Goal: Task Accomplishment & Management: Manage account settings

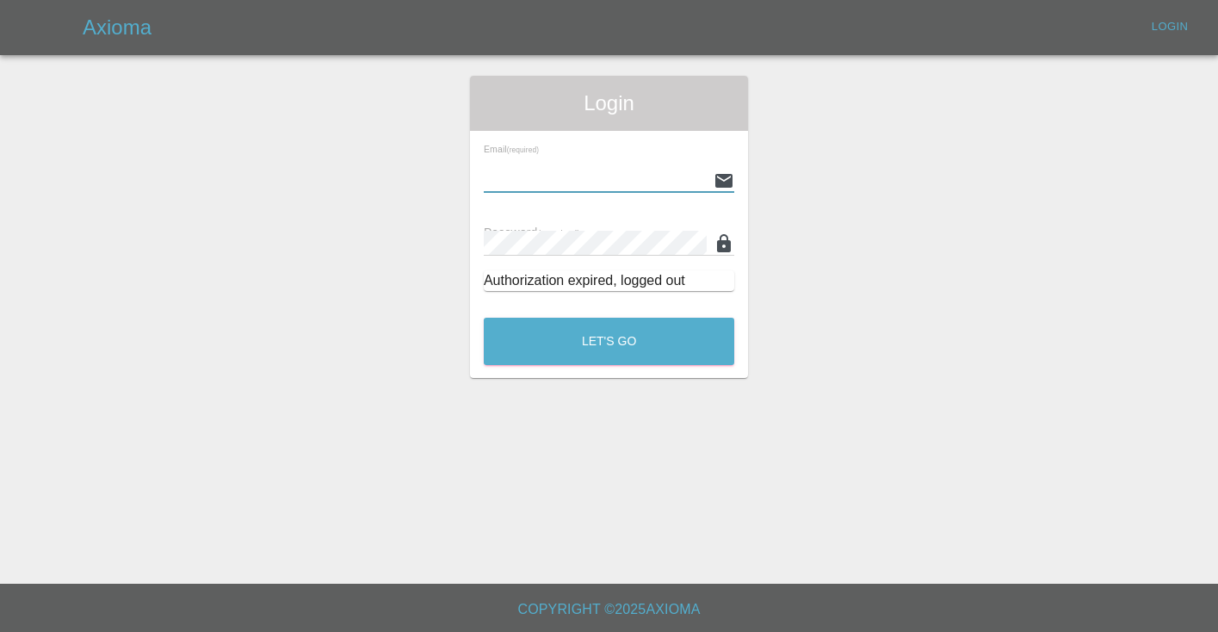
type input "[EMAIL_ADDRESS][DOMAIN_NAME]"
click at [609, 341] on button "Let's Go" at bounding box center [609, 341] width 251 height 47
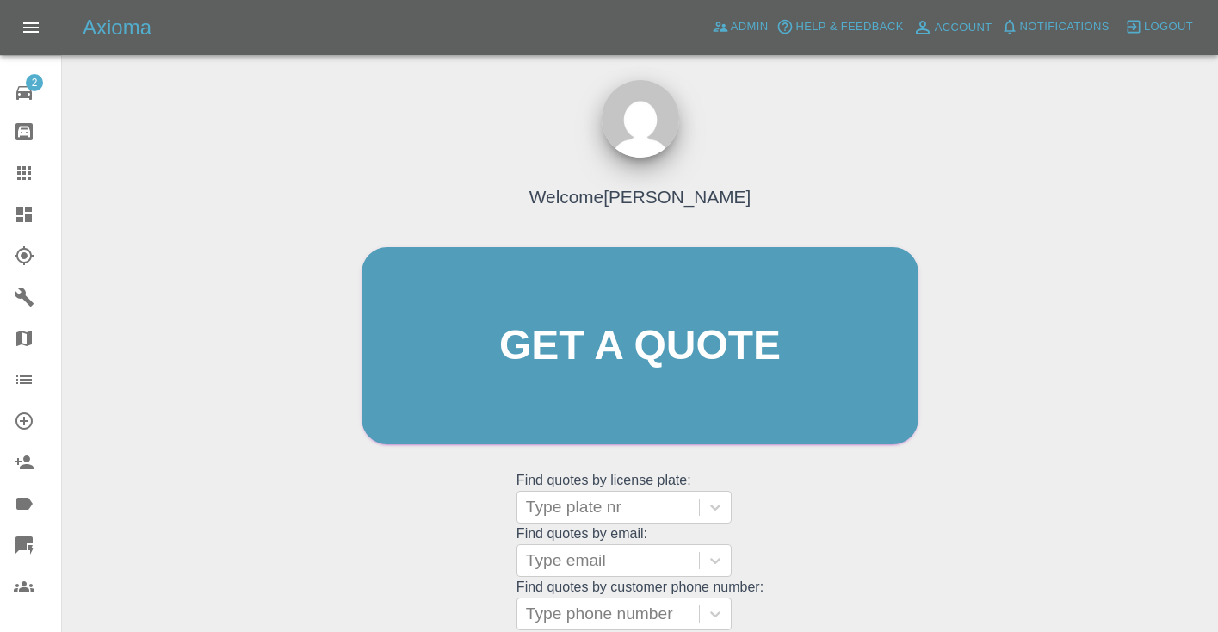
click at [831, 499] on div "Welcome [PERSON_NAME] Get a quote Get a quote Find quotes by license plate: Typ…" at bounding box center [639, 379] width 593 height 520
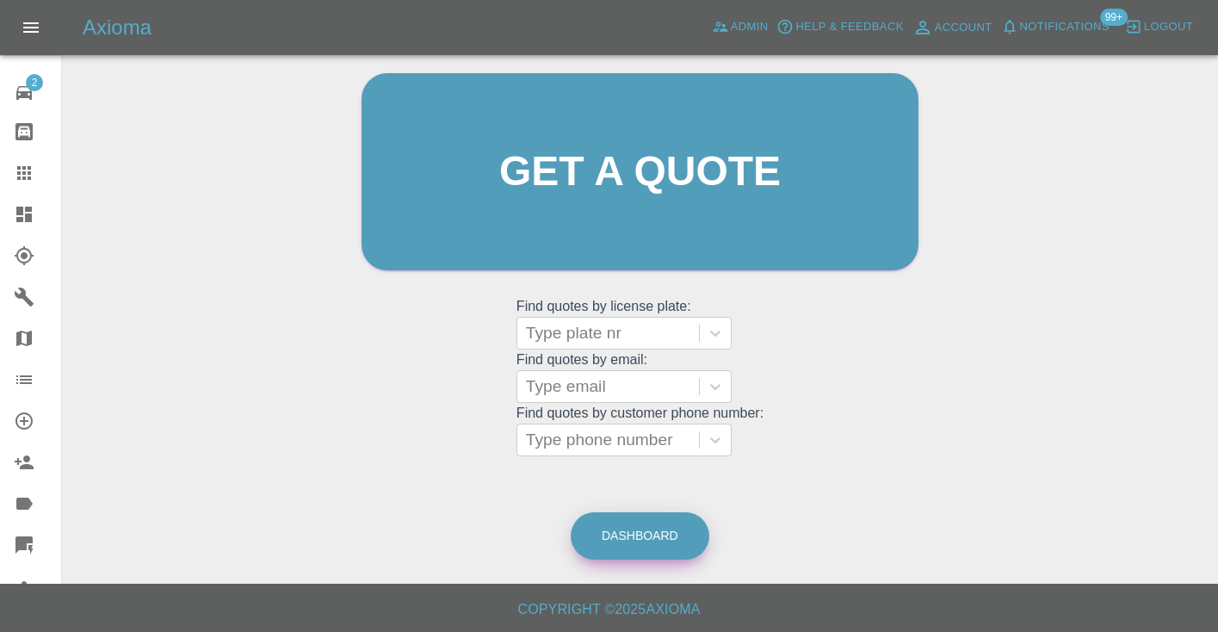
scroll to position [173, 0]
click at [605, 546] on link "Dashboard" at bounding box center [640, 536] width 139 height 47
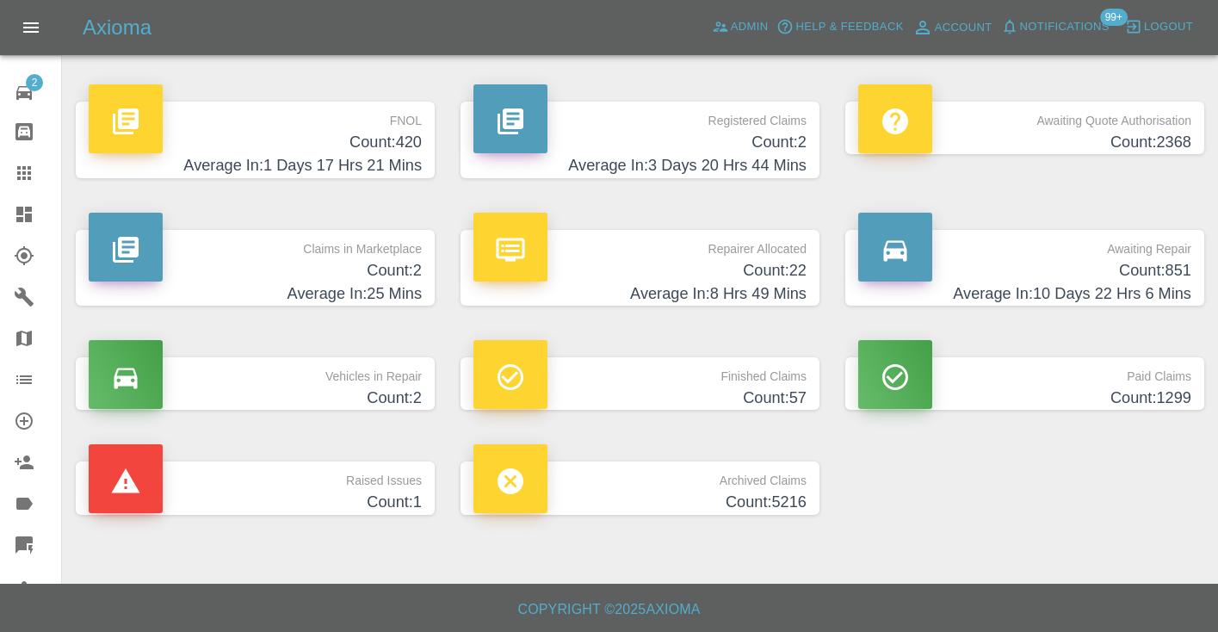
click at [1178, 275] on h4 "Count: 851" at bounding box center [1024, 270] width 333 height 23
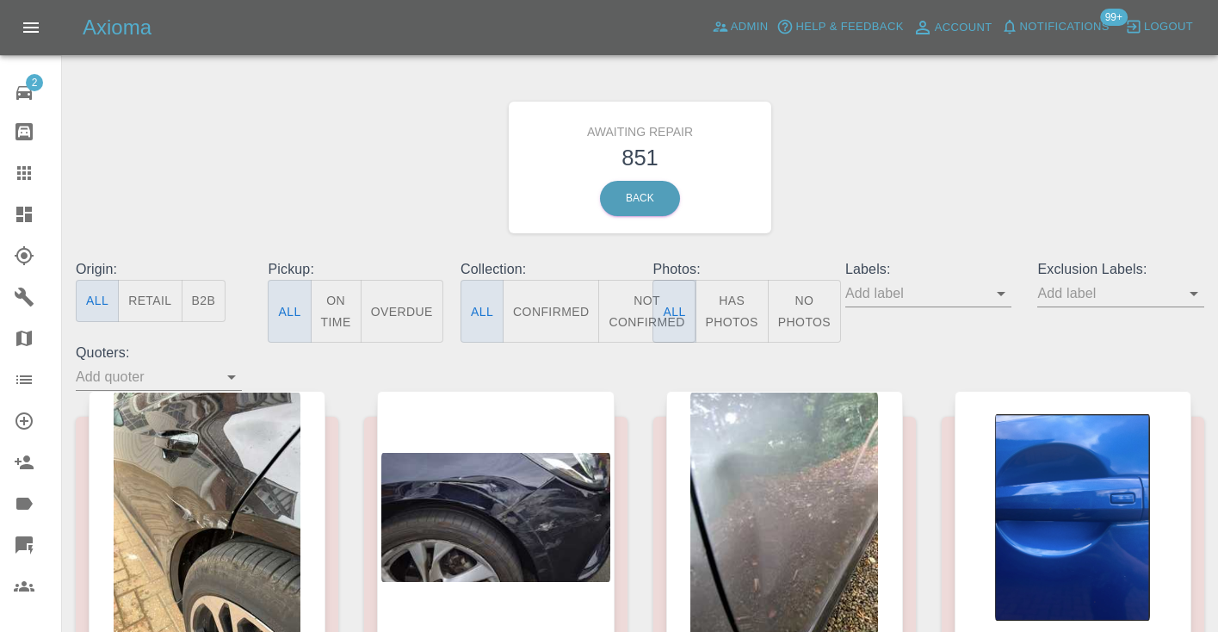
click at [628, 315] on button "Not Confirmed" at bounding box center [646, 311] width 96 height 63
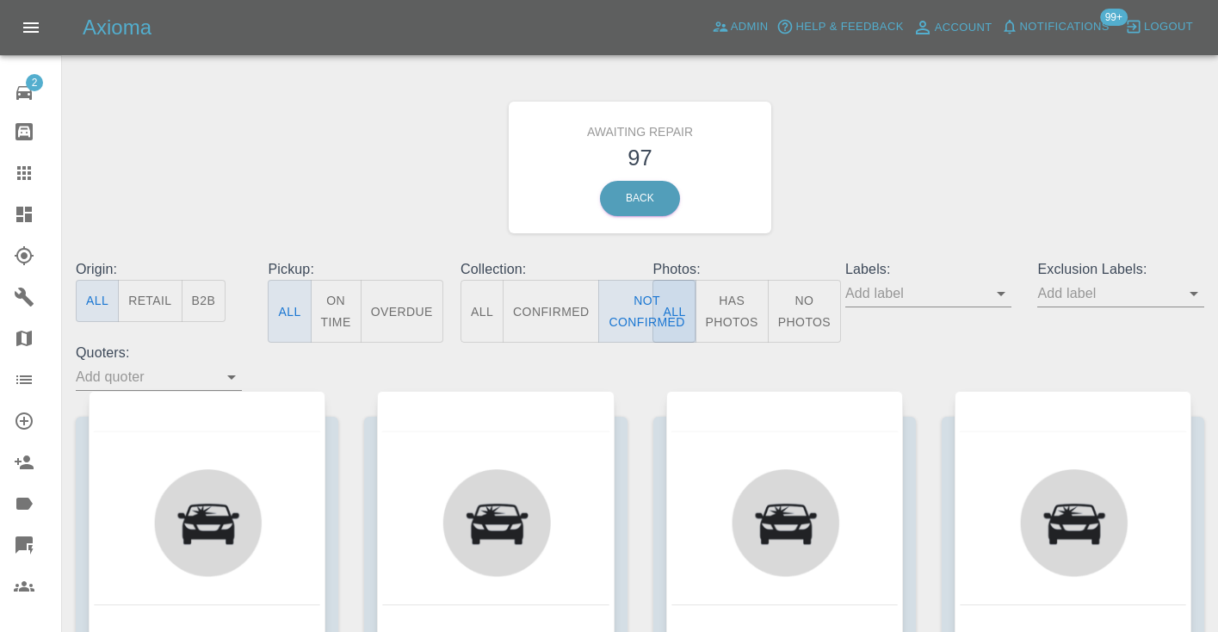
click at [943, 164] on div "Awaiting Repair 97 Back" at bounding box center [640, 167] width 1154 height 183
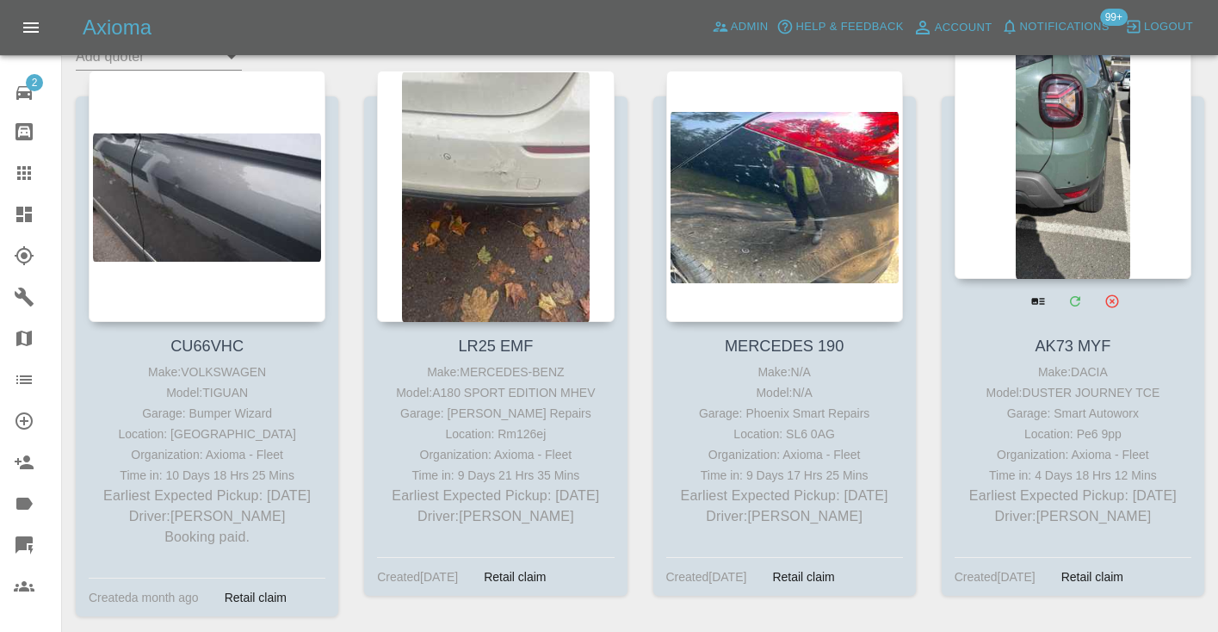
scroll to position [313, 0]
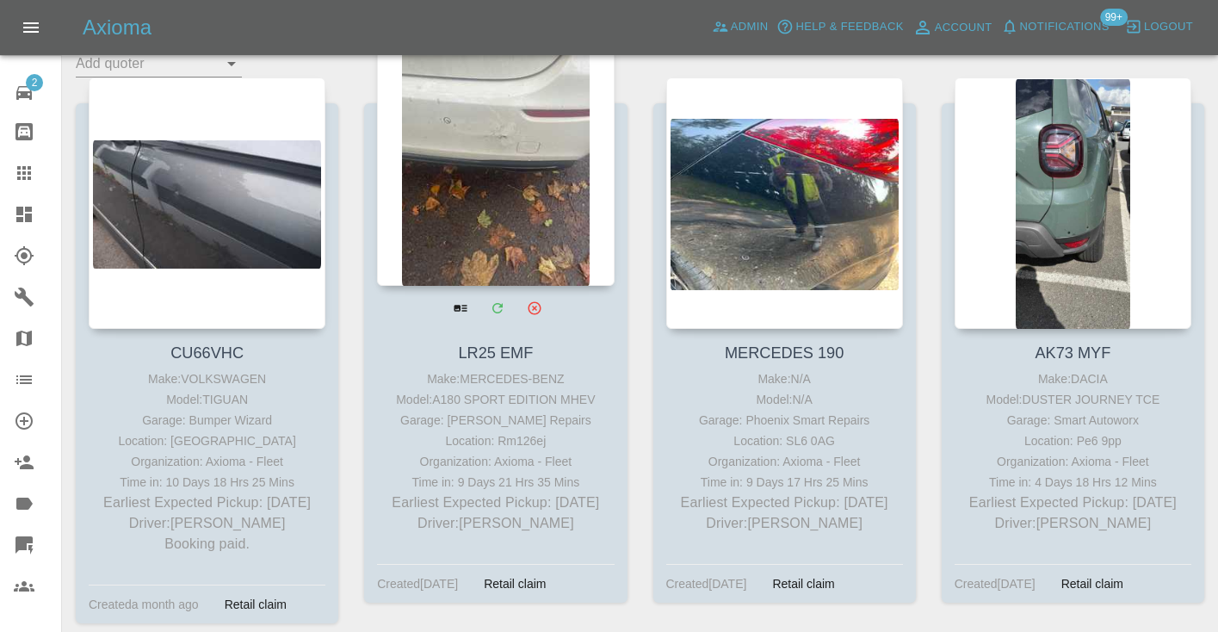
click at [523, 133] on div at bounding box center [495, 159] width 237 height 251
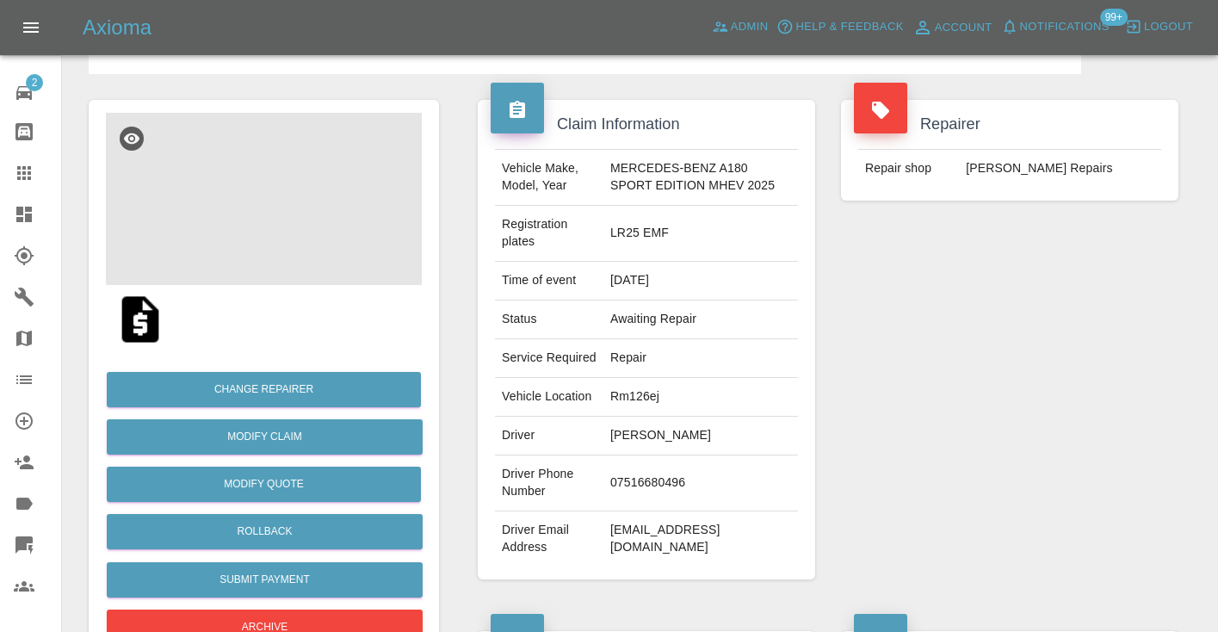
scroll to position [178, 0]
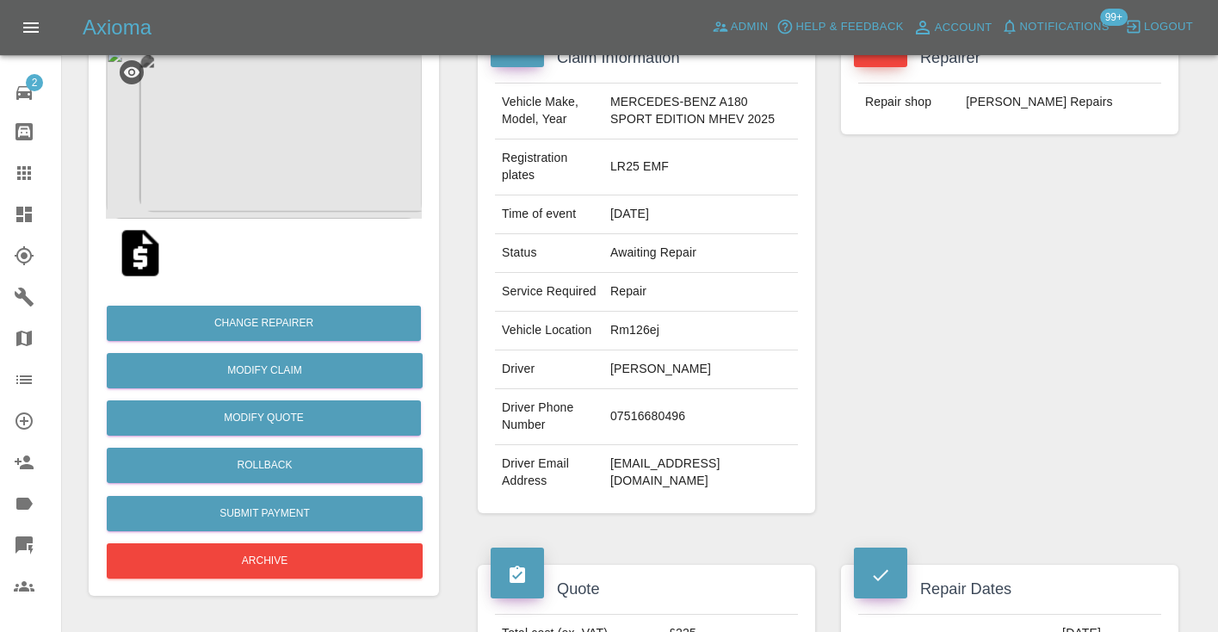
click at [633, 445] on td "07516680496" at bounding box center [700, 417] width 195 height 56
copy td "07516680496"
click at [1002, 343] on div "Repairer Repair shop J Freeman SMART Repairs" at bounding box center [1009, 273] width 363 height 531
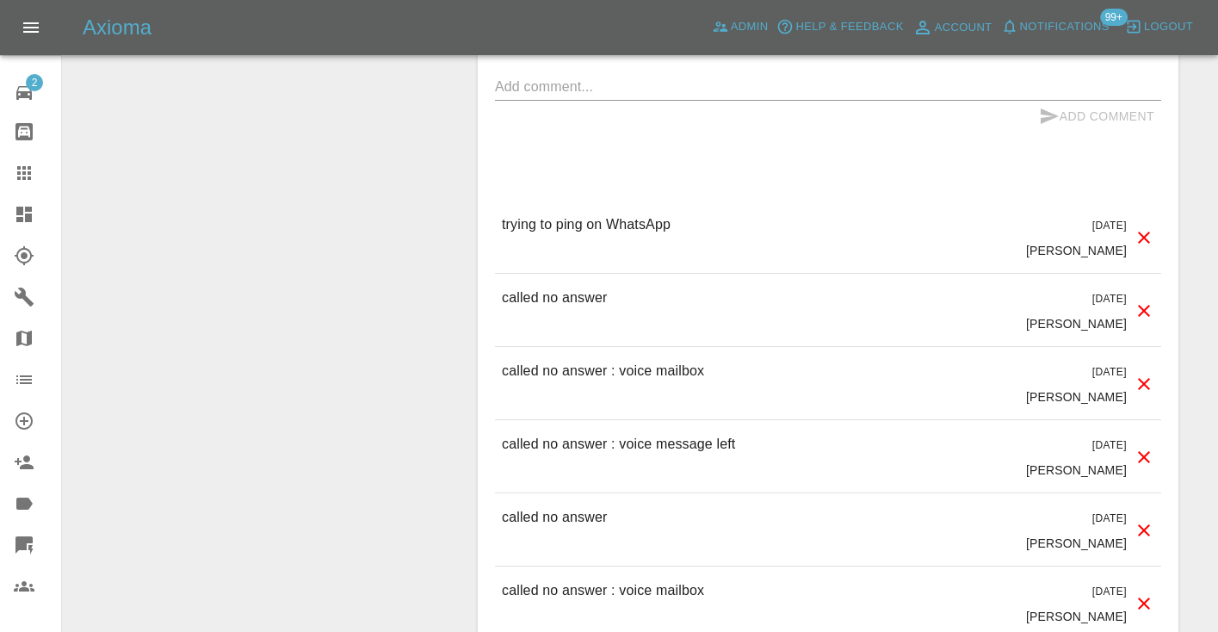
scroll to position [1760, 0]
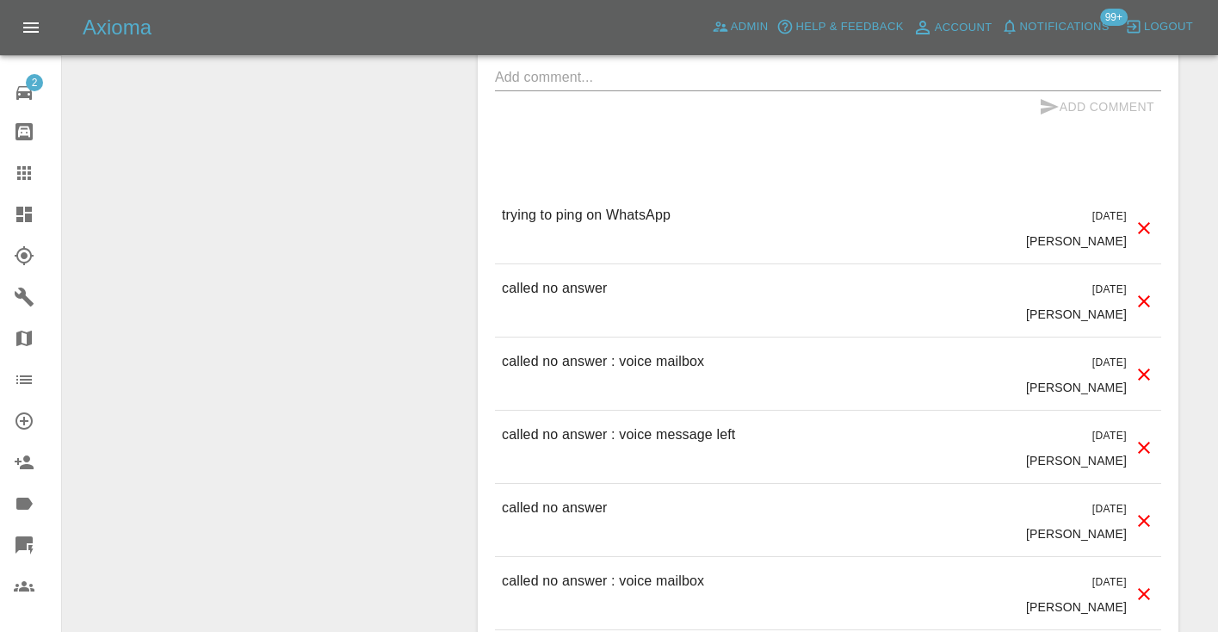
click at [563, 299] on p "called no answer" at bounding box center [554, 288] width 105 height 21
copy p "called no answer"
click at [532, 87] on textarea at bounding box center [828, 77] width 666 height 20
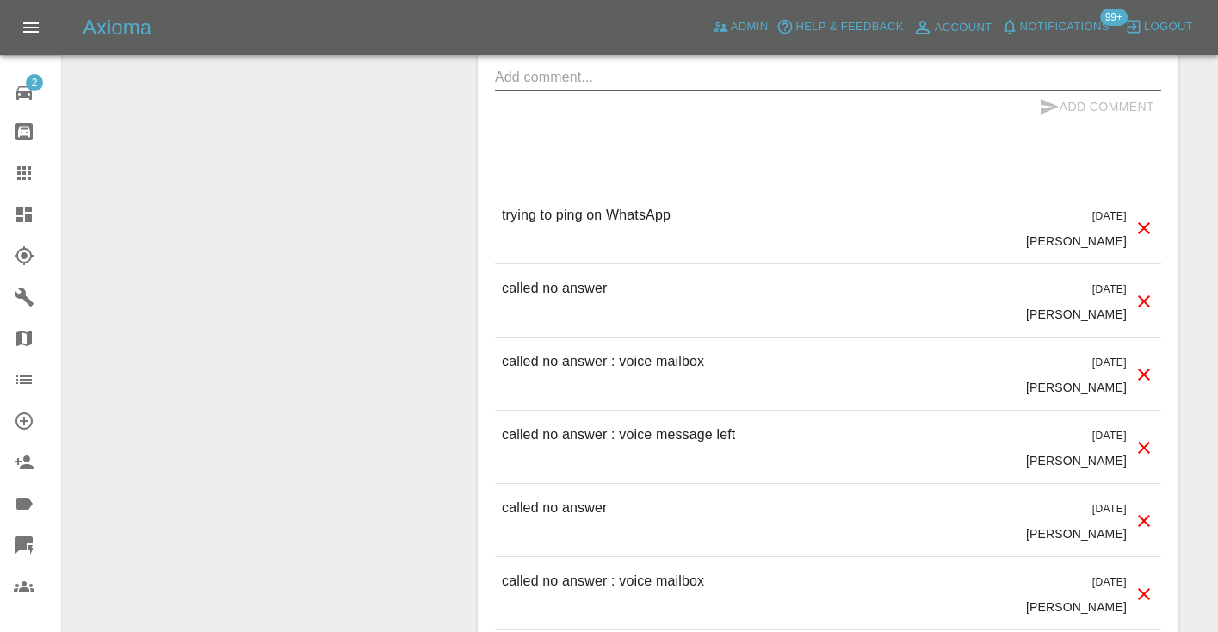
paste textarea "called no answer"
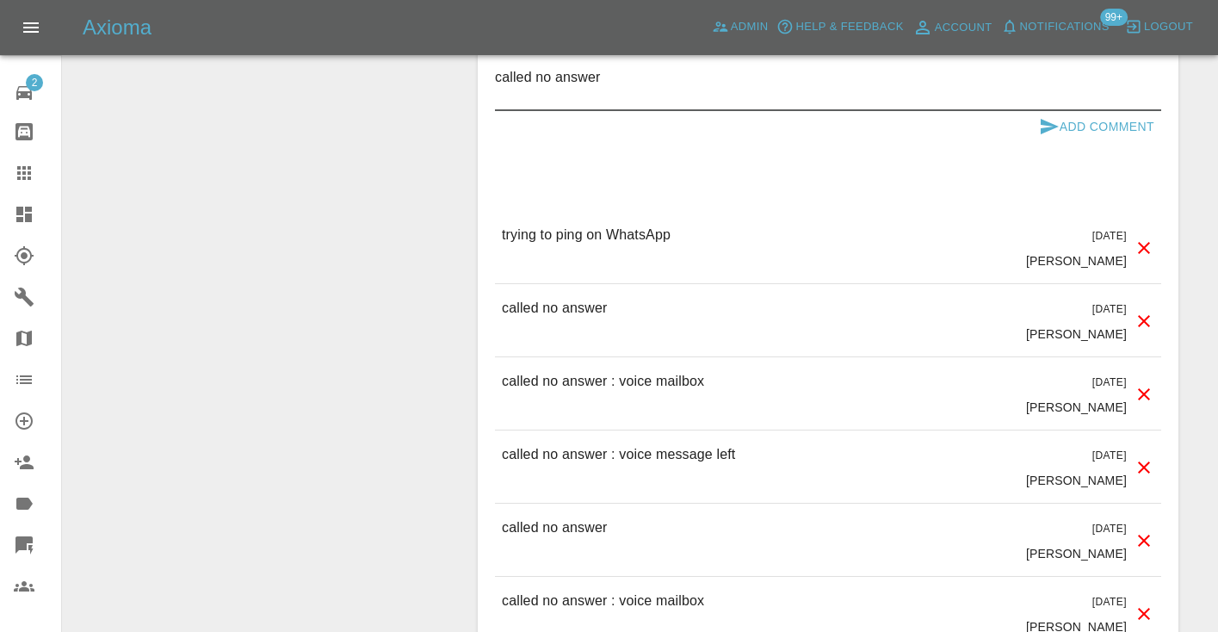
type textarea "called no answer"
click at [1054, 134] on icon "submit" at bounding box center [1050, 126] width 18 height 15
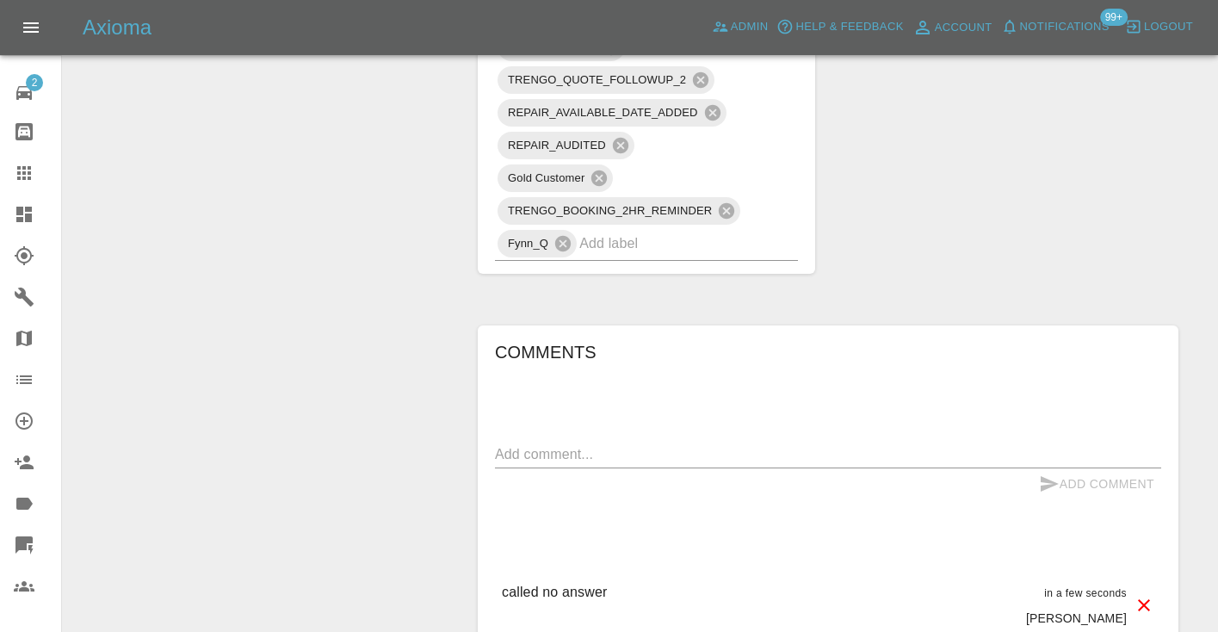
scroll to position [1376, 0]
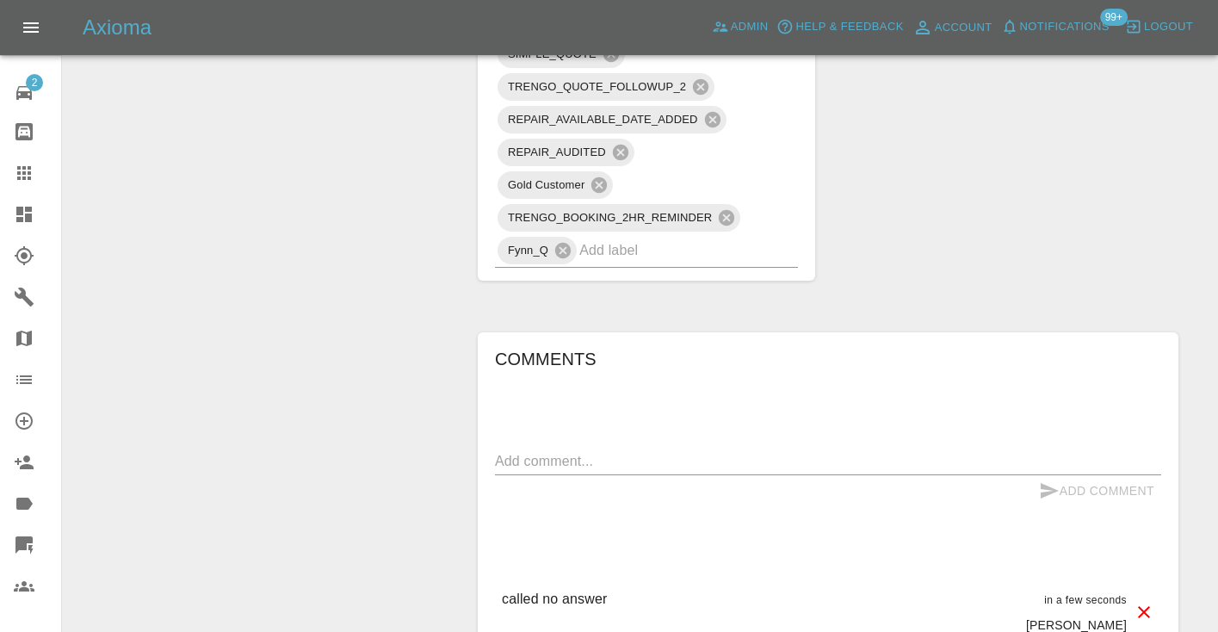
click at [623, 263] on input "text" at bounding box center [664, 250] width 170 height 27
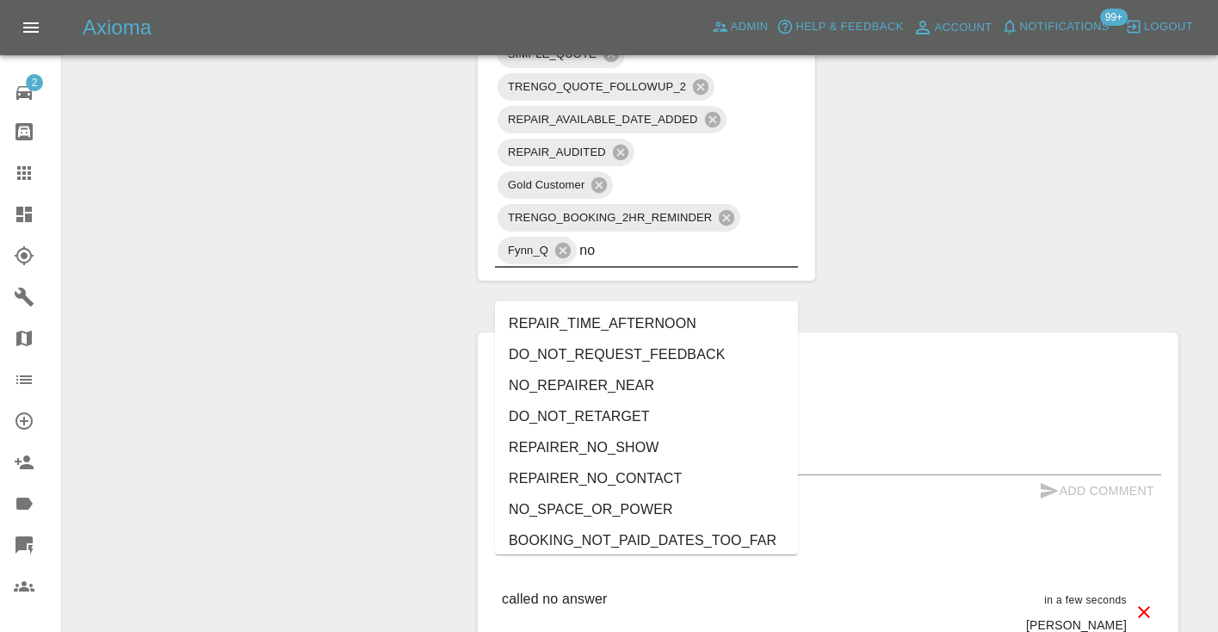
type input "no_"
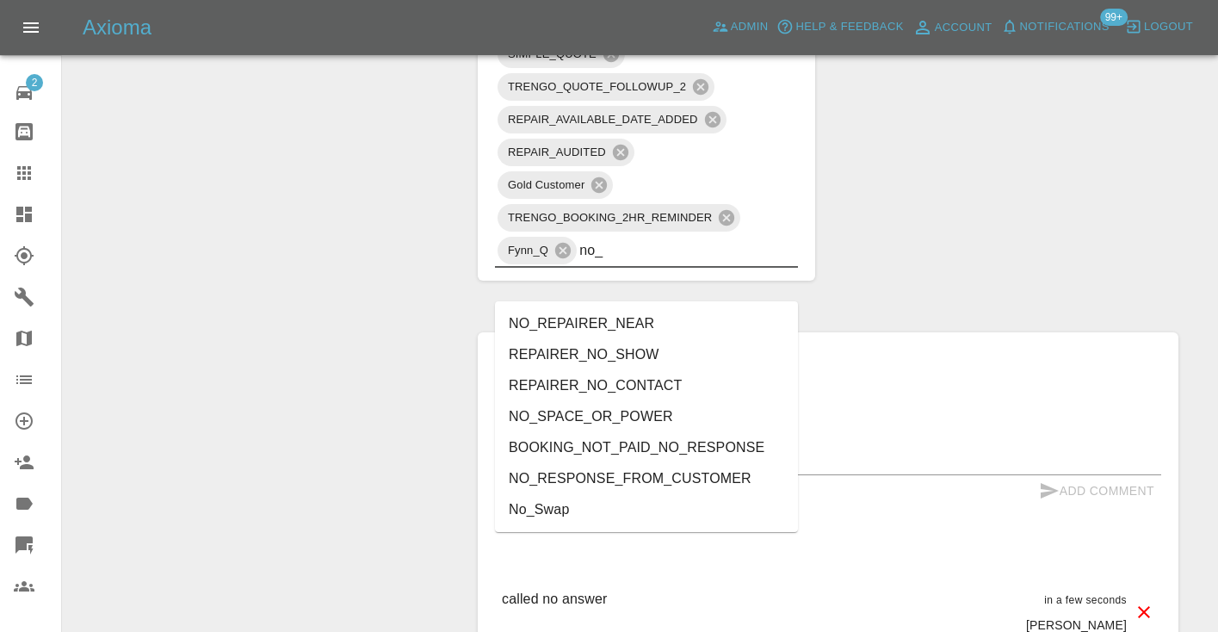
click at [637, 466] on li "NO_RESPONSE_FROM_CUSTOMER" at bounding box center [646, 478] width 303 height 31
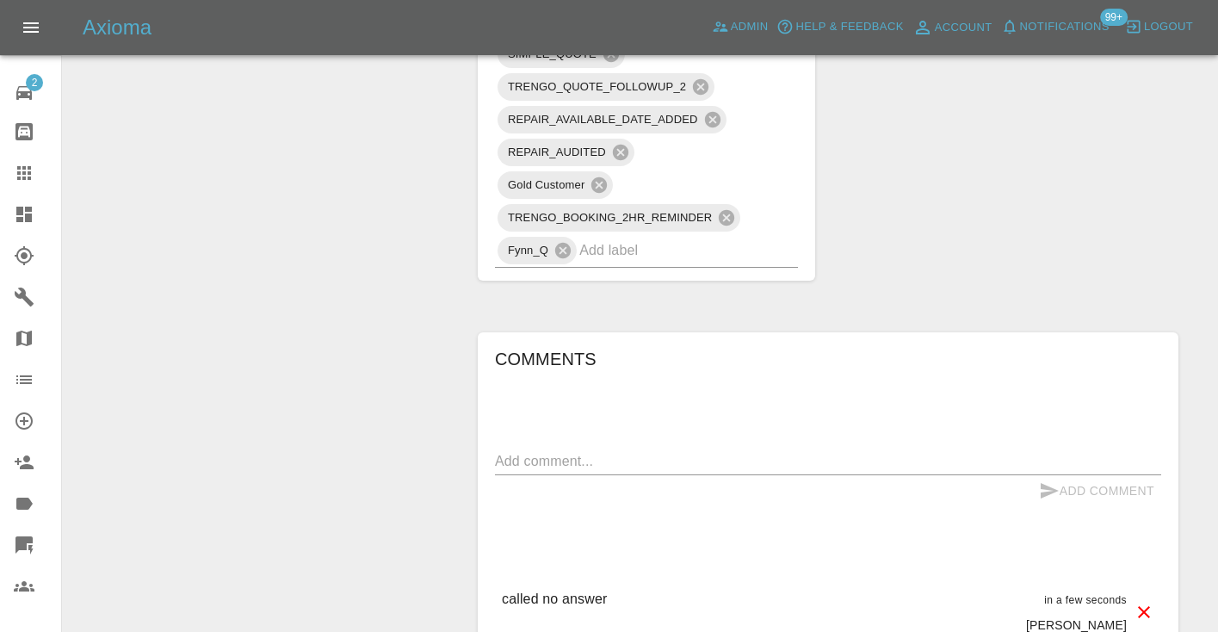
click at [361, 205] on div "Change Repairer Modify Claim Modify Quote Rollback Submit Payment Archive" at bounding box center [264, 83] width 376 height 2547
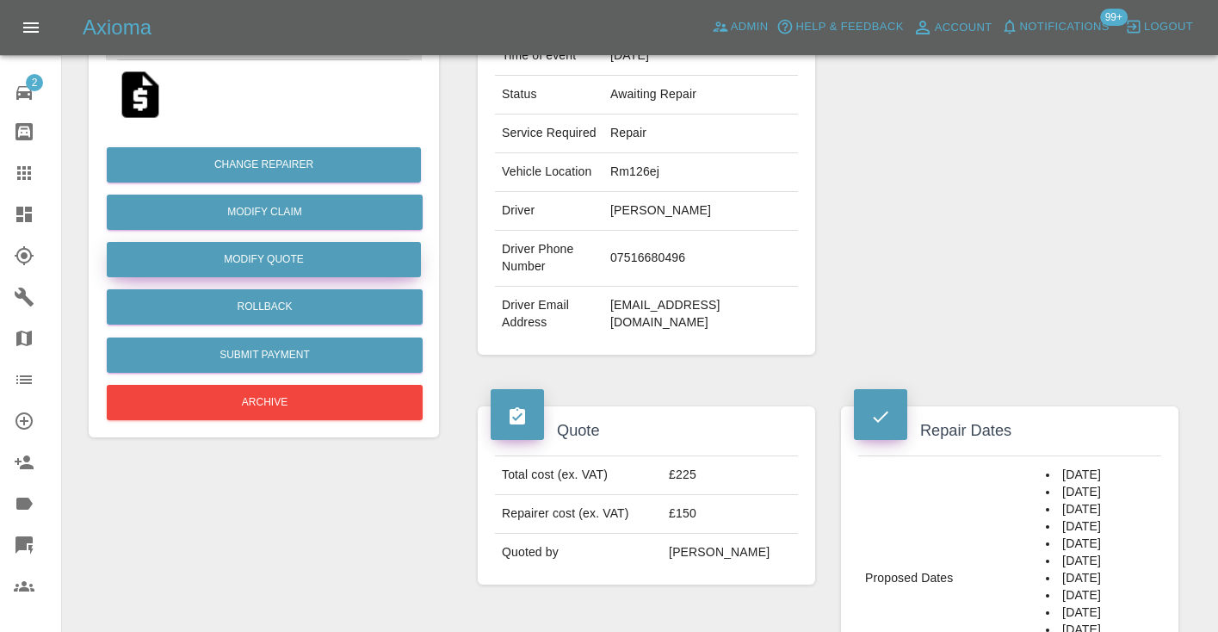
scroll to position [322, 0]
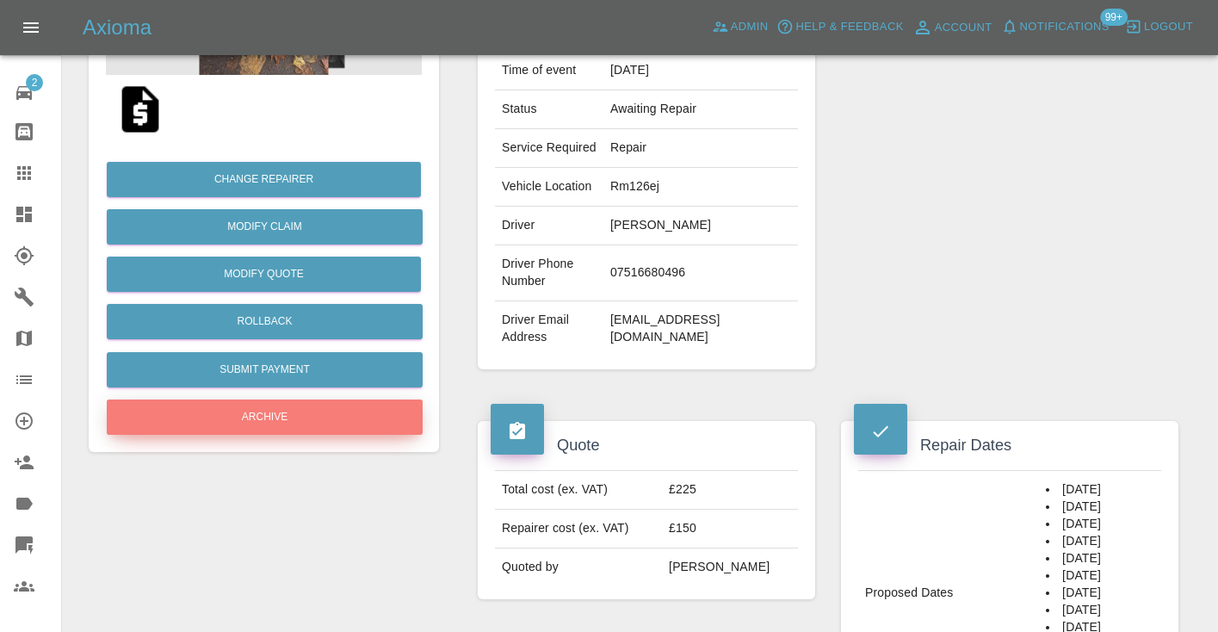
click at [278, 410] on button "Archive" at bounding box center [265, 416] width 316 height 35
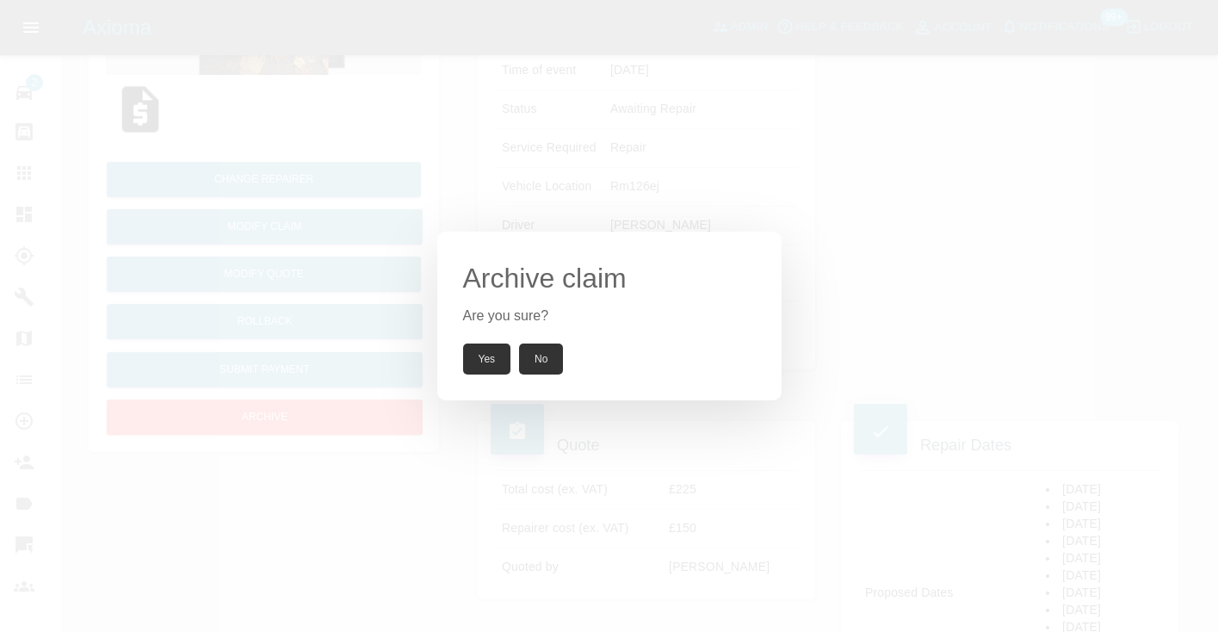
click at [492, 366] on button "Yes" at bounding box center [487, 358] width 48 height 31
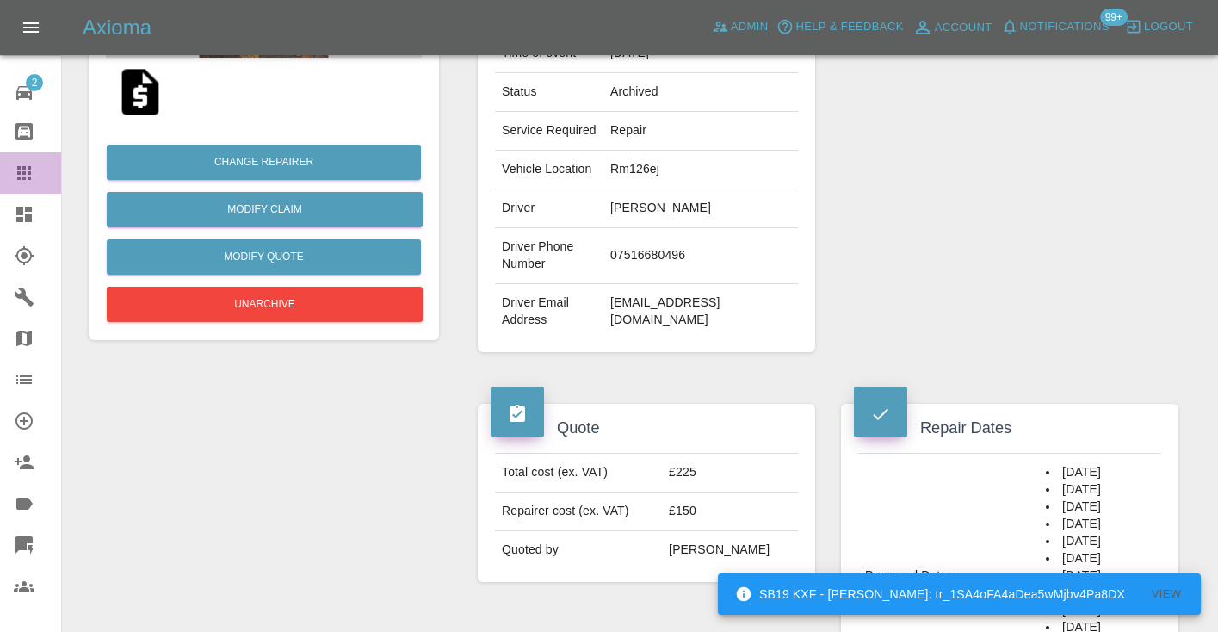
click at [36, 174] on div at bounding box center [38, 173] width 48 height 21
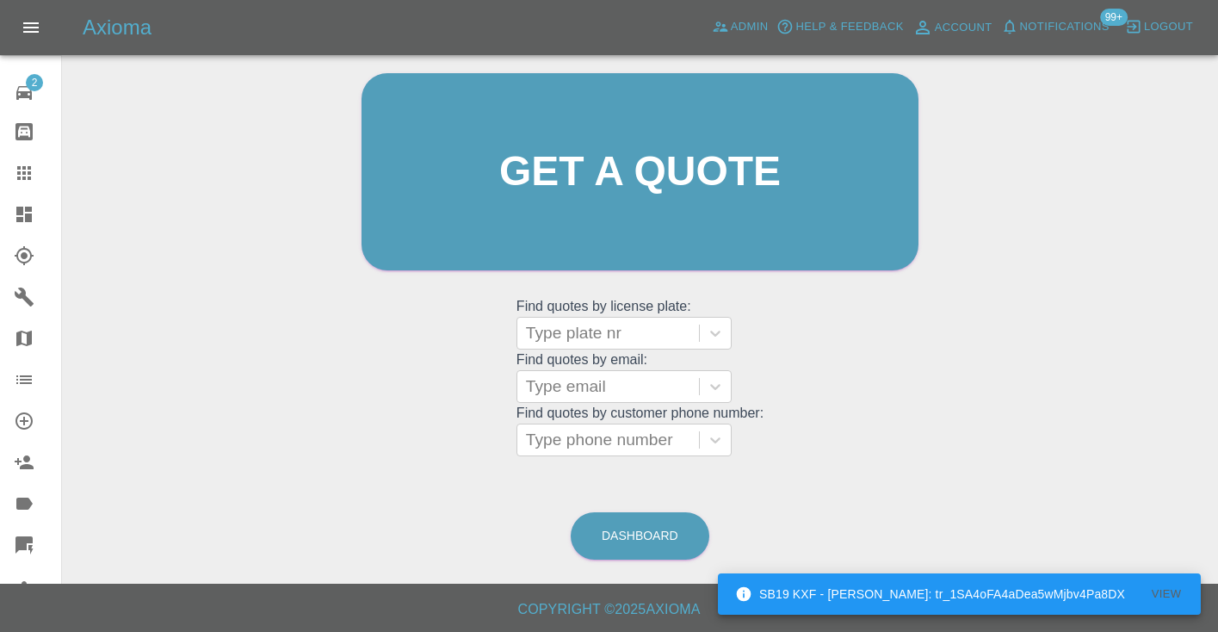
scroll to position [173, 0]
click at [650, 542] on link "Dashboard" at bounding box center [640, 536] width 139 height 47
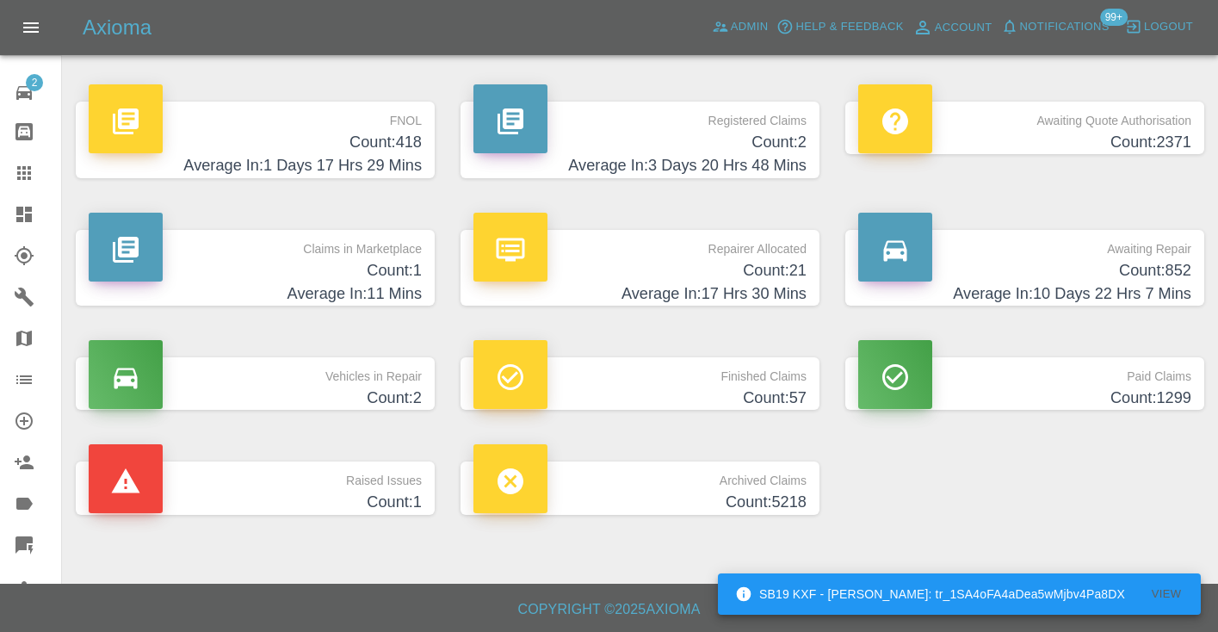
click at [1167, 269] on h4 "Count: 852" at bounding box center [1024, 270] width 333 height 23
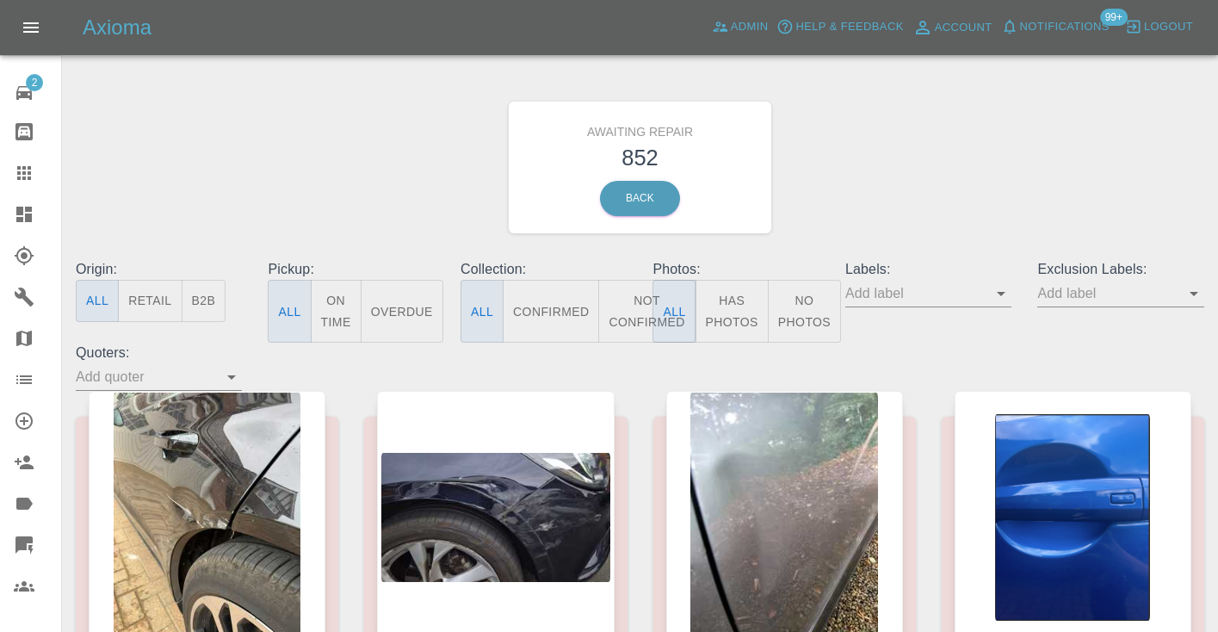
click at [631, 296] on button "Not Confirmed" at bounding box center [646, 311] width 96 height 63
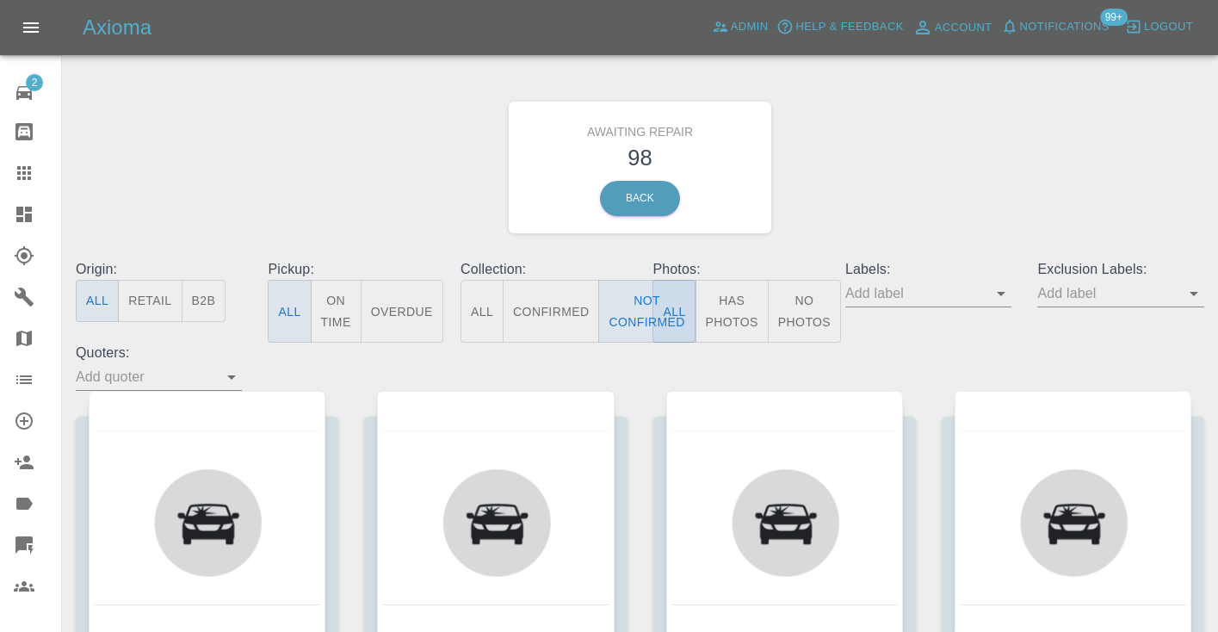
click at [1019, 112] on div "Awaiting Repair 98 Back" at bounding box center [640, 167] width 1154 height 183
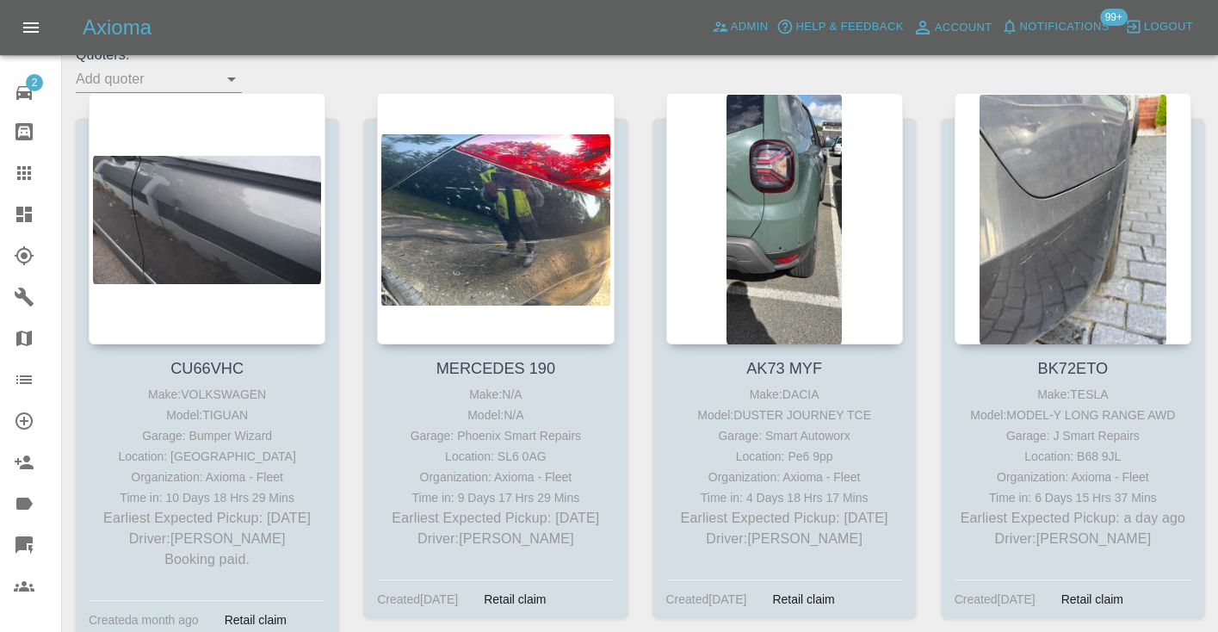
scroll to position [299, 0]
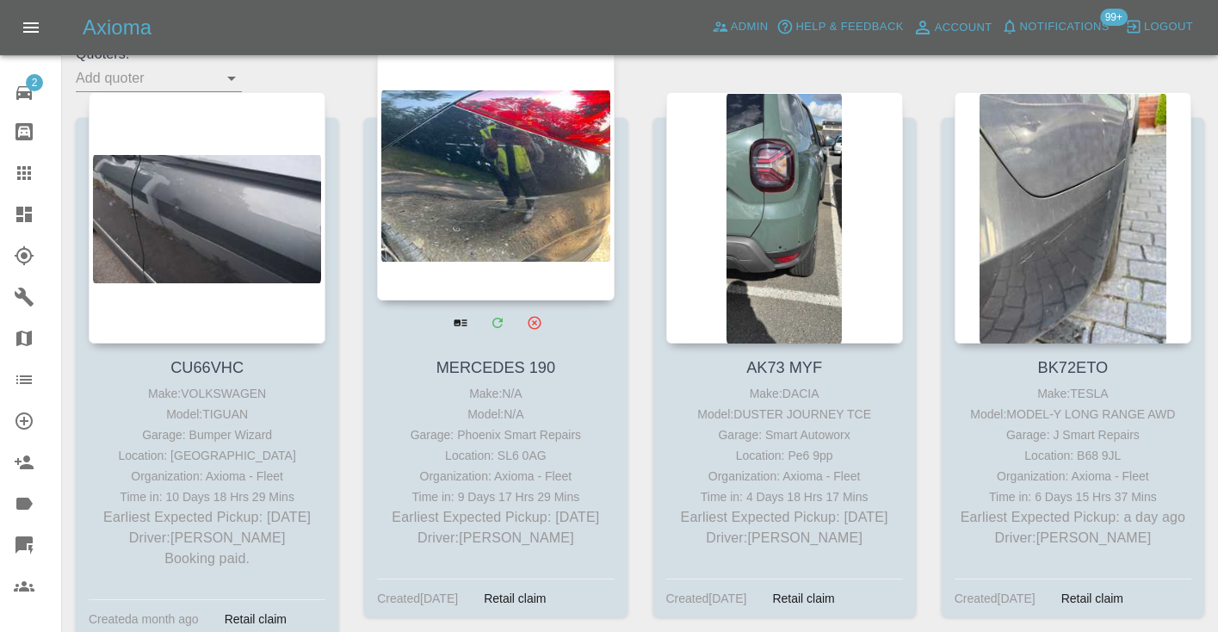
click at [523, 162] on div at bounding box center [495, 174] width 237 height 251
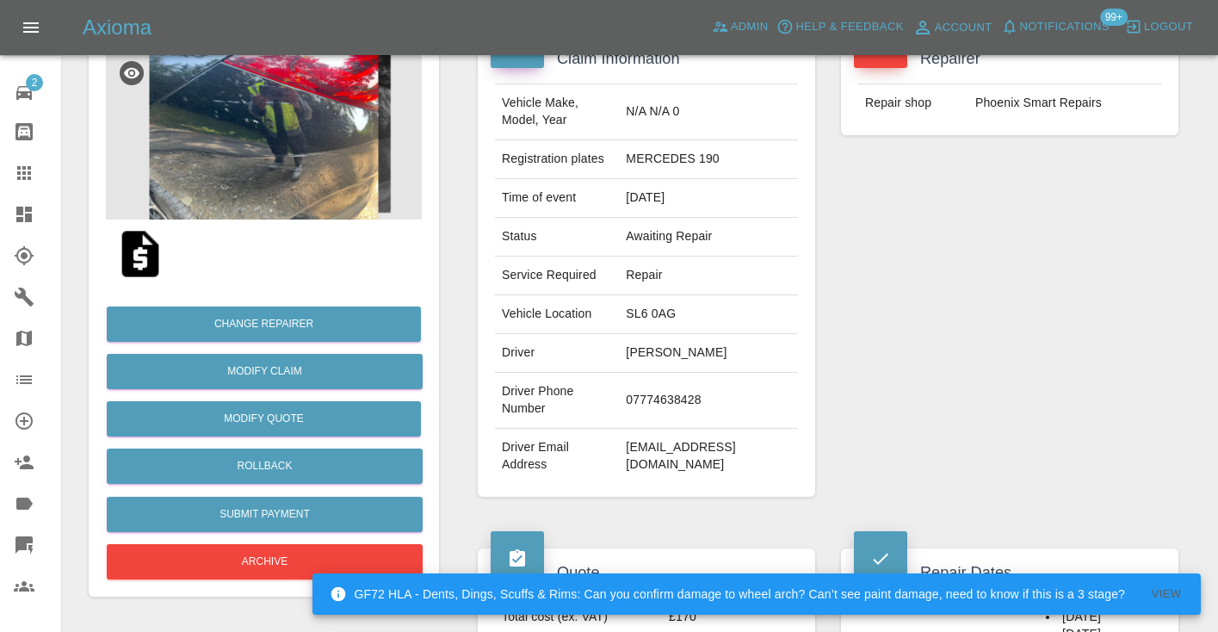
scroll to position [191, 0]
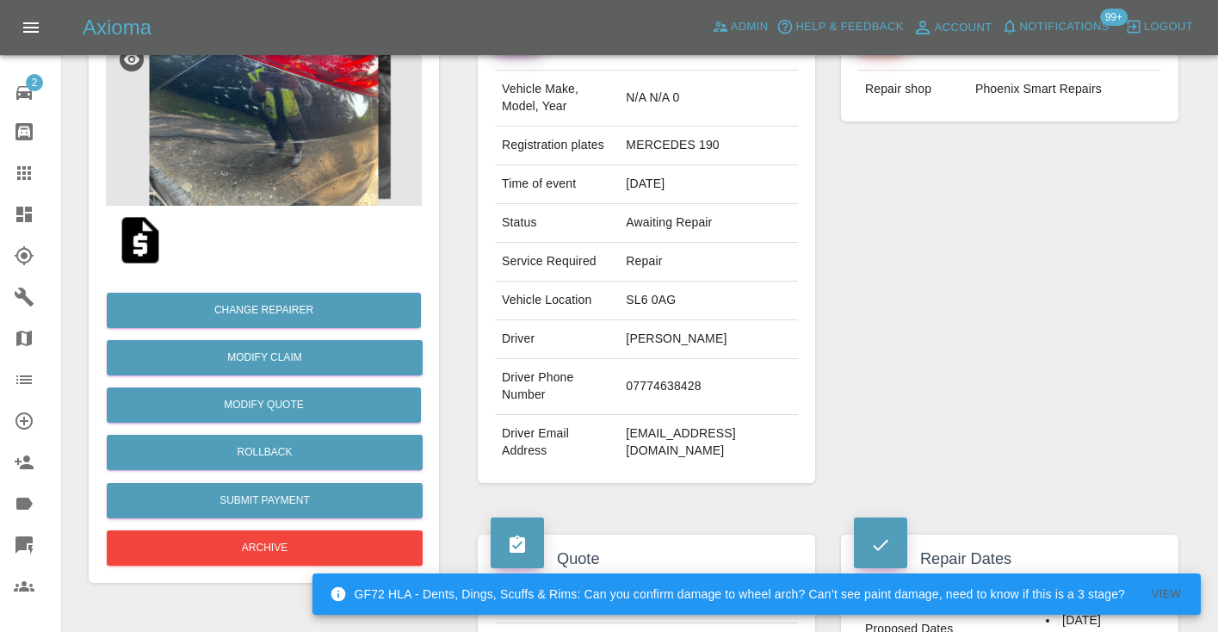
click at [696, 375] on td "07774638428" at bounding box center [708, 387] width 179 height 56
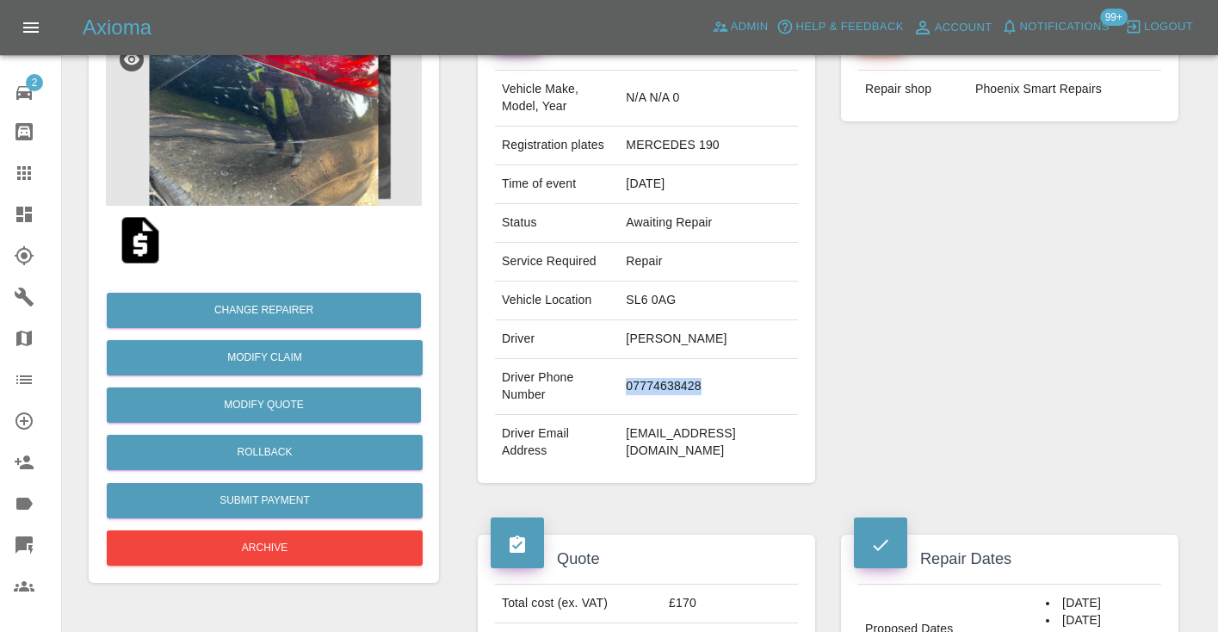
copy td "07774638428"
click at [1097, 222] on div "Repairer Repair shop Phoenix Smart Repairs" at bounding box center [1009, 252] width 363 height 514
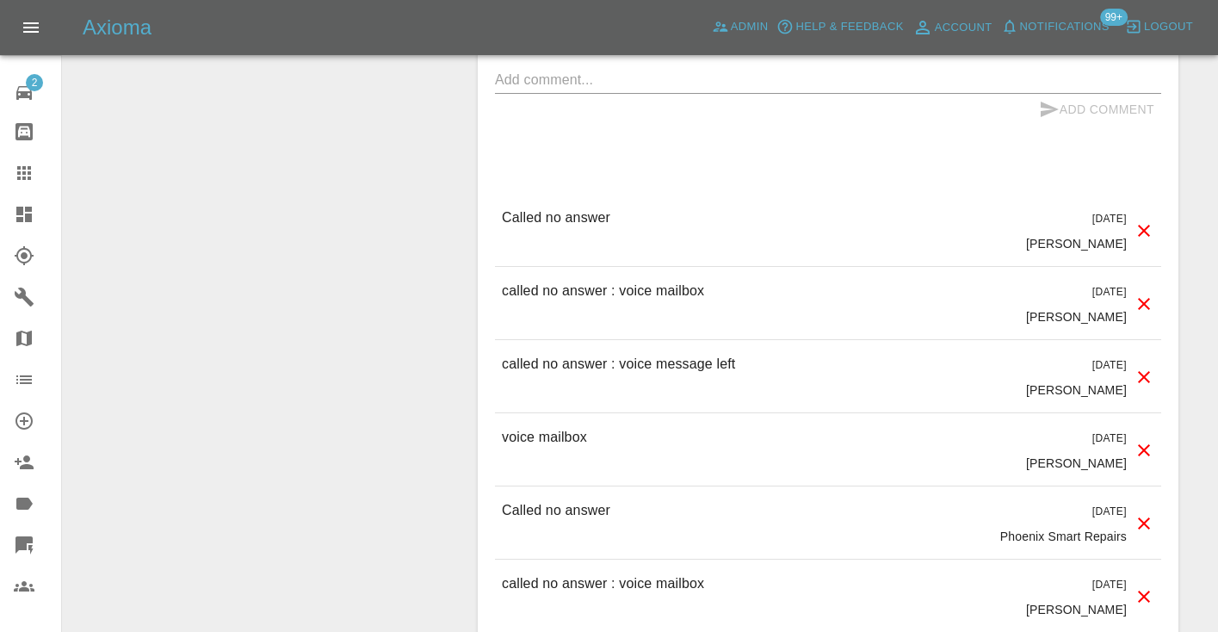
scroll to position [1580, 0]
click at [576, 279] on p "called no answer : voice mailbox" at bounding box center [603, 289] width 202 height 21
copy p "called no answer : voice mailbox"
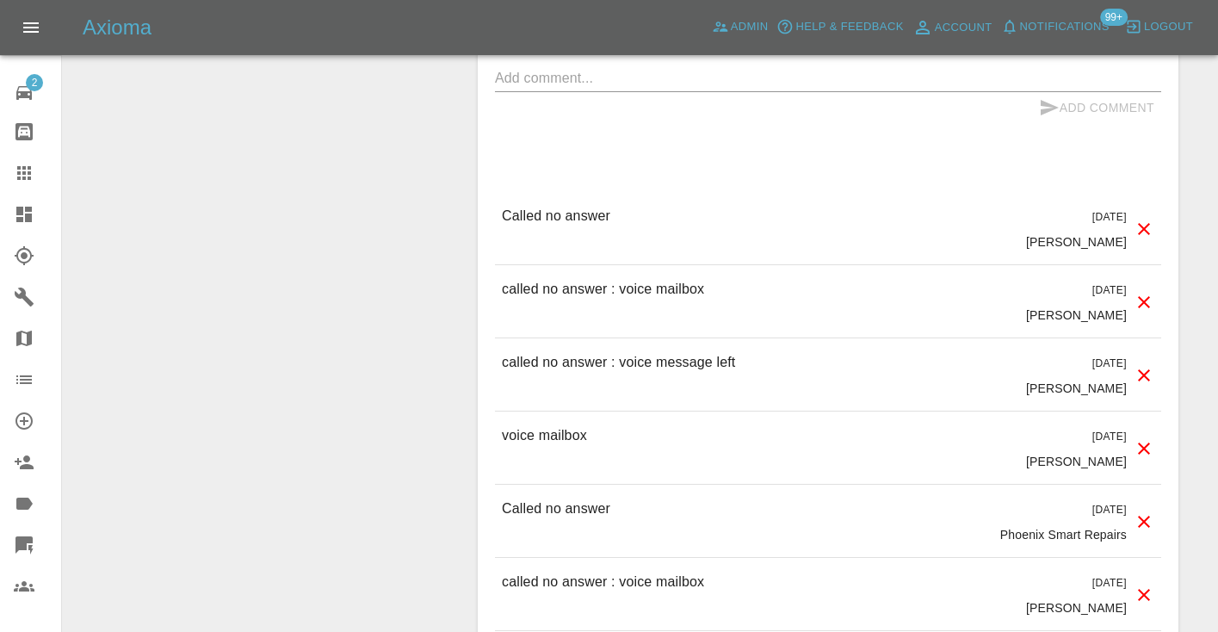
click at [723, 99] on div "Comments x Add Comment Called no answer 3 days ago Castro Called no answer 3 da…" at bounding box center [828, 346] width 666 height 769
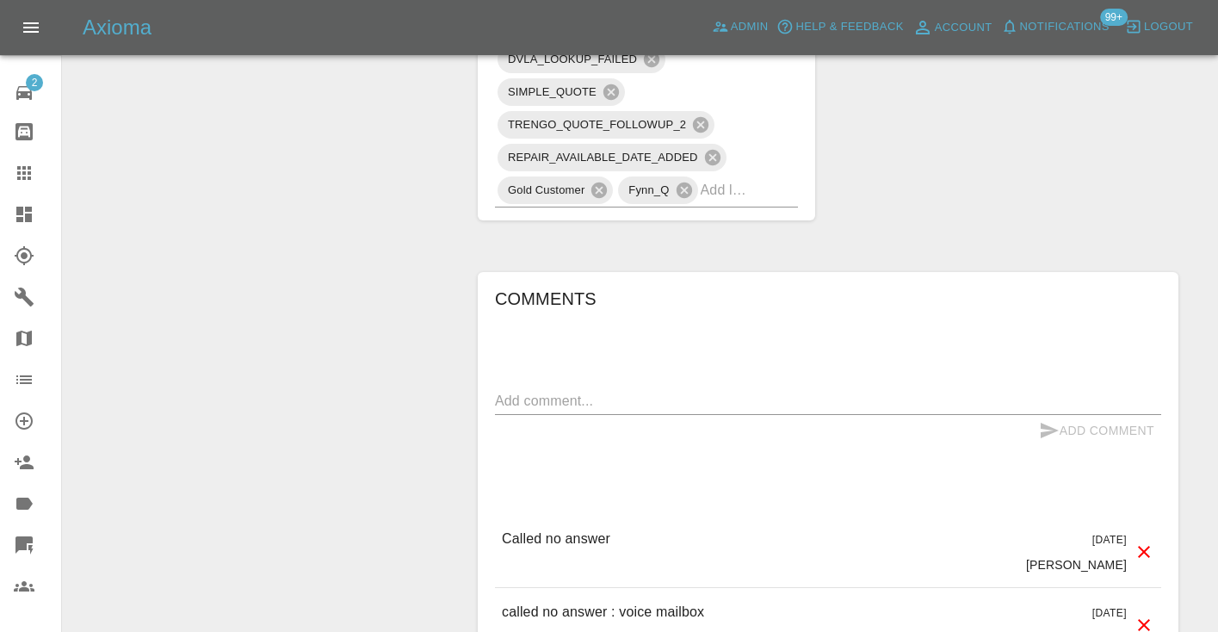
scroll to position [1250, 0]
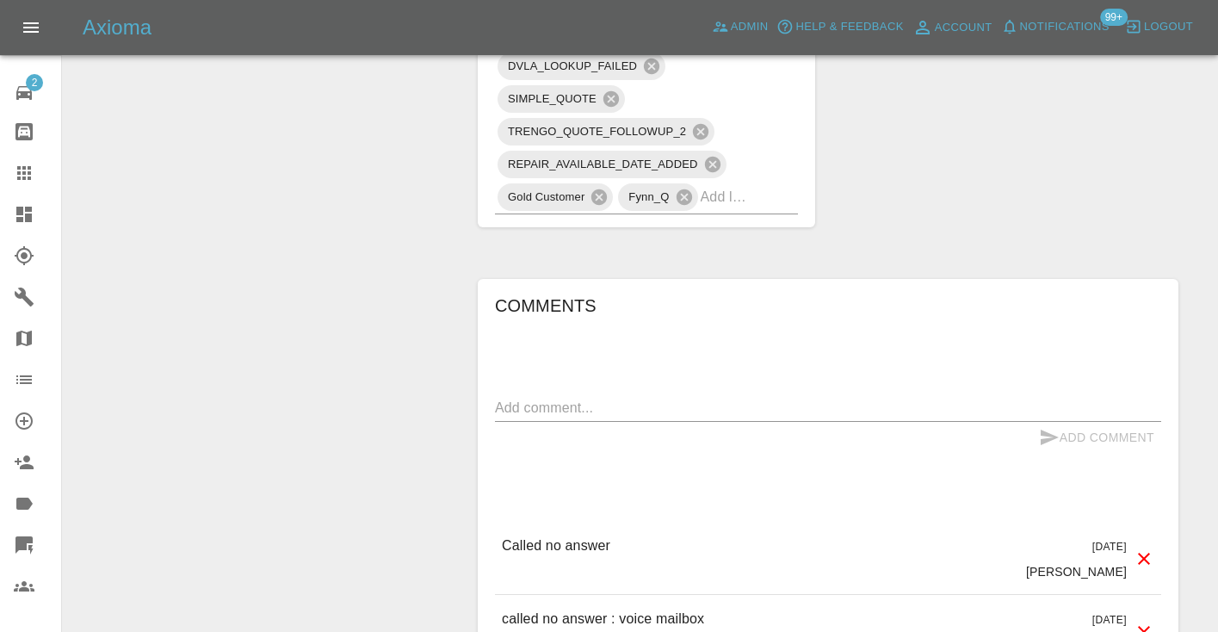
click at [549, 398] on textarea at bounding box center [828, 408] width 666 height 20
paste textarea "called no answer : voice mailbox"
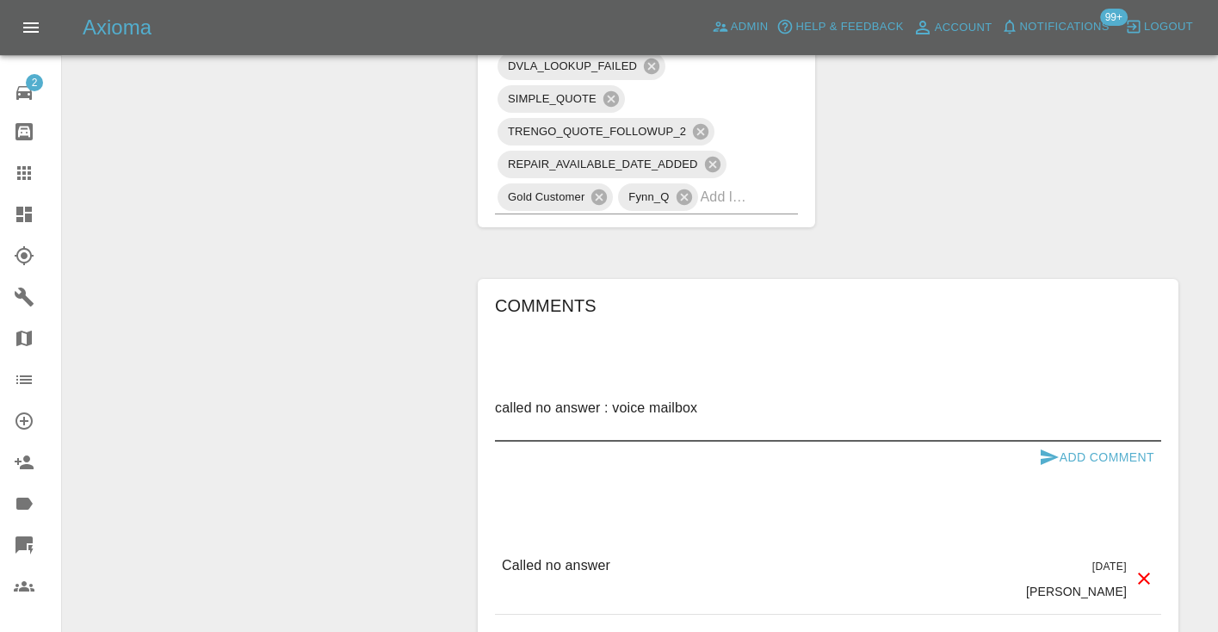
type textarea "called no answer : voice mailbox"
click at [1054, 447] on icon "submit" at bounding box center [1049, 457] width 21 height 21
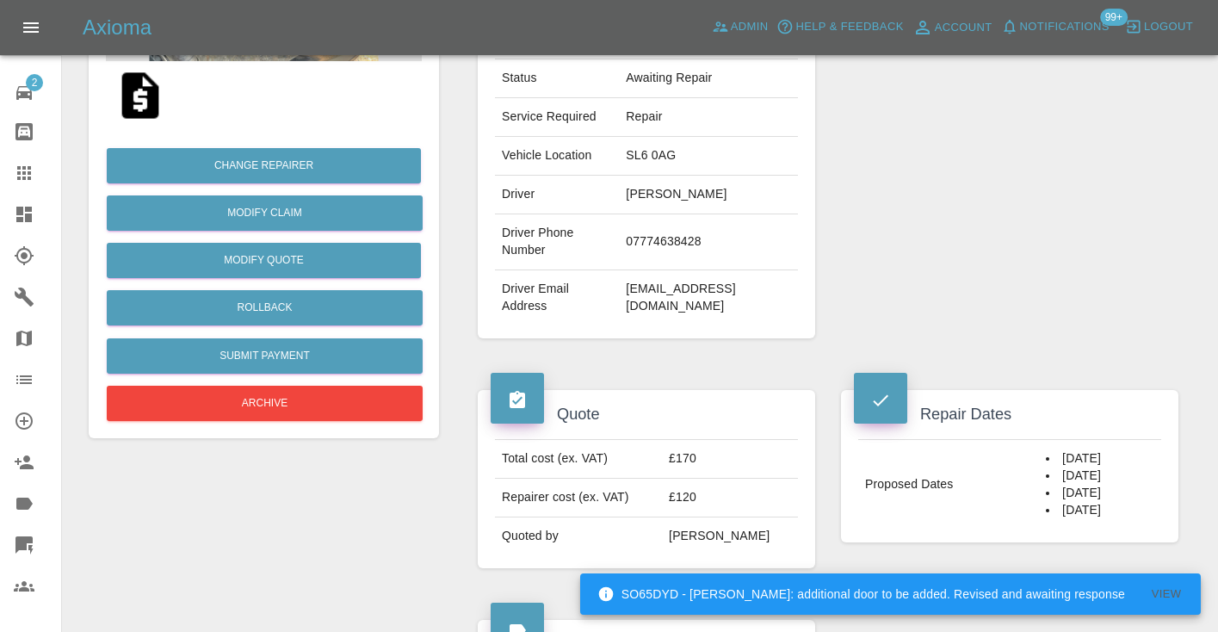
scroll to position [333, 0]
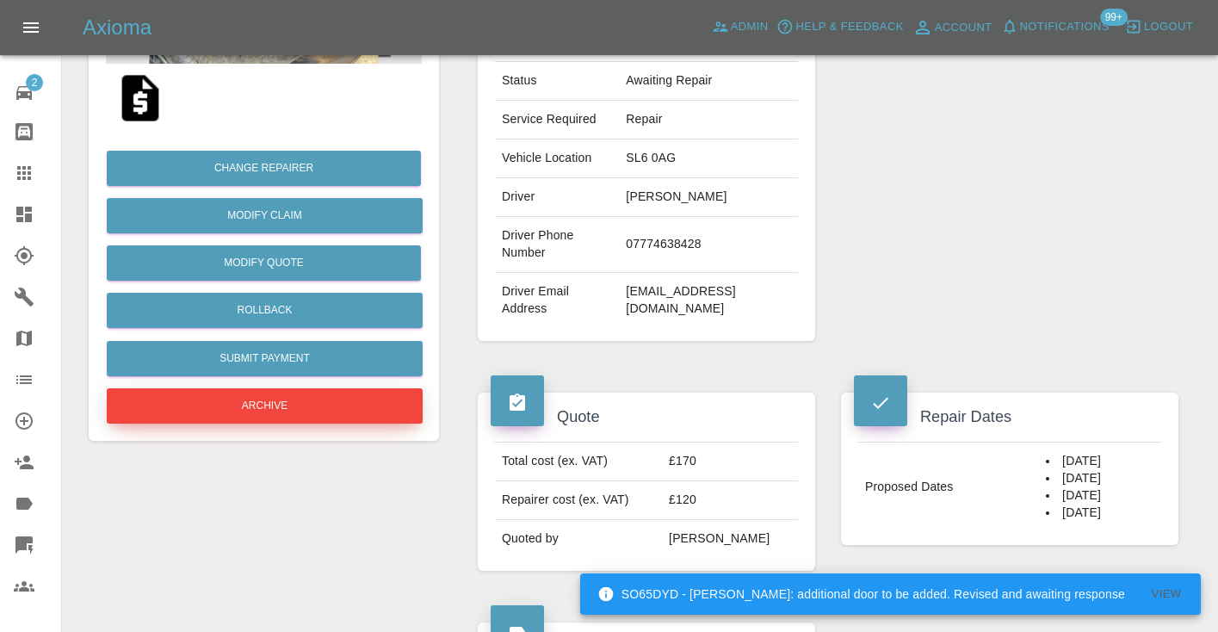
click at [291, 401] on button "Archive" at bounding box center [265, 405] width 316 height 35
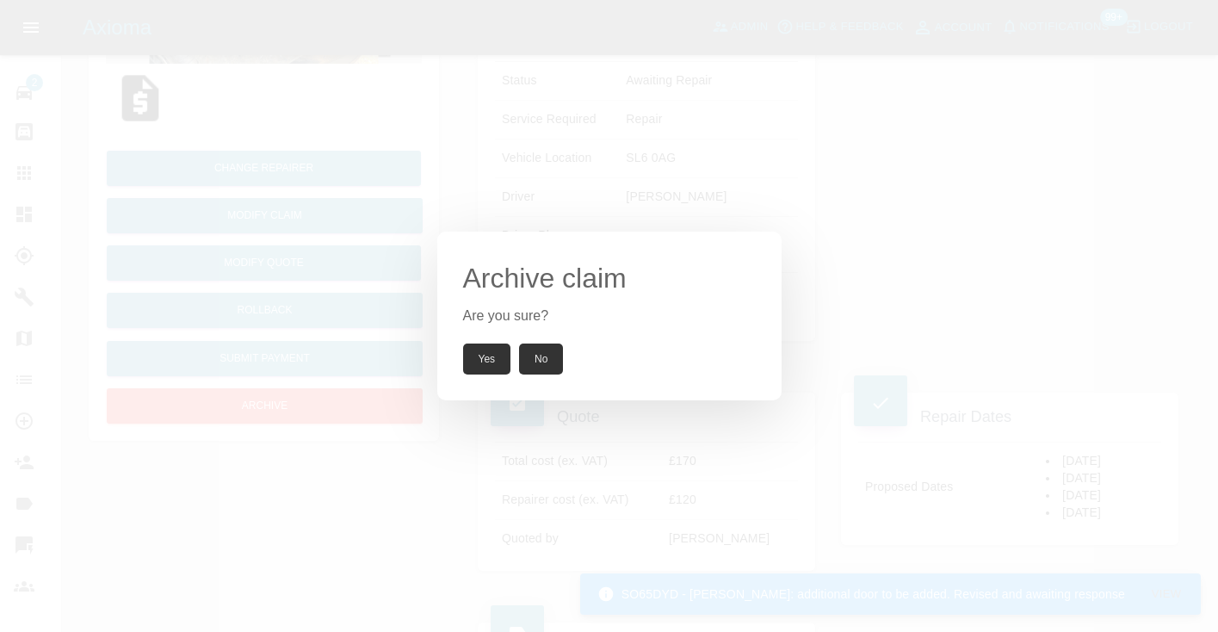
click at [480, 345] on button "Yes" at bounding box center [487, 358] width 48 height 31
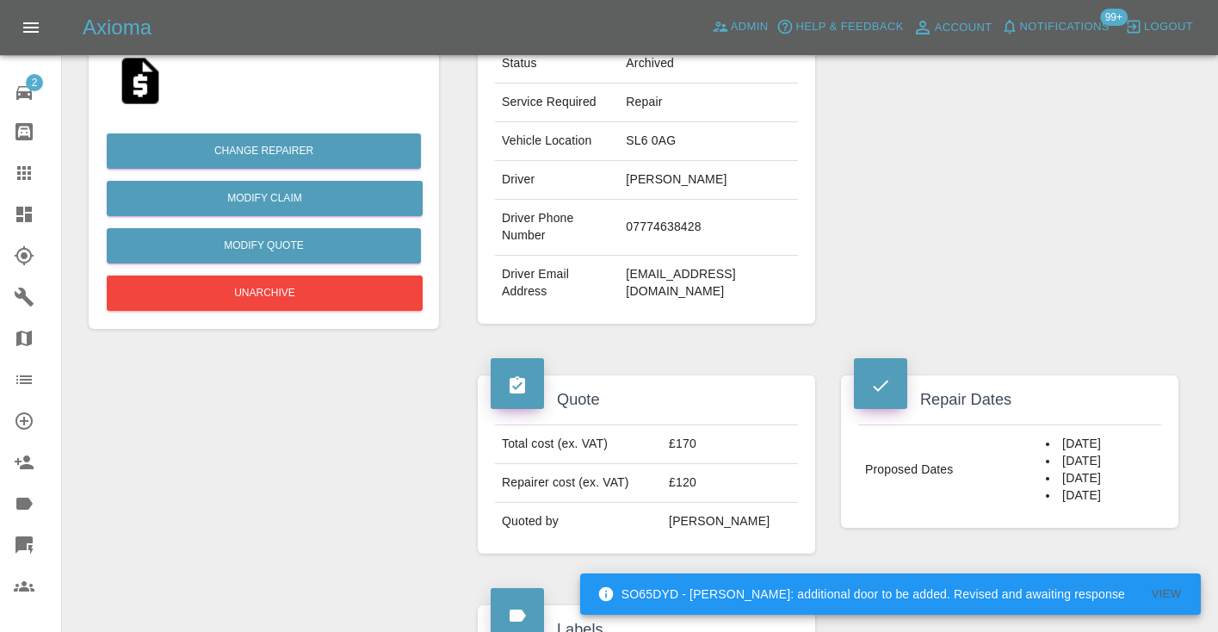
click at [20, 169] on icon at bounding box center [24, 173] width 14 height 14
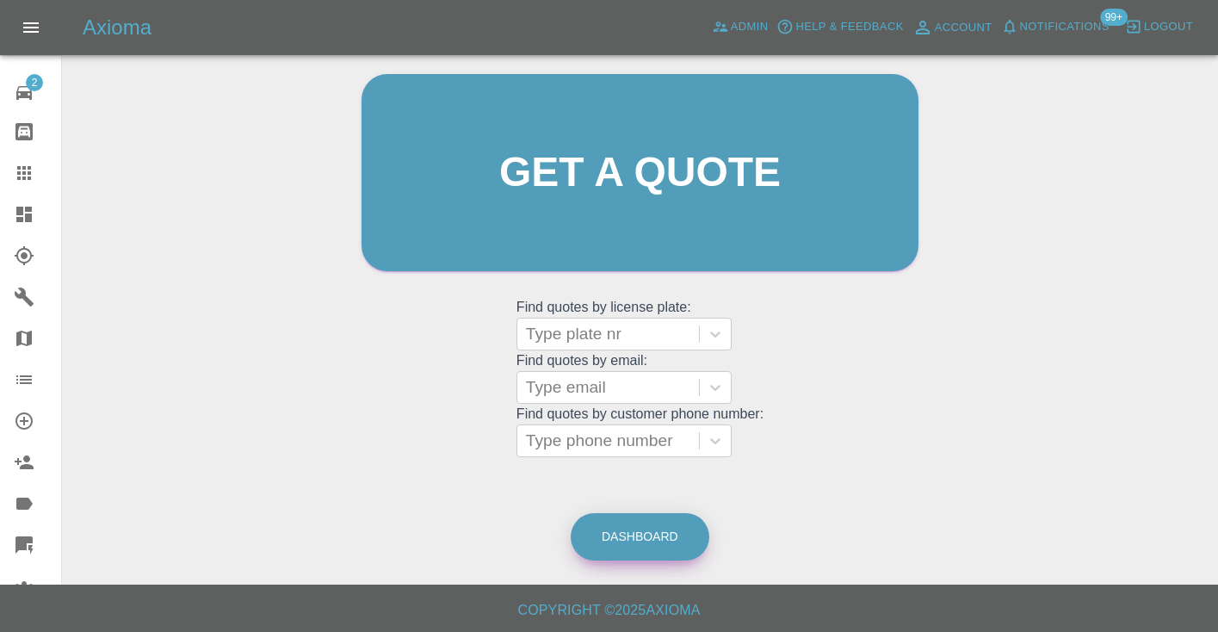
click at [633, 535] on link "Dashboard" at bounding box center [640, 536] width 139 height 47
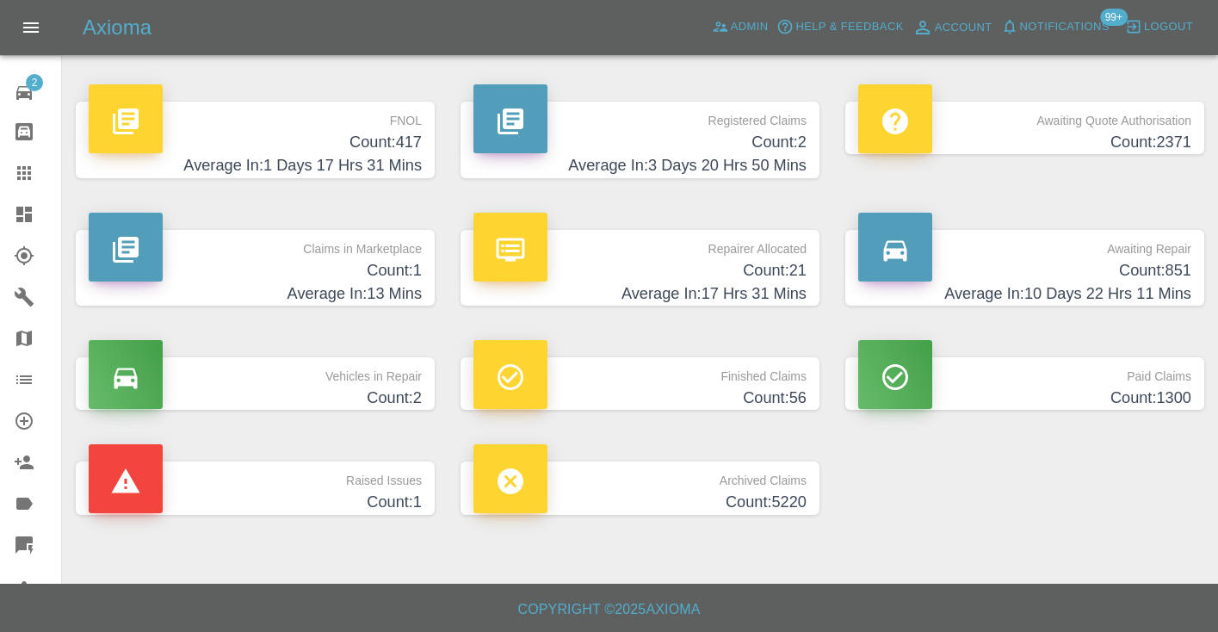
click at [1146, 281] on h4 "Count: 851" at bounding box center [1024, 270] width 333 height 23
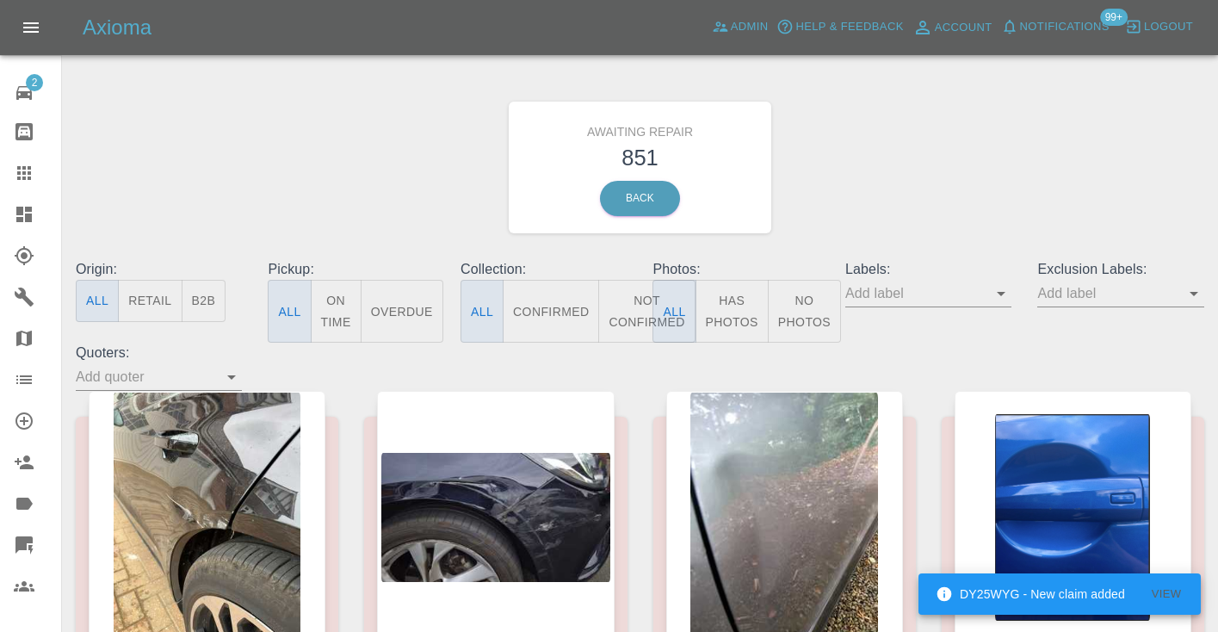
click at [629, 306] on button "Not Confirmed" at bounding box center [646, 311] width 96 height 63
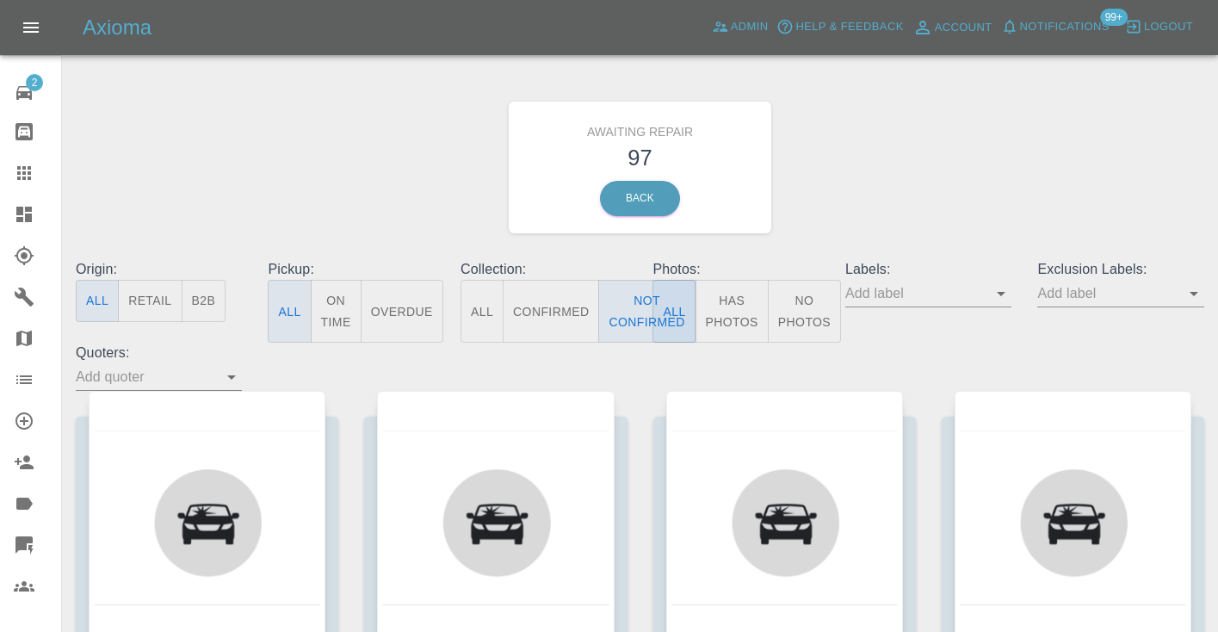
click at [868, 192] on div "Awaiting Repair 97 Back" at bounding box center [640, 167] width 1154 height 183
click at [635, 313] on button "Not Confirmed" at bounding box center [646, 311] width 96 height 63
click at [36, 158] on link "Claims" at bounding box center [30, 172] width 61 height 41
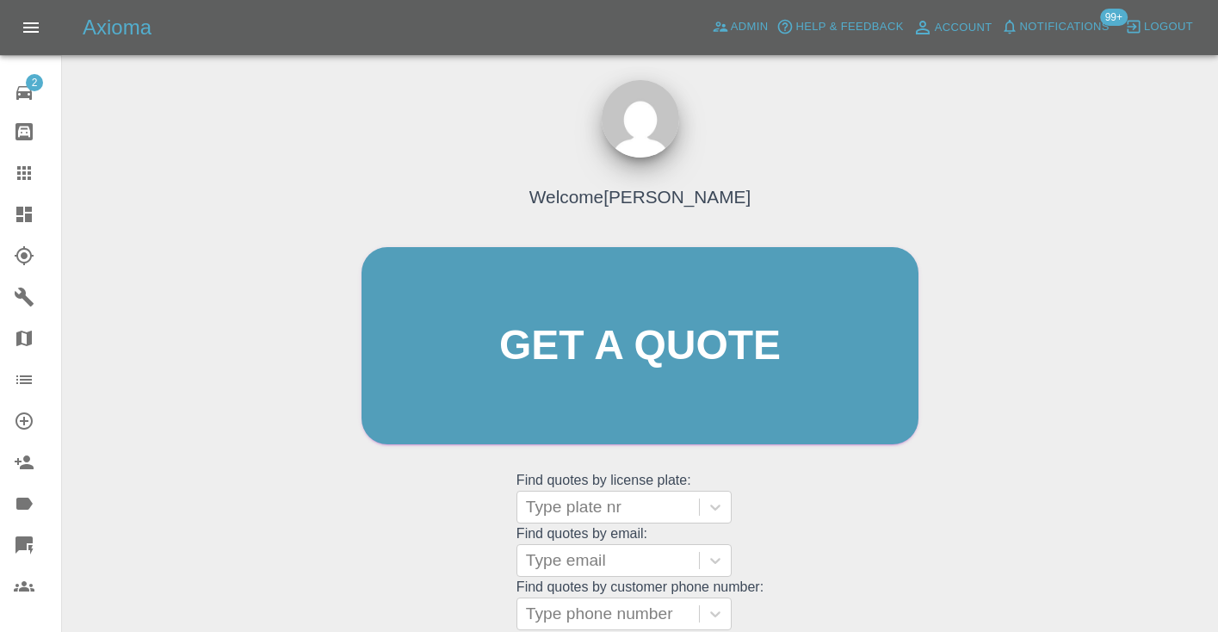
click at [802, 516] on div "Welcome Castro Get a quote Get a quote Find quotes by license plate: Type plate…" at bounding box center [639, 379] width 593 height 520
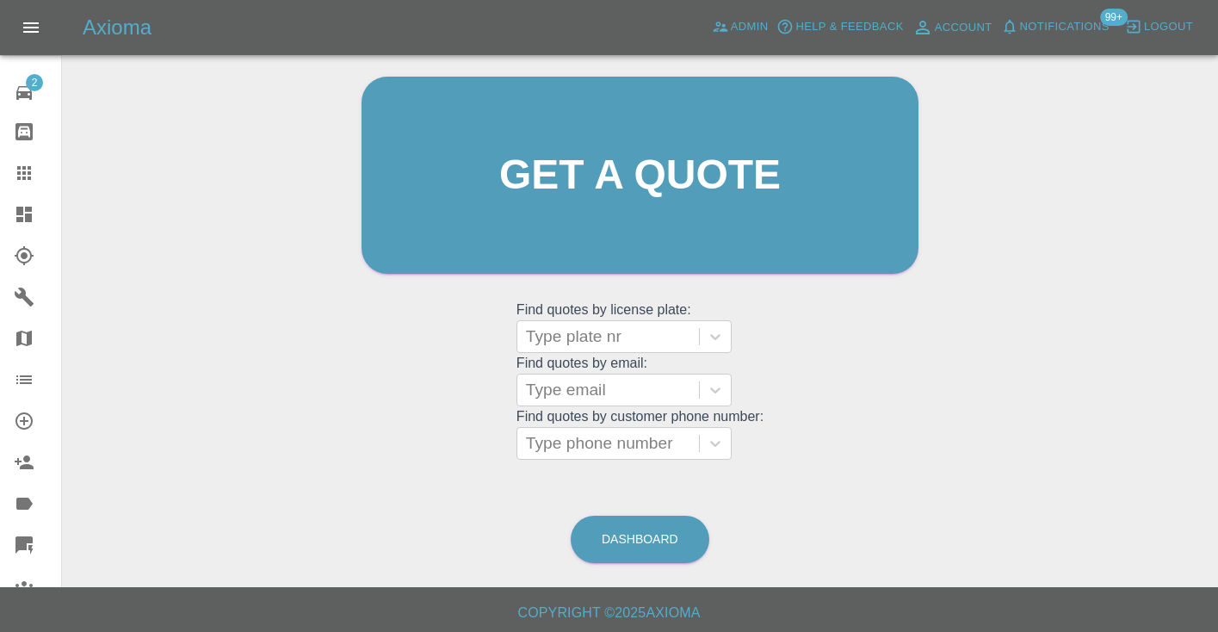
scroll to position [174, 0]
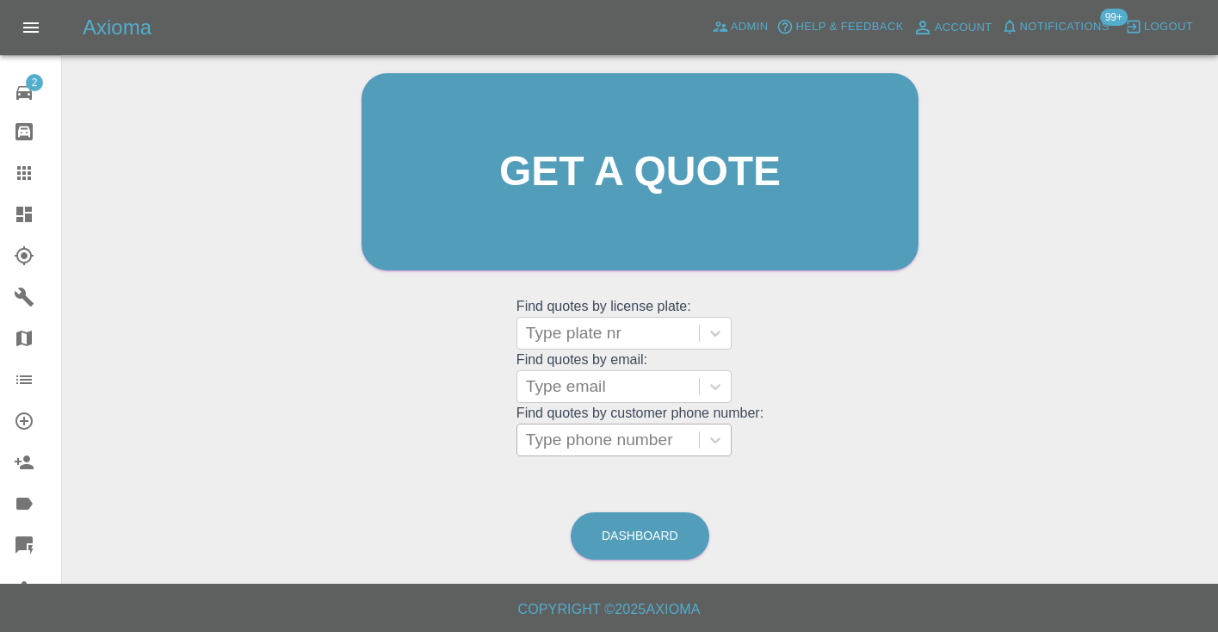
click at [550, 451] on div "Type phone number" at bounding box center [608, 439] width 182 height 31
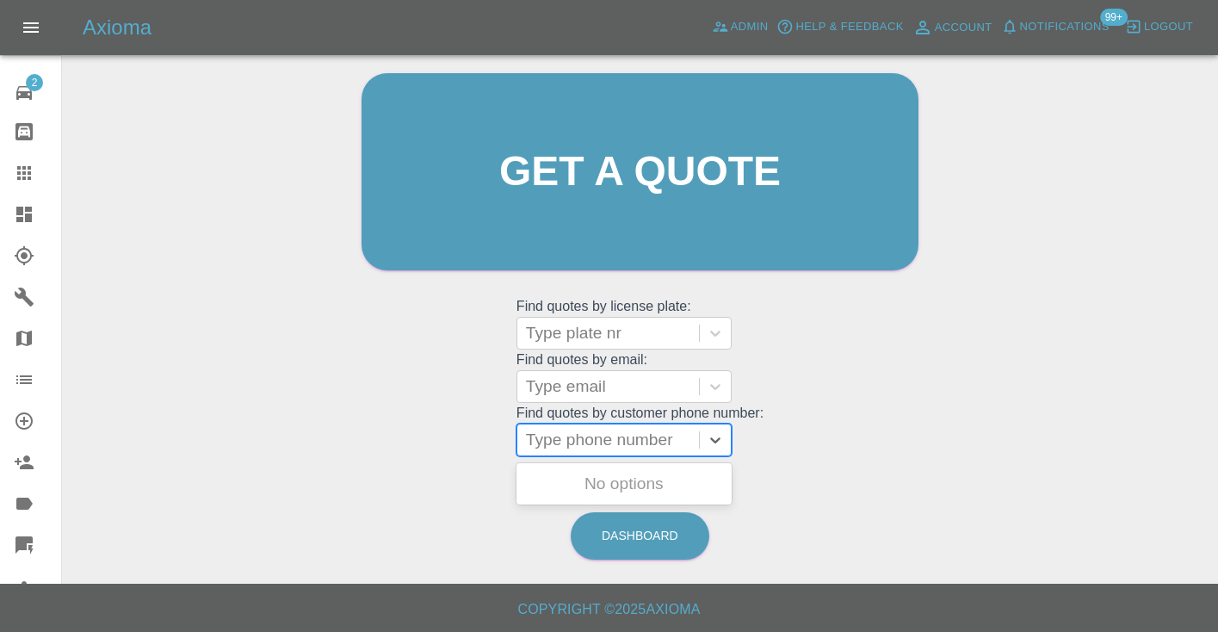
paste input "07534908551"
type input "07534908551"
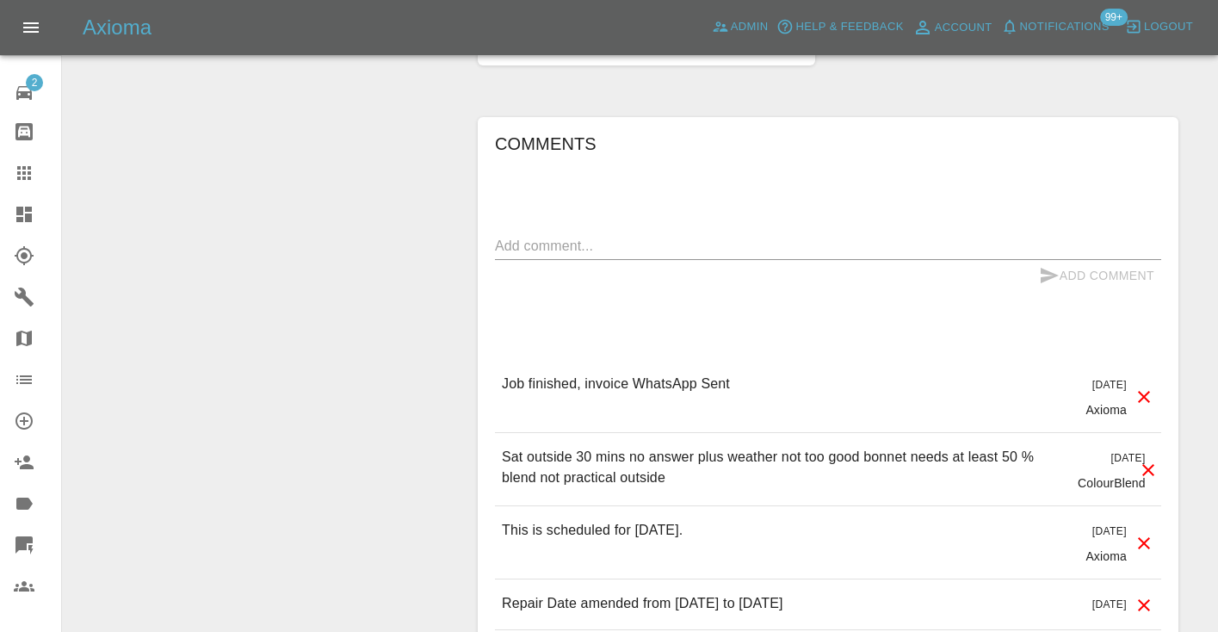
scroll to position [1689, 0]
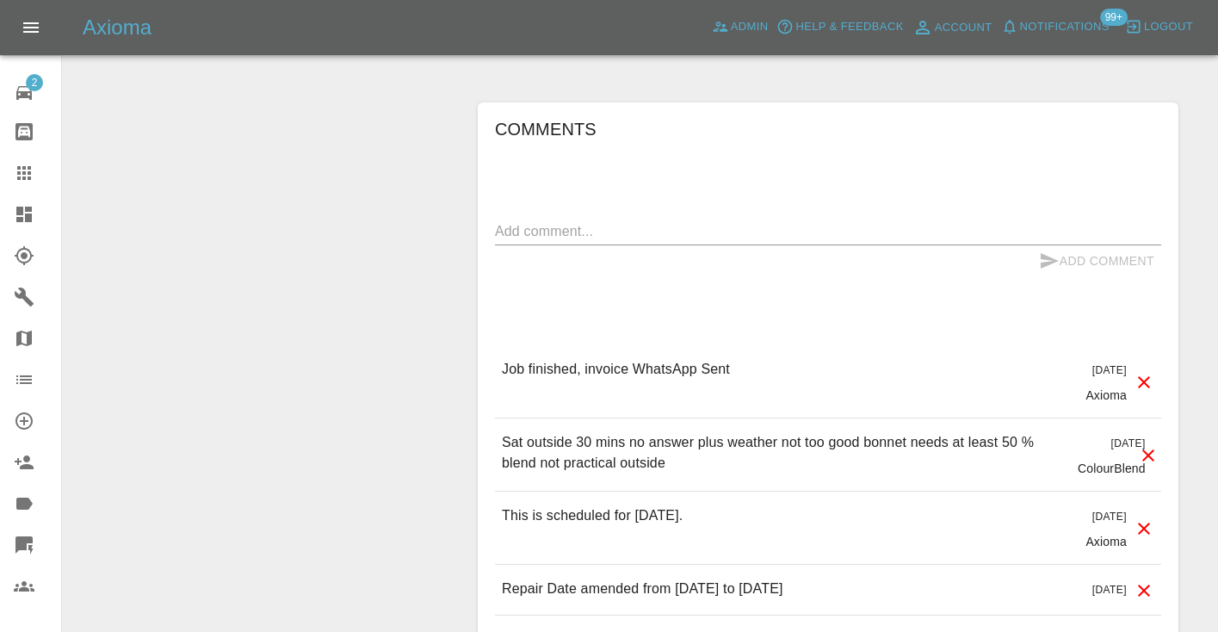
click at [510, 225] on textarea at bounding box center [828, 231] width 666 height 20
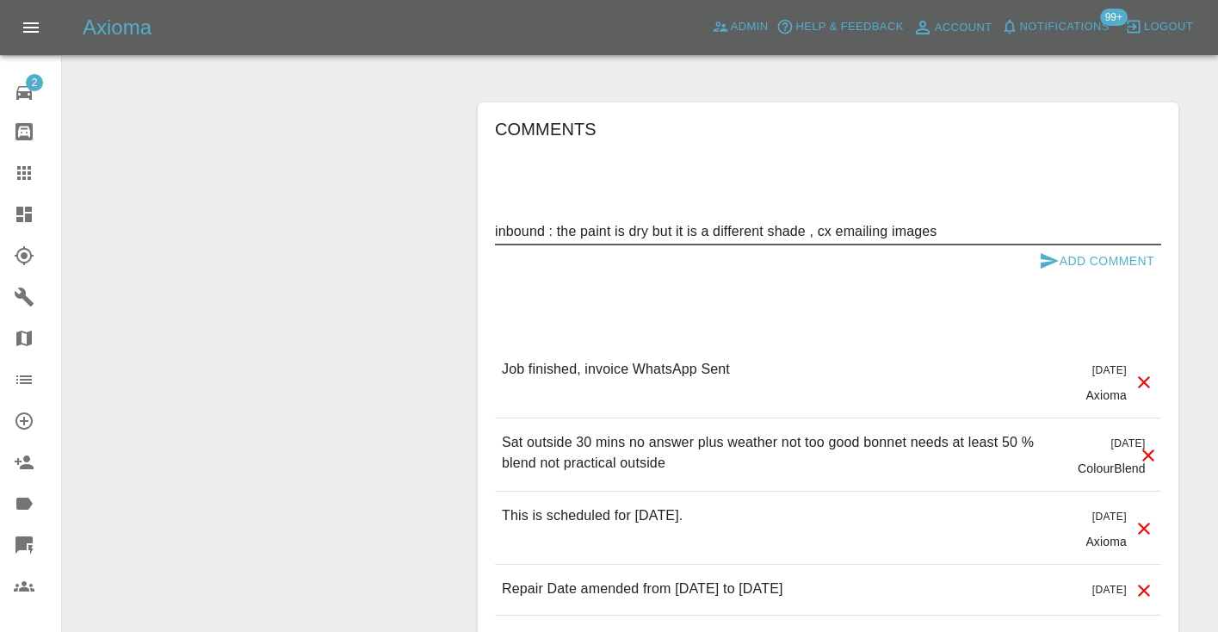
type textarea "inbound : the paint is dry but it is a different shade , cx emailing images"
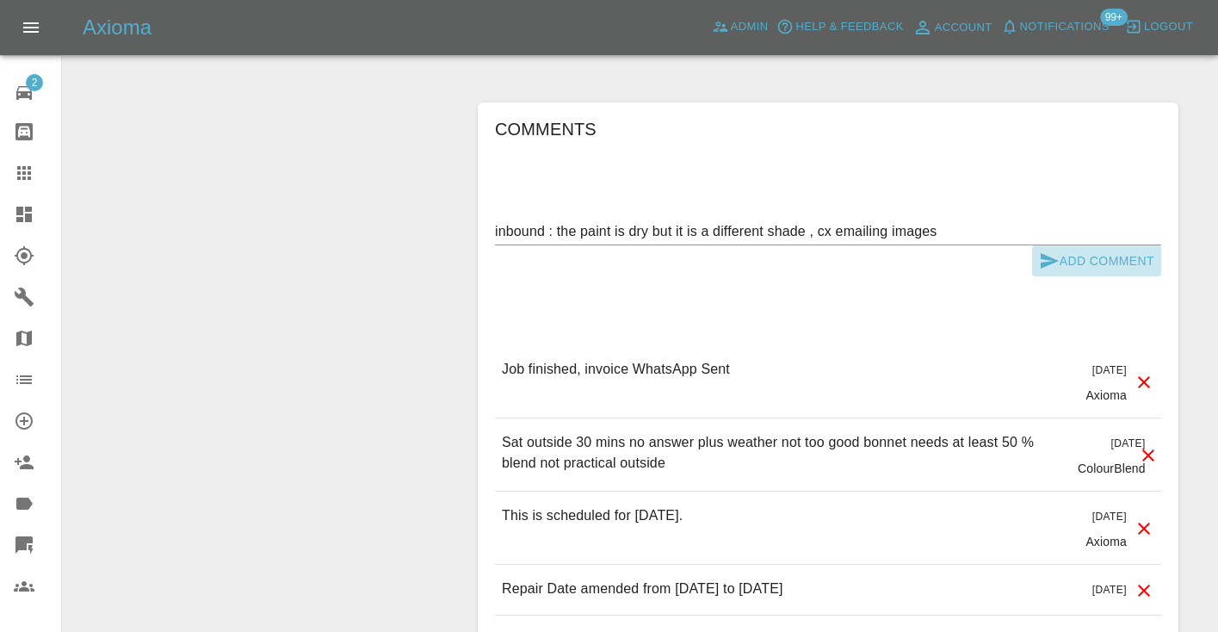
click at [1059, 269] on button "Add Comment" at bounding box center [1096, 261] width 129 height 32
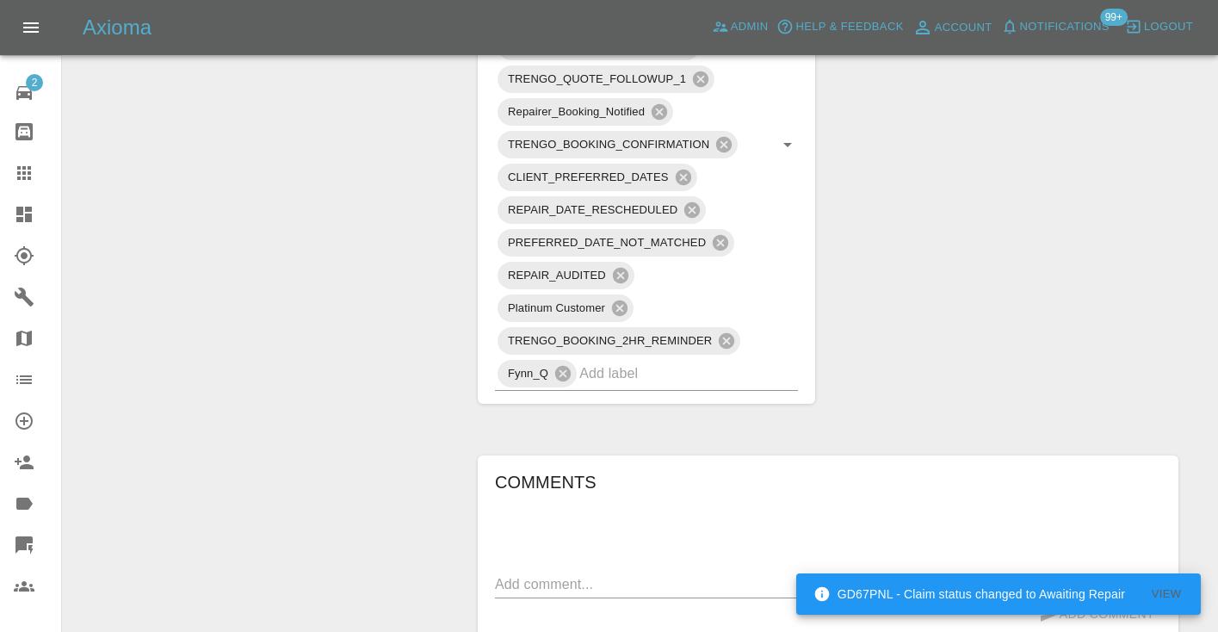
scroll to position [1321, 0]
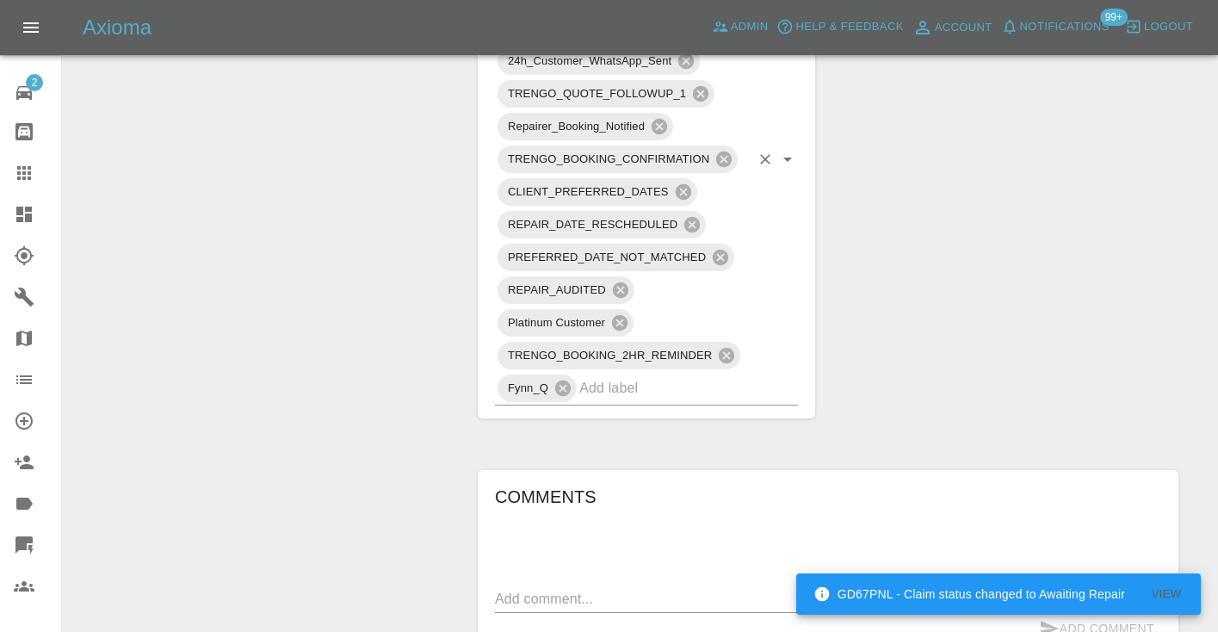
click at [609, 391] on input "text" at bounding box center [664, 387] width 170 height 27
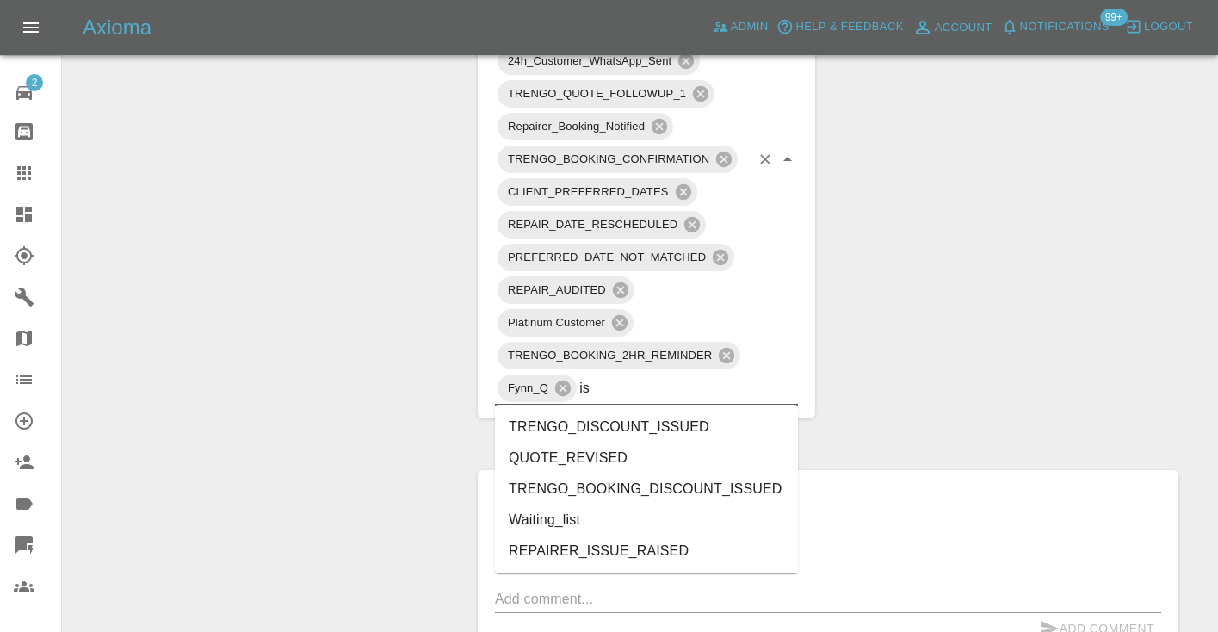
type input "i"
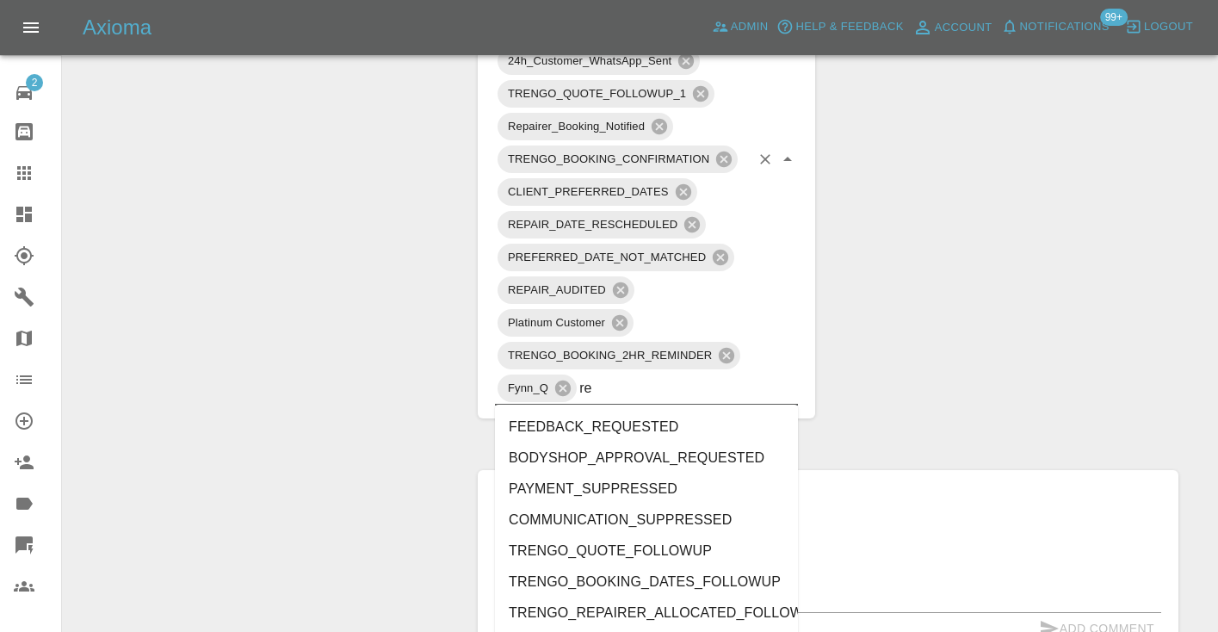
type input "rec"
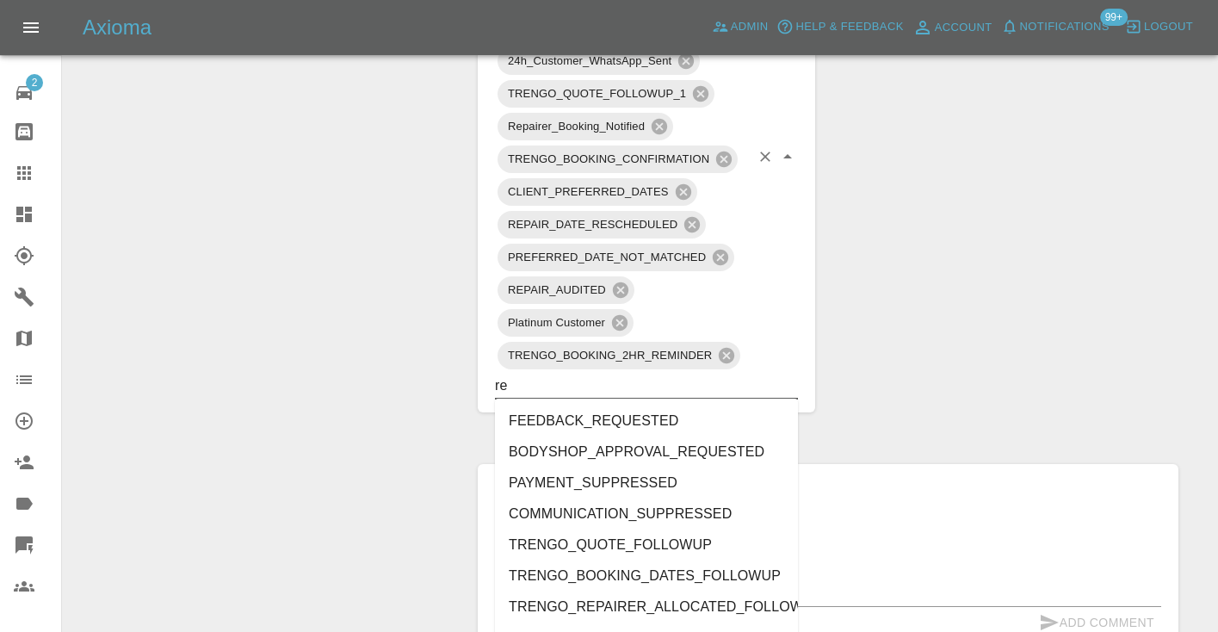
type input "rec"
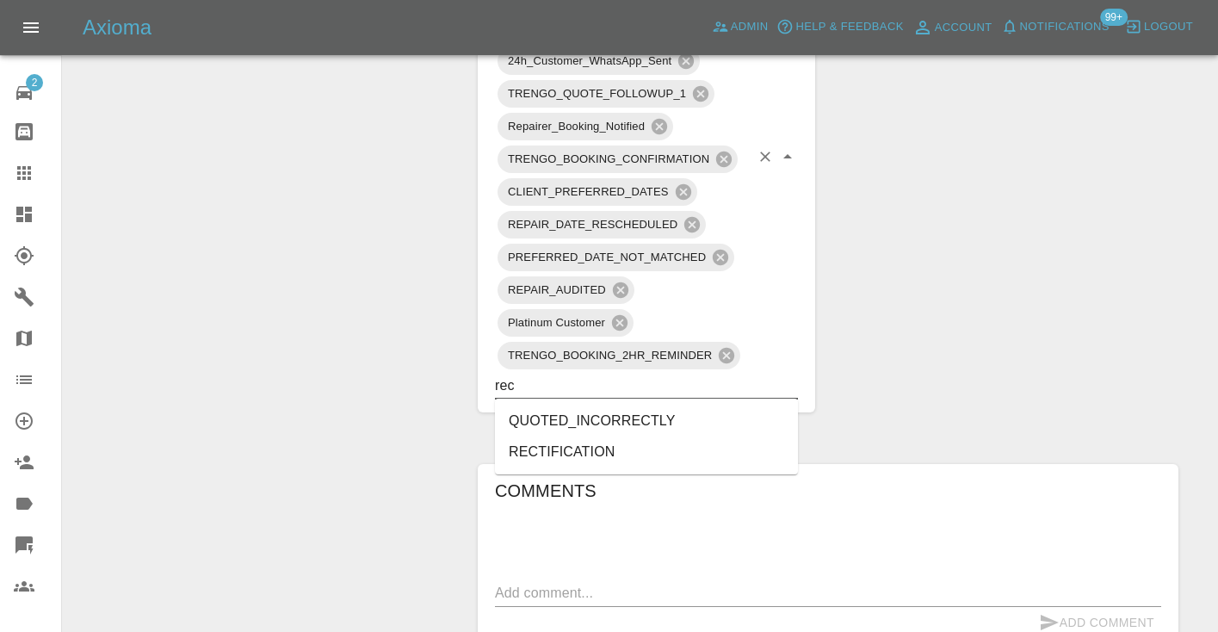
click at [566, 449] on li "RECTIFICATION" at bounding box center [646, 451] width 303 height 31
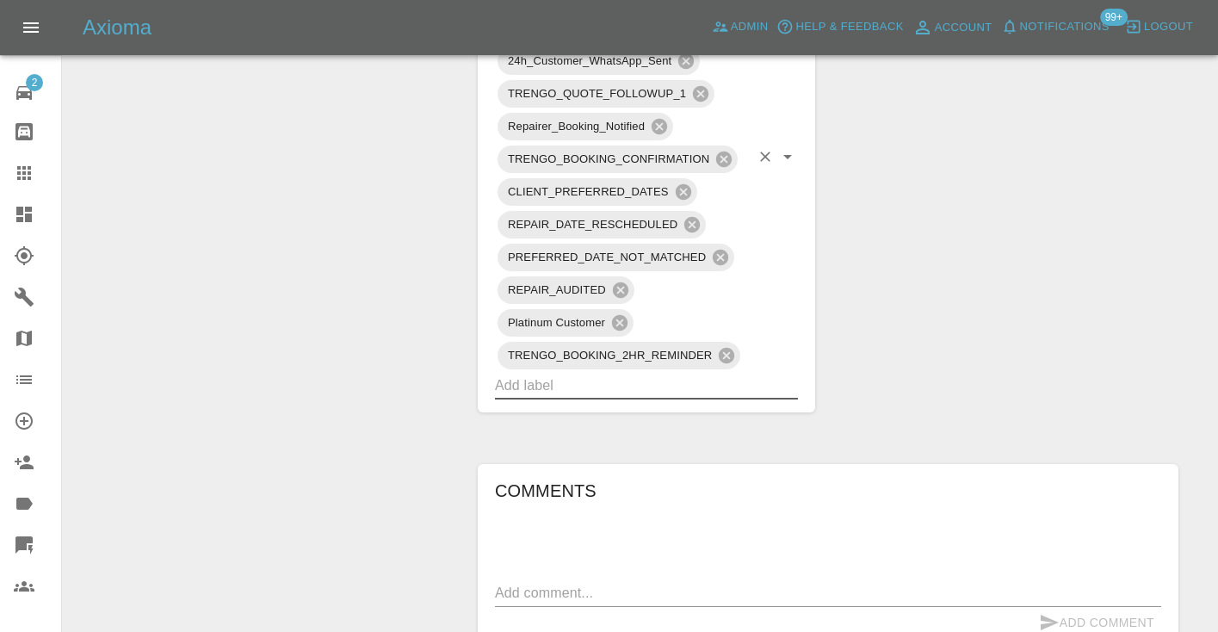
click at [993, 252] on div "Claim Information Vehicle Make, Model, Year SKODA KAMIQ SE EDITION TSI 116 2025…" at bounding box center [828, 268] width 727 height 2808
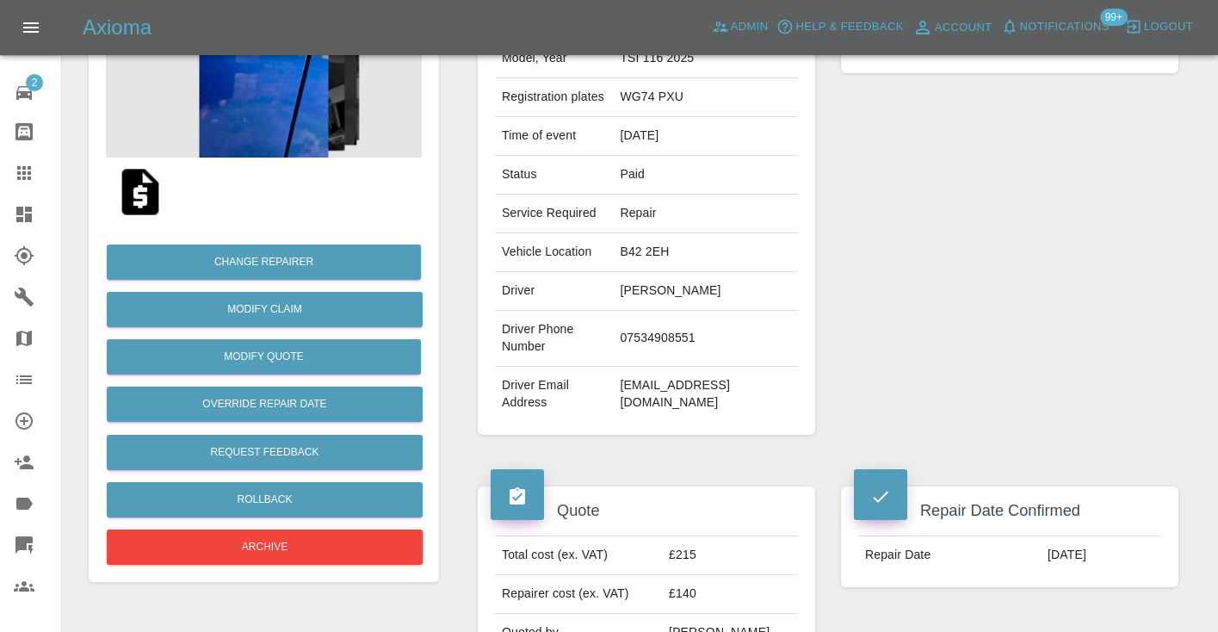
scroll to position [232, 0]
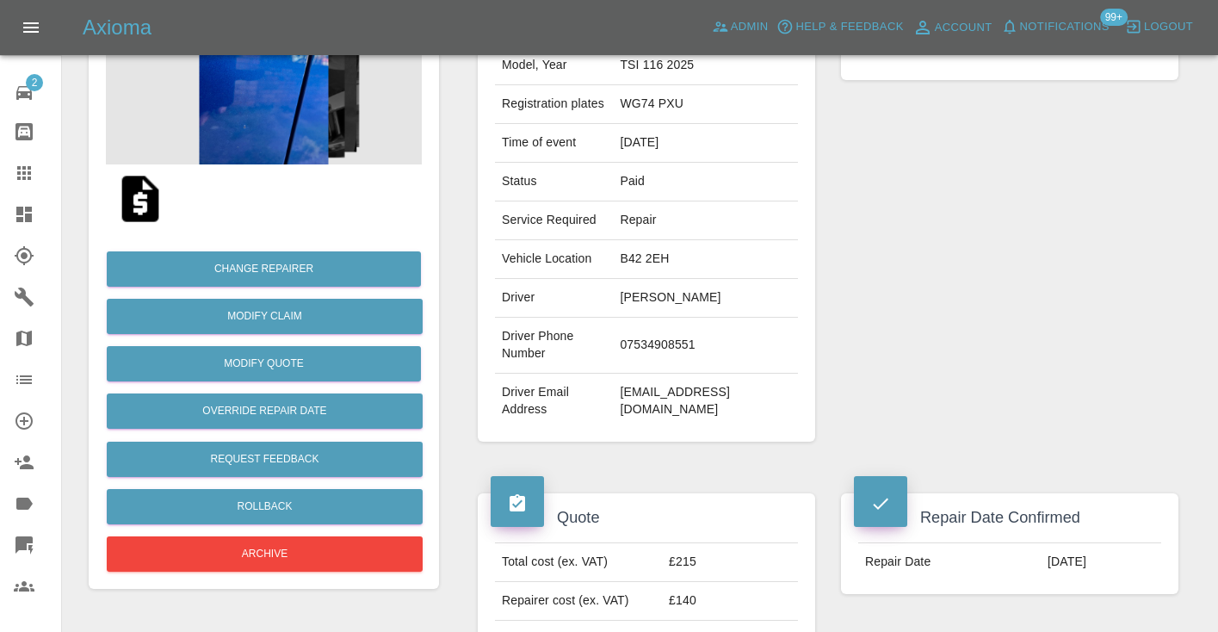
click at [26, 194] on link "Dashboard" at bounding box center [30, 214] width 61 height 41
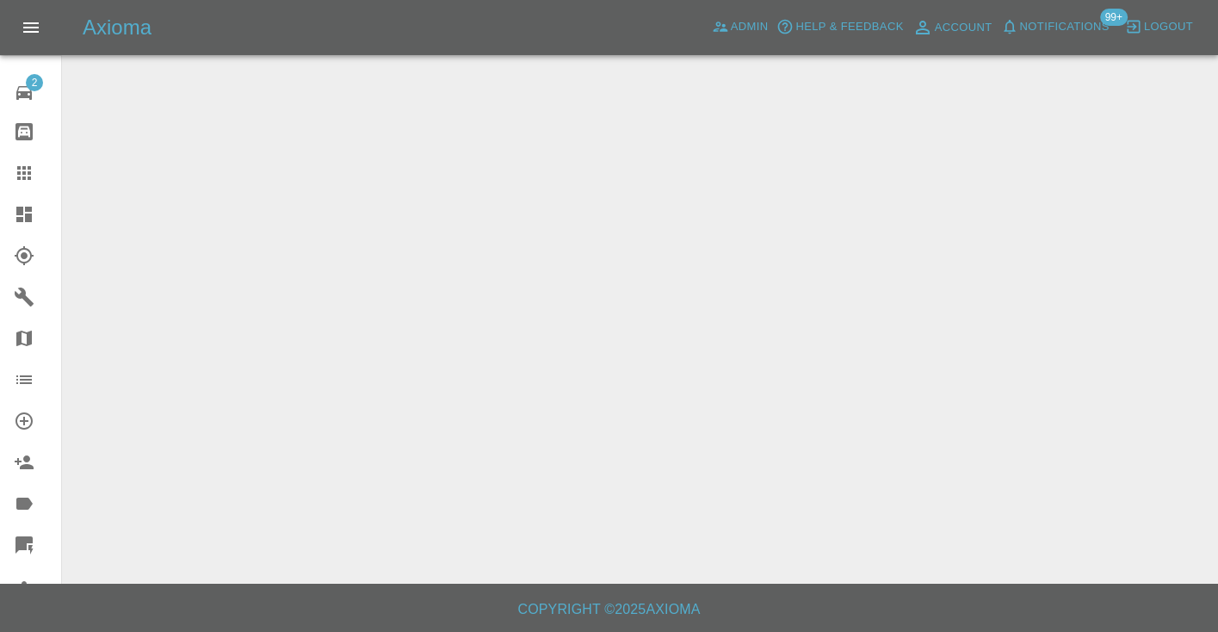
click at [28, 174] on icon at bounding box center [24, 173] width 14 height 14
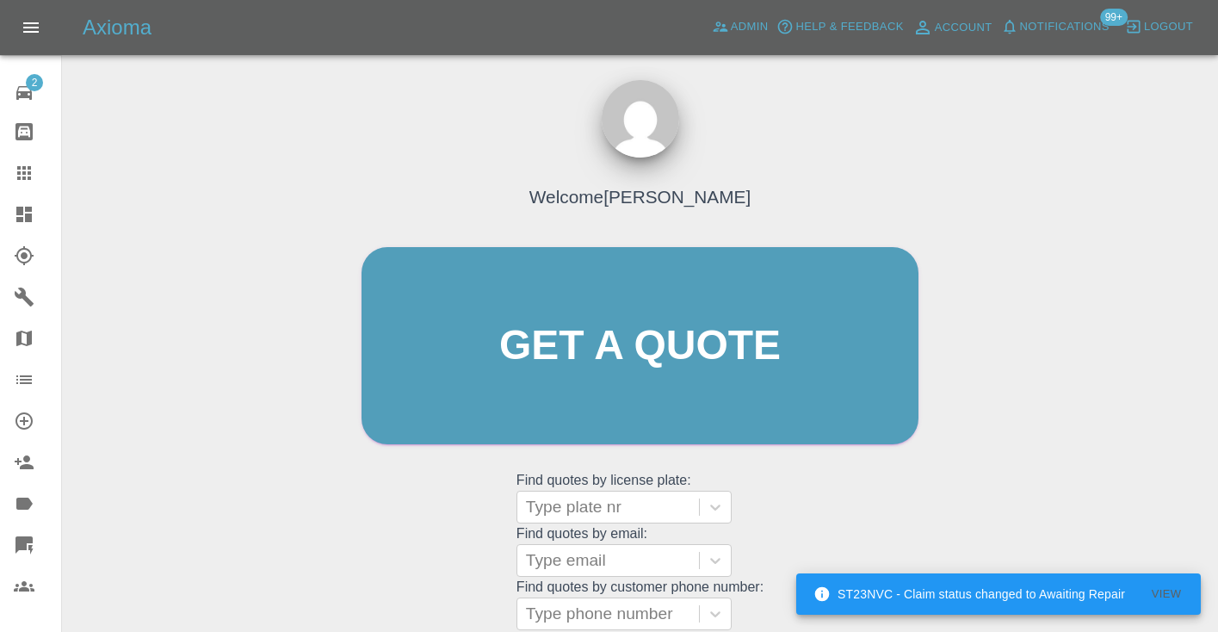
click at [871, 522] on div "Welcome Castro Get a quote Get a quote Find quotes by license plate: Type plate…" at bounding box center [639, 379] width 593 height 520
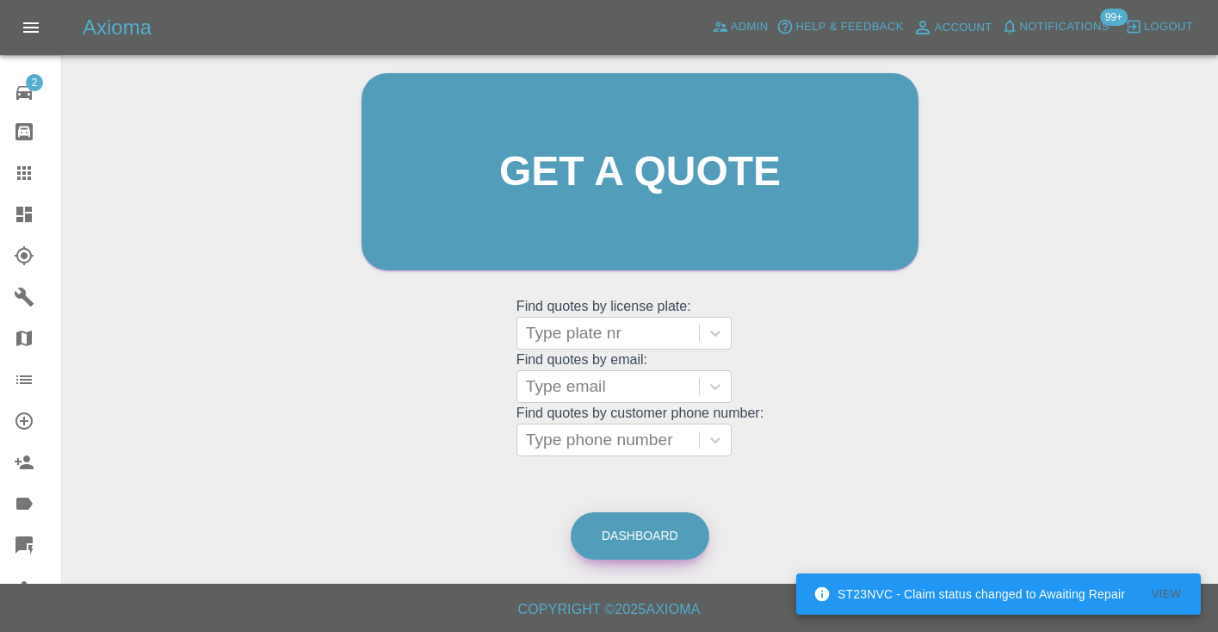
scroll to position [173, 0]
click at [628, 529] on link "Dashboard" at bounding box center [640, 536] width 139 height 47
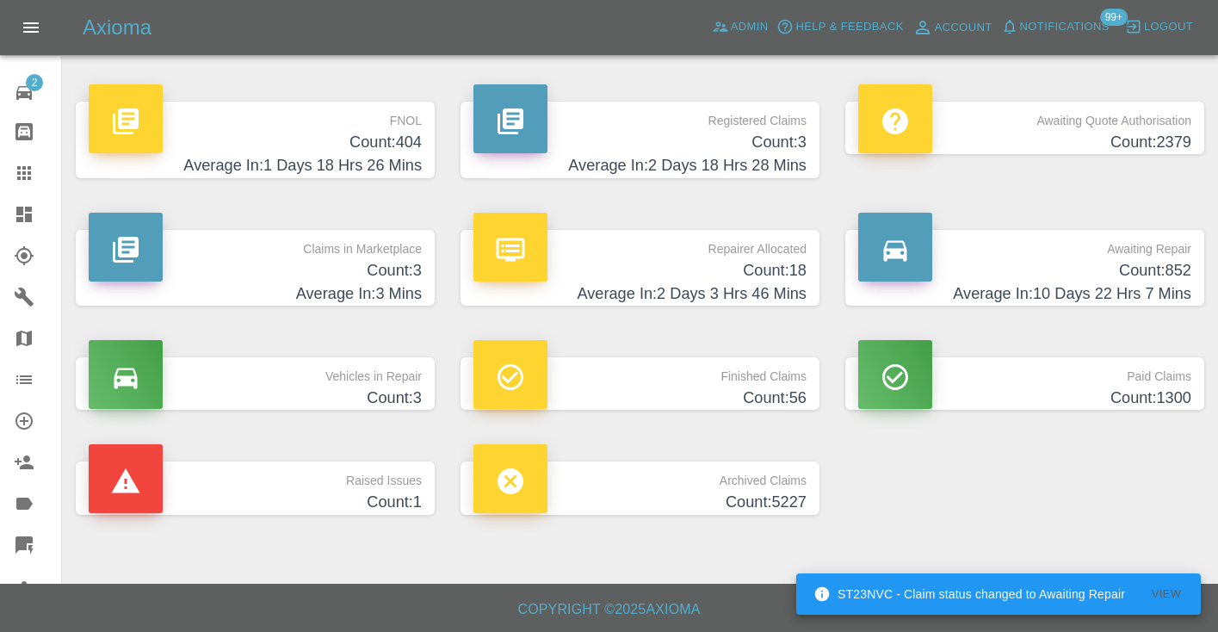
click at [1149, 275] on h4 "Count: 852" at bounding box center [1024, 270] width 333 height 23
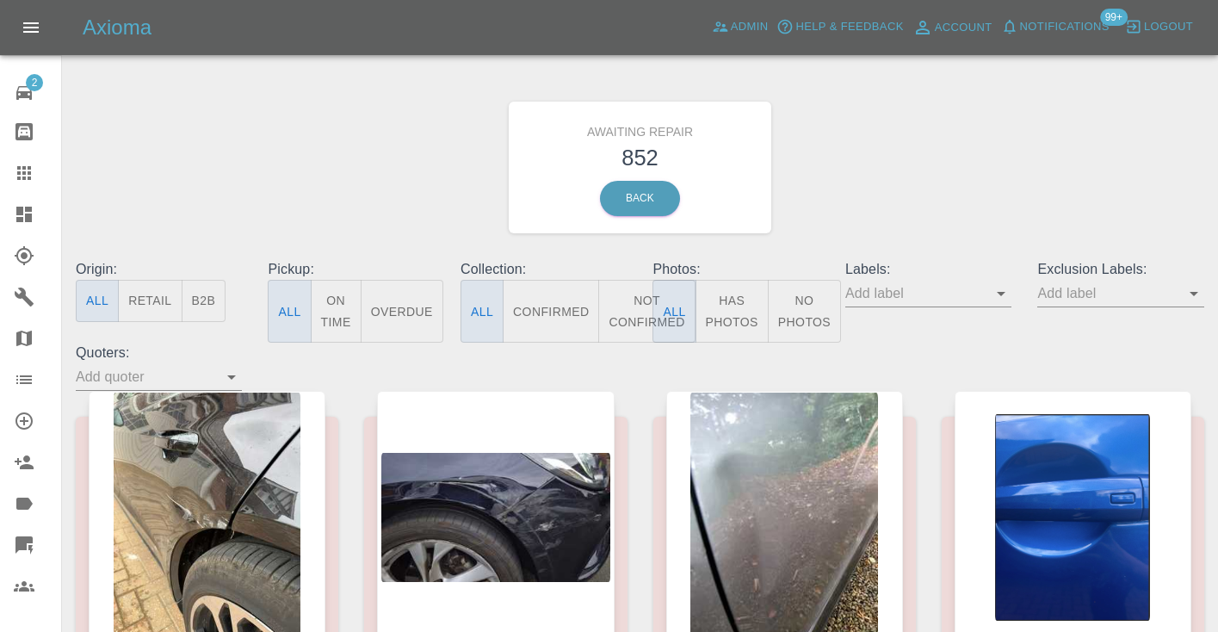
click at [619, 330] on button "Not Confirmed" at bounding box center [646, 311] width 96 height 63
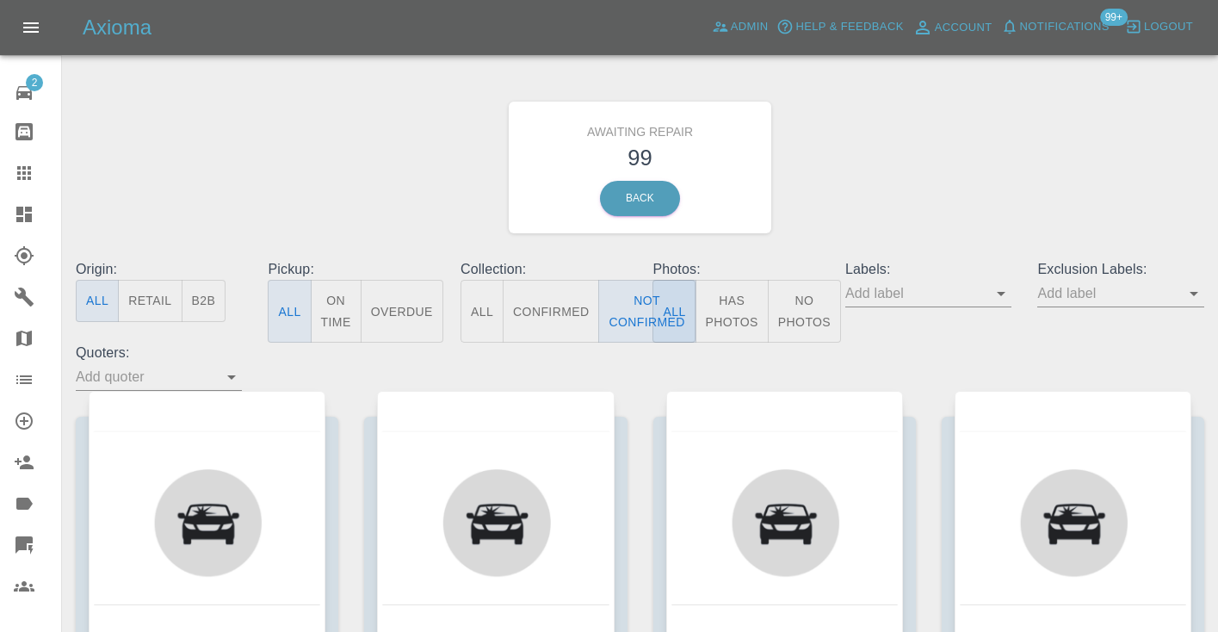
click at [901, 226] on div "Awaiting Repair 99 Back" at bounding box center [640, 167] width 1154 height 183
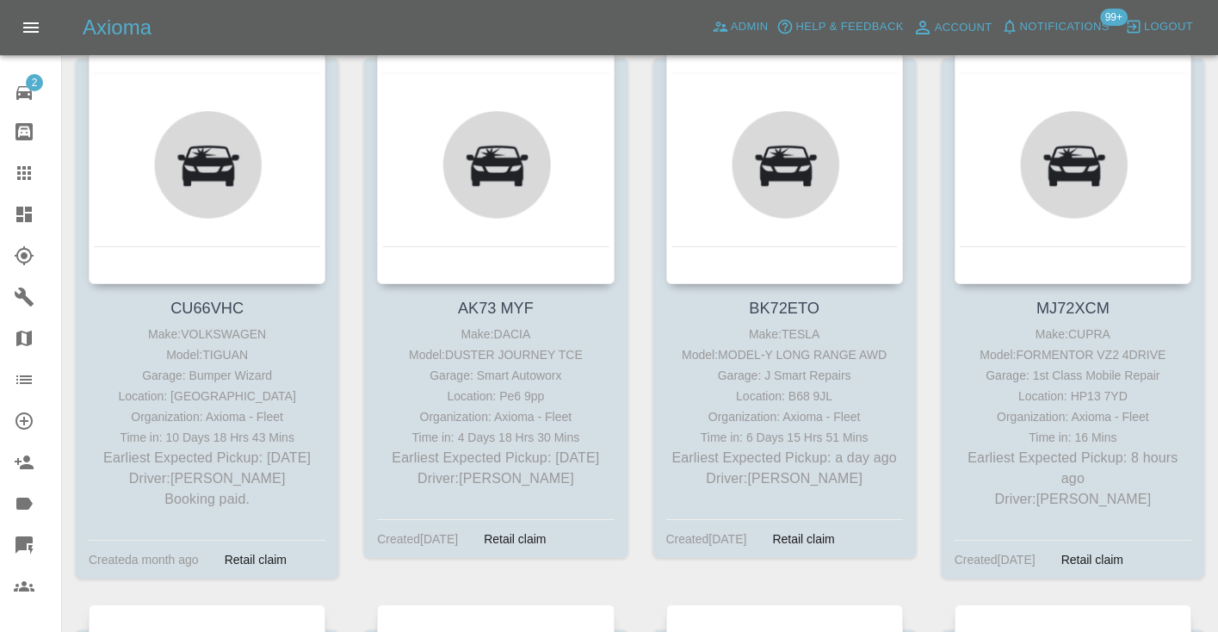
scroll to position [372, 0]
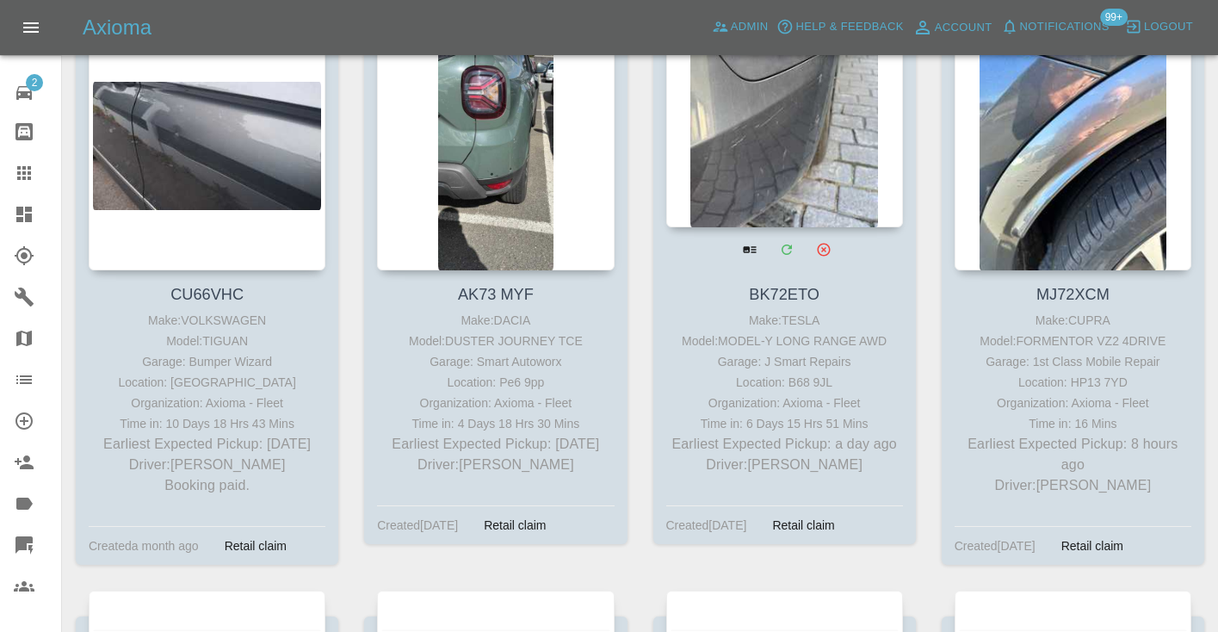
click at [822, 123] on div at bounding box center [784, 101] width 237 height 251
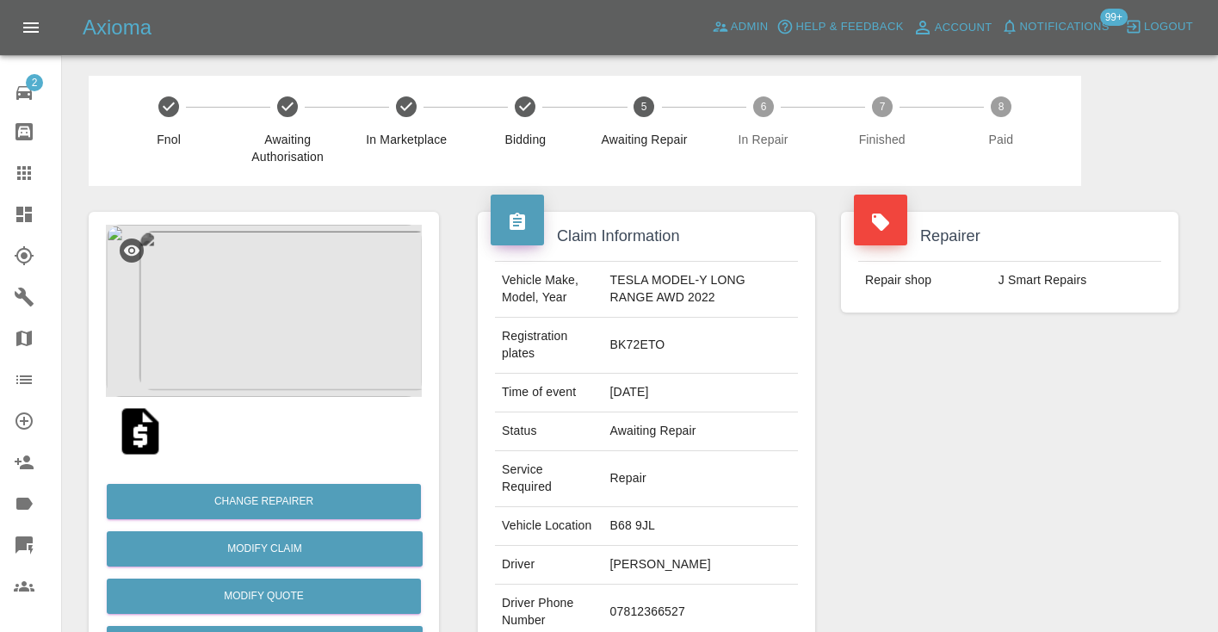
click at [639, 609] on td "07812366527" at bounding box center [700, 613] width 195 height 56
copy td "07812366527"
click at [1183, 436] on div "Repairer Repair shop J Smart Repairs" at bounding box center [1009, 469] width 363 height 566
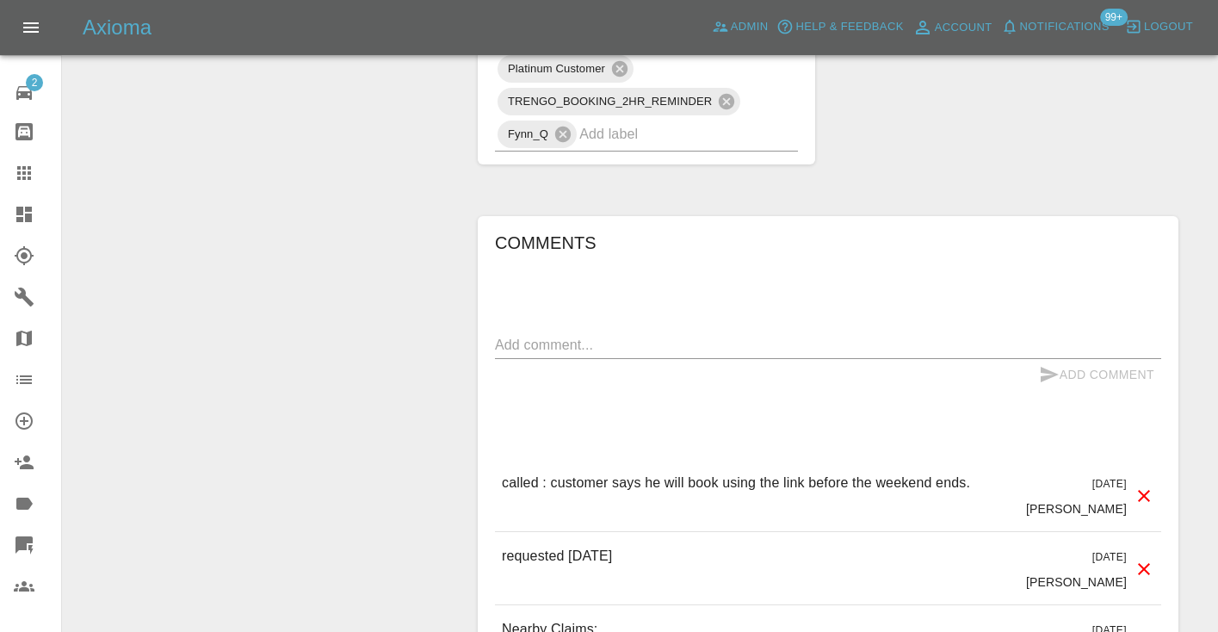
scroll to position [1532, 0]
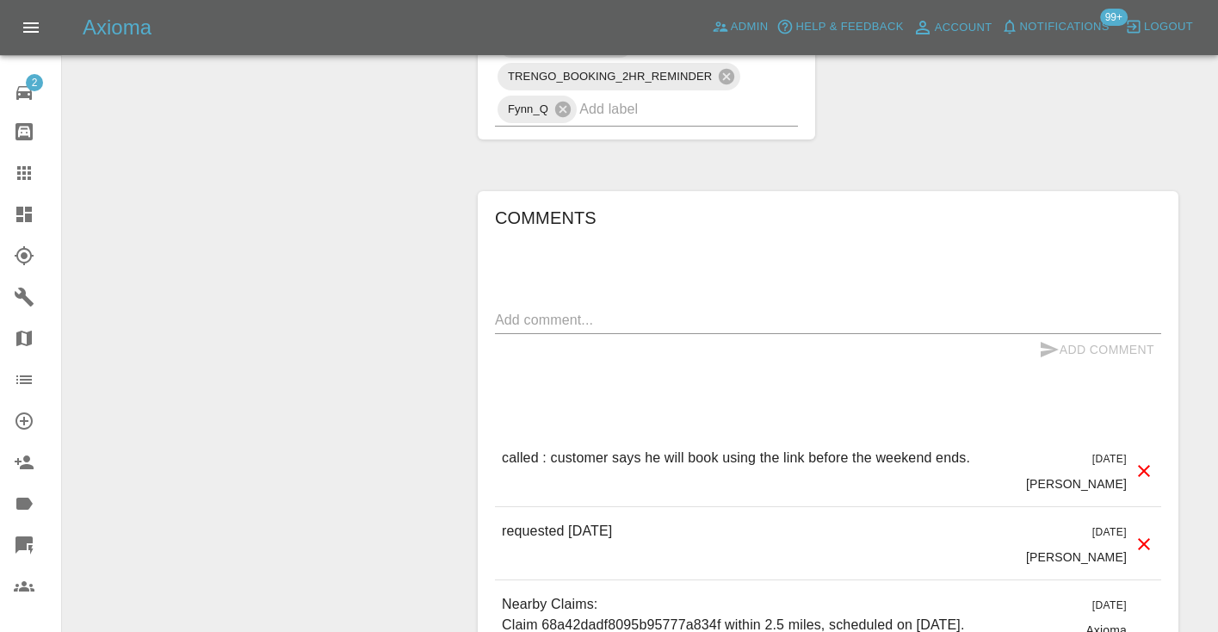
click at [555, 310] on textarea at bounding box center [828, 320] width 666 height 20
type textarea "C"
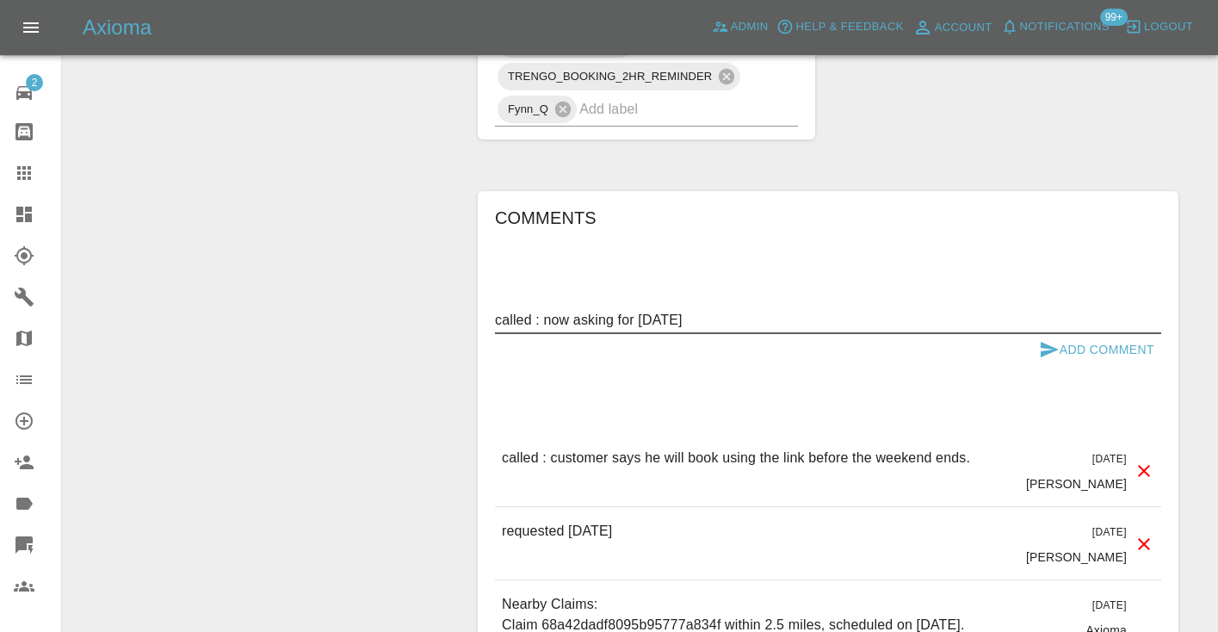
type textarea "called : now asking for 13th October"
click at [1040, 339] on icon "submit" at bounding box center [1049, 349] width 21 height 21
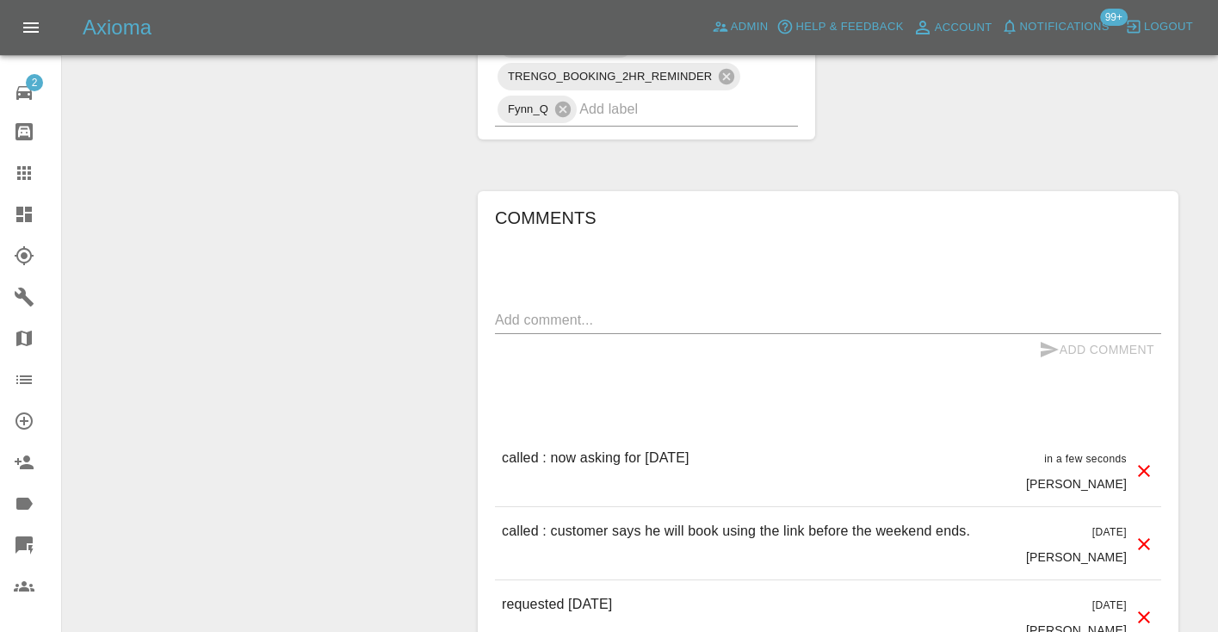
click at [1001, 165] on div "Comments x Add Comment called : now asking for 13th October in a few seconds Ca…" at bounding box center [828, 554] width 727 height 779
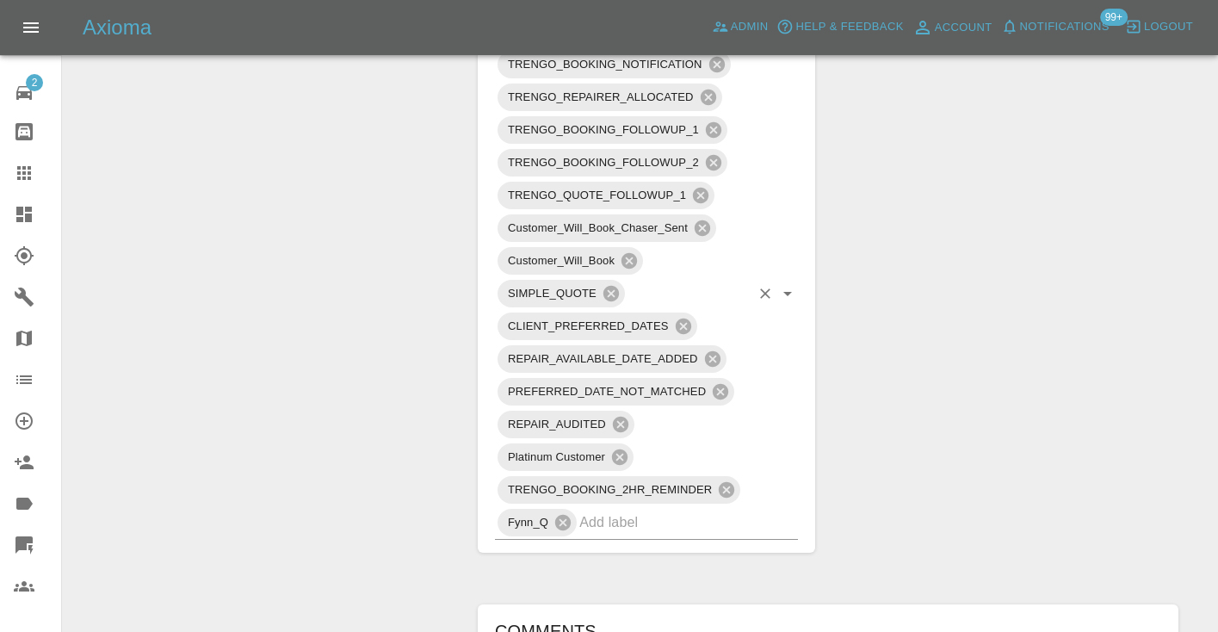
scroll to position [1092, 0]
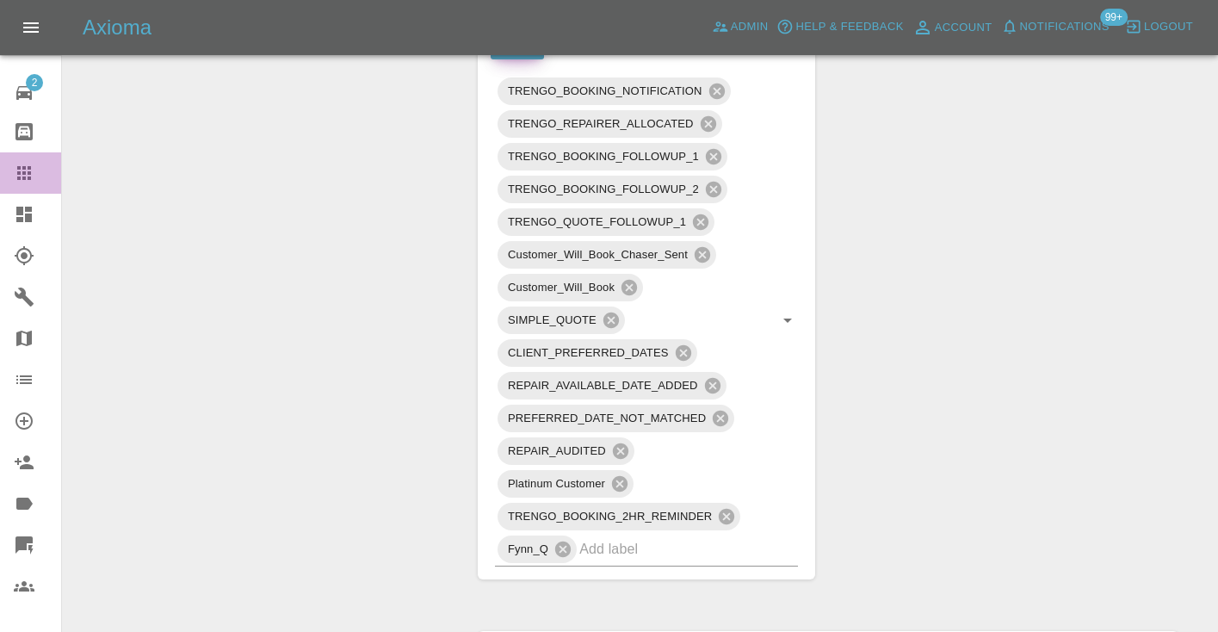
click at [32, 171] on icon at bounding box center [24, 173] width 21 height 21
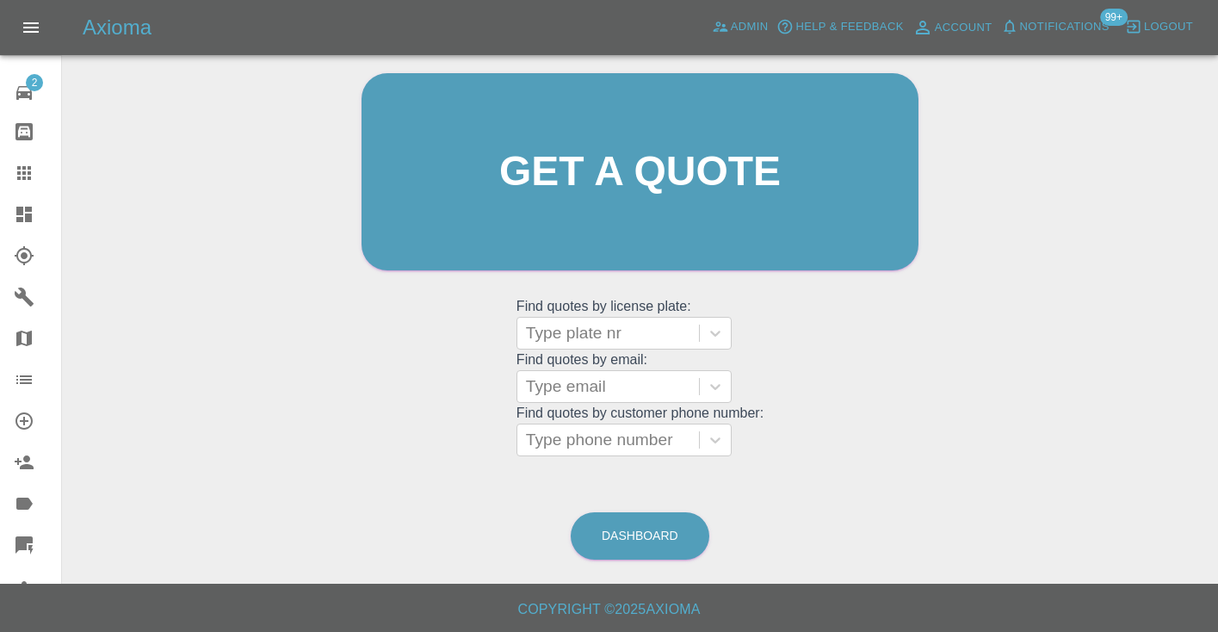
scroll to position [173, 0]
click at [641, 523] on link "Dashboard" at bounding box center [640, 536] width 139 height 47
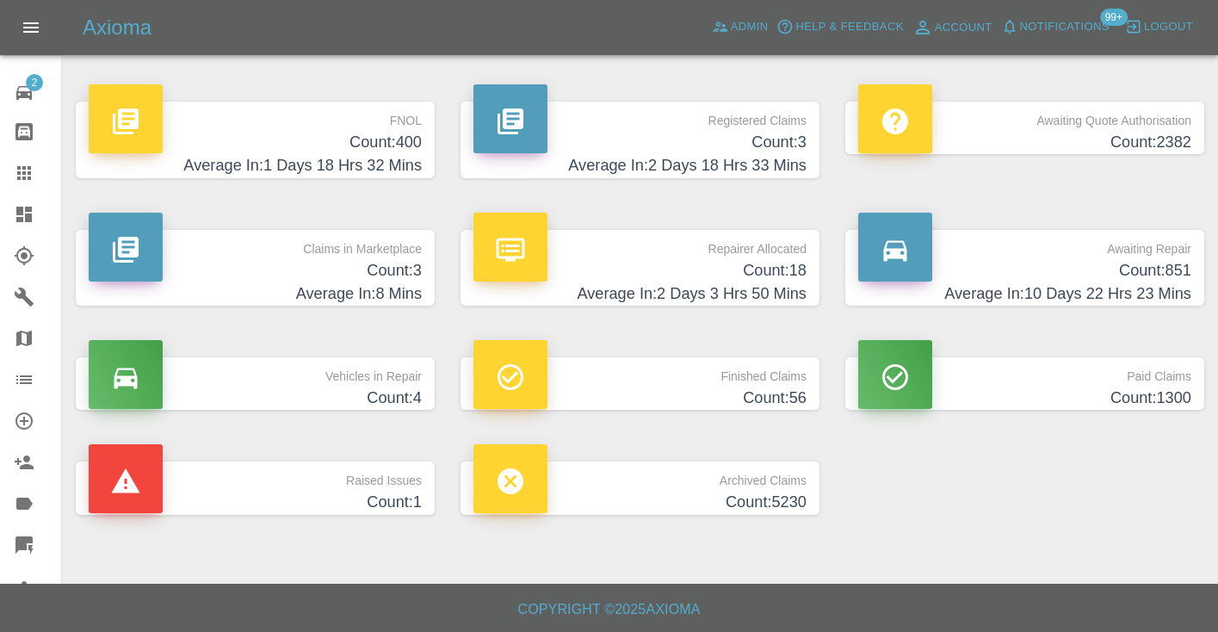
click at [1138, 261] on h4 "Count: 851" at bounding box center [1024, 270] width 333 height 23
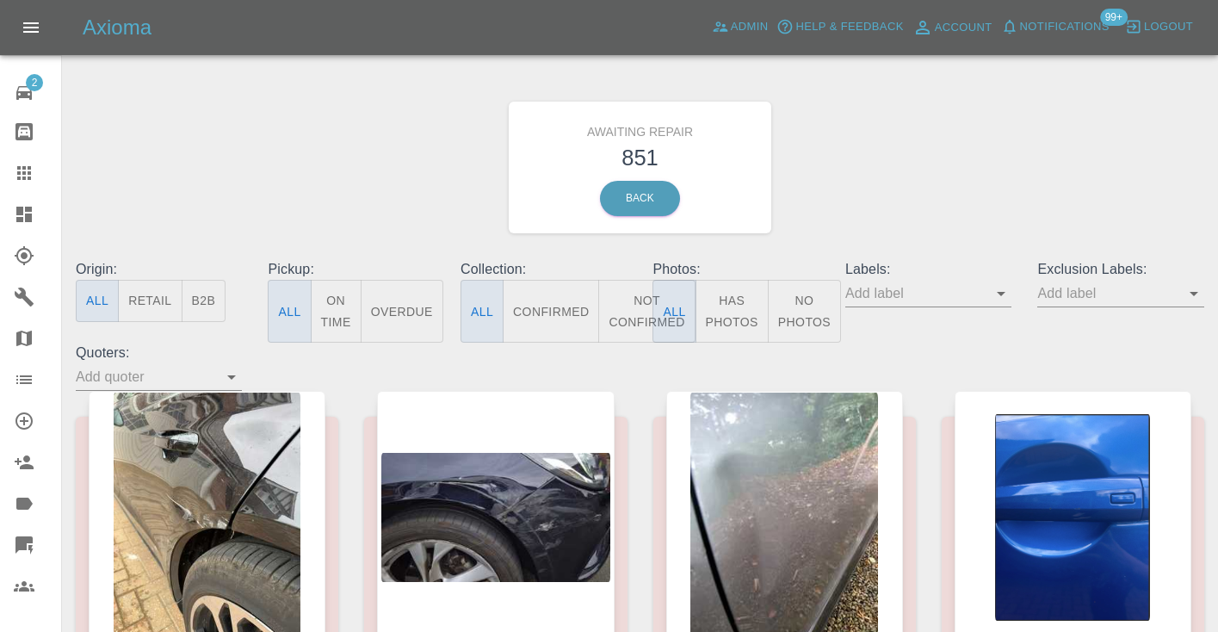
click at [632, 311] on button "Not Confirmed" at bounding box center [646, 311] width 96 height 63
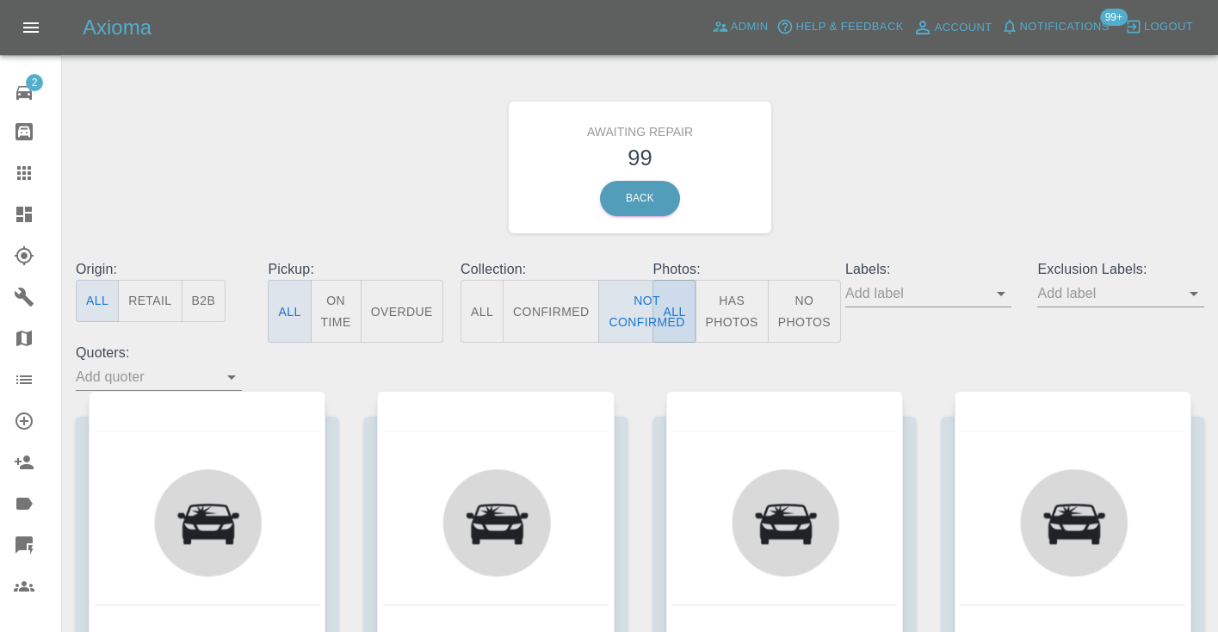
click at [892, 176] on div "Awaiting Repair 99 Back" at bounding box center [640, 167] width 1154 height 183
click at [32, 174] on icon at bounding box center [24, 173] width 21 height 21
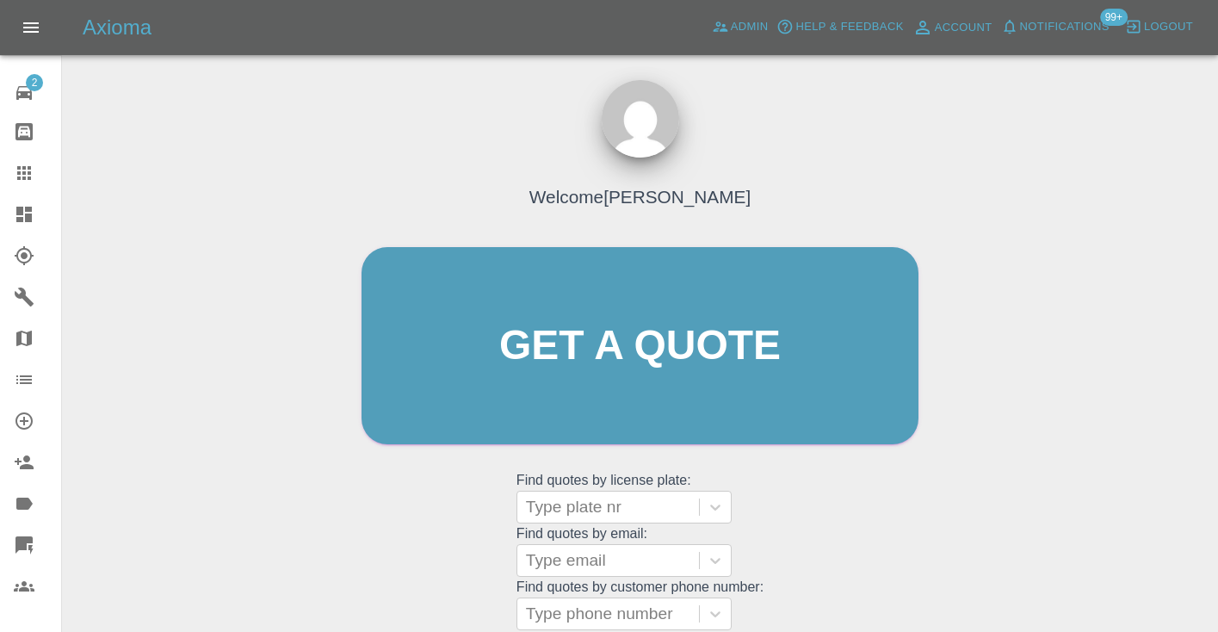
click at [789, 513] on div "Welcome [PERSON_NAME] Get a quote Get a quote Find quotes by license plate: Typ…" at bounding box center [639, 379] width 593 height 520
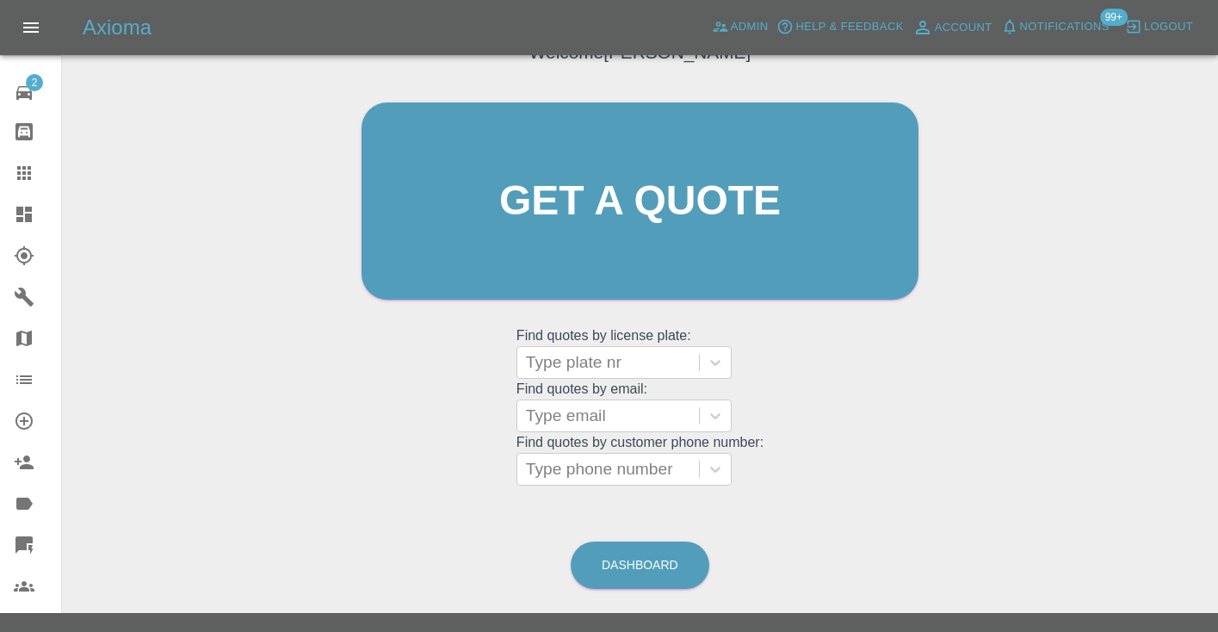
scroll to position [158, 0]
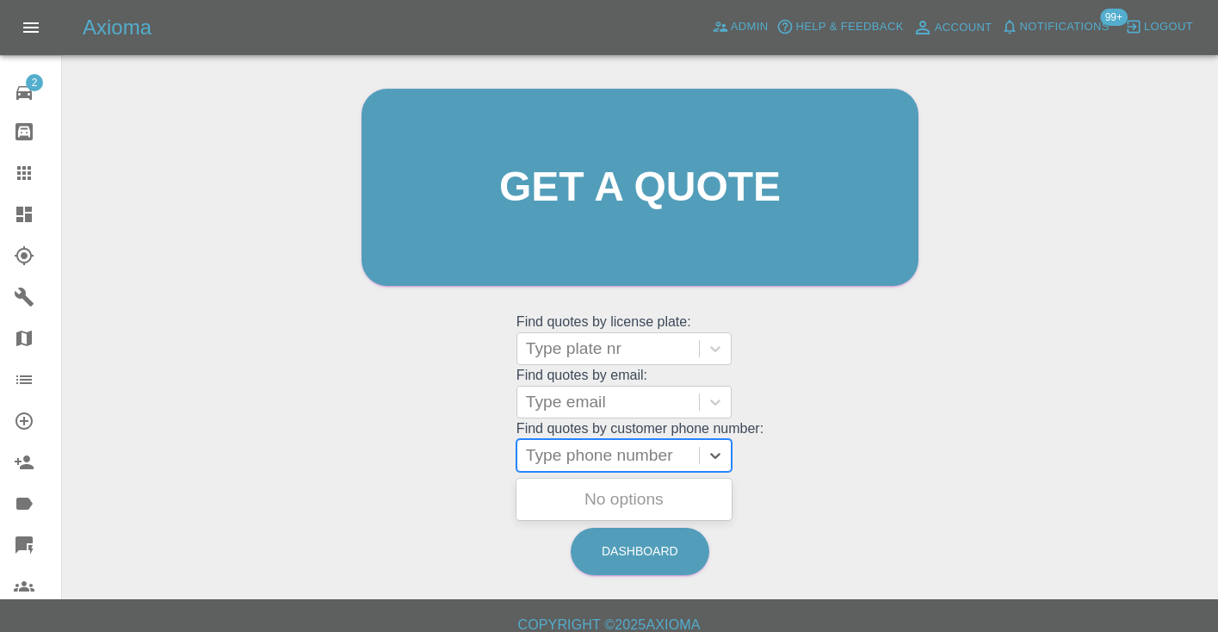
click at [567, 448] on div "Type phone number" at bounding box center [608, 455] width 164 height 21
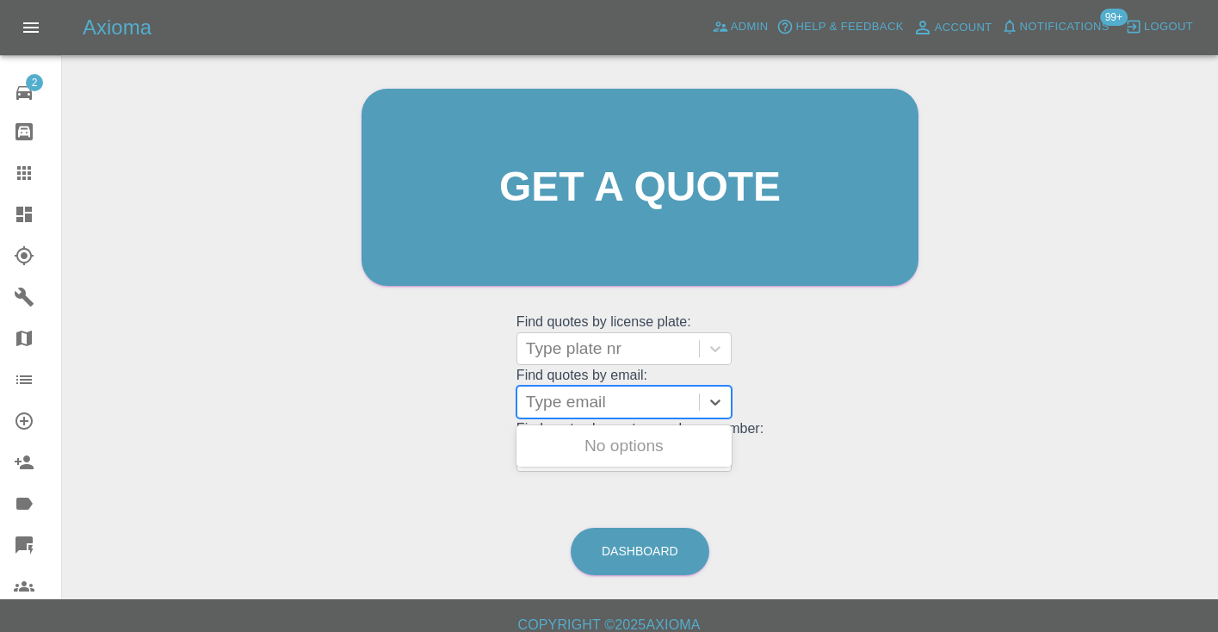
click at [565, 402] on div "Type email" at bounding box center [608, 402] width 164 height 21
click at [846, 350] on div "Welcome Castro Get a quote Get a quote Find quotes by license plate: Type plate…" at bounding box center [639, 220] width 593 height 520
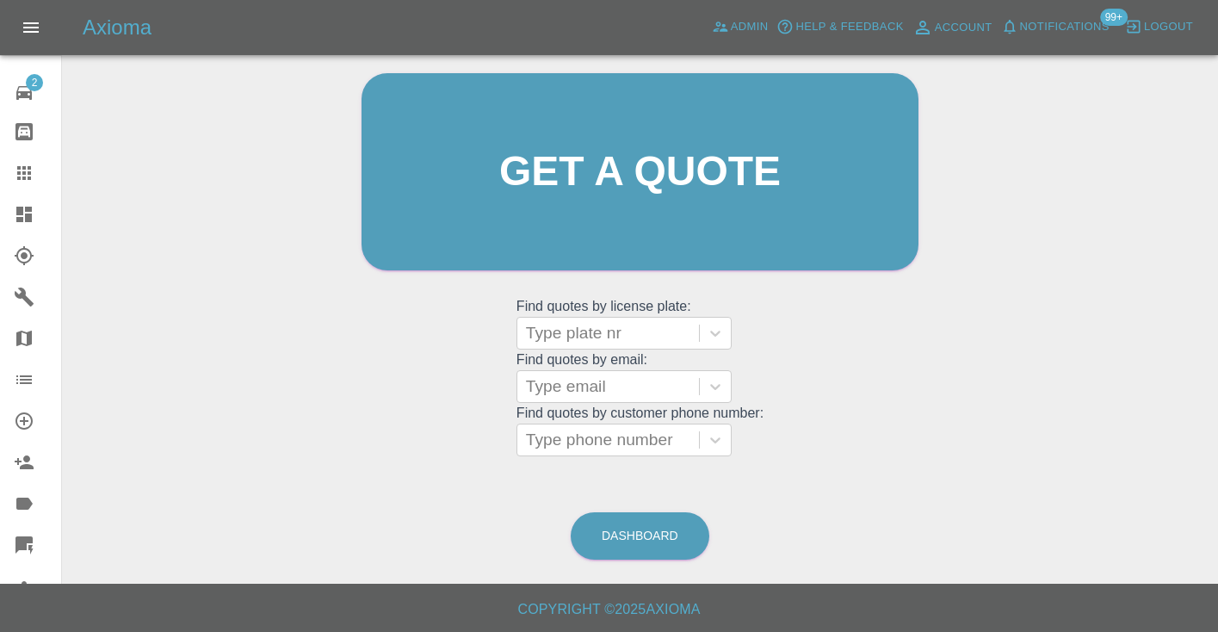
scroll to position [173, 0]
click at [640, 532] on link "Dashboard" at bounding box center [640, 536] width 139 height 47
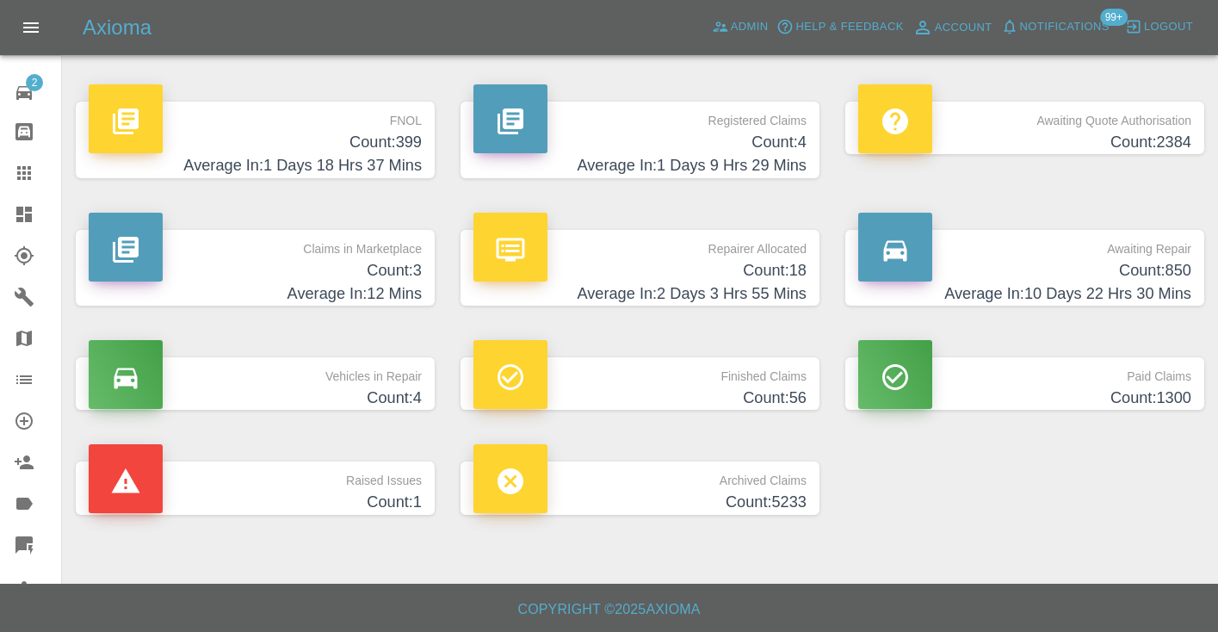
click at [1128, 264] on h4 "Count: 850" at bounding box center [1024, 270] width 333 height 23
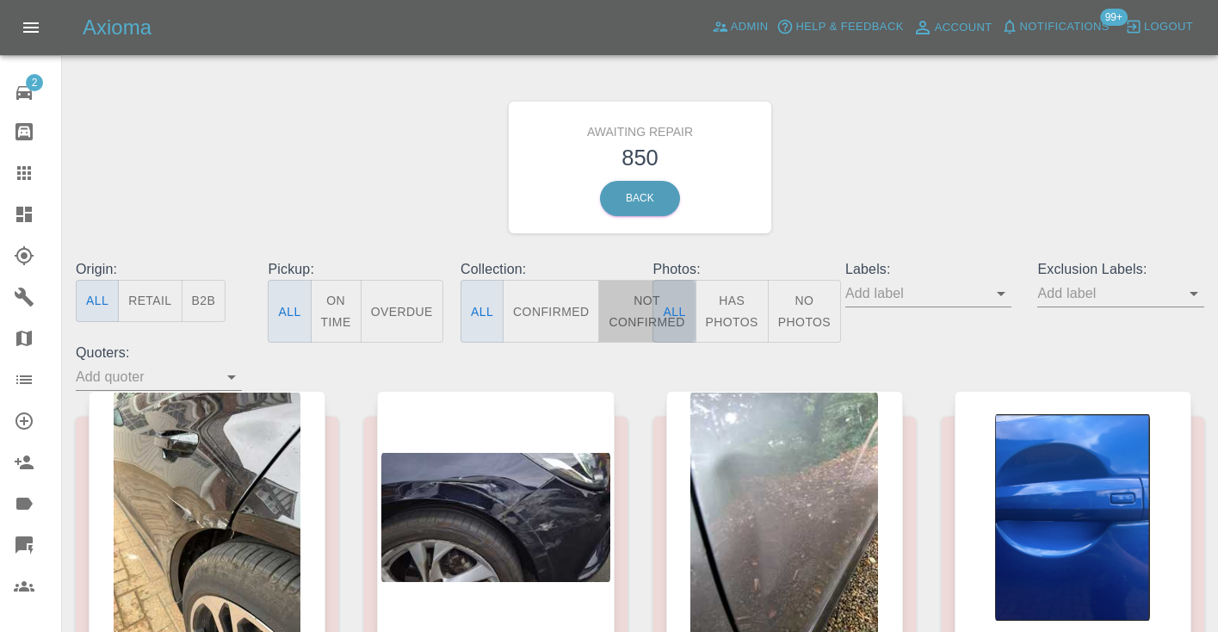
click at [622, 303] on button "Not Confirmed" at bounding box center [646, 311] width 96 height 63
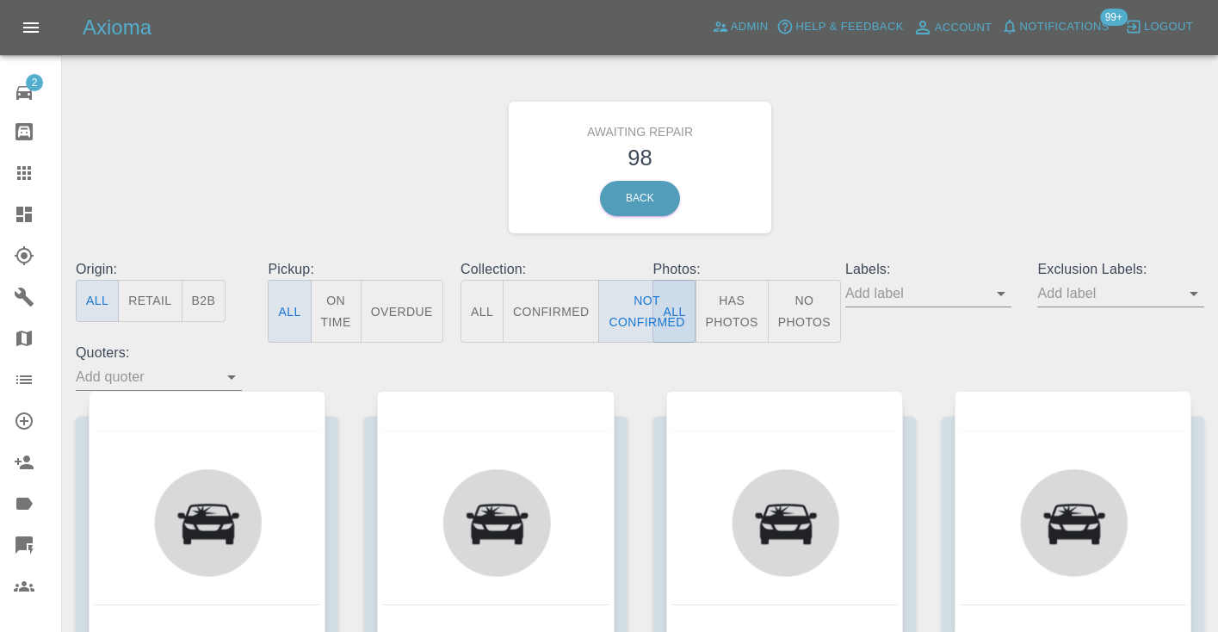
click at [983, 158] on div "Awaiting Repair 98 Back" at bounding box center [640, 167] width 1154 height 183
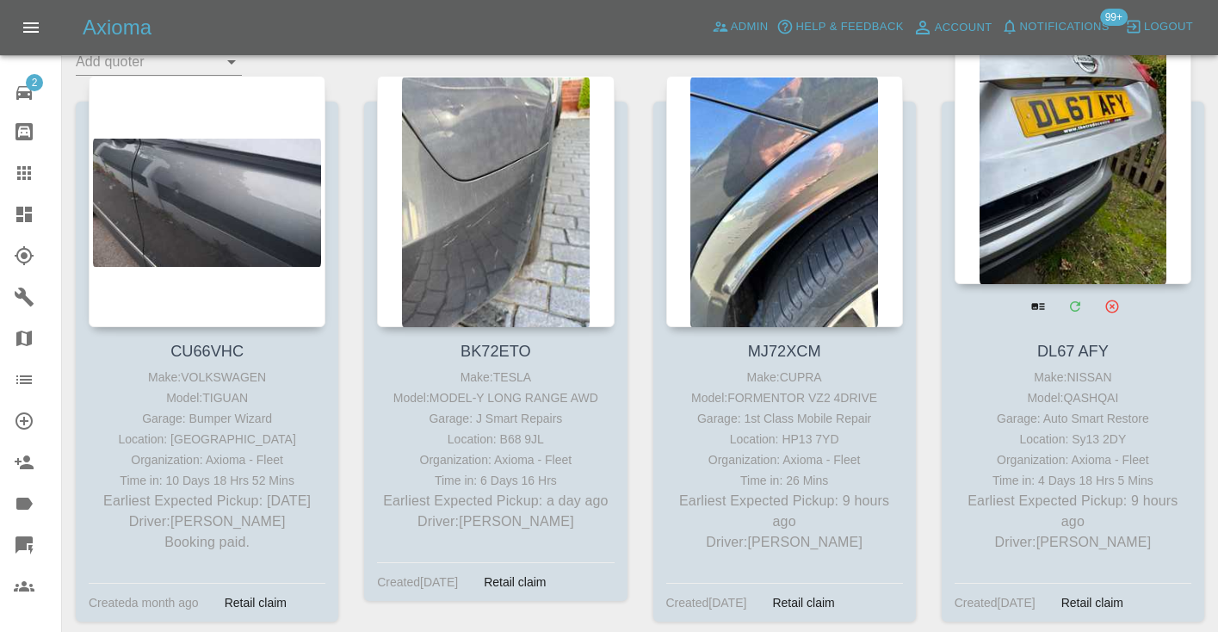
scroll to position [314, 0]
click at [1072, 188] on div at bounding box center [1073, 159] width 237 height 251
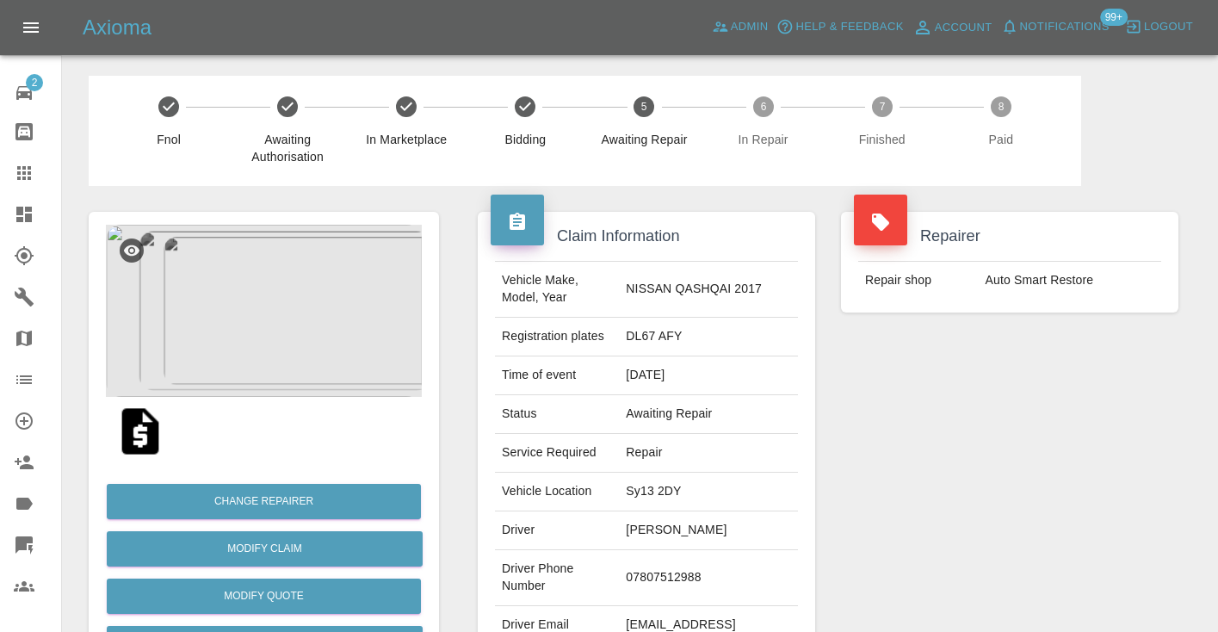
click at [721, 562] on td "07807512988" at bounding box center [708, 578] width 179 height 56
copy td "07807512988"
click at [974, 517] on div "Repairer Repair shop Auto Smart Restore" at bounding box center [1009, 443] width 363 height 514
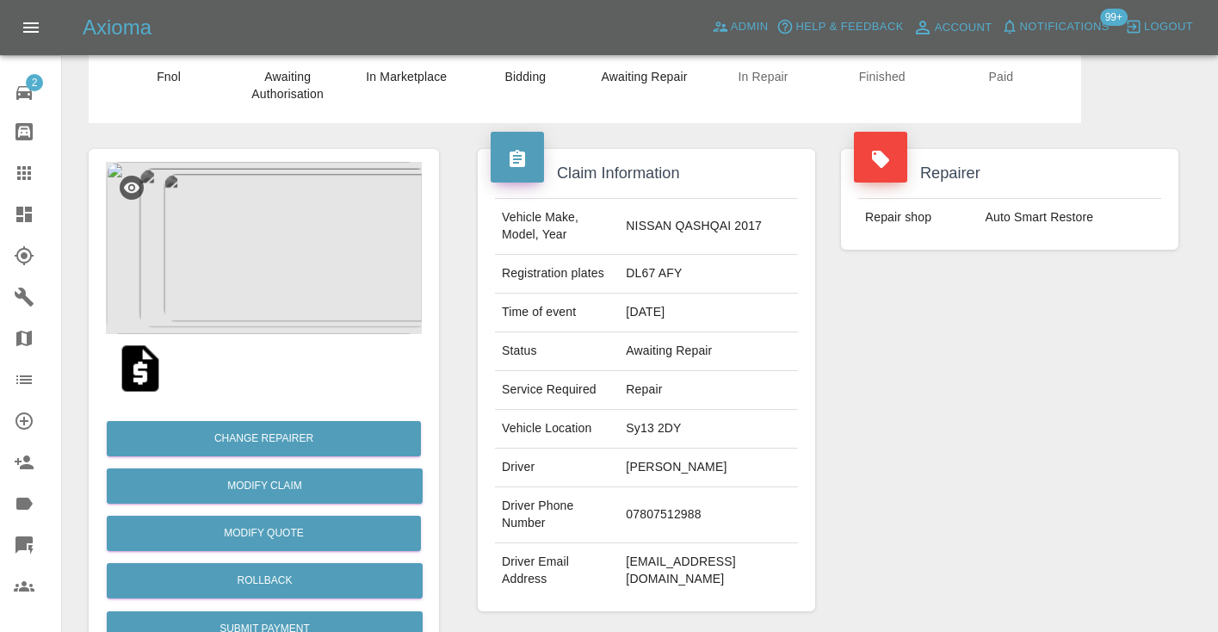
scroll to position [56, 0]
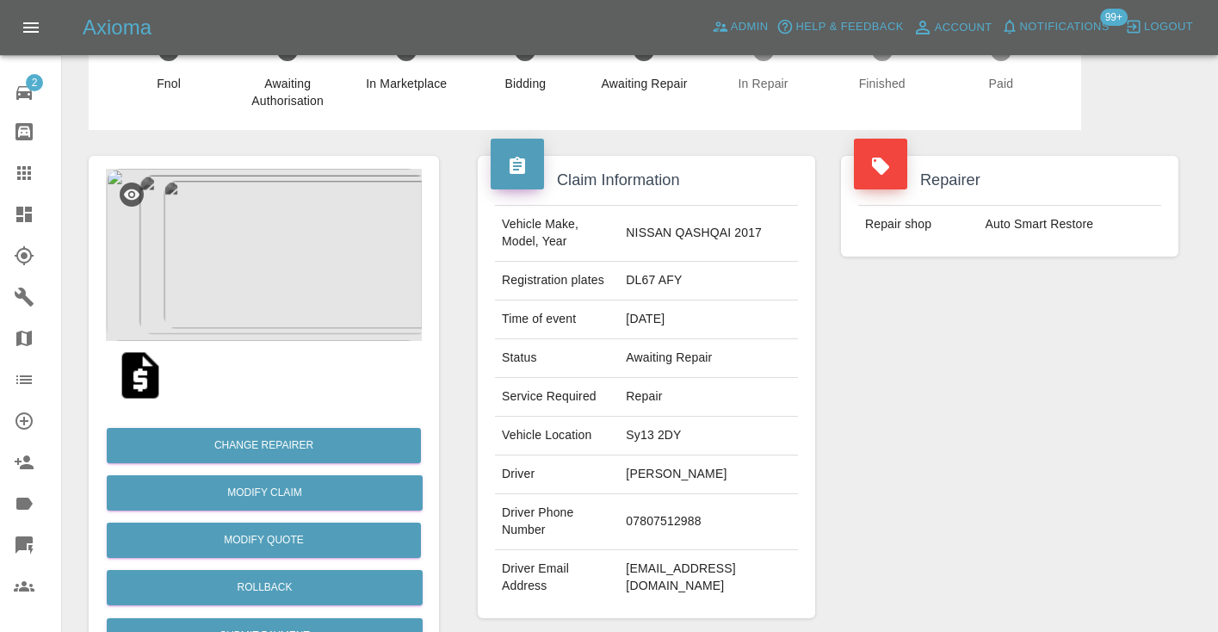
click at [909, 456] on div "Repairer Repair shop Auto Smart Restore" at bounding box center [1009, 387] width 363 height 514
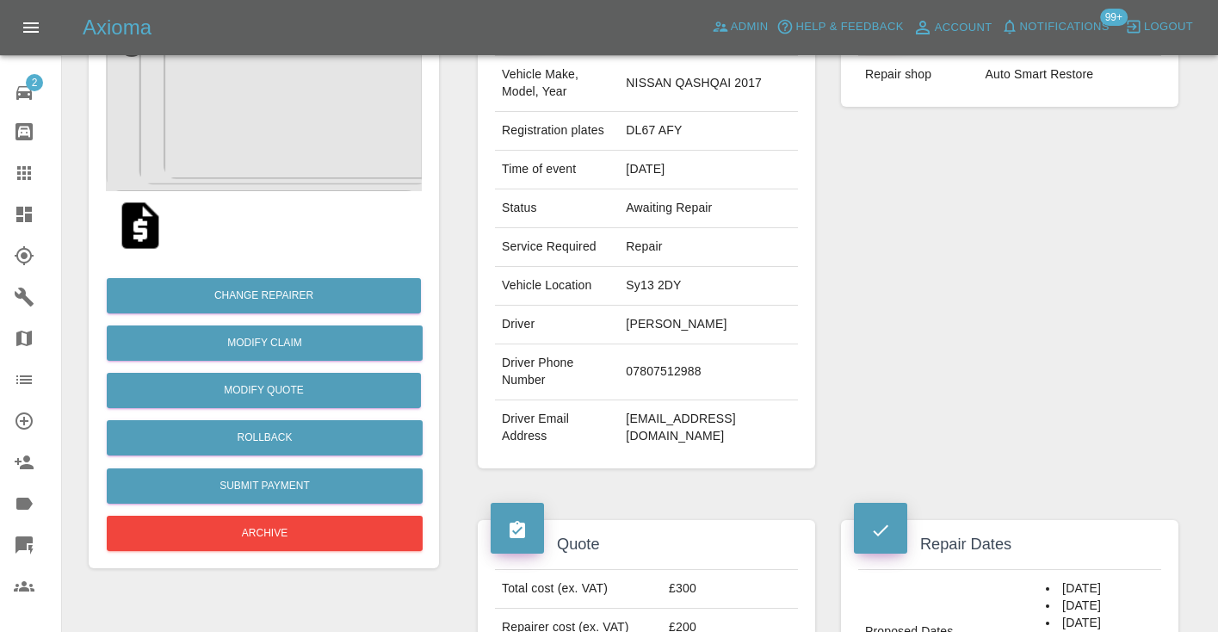
scroll to position [199, 0]
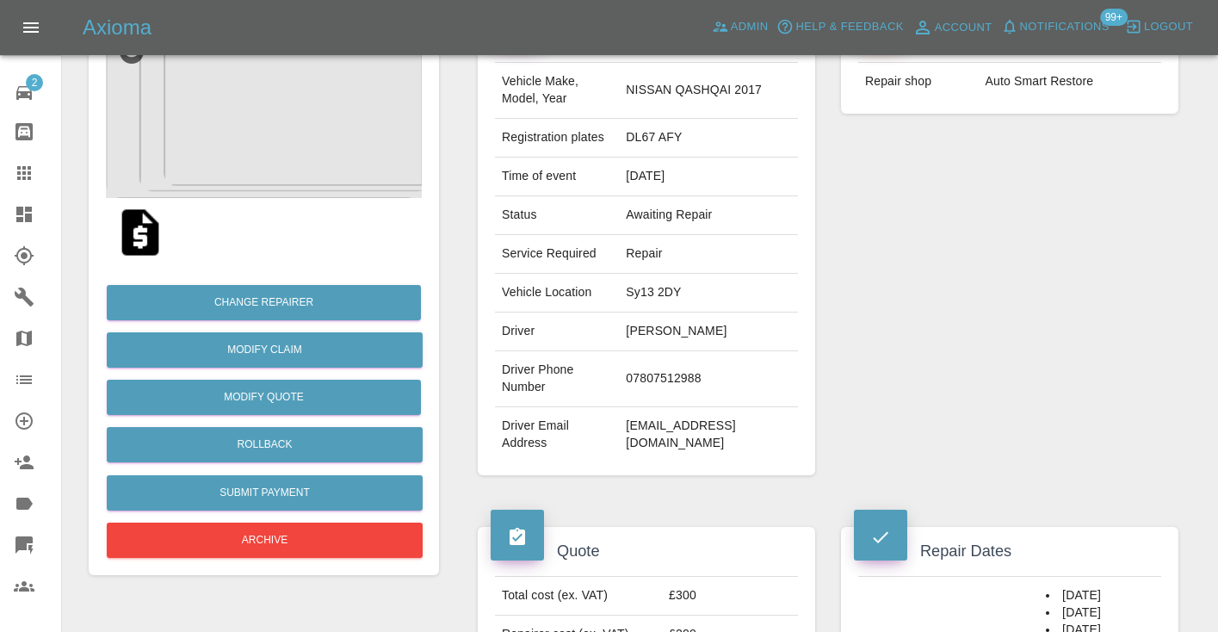
click at [711, 369] on td "07807512988" at bounding box center [708, 379] width 179 height 56
copy td "07807512988"
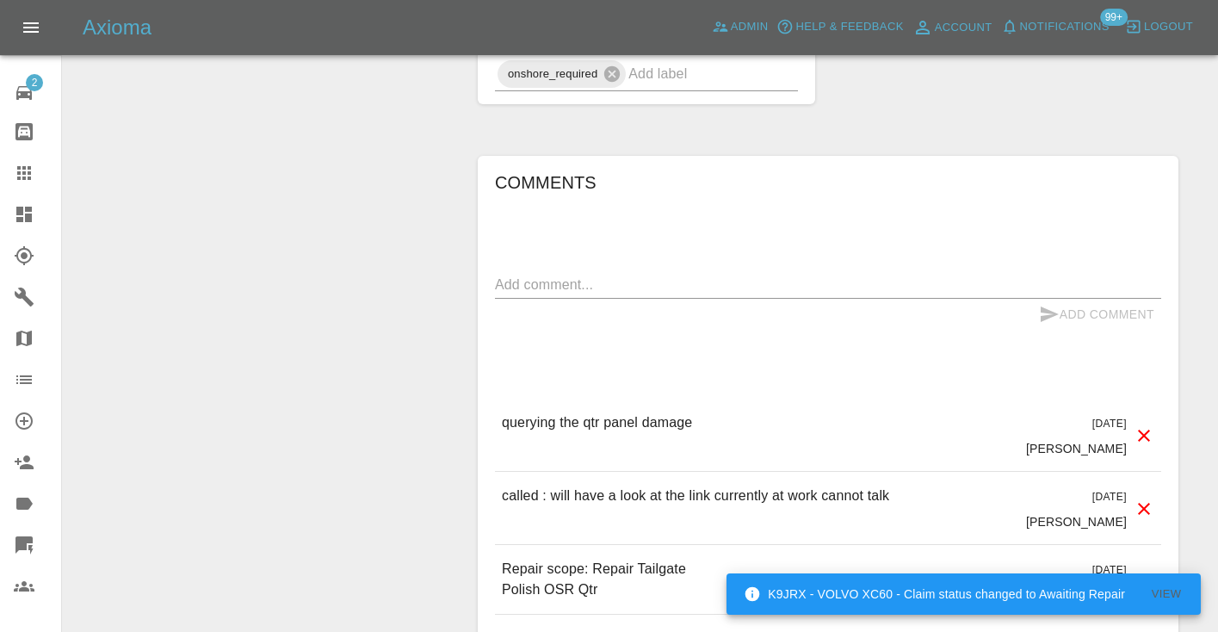
scroll to position [1286, 0]
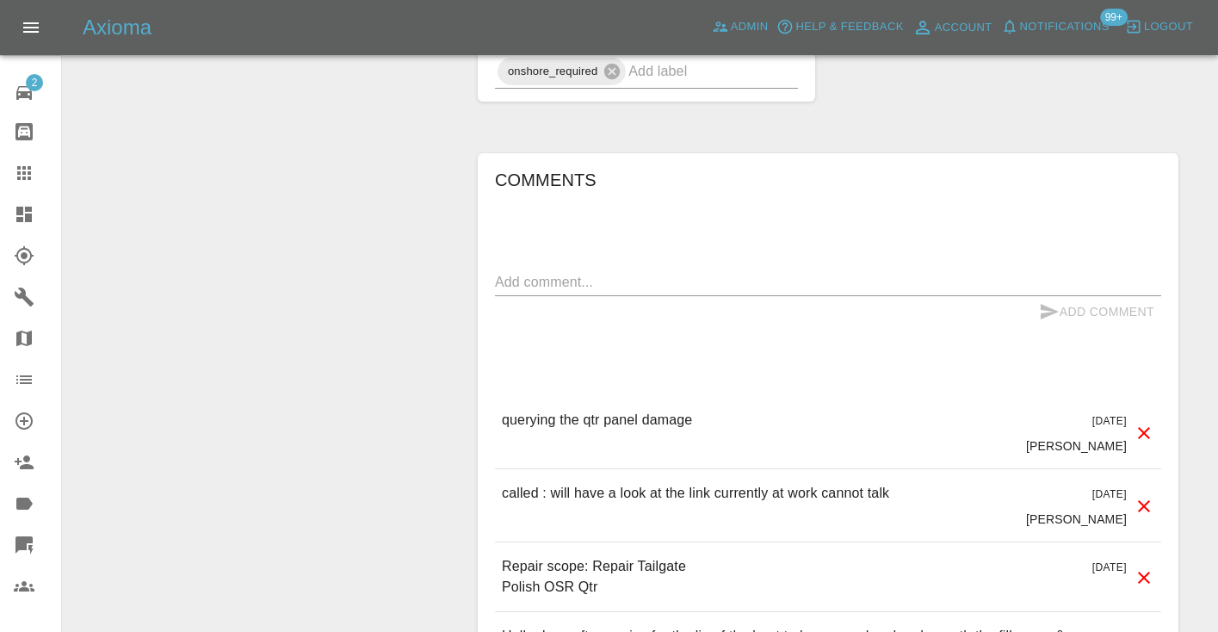
click at [578, 272] on textarea at bounding box center [828, 282] width 666 height 20
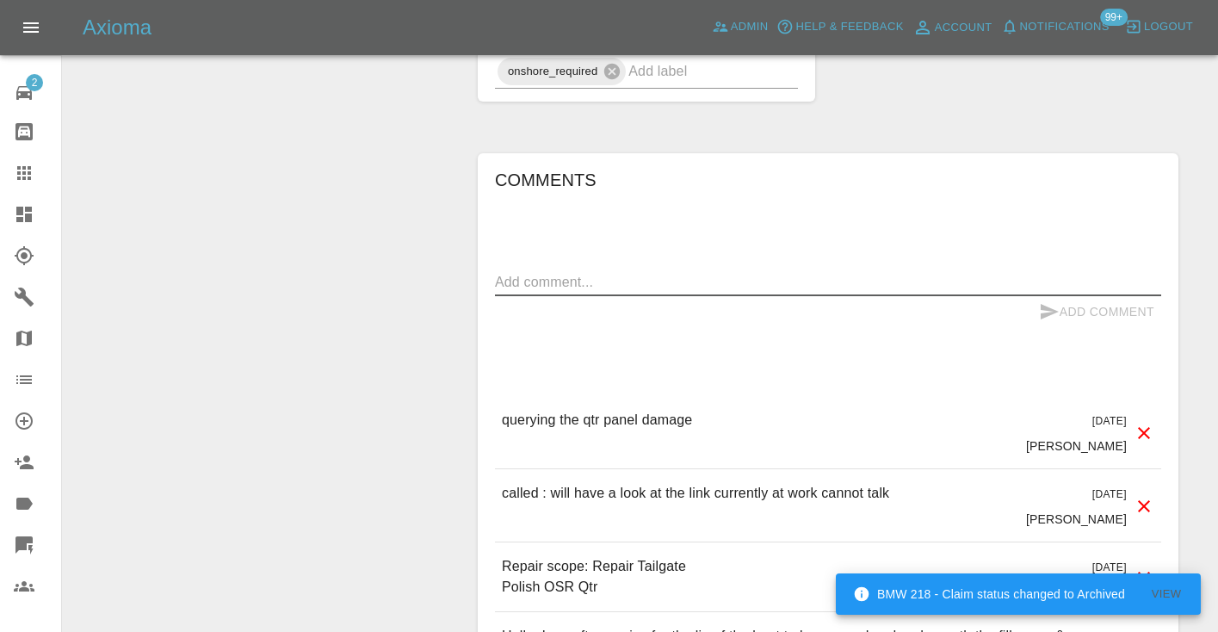
click at [578, 272] on textarea at bounding box center [828, 282] width 666 height 20
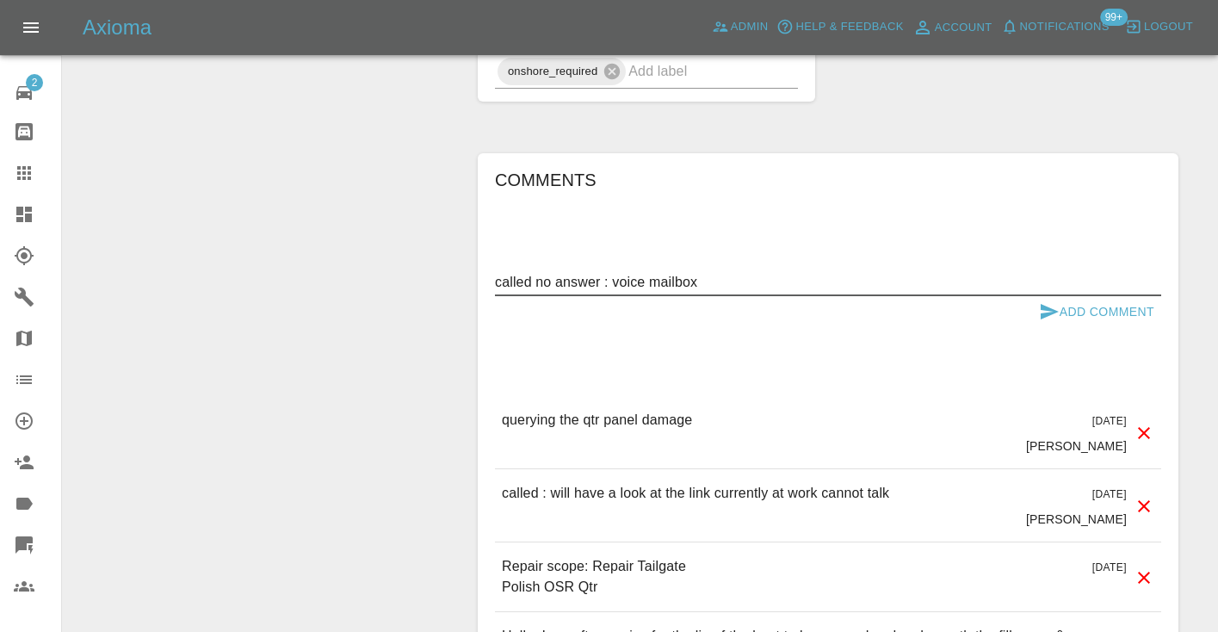
type textarea "called no answer : voice mailbox"
click at [1091, 296] on button "Add Comment" at bounding box center [1096, 312] width 129 height 32
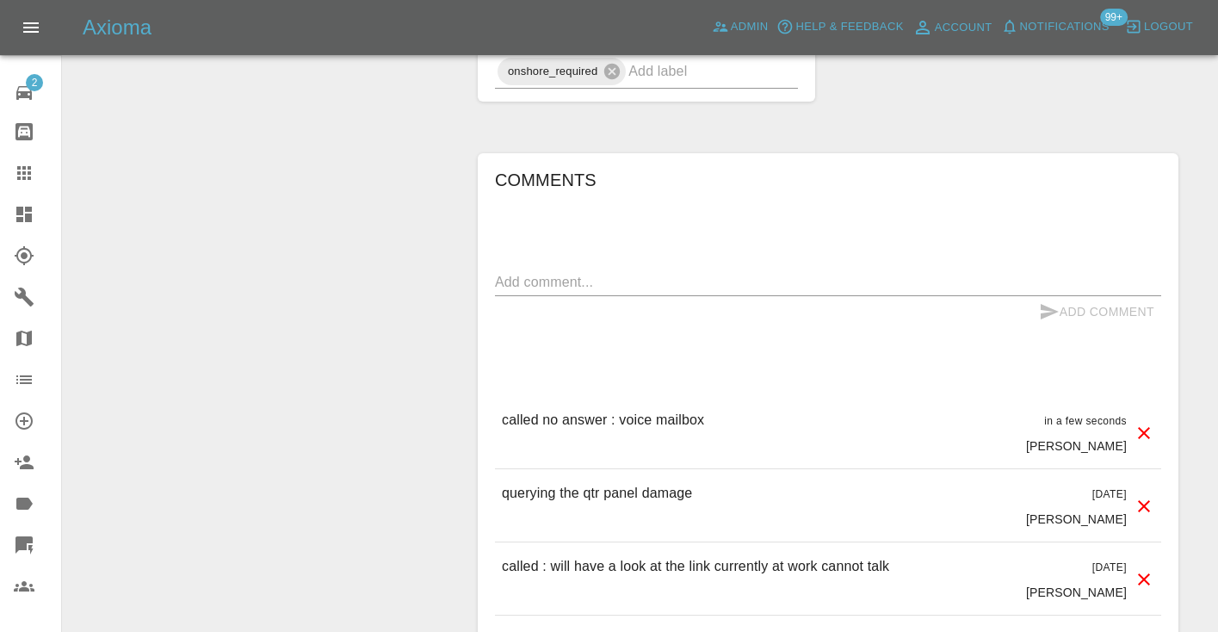
click at [526, 272] on textarea at bounding box center [828, 282] width 666 height 20
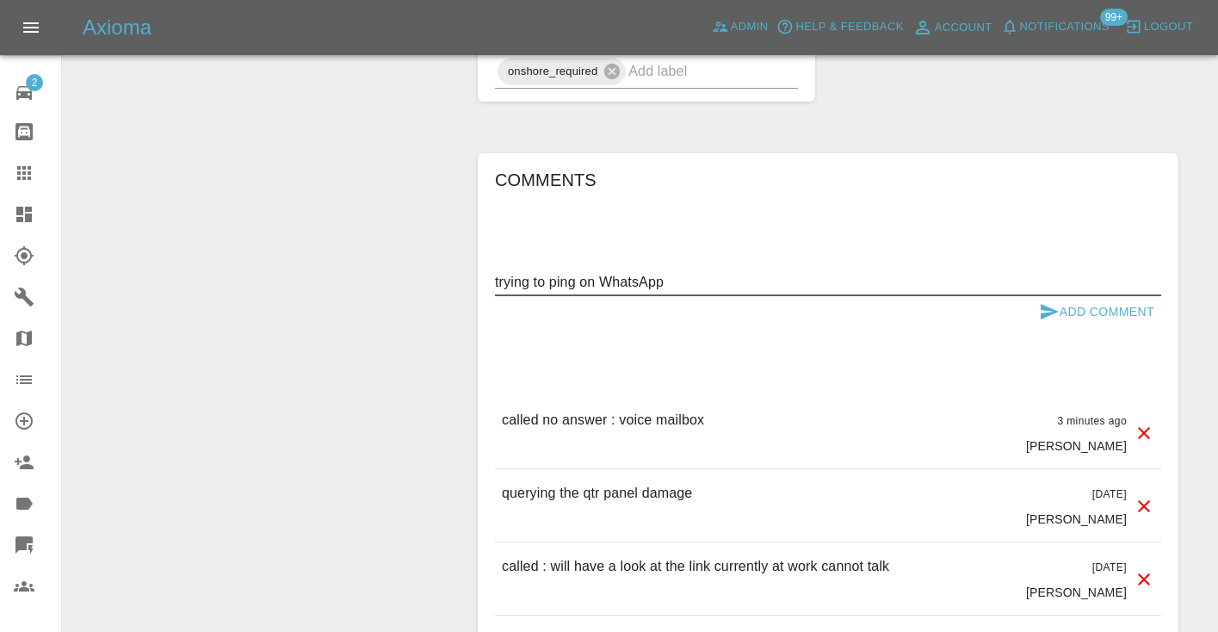
type textarea "trying to ping on WhatsApp"
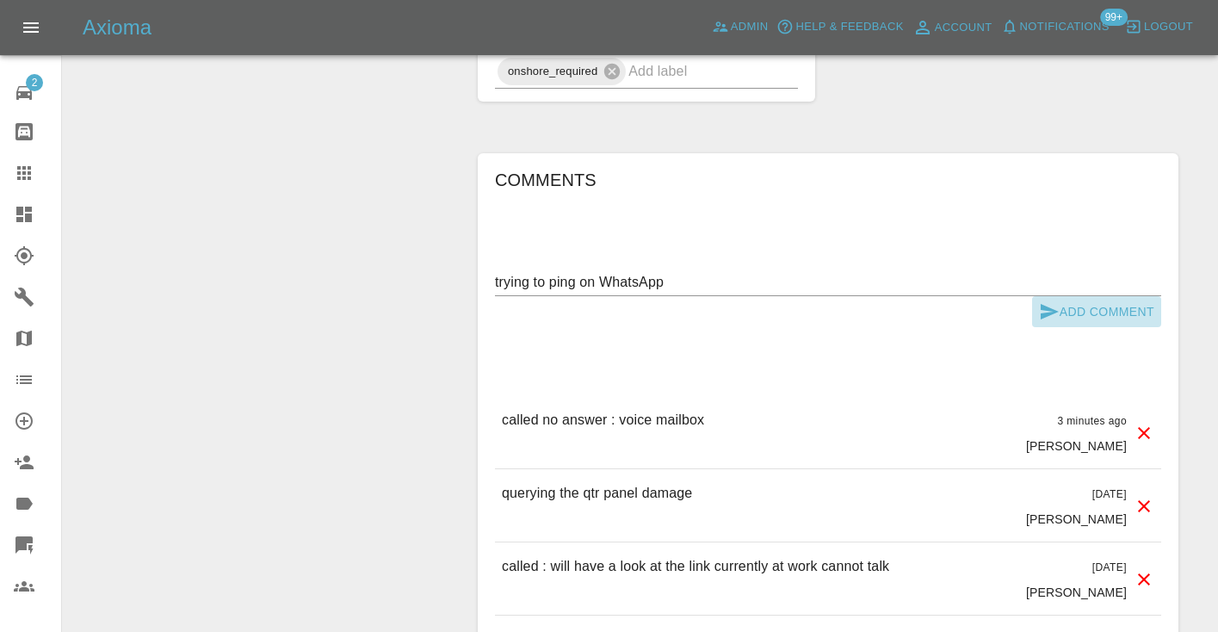
click at [1056, 301] on icon "submit" at bounding box center [1049, 311] width 21 height 21
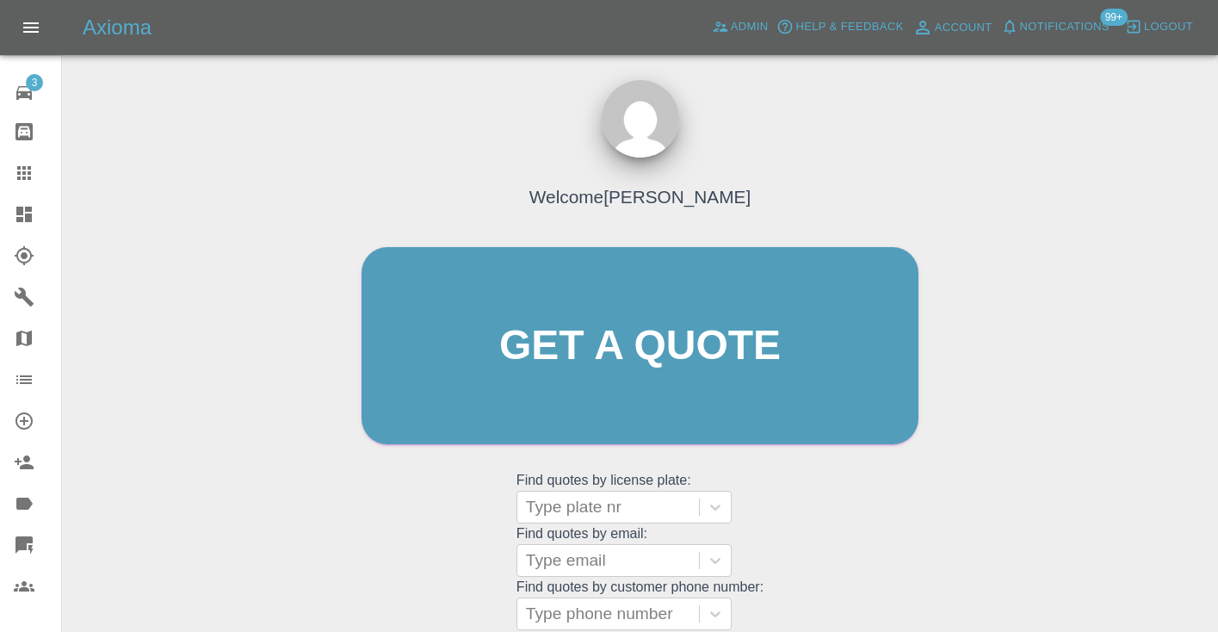
click at [863, 495] on div "Welcome [PERSON_NAME] Get a quote Get a quote Find quotes by license plate: Typ…" at bounding box center [639, 379] width 593 height 520
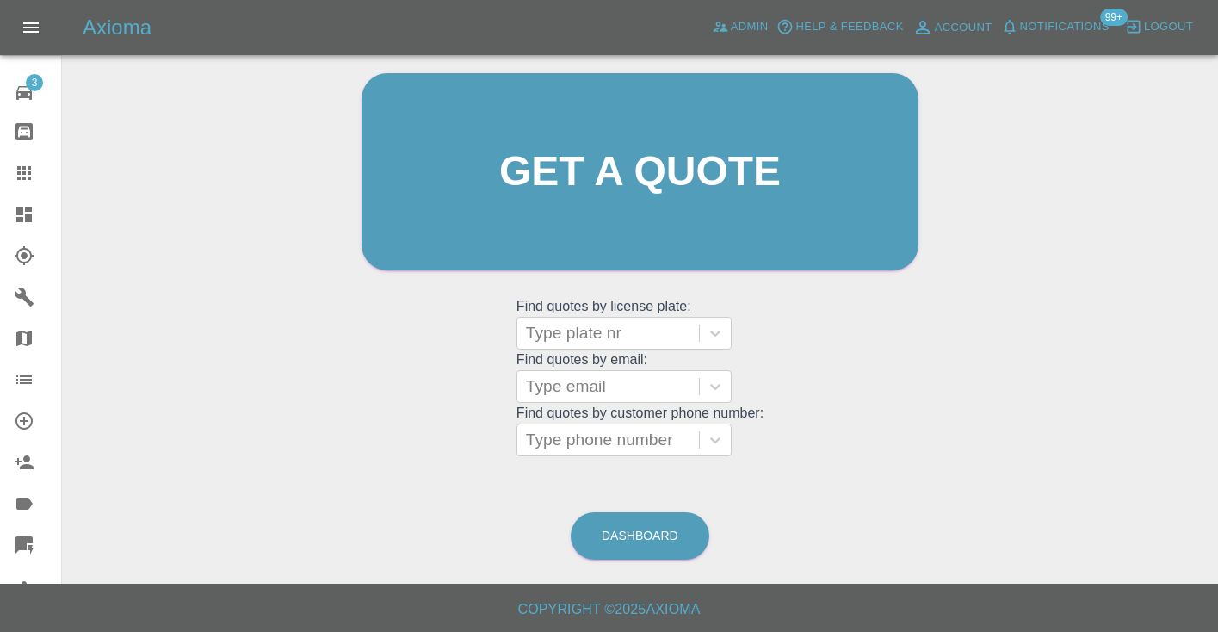
scroll to position [173, 0]
click at [635, 529] on link "Dashboard" at bounding box center [640, 536] width 139 height 47
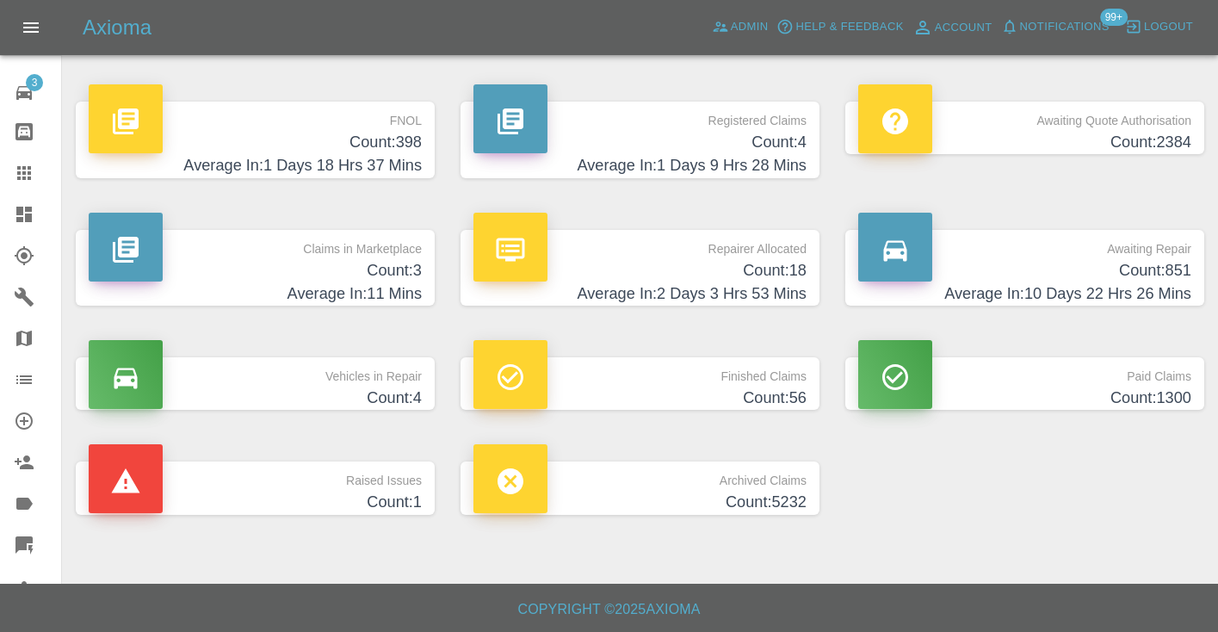
click at [1154, 280] on h4 "Count: 851" at bounding box center [1024, 270] width 333 height 23
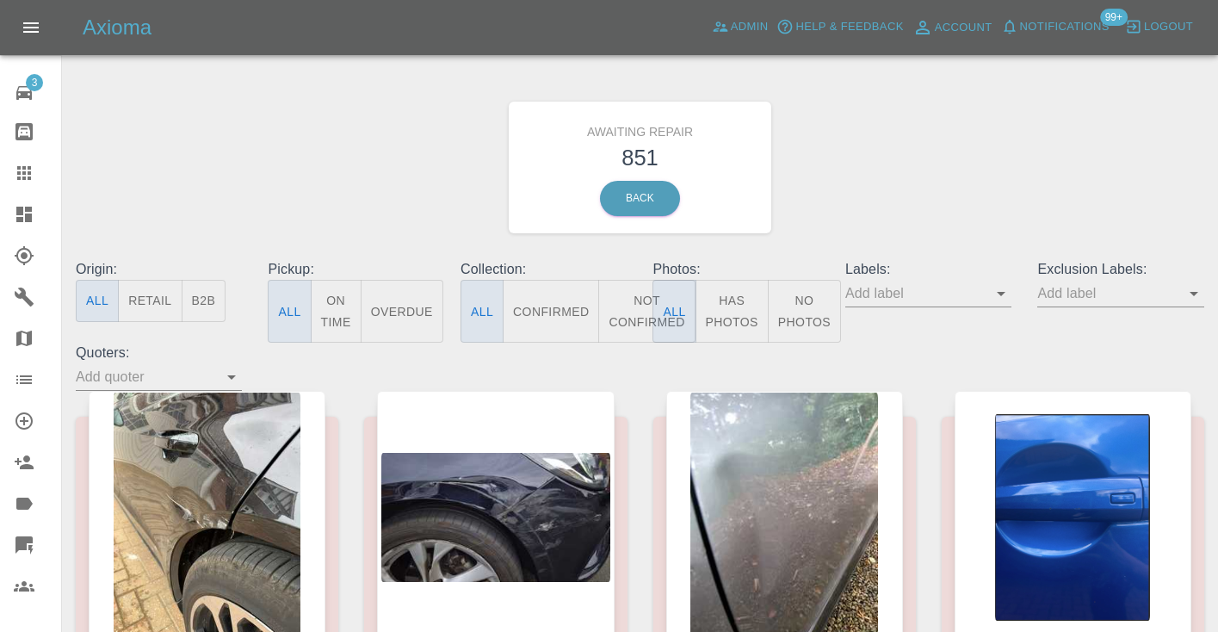
click at [636, 292] on button "Not Confirmed" at bounding box center [646, 311] width 96 height 63
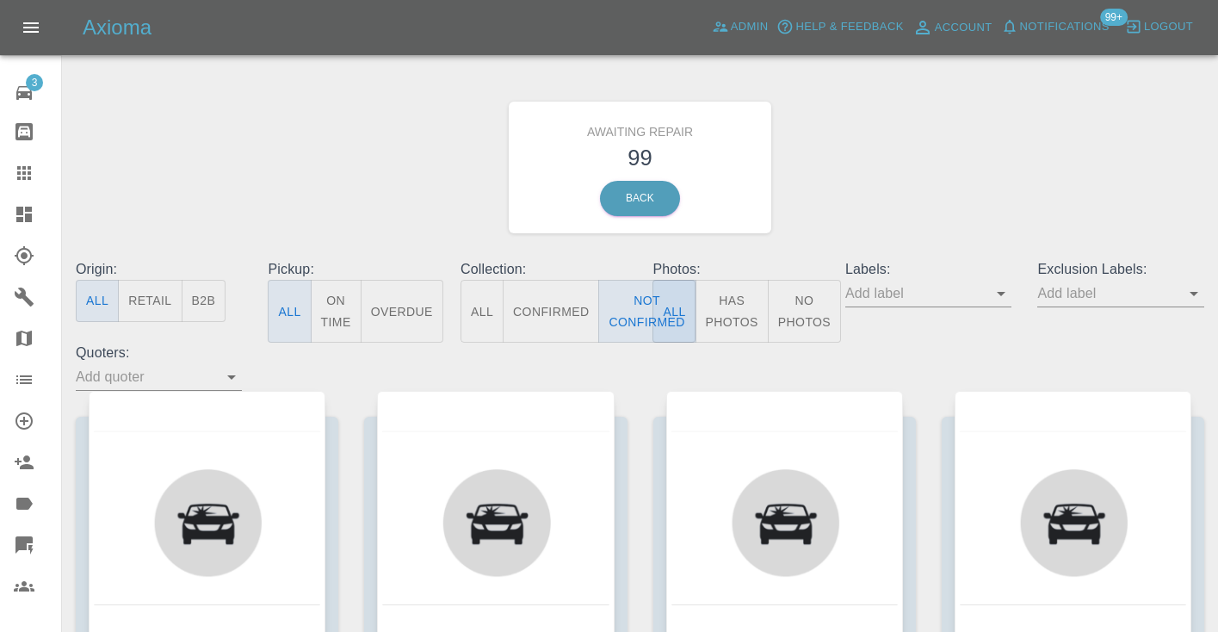
click at [1051, 143] on div "Awaiting Repair 99 Back" at bounding box center [640, 167] width 1154 height 183
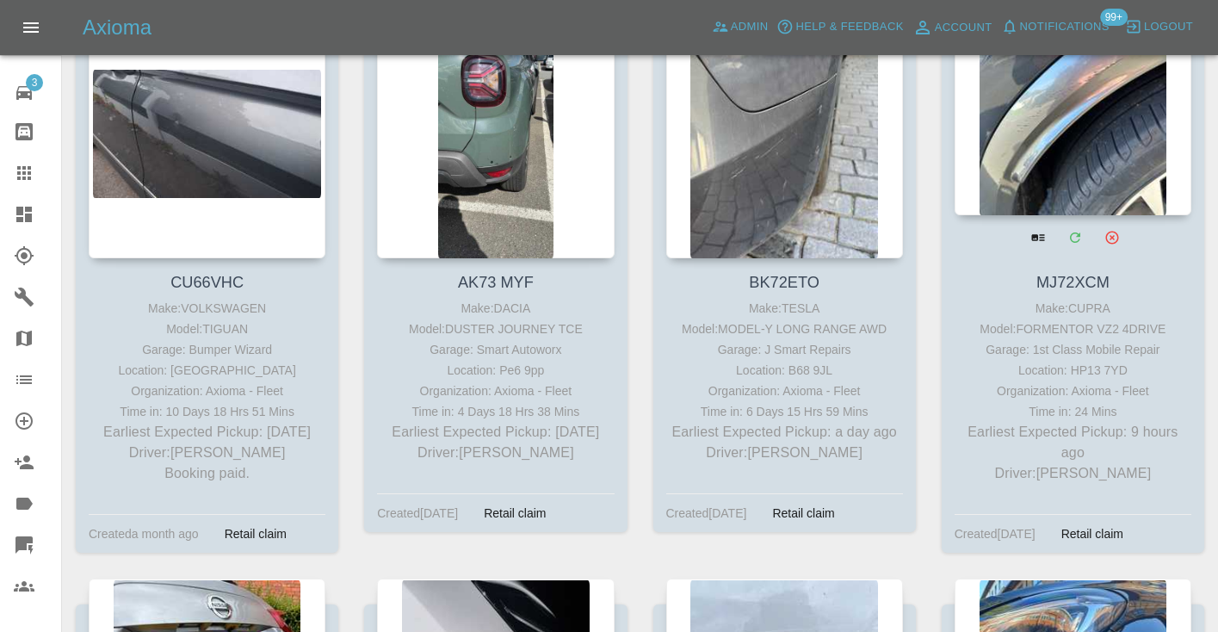
scroll to position [382, 0]
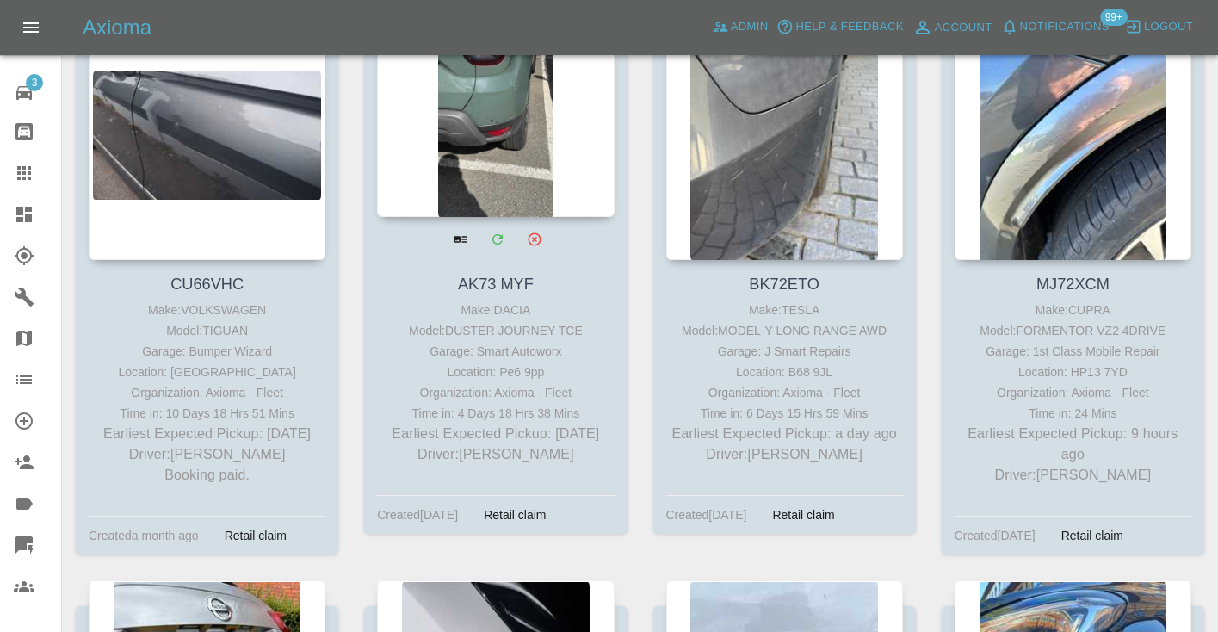
click at [520, 120] on div at bounding box center [495, 91] width 237 height 251
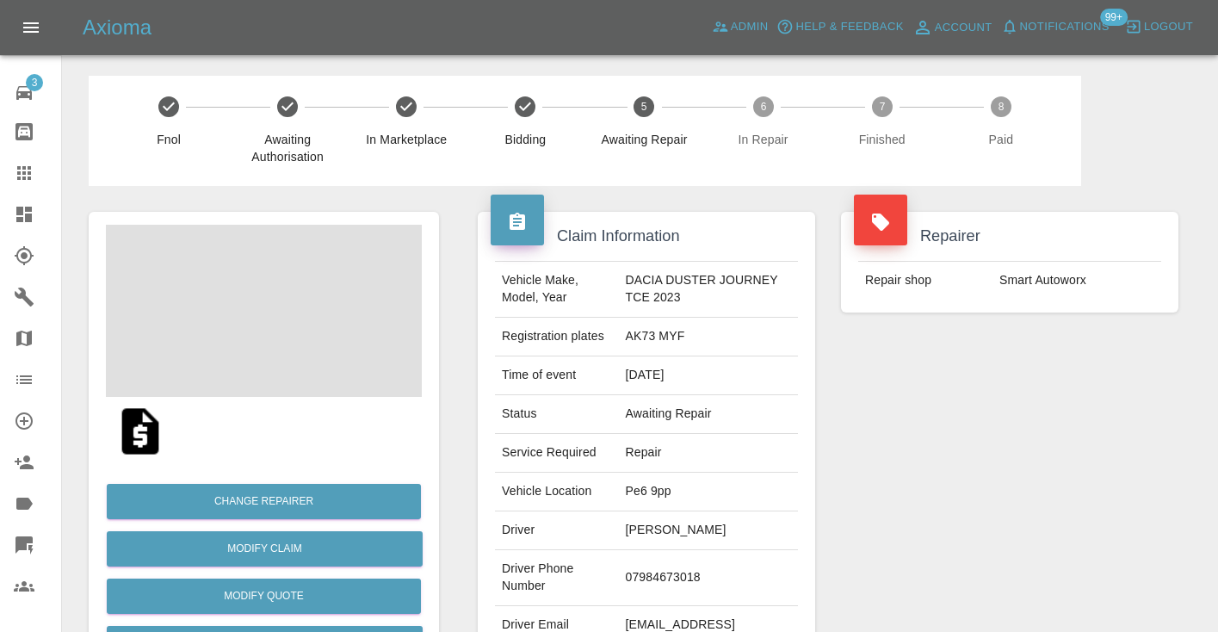
click at [678, 578] on td "07984673018" at bounding box center [707, 578] width 179 height 56
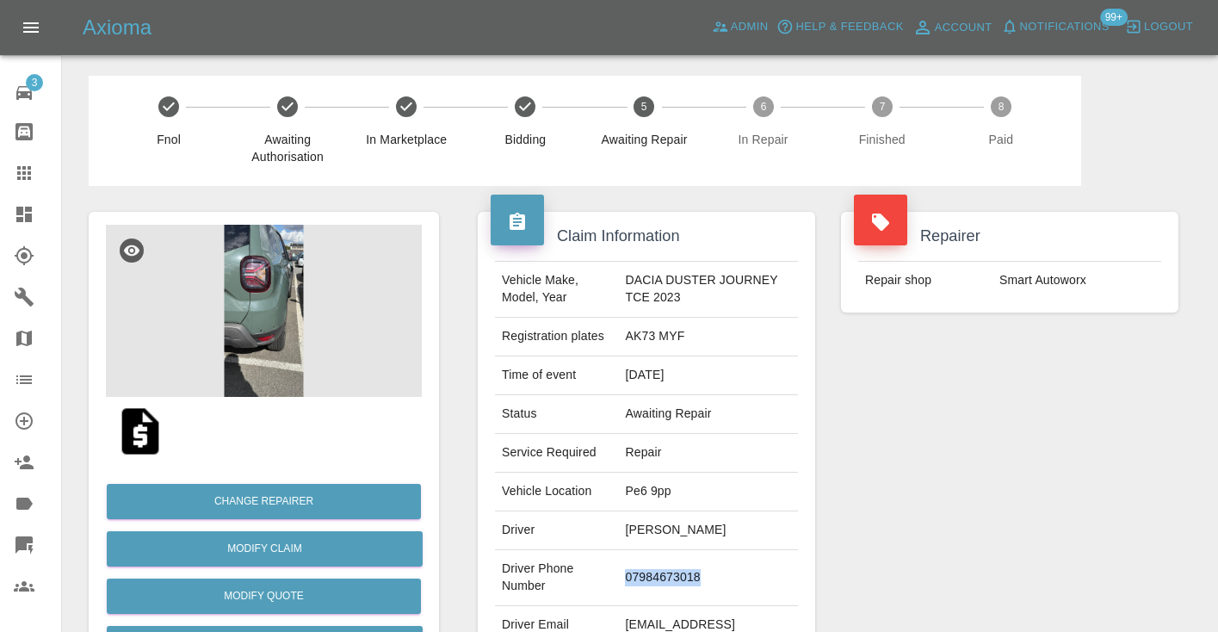
click at [678, 578] on td "07984673018" at bounding box center [707, 578] width 179 height 56
copy td "07984673018"
click at [1024, 470] on div "Repairer Repair shop Smart Autoworx" at bounding box center [1009, 443] width 363 height 514
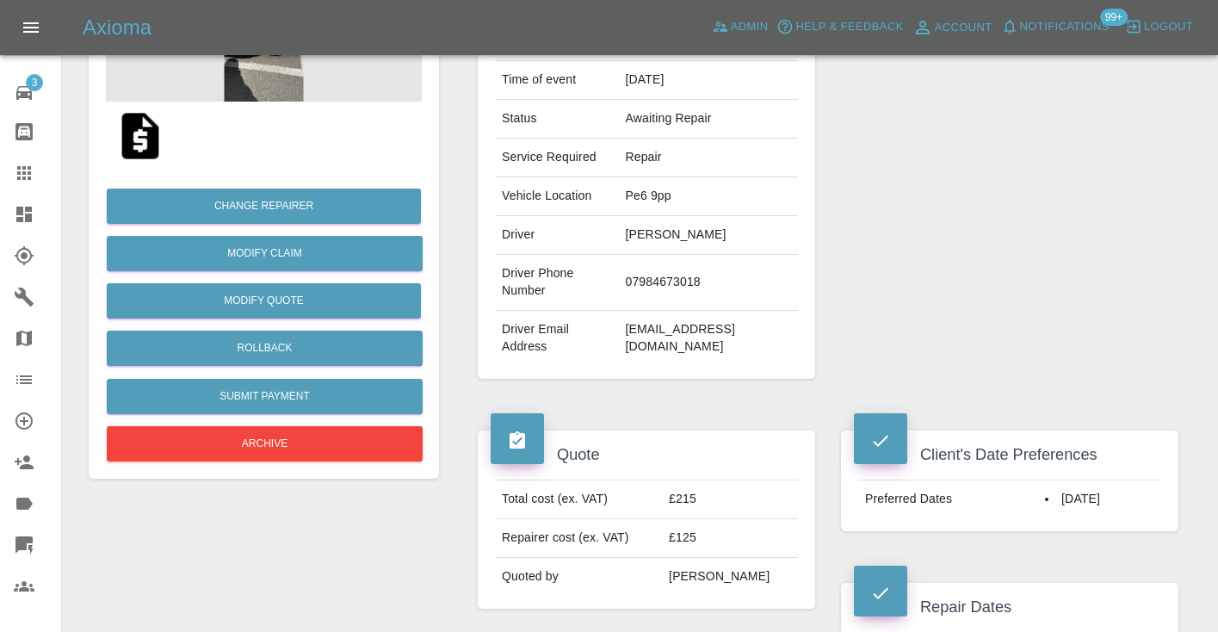
scroll to position [306, 0]
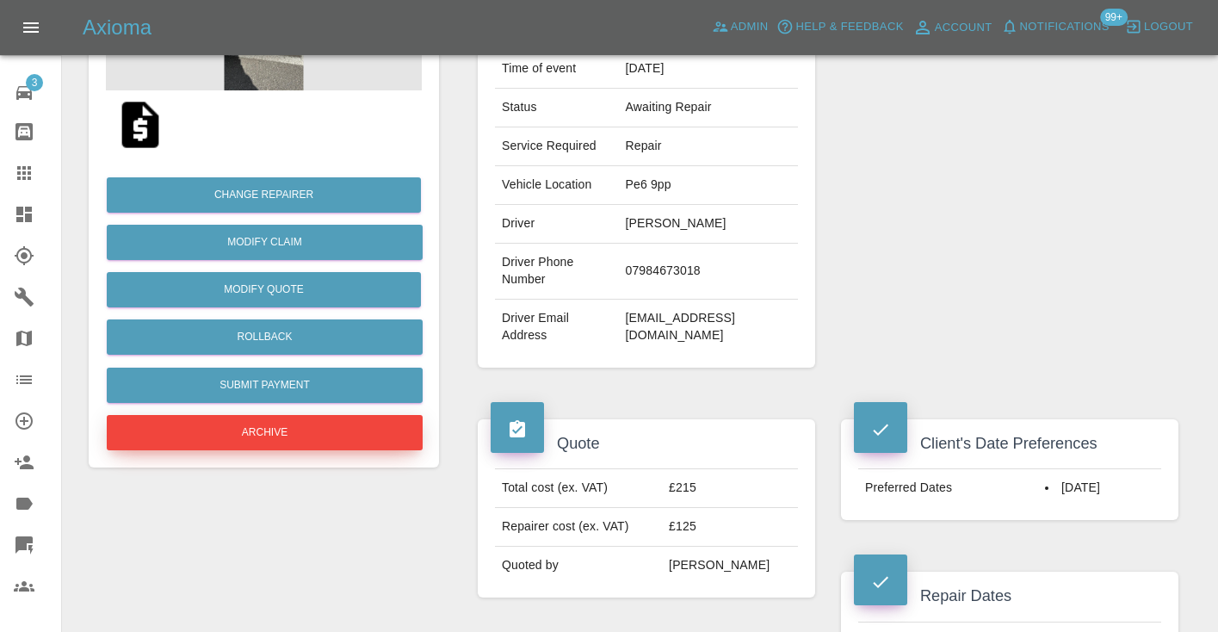
click at [326, 426] on button "Archive" at bounding box center [265, 432] width 316 height 35
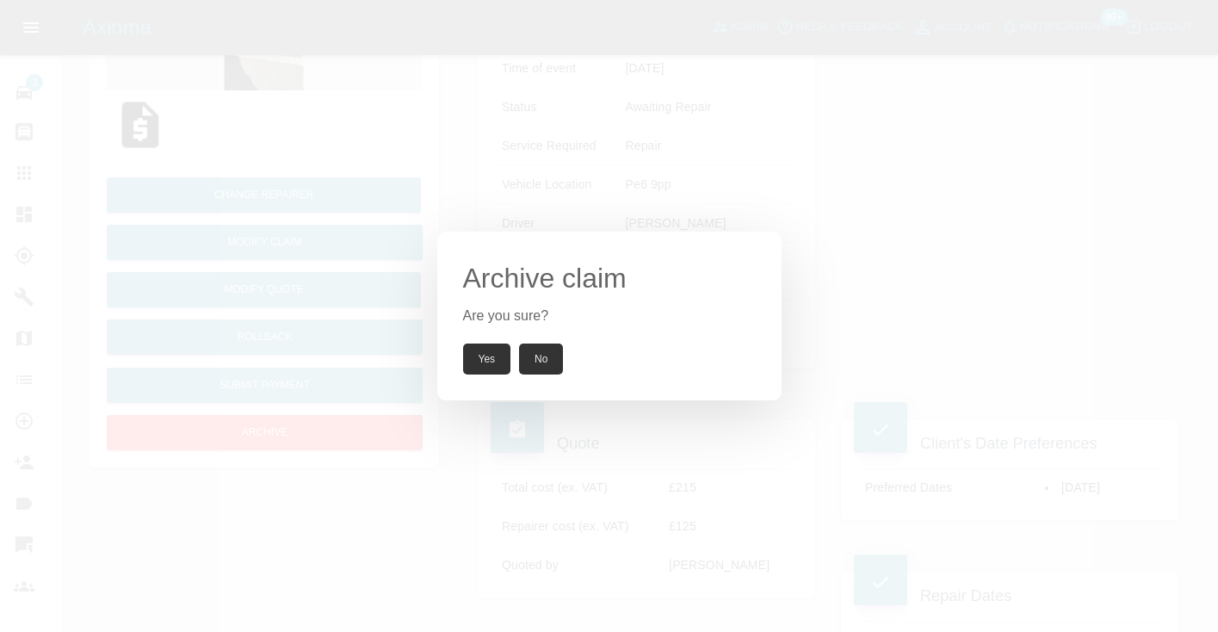
click at [498, 357] on button "Yes" at bounding box center [487, 358] width 48 height 31
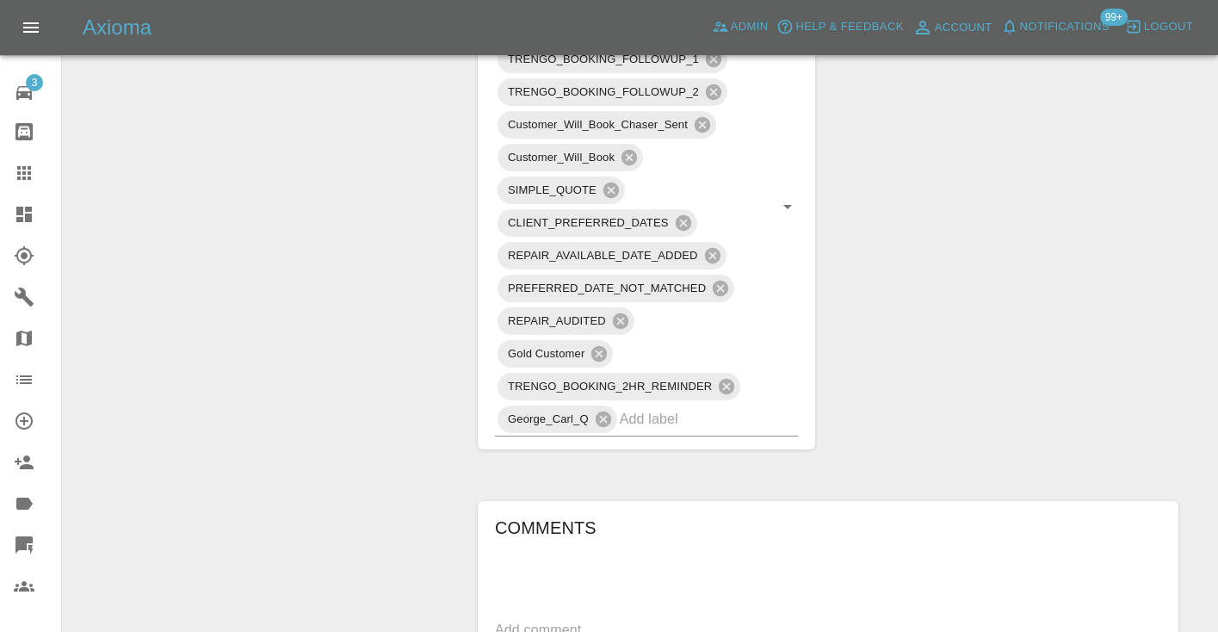
scroll to position [1025, 0]
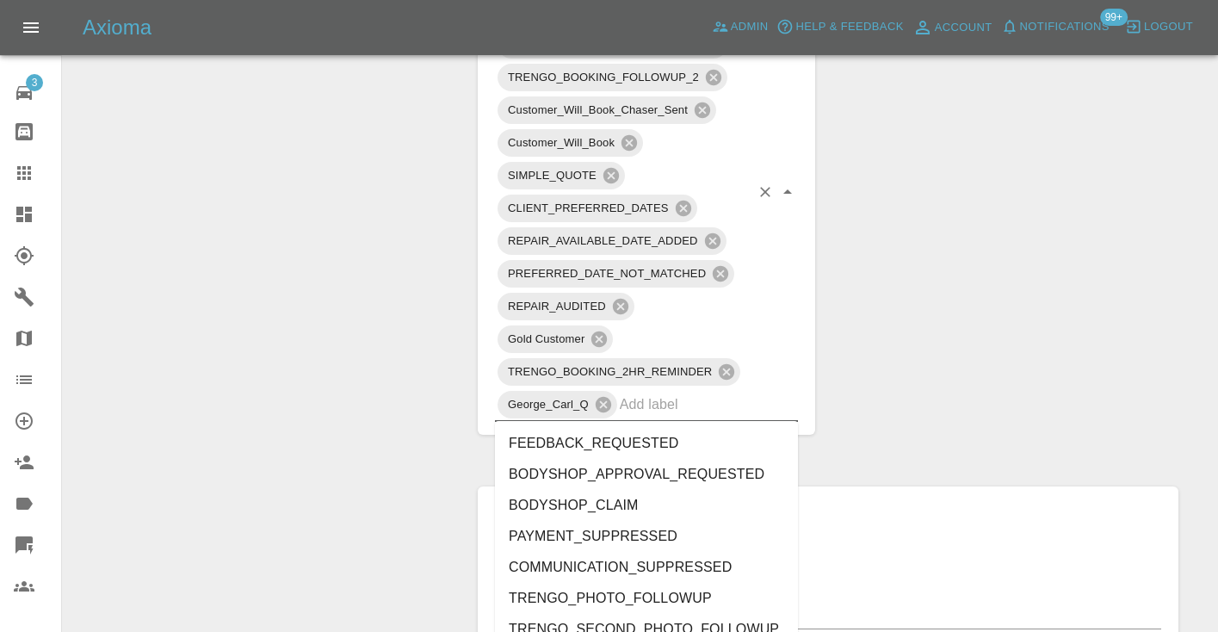
click at [704, 415] on input "text" at bounding box center [685, 404] width 130 height 27
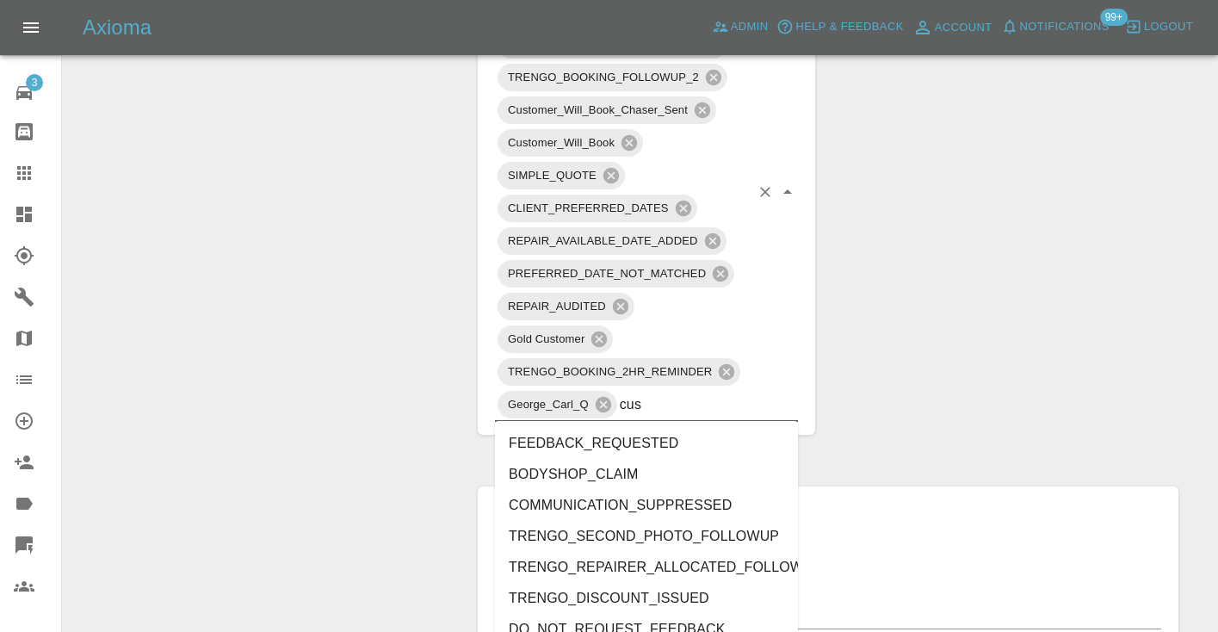
type input "cust"
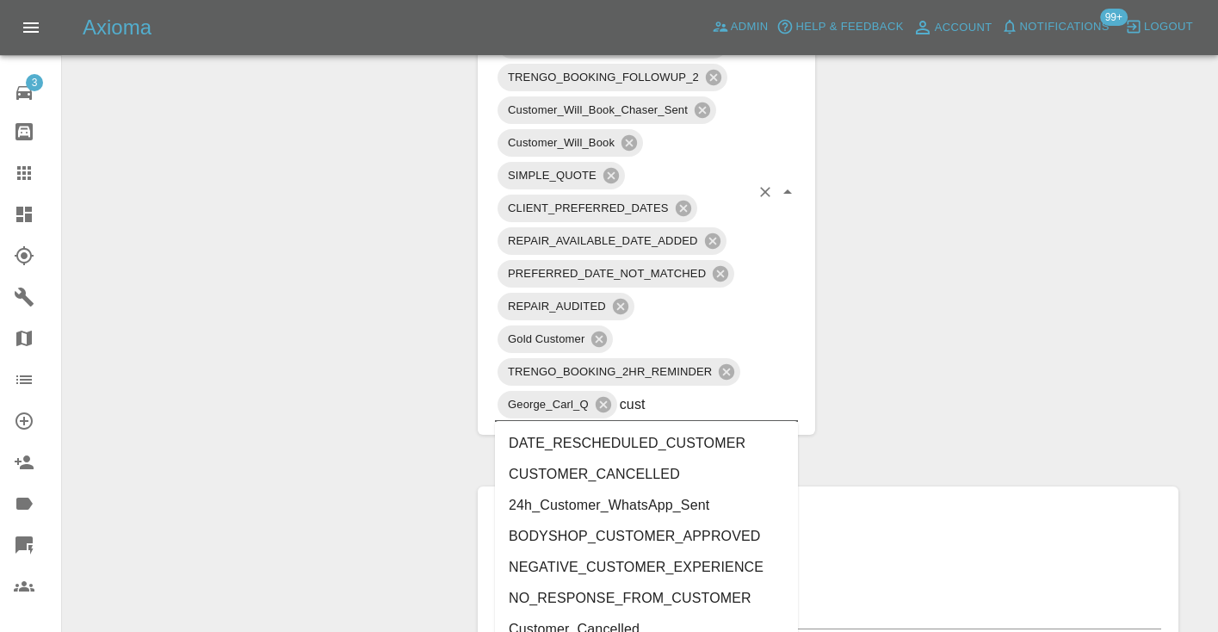
click at [677, 473] on li "CUSTOMER_CANCELLED" at bounding box center [646, 474] width 303 height 31
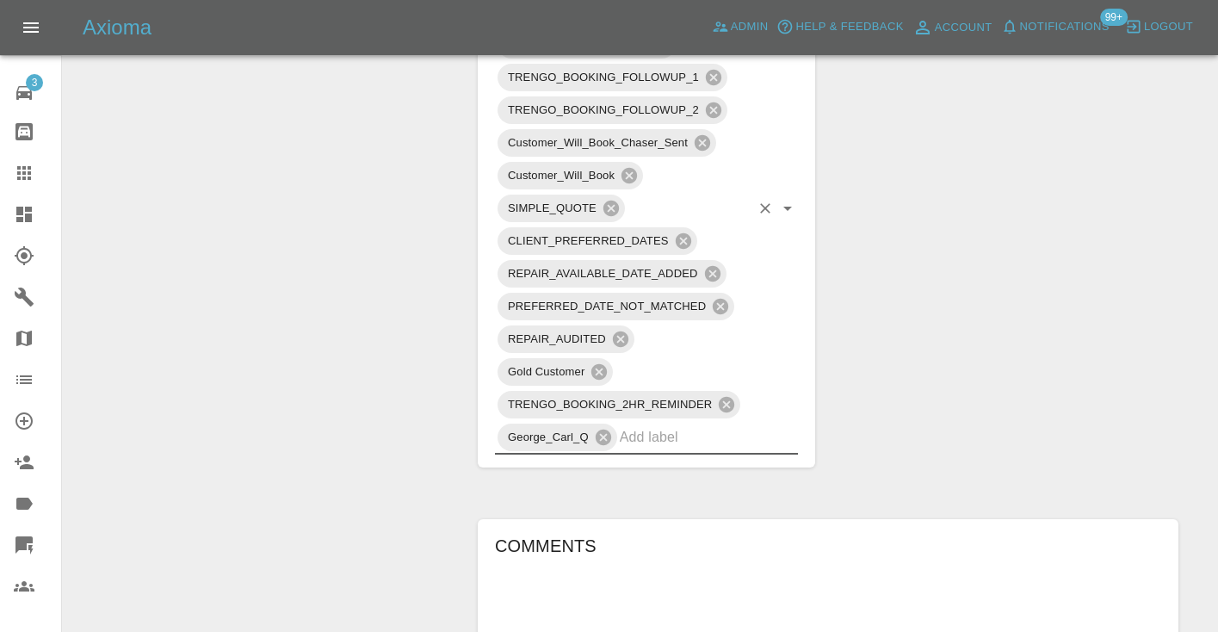
click at [423, 214] on div "Change Repairer Modify Claim Modify Quote Unarchive" at bounding box center [264, 204] width 376 height 2123
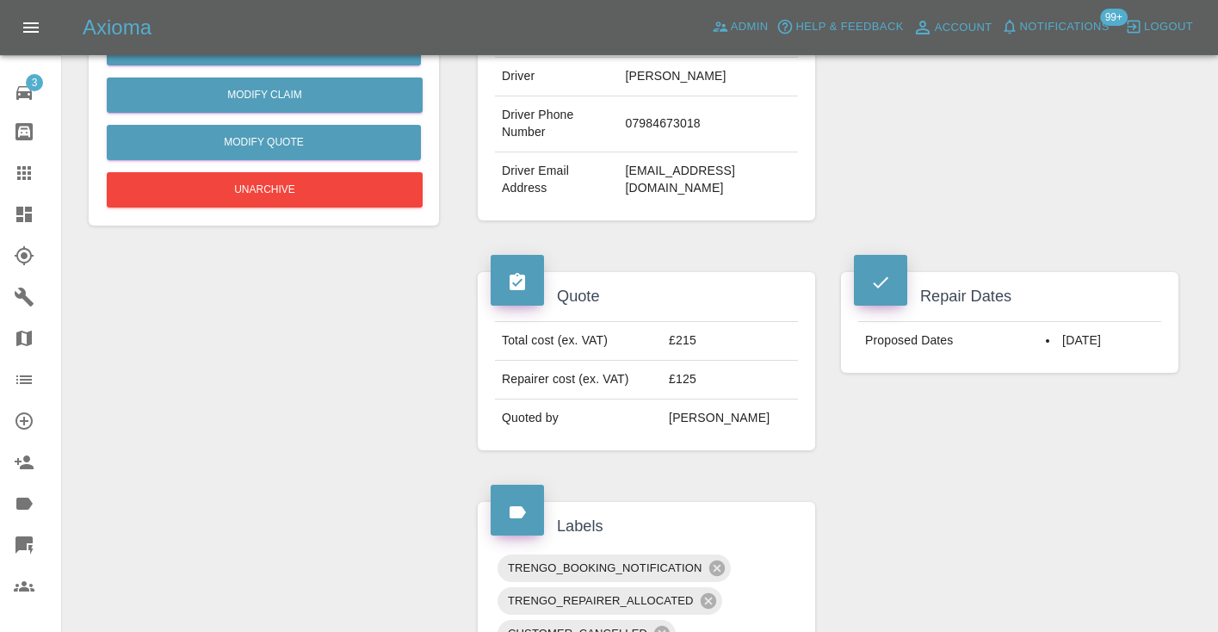
scroll to position [411, 0]
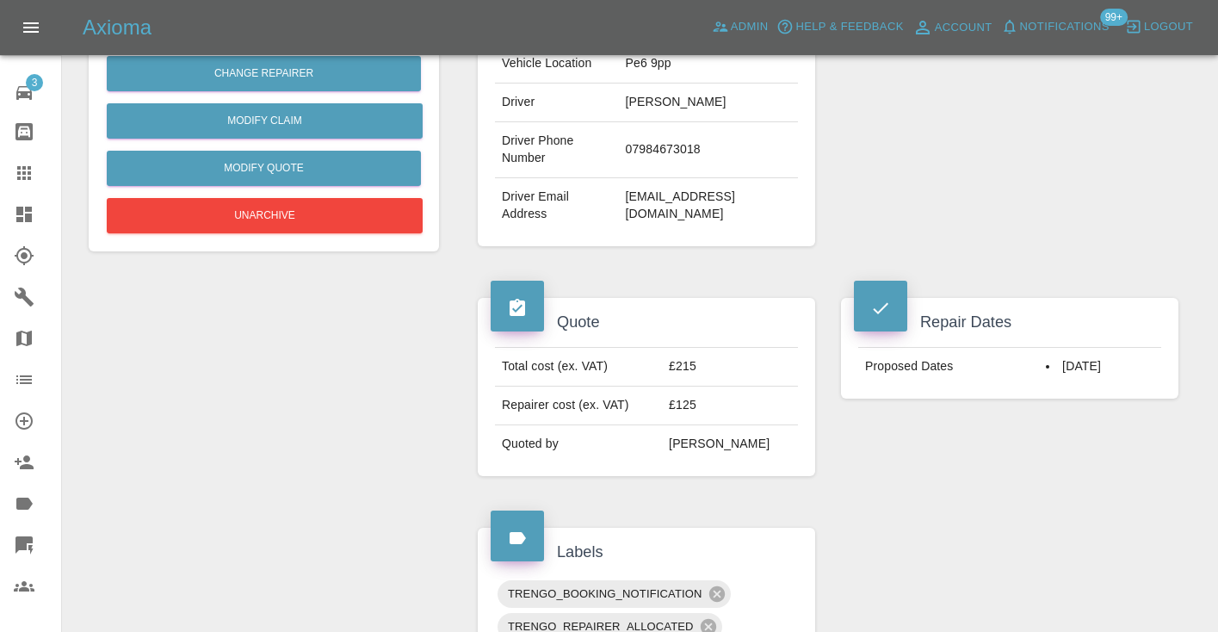
click at [32, 179] on icon at bounding box center [24, 173] width 21 height 21
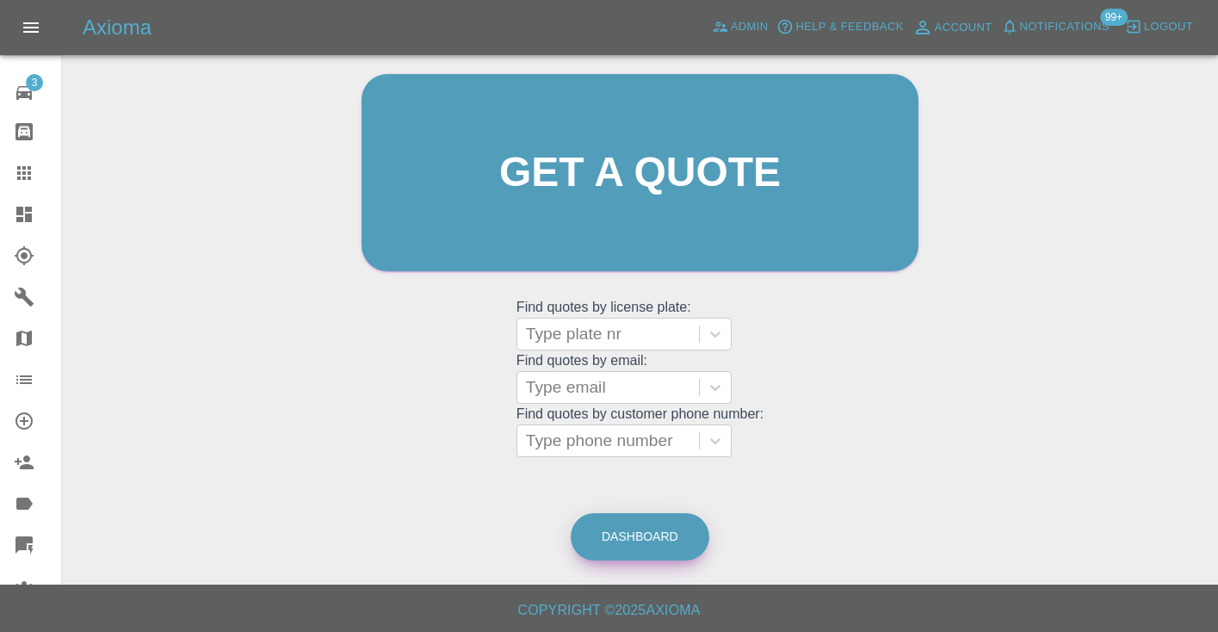
click at [631, 544] on link "Dashboard" at bounding box center [640, 536] width 139 height 47
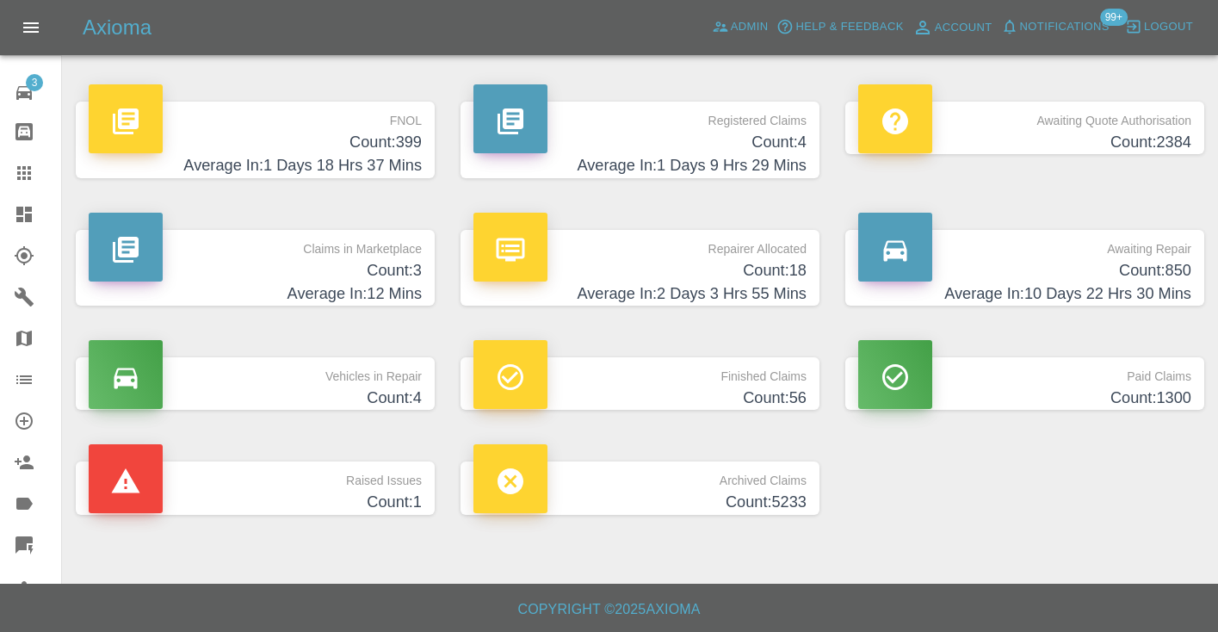
click at [1161, 259] on h4 "Count: 850" at bounding box center [1024, 270] width 333 height 23
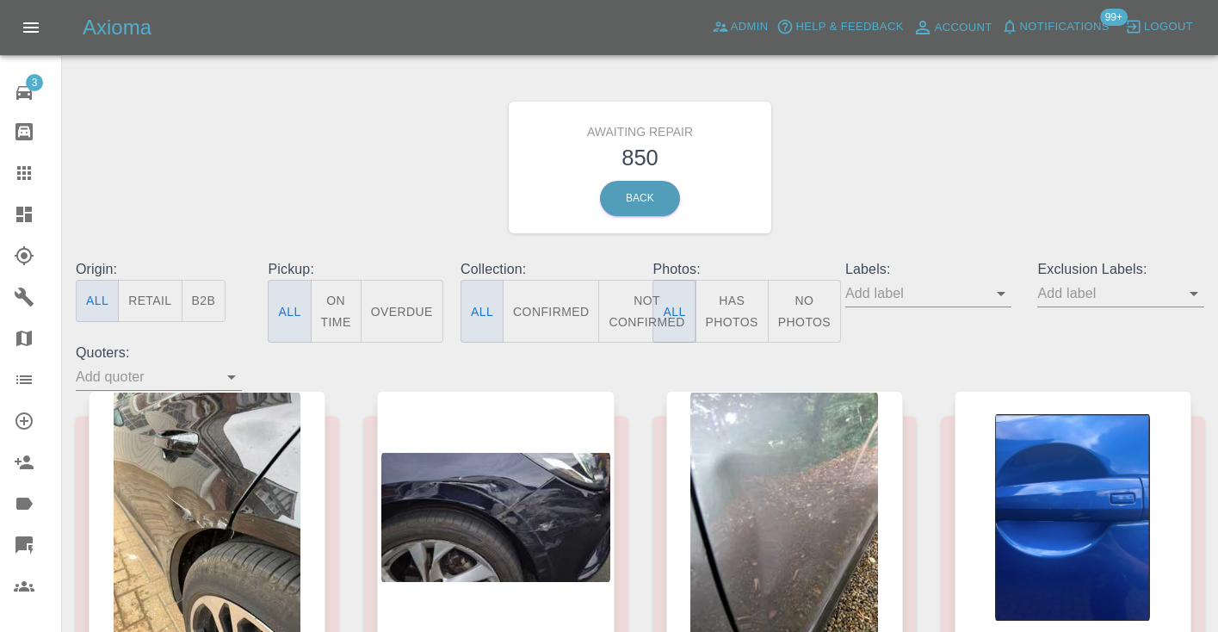
click at [618, 305] on button "Not Confirmed" at bounding box center [646, 311] width 96 height 63
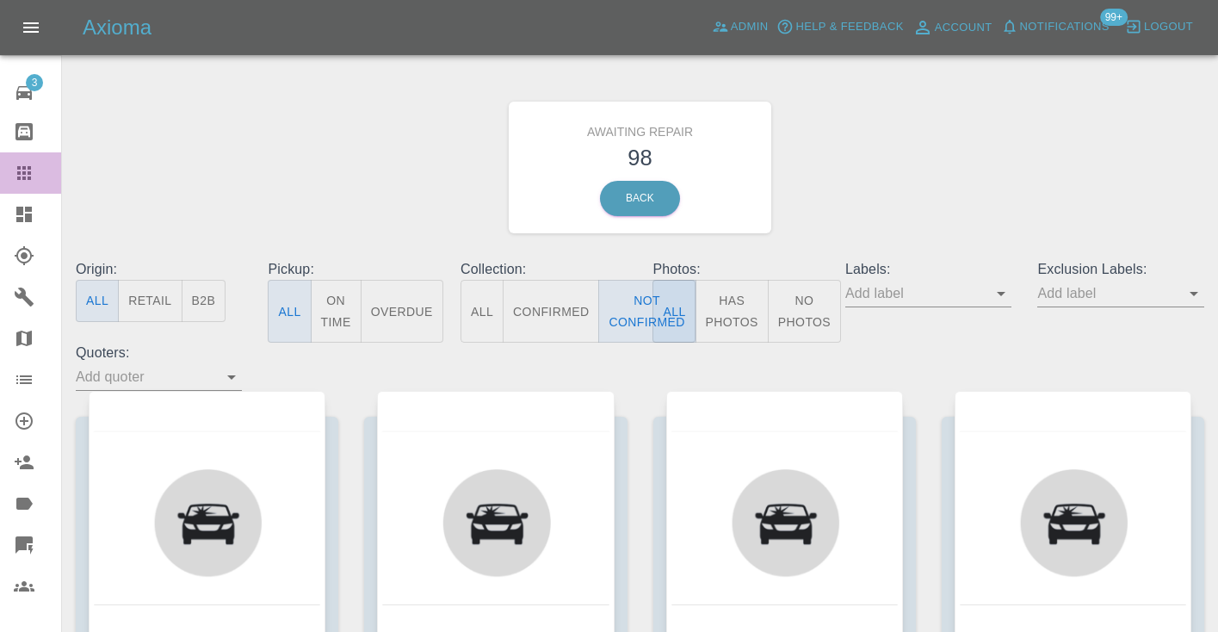
click at [3, 171] on link "Claims" at bounding box center [30, 172] width 61 height 41
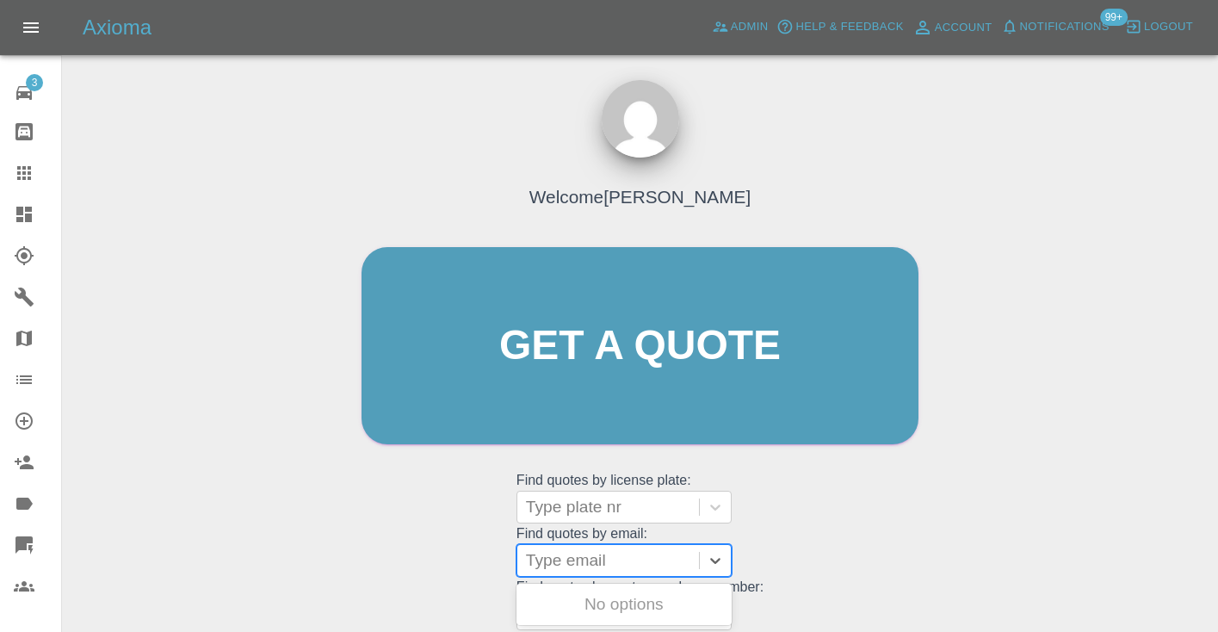
click at [578, 560] on div "Type email" at bounding box center [608, 560] width 164 height 21
click at [536, 562] on input "katebinternet" at bounding box center [576, 560] width 100 height 21
type input "katebinternet"
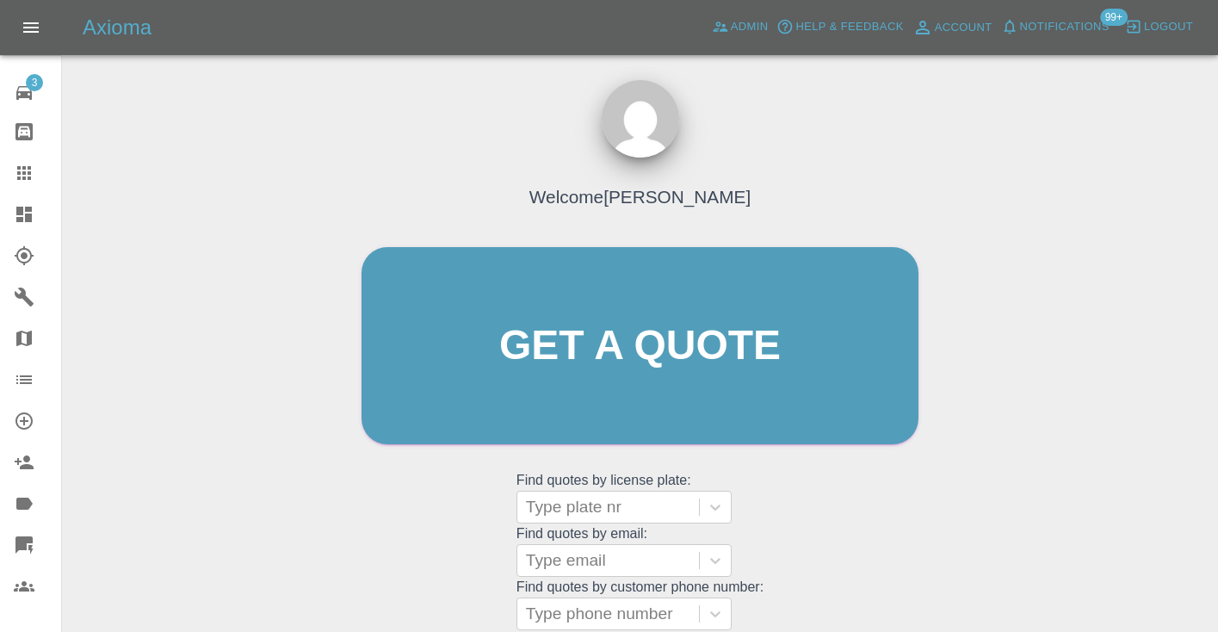
click at [804, 566] on div "Welcome Castro Get a quote Get a quote Find quotes by license plate: Type plate…" at bounding box center [639, 379] width 593 height 520
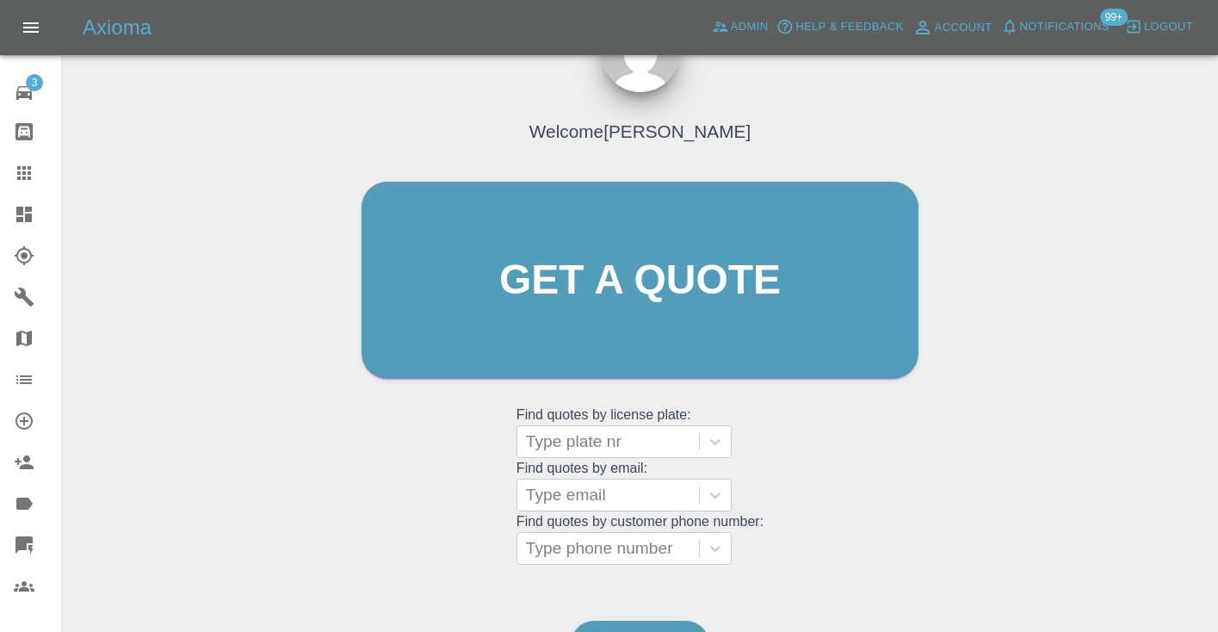
scroll to position [174, 0]
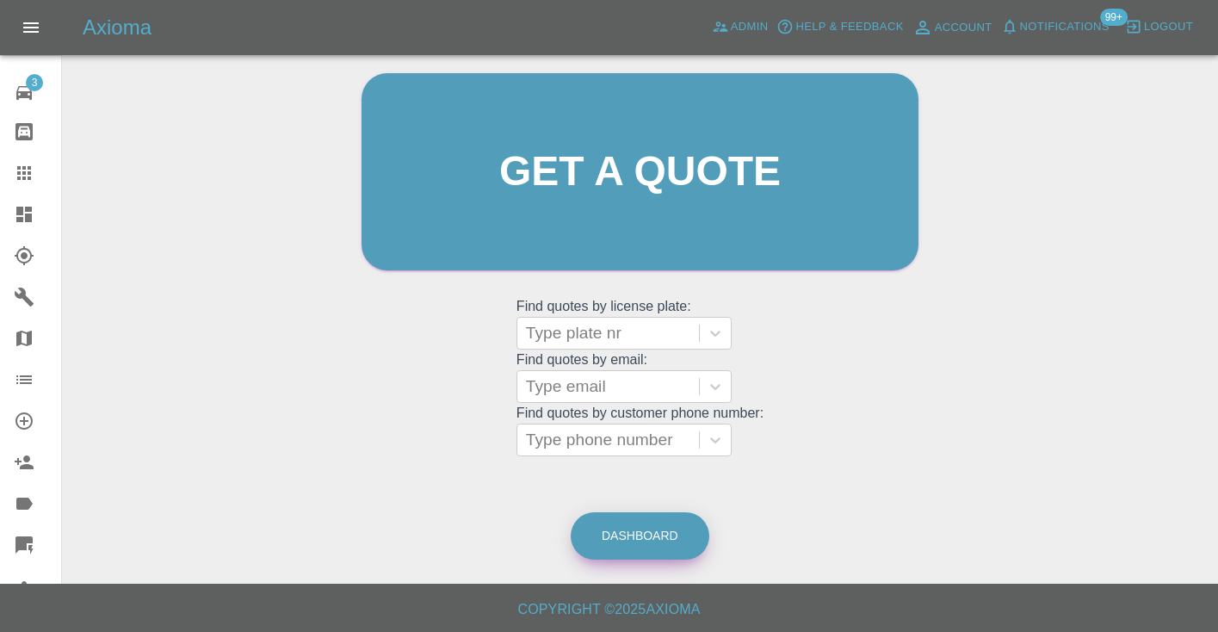
click at [649, 536] on link "Dashboard" at bounding box center [640, 535] width 139 height 47
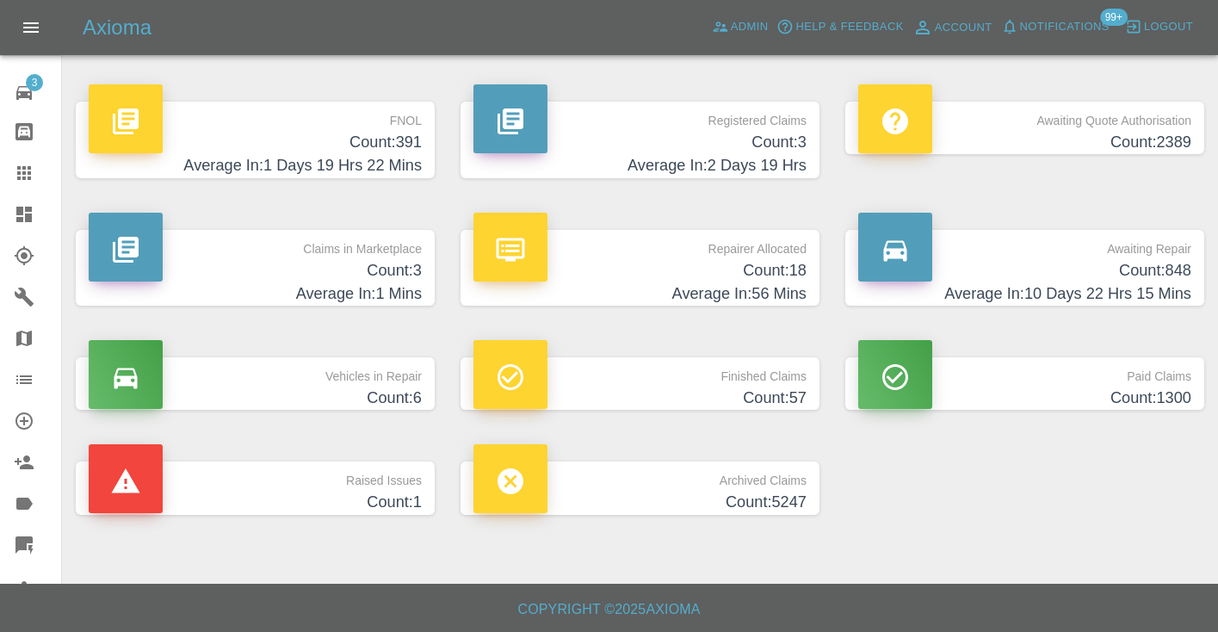
click at [1185, 266] on h4 "Count: 848" at bounding box center [1024, 270] width 333 height 23
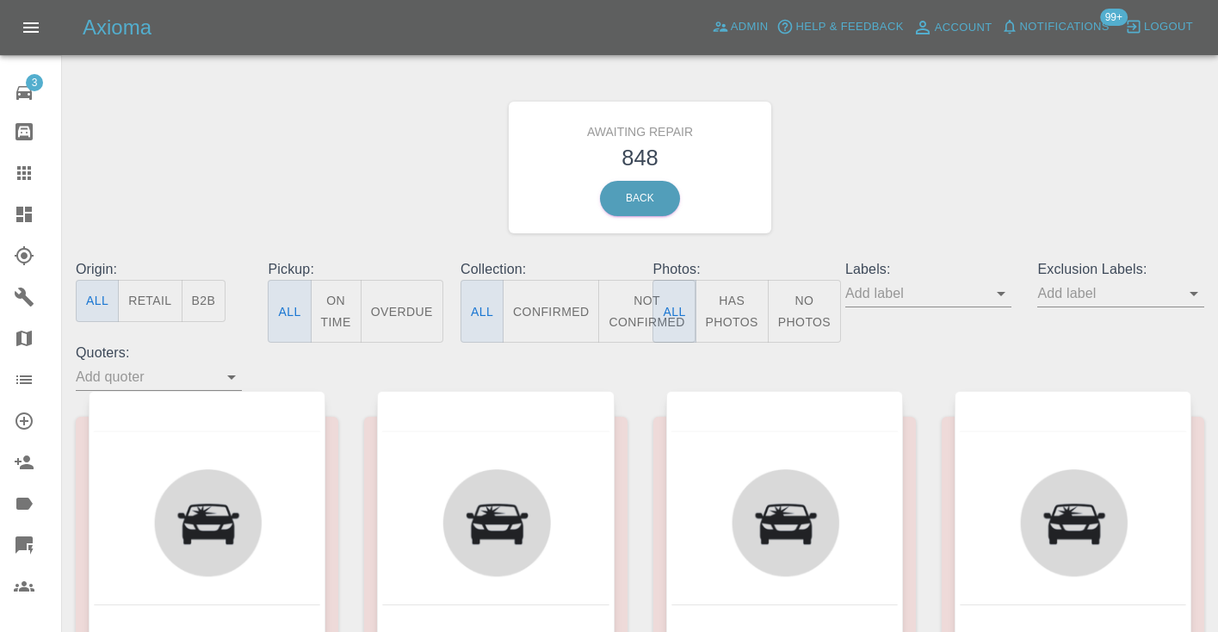
click at [643, 312] on button "Not Confirmed" at bounding box center [646, 311] width 96 height 63
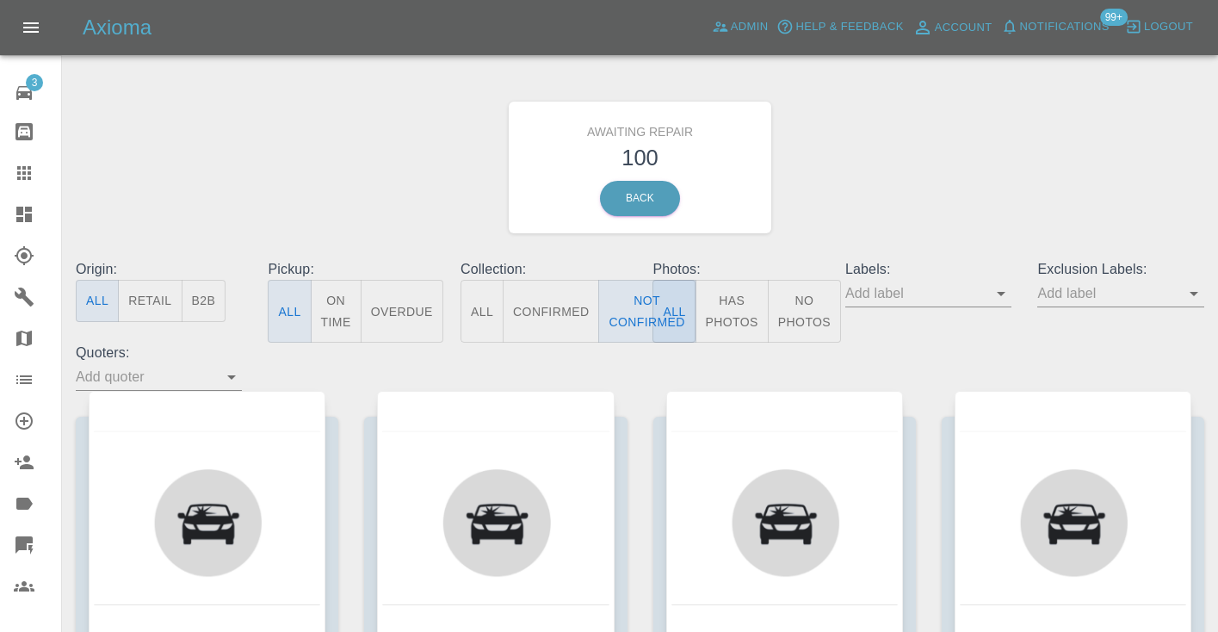
click at [956, 180] on div "Awaiting Repair 100 Back" at bounding box center [640, 167] width 1154 height 183
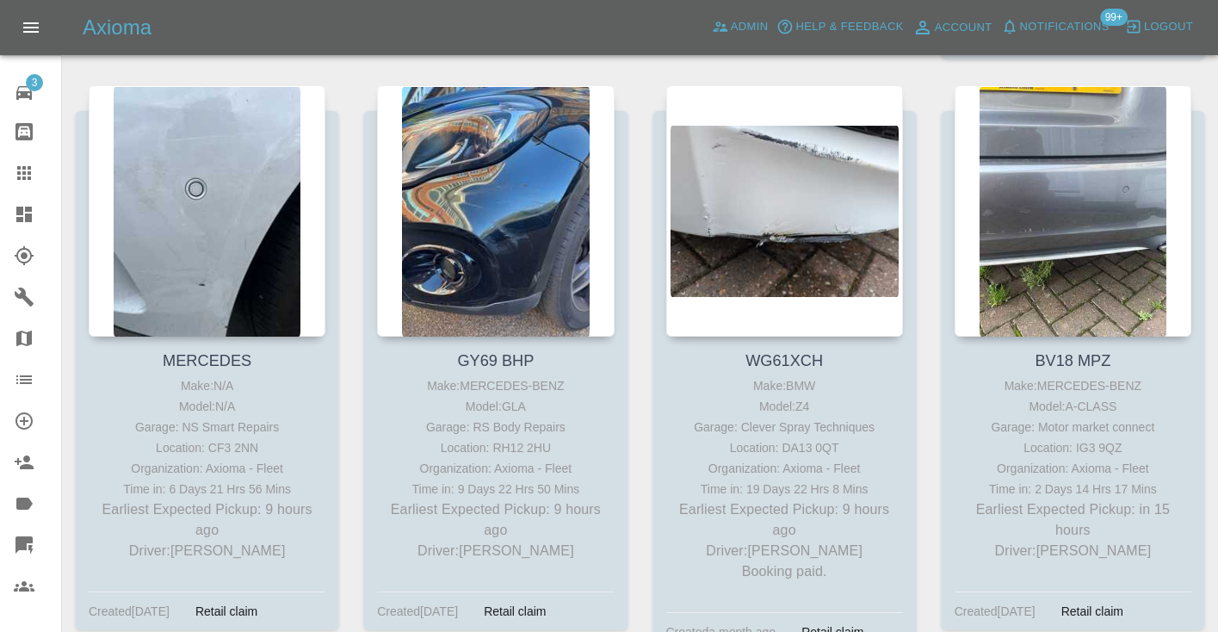
scroll to position [942, 0]
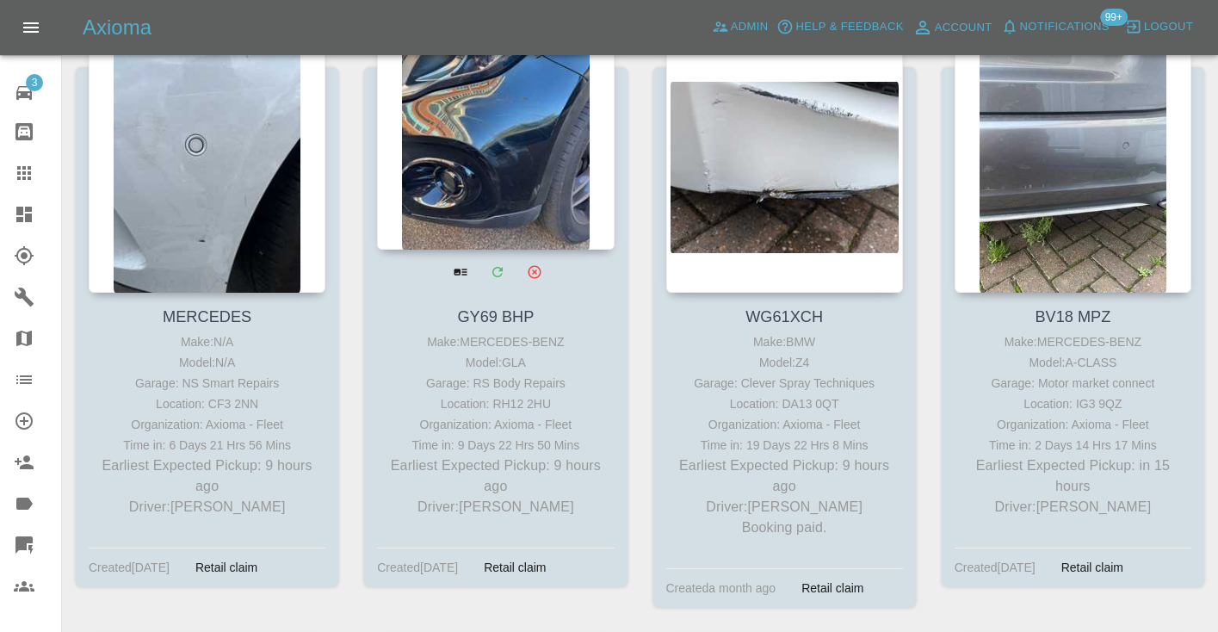
click at [469, 162] on div at bounding box center [495, 123] width 237 height 251
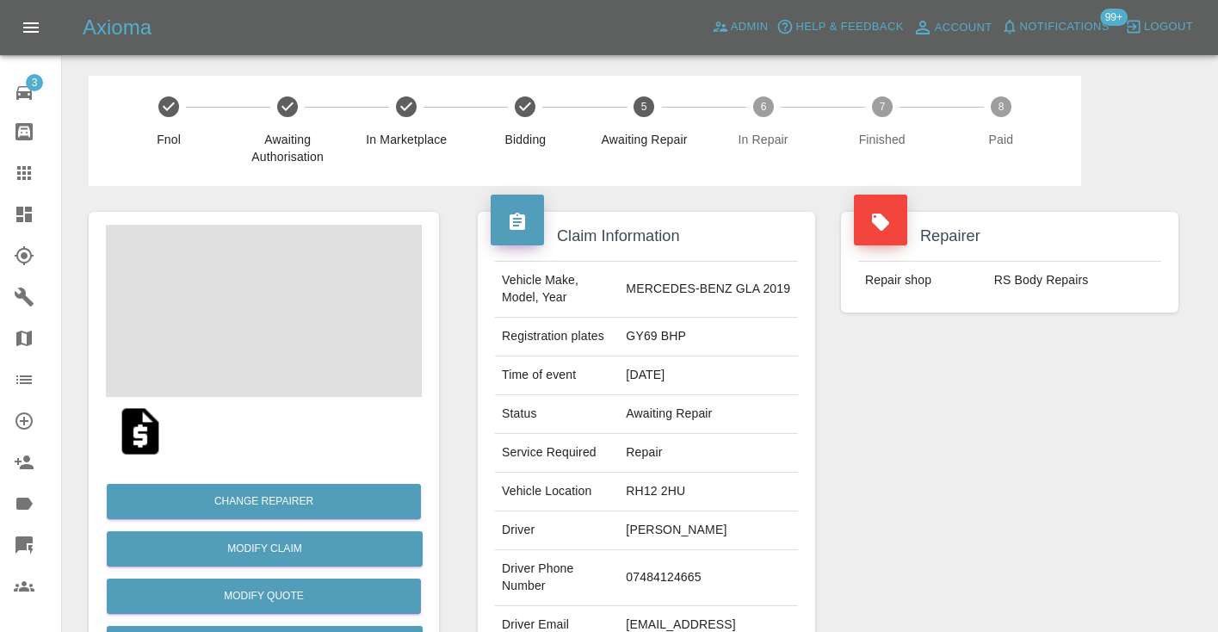
click at [672, 568] on td "07484124665" at bounding box center [708, 578] width 179 height 56
copy td "07484124665"
click at [1188, 469] on div "Repairer Repair shop RS Body Repairs" at bounding box center [1009, 443] width 363 height 514
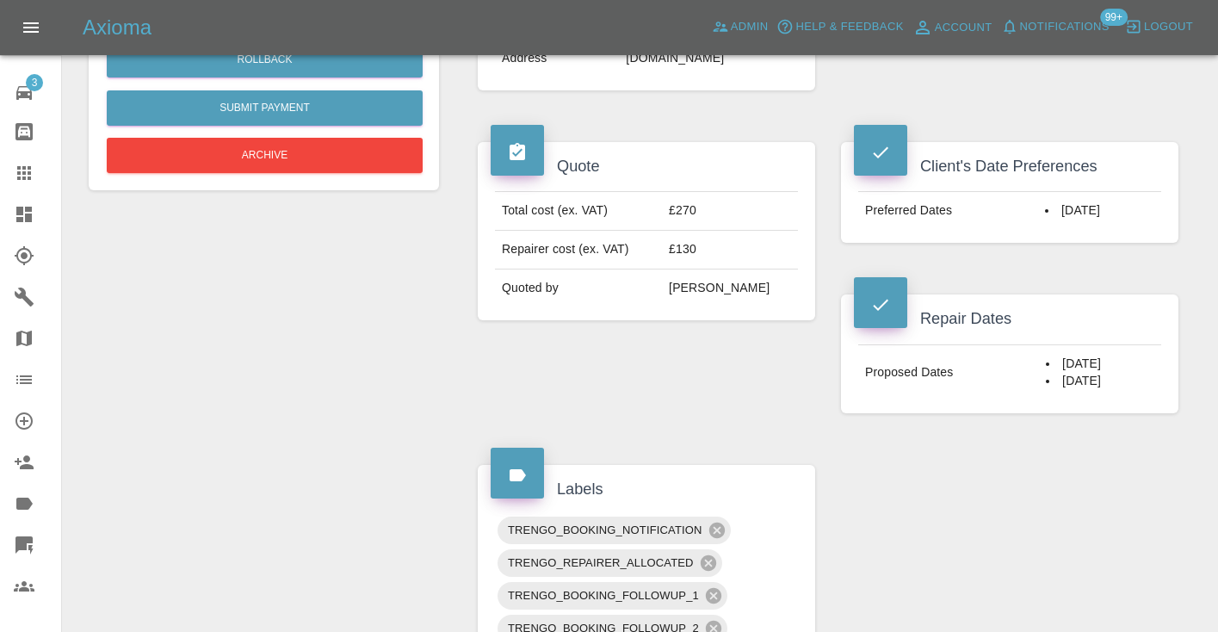
scroll to position [570, 0]
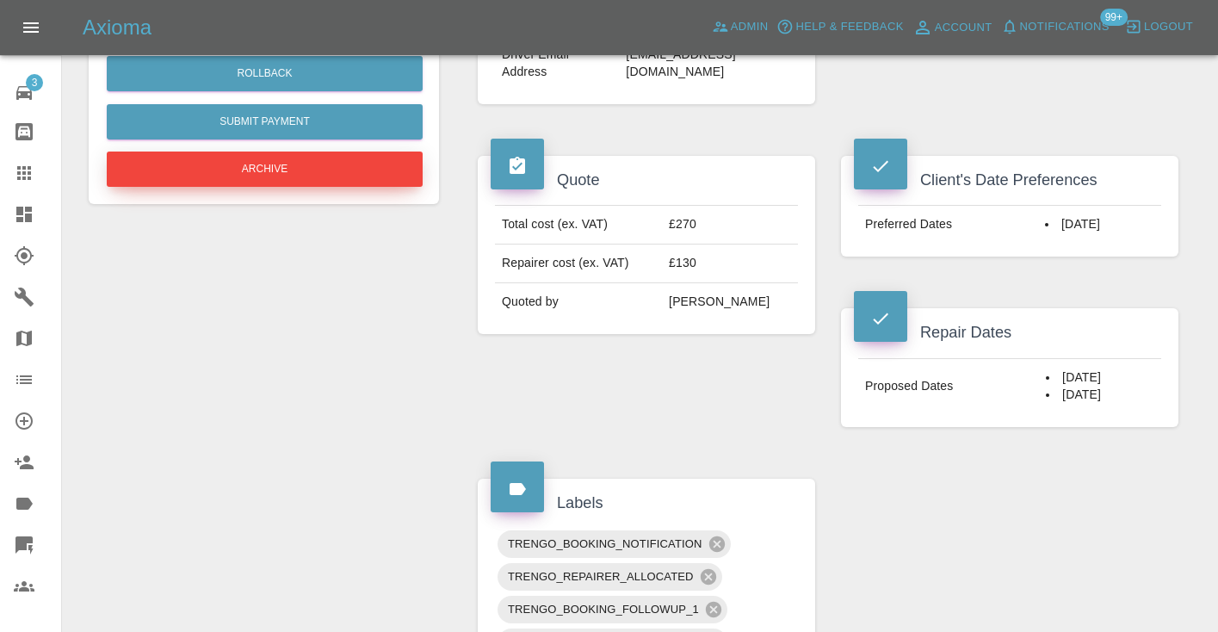
click at [269, 181] on button "Archive" at bounding box center [265, 169] width 316 height 35
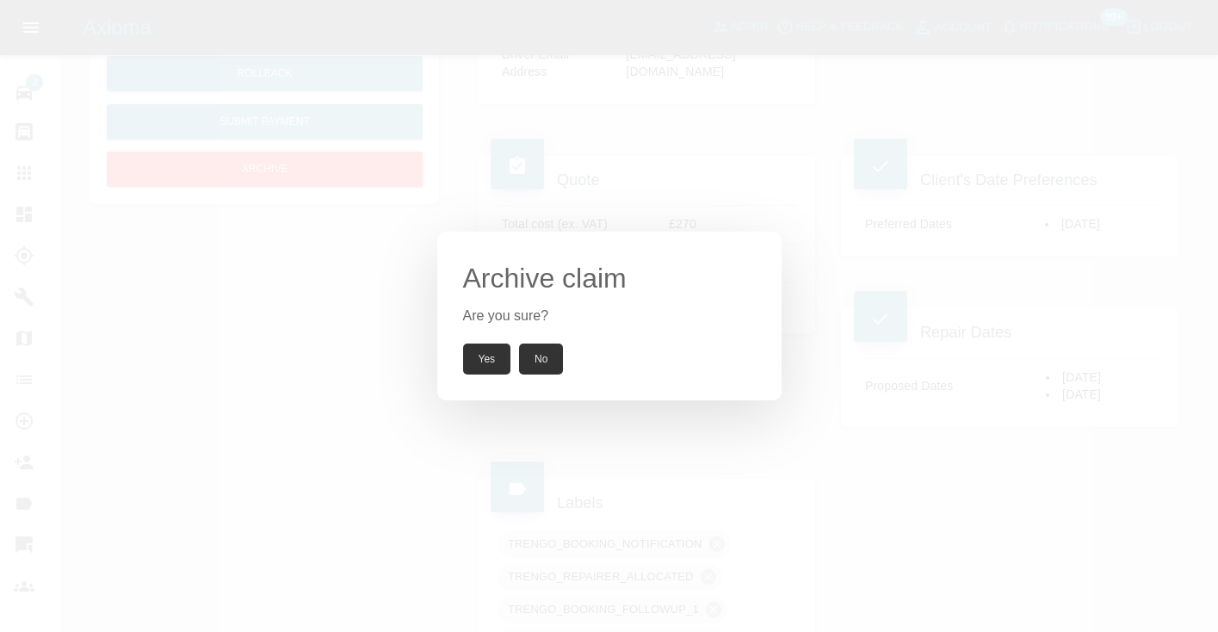
click at [481, 366] on button "Yes" at bounding box center [487, 358] width 48 height 31
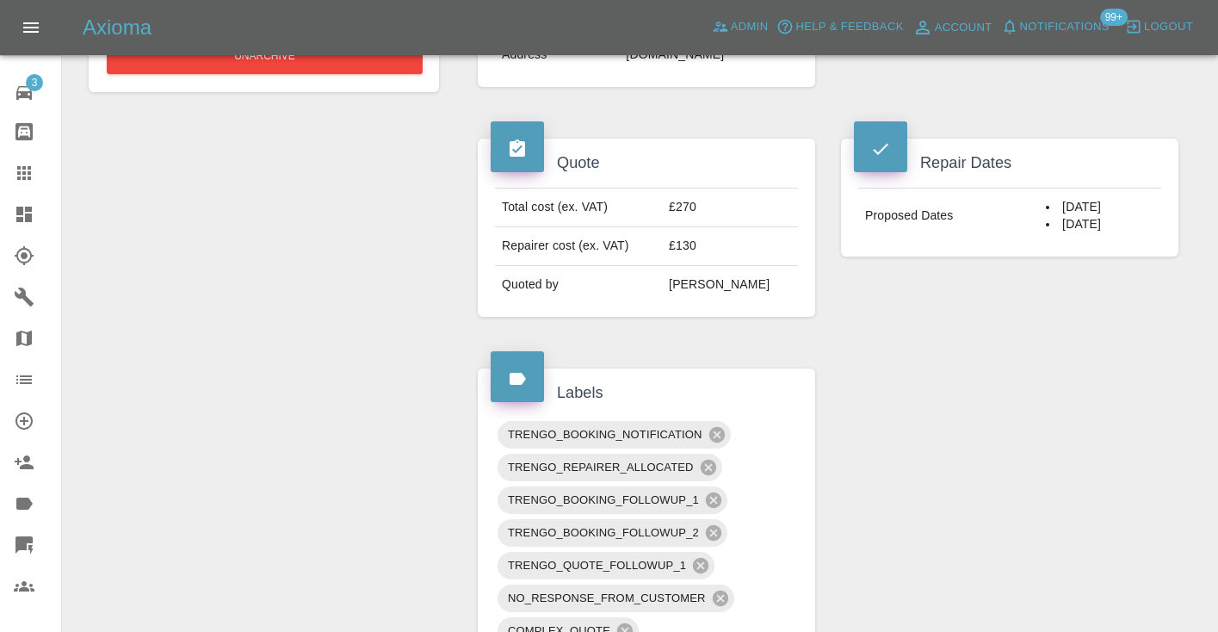
click at [20, 182] on icon at bounding box center [24, 173] width 21 height 21
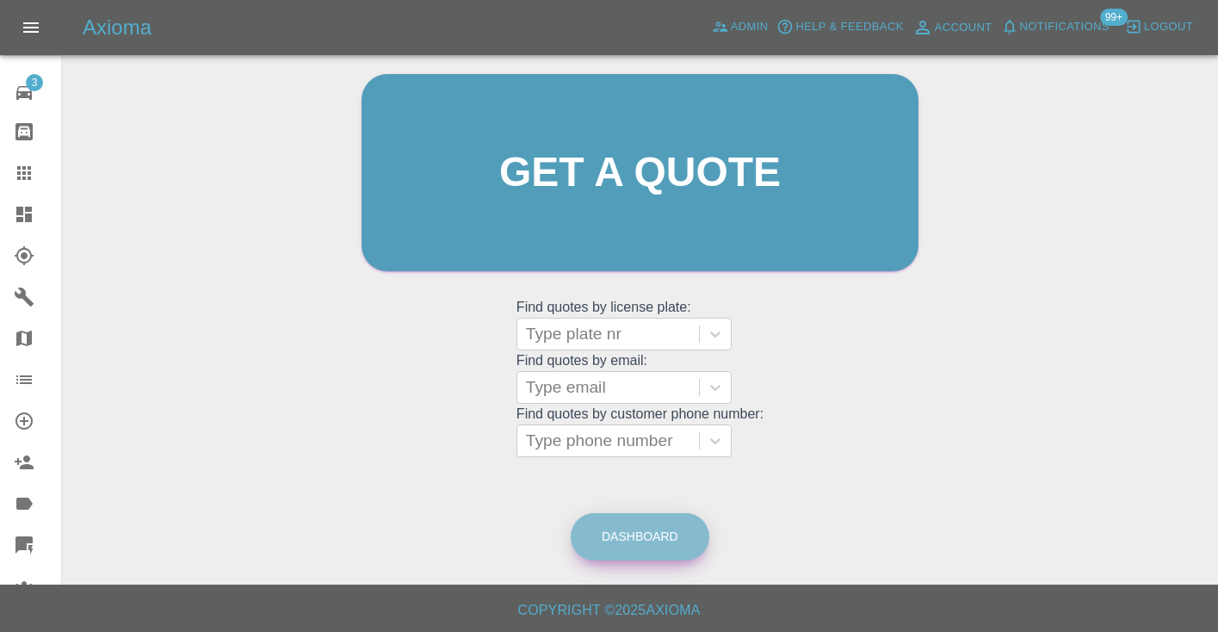
click at [628, 518] on link "Dashboard" at bounding box center [640, 536] width 139 height 47
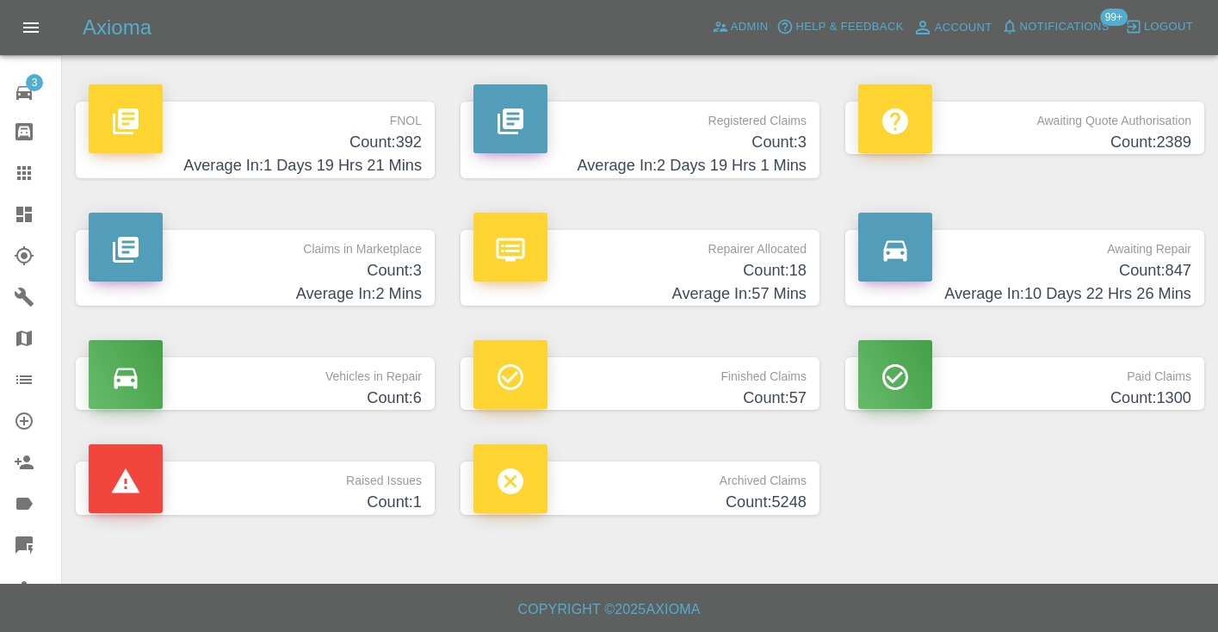
click at [1175, 278] on h4 "Count: 847" at bounding box center [1024, 270] width 333 height 23
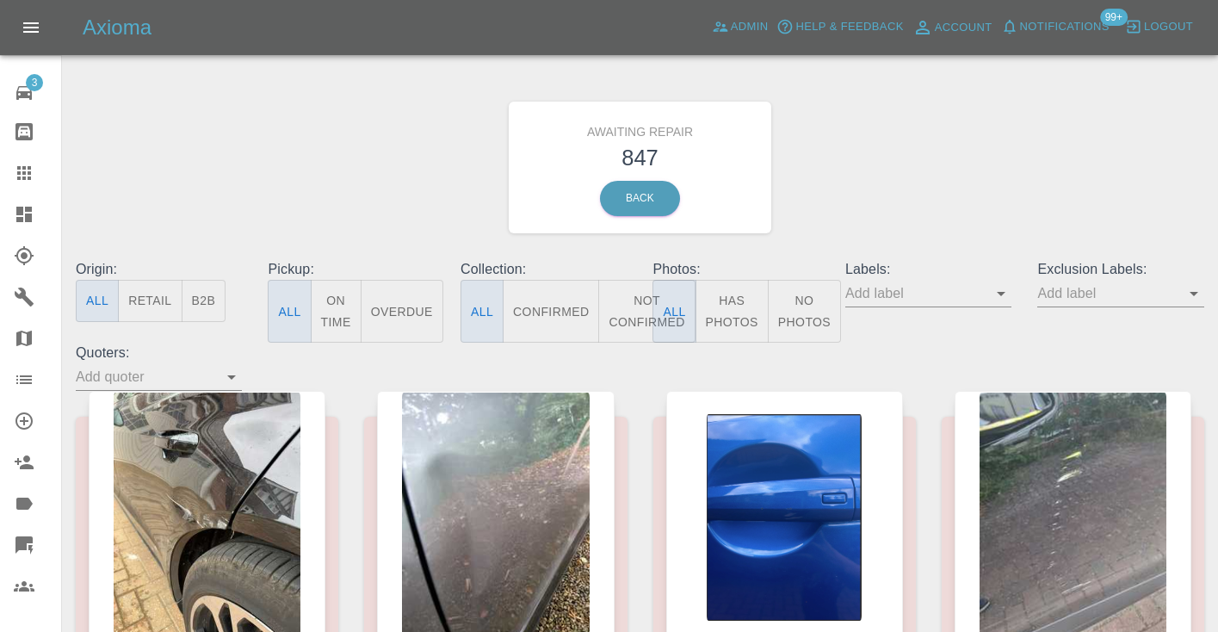
click at [627, 315] on button "Not Confirmed" at bounding box center [646, 311] width 96 height 63
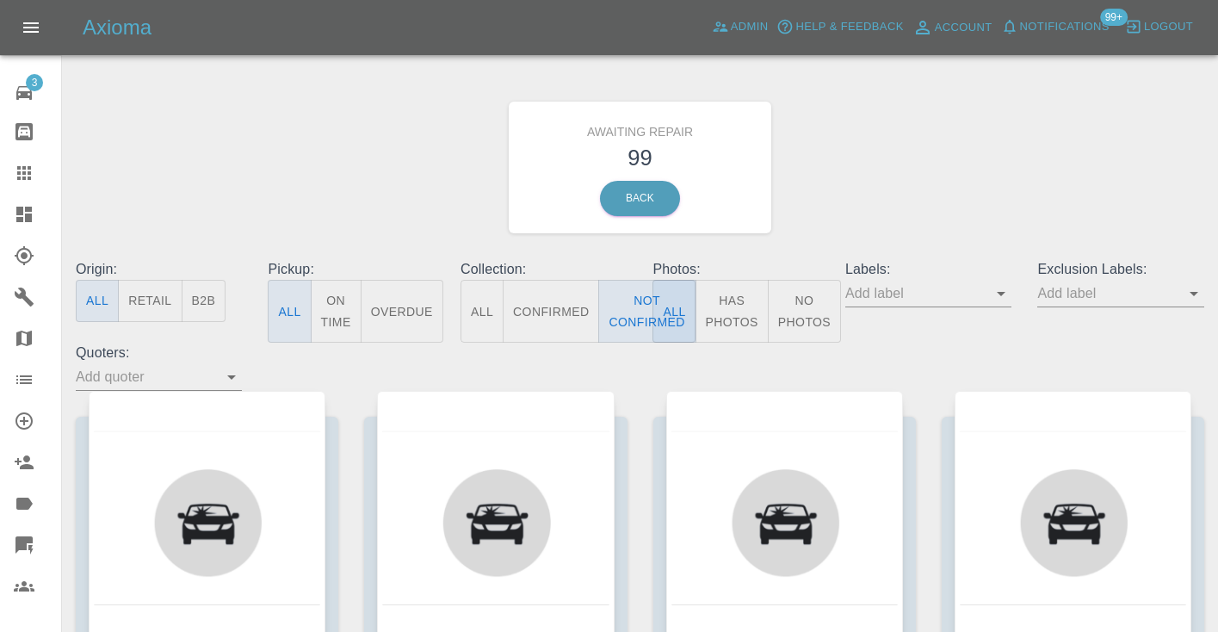
click at [952, 135] on div "Awaiting Repair 99 Back" at bounding box center [640, 167] width 1154 height 183
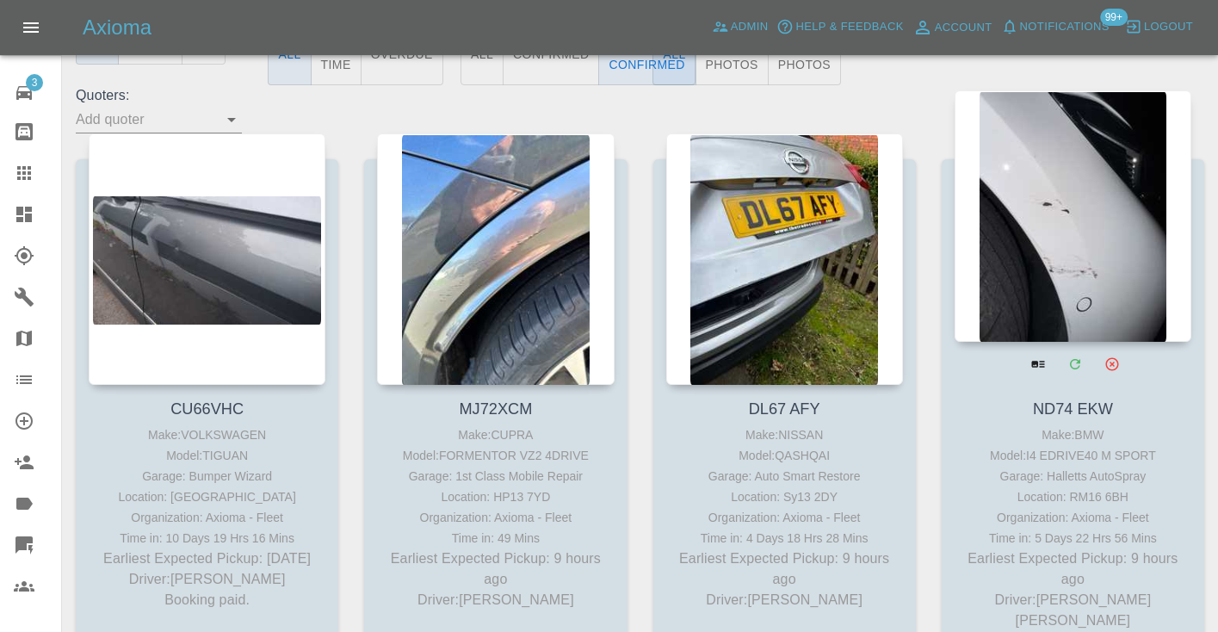
scroll to position [254, 0]
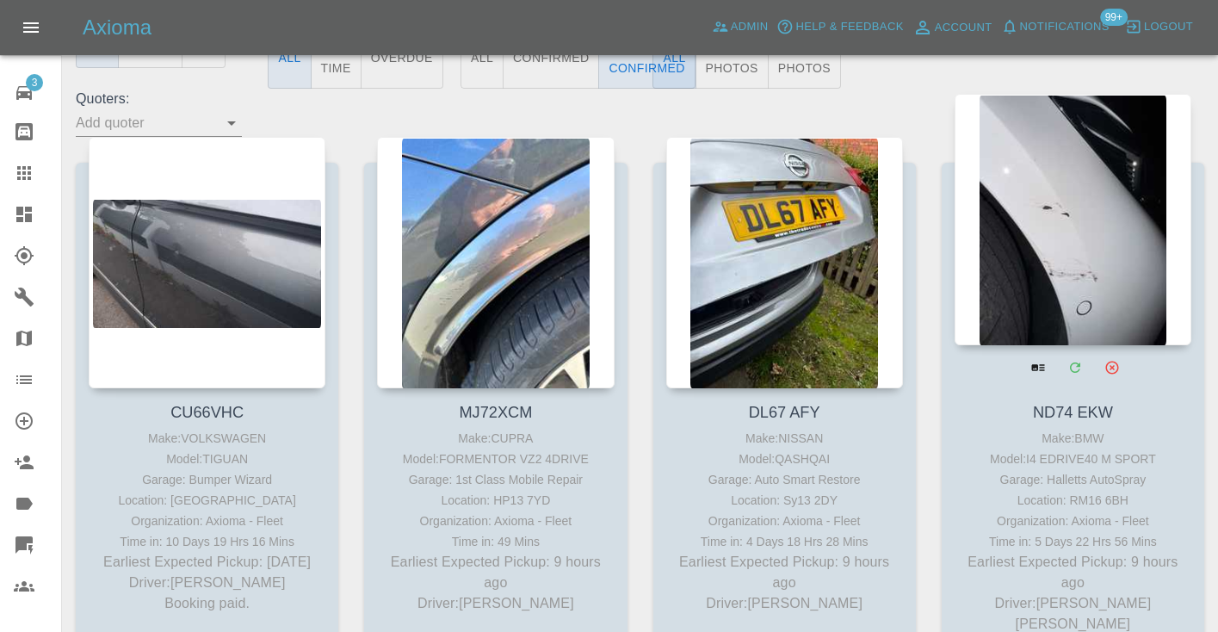
click at [1116, 248] on div at bounding box center [1073, 219] width 237 height 251
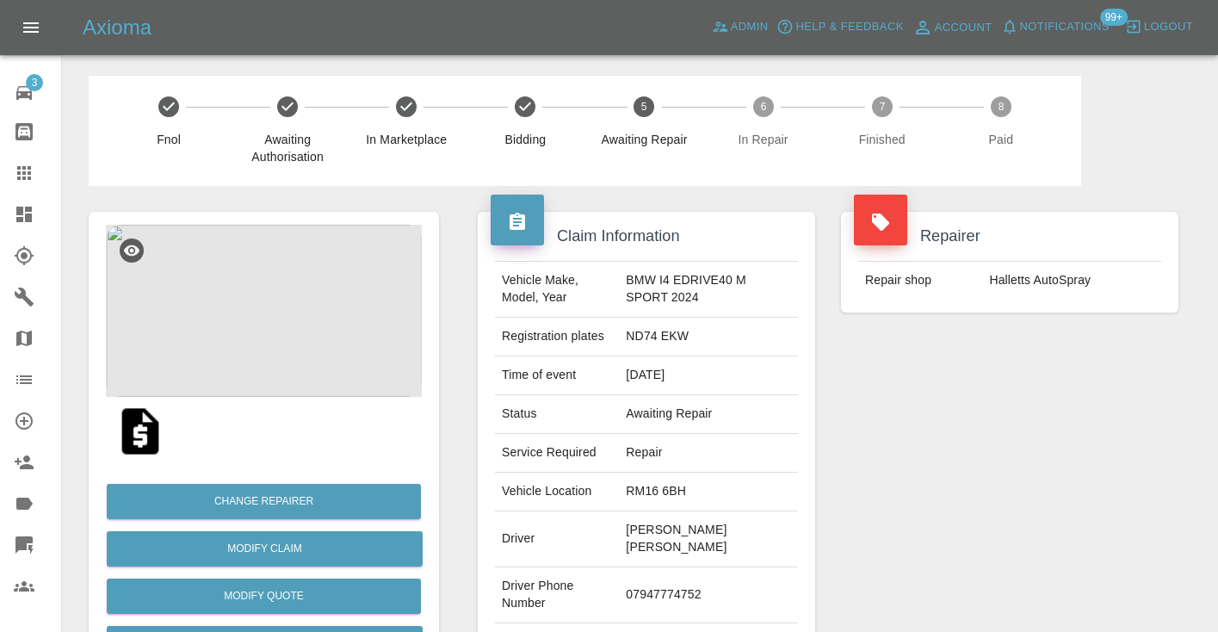
click at [675, 568] on td "07947774752" at bounding box center [708, 595] width 179 height 56
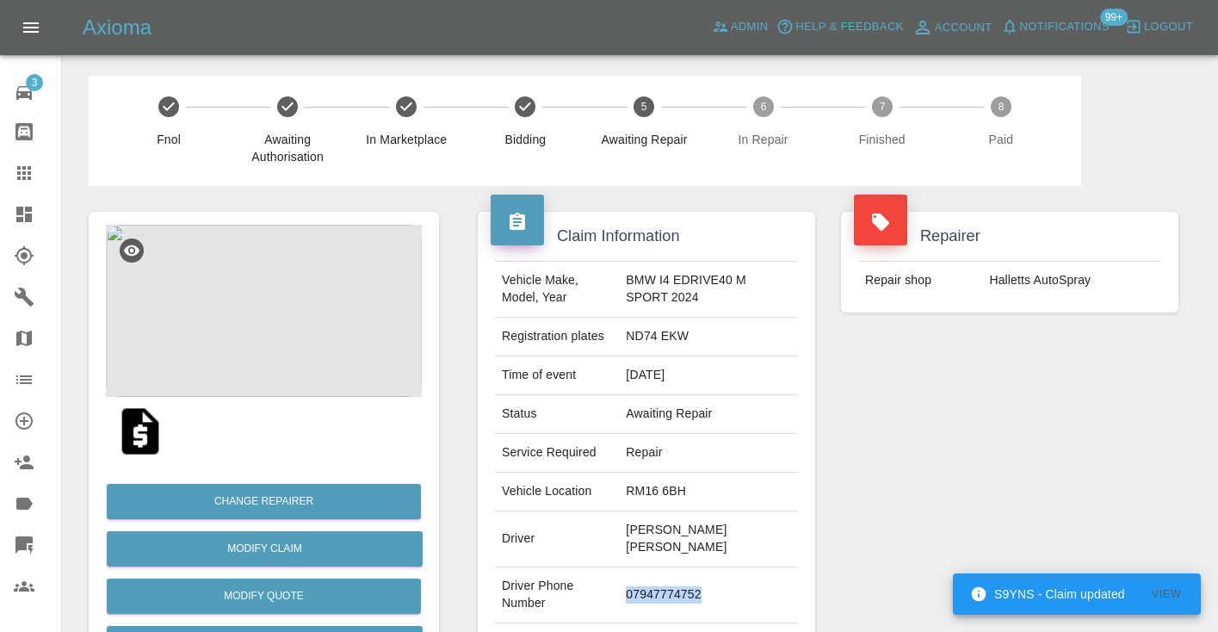
copy td "07947774752"
click at [979, 509] on div "Repairer Repair shop Halletts AutoSpray" at bounding box center [1009, 451] width 363 height 531
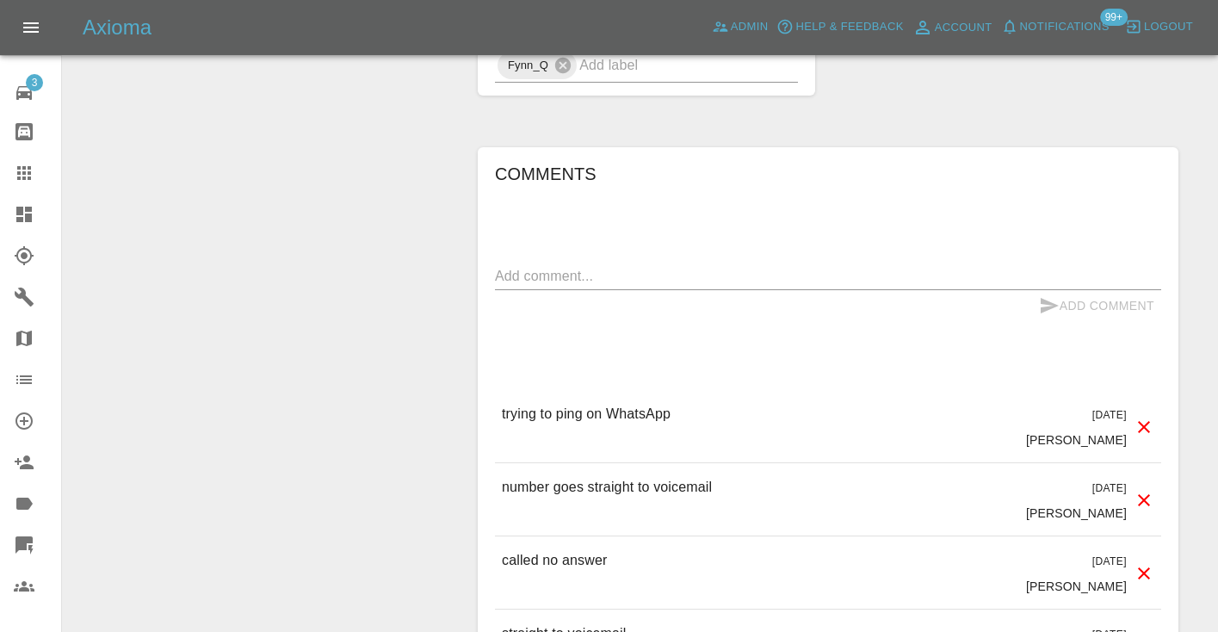
scroll to position [1328, 0]
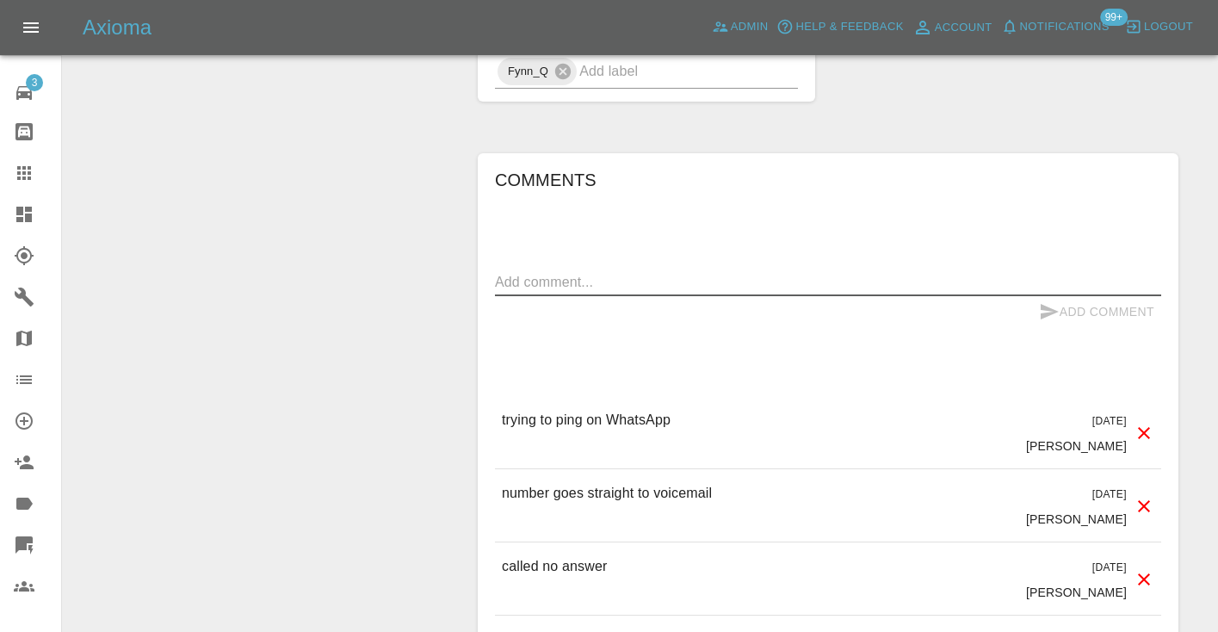
click at [579, 272] on textarea at bounding box center [828, 282] width 666 height 20
type textarea "called no answer : voice mailbox"
click at [1051, 301] on icon "submit" at bounding box center [1049, 311] width 21 height 21
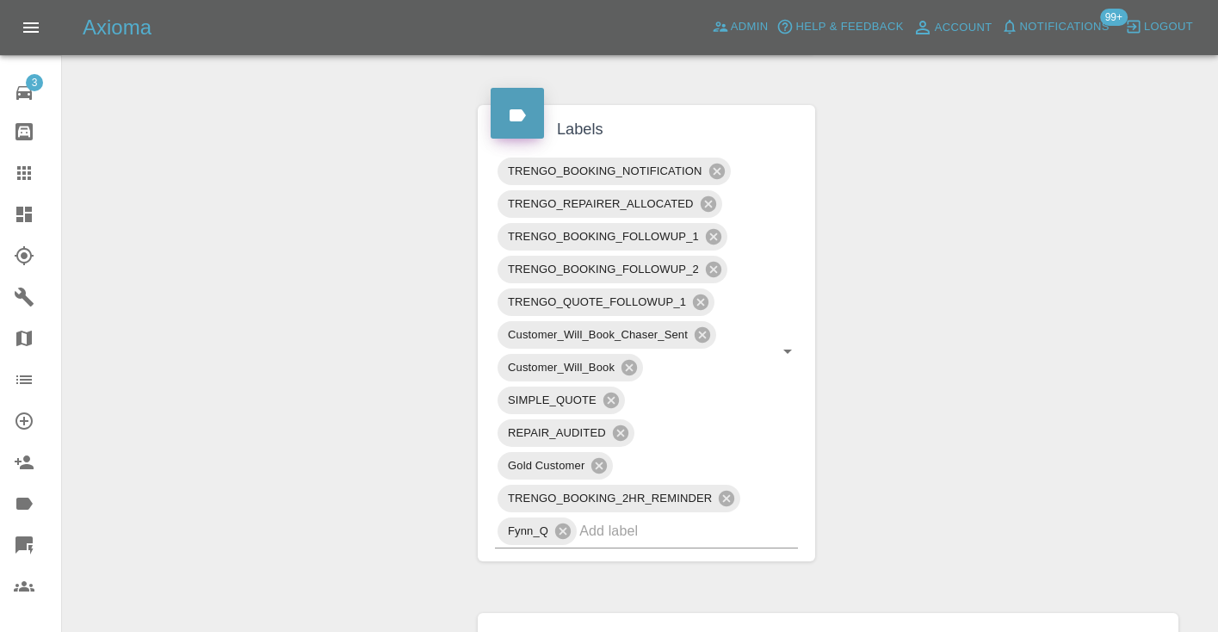
scroll to position [854, 0]
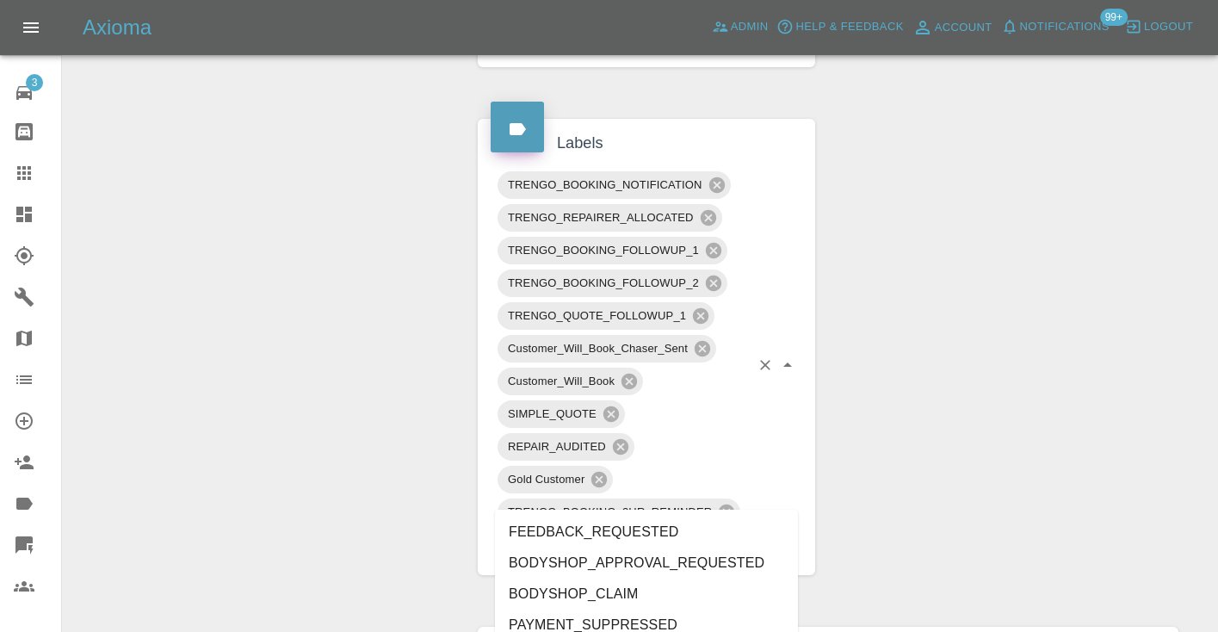
click at [621, 531] on input "text" at bounding box center [664, 544] width 170 height 27
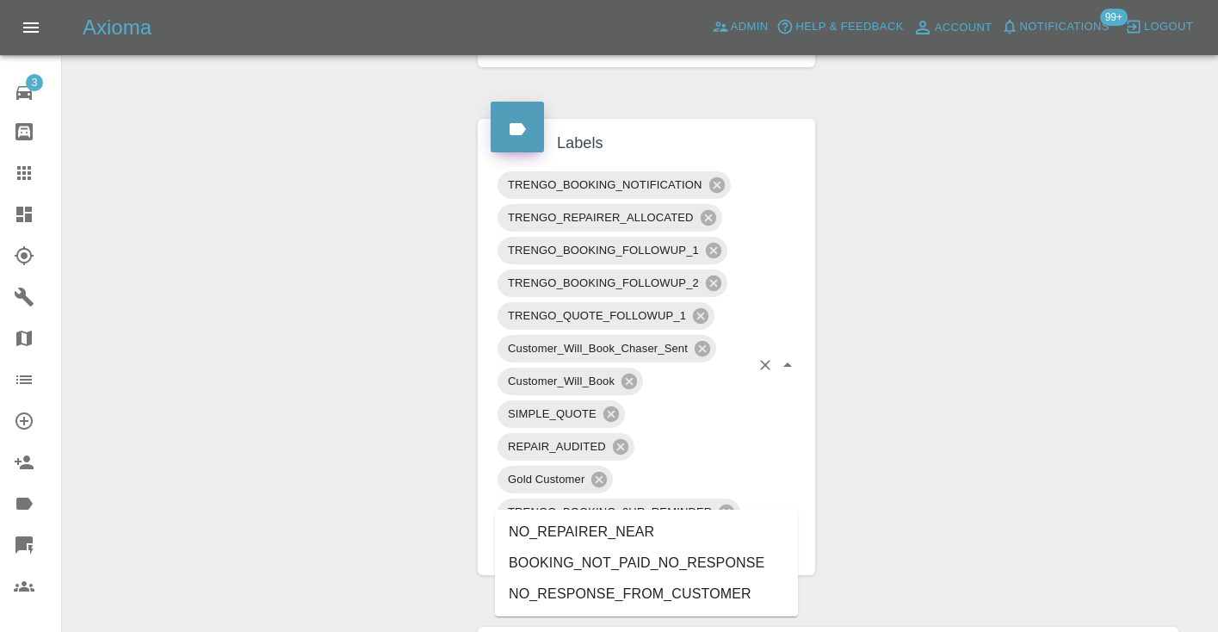
type input "no_res"
click at [603, 564] on li "NO_RESPONSE_FROM_CUSTOMER" at bounding box center [646, 563] width 303 height 31
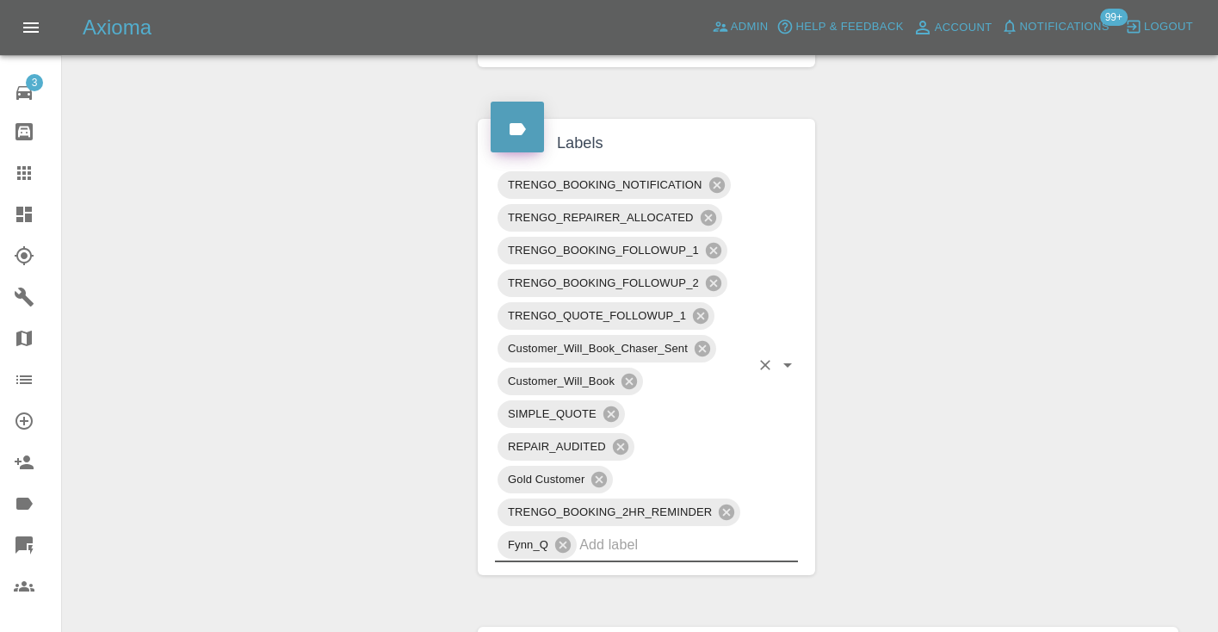
click at [28, 169] on icon at bounding box center [24, 173] width 14 height 14
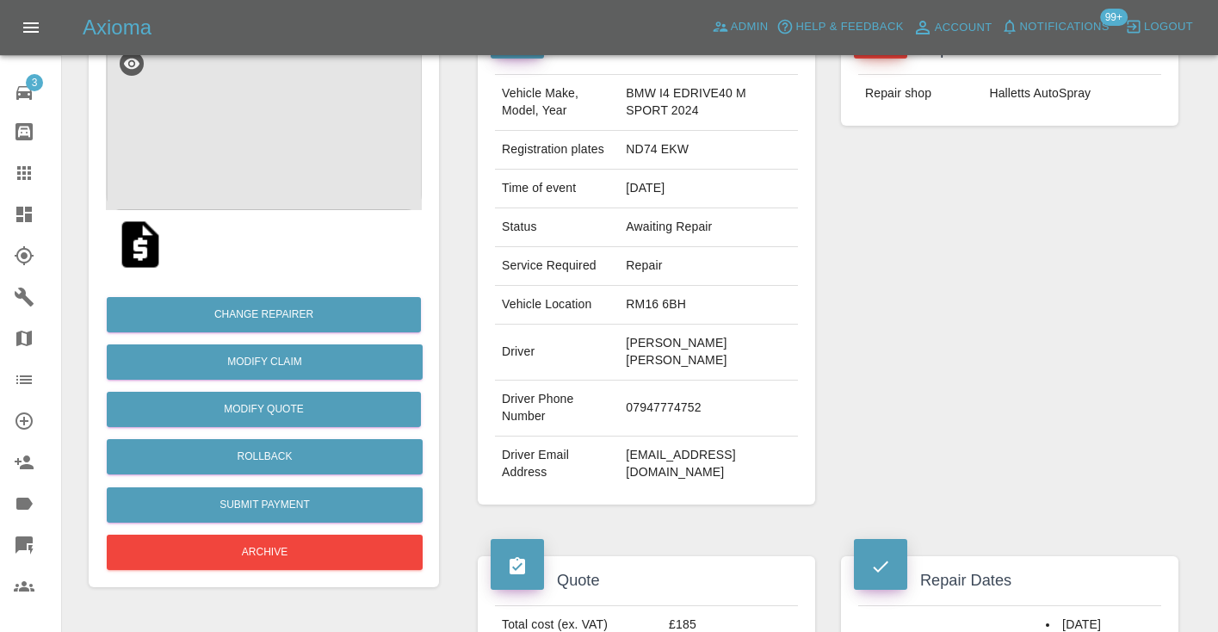
scroll to position [173, 0]
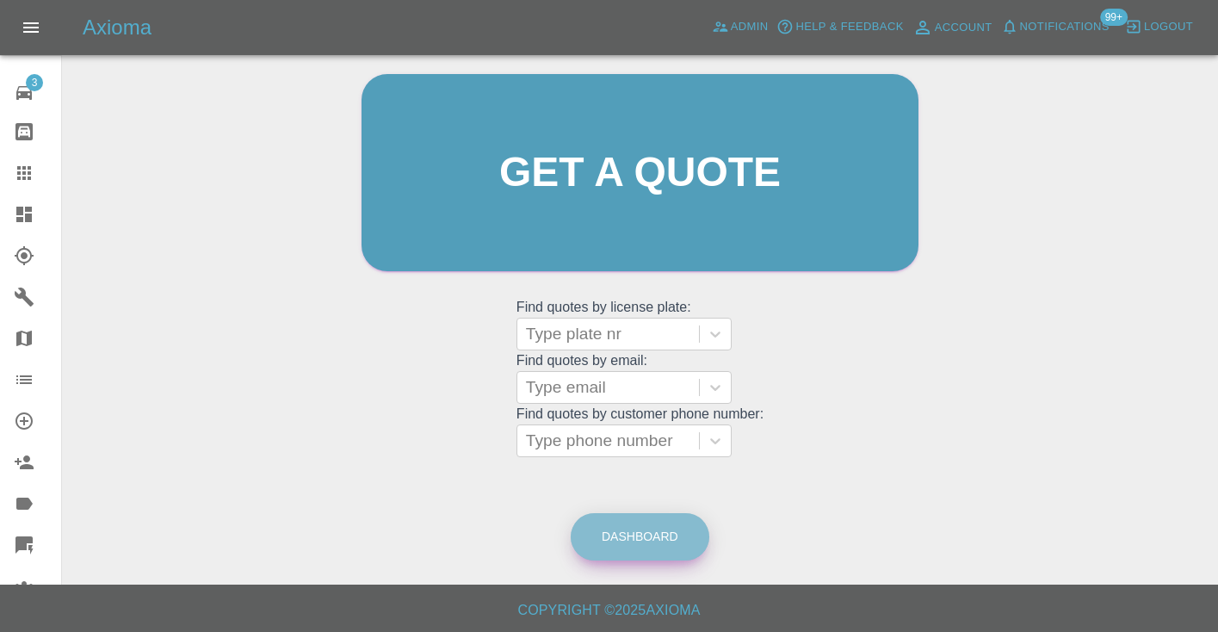
click at [662, 535] on link "Dashboard" at bounding box center [640, 536] width 139 height 47
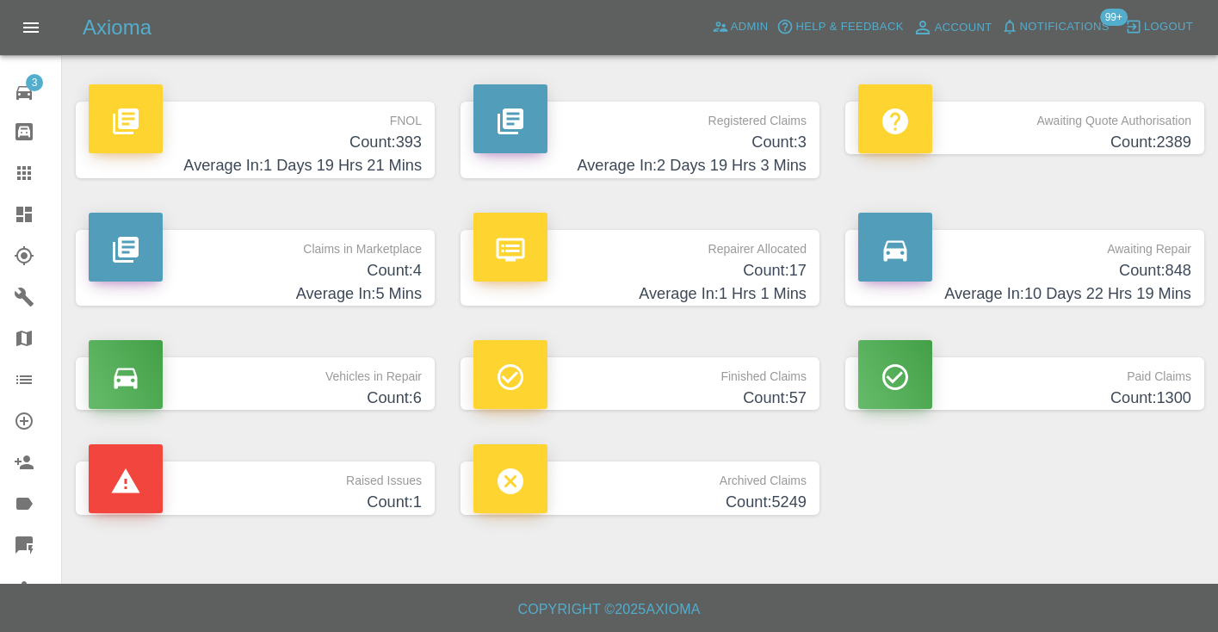
click at [1154, 268] on h4 "Count: 848" at bounding box center [1024, 270] width 333 height 23
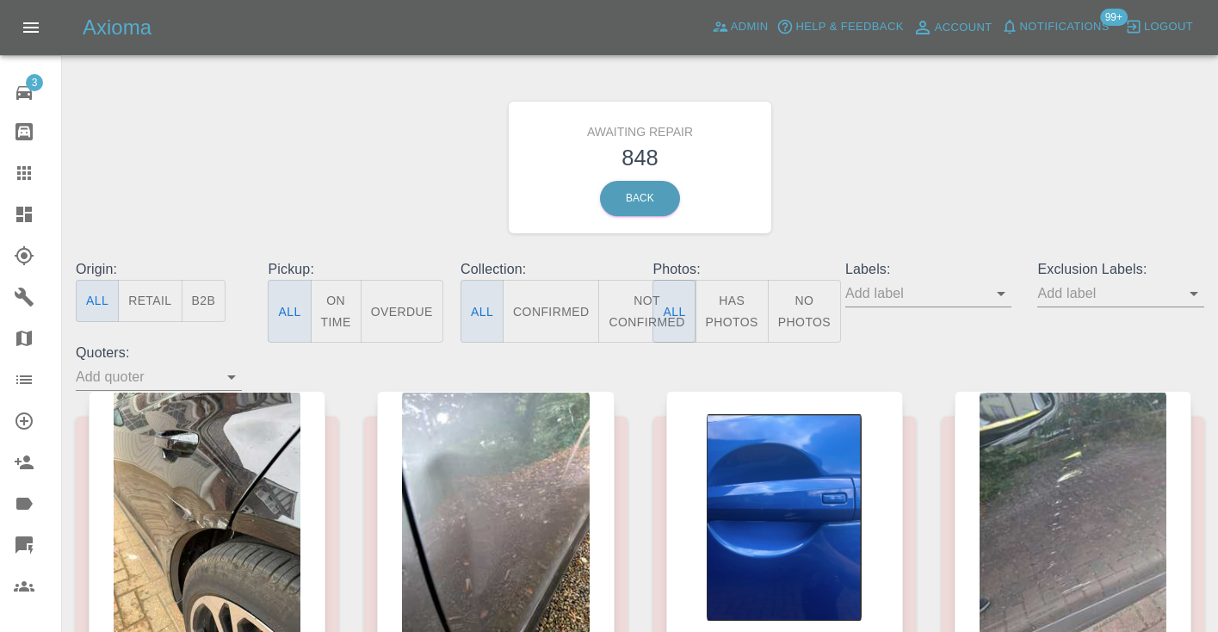
click at [639, 312] on button "Not Confirmed" at bounding box center [646, 311] width 96 height 63
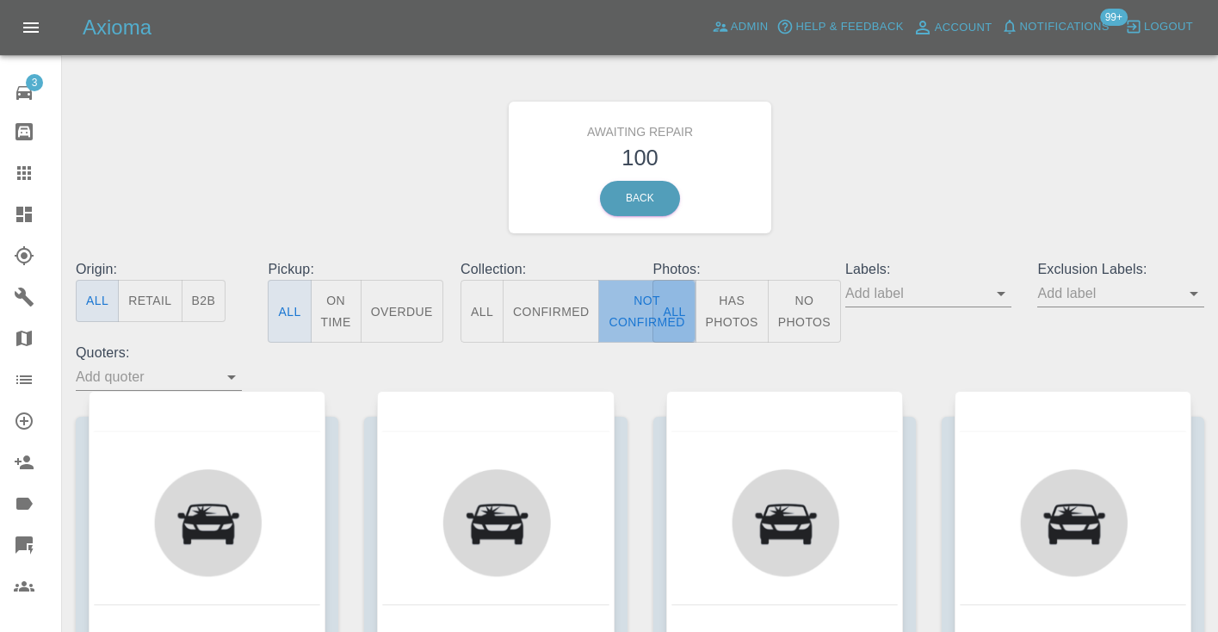
click at [623, 310] on button "Not Confirmed" at bounding box center [646, 311] width 96 height 63
click at [879, 195] on div "Awaiting Repair 100 Back" at bounding box center [640, 167] width 1154 height 183
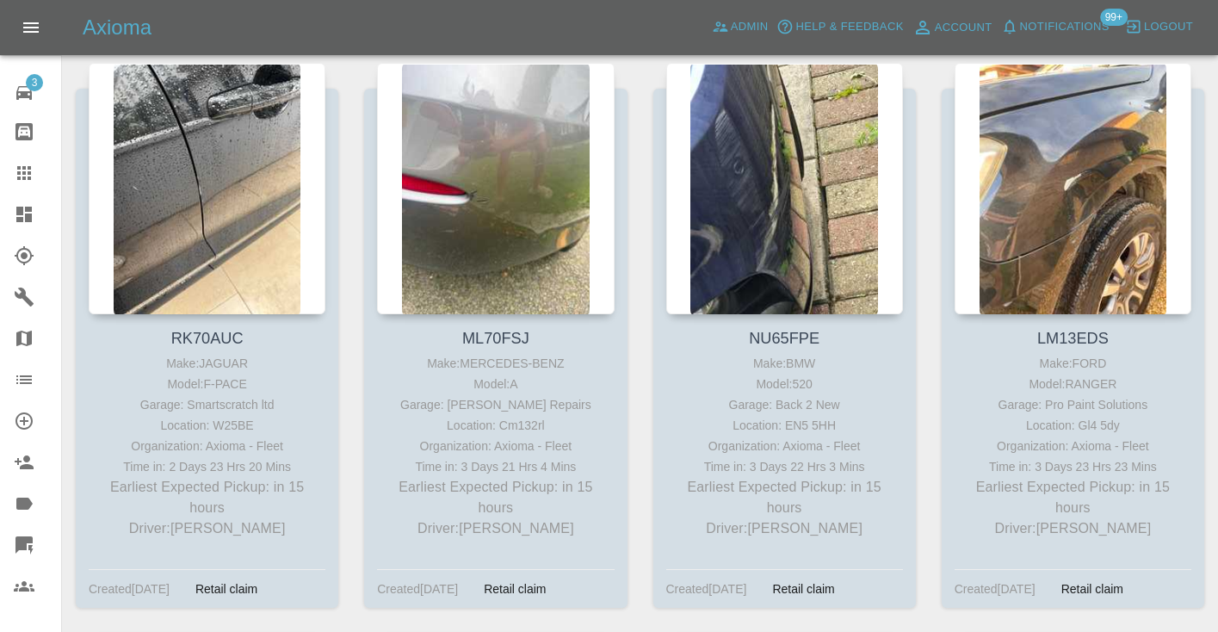
scroll to position [1513, 0]
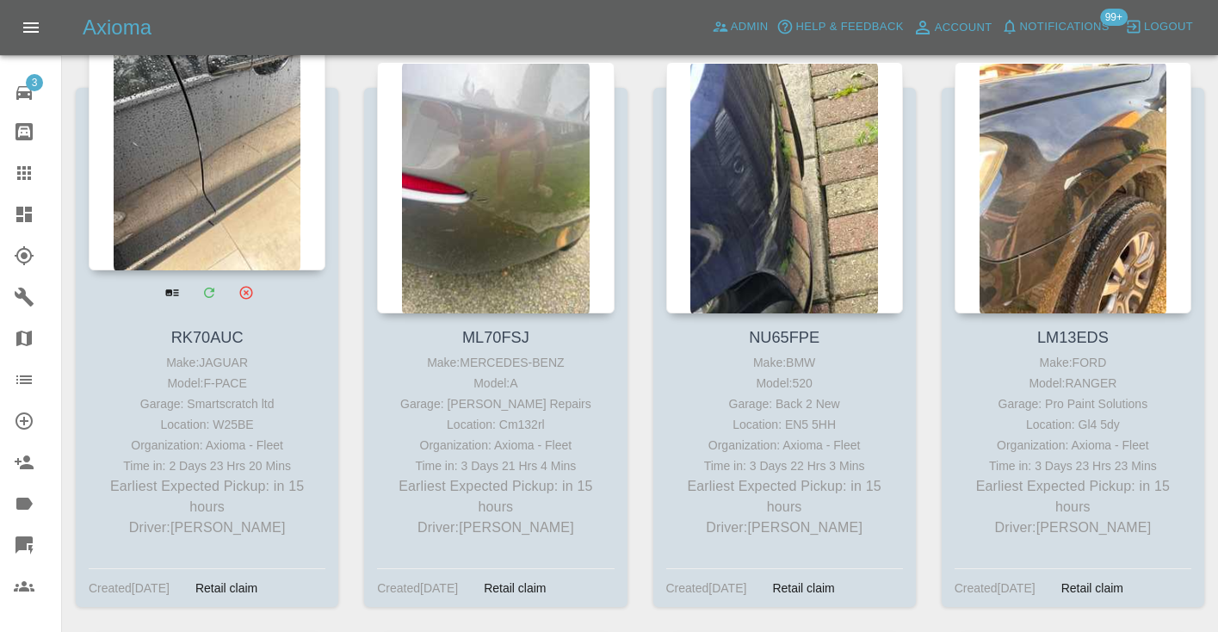
click at [205, 160] on div at bounding box center [207, 144] width 237 height 251
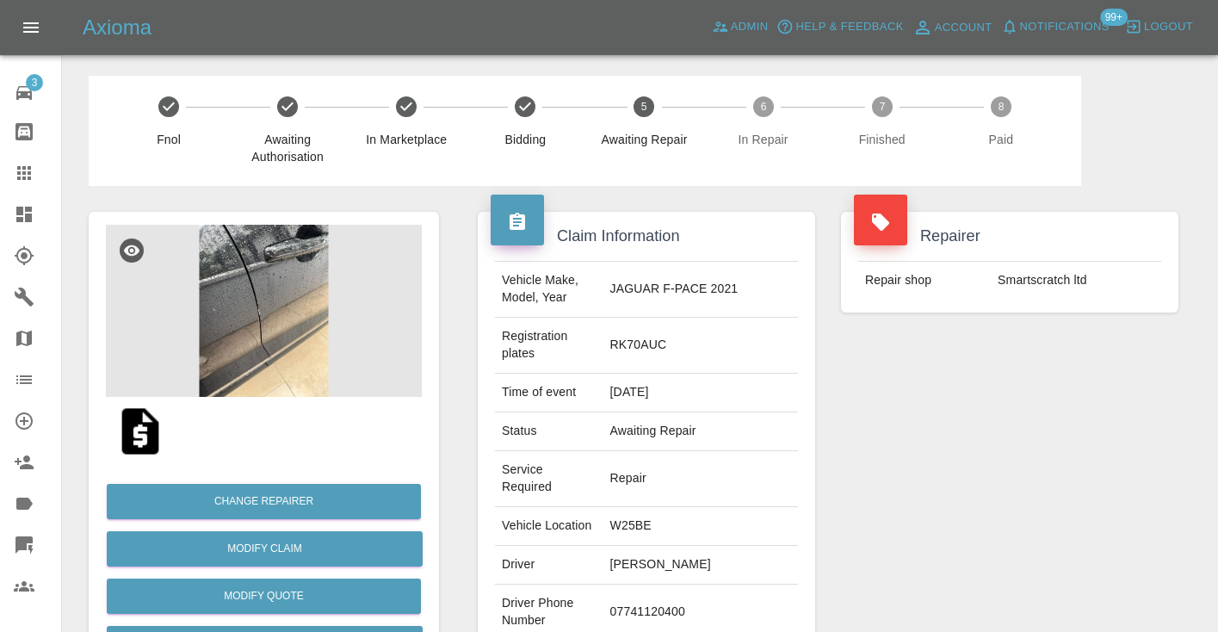
click at [700, 585] on td "07741120400" at bounding box center [700, 613] width 195 height 56
copy td "07741120400"
click at [949, 401] on div "Repairer Repair shop Smartscratch ltd" at bounding box center [1009, 469] width 363 height 566
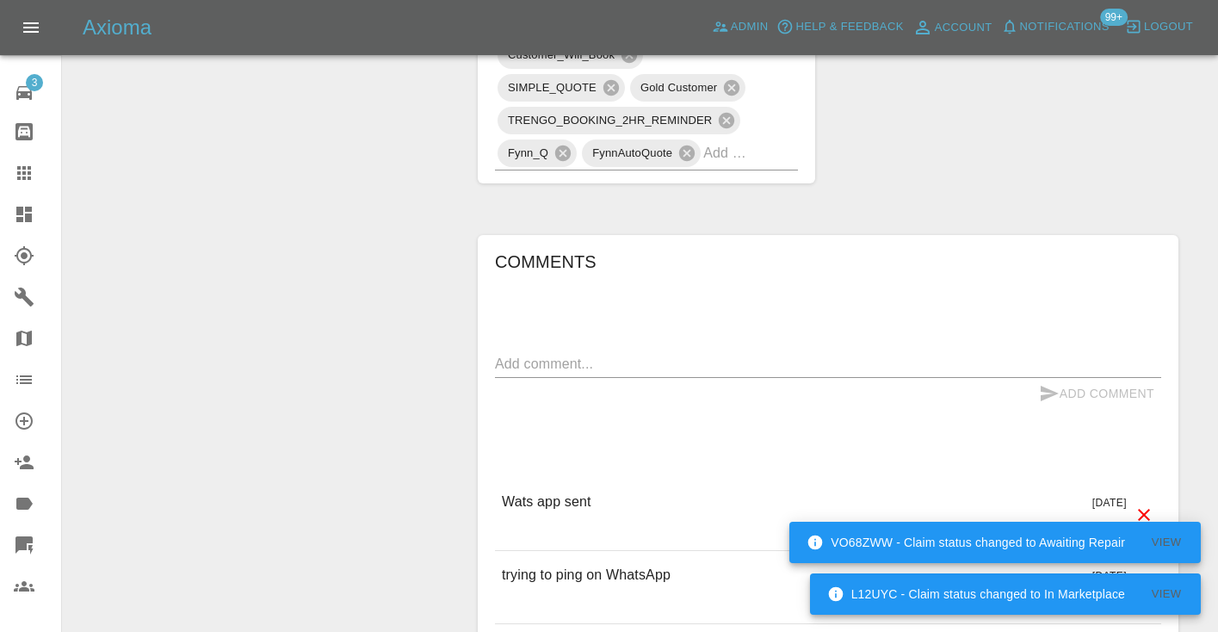
scroll to position [1185, 0]
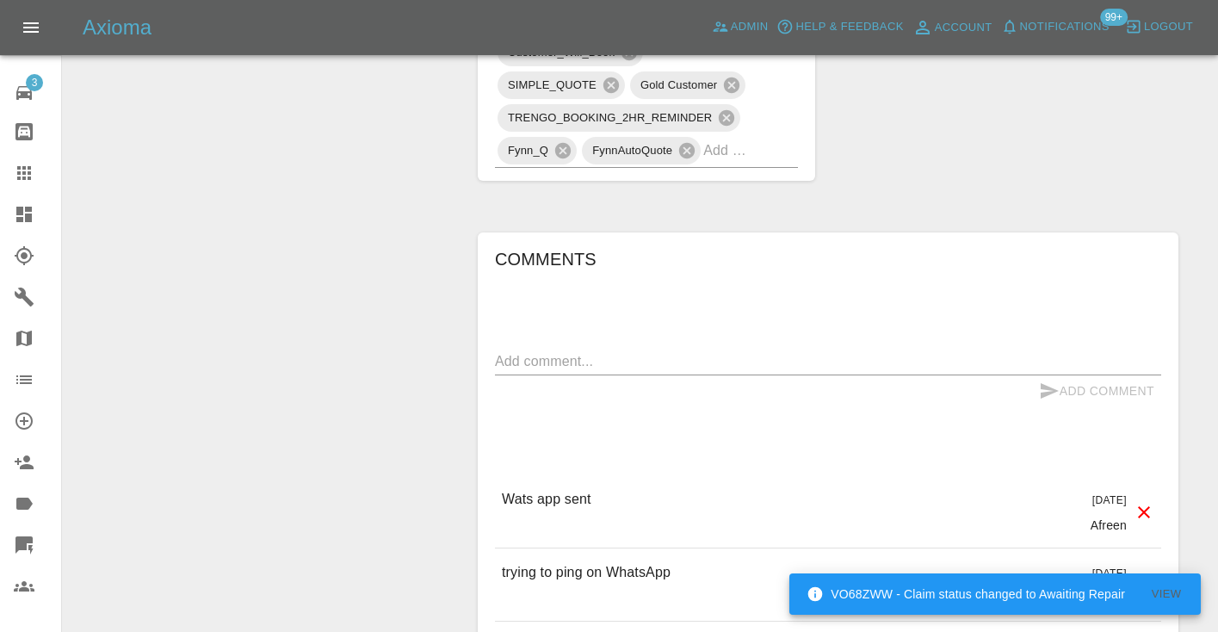
click at [523, 351] on textarea at bounding box center [828, 361] width 666 height 20
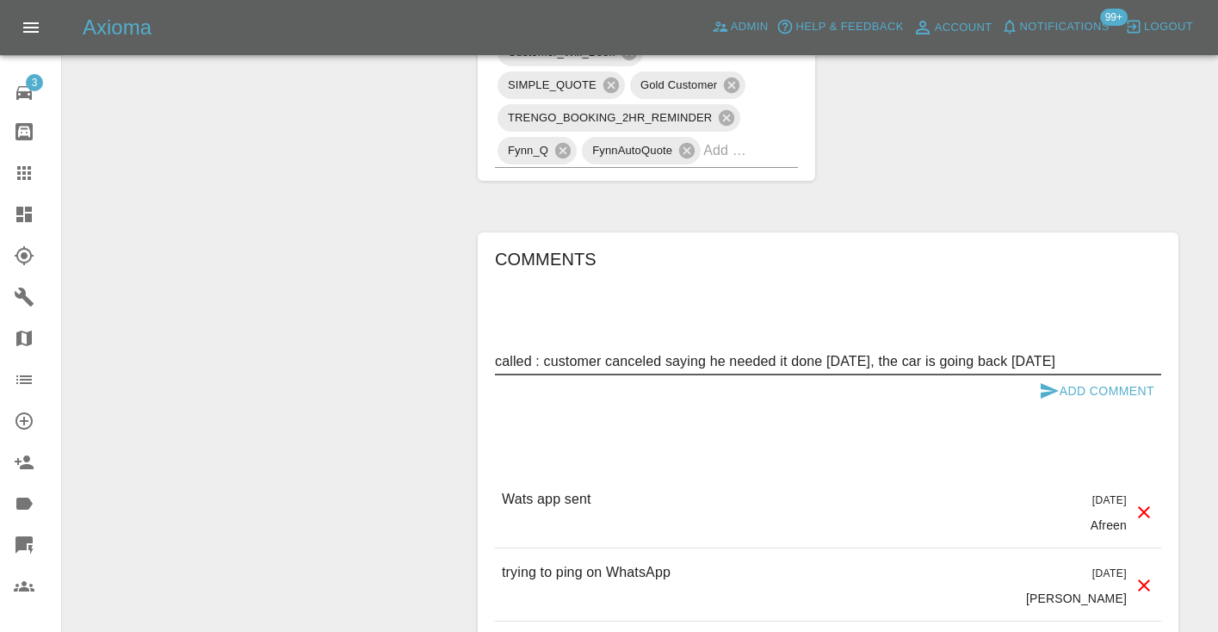
type textarea "called : customer canceled saying he needed it done today, the car is going bac…"
click at [1057, 381] on icon "submit" at bounding box center [1049, 391] width 21 height 21
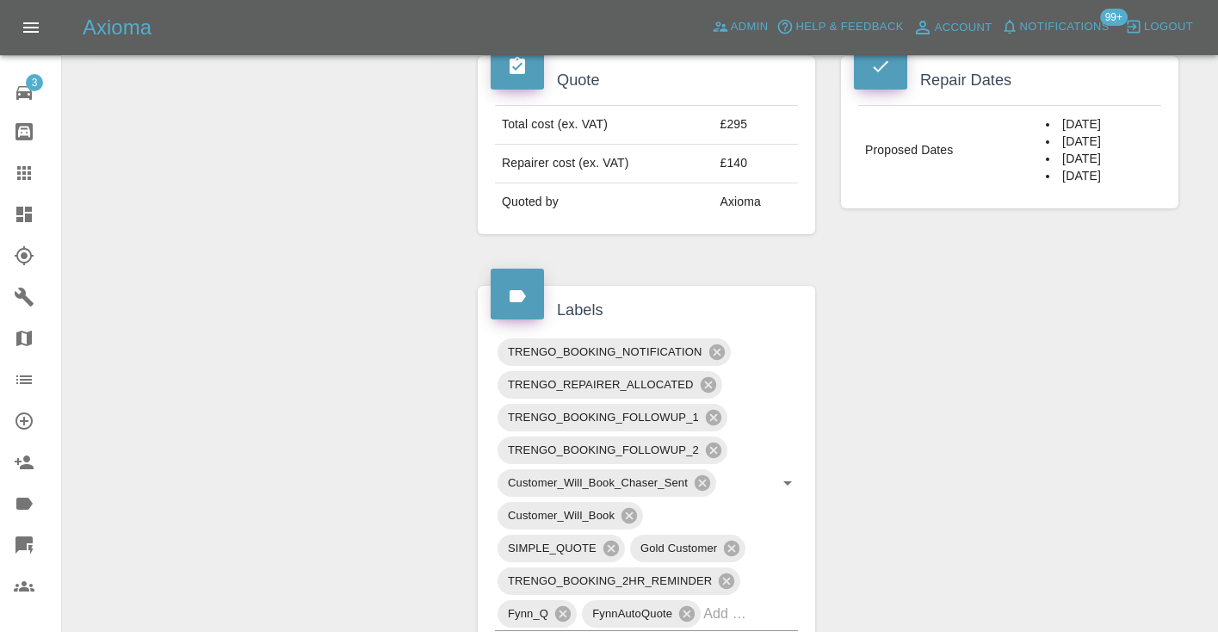
scroll to position [719, 0]
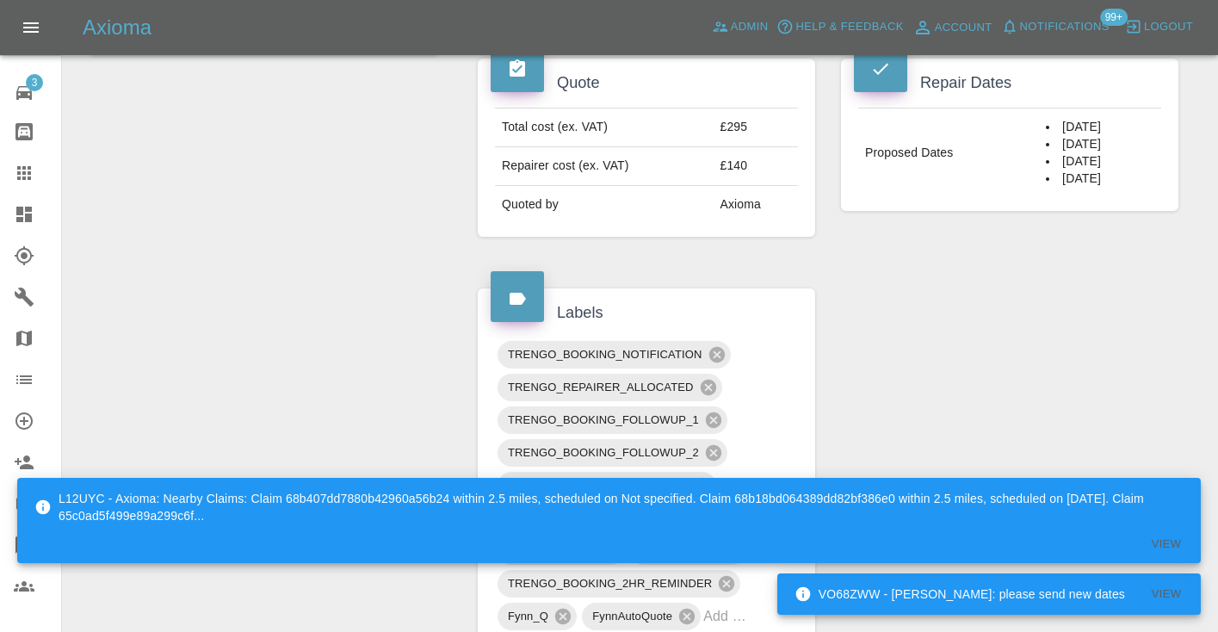
click at [756, 517] on div "L12UYC - Axioma: Nearby Claims: Claim 68b407dd7880b42960a56b24 within 2.5 miles…" at bounding box center [610, 507] width 1153 height 48
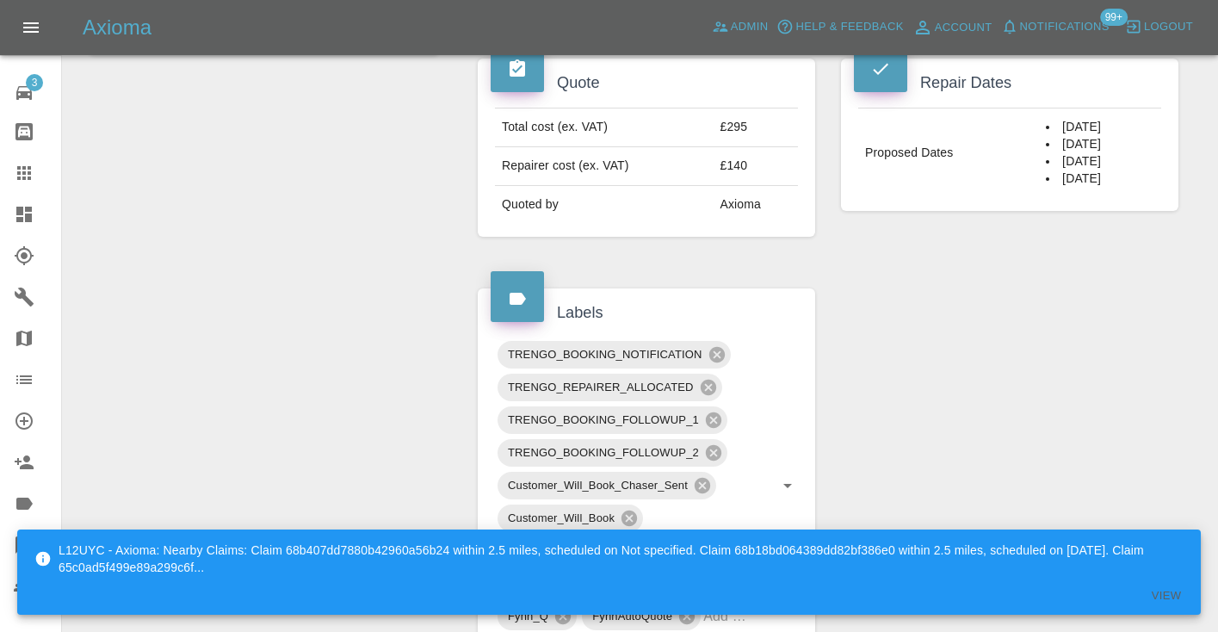
click at [861, 459] on div "Claim Information Vehicle Make, Model, Year JAGUAR F-PACE 2021 Registration pla…" at bounding box center [828, 475] width 727 height 2016
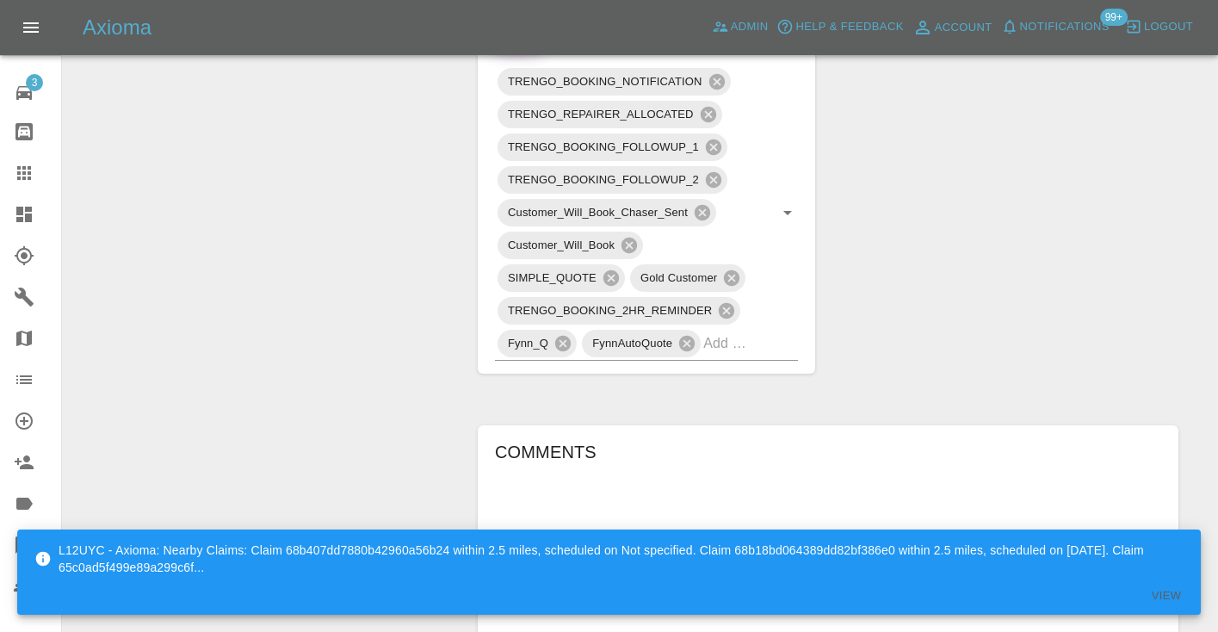
scroll to position [1006, 0]
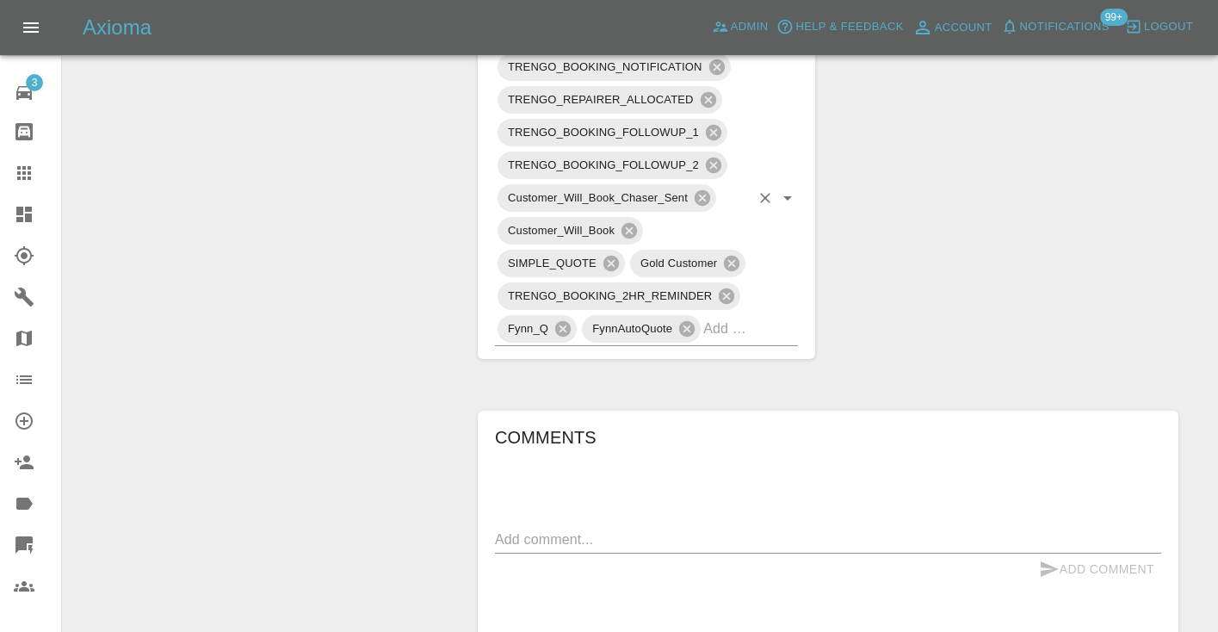
click at [729, 315] on input "text" at bounding box center [726, 328] width 46 height 27
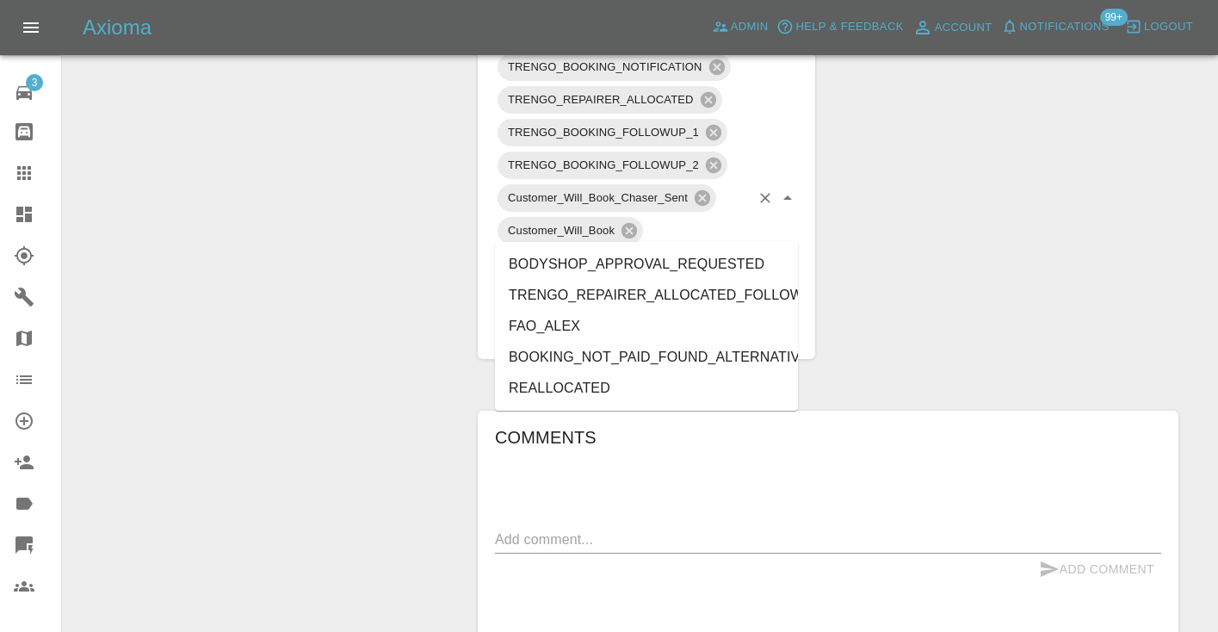
type input "alt"
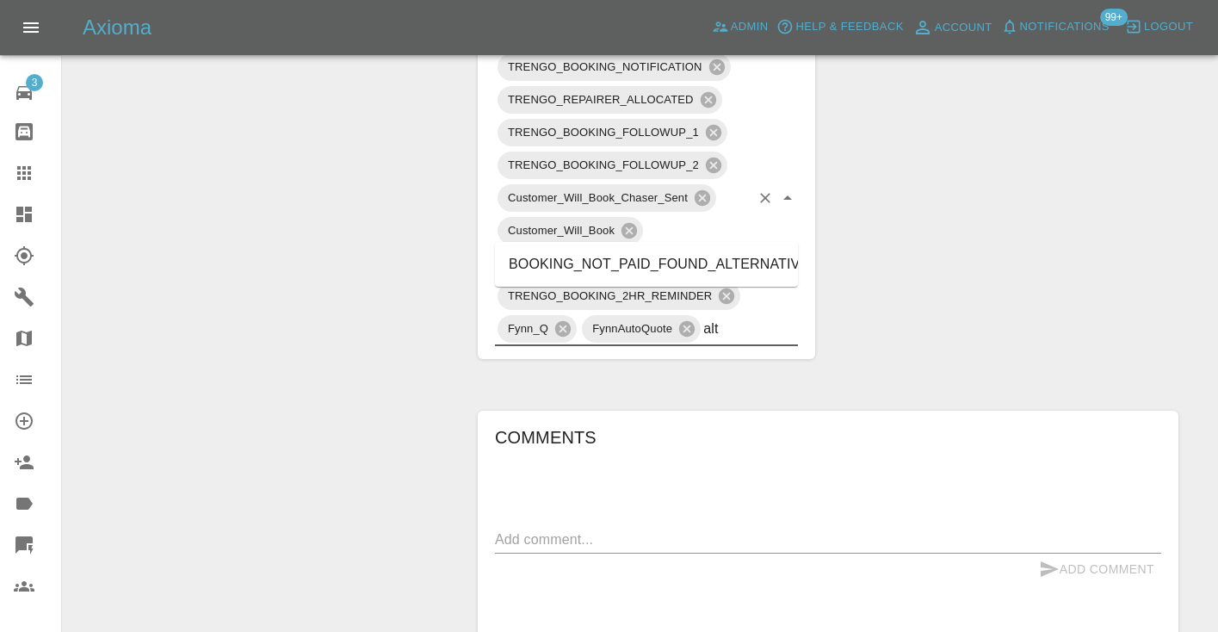
click at [684, 275] on li "BOOKING_NOT_PAID_FOUND_ALTERNATIVE" at bounding box center [646, 264] width 303 height 31
click at [348, 149] on div "Change Repairer Modify Claim Modify Quote Rollback Submit Payment Archive" at bounding box center [264, 188] width 376 height 2016
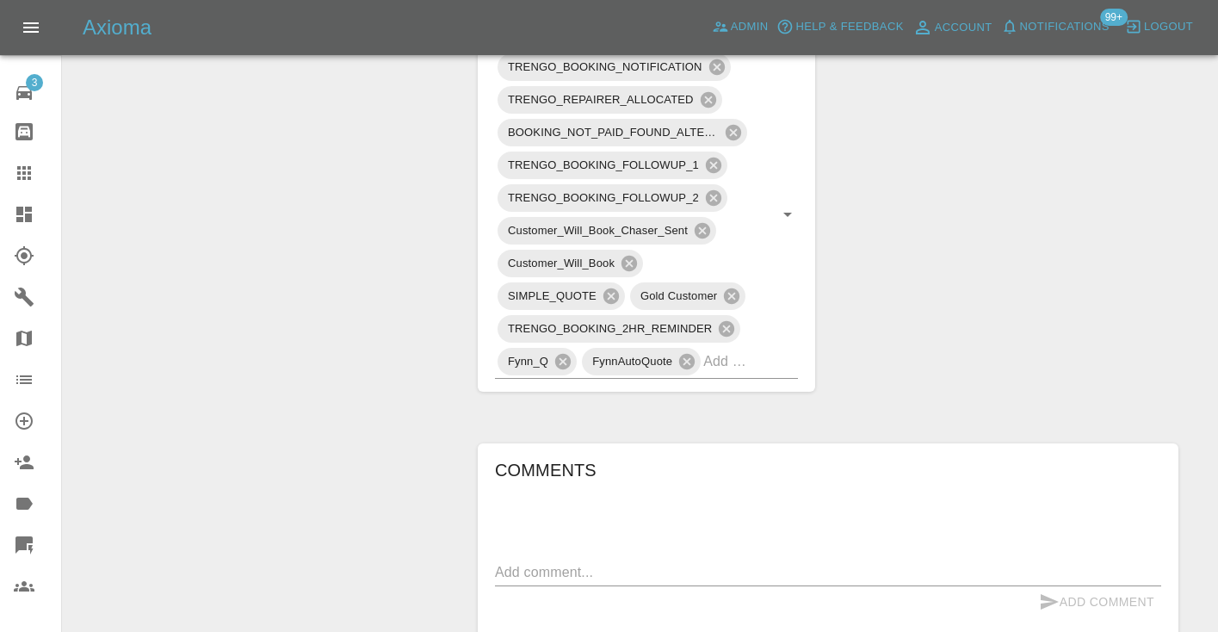
click at [356, 218] on div "Change Repairer Modify Claim Modify Quote Rollback Submit Payment Archive" at bounding box center [264, 204] width 376 height 2049
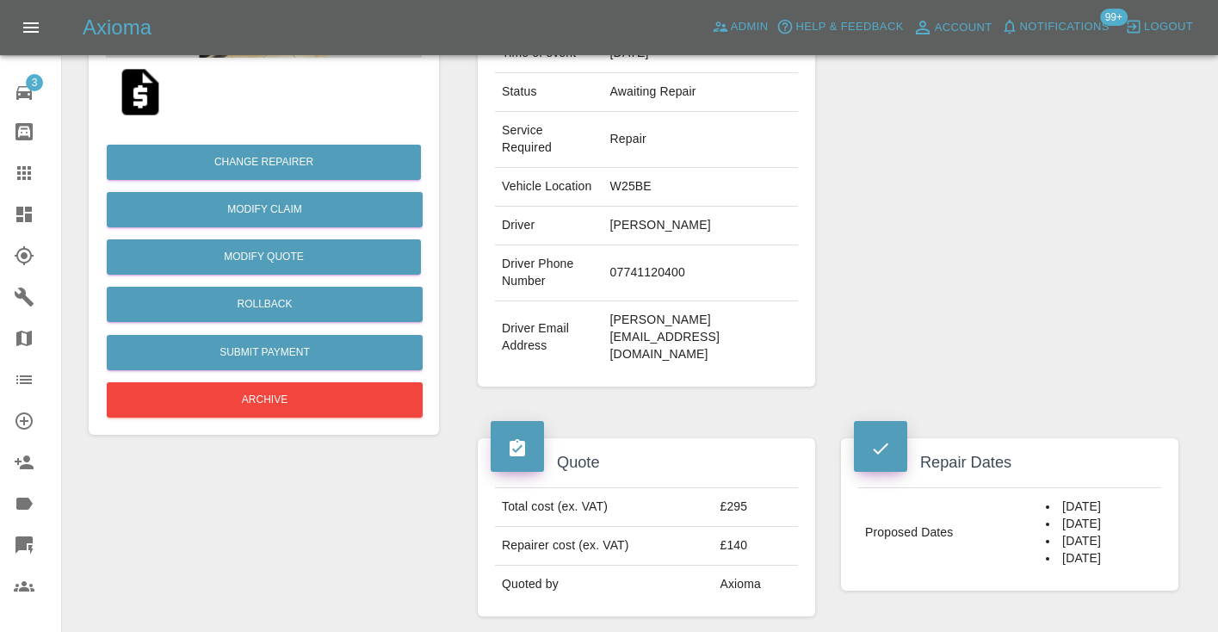
scroll to position [332, 0]
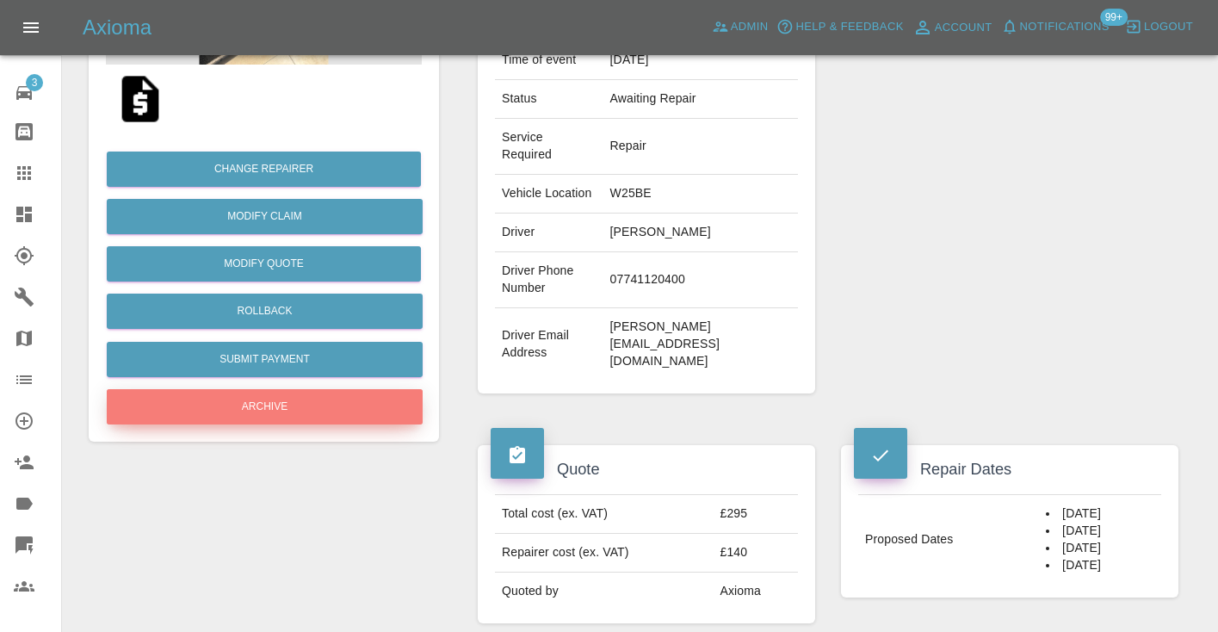
click at [274, 402] on button "Archive" at bounding box center [265, 406] width 316 height 35
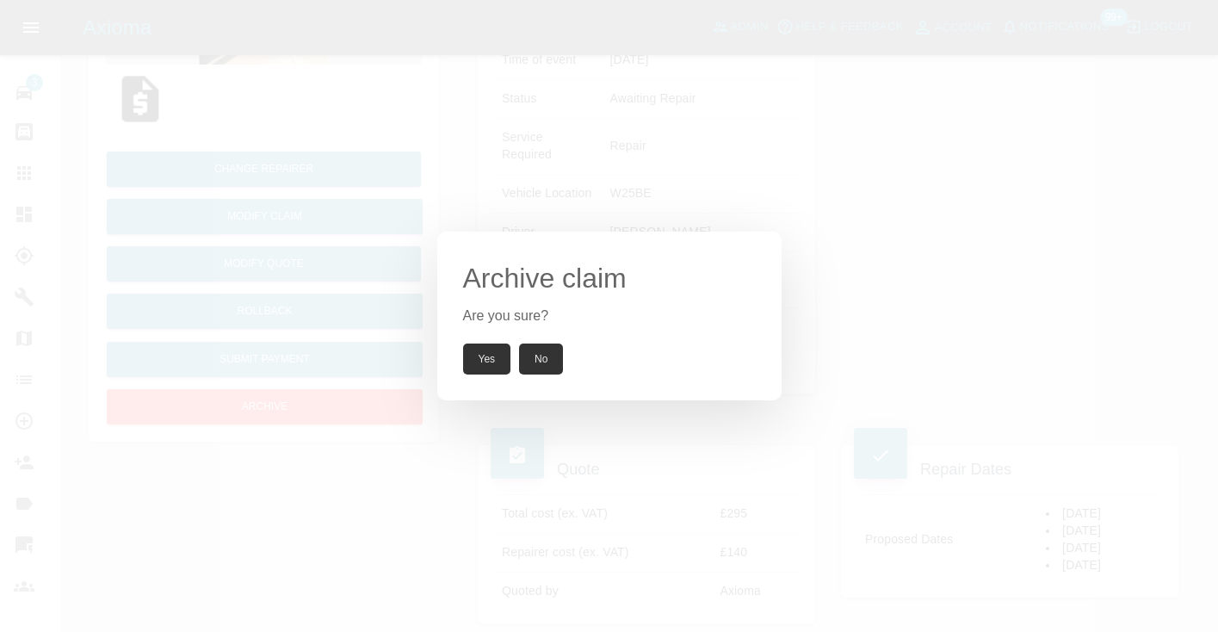
click at [473, 357] on button "Yes" at bounding box center [487, 358] width 48 height 31
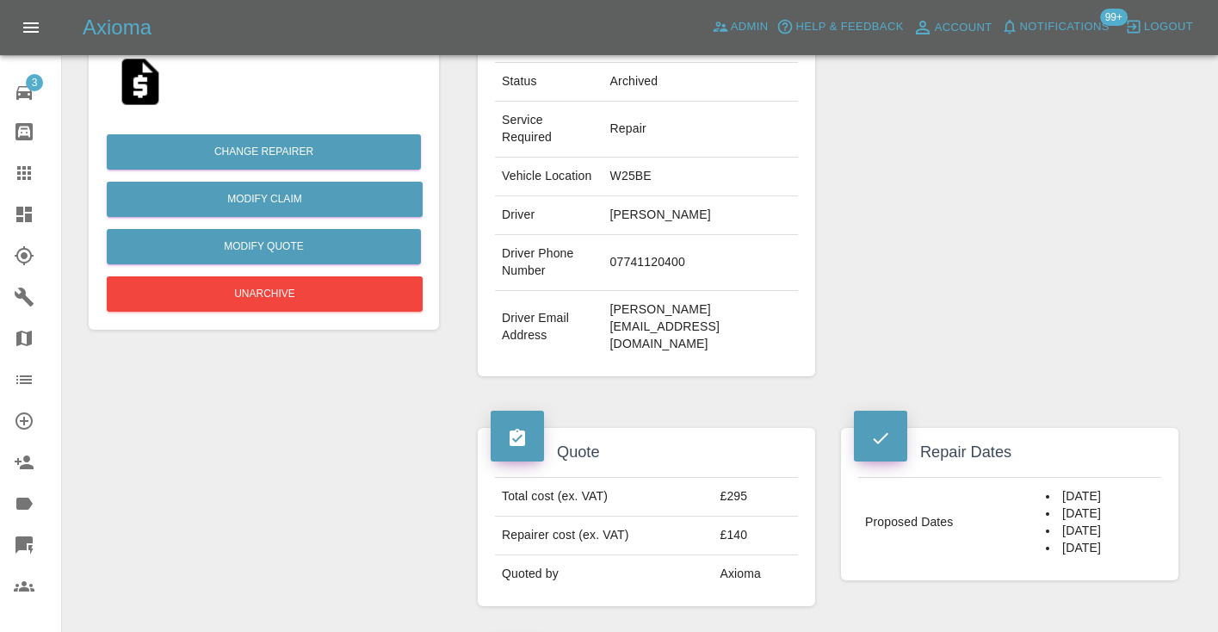
click at [26, 174] on icon at bounding box center [24, 173] width 14 height 14
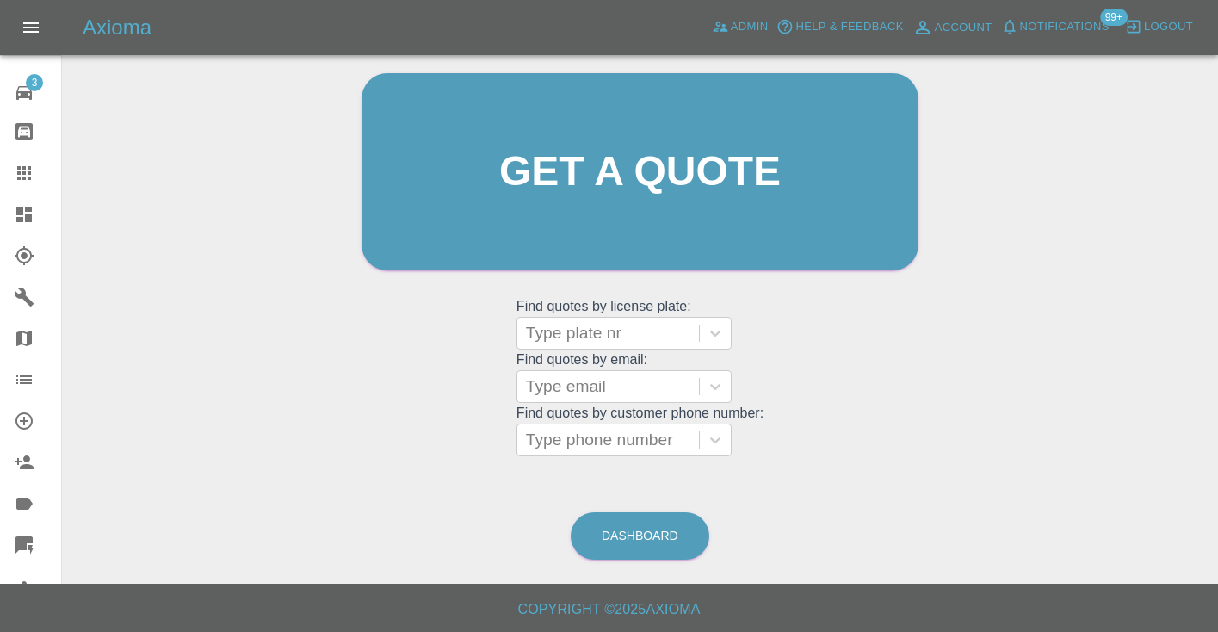
scroll to position [116, 0]
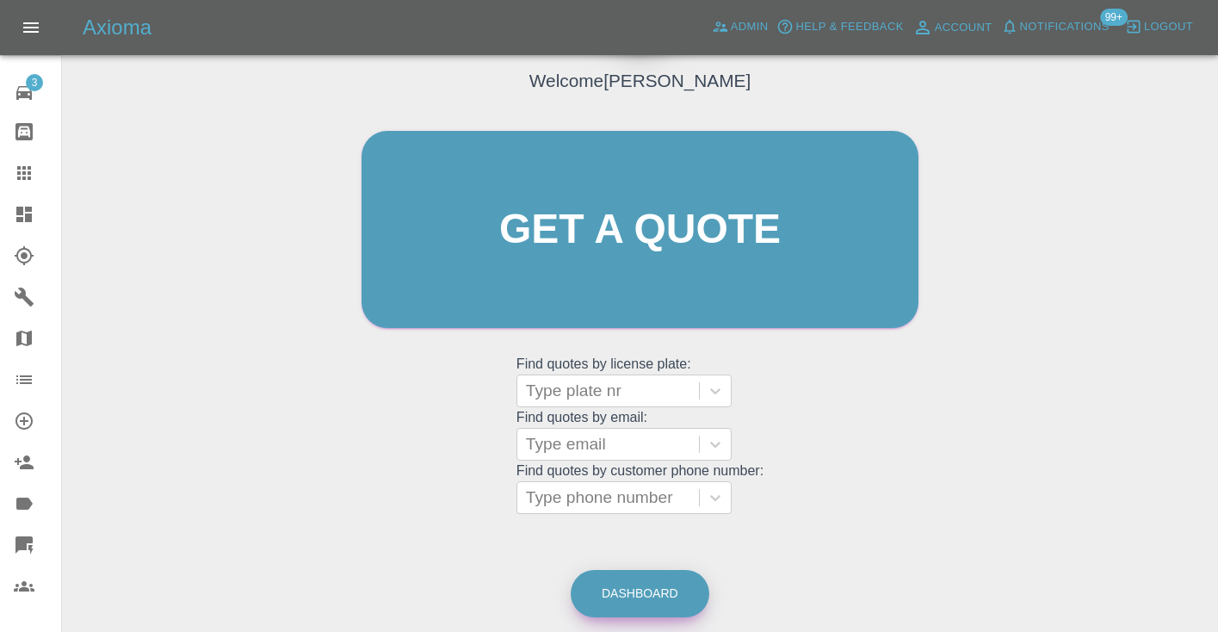
click at [667, 592] on link "Dashboard" at bounding box center [640, 593] width 139 height 47
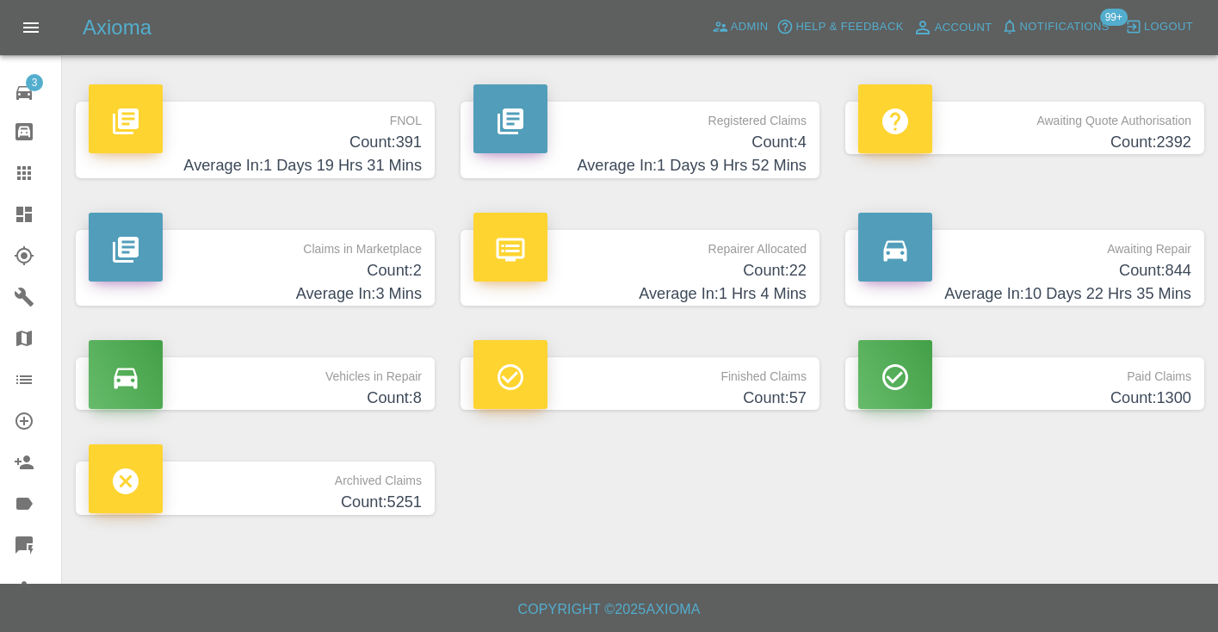
click at [1122, 269] on h4 "Count: 844" at bounding box center [1024, 270] width 333 height 23
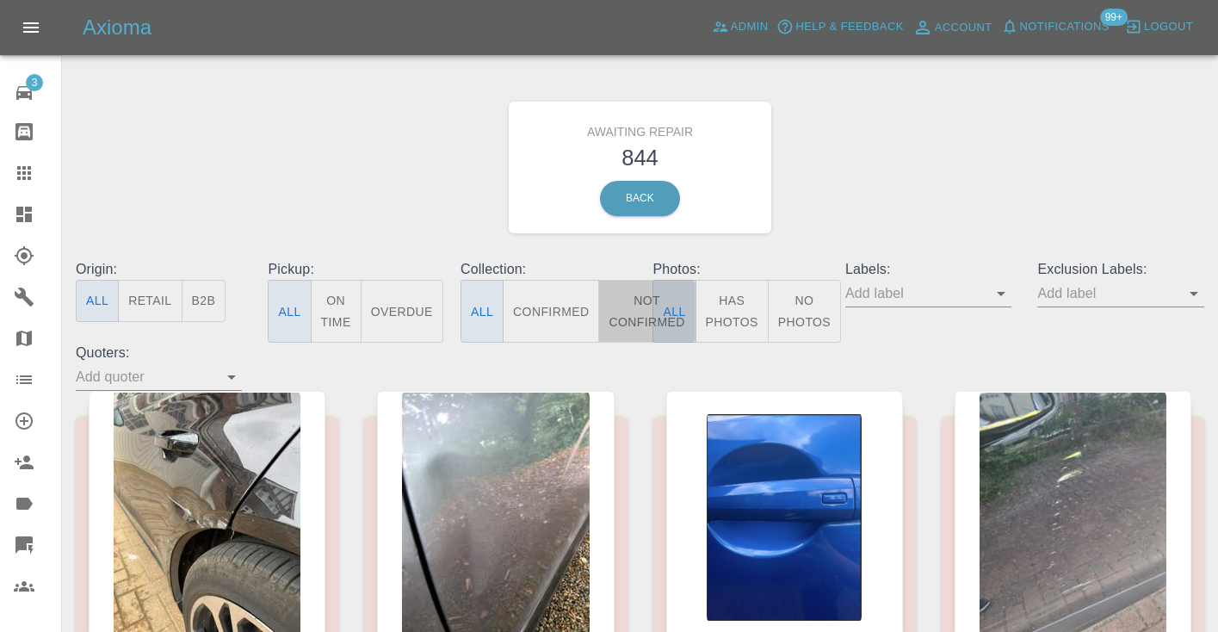
click at [635, 306] on button "Not Confirmed" at bounding box center [646, 311] width 96 height 63
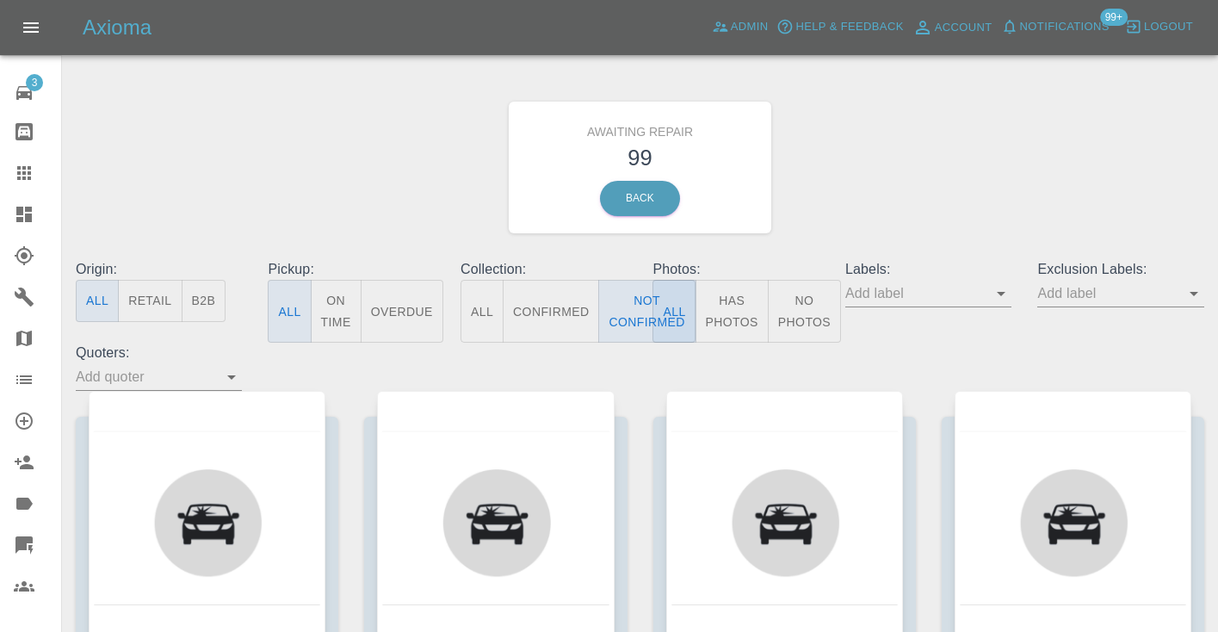
click at [876, 184] on div "Awaiting Repair 99 Back" at bounding box center [640, 167] width 1154 height 183
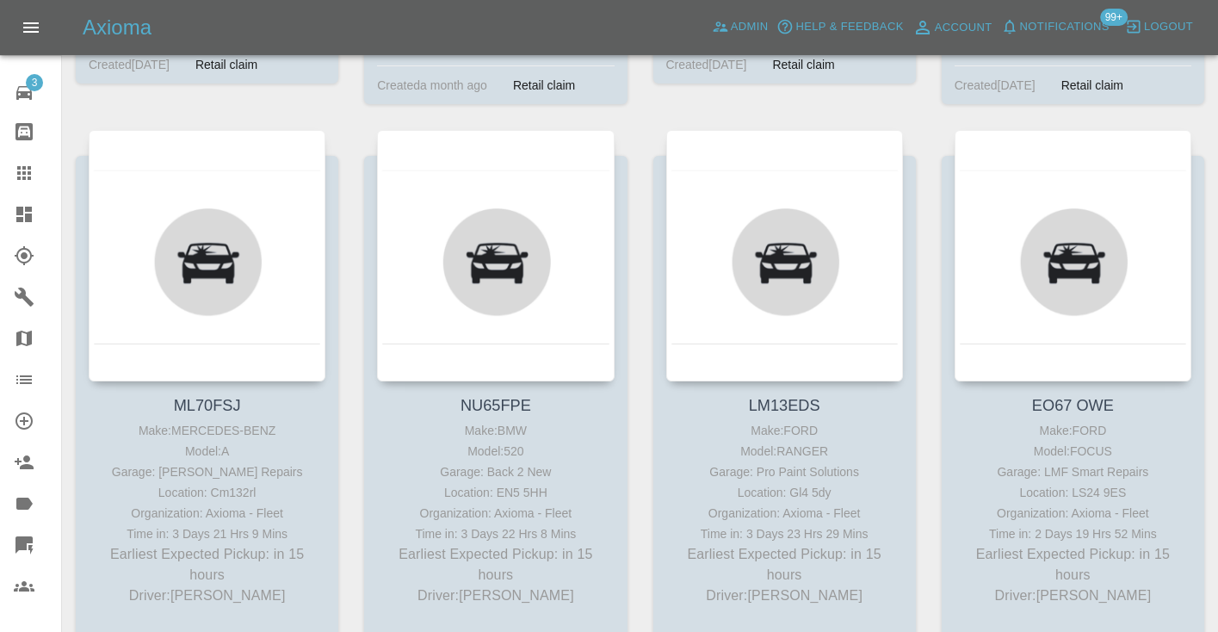
scroll to position [1489, 0]
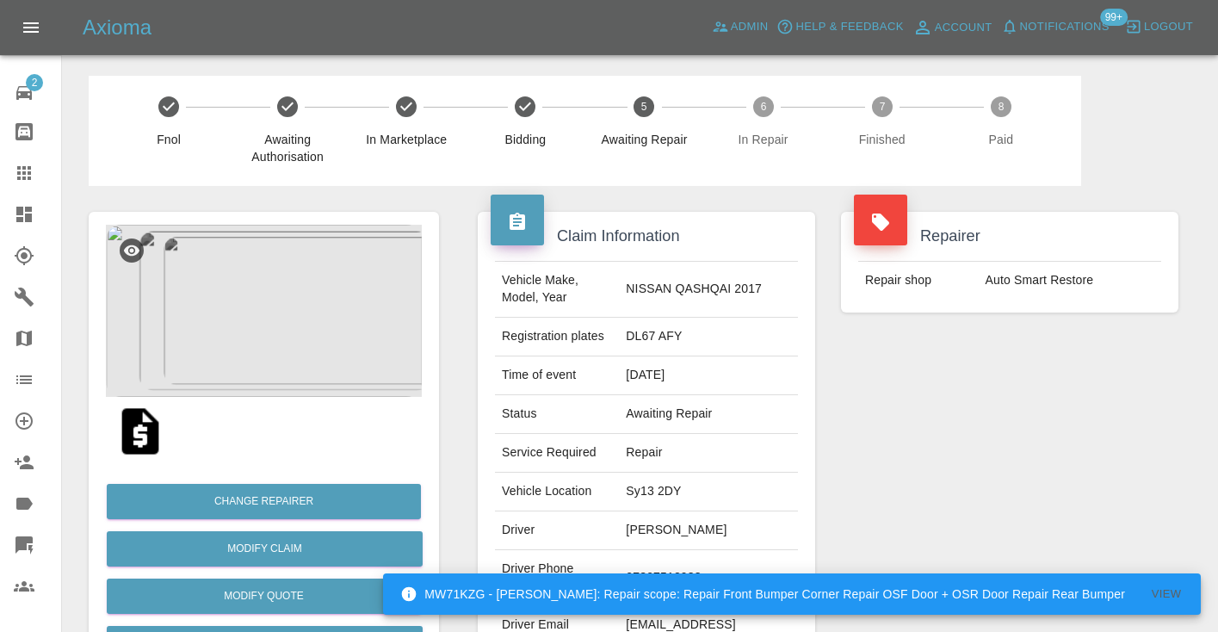
scroll to position [1286, 0]
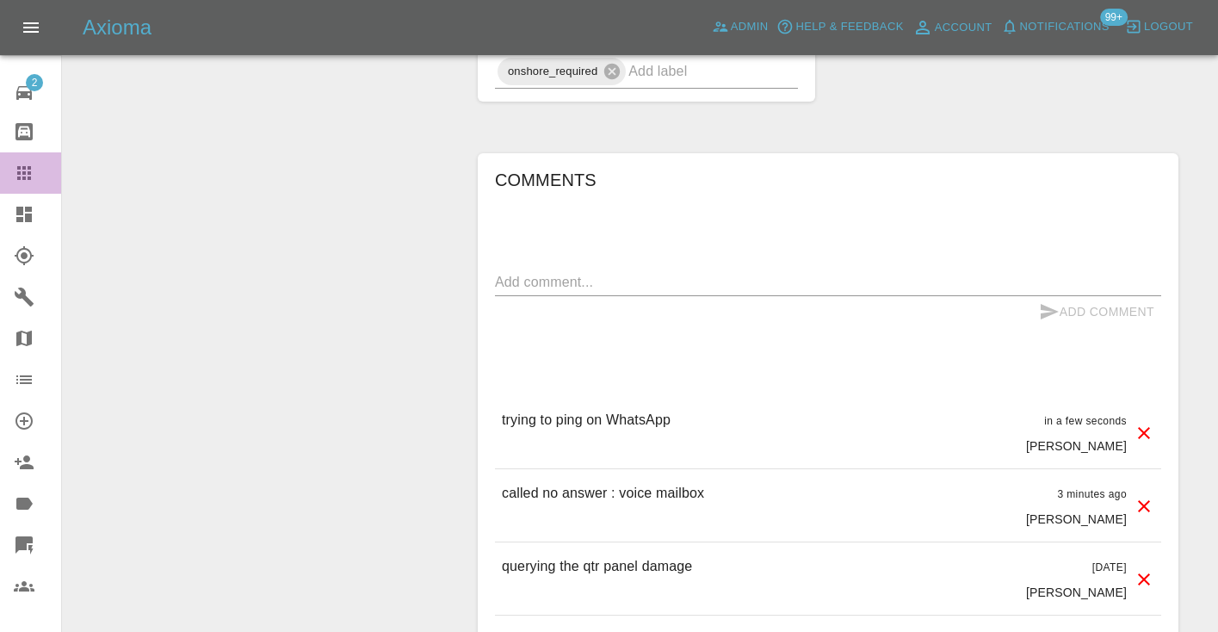
click at [38, 175] on div at bounding box center [38, 173] width 48 height 21
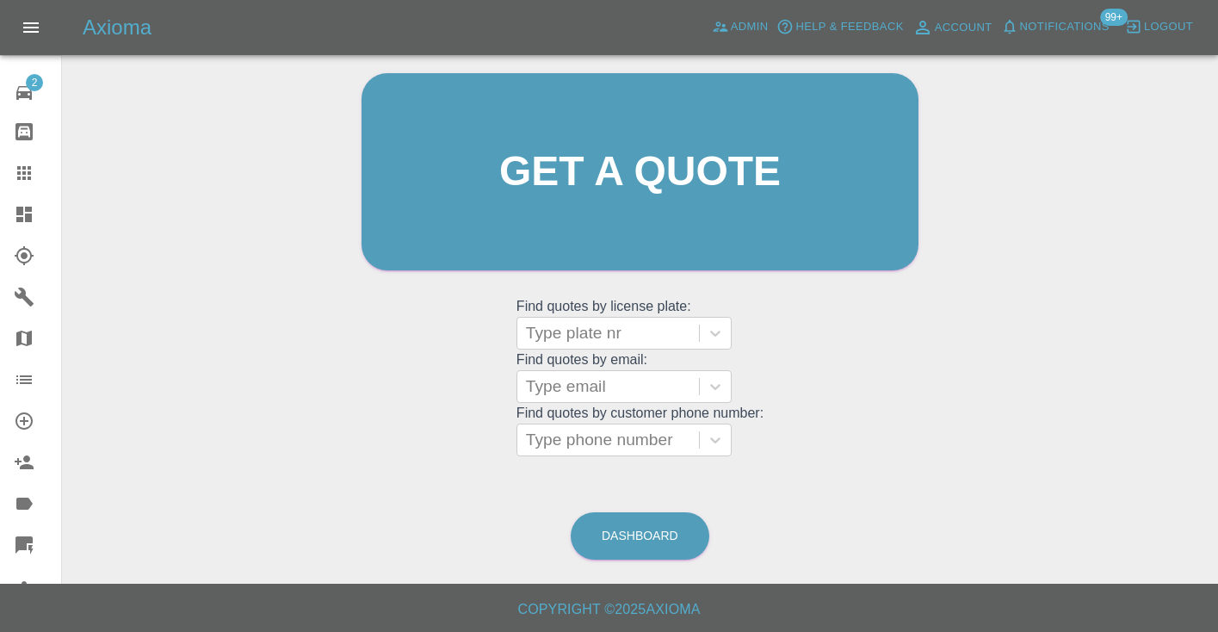
scroll to position [130, 0]
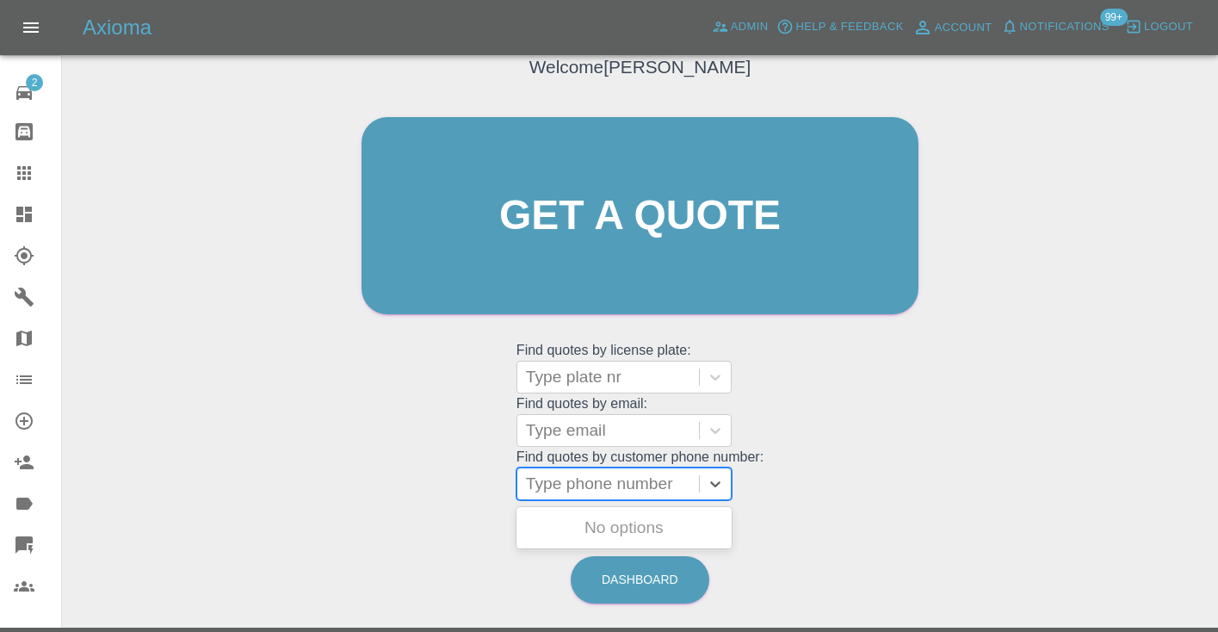
click at [629, 482] on div "Type phone number" at bounding box center [608, 483] width 164 height 21
paste input "07305867047"
type input "07305867047"
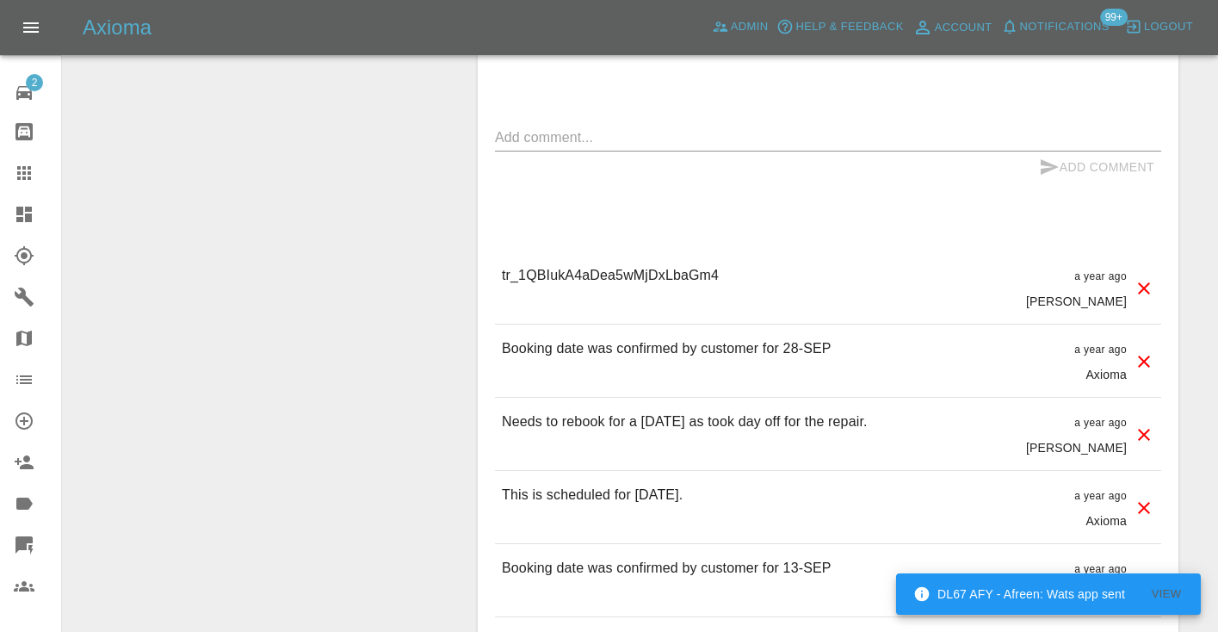
scroll to position [1295, 0]
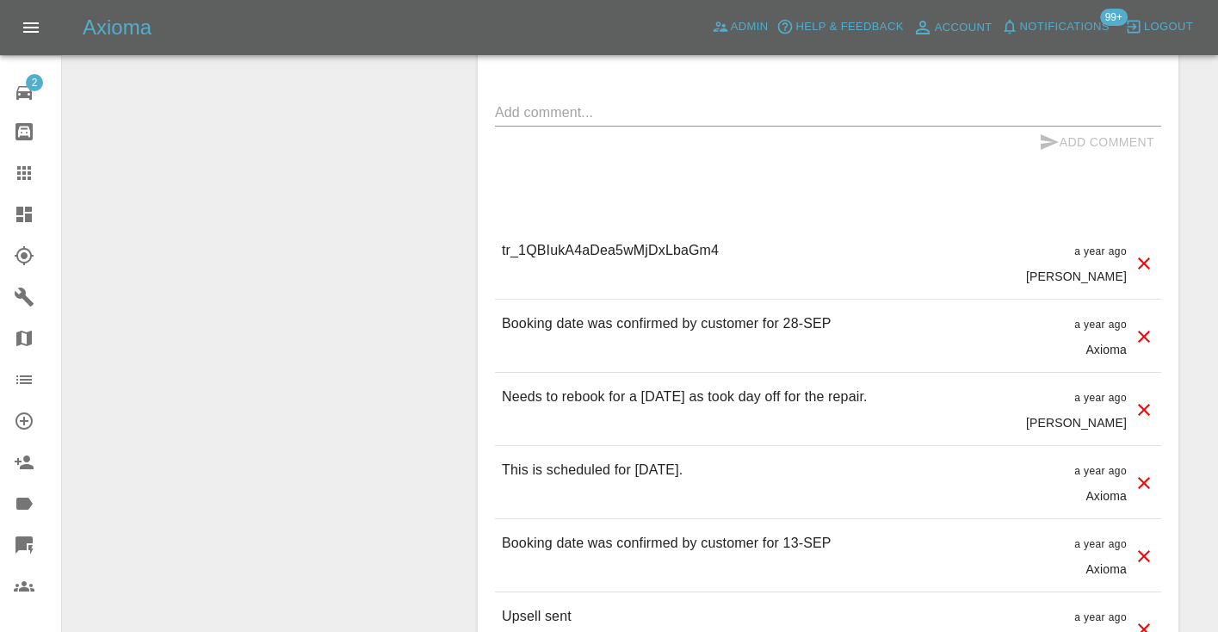
click at [26, 166] on icon at bounding box center [24, 173] width 14 height 14
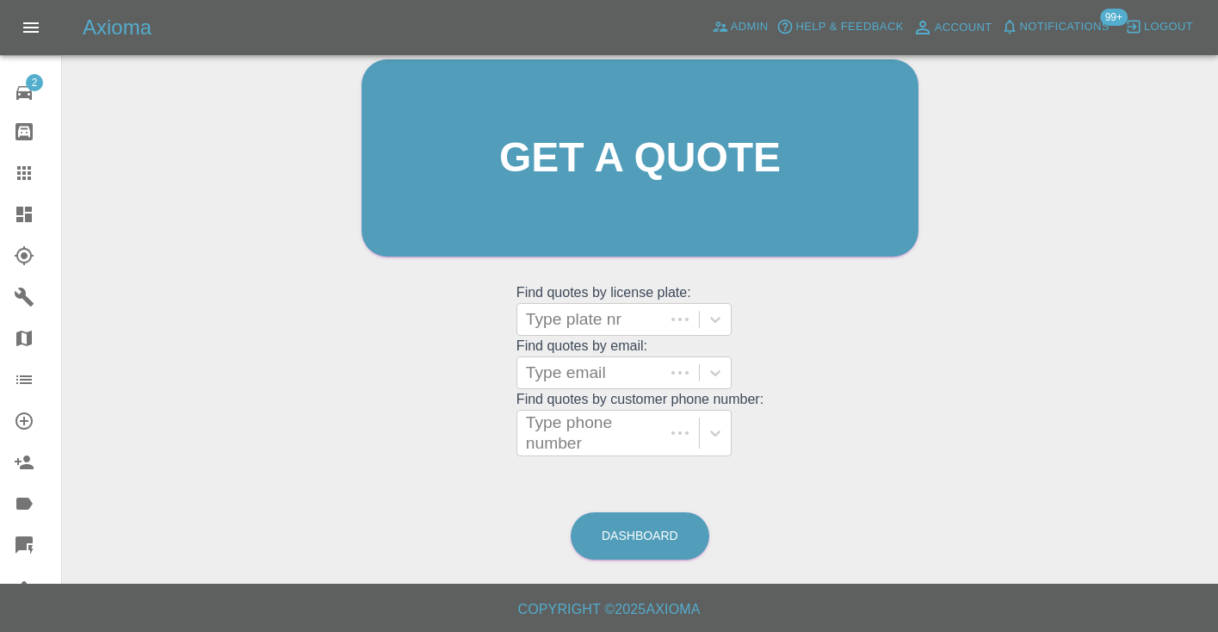
scroll to position [173, 0]
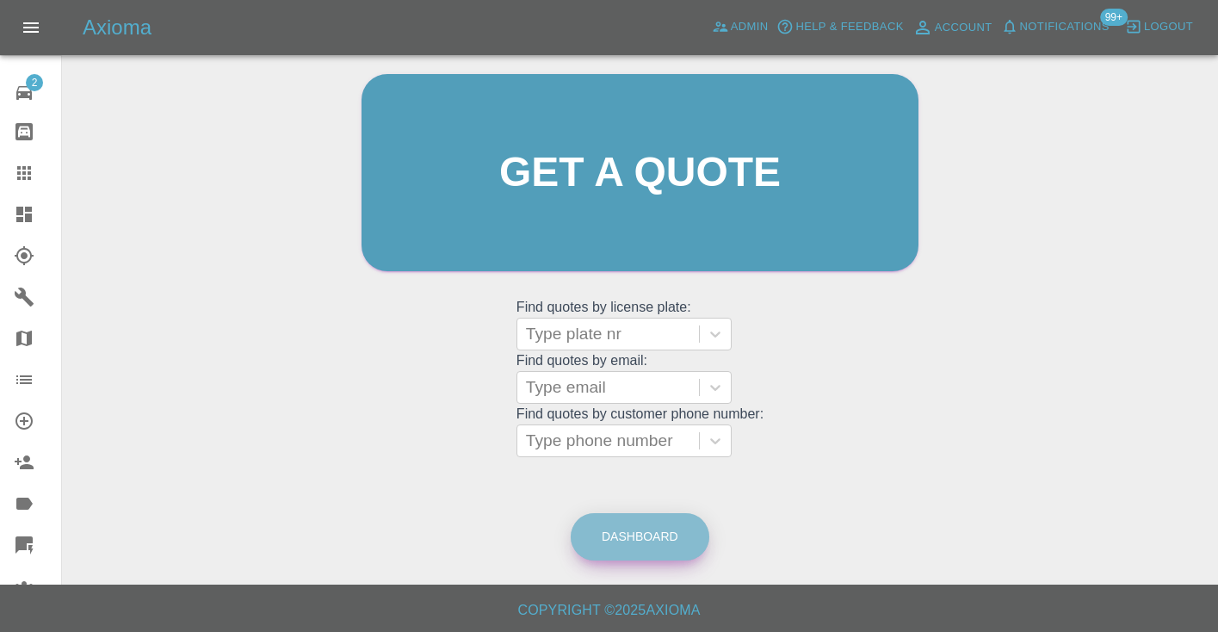
click at [685, 543] on link "Dashboard" at bounding box center [640, 536] width 139 height 47
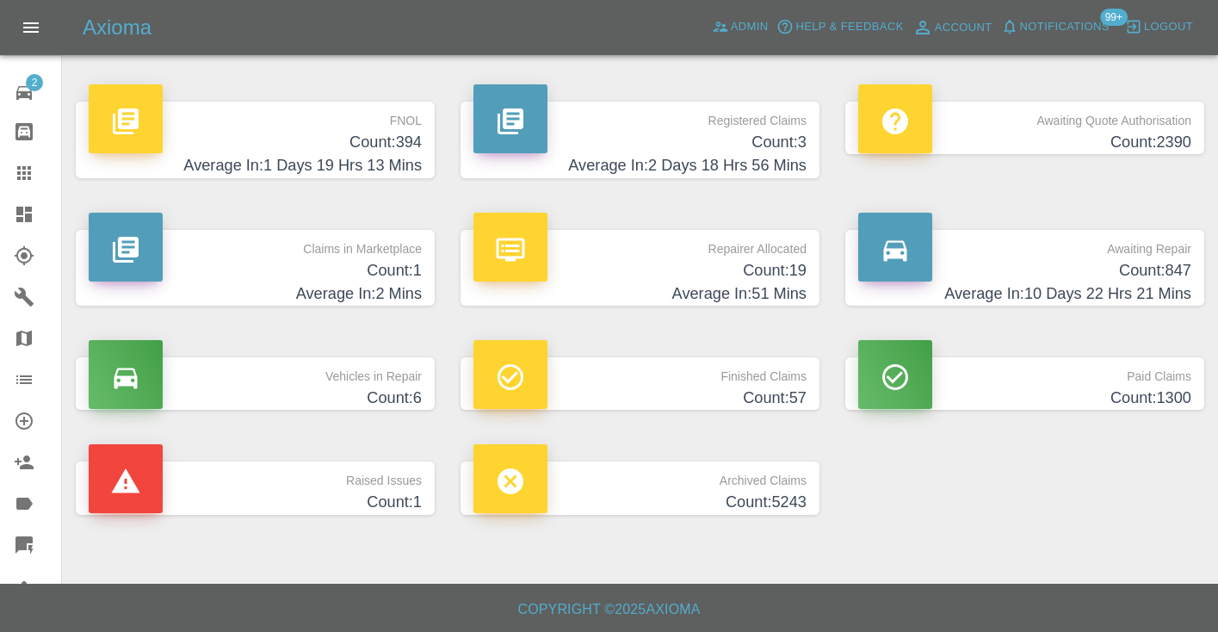
click at [1155, 265] on h4 "Count: 847" at bounding box center [1024, 270] width 333 height 23
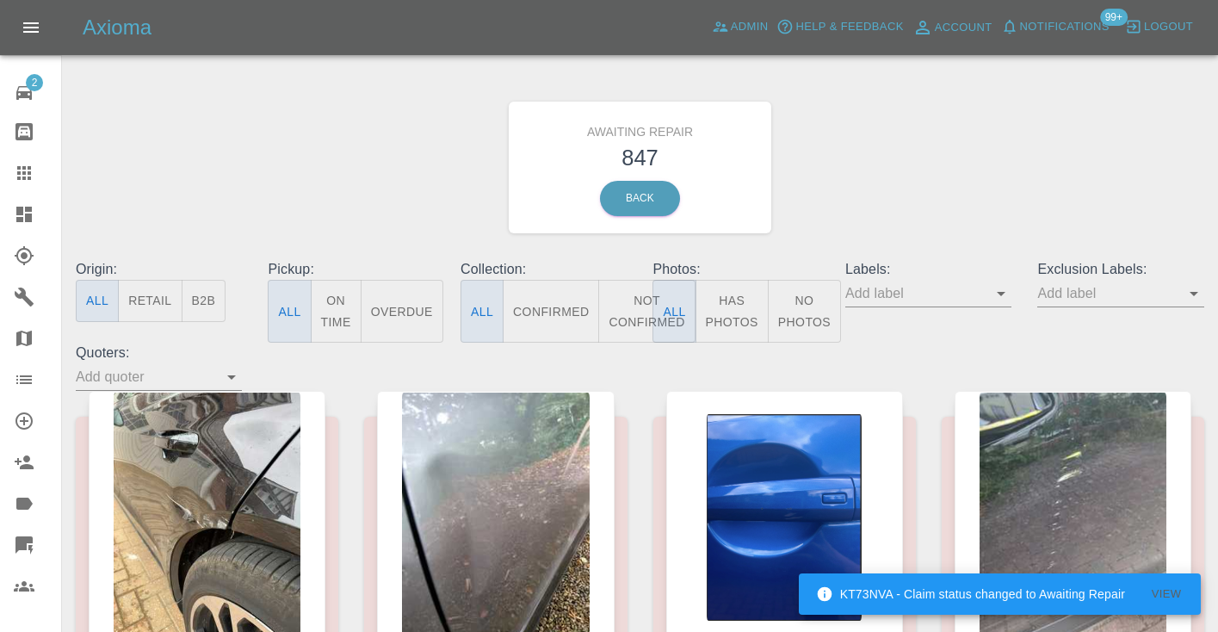
click at [634, 320] on button "Not Confirmed" at bounding box center [646, 311] width 96 height 63
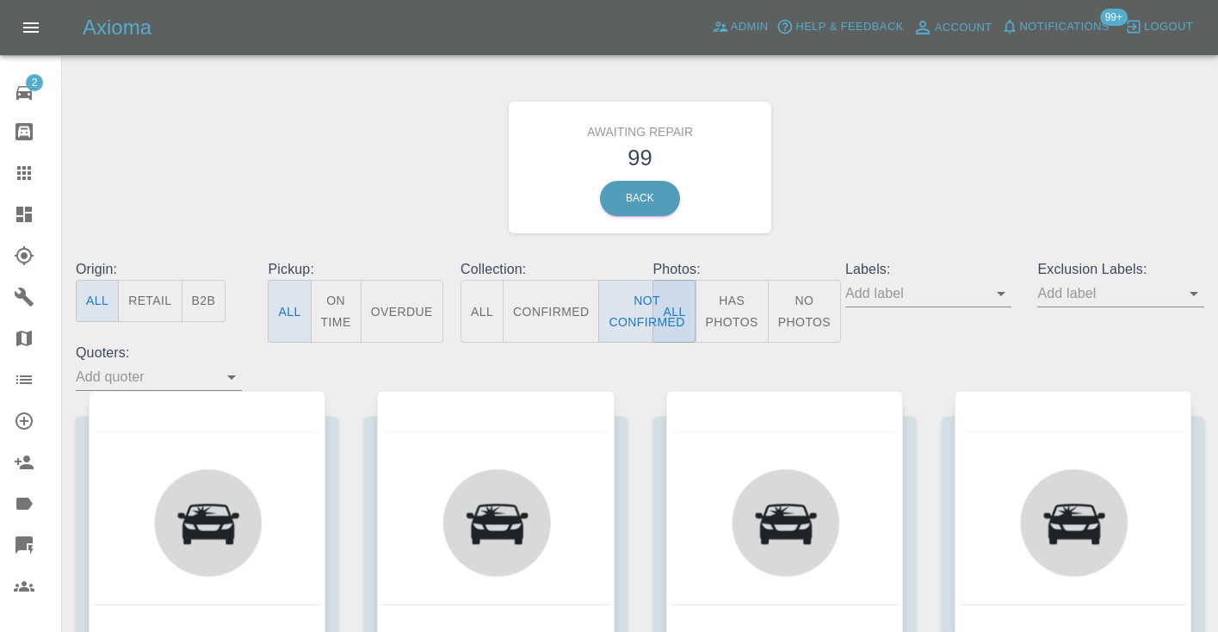
click at [895, 351] on div "Origin: All Retail B2B Pickup: All On Time Overdue Collection: All Confirmed No…" at bounding box center [640, 325] width 1154 height 132
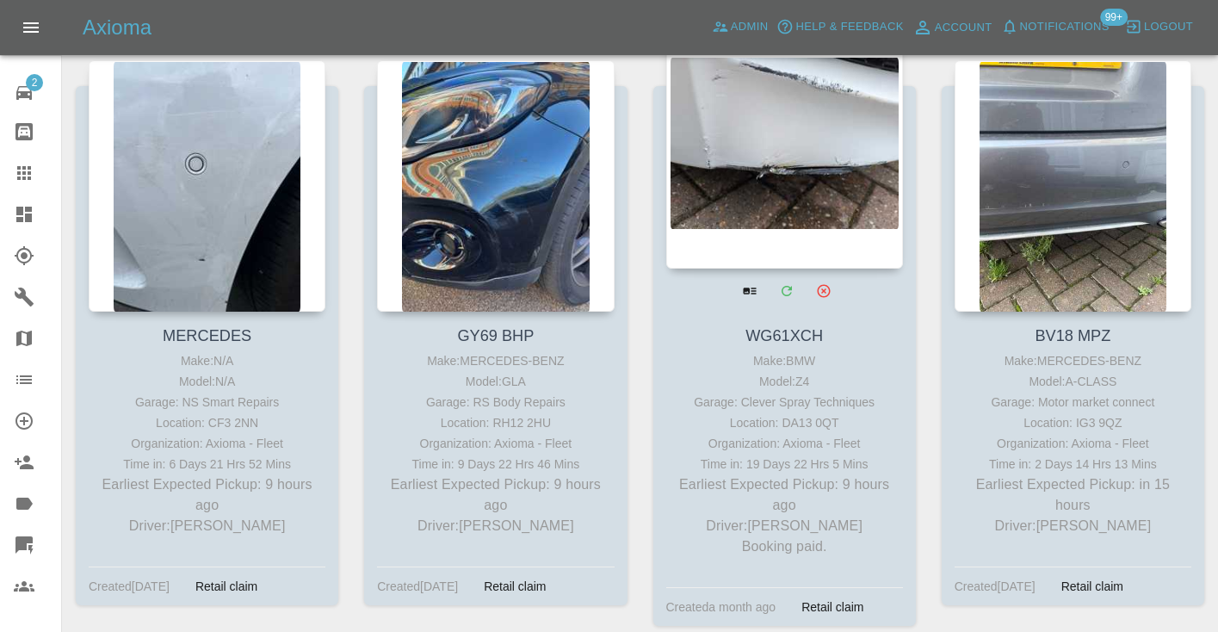
scroll to position [929, 0]
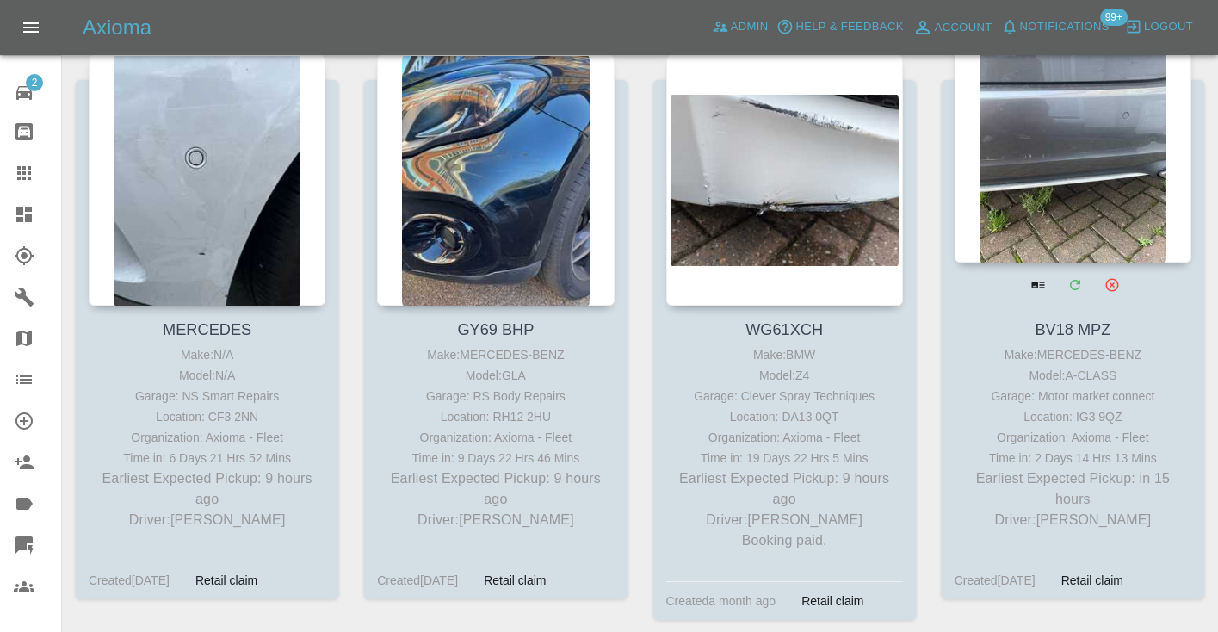
click at [1083, 159] on div at bounding box center [1073, 136] width 237 height 251
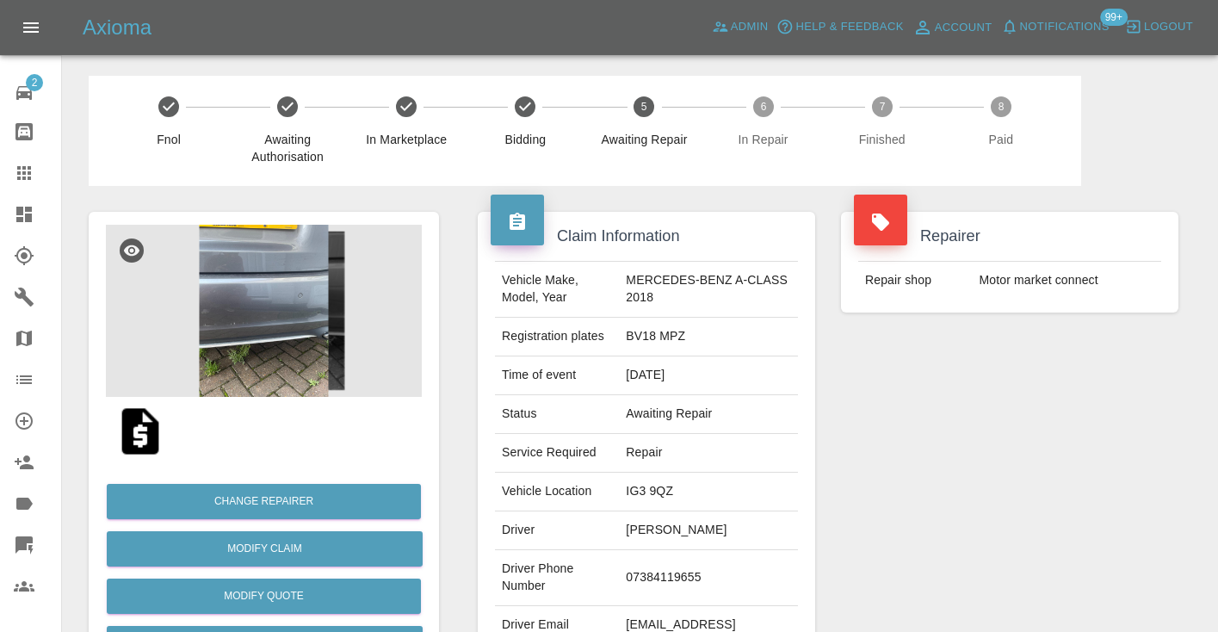
click at [29, 170] on icon at bounding box center [24, 173] width 14 height 14
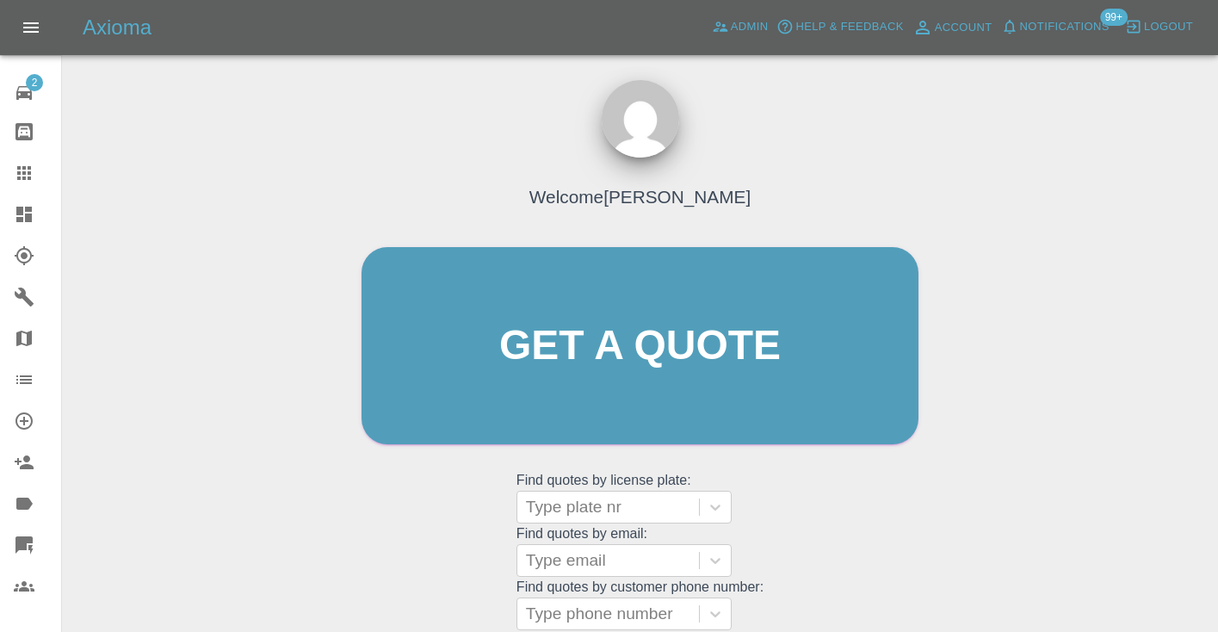
click at [771, 511] on div "Welcome Castro Get a quote Get a quote Find quotes by license plate: Type plate…" at bounding box center [639, 379] width 593 height 520
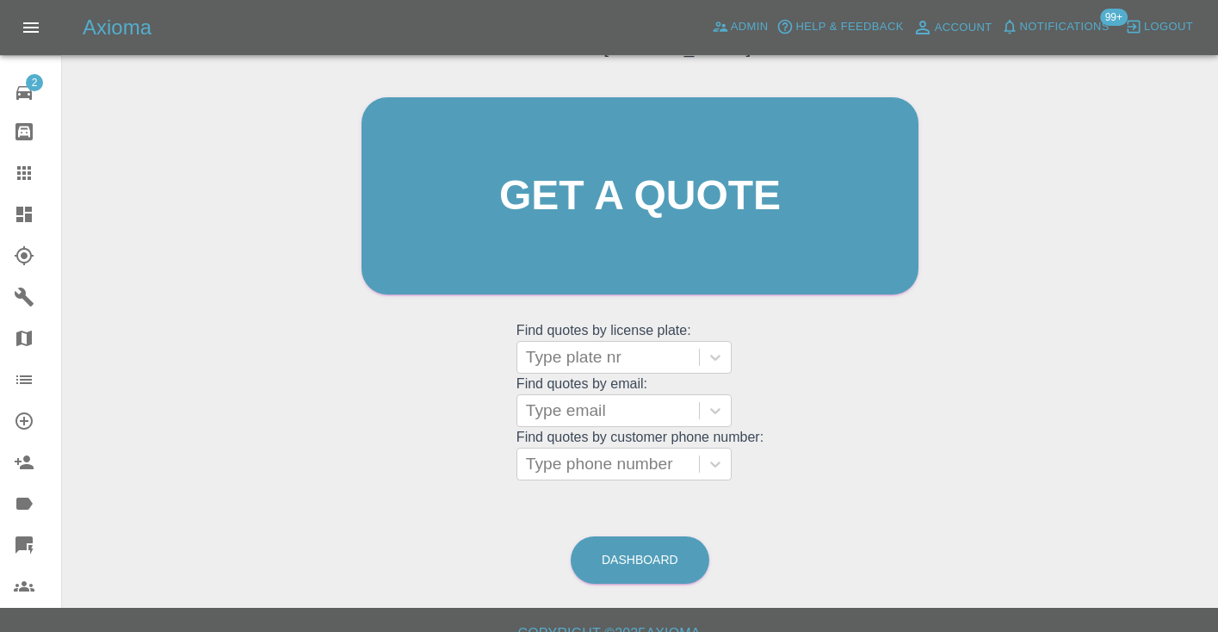
scroll to position [156, 0]
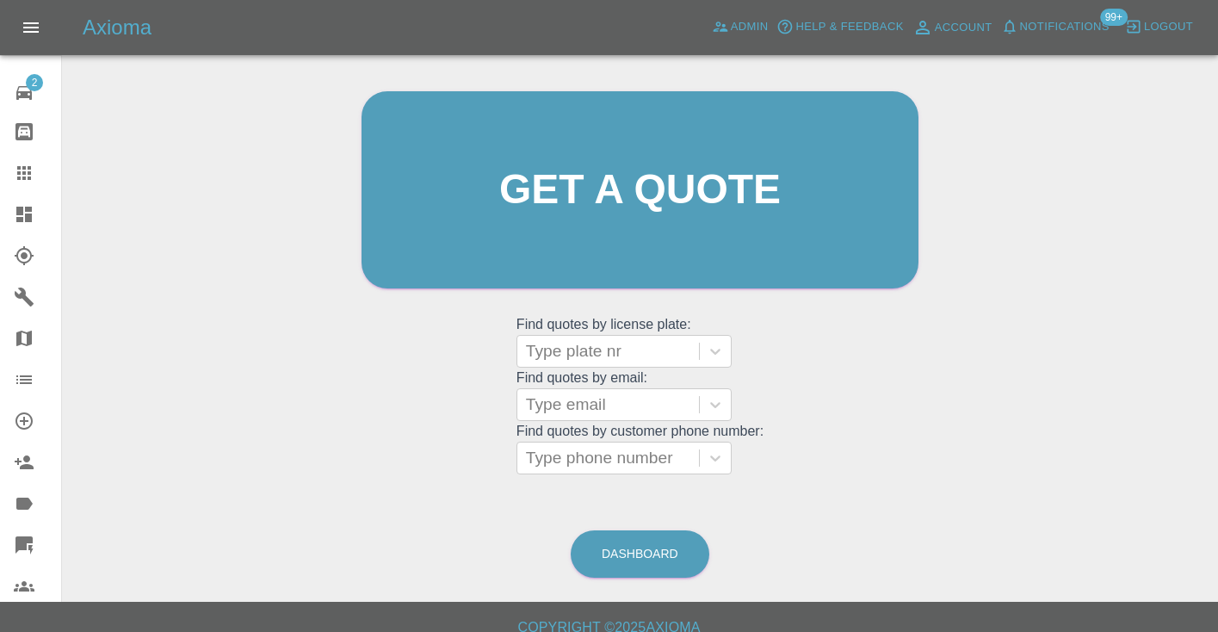
click at [909, 494] on div "Welcome [PERSON_NAME] Get a quote Get a quote Find quotes by license plate: Typ…" at bounding box center [640, 272] width 1129 height 618
click at [676, 459] on div at bounding box center [608, 458] width 164 height 24
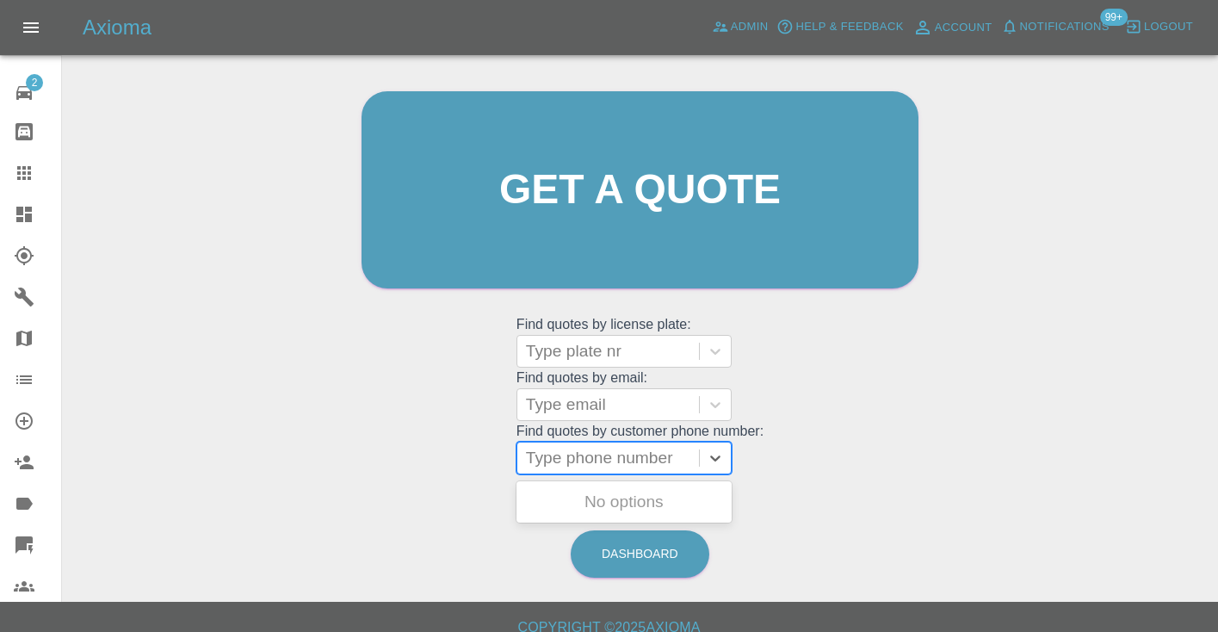
paste input "07448606067"
type input "07448606067"
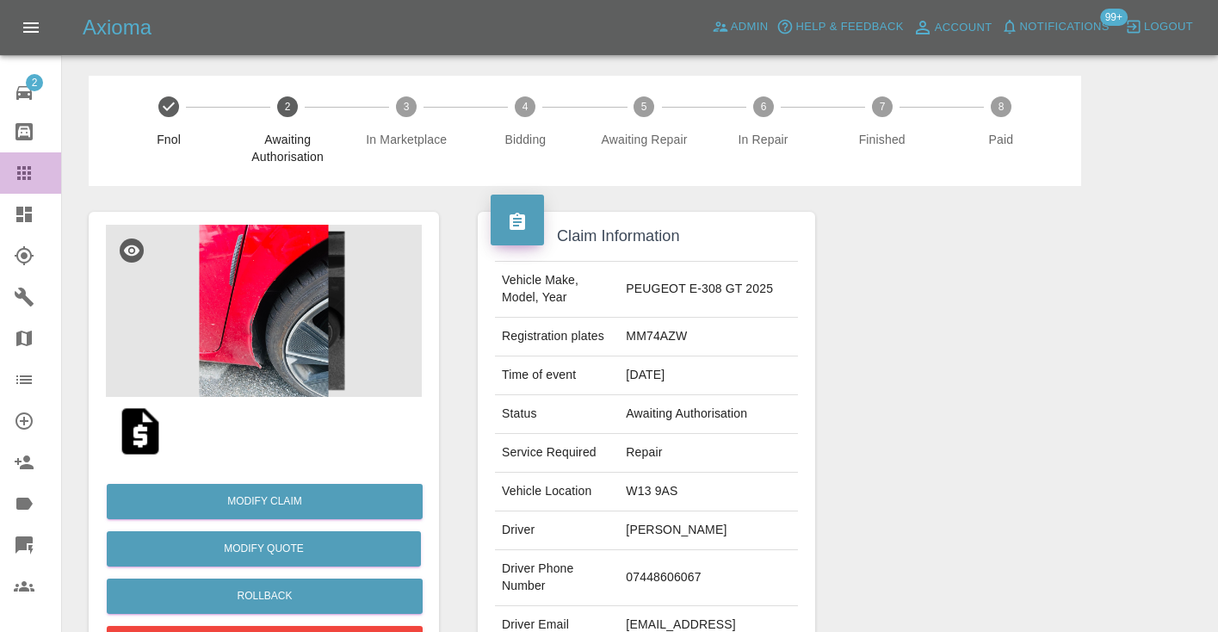
click at [31, 164] on icon at bounding box center [24, 173] width 21 height 21
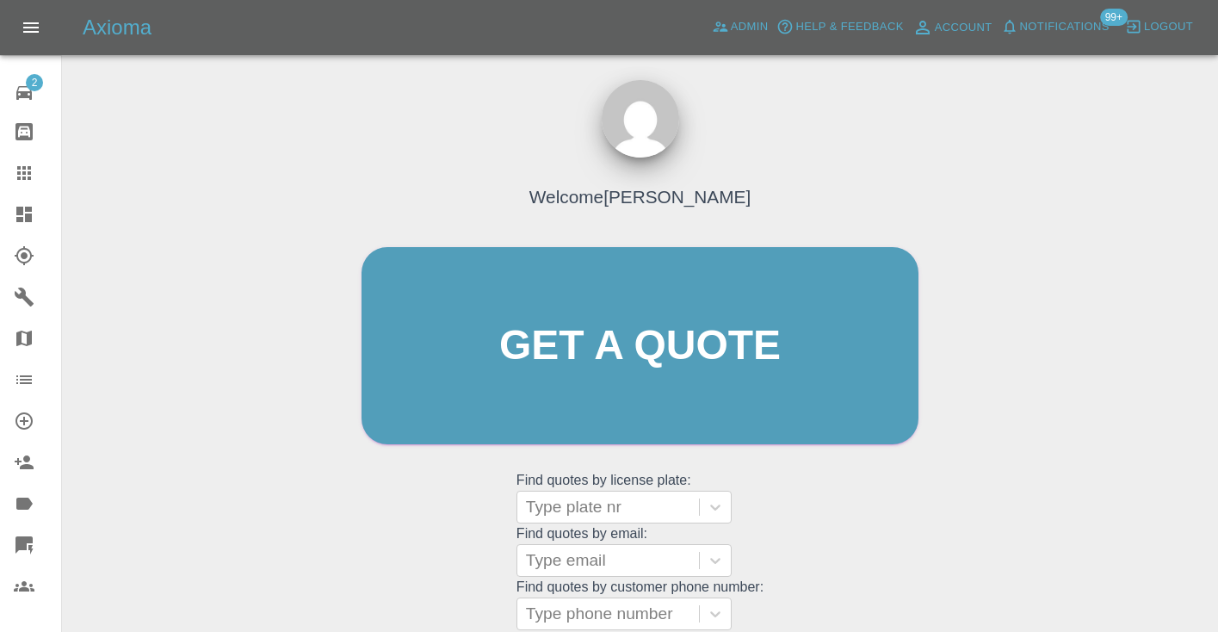
click at [854, 539] on div "Welcome Castro Get a quote Get a quote Find quotes by license plate: Type plate…" at bounding box center [639, 379] width 593 height 520
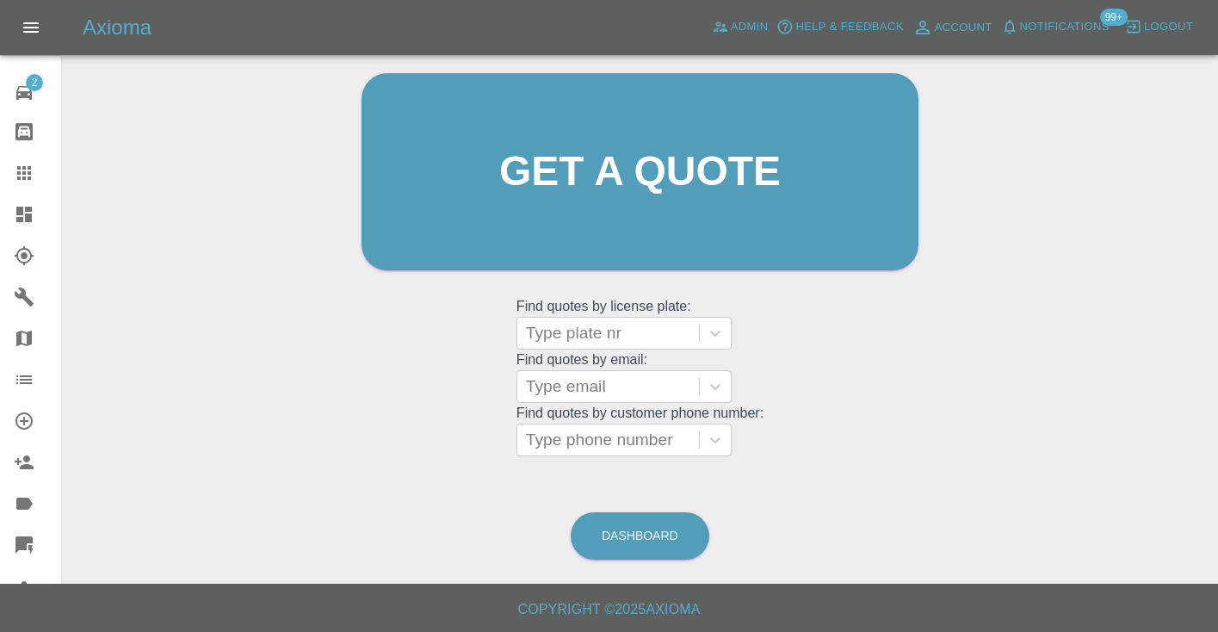
scroll to position [202, 0]
click at [631, 513] on link "Dashboard" at bounding box center [640, 535] width 139 height 47
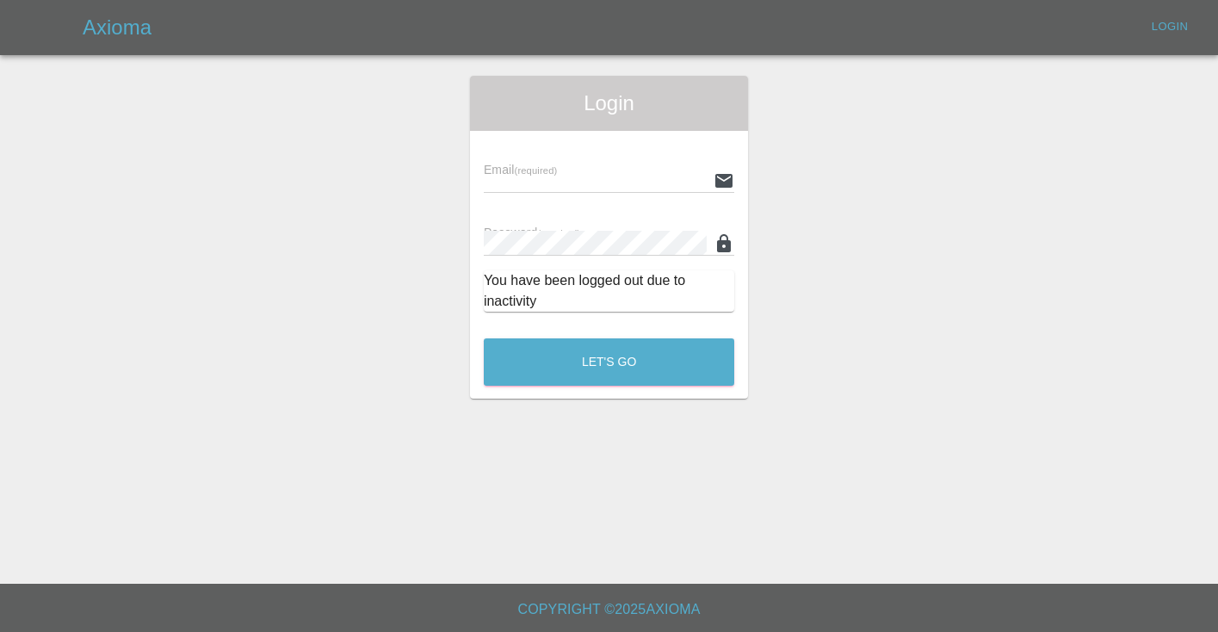
click at [662, 258] on main "Login Email (required) Password (required) You have been logged out due to inac…" at bounding box center [609, 292] width 1218 height 584
click at [556, 43] on div "Axioma Login" at bounding box center [609, 27] width 1218 height 55
click at [831, 102] on div "Login Email (required) Password (required) You have been logged out due to inac…" at bounding box center [609, 237] width 1216 height 323
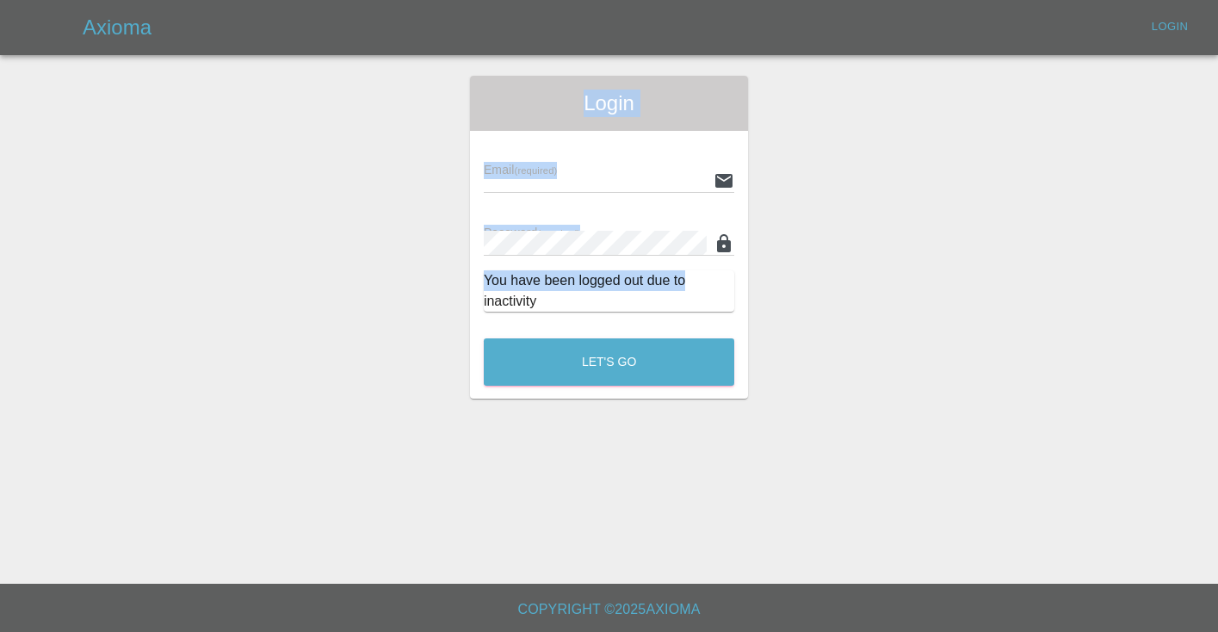
drag, startPoint x: 858, startPoint y: 76, endPoint x: 847, endPoint y: -45, distance: 121.0
click at [847, 0] on html "Axioma Login Login Email (required) Password (required) You have been logged ou…" at bounding box center [609, 316] width 1218 height 632
click at [865, 150] on div "Login Email (required) Password (required) You have been logged out due to inac…" at bounding box center [609, 237] width 1216 height 323
drag, startPoint x: 789, startPoint y: 129, endPoint x: 726, endPoint y: -31, distance: 172.0
click at [726, 0] on html "Axioma Login Login Email (required) Password (required) You have been logged ou…" at bounding box center [609, 316] width 1218 height 632
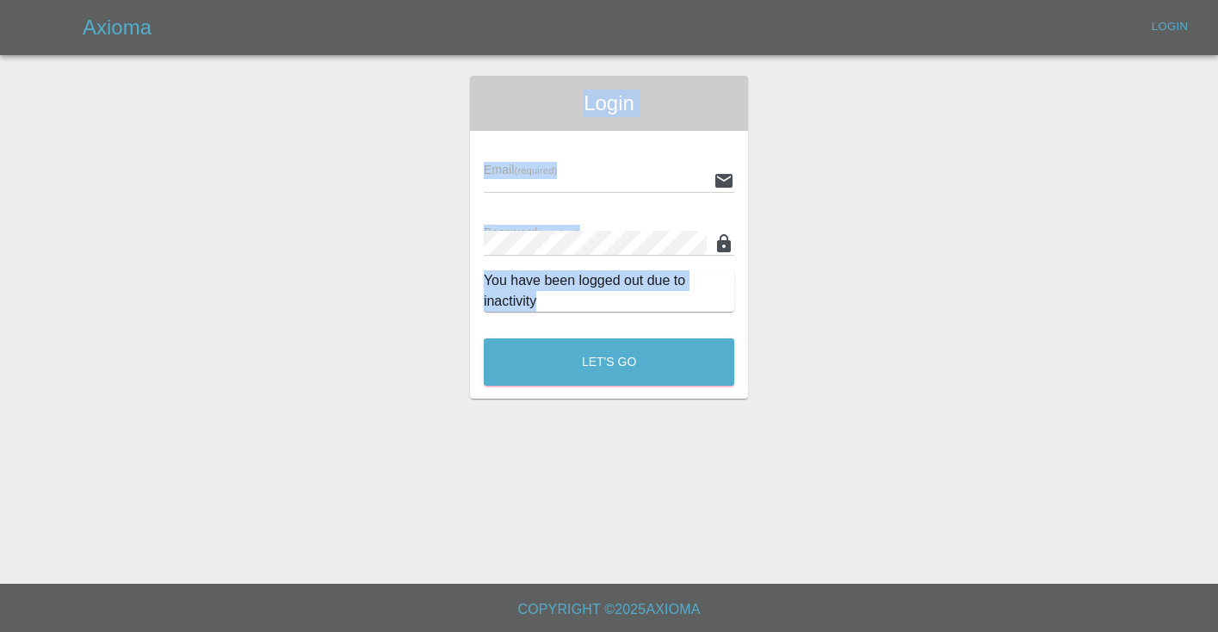
click at [793, 137] on div "Login Email (required) Password (required) You have been logged out due to inac…" at bounding box center [609, 237] width 1216 height 323
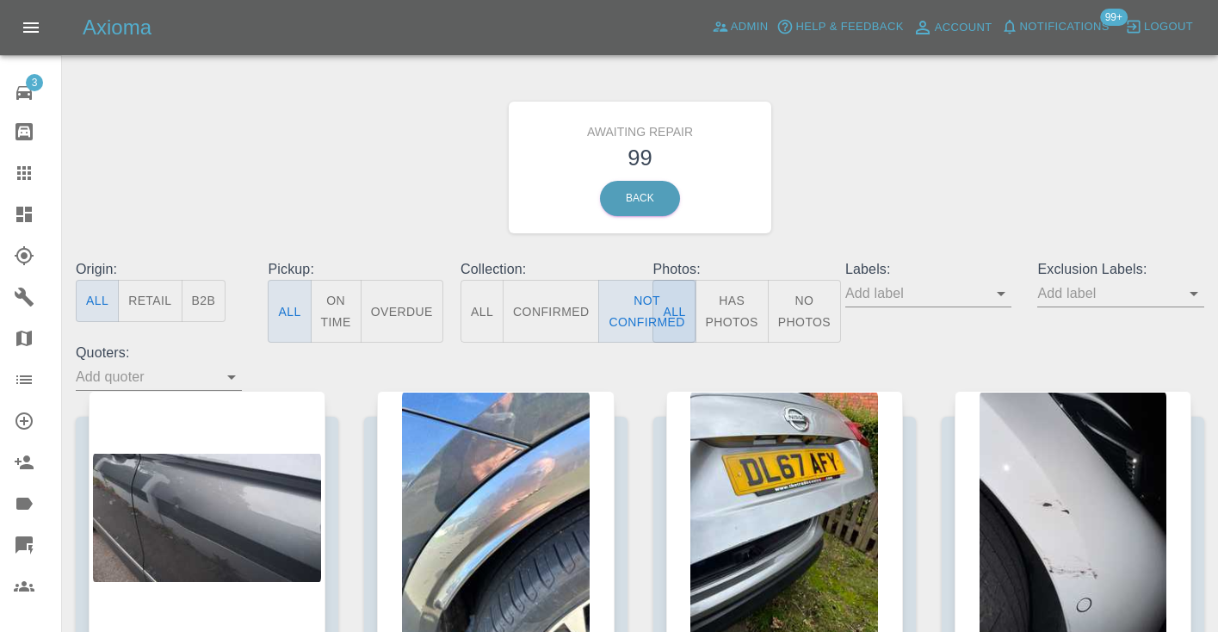
scroll to position [1489, 0]
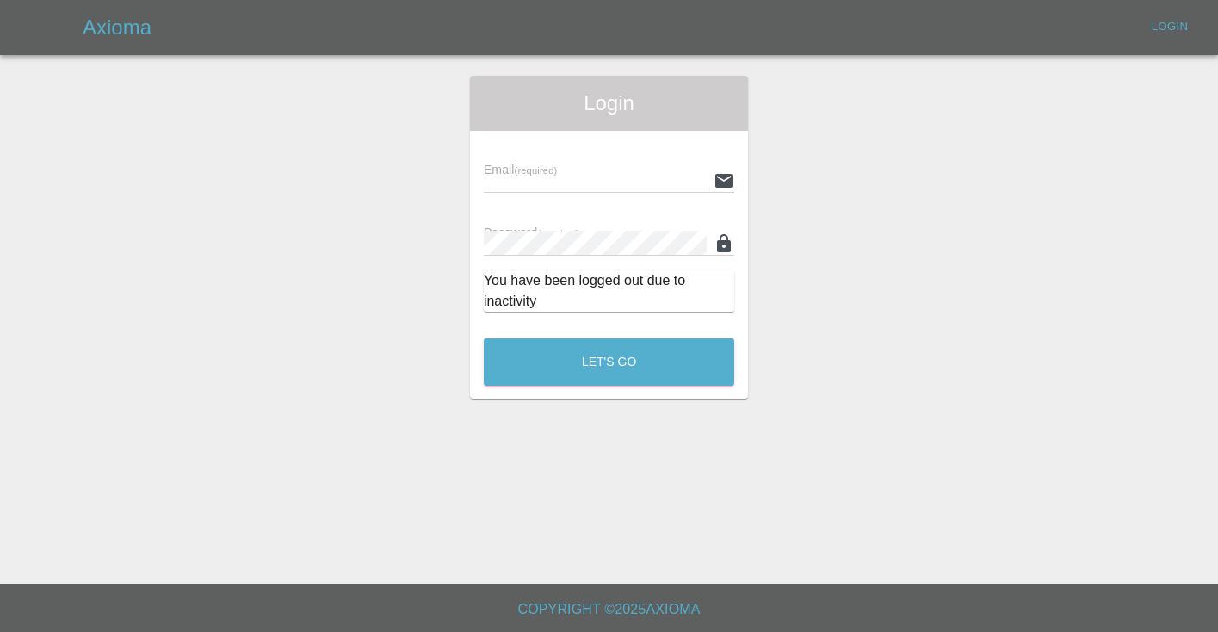
scroll to position [1223, 0]
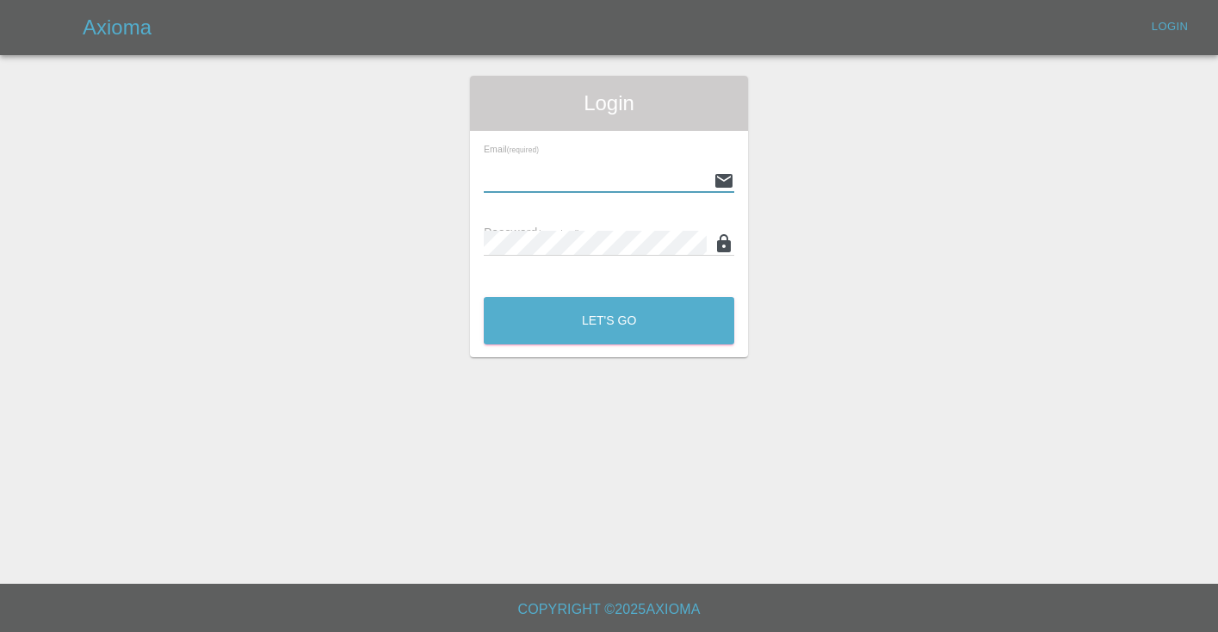
type input "[EMAIL_ADDRESS][DOMAIN_NAME]"
click at [609, 320] on button "Let's Go" at bounding box center [609, 320] width 251 height 47
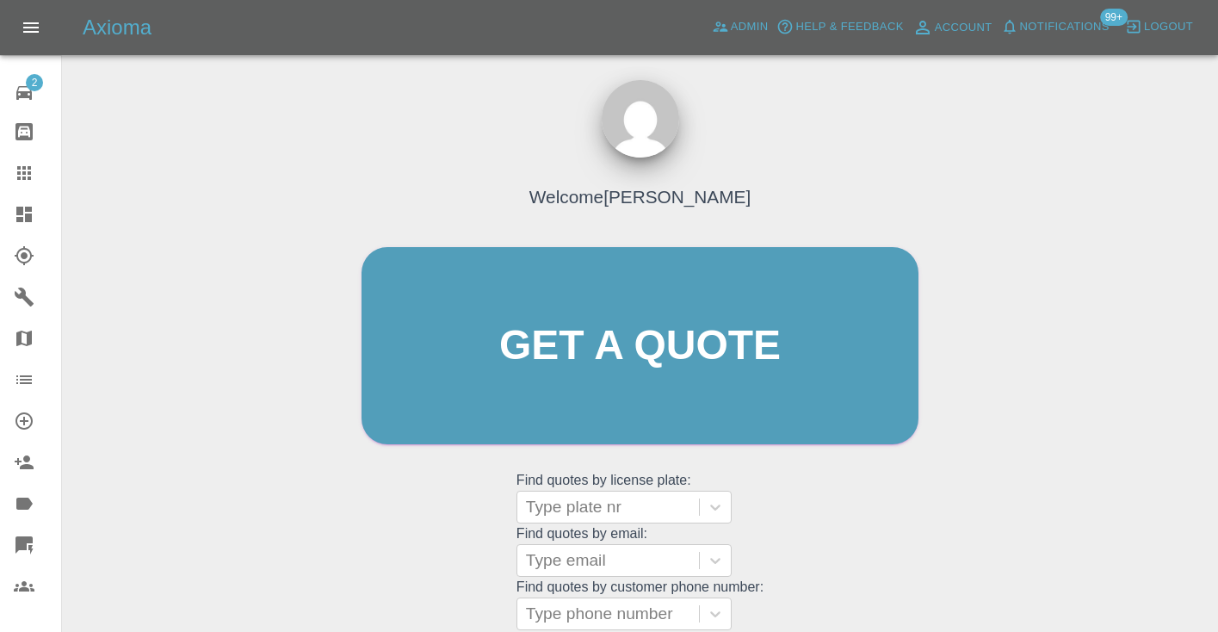
click at [998, 429] on div "Welcome [PERSON_NAME] Get a quote Get a quote Find quotes by license plate: Typ…" at bounding box center [640, 428] width 1129 height 618
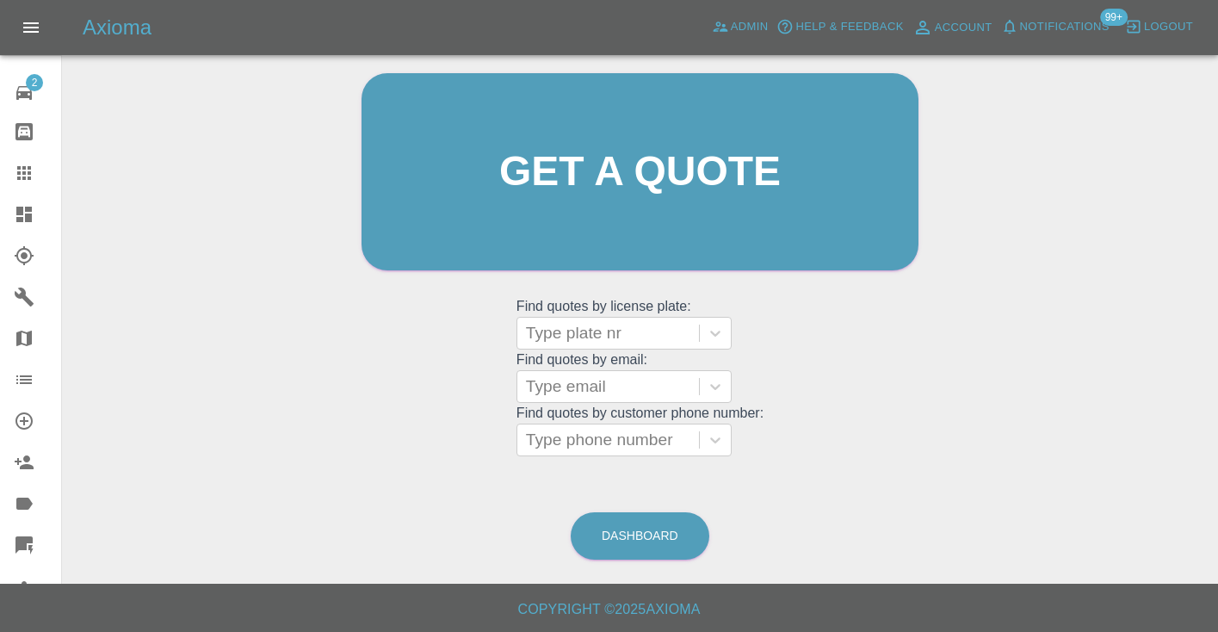
scroll to position [173, 0]
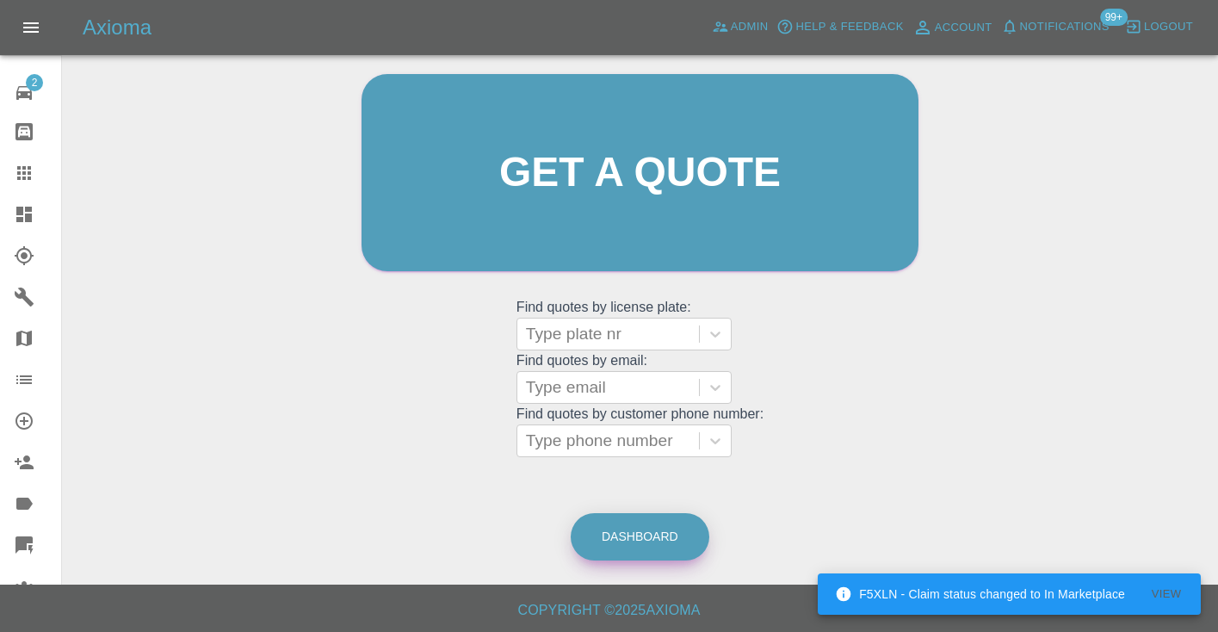
click at [652, 530] on link "Dashboard" at bounding box center [640, 536] width 139 height 47
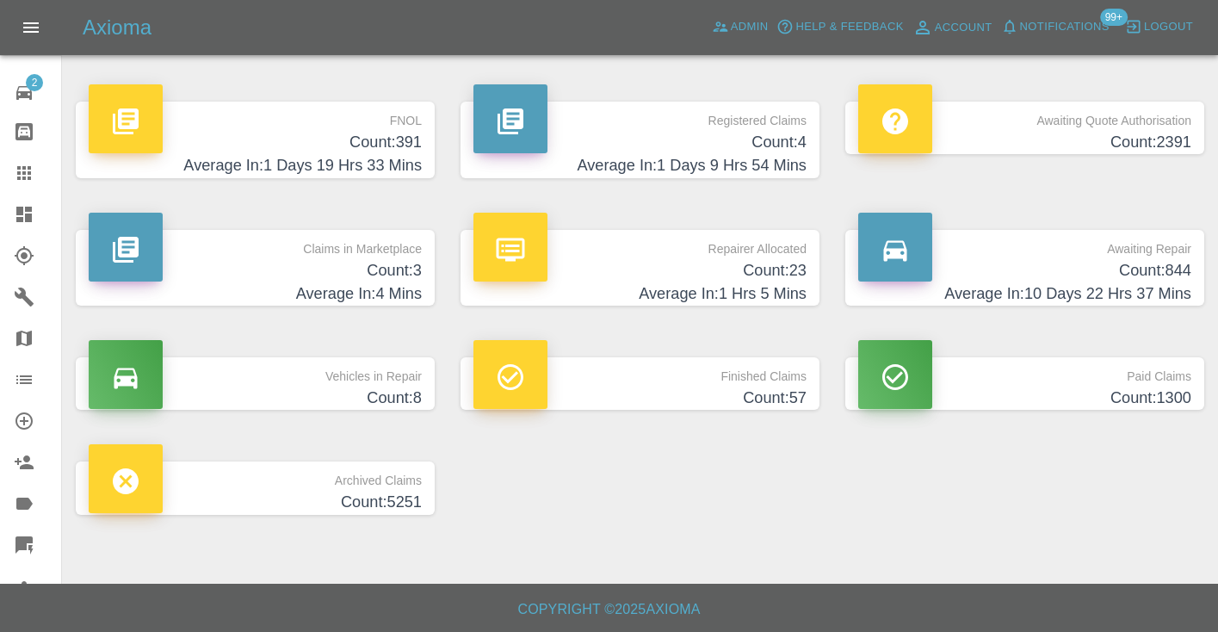
click at [1178, 279] on h4 "Count: 844" at bounding box center [1024, 270] width 333 height 23
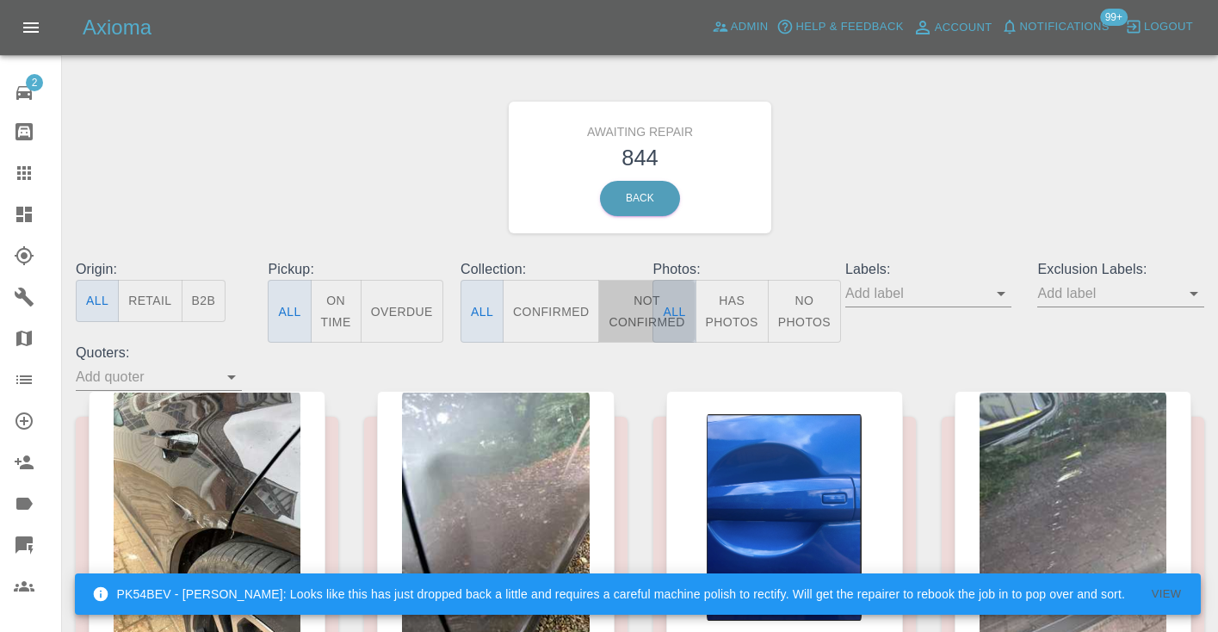
click at [637, 300] on button "Not Confirmed" at bounding box center [646, 311] width 96 height 63
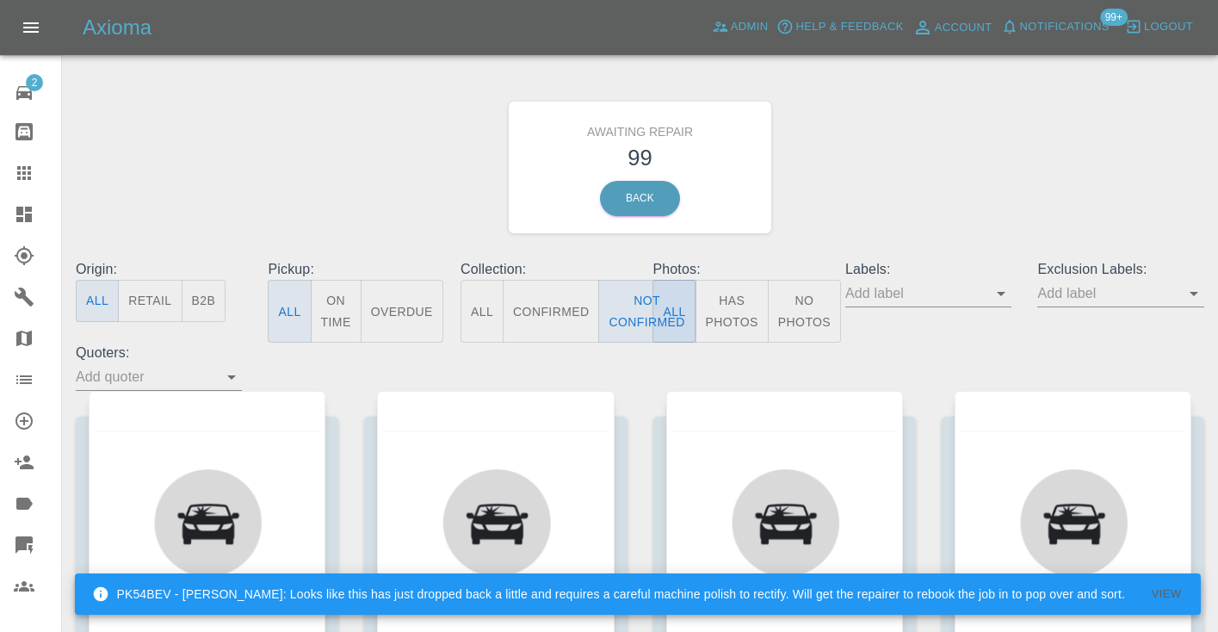
click at [1031, 148] on div "Awaiting Repair 99 Back" at bounding box center [640, 167] width 1154 height 183
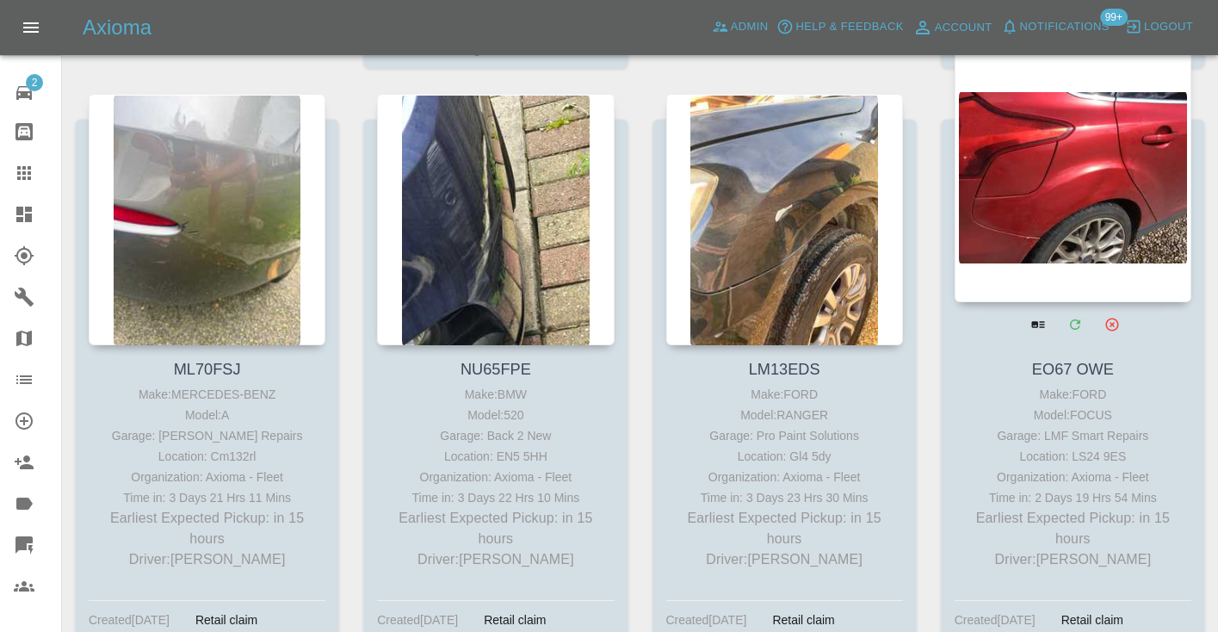
scroll to position [1472, 0]
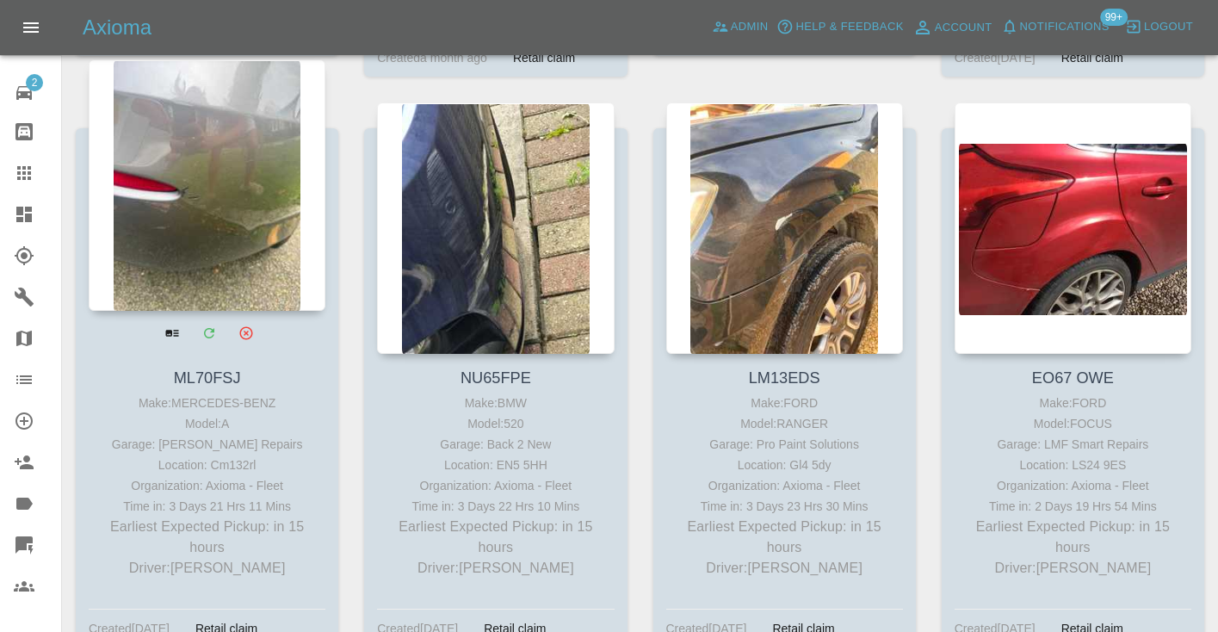
click at [233, 195] on div at bounding box center [207, 184] width 237 height 251
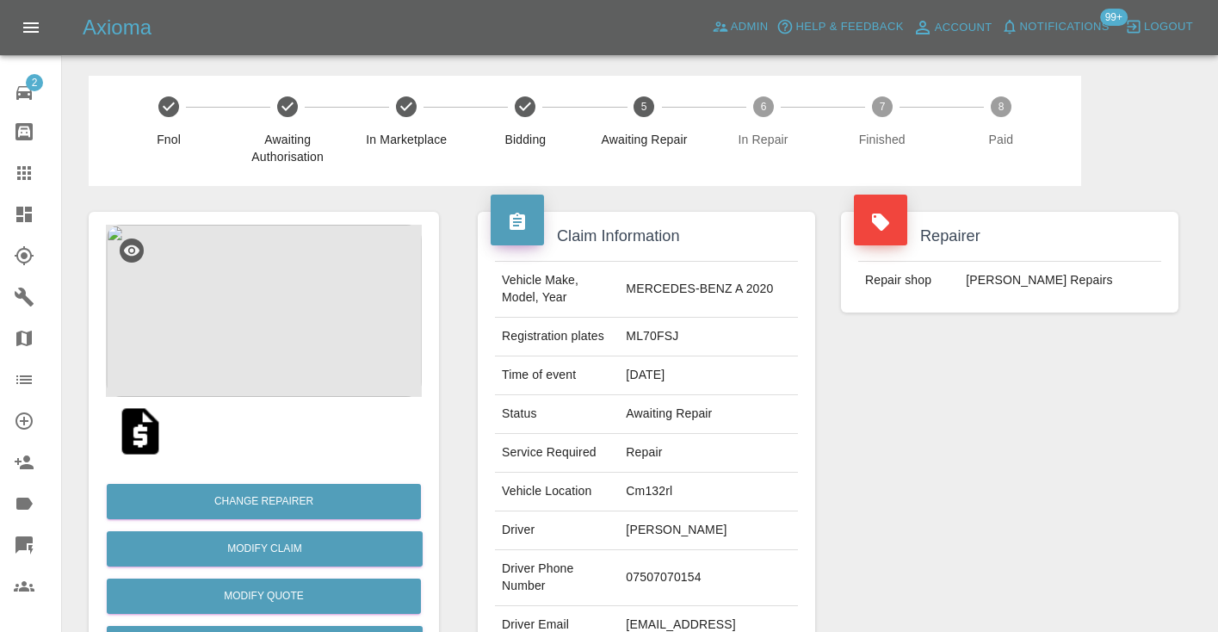
click at [702, 566] on td "07507070154" at bounding box center [708, 578] width 179 height 56
copy td "07507070154"
click at [1039, 436] on div "Repairer Repair shop J Freeman SMART Repairs" at bounding box center [1009, 443] width 363 height 514
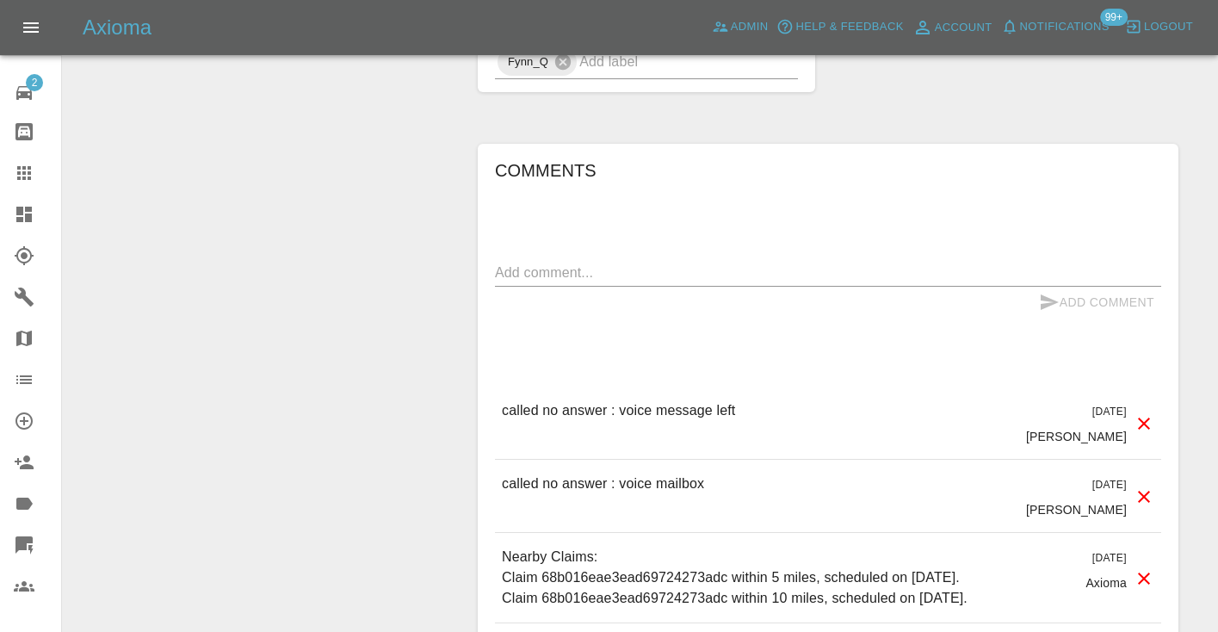
scroll to position [1233, 0]
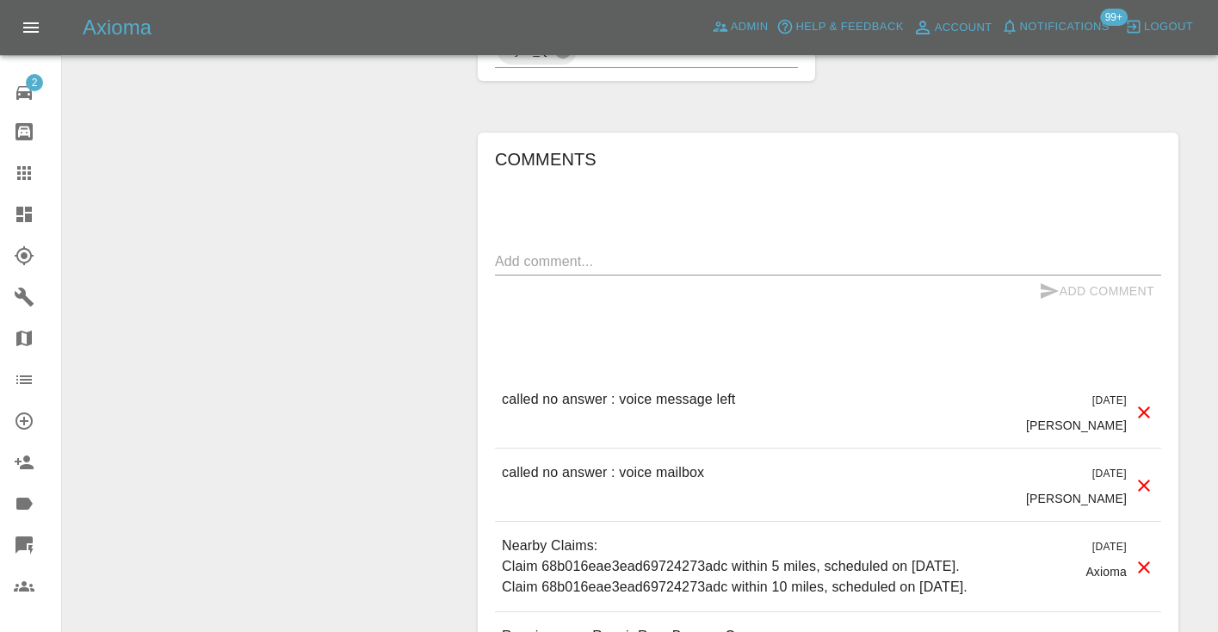
click at [510, 251] on textarea at bounding box center [828, 261] width 666 height 20
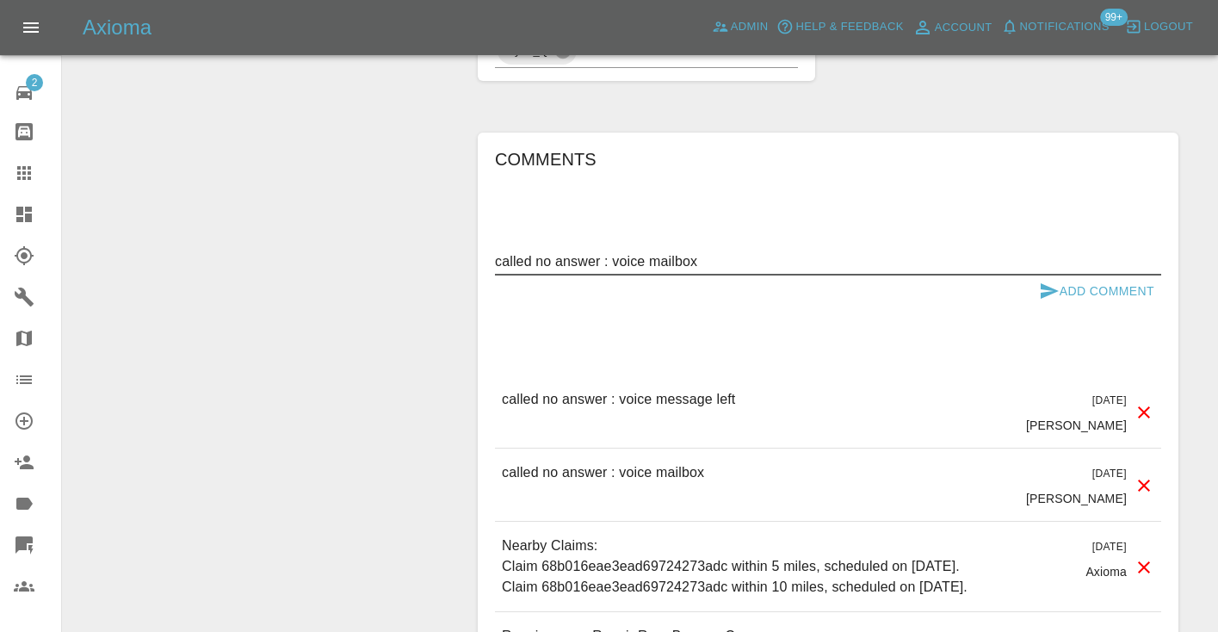
type textarea "called no answer : voice mailbox"
click at [1055, 283] on icon "submit" at bounding box center [1050, 290] width 18 height 15
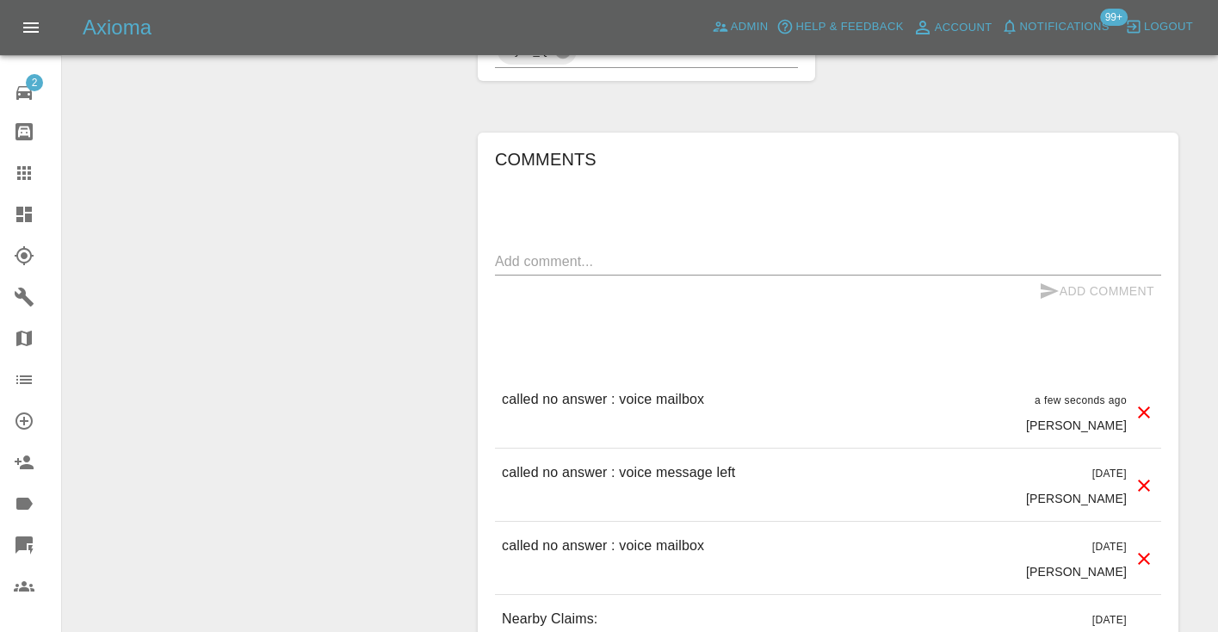
click at [556, 248] on div "x" at bounding box center [828, 262] width 666 height 28
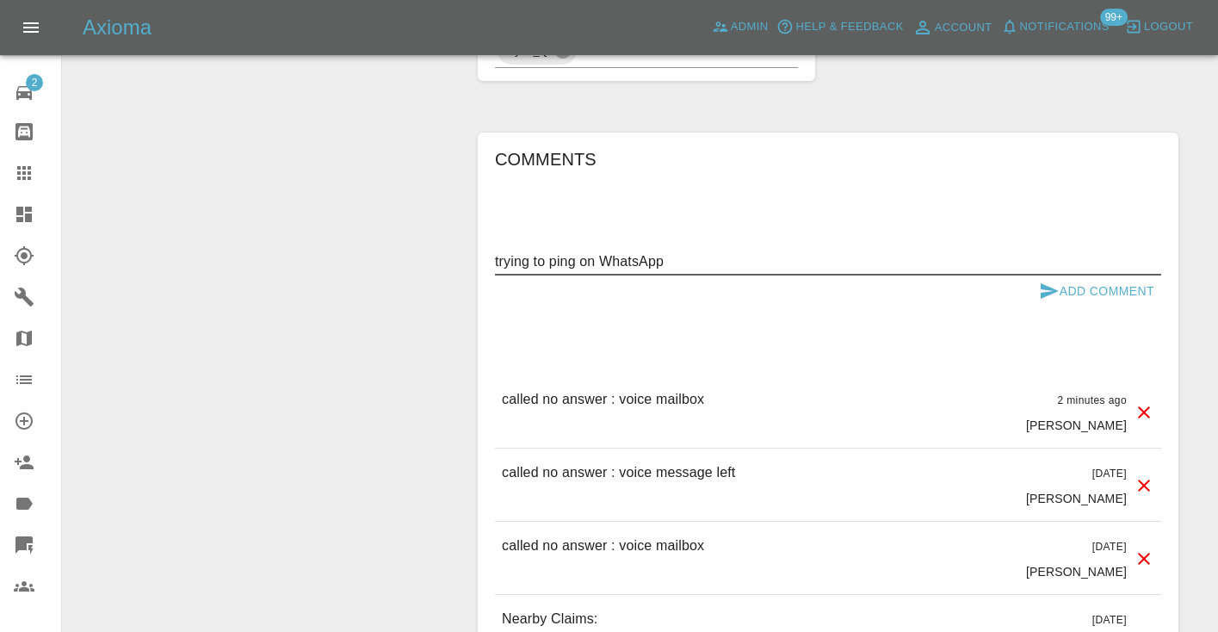
type textarea "trying to ping on WhatsApp"
click at [1055, 283] on icon "submit" at bounding box center [1050, 290] width 18 height 15
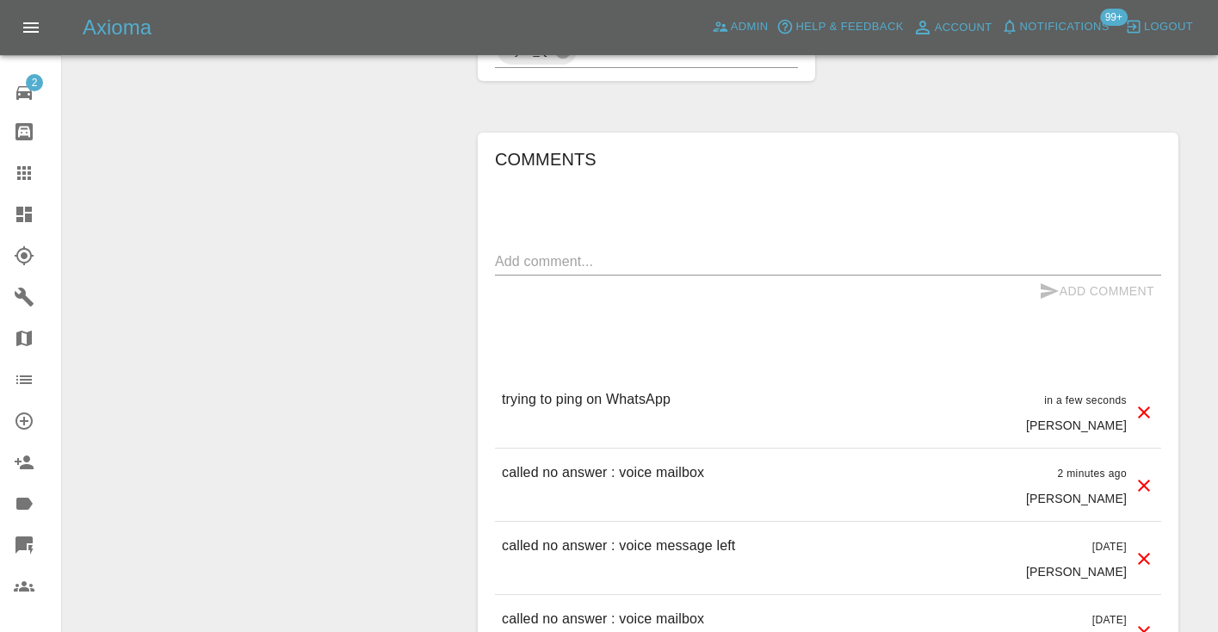
click at [37, 176] on div at bounding box center [38, 173] width 48 height 21
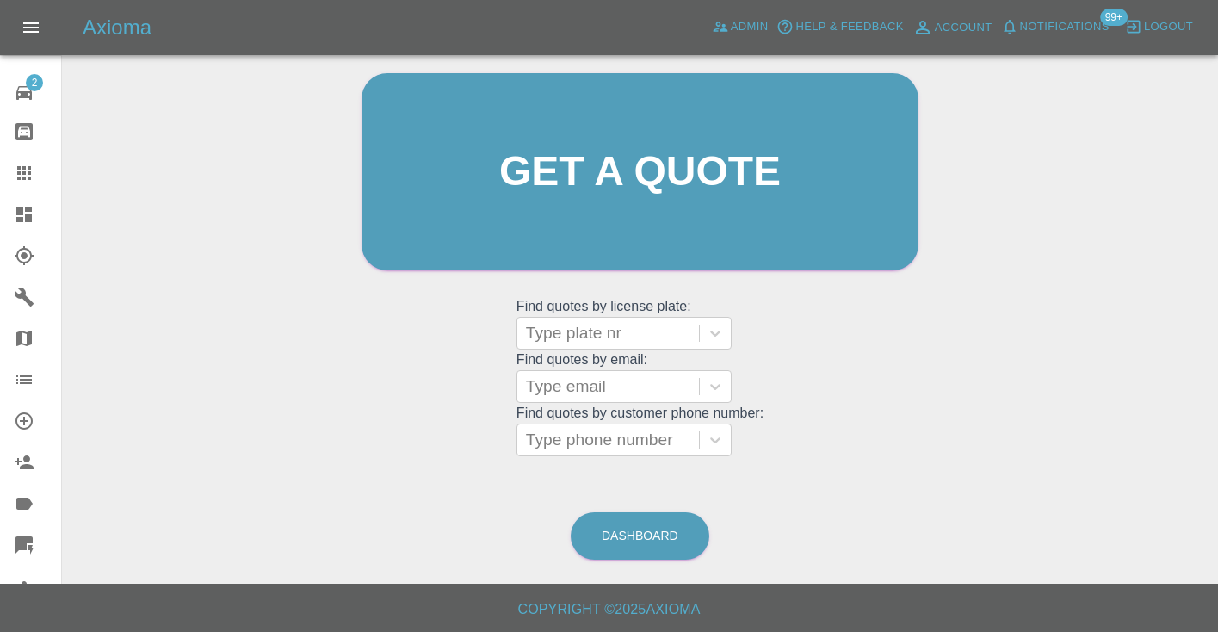
scroll to position [173, 0]
click at [603, 437] on div "Type phone number" at bounding box center [608, 440] width 164 height 21
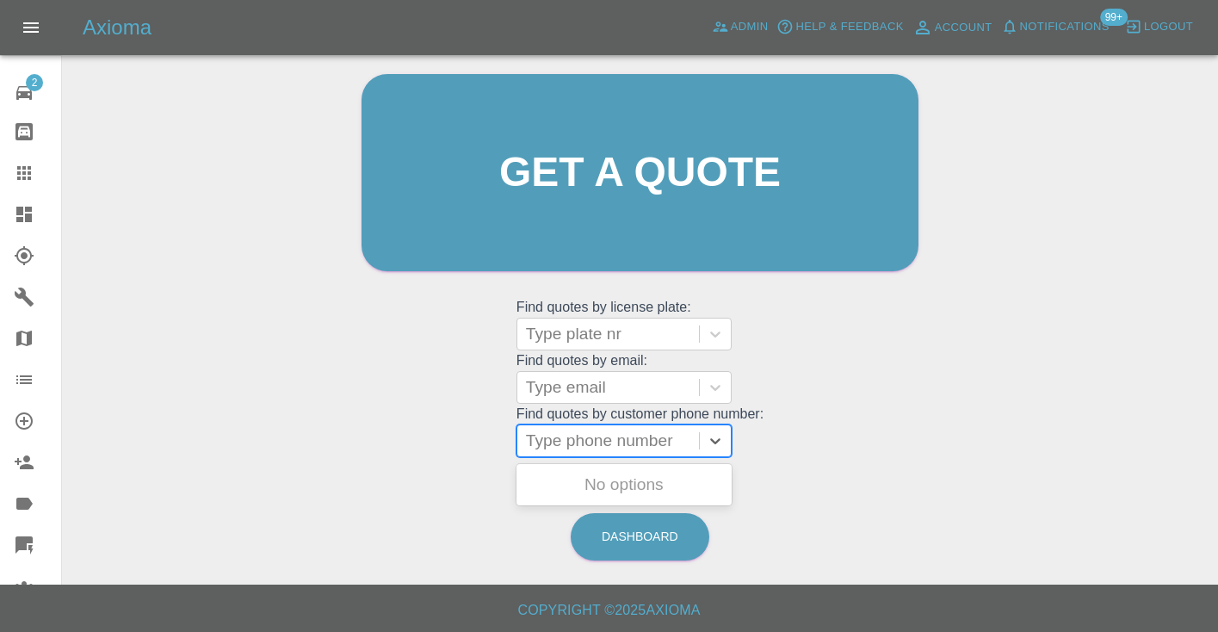
paste input "07818431429"
type input "07818431429"
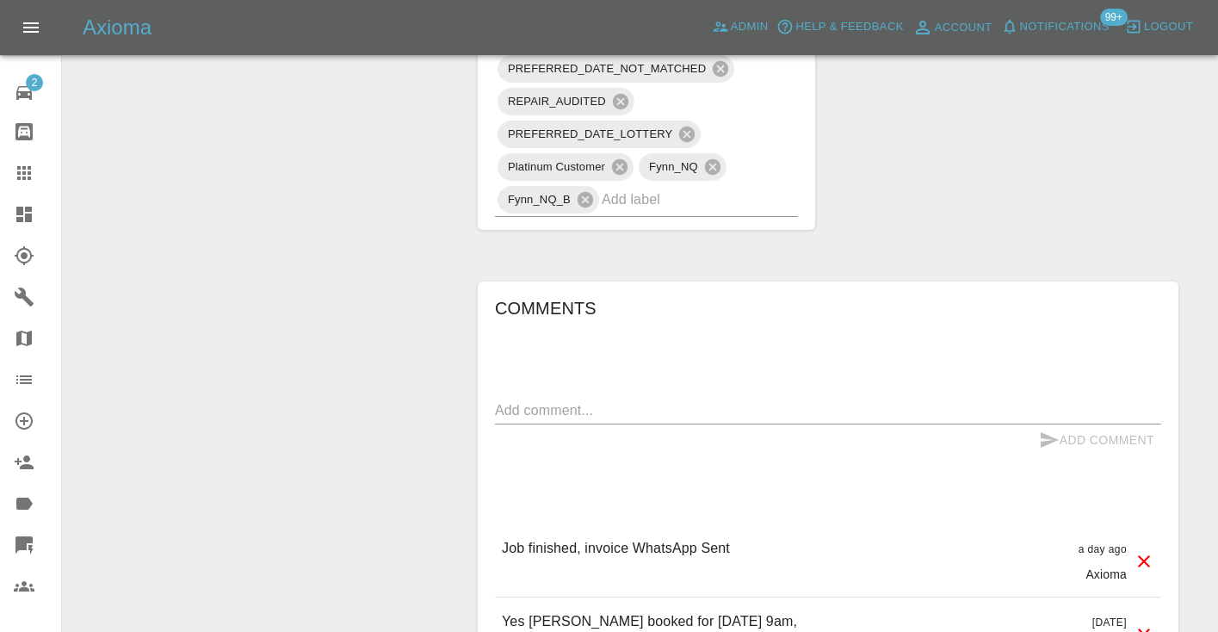
scroll to position [1488, 0]
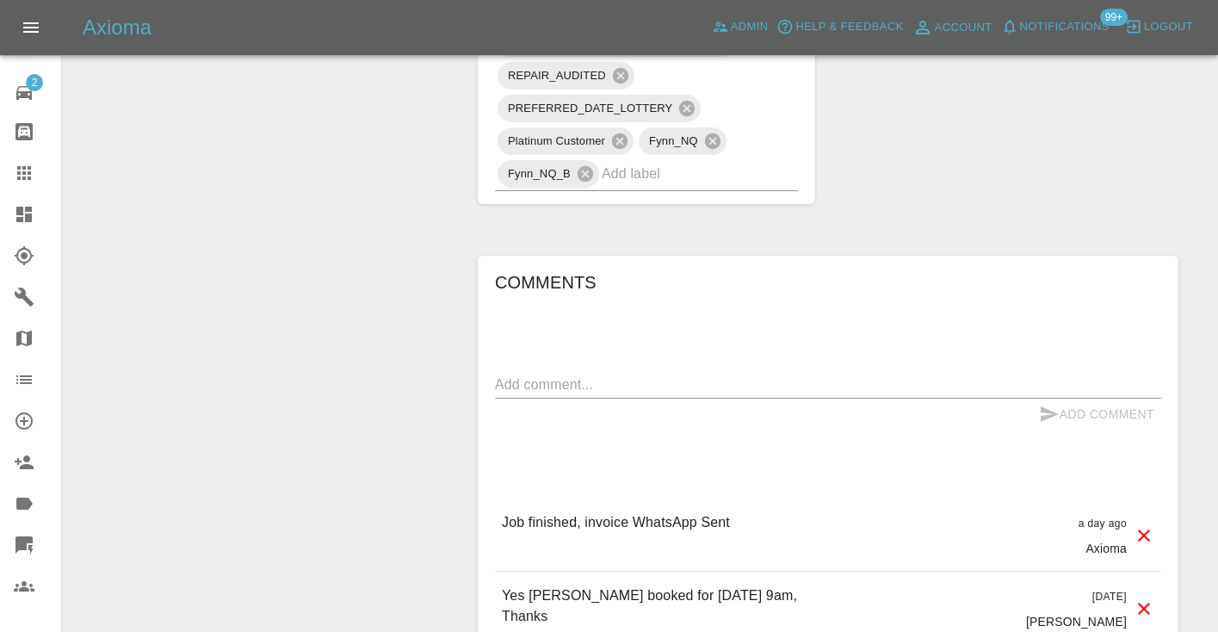
click at [538, 374] on textarea at bounding box center [828, 384] width 666 height 20
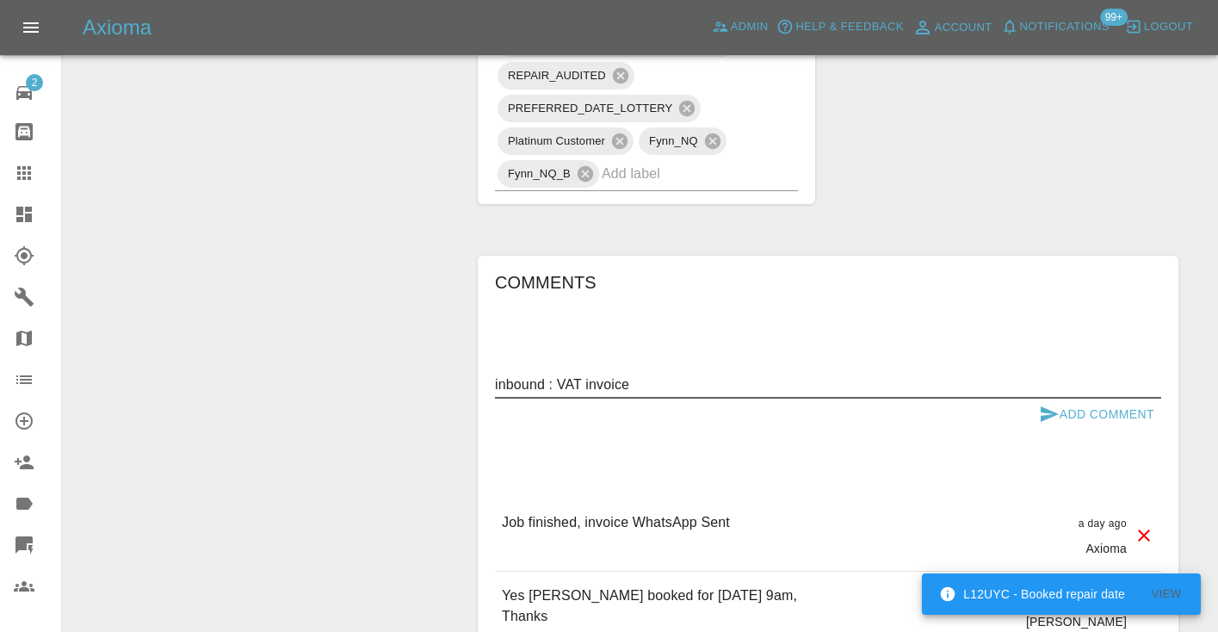
type textarea "inbound : VAT invoice"
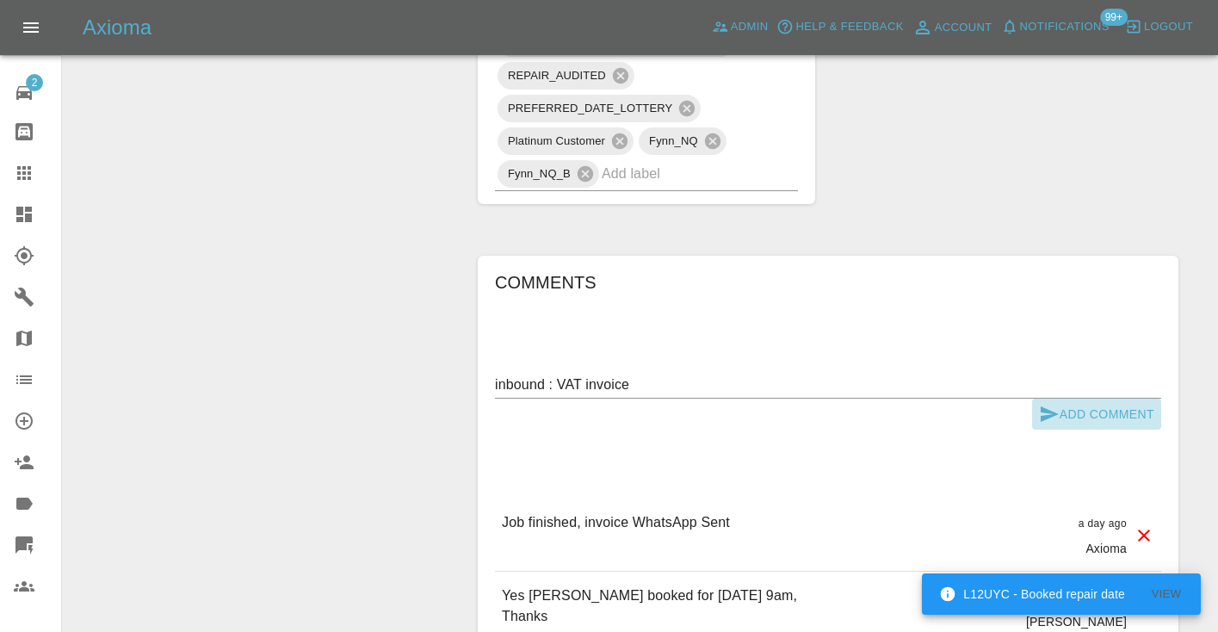
click at [1048, 406] on icon "submit" at bounding box center [1050, 413] width 18 height 15
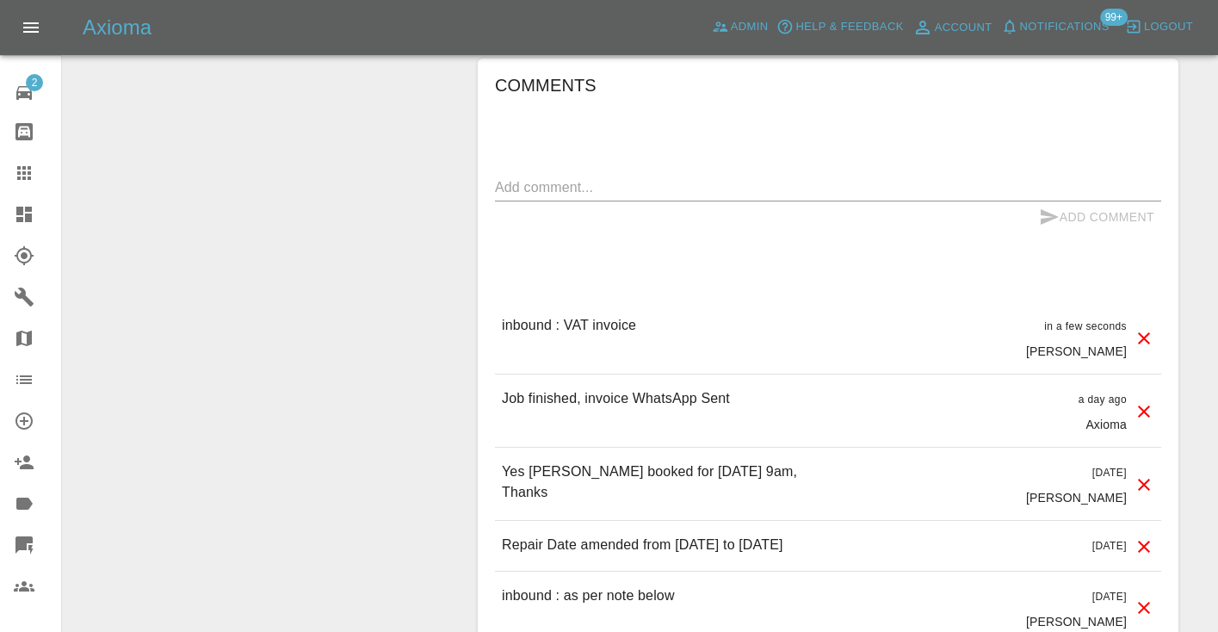
scroll to position [1692, 0]
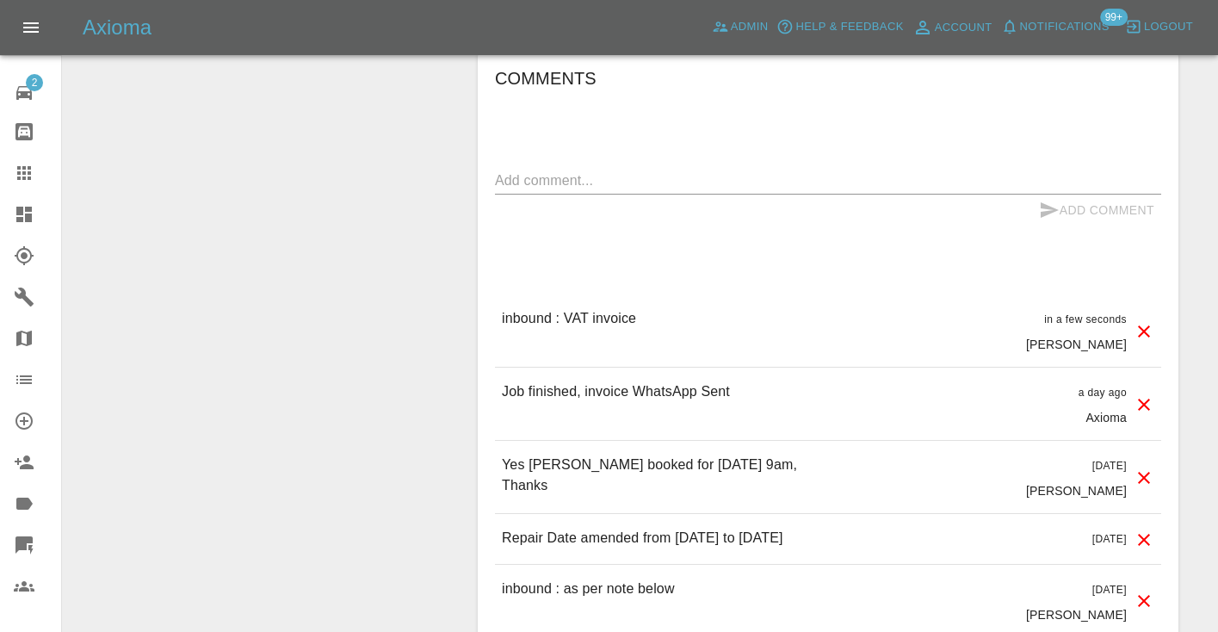
click at [32, 168] on icon at bounding box center [24, 173] width 21 height 21
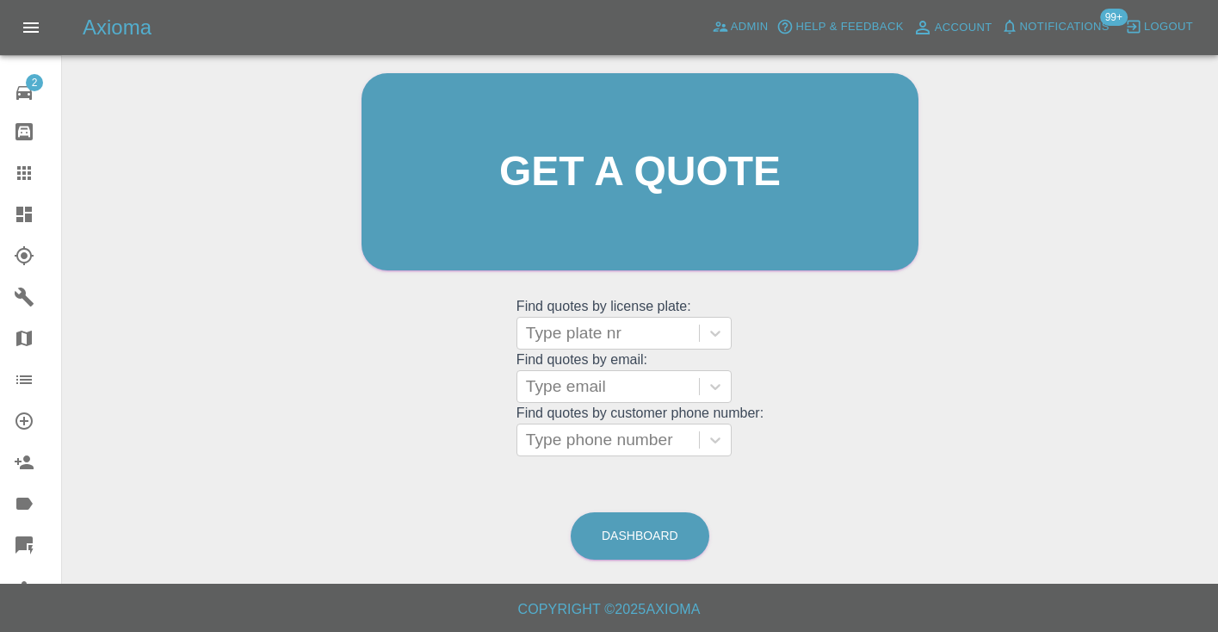
scroll to position [173, 0]
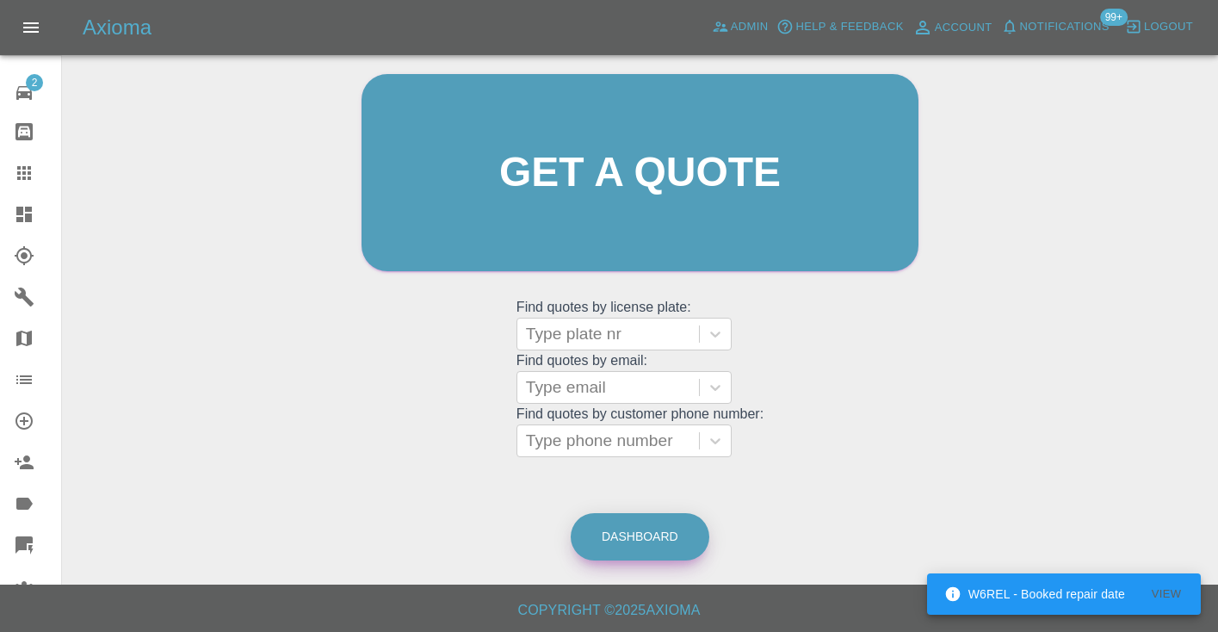
click at [647, 544] on link "Dashboard" at bounding box center [640, 536] width 139 height 47
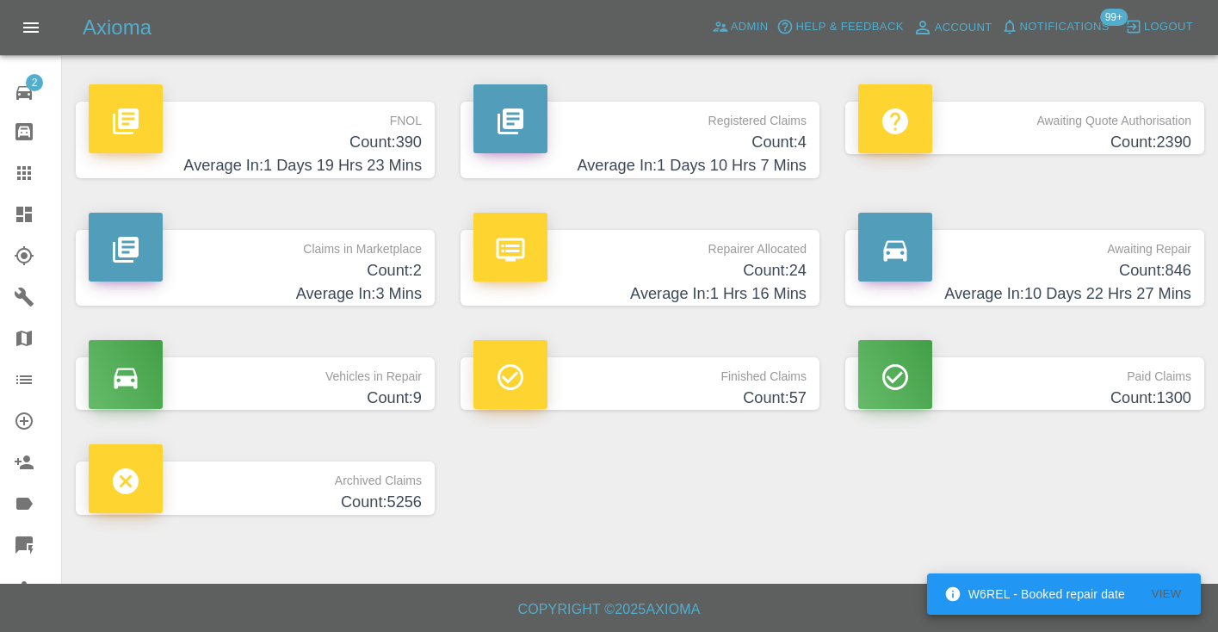
click at [1122, 277] on h4 "Count: 846" at bounding box center [1024, 270] width 333 height 23
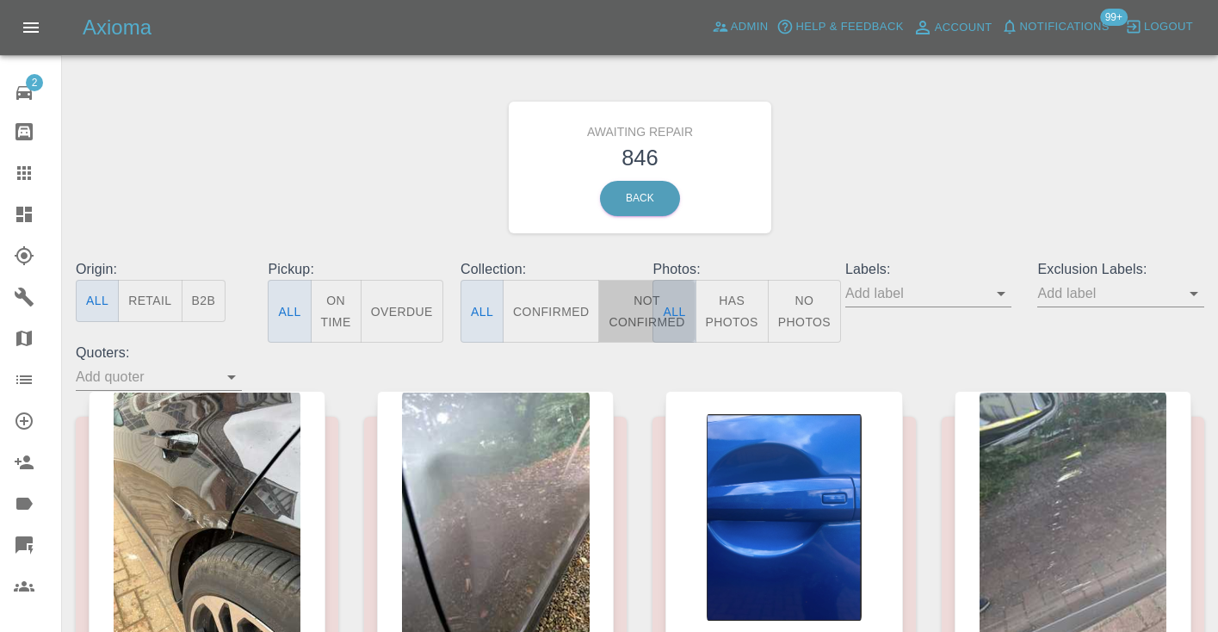
click at [634, 325] on button "Not Confirmed" at bounding box center [646, 311] width 96 height 63
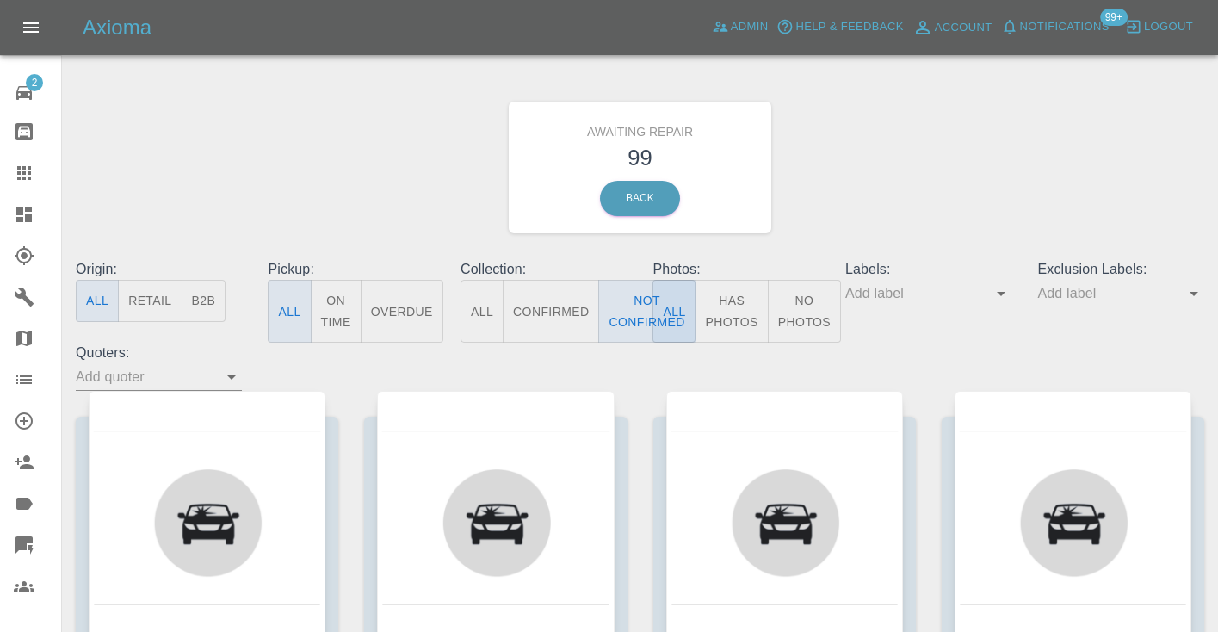
click at [908, 214] on div "Awaiting Repair 99 Back" at bounding box center [640, 167] width 1154 height 183
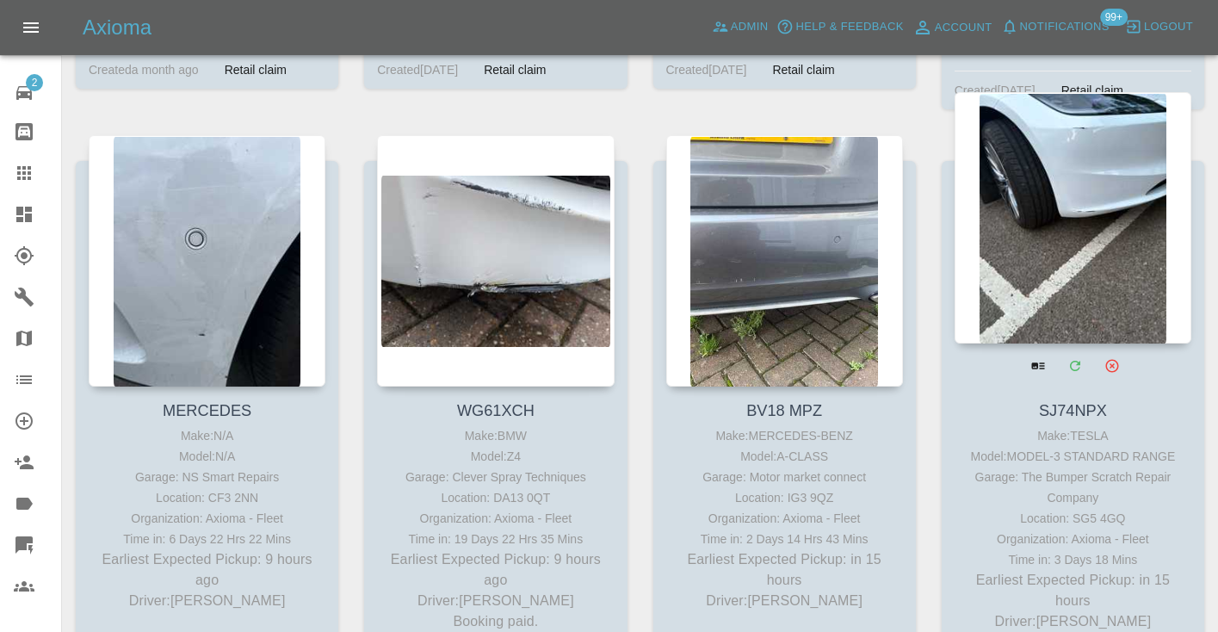
scroll to position [843, 0]
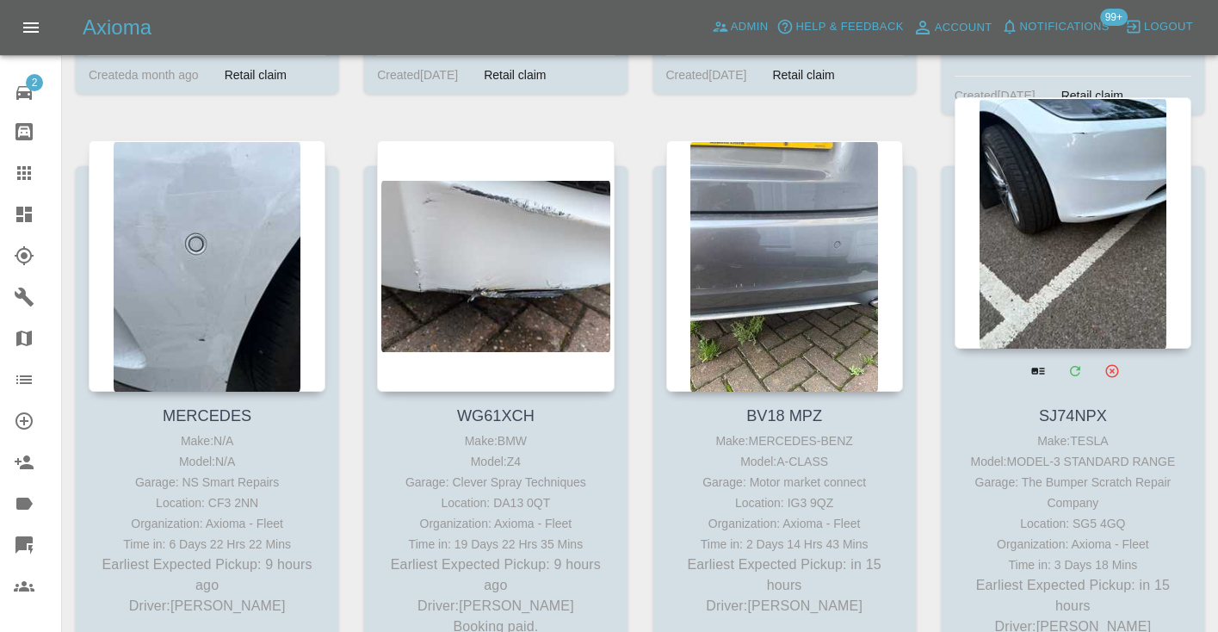
click at [1129, 207] on div at bounding box center [1073, 222] width 237 height 251
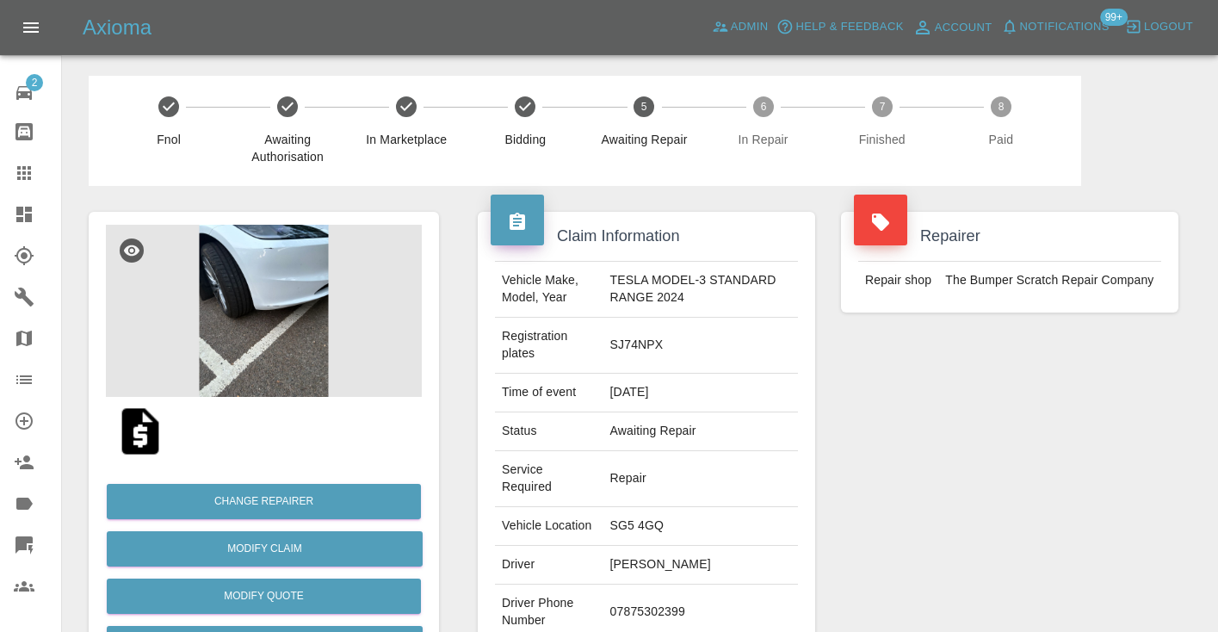
click at [652, 585] on td "07875302399" at bounding box center [700, 613] width 195 height 56
copy td "07875302399"
click at [991, 424] on div "Repairer Repair shop The Bumper Scratch Repair Company" at bounding box center [1009, 469] width 363 height 566
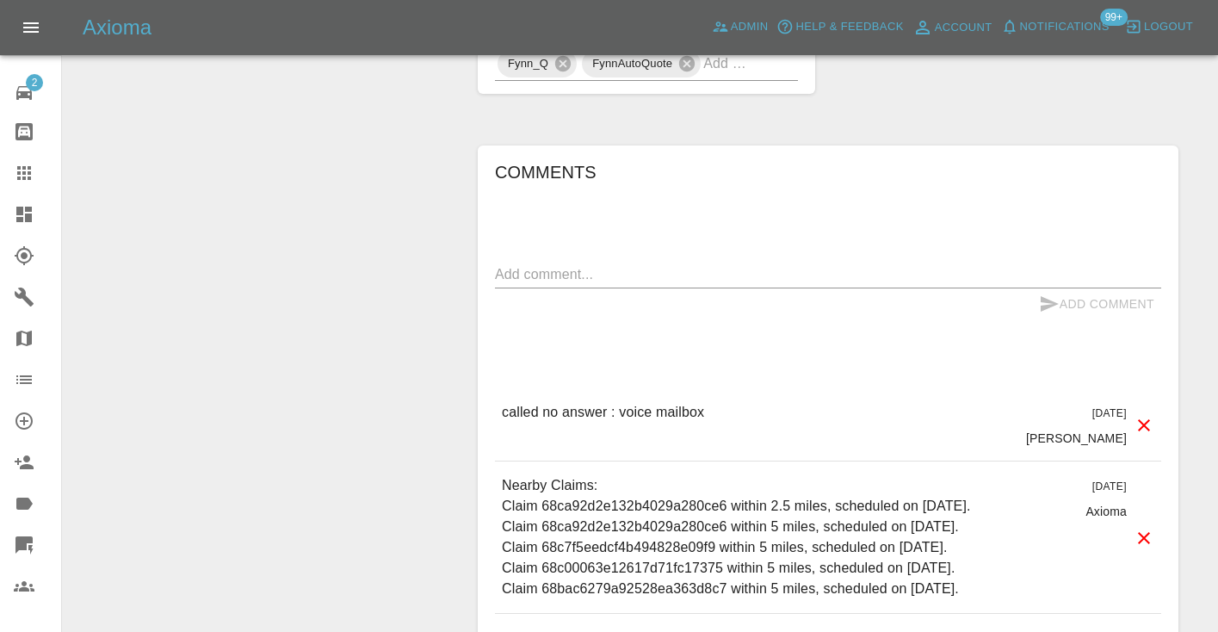
scroll to position [1550, 0]
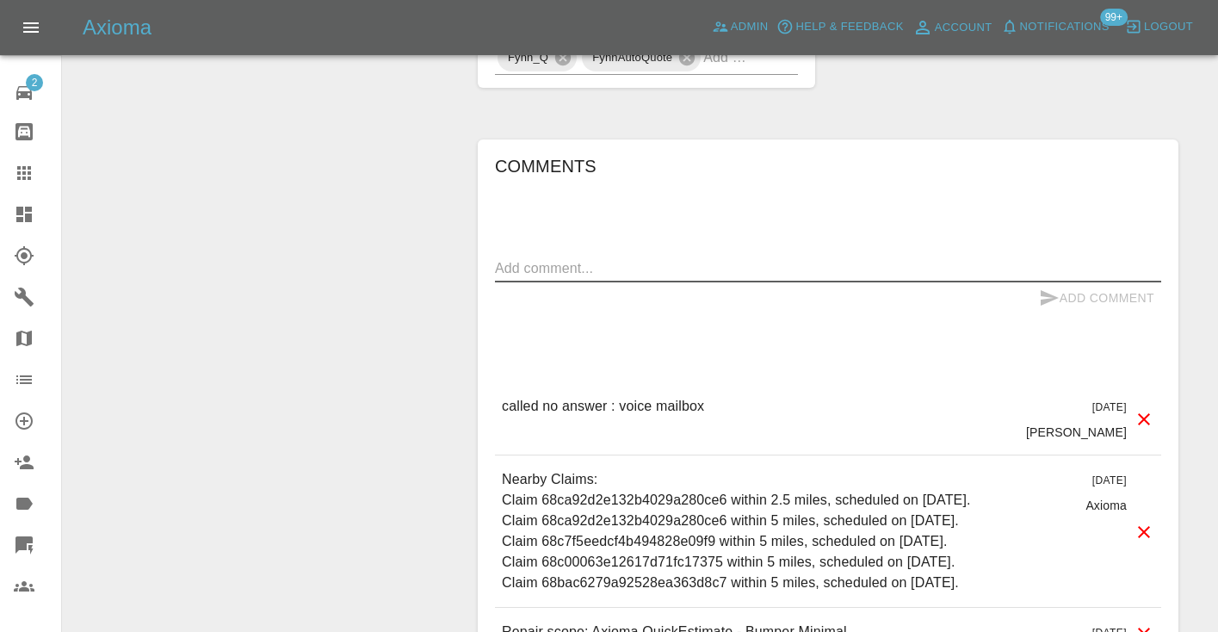
click at [637, 258] on textarea at bounding box center [828, 268] width 666 height 20
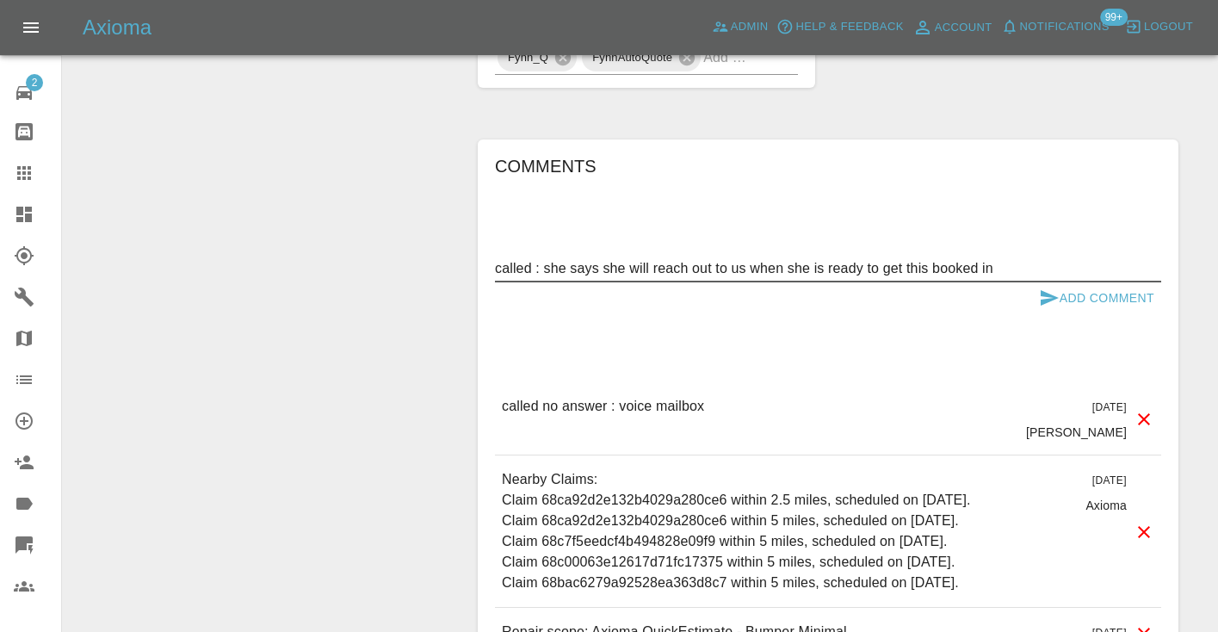
click at [783, 258] on textarea "called : she says she will reach out to us when she is ready to get this booked…" at bounding box center [828, 268] width 666 height 20
click at [1049, 258] on textarea "called : she says she will reach out to us when/if she is ready to get this boo…" at bounding box center [828, 268] width 666 height 20
type textarea "called : she says she will reach out to us when/if she is ready to get this boo…"
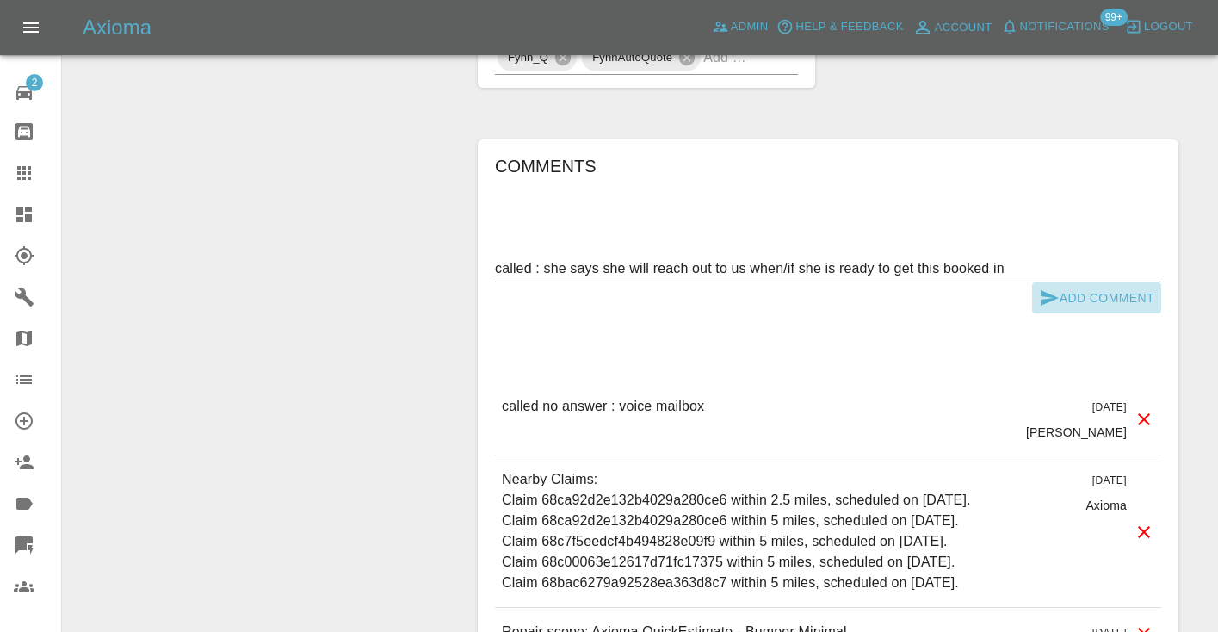
click at [1046, 290] on icon "submit" at bounding box center [1050, 297] width 18 height 15
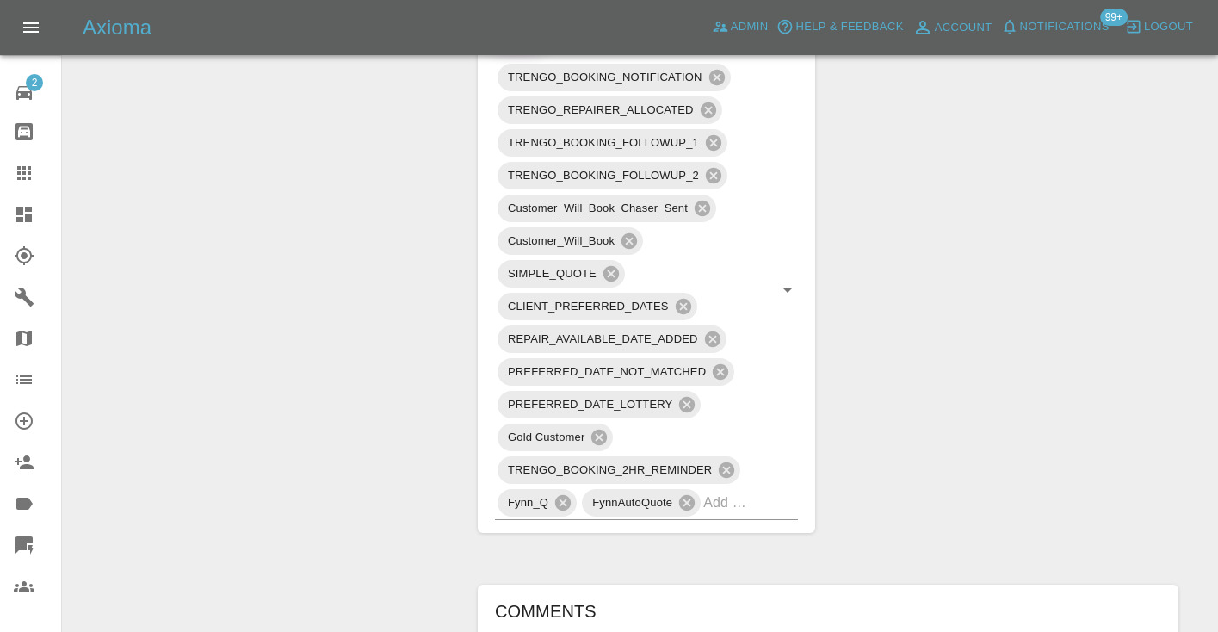
scroll to position [1103, 0]
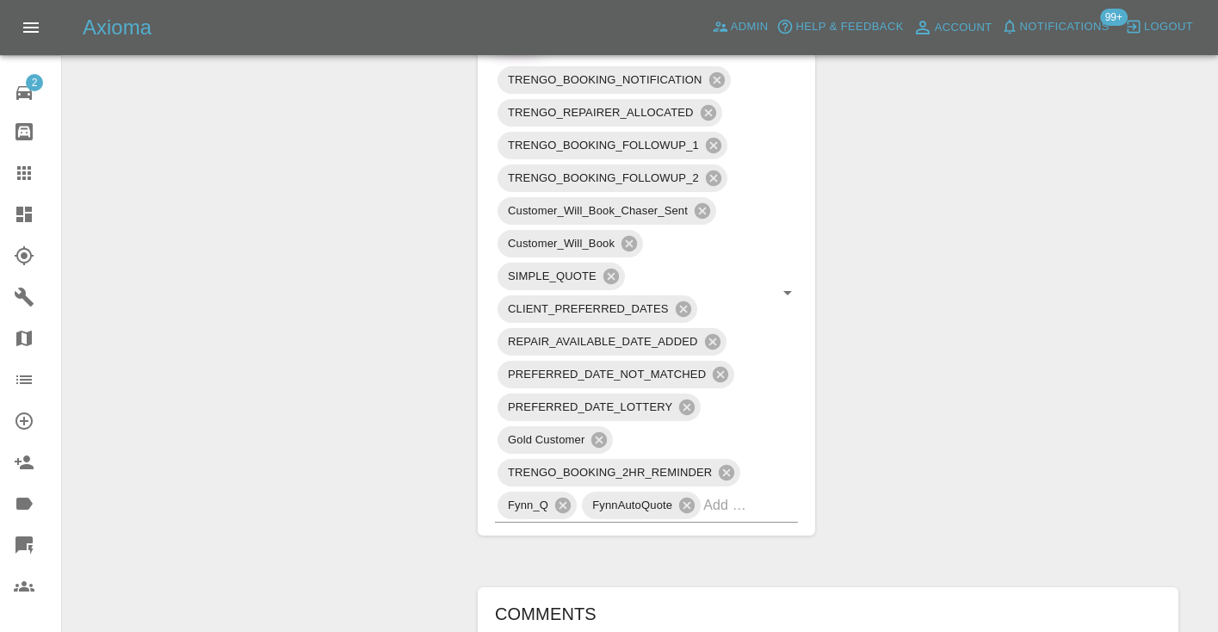
click at [25, 176] on icon at bounding box center [24, 173] width 14 height 14
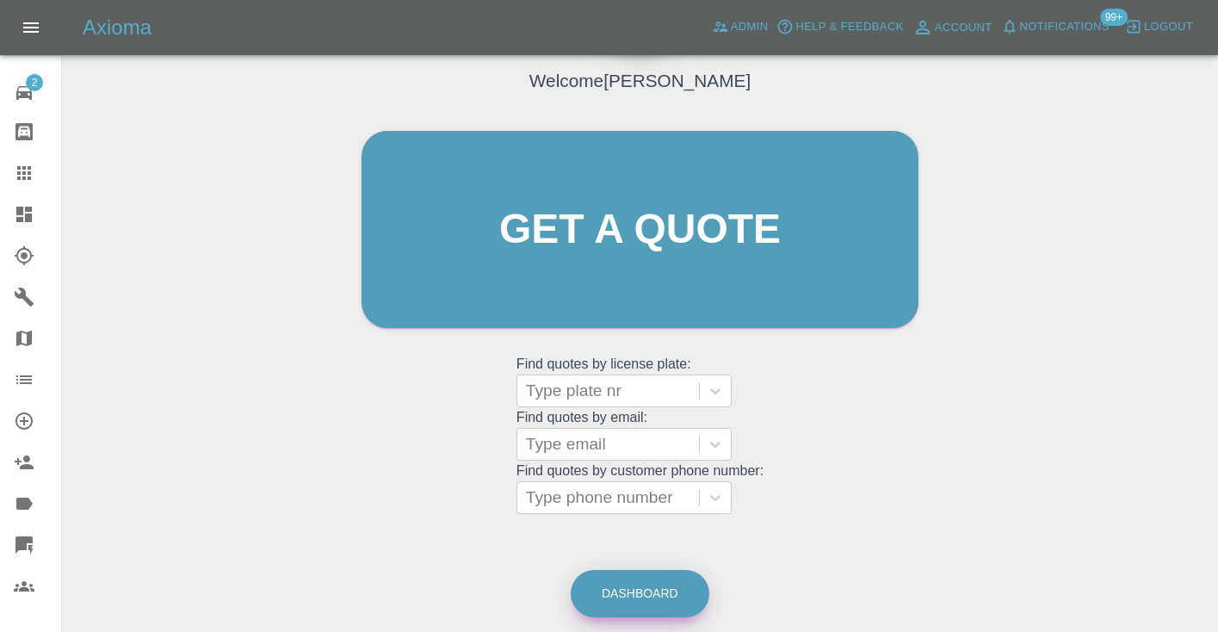
click at [700, 590] on link "Dashboard" at bounding box center [640, 593] width 139 height 47
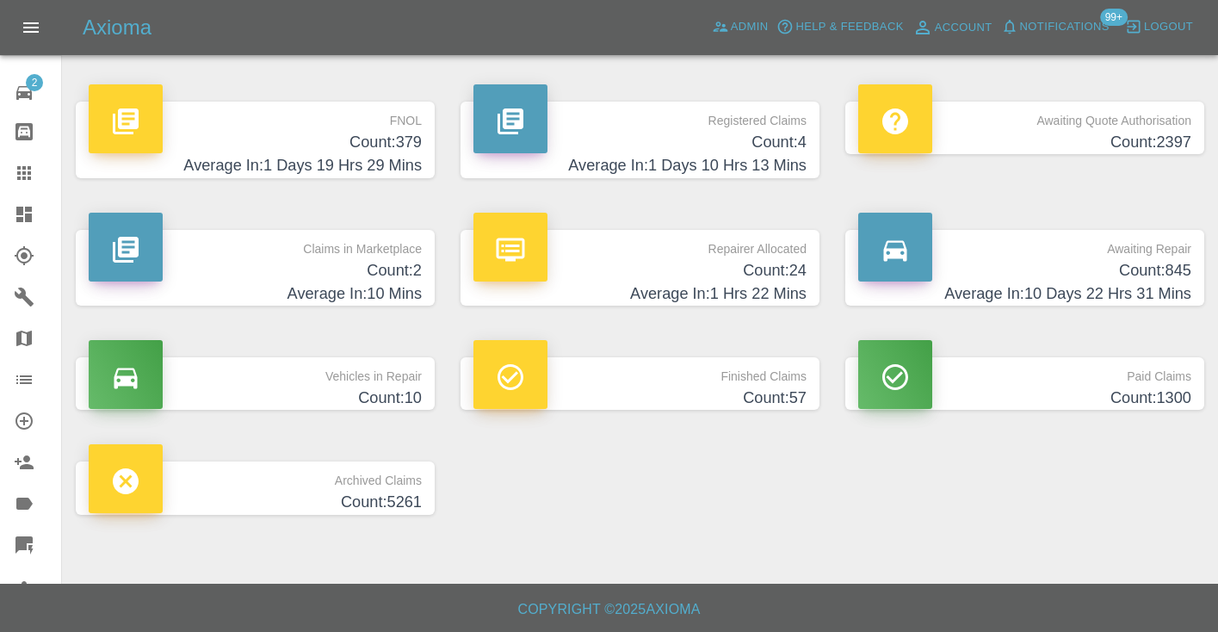
click at [1136, 275] on h4 "Count: 845" at bounding box center [1024, 270] width 333 height 23
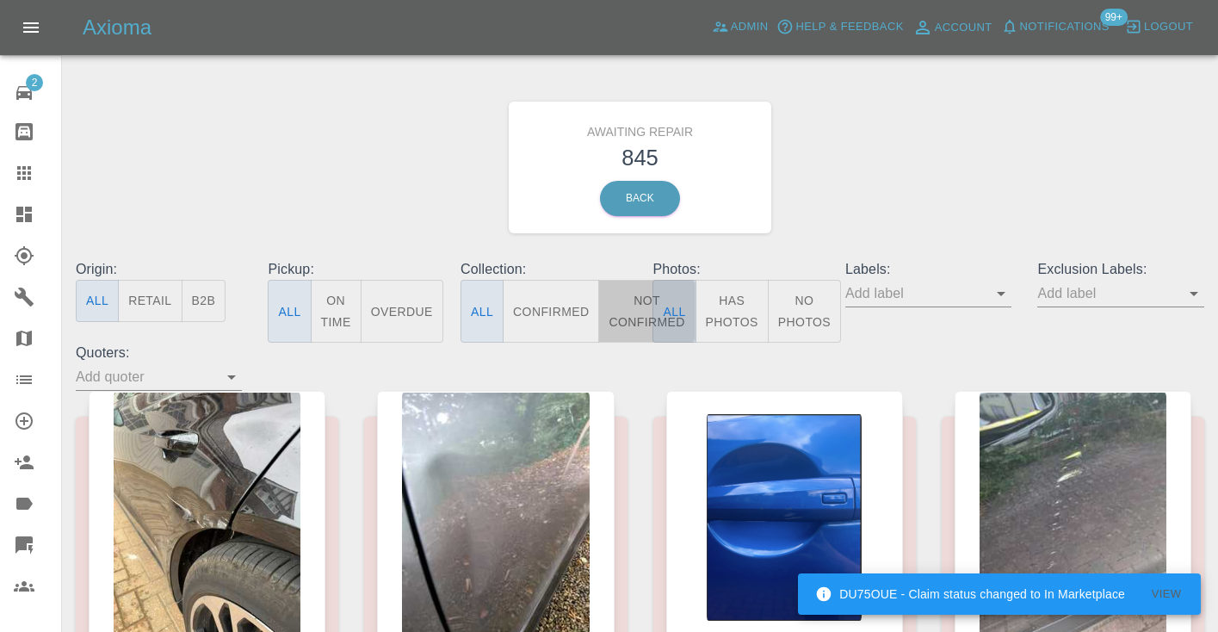
click at [628, 321] on button "Not Confirmed" at bounding box center [646, 311] width 96 height 63
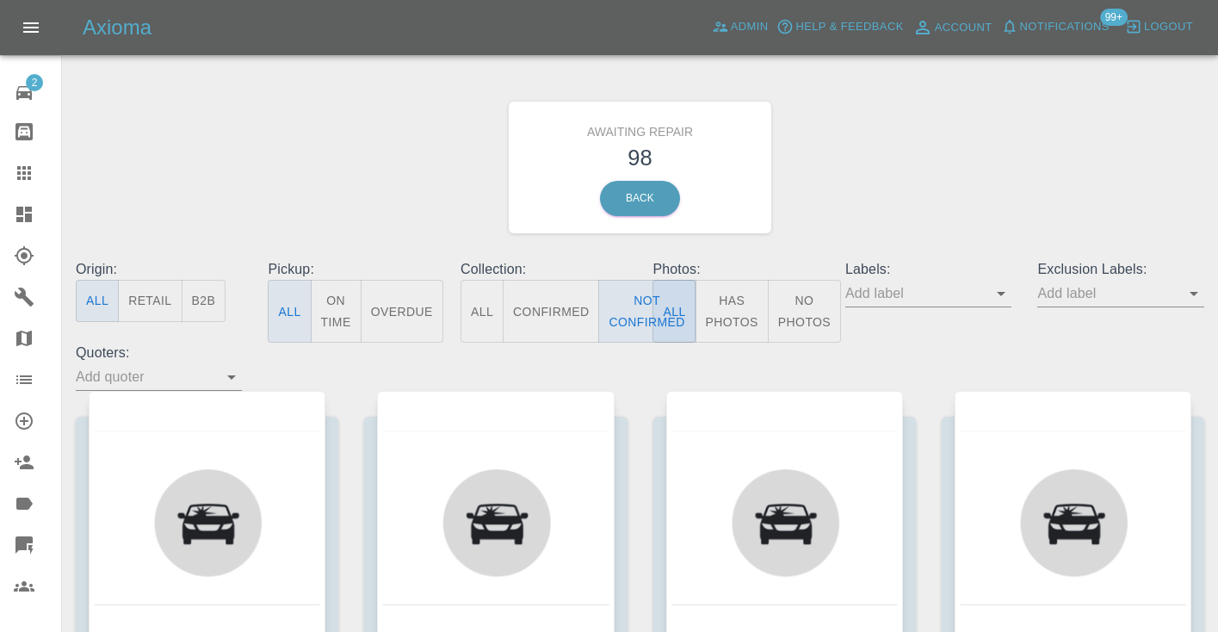
click at [890, 196] on div "Awaiting Repair 98 Back" at bounding box center [640, 167] width 1154 height 183
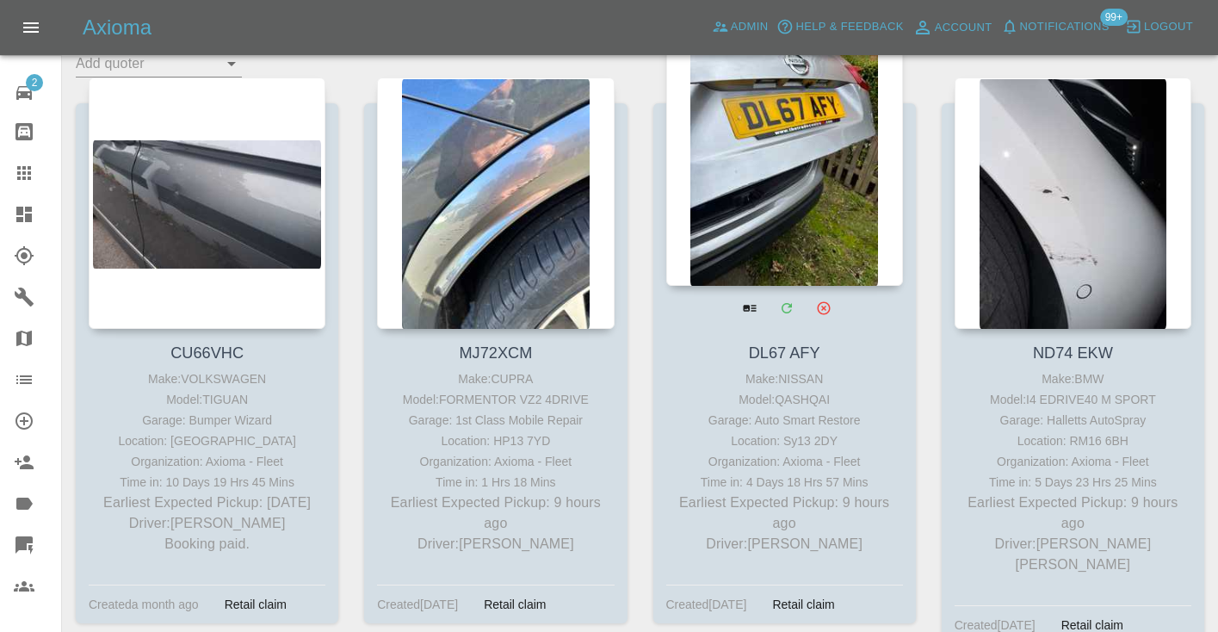
scroll to position [313, 0]
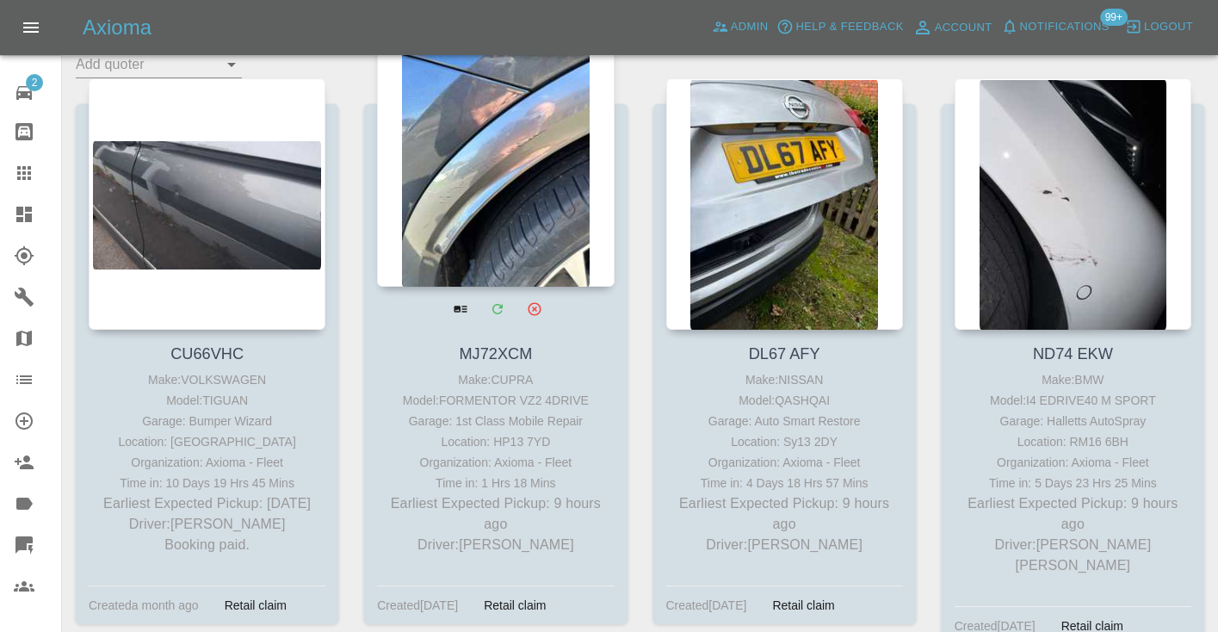
click at [491, 107] on div at bounding box center [495, 160] width 237 height 251
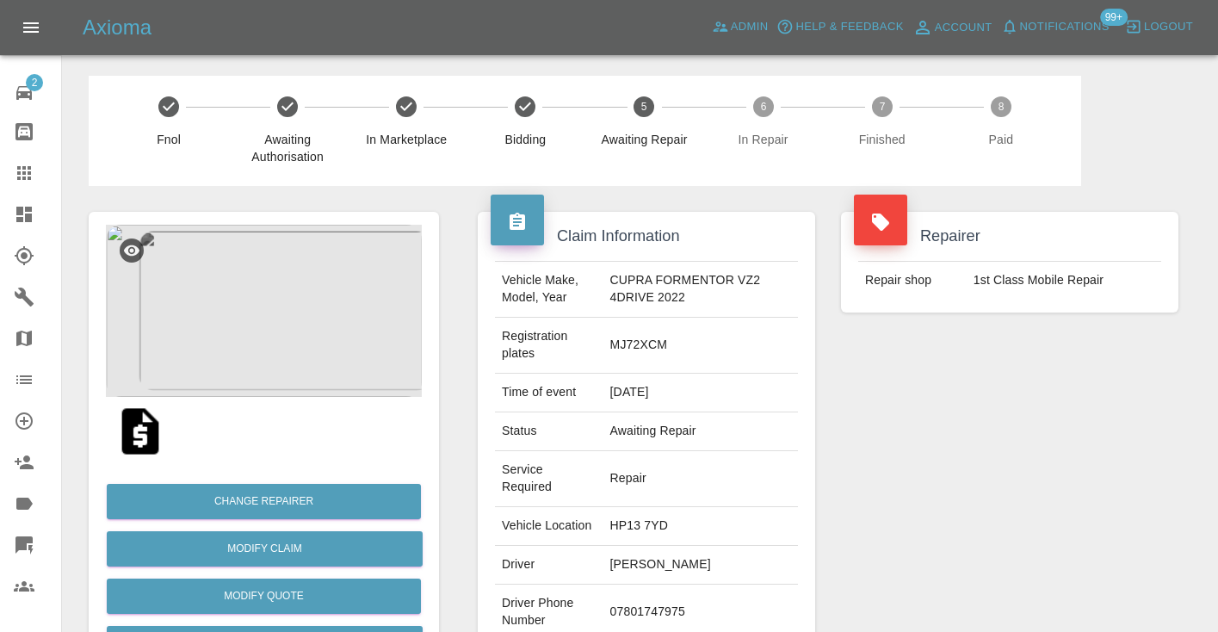
click at [659, 585] on td "07801747975" at bounding box center [700, 613] width 195 height 56
copy td "07801747975"
click at [870, 436] on div "Repairer Repair shop 1st Class Mobile Repair" at bounding box center [1009, 469] width 363 height 566
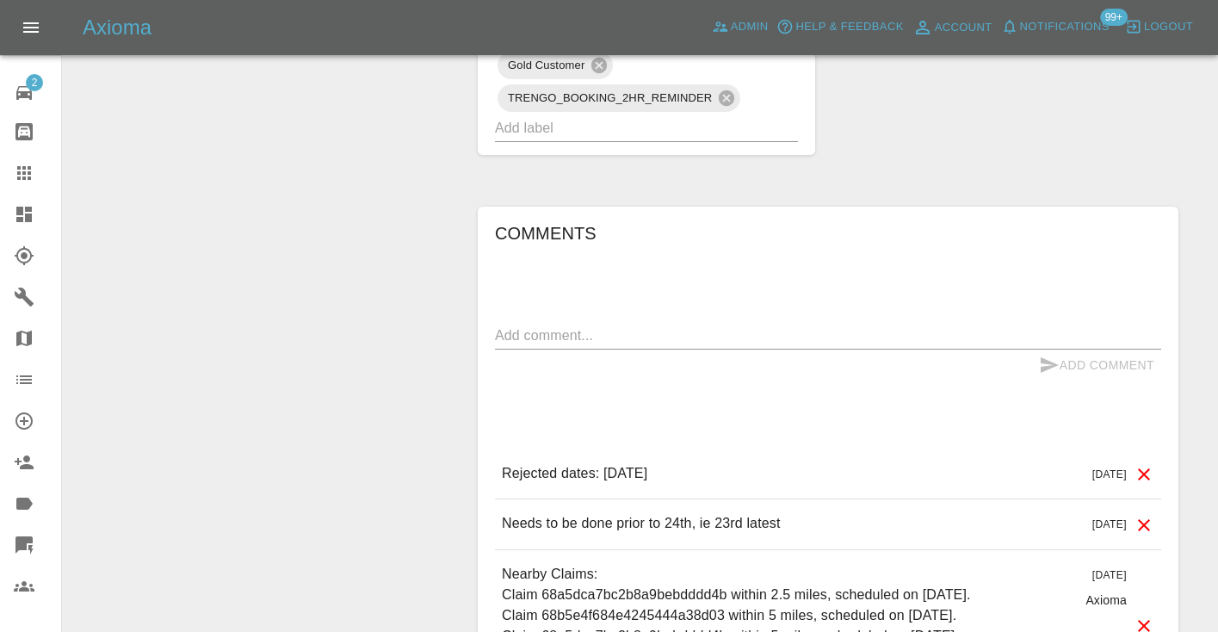
scroll to position [1138, 0]
click at [520, 326] on textarea at bounding box center [828, 336] width 666 height 20
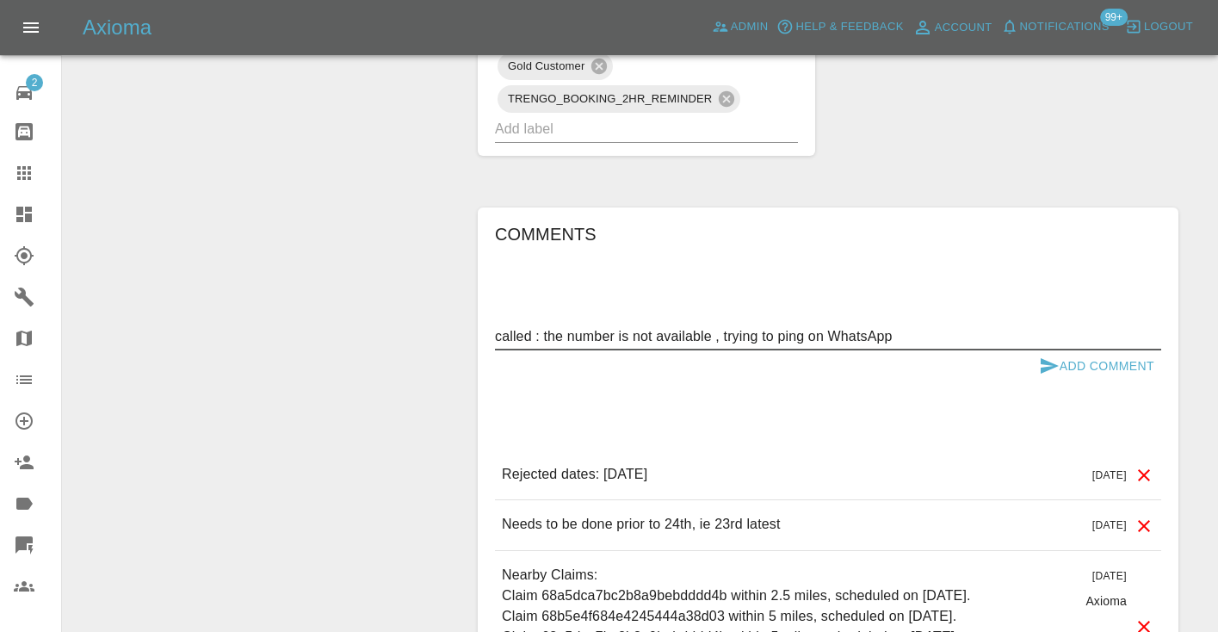
type textarea "called : the number is not available , trying to ping on WhatsApp"
click at [791, 323] on div "called : the number is not available , trying to ping on WhatsApp x" at bounding box center [828, 337] width 666 height 28
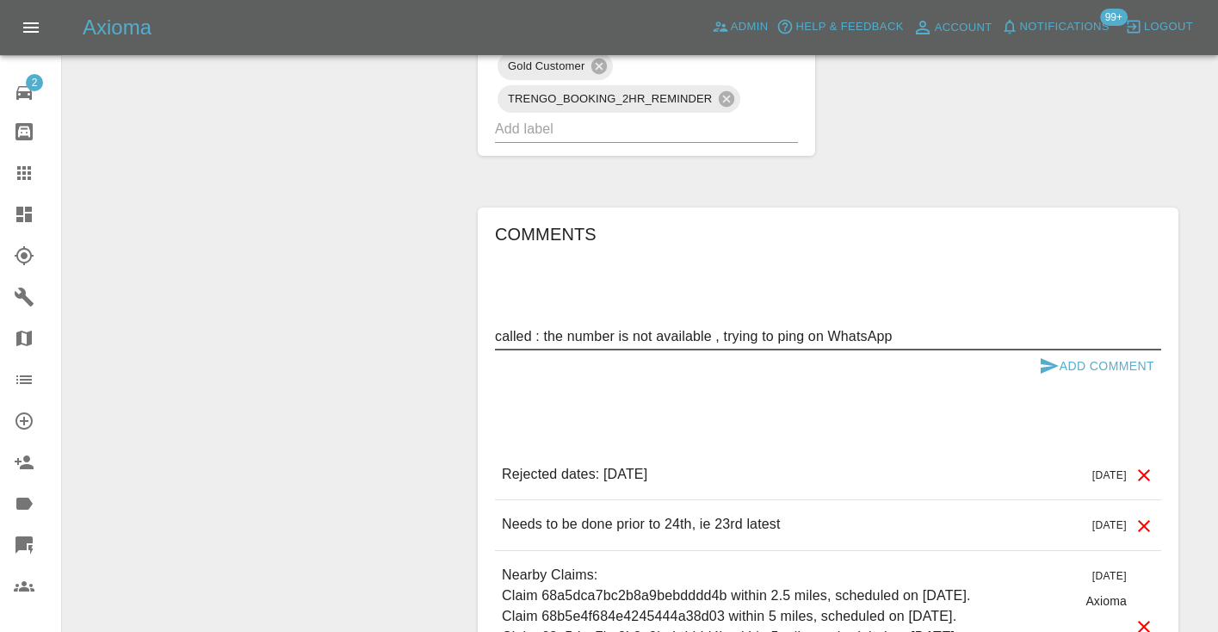
click at [791, 323] on div "called : the number is not available , trying to ping on WhatsApp x" at bounding box center [828, 337] width 666 height 28
click at [791, 326] on textarea "called : the number is not available , trying to ping on WhatsApp" at bounding box center [828, 336] width 666 height 20
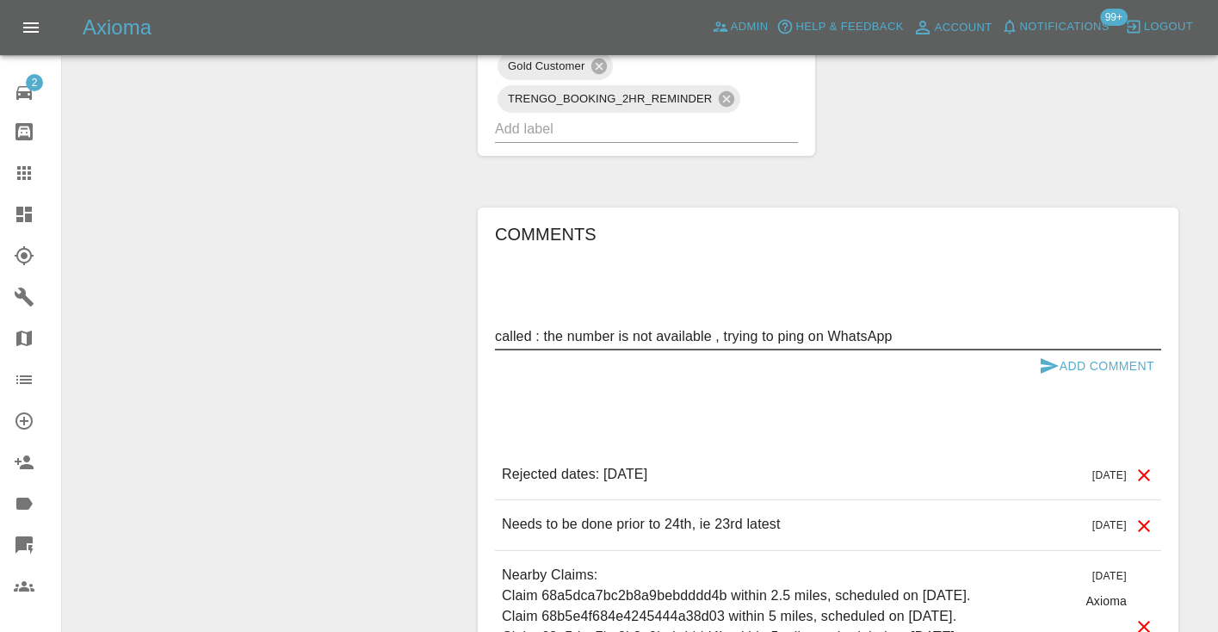
click at [791, 326] on textarea "called : the number is not available , trying to ping on WhatsApp" at bounding box center [828, 336] width 666 height 20
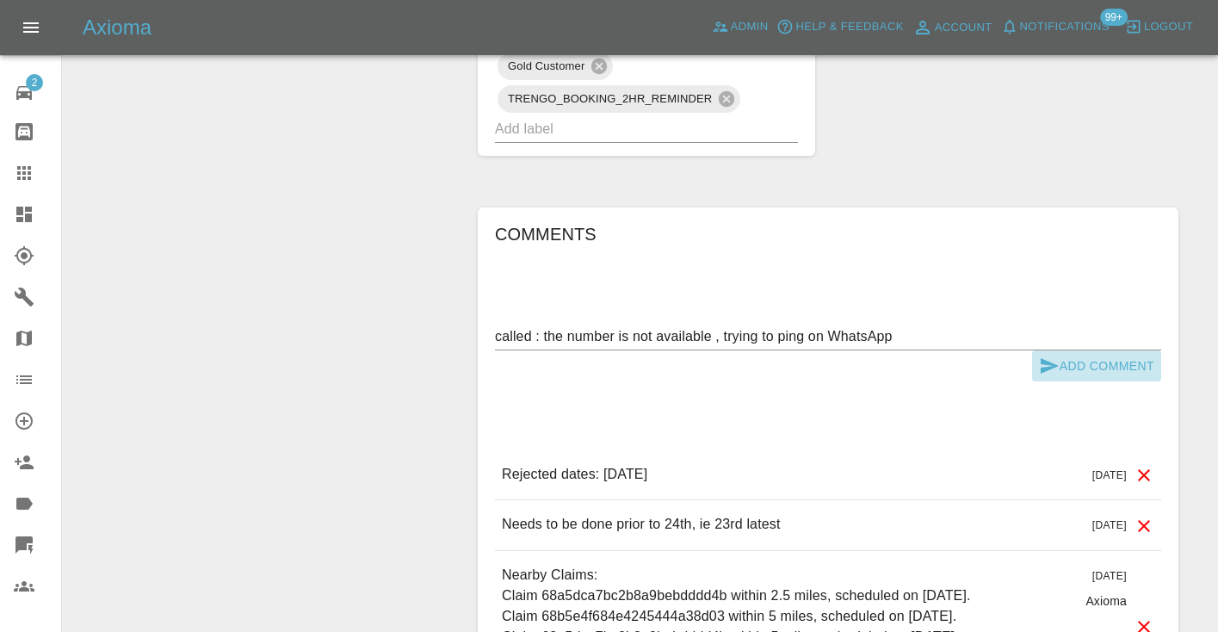
click at [1066, 350] on button "Add Comment" at bounding box center [1096, 366] width 129 height 32
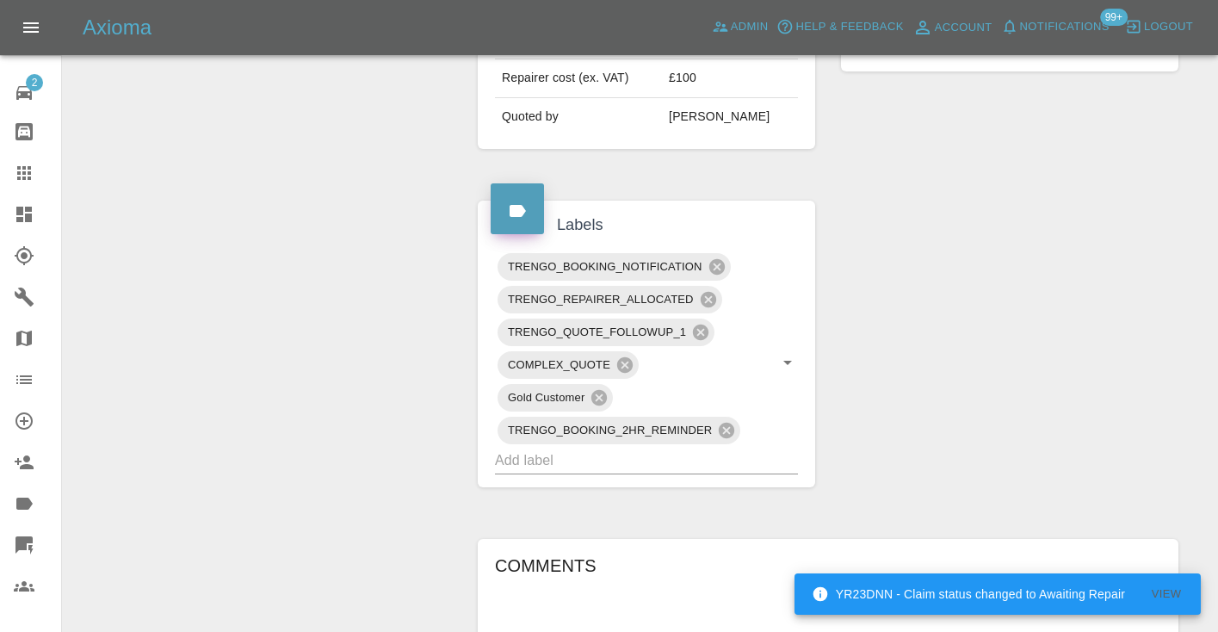
scroll to position [808, 0]
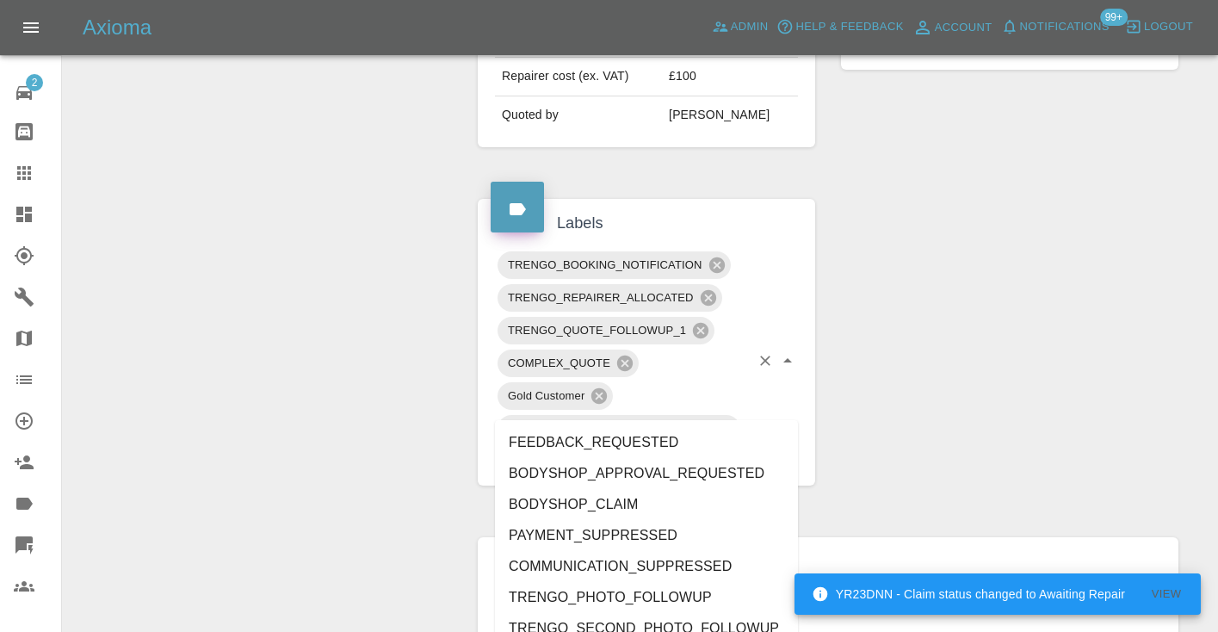
click at [612, 445] on input "text" at bounding box center [622, 458] width 255 height 27
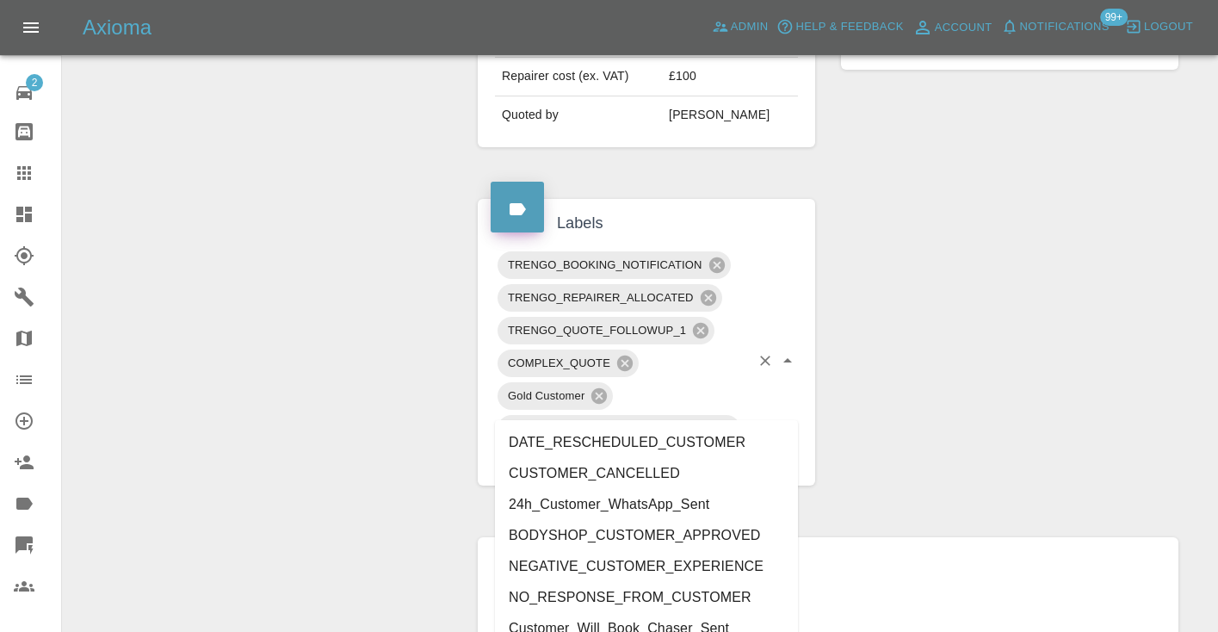
type input "customer_"
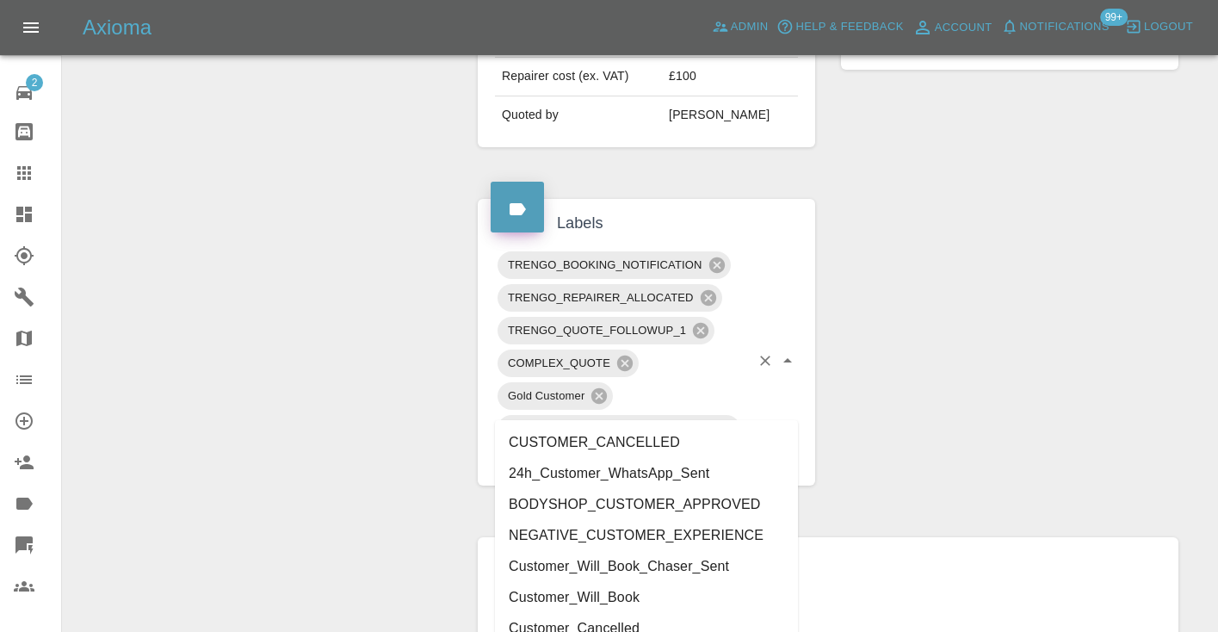
click at [523, 601] on li "Customer_Will_Book" at bounding box center [646, 597] width 303 height 31
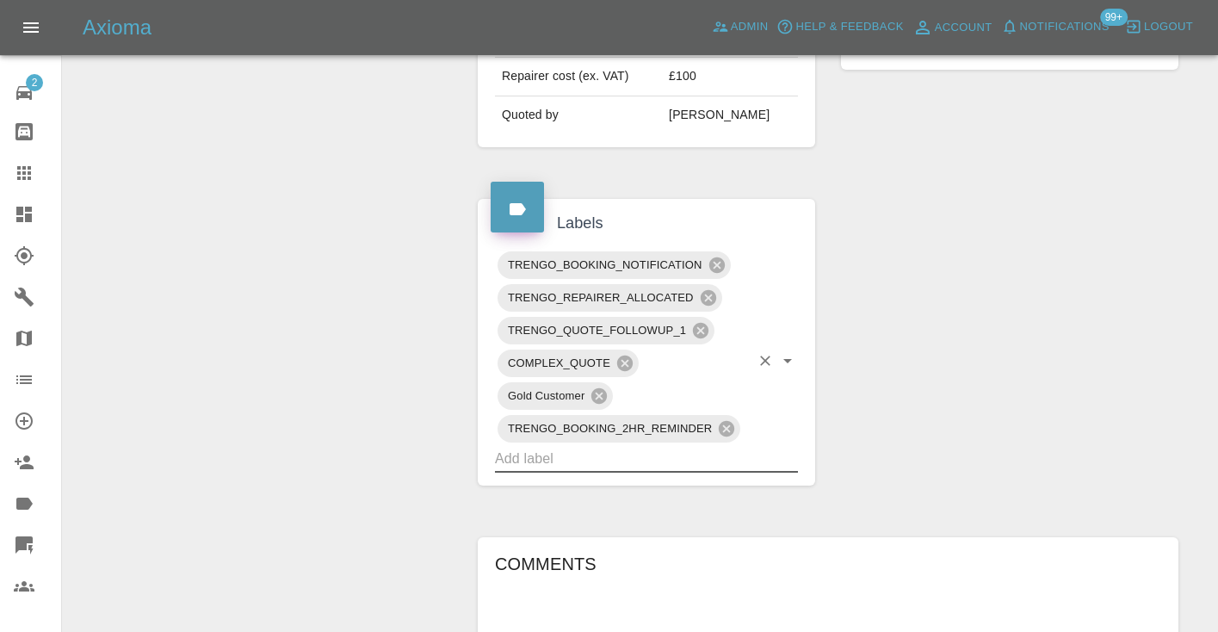
click at [40, 183] on div at bounding box center [38, 173] width 48 height 21
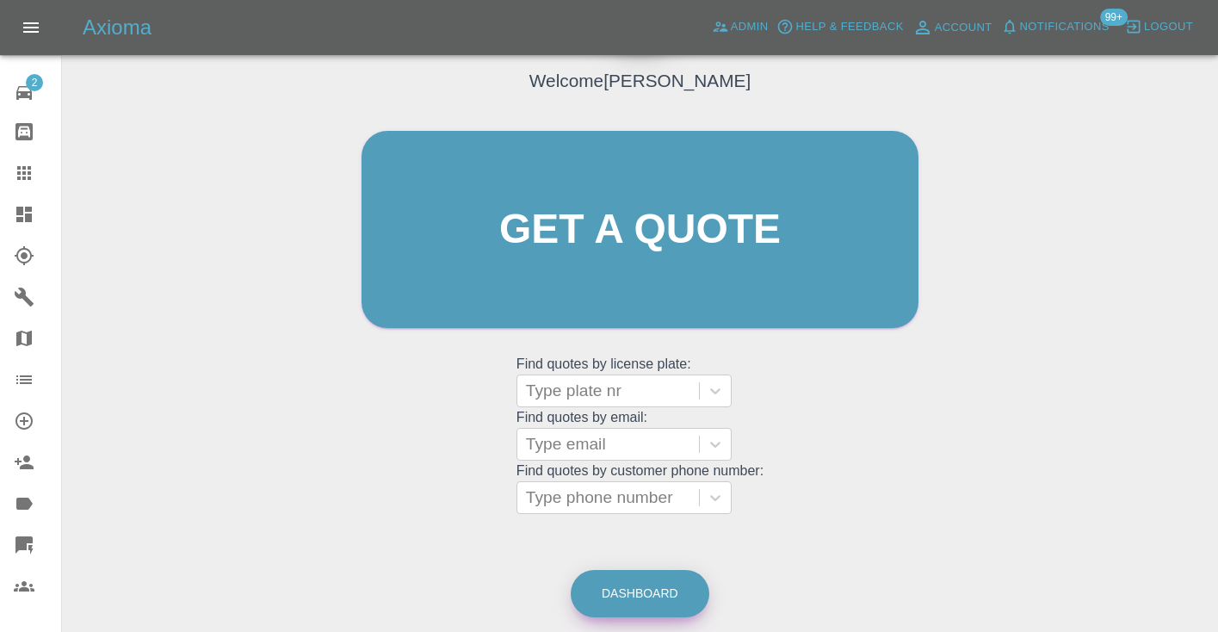
click at [645, 589] on link "Dashboard" at bounding box center [640, 593] width 139 height 47
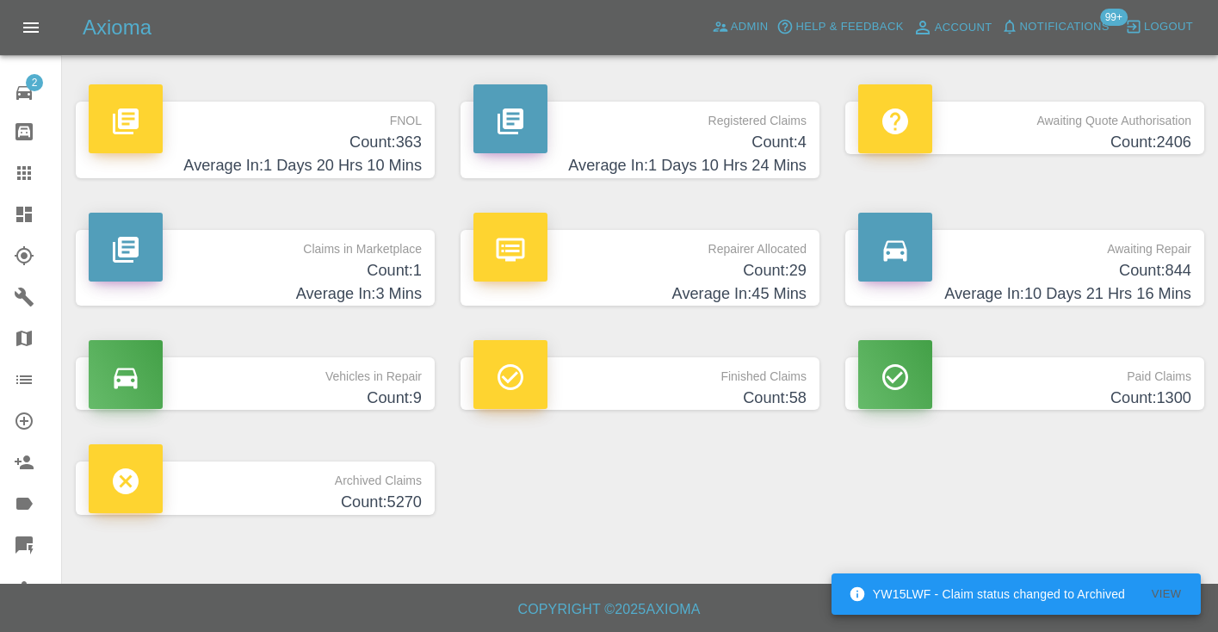
click at [1168, 285] on h4 "Average In: 10 Days 21 Hrs 16 Mins" at bounding box center [1024, 293] width 333 height 23
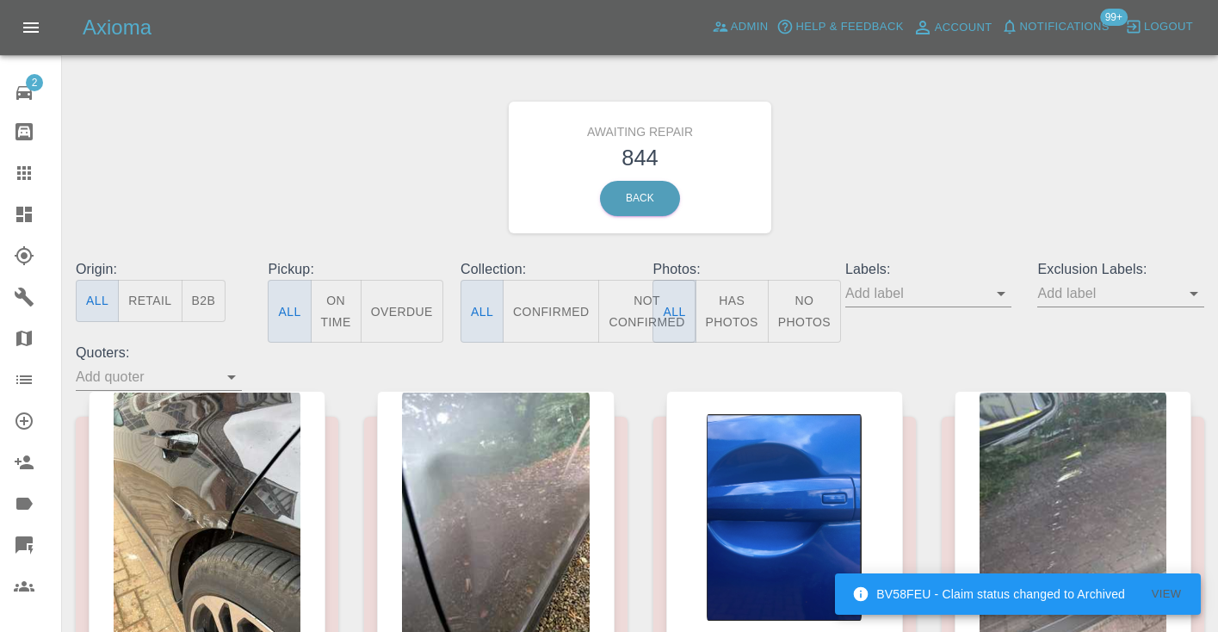
click at [627, 313] on button "Not Confirmed" at bounding box center [646, 311] width 96 height 63
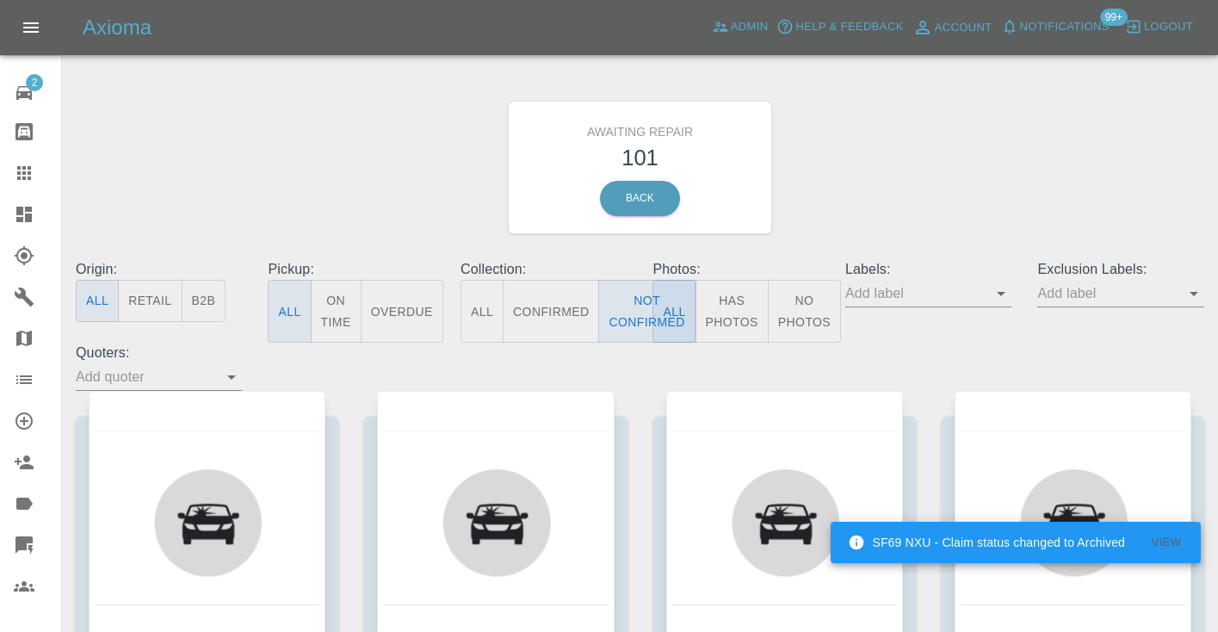
click at [940, 195] on div "Awaiting Repair 101 Back" at bounding box center [640, 167] width 1154 height 183
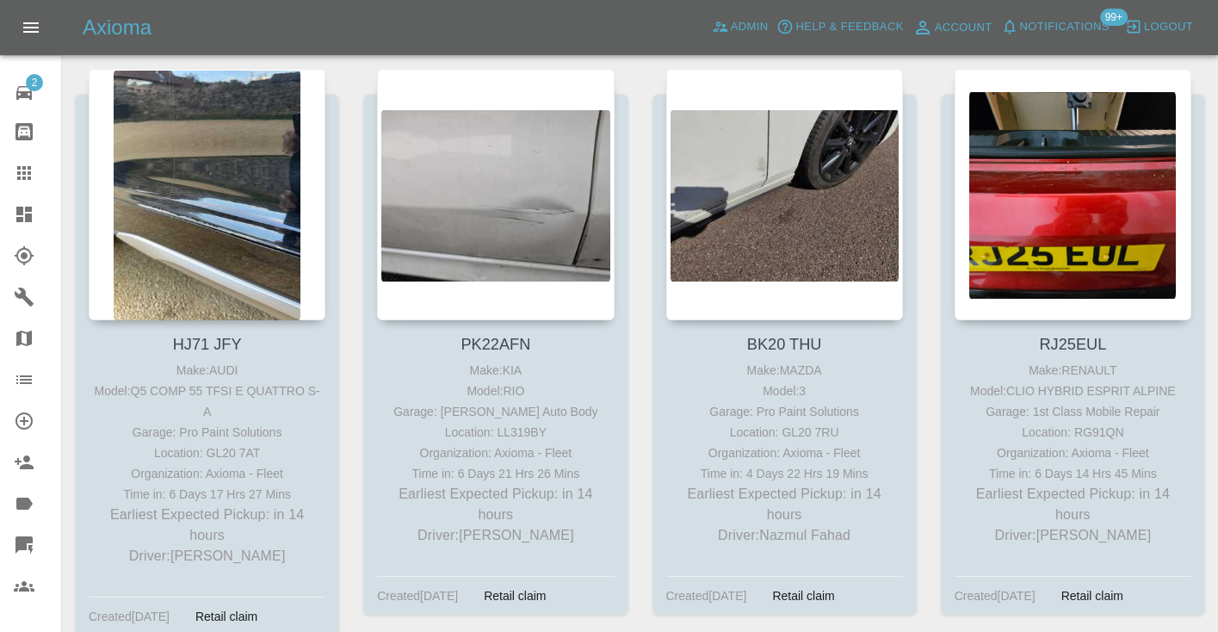
scroll to position [2114, 0]
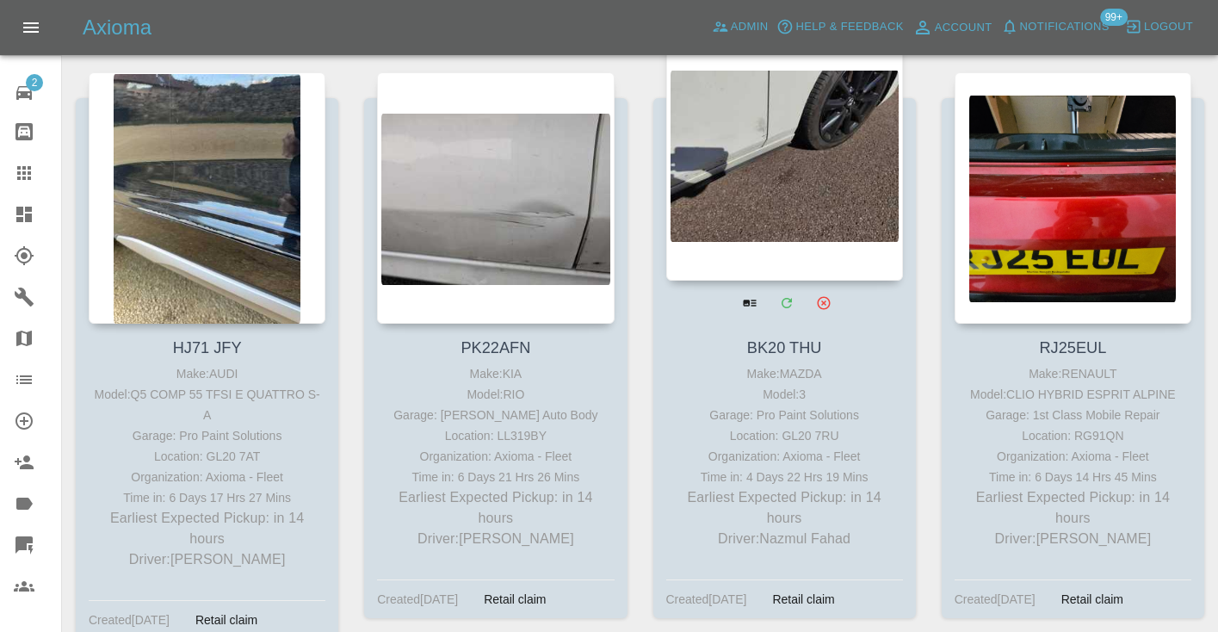
click at [783, 194] on div at bounding box center [784, 154] width 237 height 251
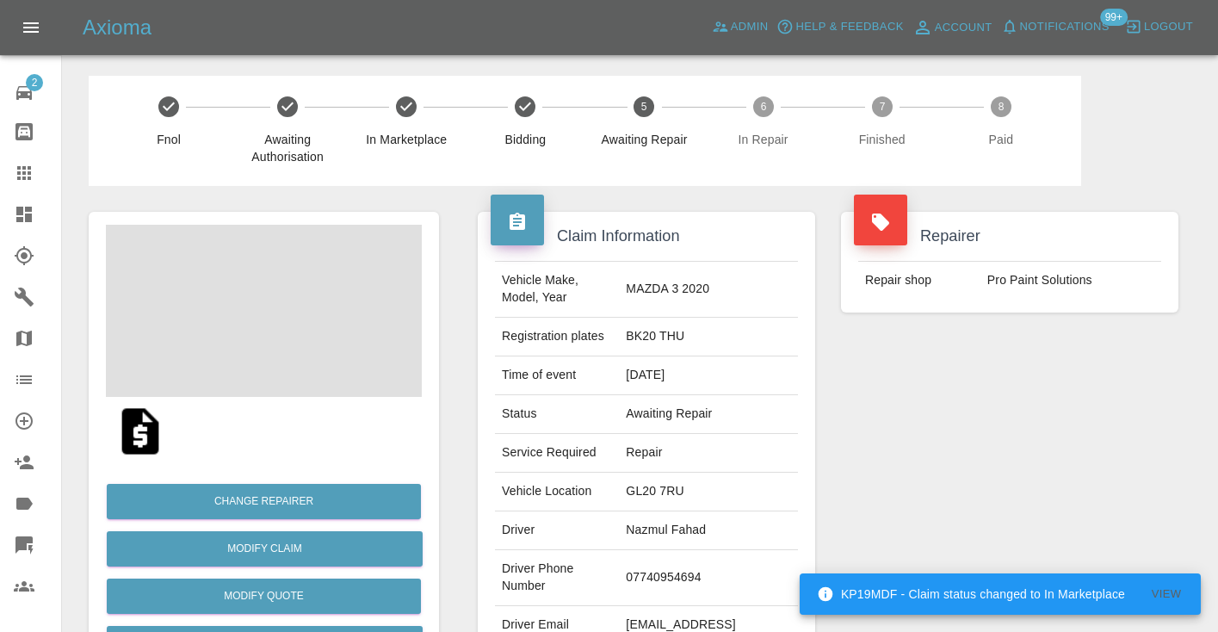
click at [702, 550] on td "07740954694" at bounding box center [708, 578] width 179 height 56
copy td "07740954694"
click at [970, 423] on div "Repairer Repair shop Pro Paint Solutions" at bounding box center [1009, 443] width 363 height 514
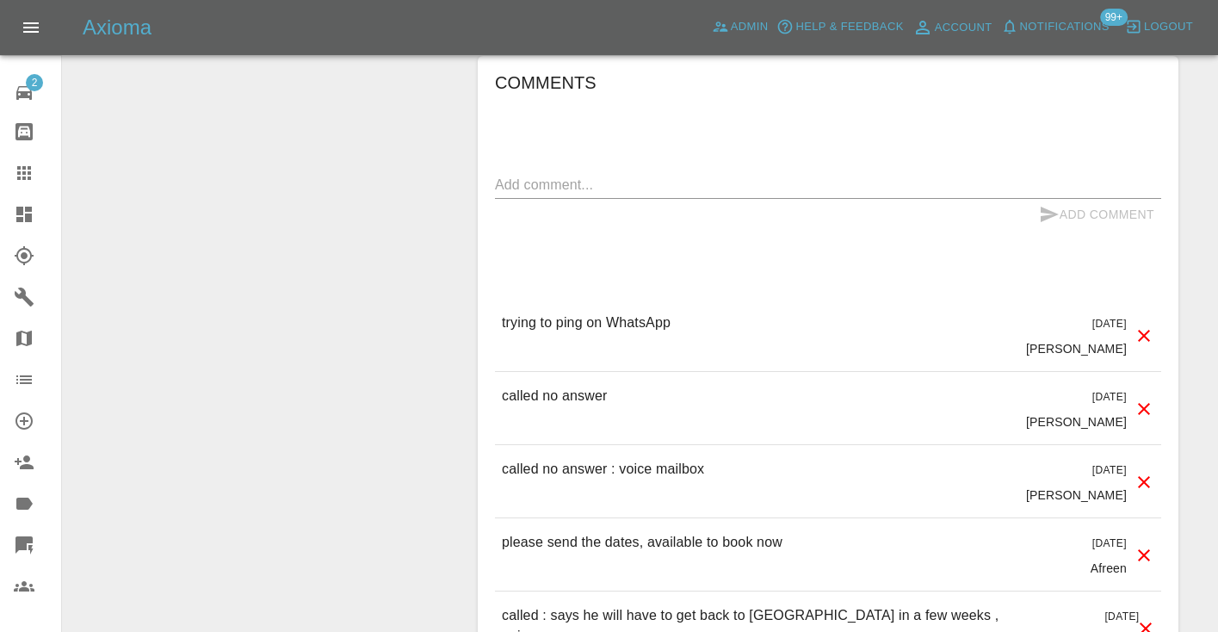
scroll to position [1310, 0]
click at [22, 170] on icon at bounding box center [24, 173] width 21 height 21
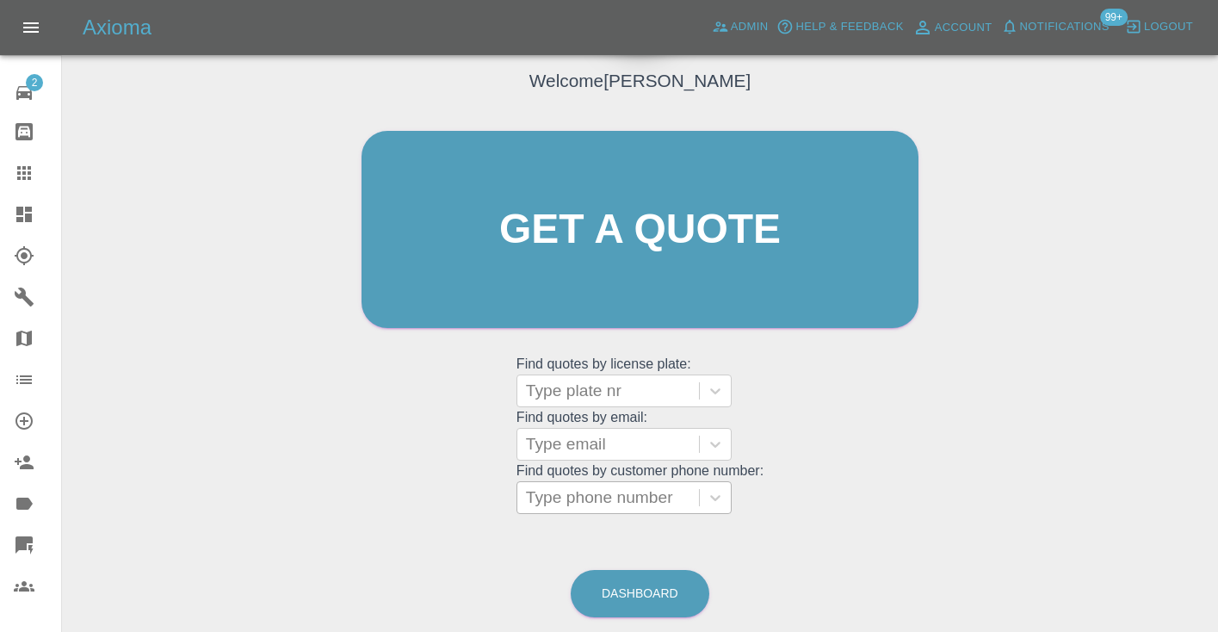
click at [564, 489] on div "Type phone number" at bounding box center [608, 497] width 164 height 21
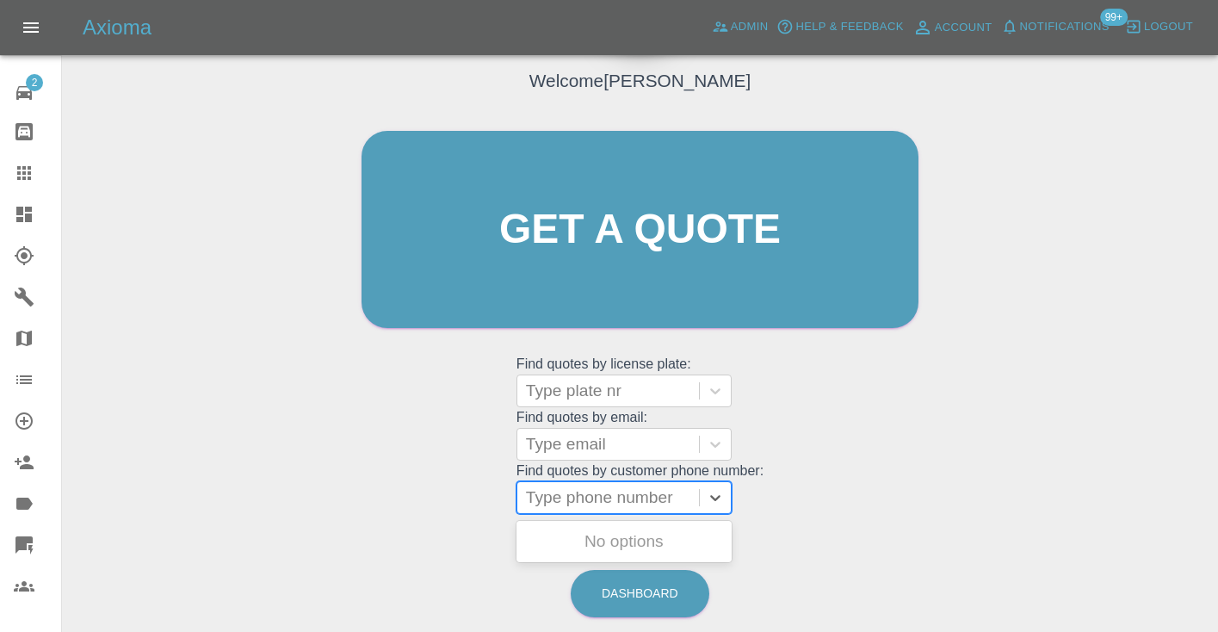
paste input "07789343346"
type input "07789343346"
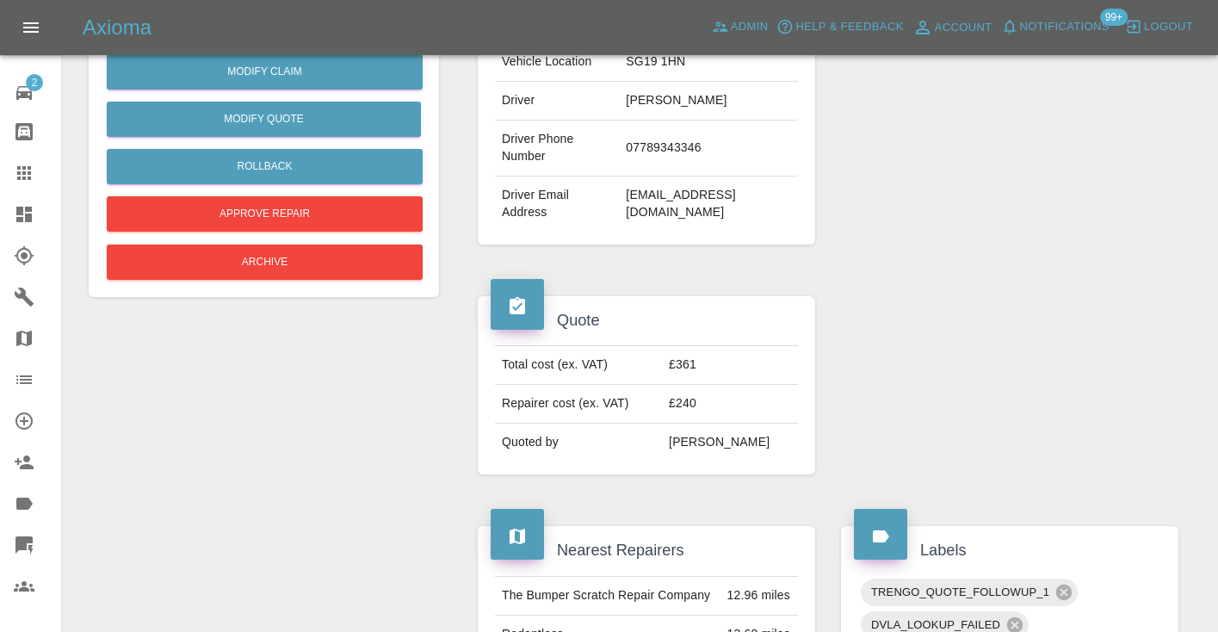
scroll to position [455, 0]
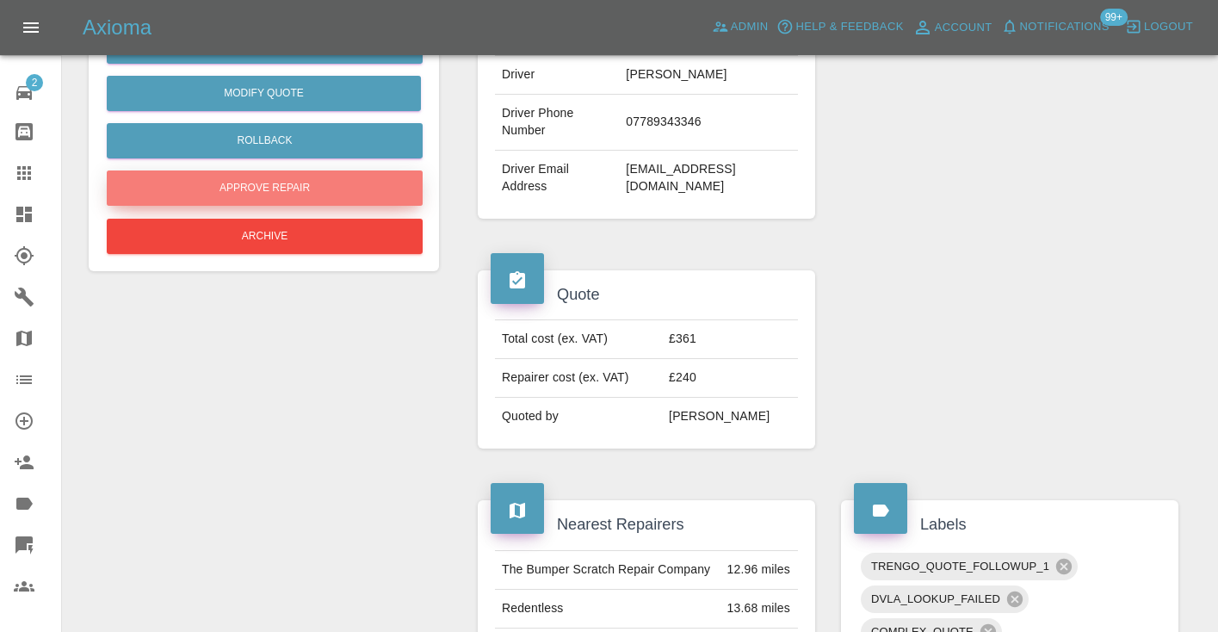
click at [302, 182] on button "Approve Repair" at bounding box center [265, 187] width 316 height 35
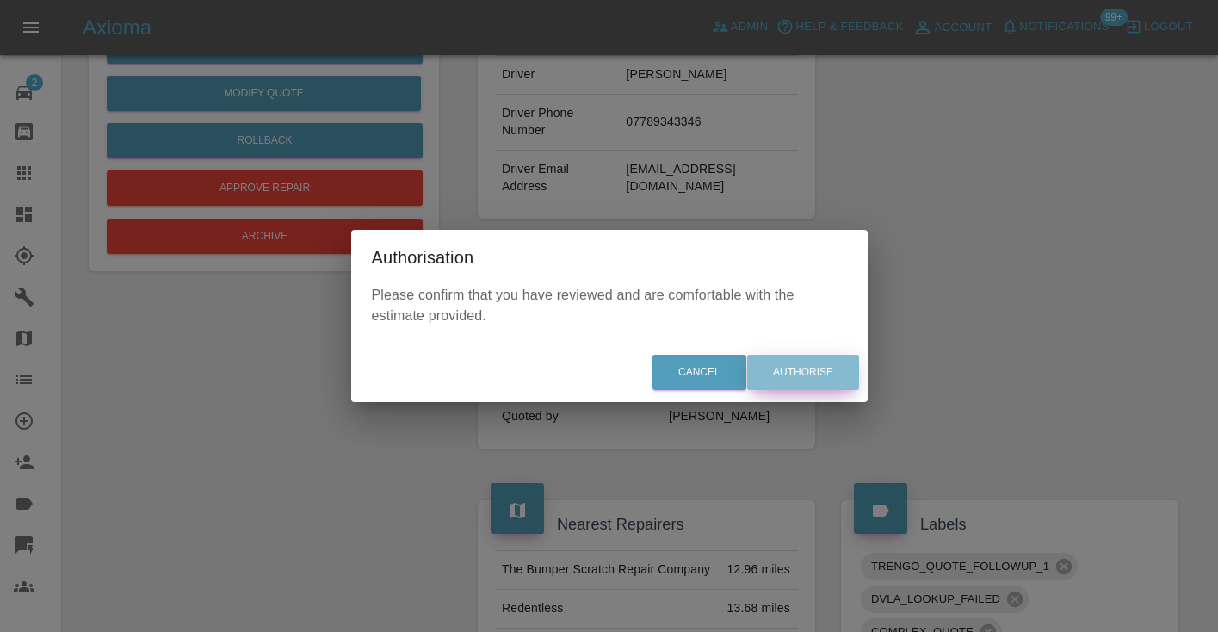
click at [777, 381] on button "Authorise" at bounding box center [803, 372] width 112 height 35
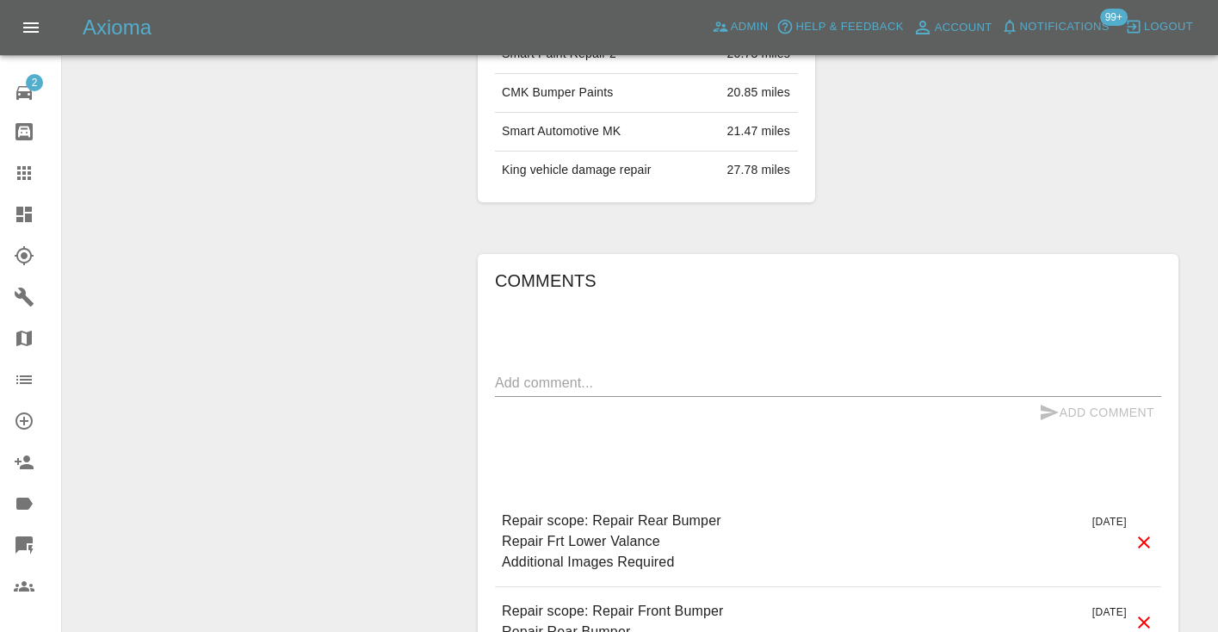
scroll to position [1217, 0]
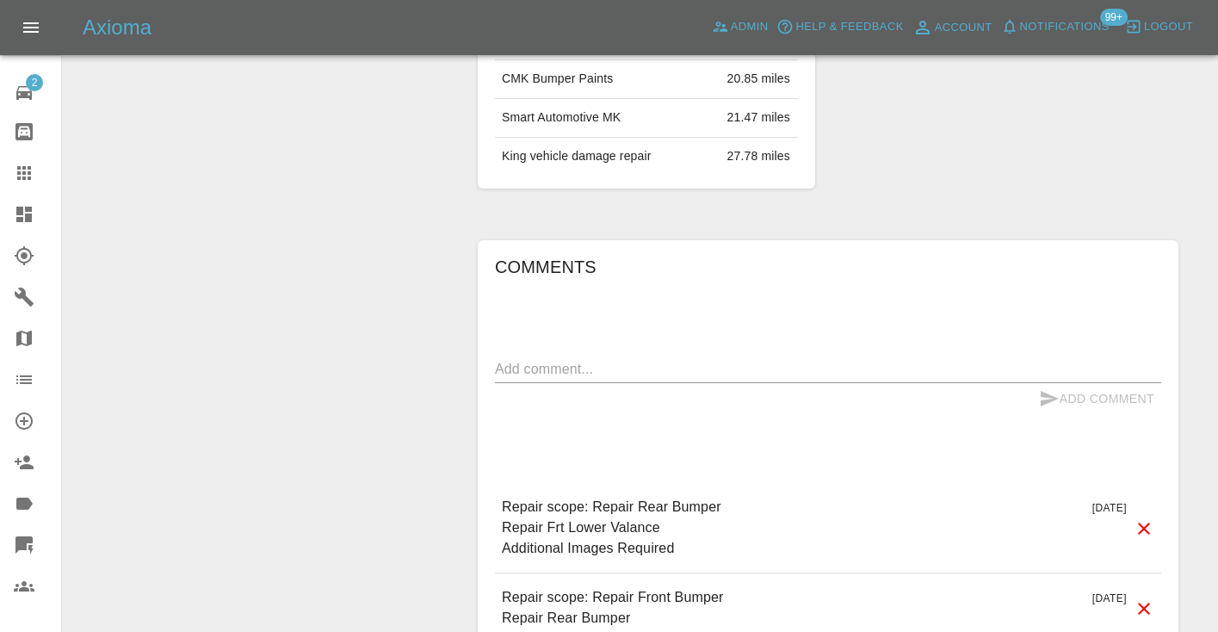
click at [527, 319] on div "Comments x Add Comment Repair scope: Repair Rear Bumper Repair Frt Lower Valanc…" at bounding box center [828, 483] width 666 height 460
click at [492, 337] on div "Comments x Add Comment Repair scope: Repair Rear Bumper Repair Frt Lower Valanc…" at bounding box center [828, 483] width 701 height 486
click at [511, 359] on textarea at bounding box center [828, 369] width 666 height 20
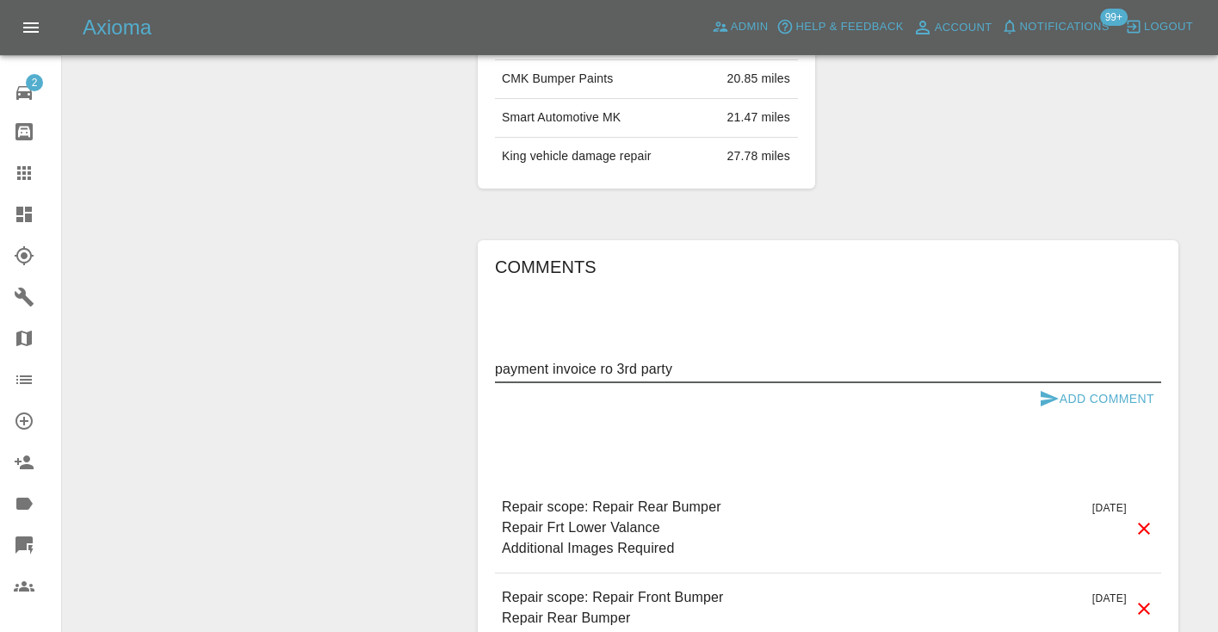
click at [608, 359] on textarea "payment invoice ro 3rd party" at bounding box center [828, 369] width 666 height 20
click at [703, 359] on textarea "payment invoice to 3rd party" at bounding box center [828, 369] width 666 height 20
paste textarea "michael.dear4@gmail.com"
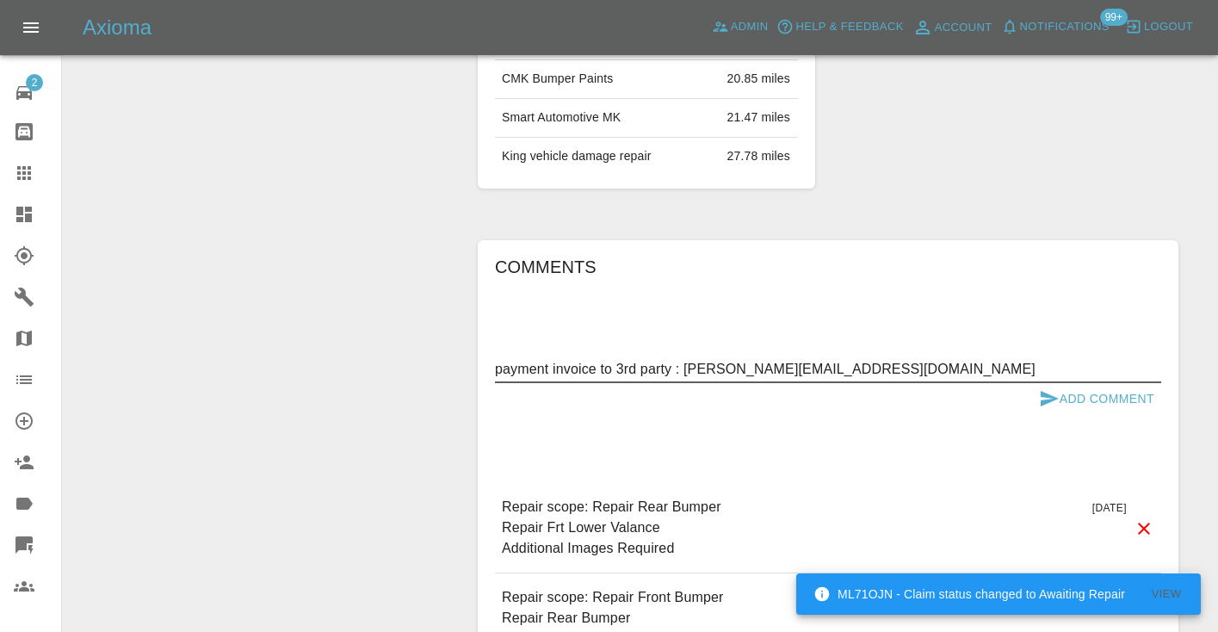
type textarea "payment invoice to 3rd party : michael.dear4@gmail.com"
click at [1049, 391] on icon "submit" at bounding box center [1050, 398] width 18 height 15
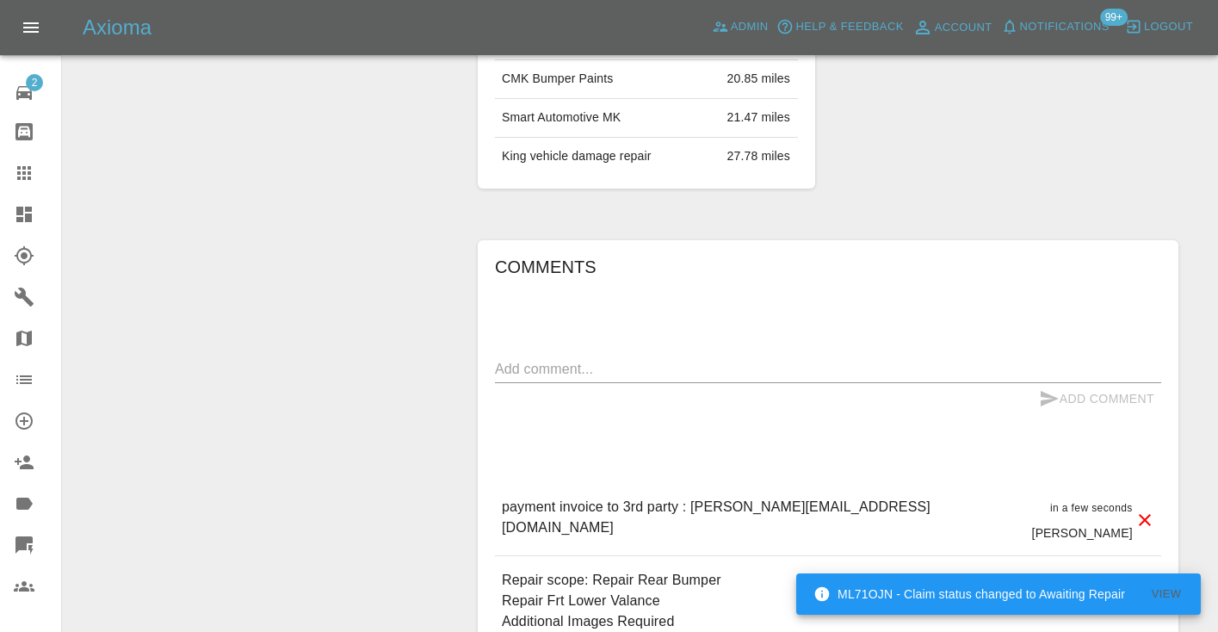
click at [885, 214] on div "Comments x Add Comment payment invoice to 3rd party : michael.dear4@gmail.com i…" at bounding box center [828, 519] width 727 height 610
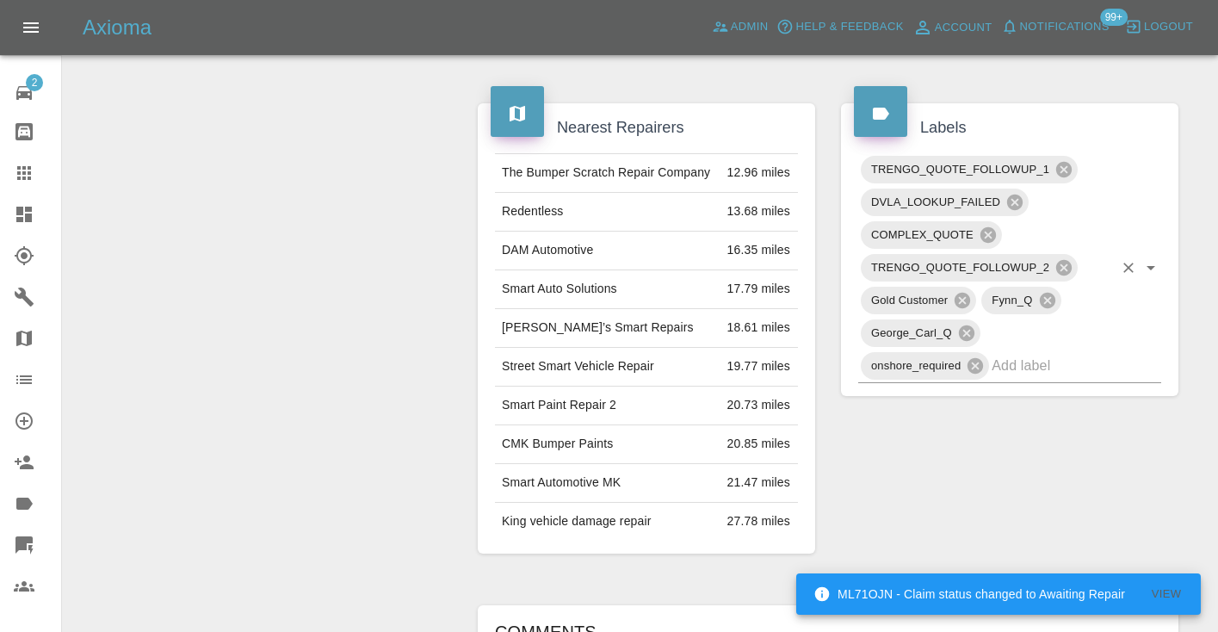
scroll to position [849, 0]
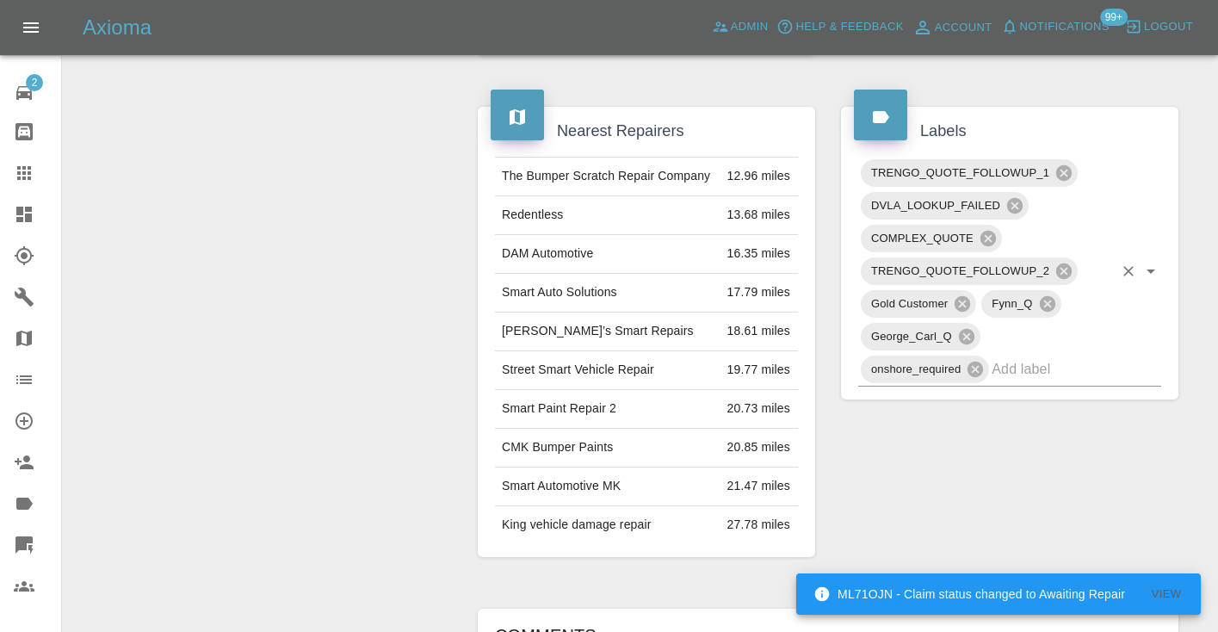
click at [1037, 356] on input "text" at bounding box center [1052, 369] width 121 height 27
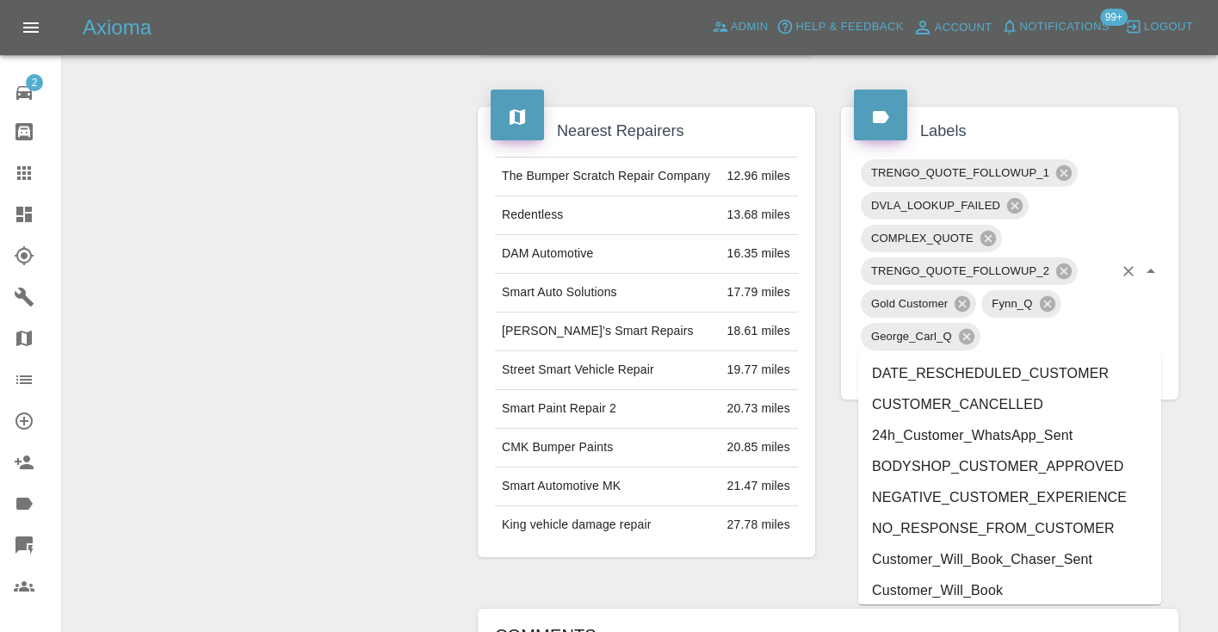
type input "cust"
click at [1006, 581] on li "Customer_Will_Book" at bounding box center [1009, 590] width 303 height 31
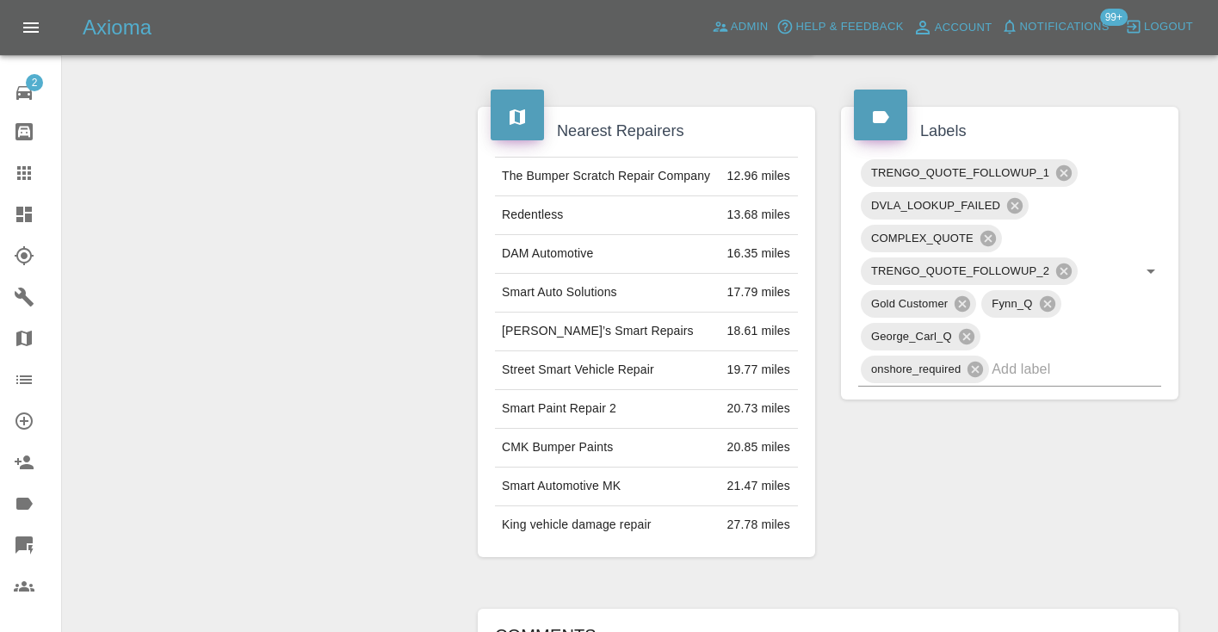
click at [321, 302] on div "Allocate Repairer Modify Claim Modify Quote Rollback Archive" at bounding box center [264, 264] width 376 height 1855
click at [24, 170] on icon at bounding box center [24, 173] width 14 height 14
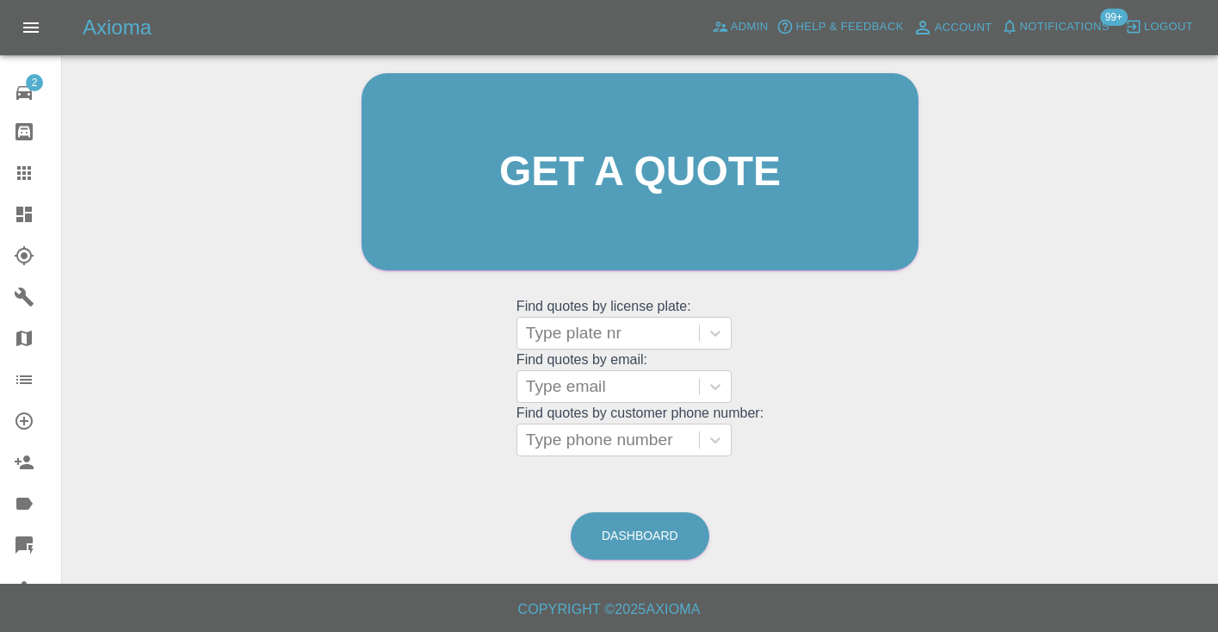
scroll to position [173, 0]
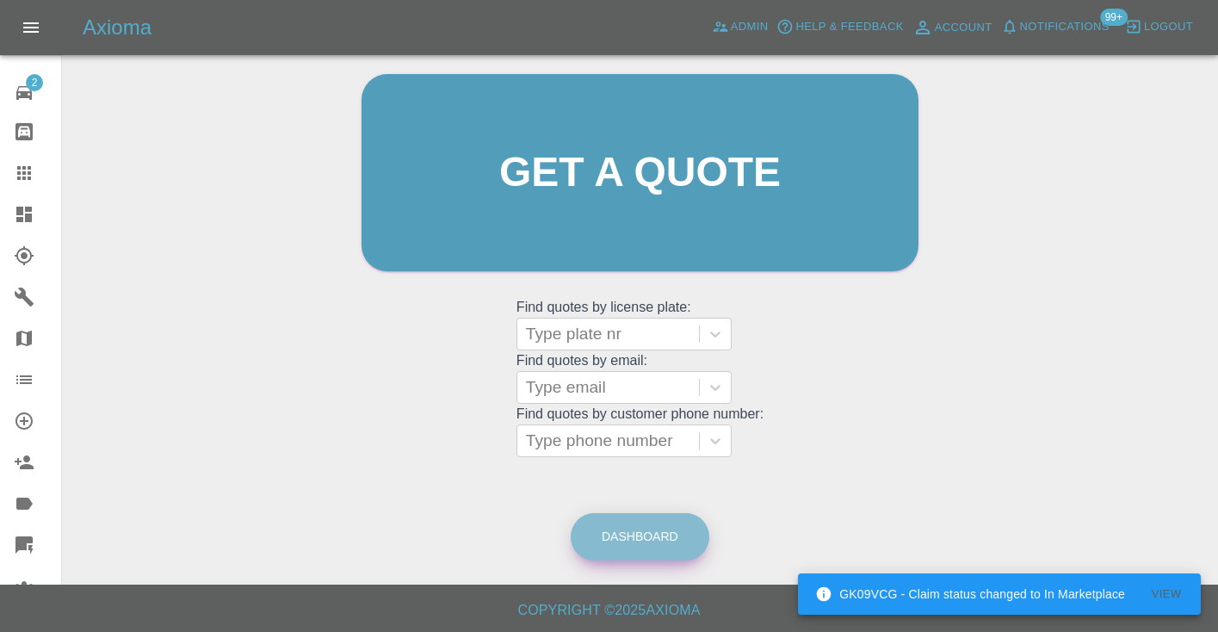
click at [617, 539] on link "Dashboard" at bounding box center [640, 536] width 139 height 47
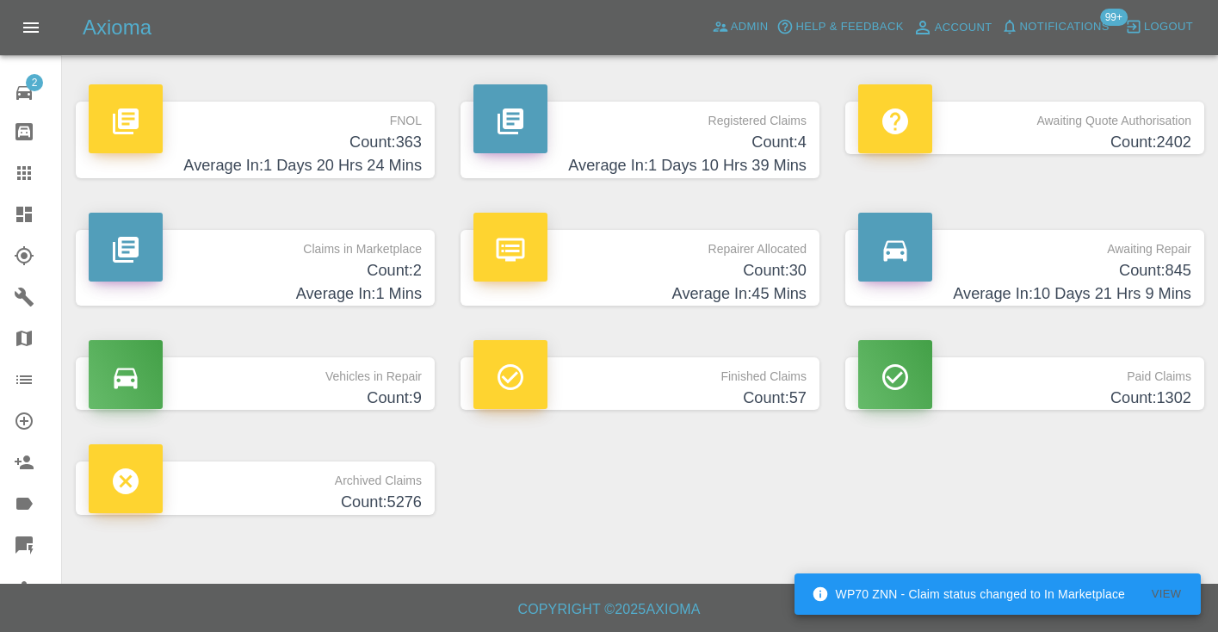
click at [28, 170] on icon at bounding box center [24, 173] width 14 height 14
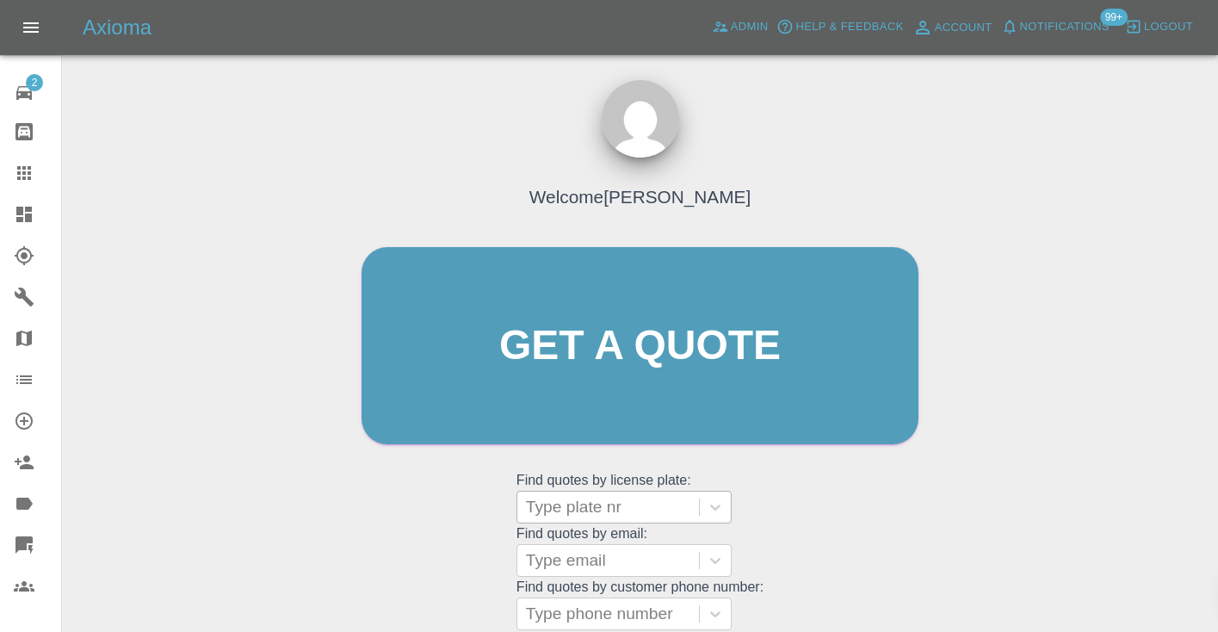
click at [601, 504] on div "Type plate nr" at bounding box center [608, 507] width 164 height 21
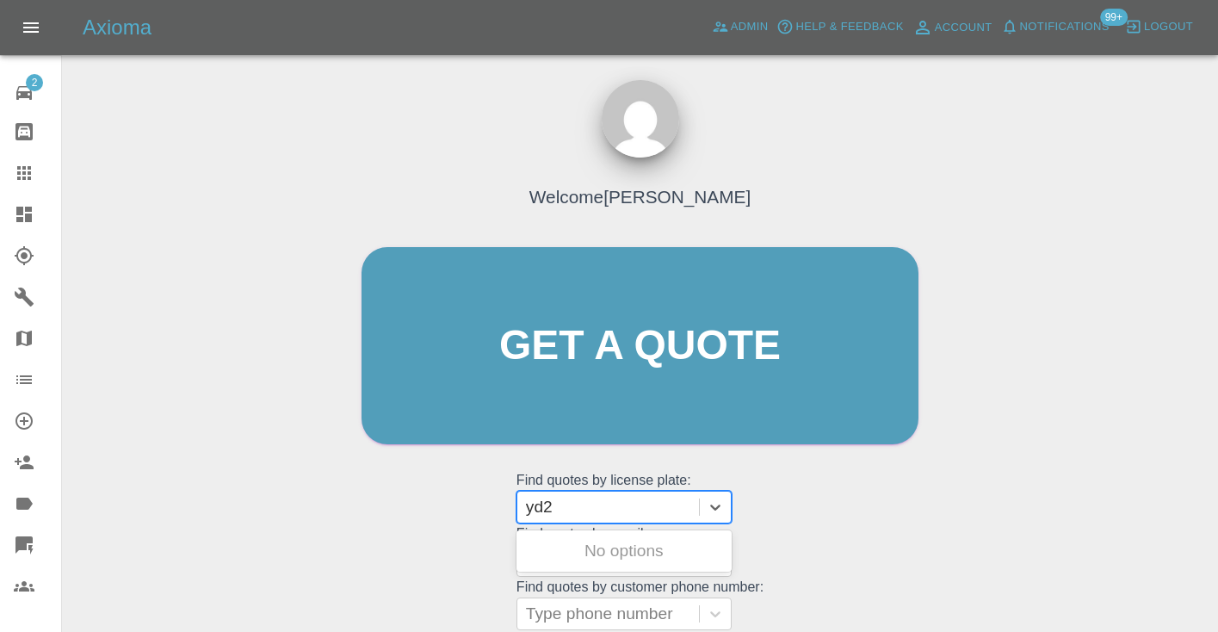
type input "yd23"
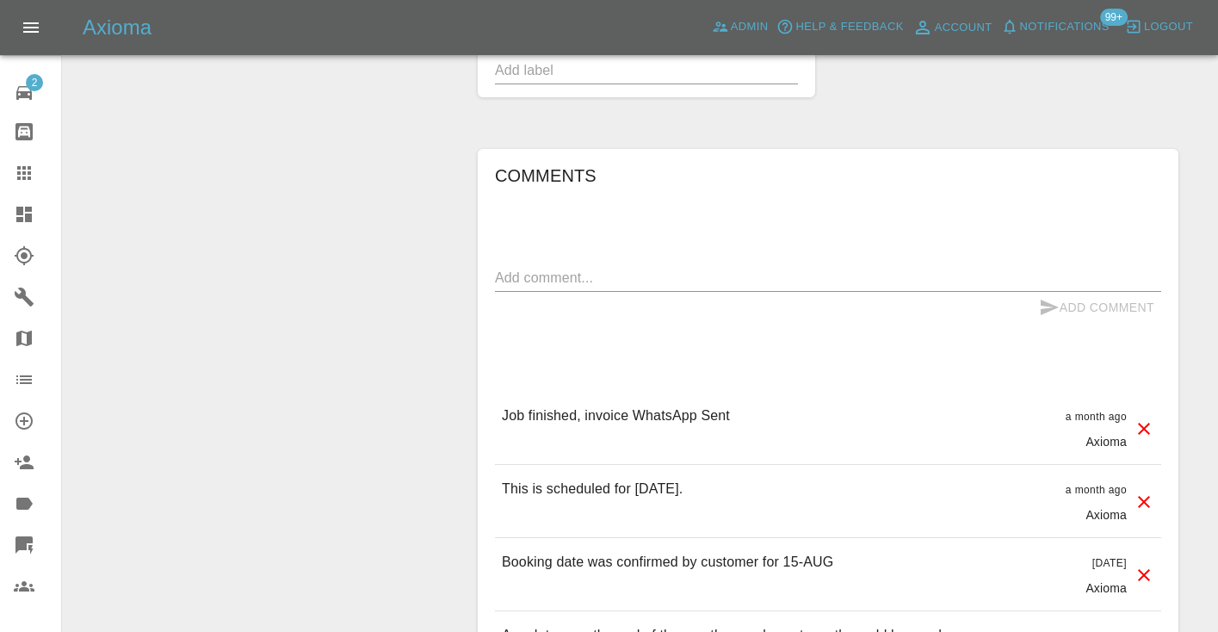
scroll to position [1643, 0]
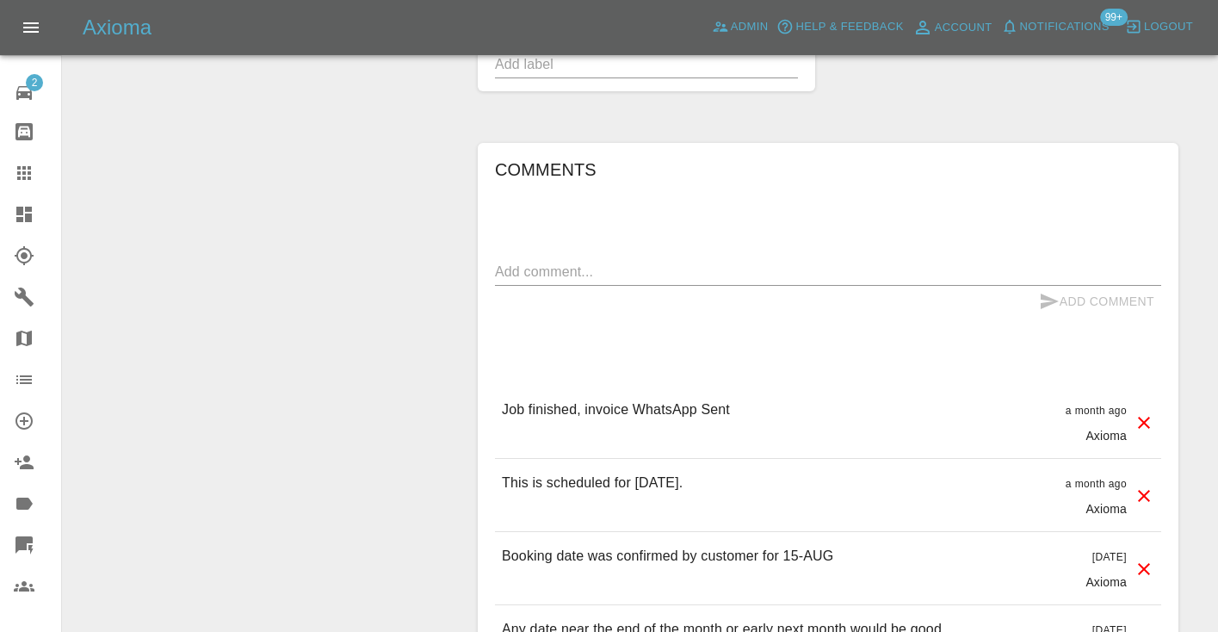
click at [518, 277] on div "x" at bounding box center [828, 272] width 666 height 28
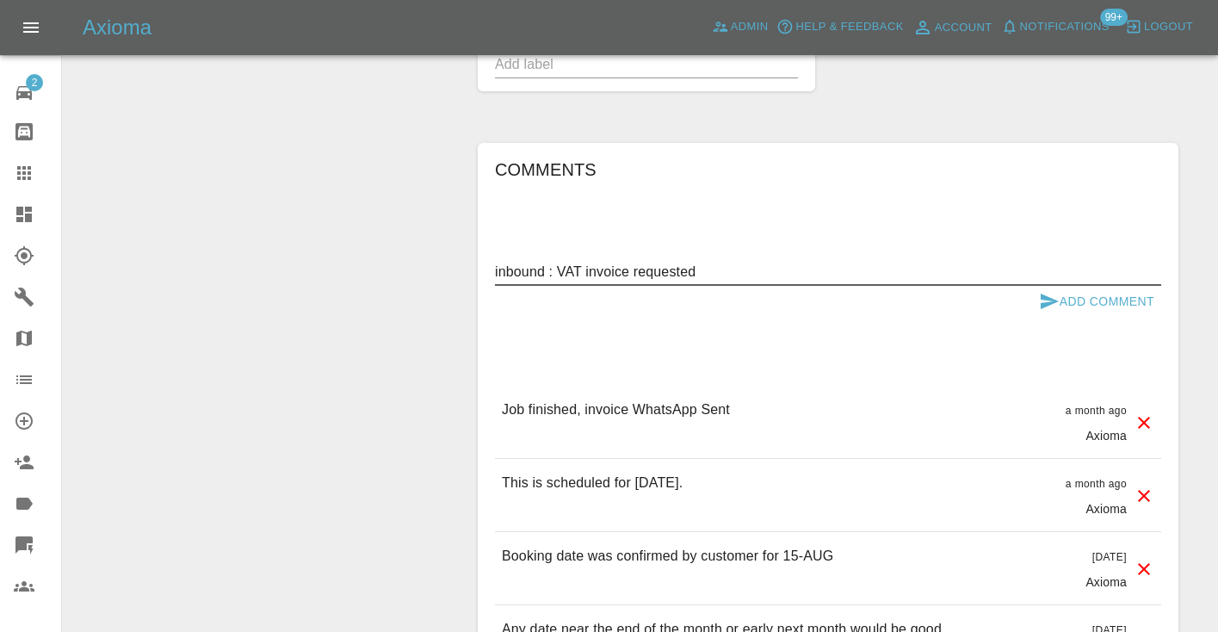
type textarea "inbound : VAT invoice requested"
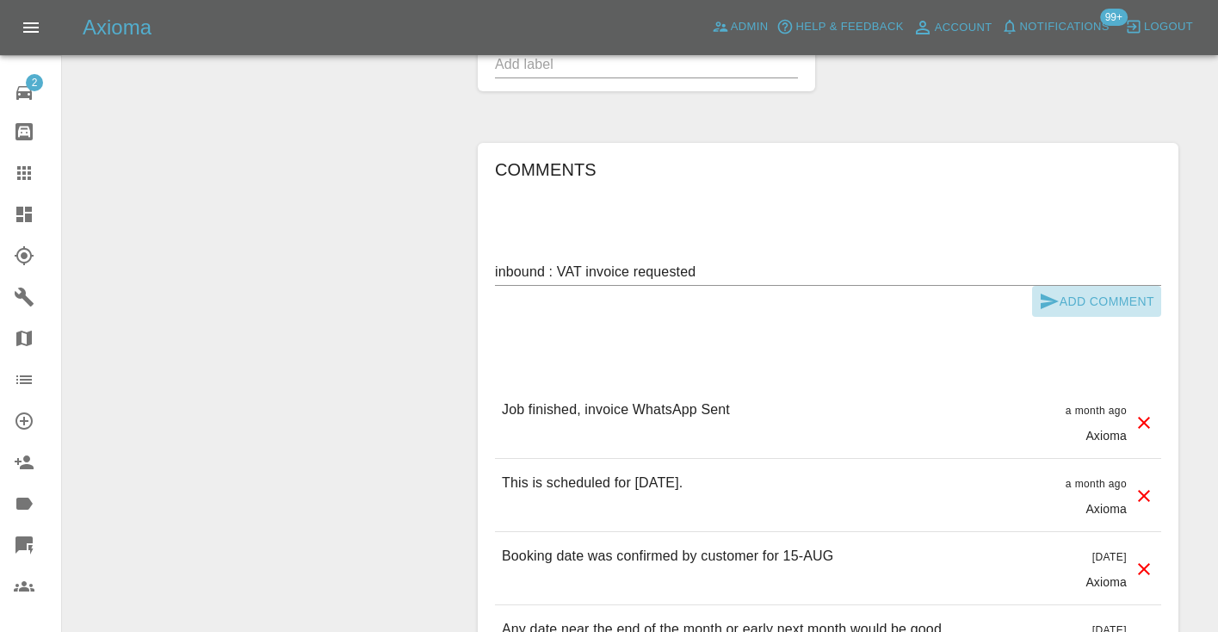
click at [1066, 318] on button "Add Comment" at bounding box center [1096, 302] width 129 height 32
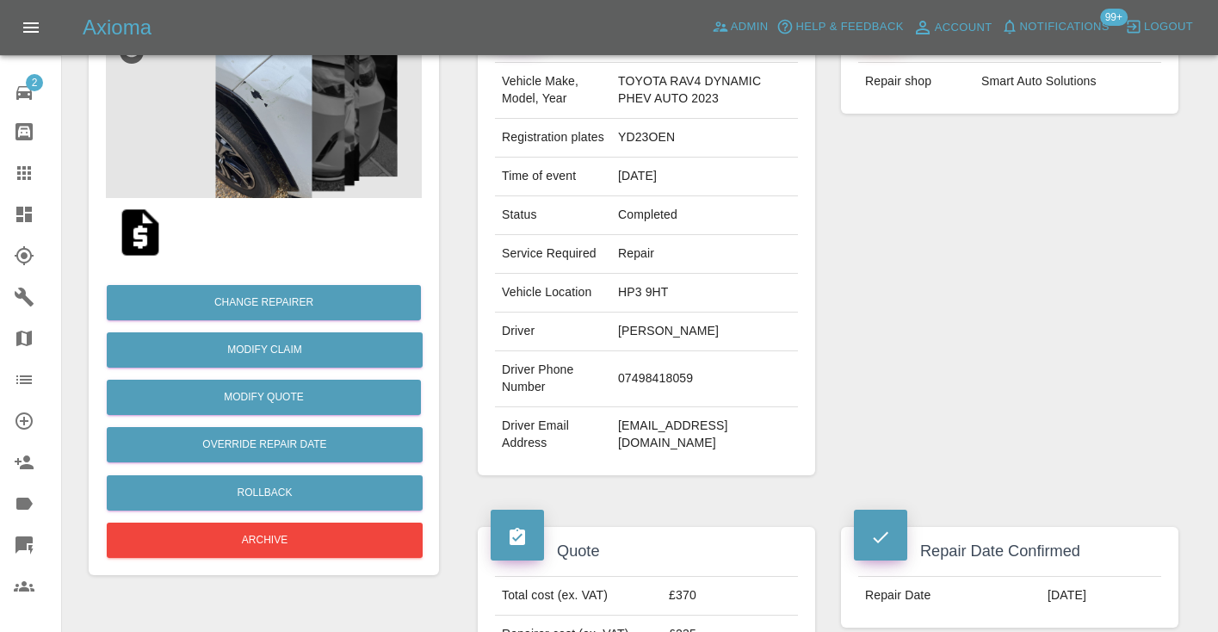
scroll to position [156, 0]
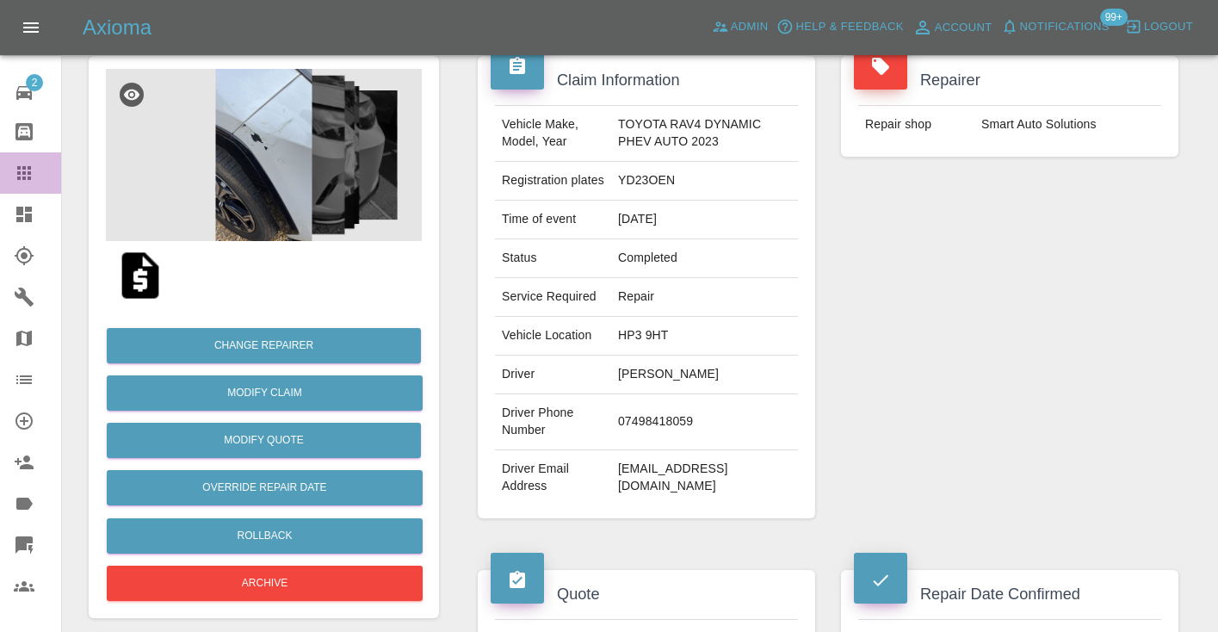
click at [26, 176] on icon at bounding box center [24, 173] width 21 height 21
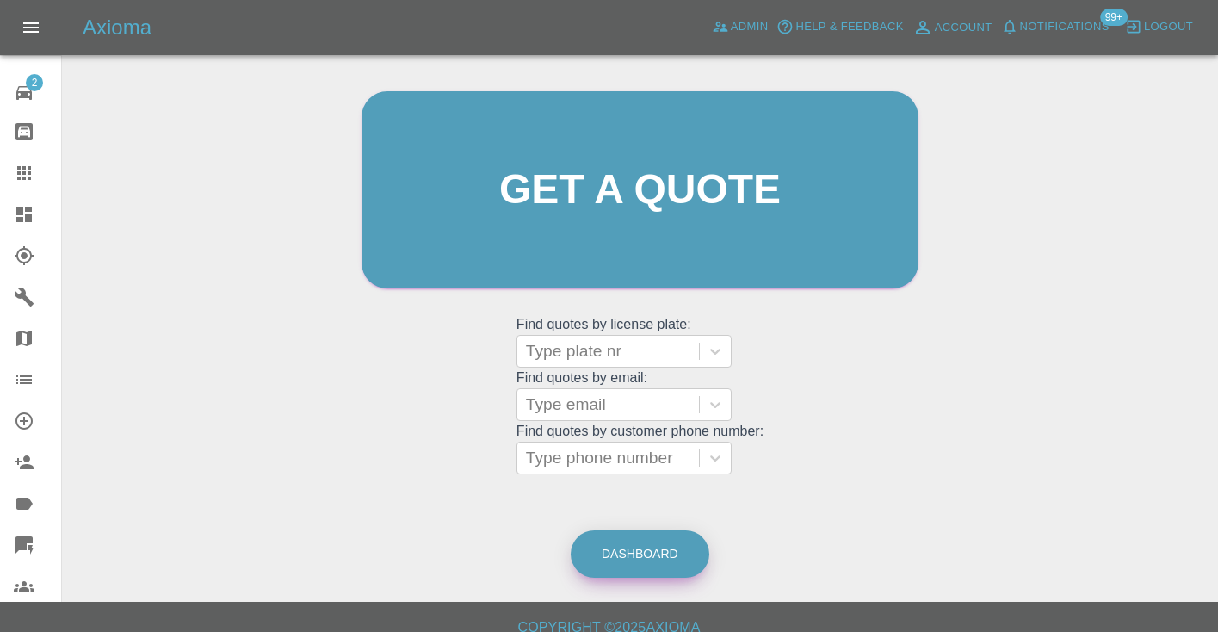
click at [651, 532] on link "Dashboard" at bounding box center [640, 553] width 139 height 47
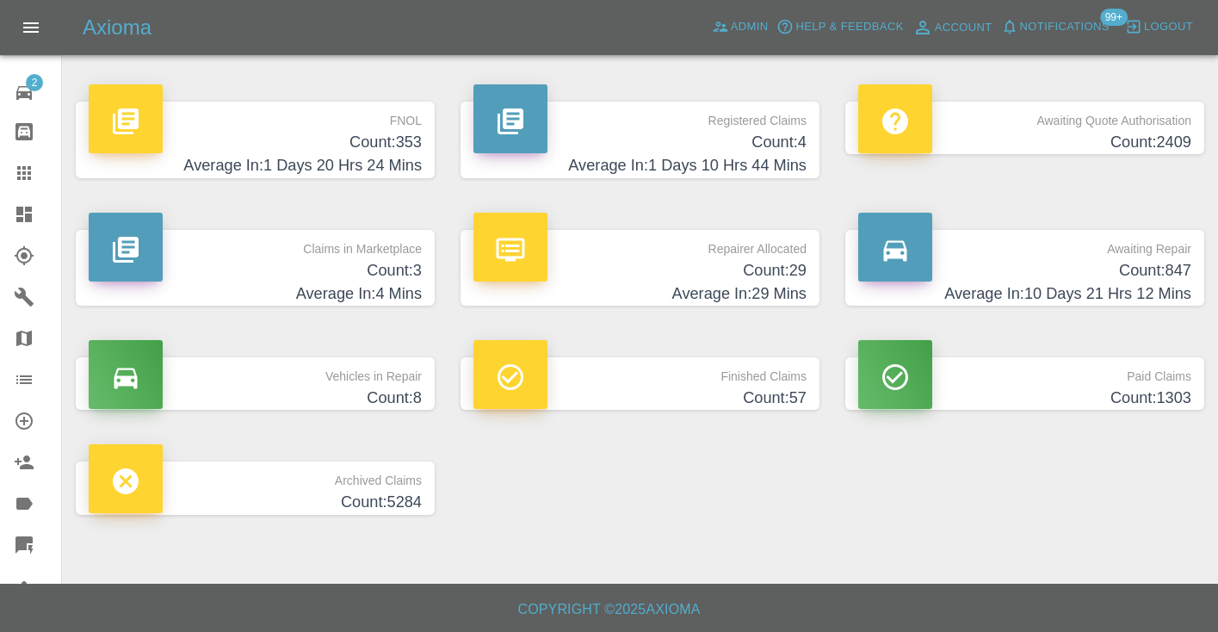
click at [1154, 275] on h4 "Count: 847" at bounding box center [1024, 270] width 333 height 23
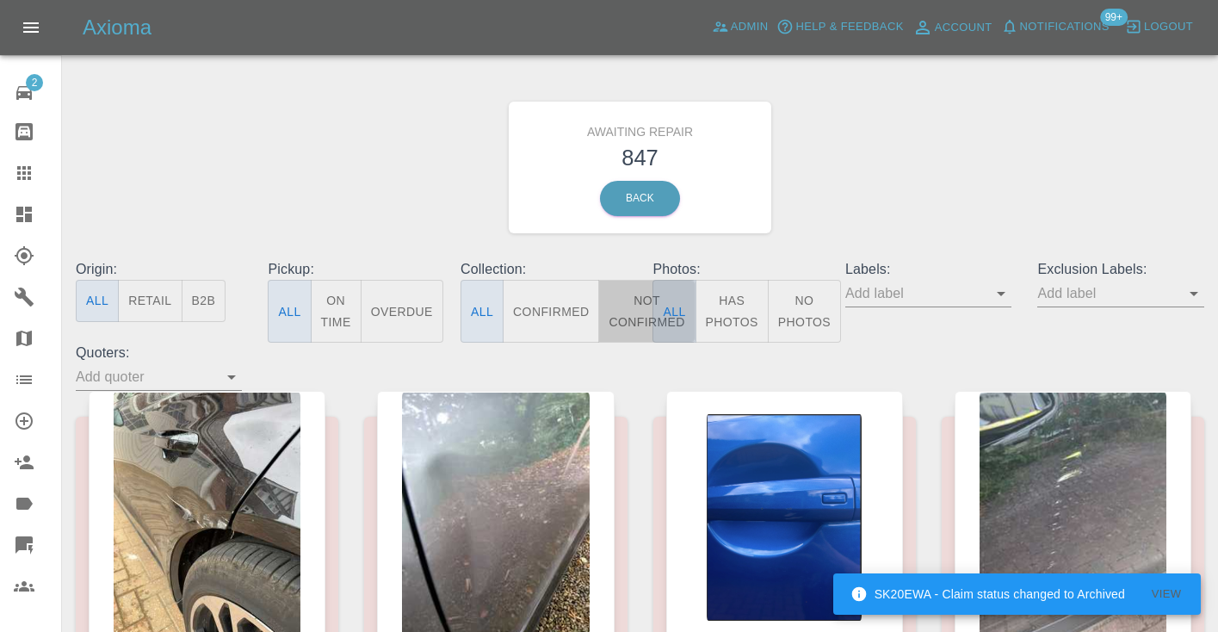
click at [631, 306] on button "Not Confirmed" at bounding box center [646, 311] width 96 height 63
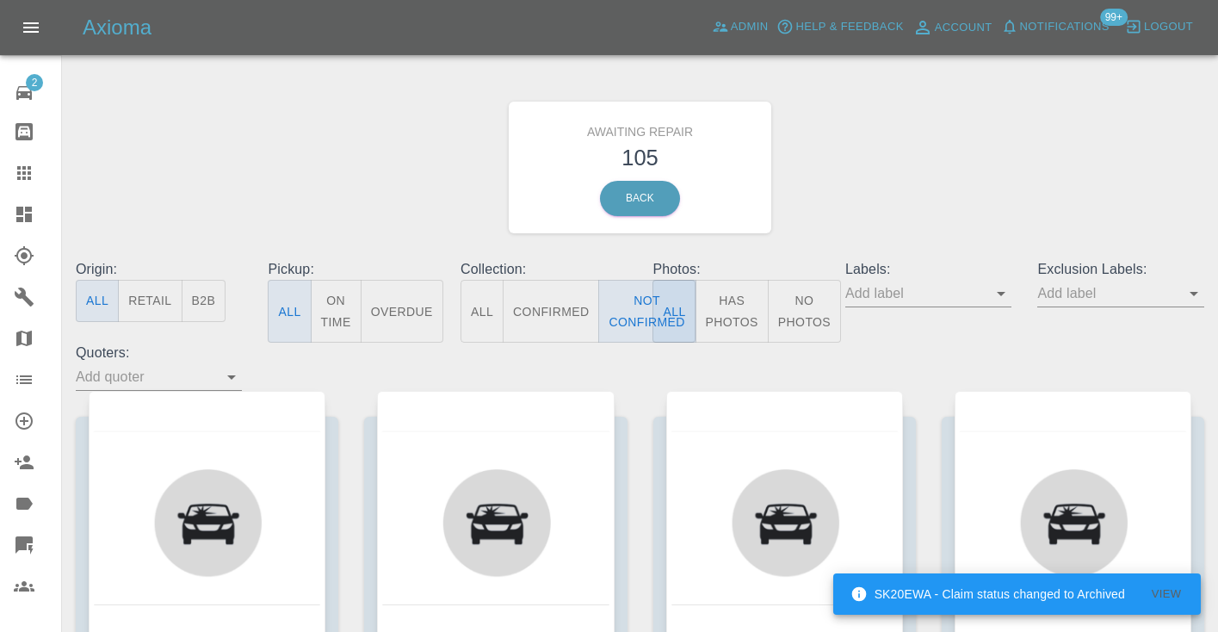
click at [900, 147] on div "Awaiting Repair 105 Back" at bounding box center [640, 167] width 1154 height 183
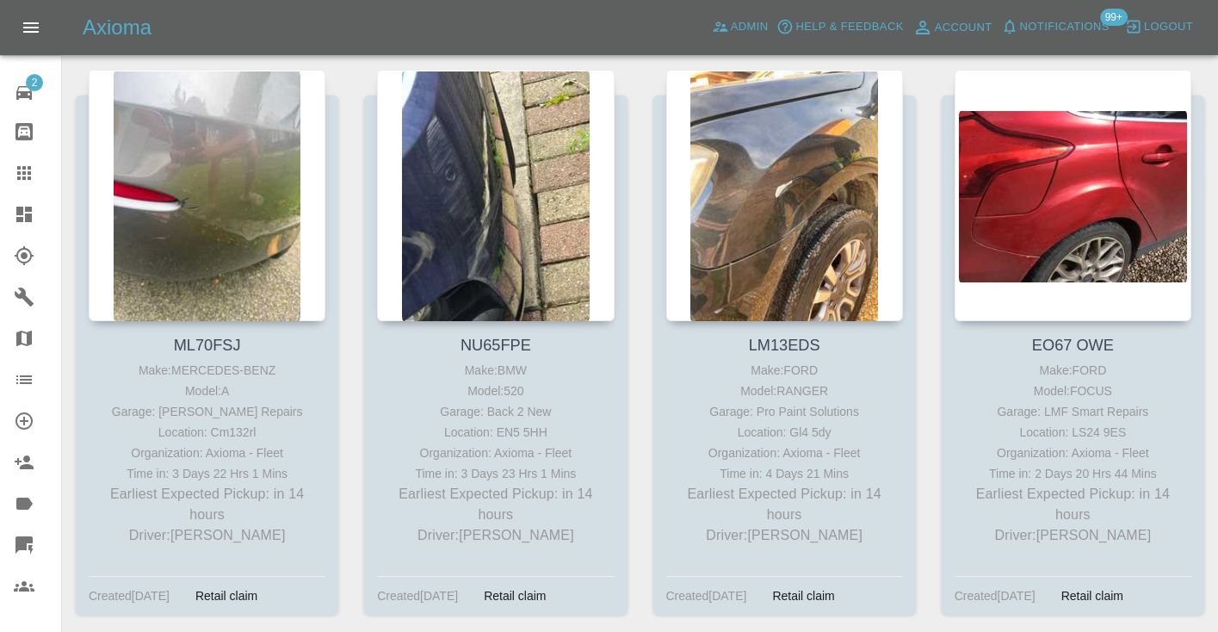
scroll to position [1525, 0]
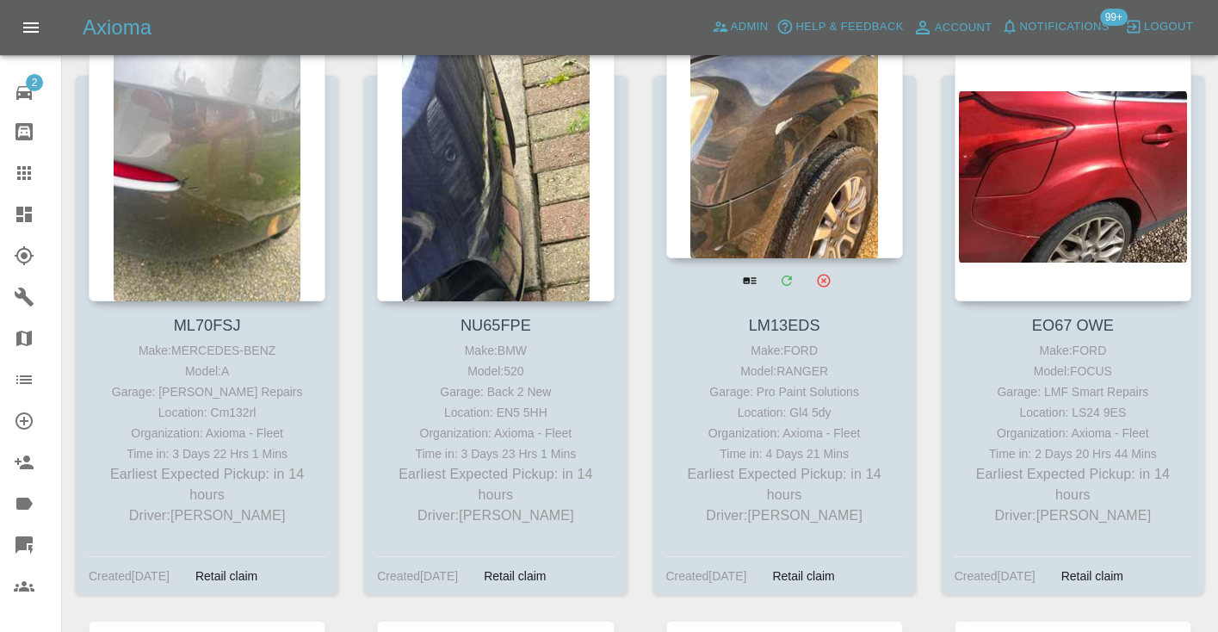
click at [773, 128] on div at bounding box center [784, 132] width 237 height 251
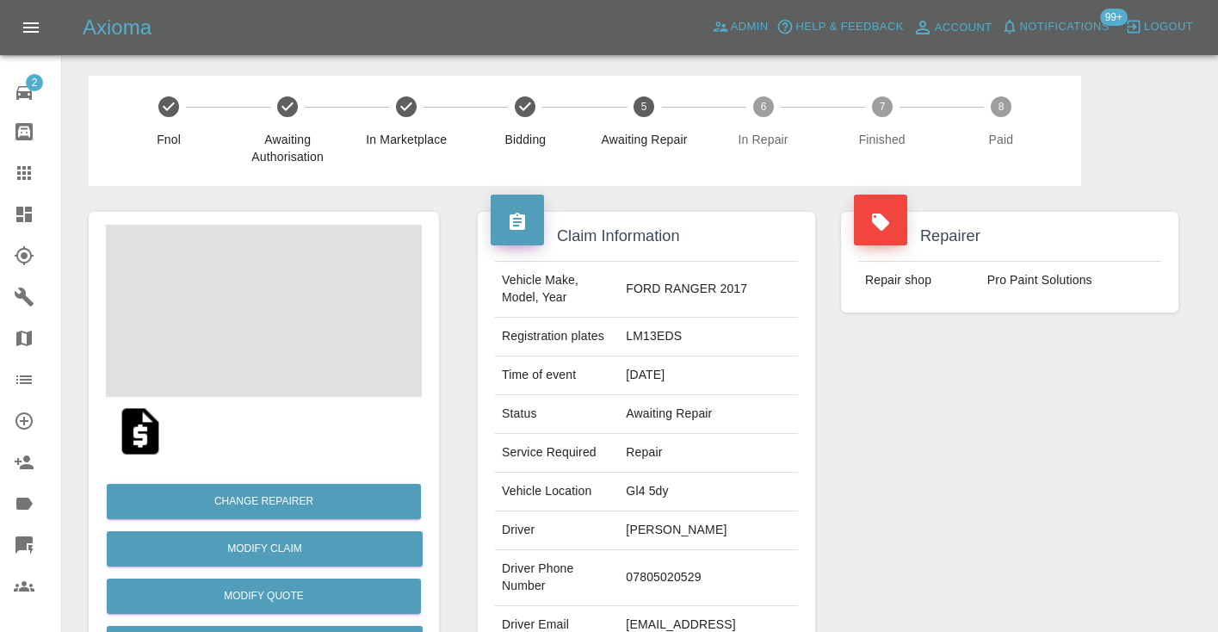
click at [693, 571] on td "07805020529" at bounding box center [708, 578] width 179 height 56
copy td "07805020529"
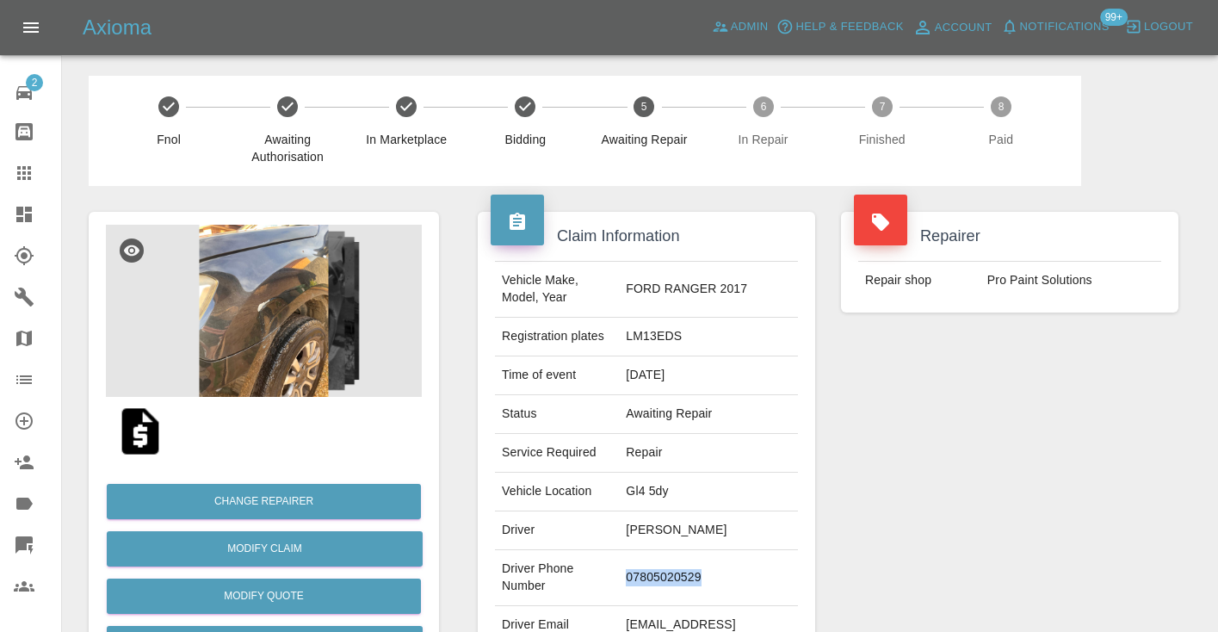
click at [950, 461] on div "Repairer Repair shop Pro Paint Solutions" at bounding box center [1009, 443] width 363 height 514
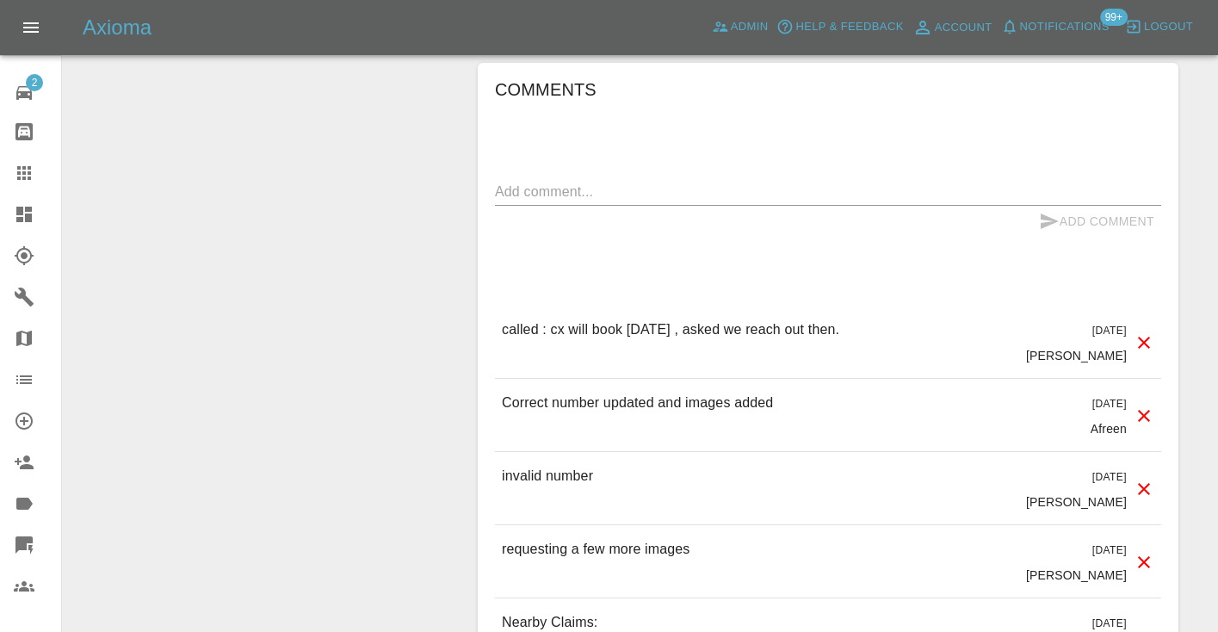
scroll to position [1680, 0]
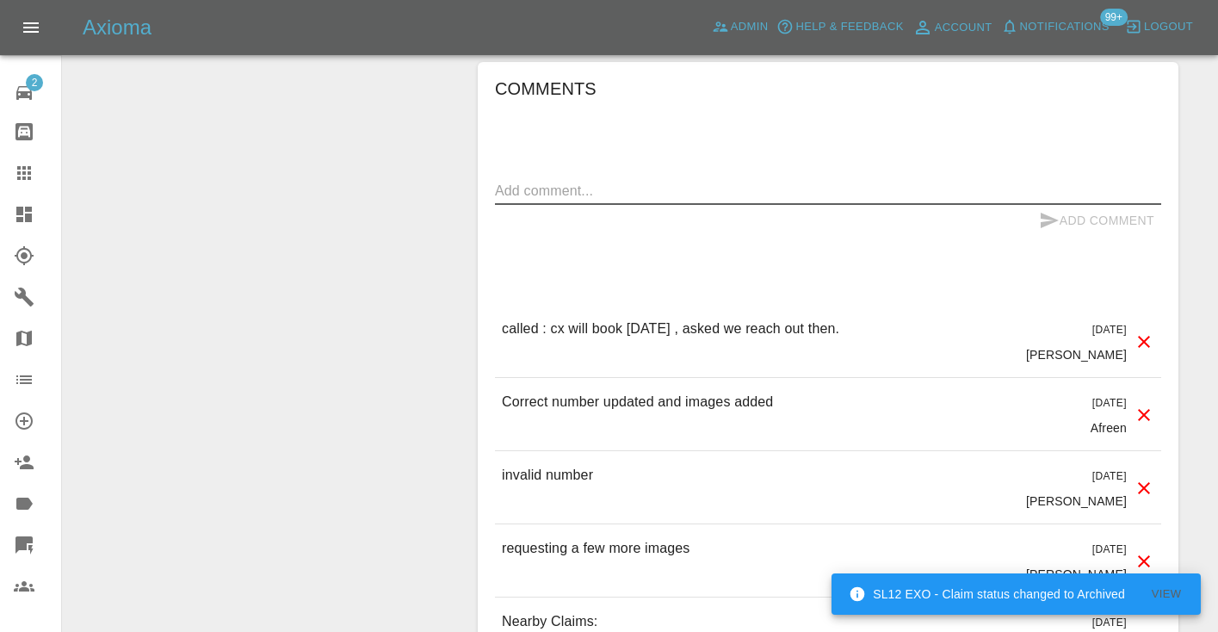
click at [539, 181] on textarea at bounding box center [828, 191] width 666 height 20
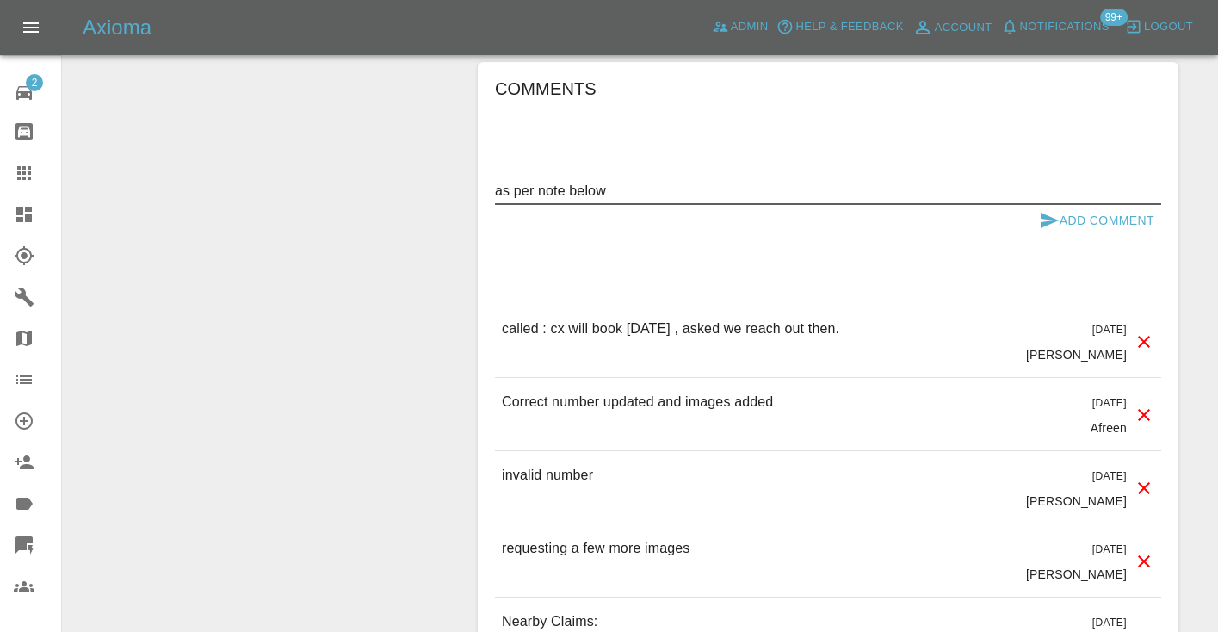
type textarea "as per note below"
click at [1077, 177] on div "as per note below x" at bounding box center [828, 191] width 666 height 28
click at [1046, 213] on icon "submit" at bounding box center [1050, 220] width 18 height 15
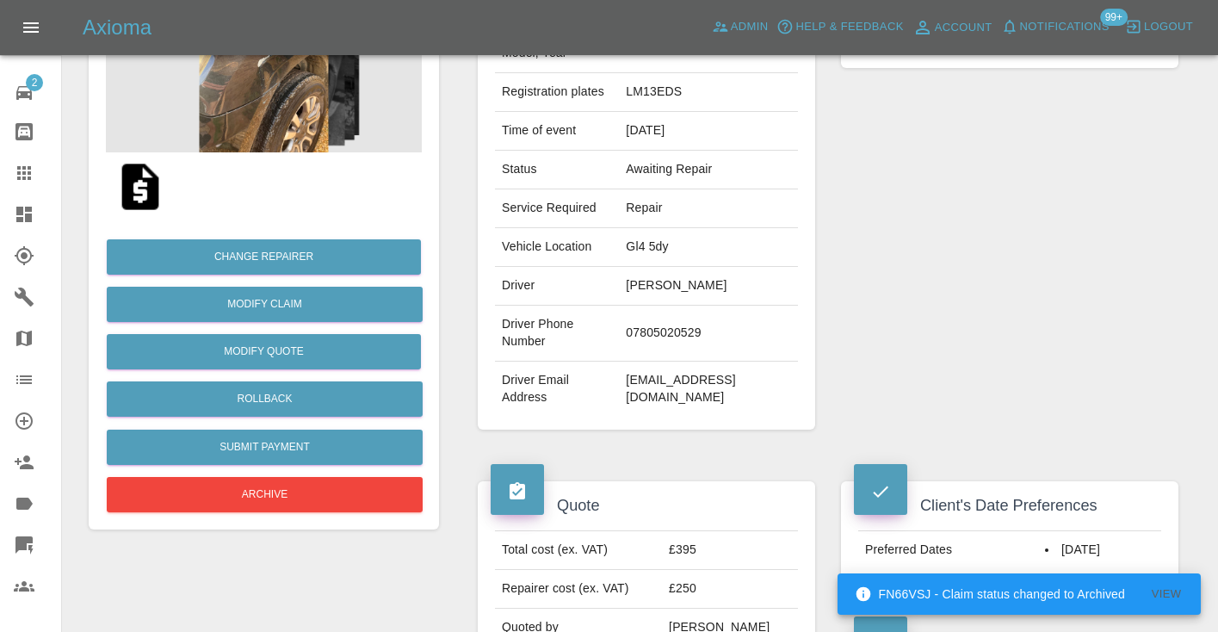
scroll to position [230, 0]
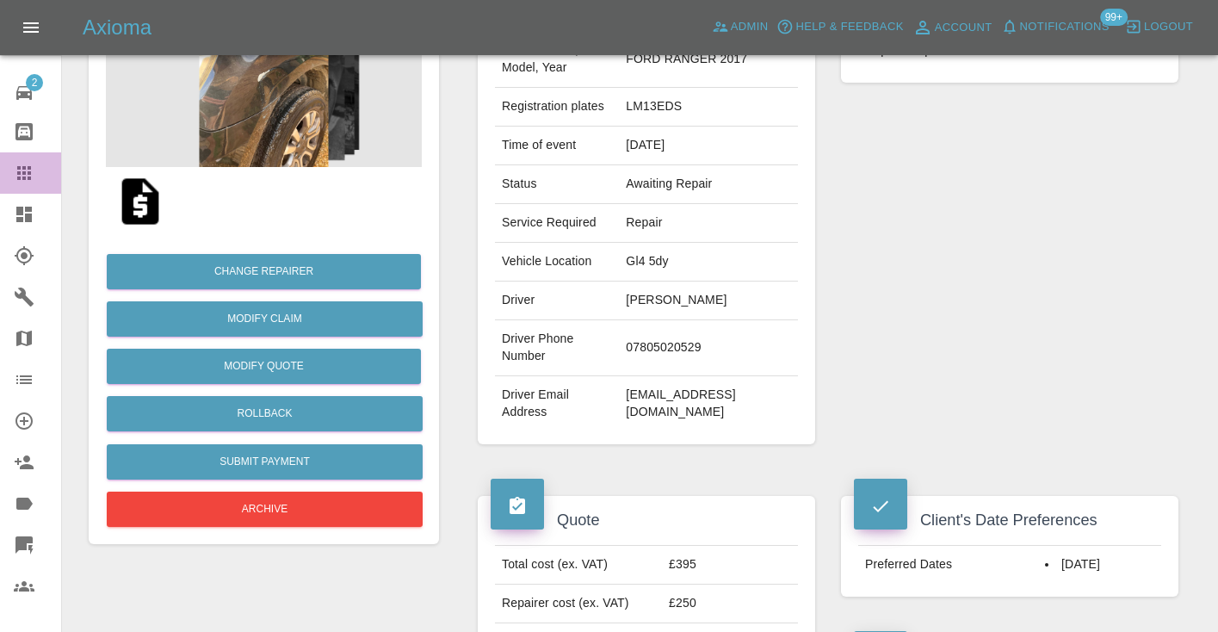
click at [29, 172] on icon at bounding box center [24, 173] width 14 height 14
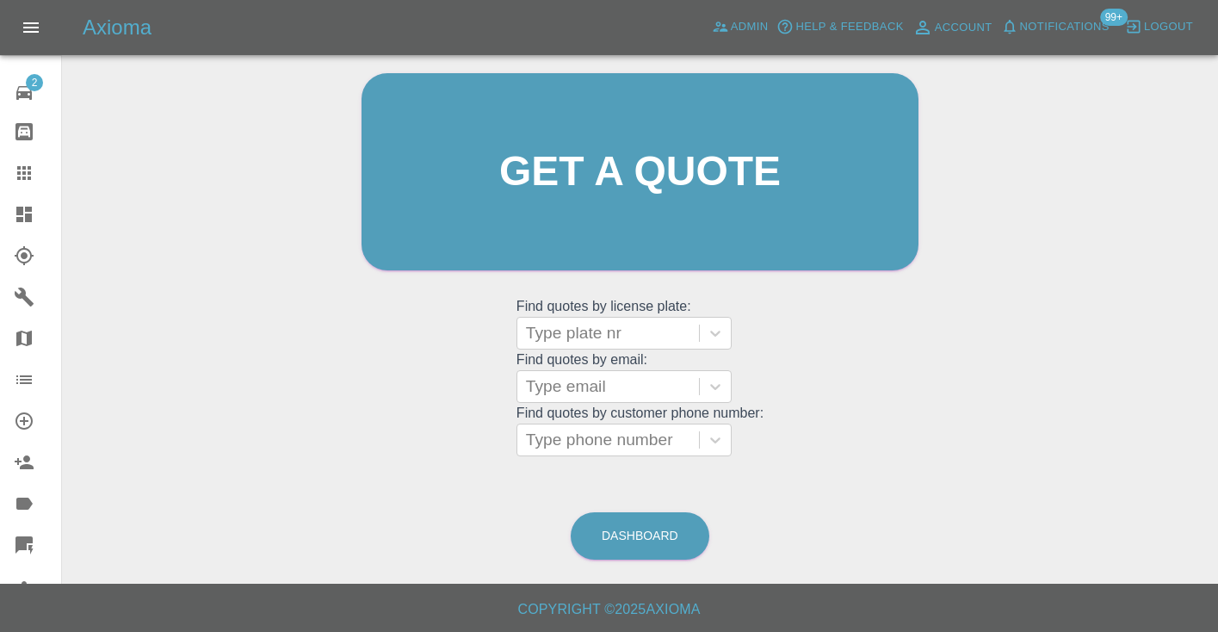
scroll to position [116, 0]
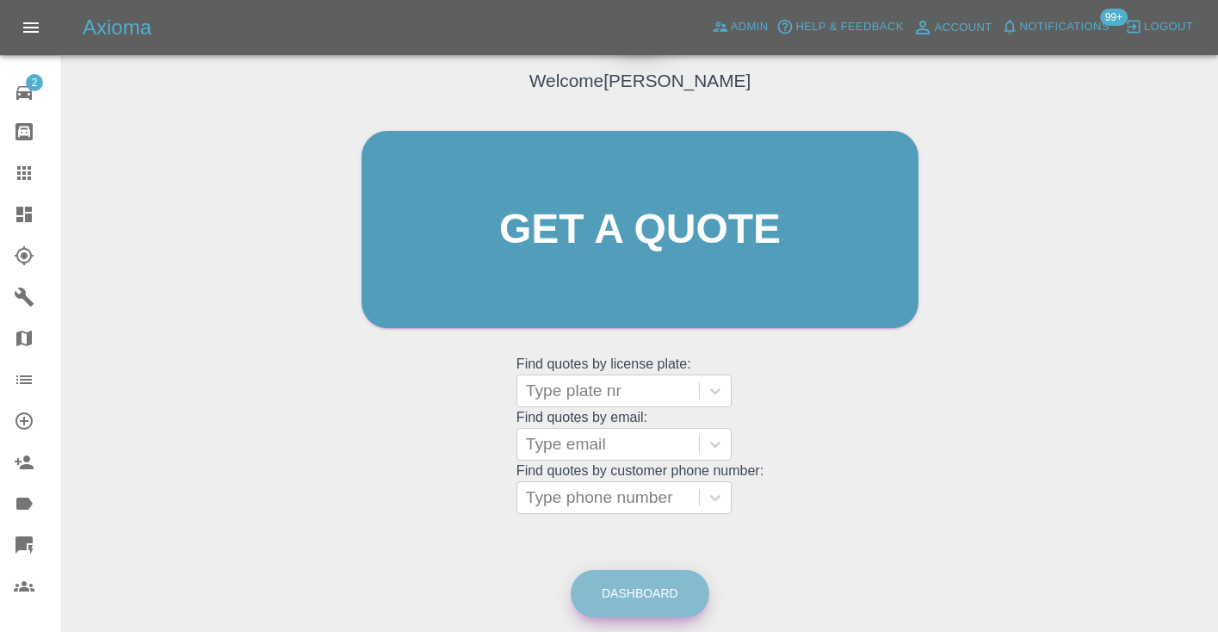
click at [652, 593] on link "Dashboard" at bounding box center [640, 593] width 139 height 47
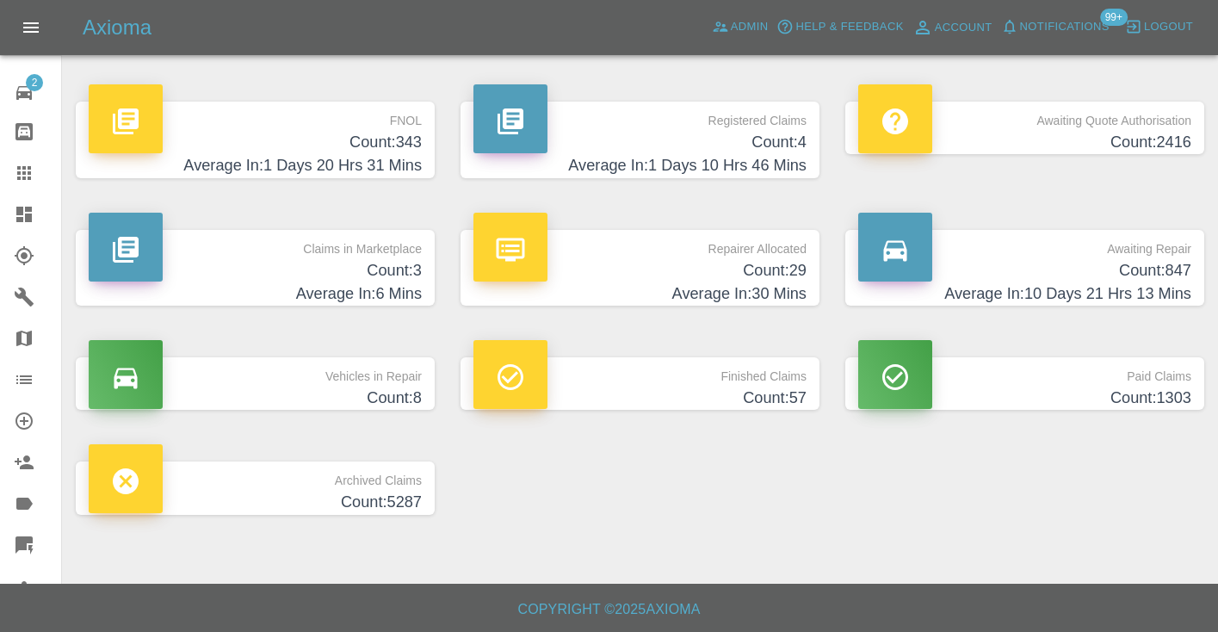
click at [1123, 271] on h4 "Count: 847" at bounding box center [1024, 270] width 333 height 23
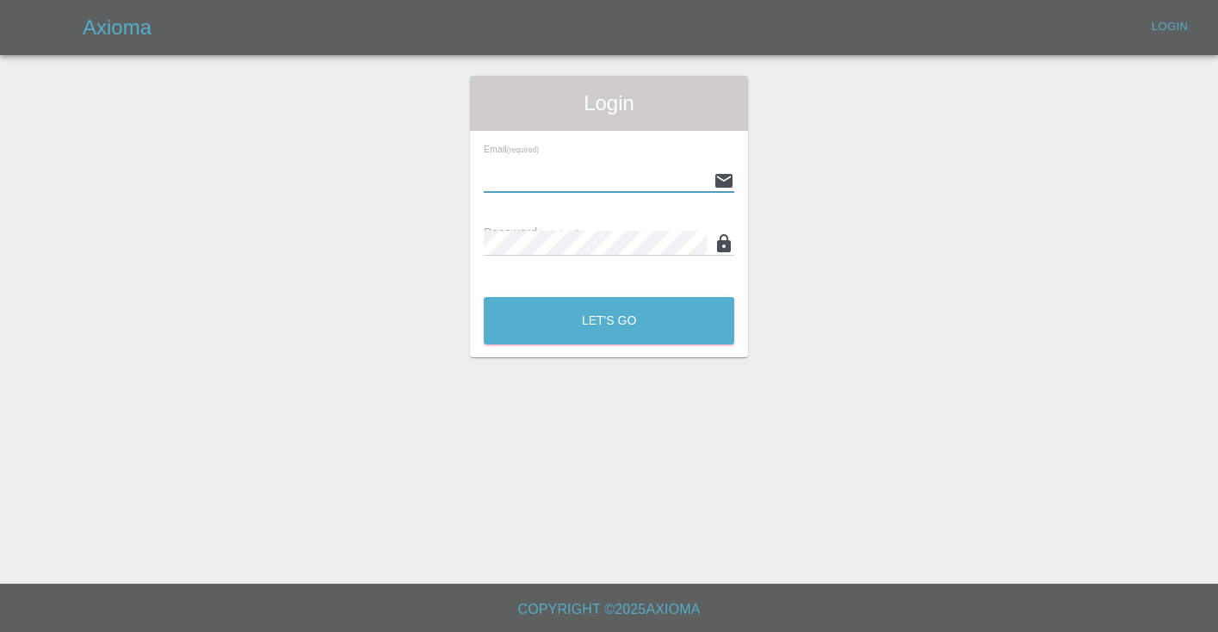
type input "[EMAIL_ADDRESS][DOMAIN_NAME]"
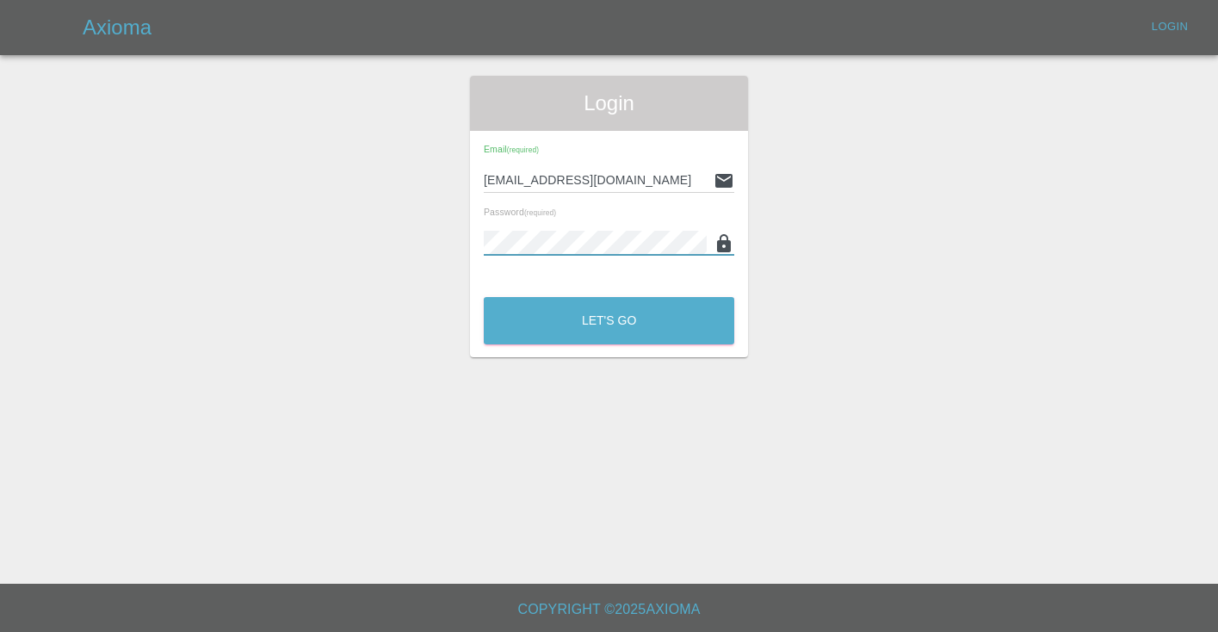
click at [609, 320] on button "Let's Go" at bounding box center [609, 320] width 251 height 47
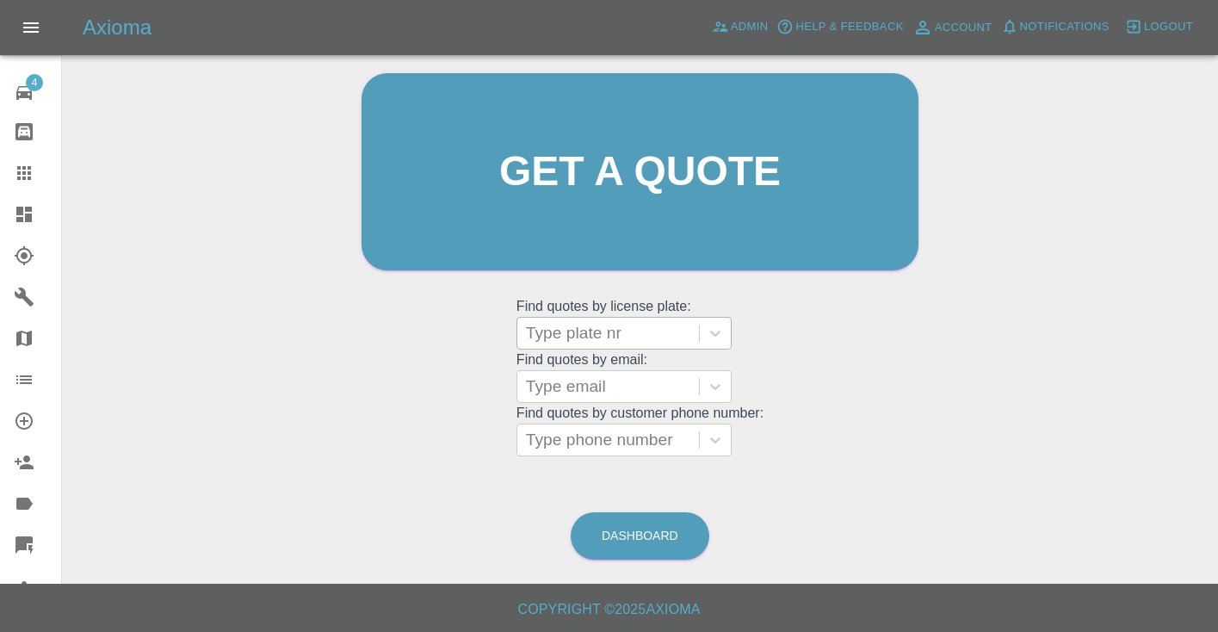
scroll to position [173, 0]
click at [643, 549] on link "Dashboard" at bounding box center [640, 536] width 139 height 47
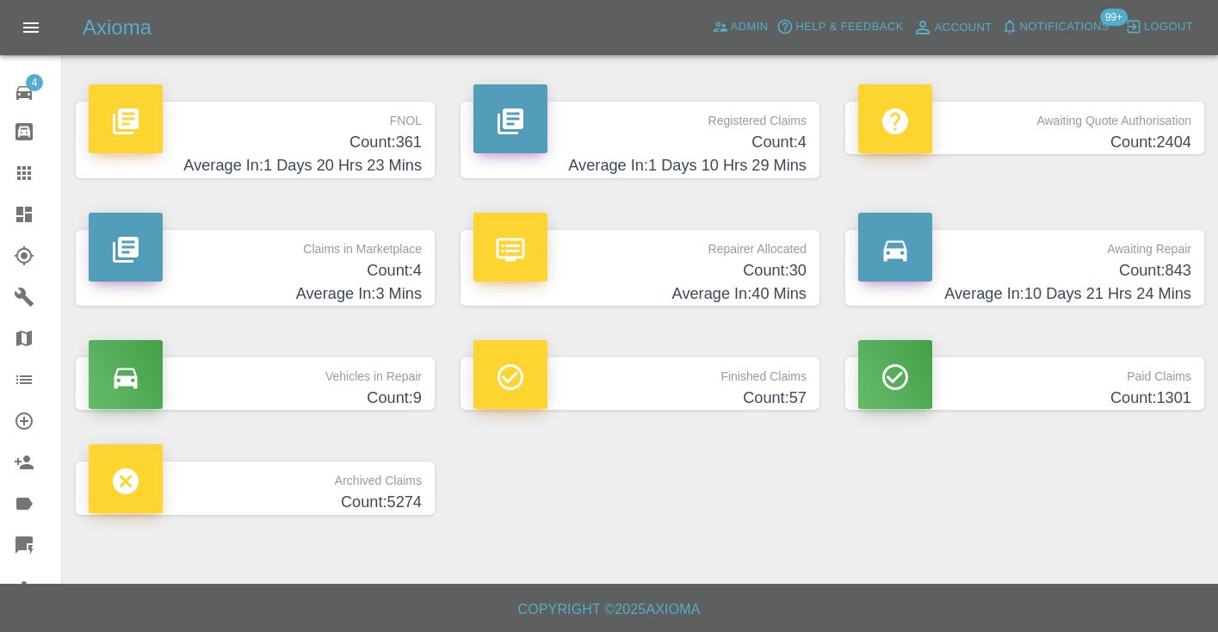
click at [1138, 287] on h4 "Average In: 10 Days 21 Hrs 24 Mins" at bounding box center [1024, 293] width 333 height 23
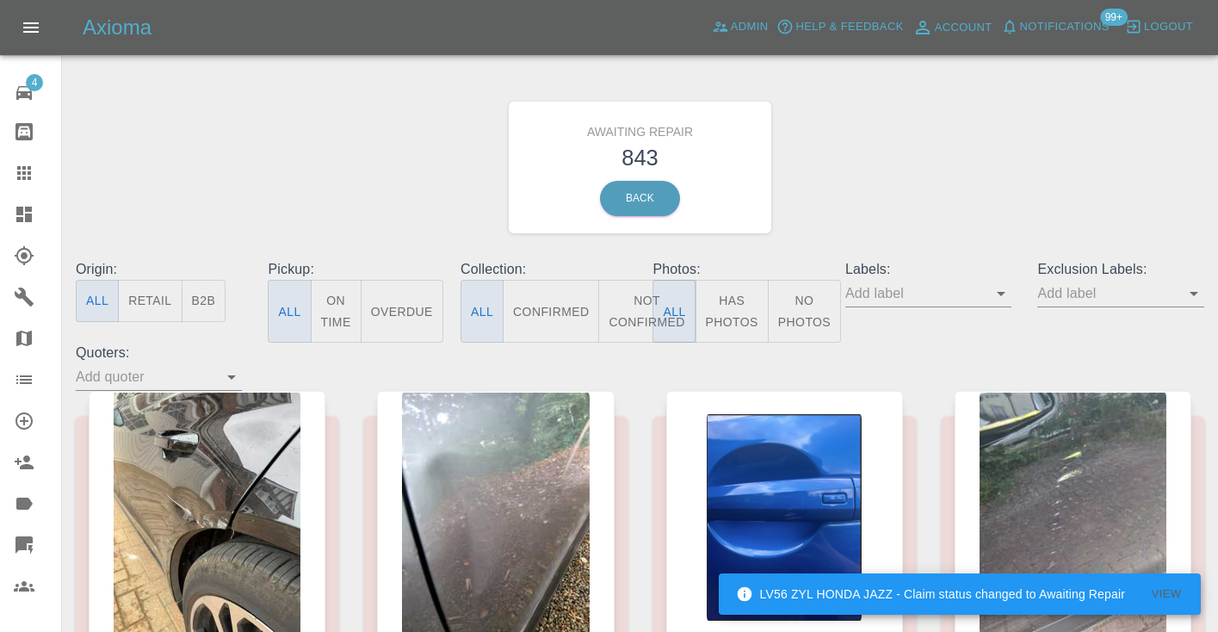
click at [634, 306] on button "Not Confirmed" at bounding box center [646, 311] width 96 height 63
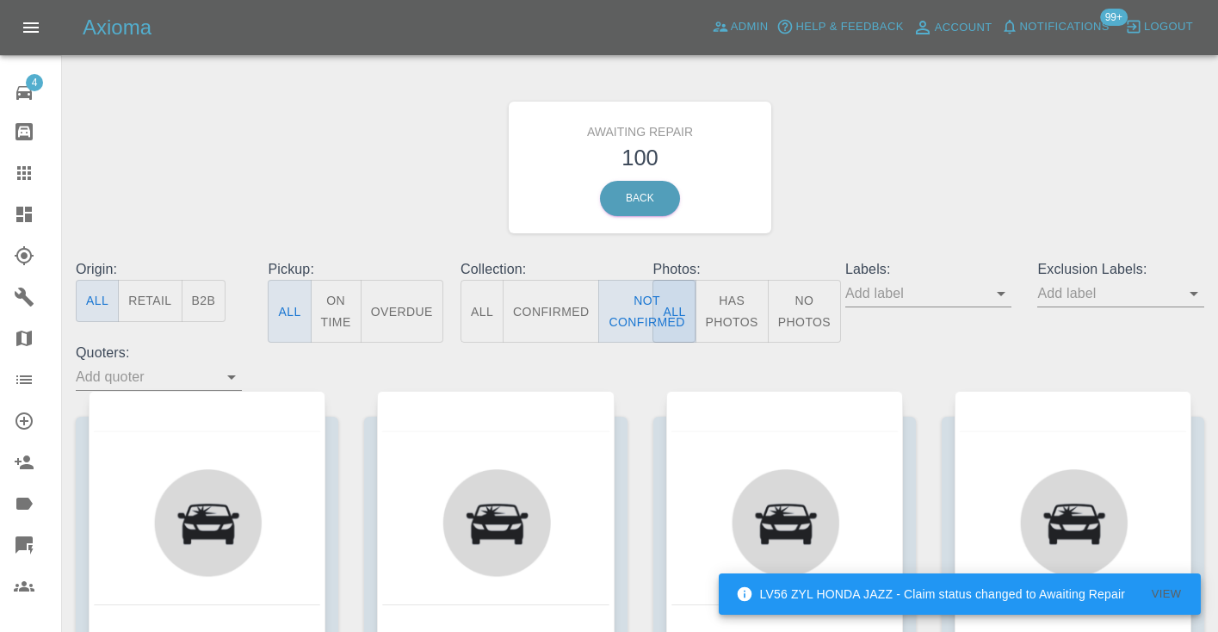
click at [877, 176] on div "Awaiting Repair 100 Back" at bounding box center [640, 167] width 1154 height 183
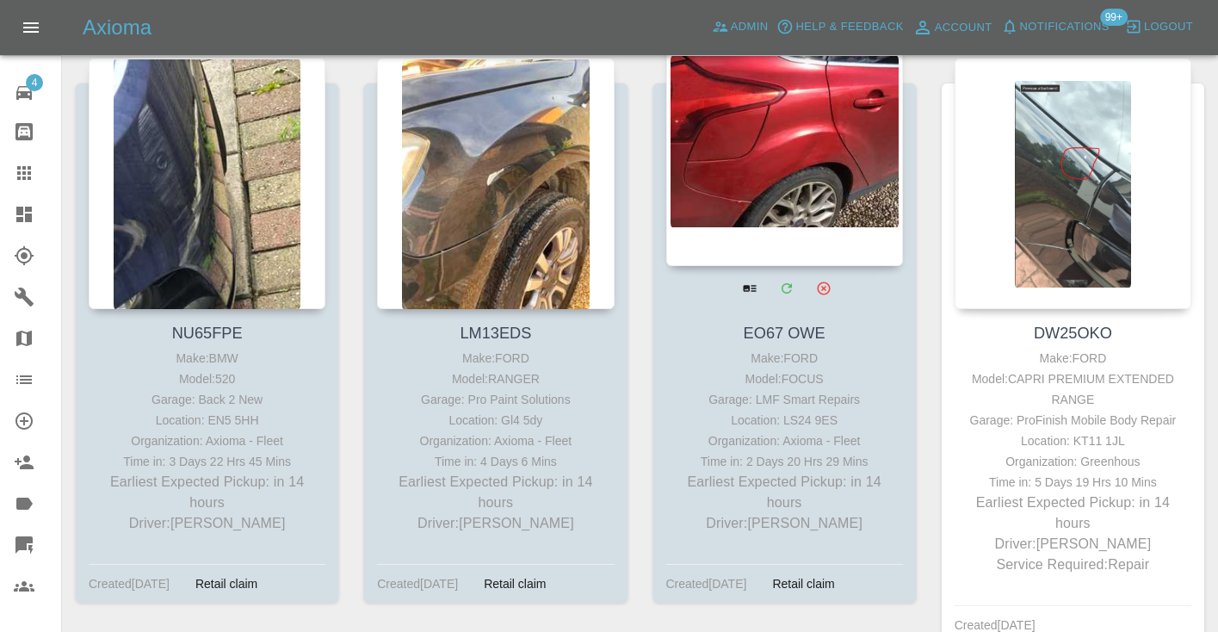
scroll to position [1512, 0]
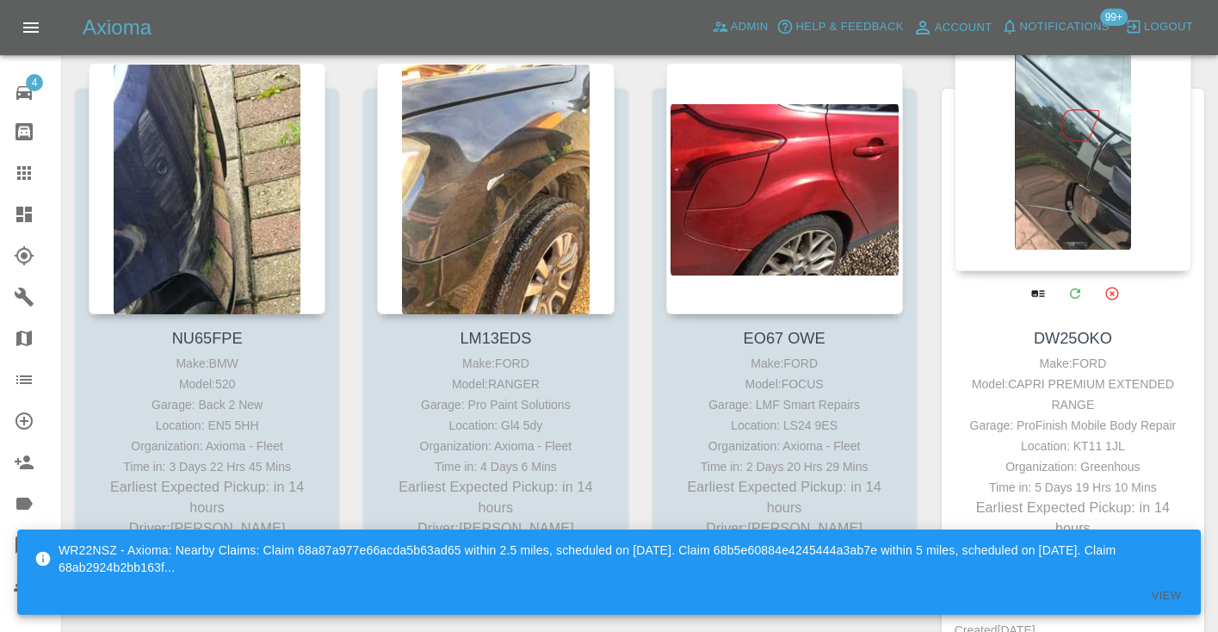
click at [1081, 183] on div at bounding box center [1073, 145] width 237 height 251
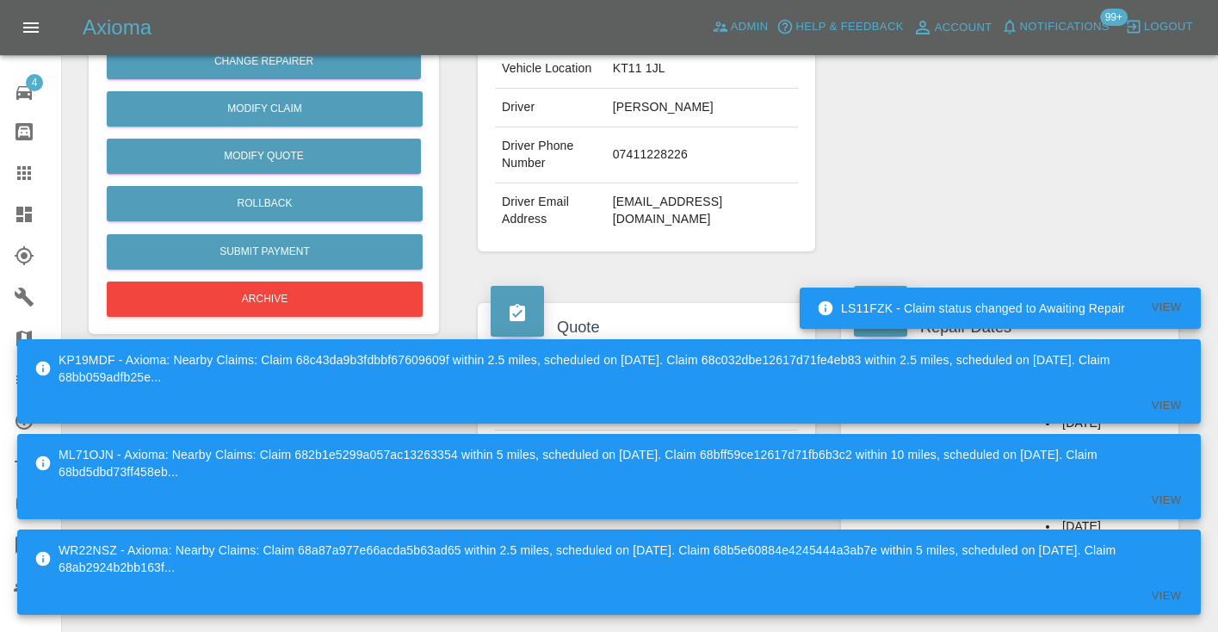
scroll to position [443, 0]
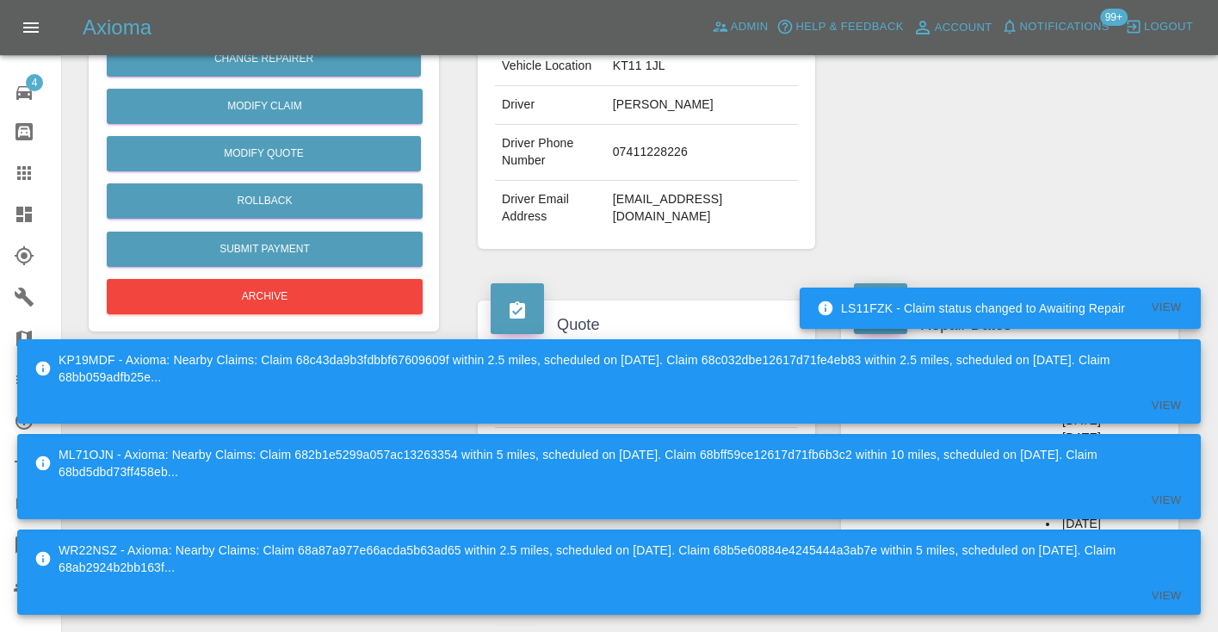
click at [673, 173] on td "07411228226" at bounding box center [702, 153] width 192 height 56
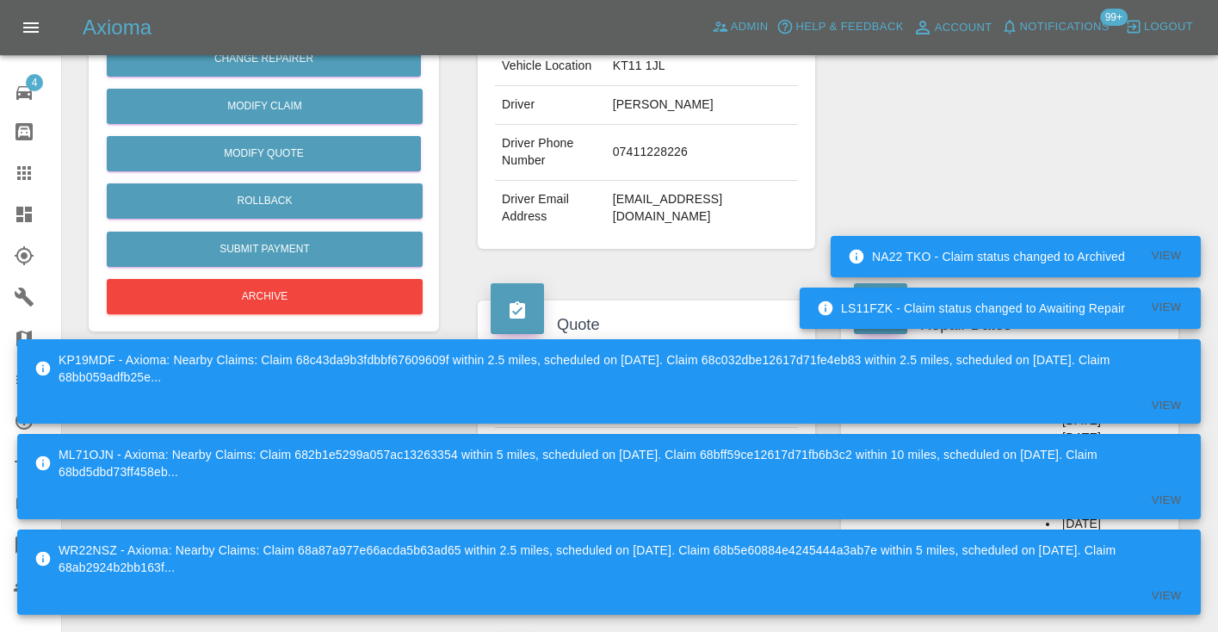
click at [942, 101] on div "Repairer Repair shop ProFinish Mobile Body Repair" at bounding box center [1009, 8] width 363 height 531
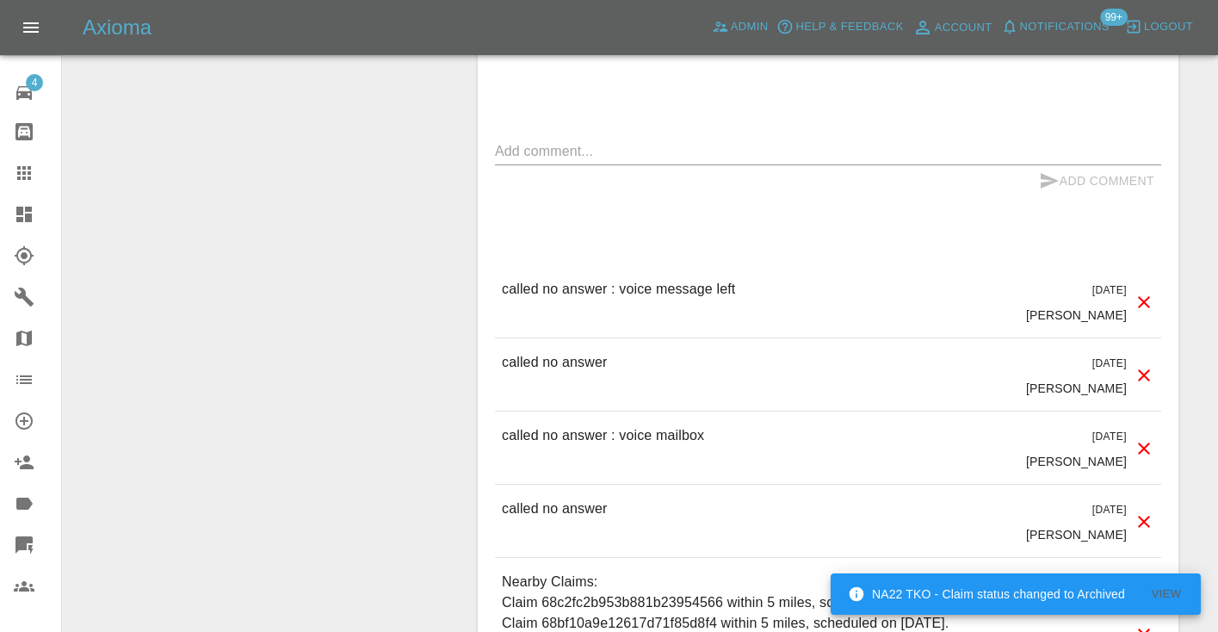
scroll to position [1266, 0]
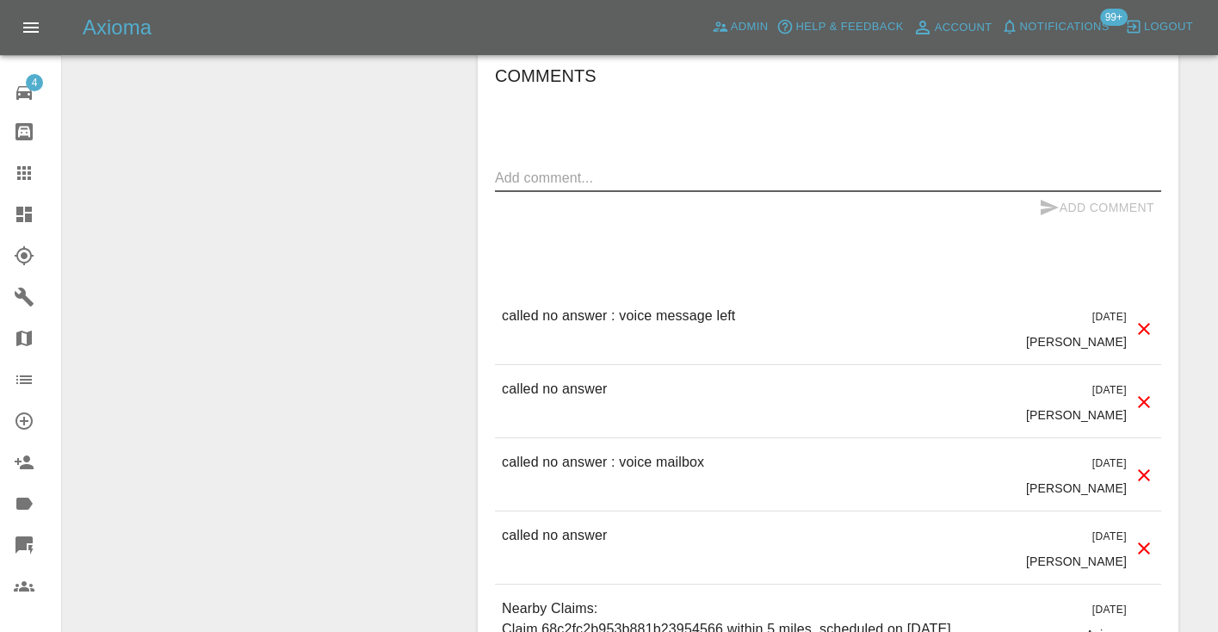
drag, startPoint x: 539, startPoint y: 196, endPoint x: 546, endPoint y: 187, distance: 11.7
click at [539, 188] on textarea at bounding box center [828, 178] width 666 height 20
type textarea "called no answer : voice mailbox"
click at [1042, 215] on icon "submit" at bounding box center [1050, 207] width 18 height 15
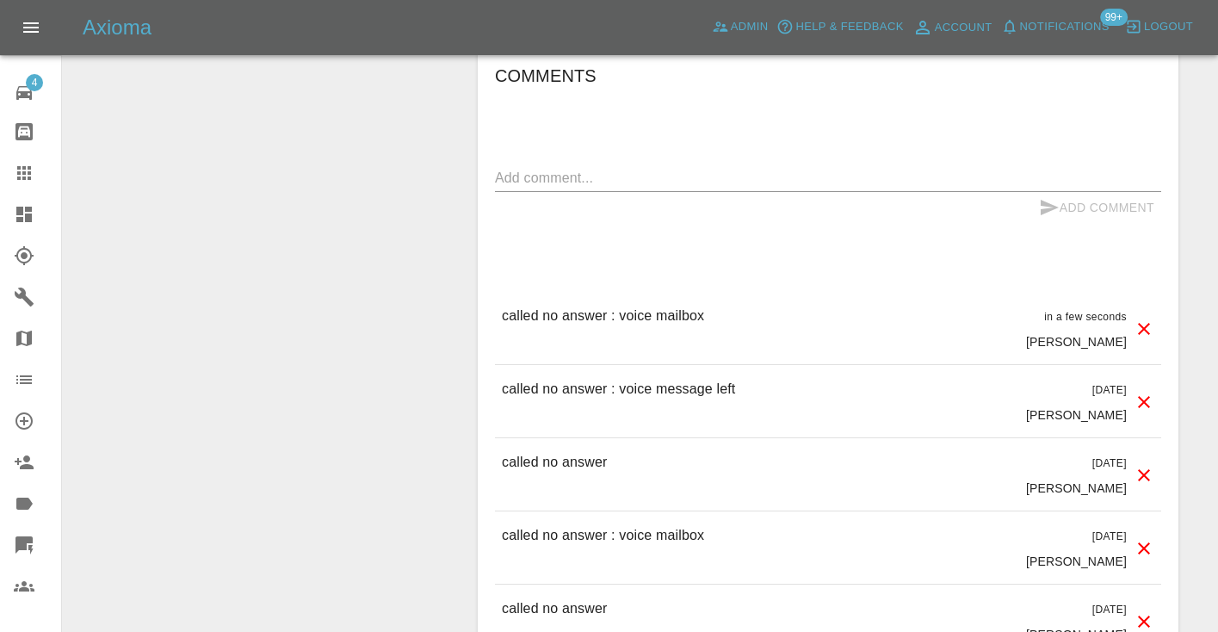
click at [539, 188] on textarea at bounding box center [828, 178] width 666 height 20
type textarea "trying to ping on WhatsApp"
click at [1063, 220] on button "Add Comment" at bounding box center [1096, 208] width 129 height 32
click at [337, 223] on div "Change Repairer Modify Claim Modify Quote Rollback Submit Payment Archive" at bounding box center [264, 2] width 376 height 2165
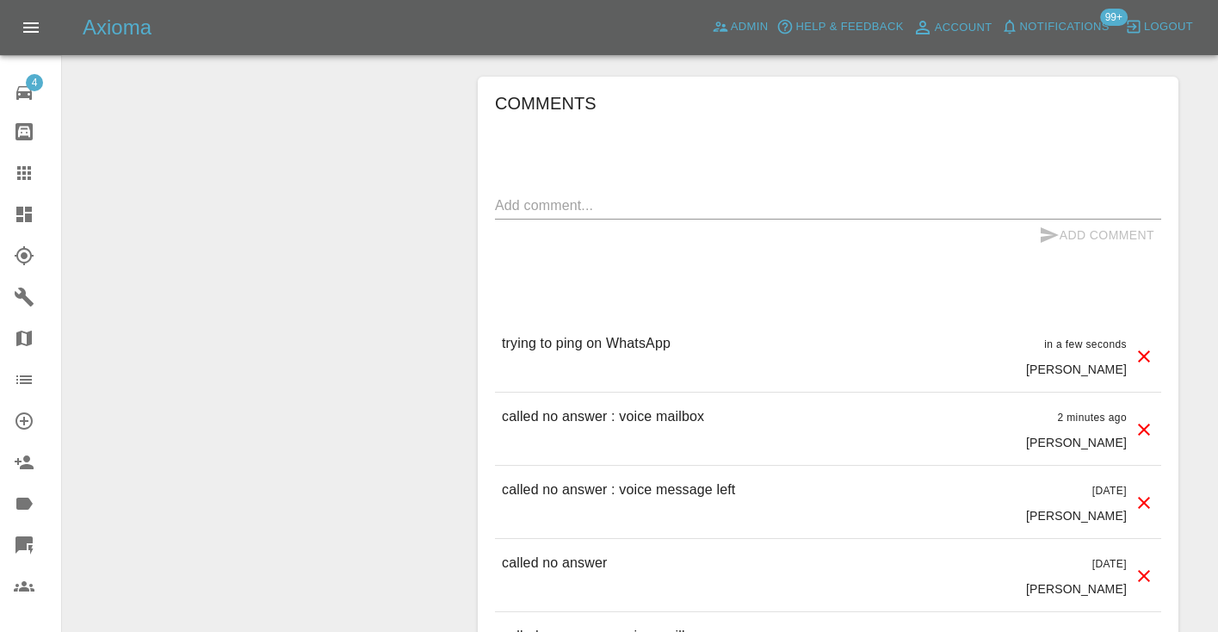
scroll to position [1246, 0]
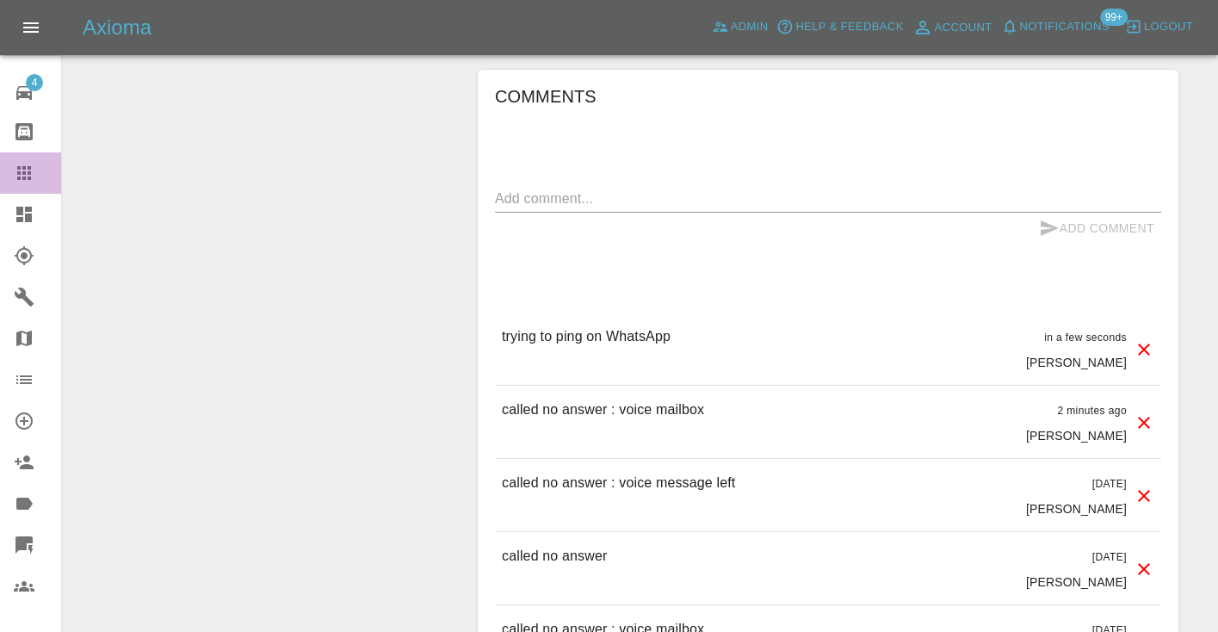
click at [25, 180] on icon at bounding box center [24, 173] width 14 height 14
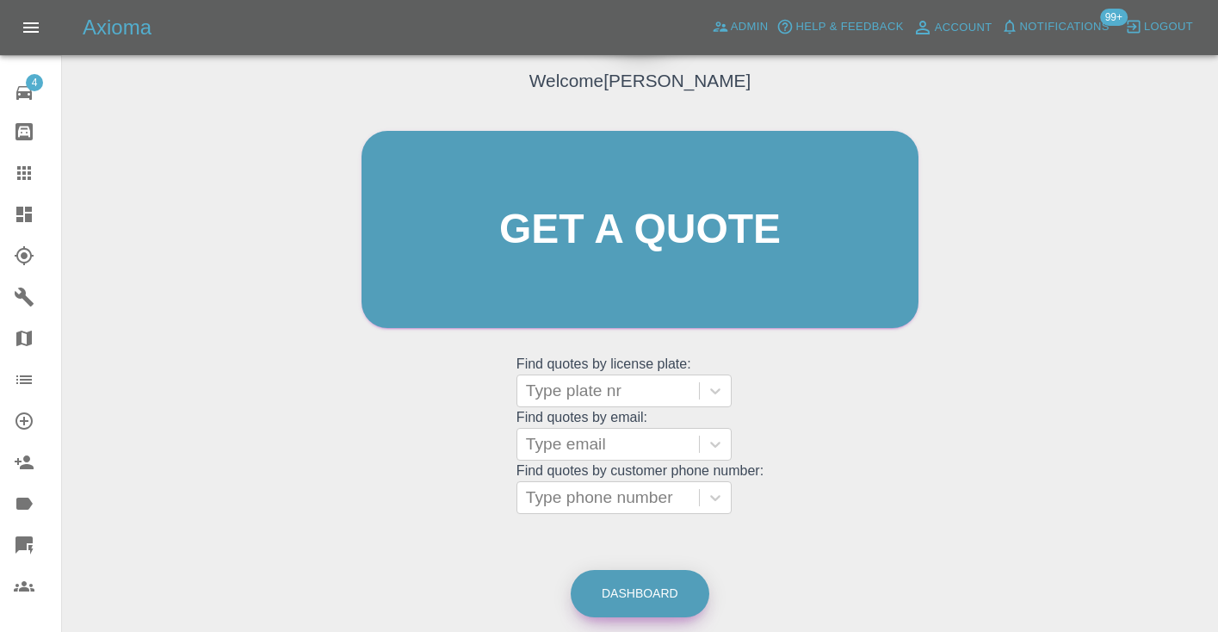
click at [638, 605] on link "Dashboard" at bounding box center [640, 593] width 139 height 47
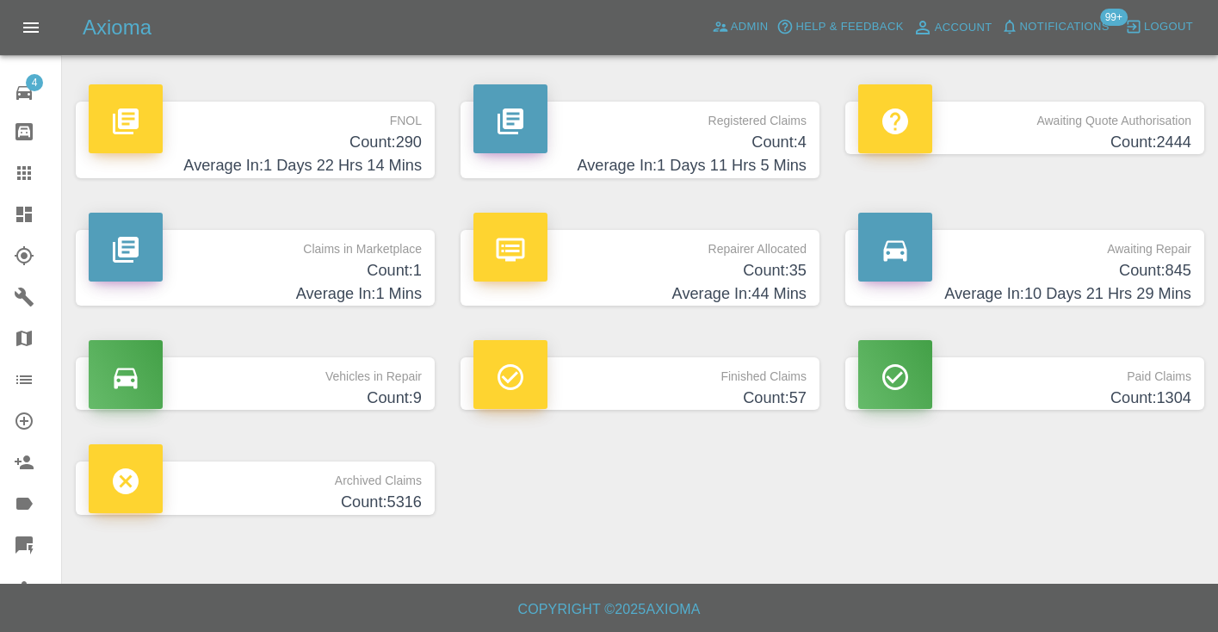
click at [1080, 259] on h4 "Count: 845" at bounding box center [1024, 270] width 333 height 23
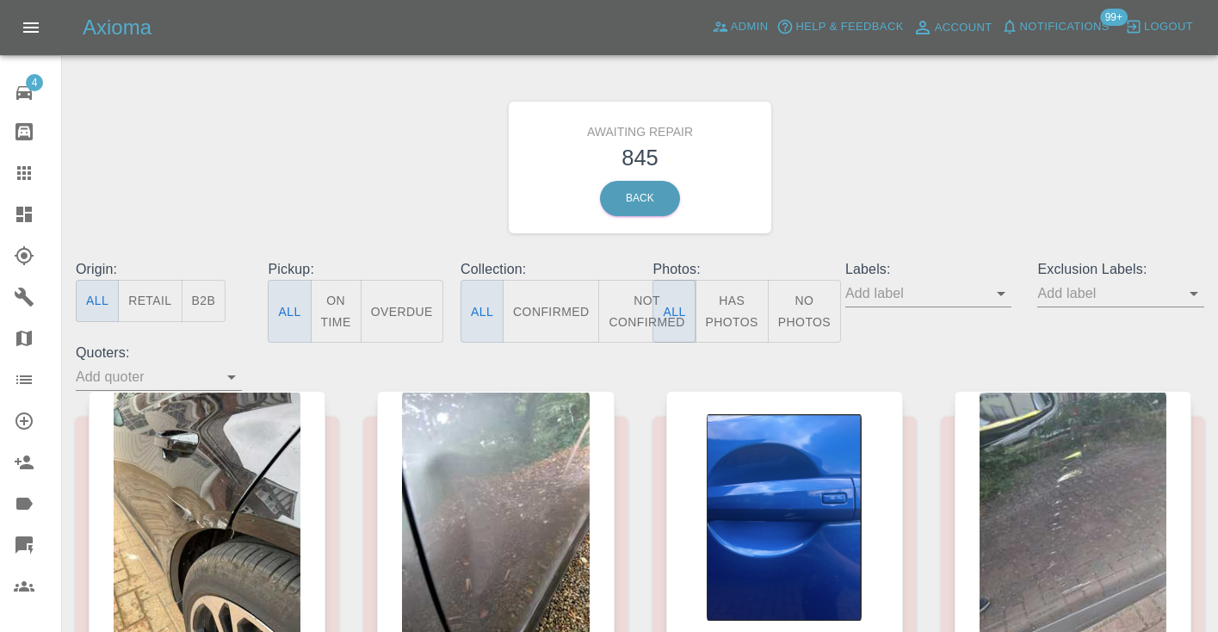
click at [622, 300] on button "Not Confirmed" at bounding box center [646, 311] width 96 height 63
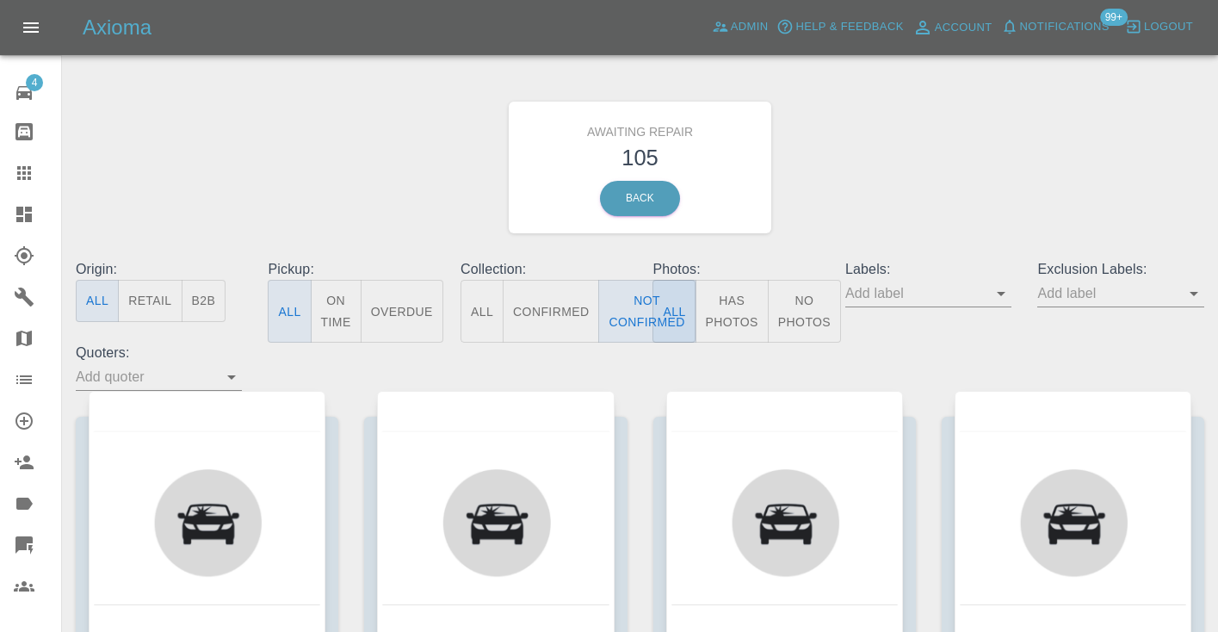
click at [1040, 125] on div "Awaiting Repair 105 Back" at bounding box center [640, 167] width 1154 height 183
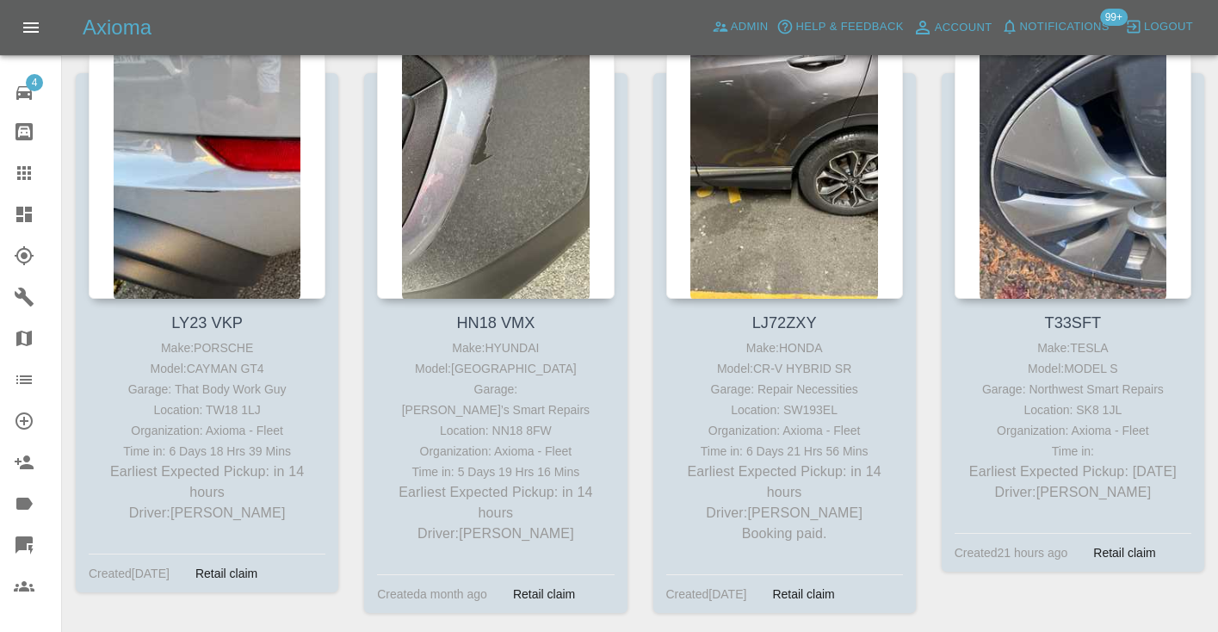
scroll to position [2745, 0]
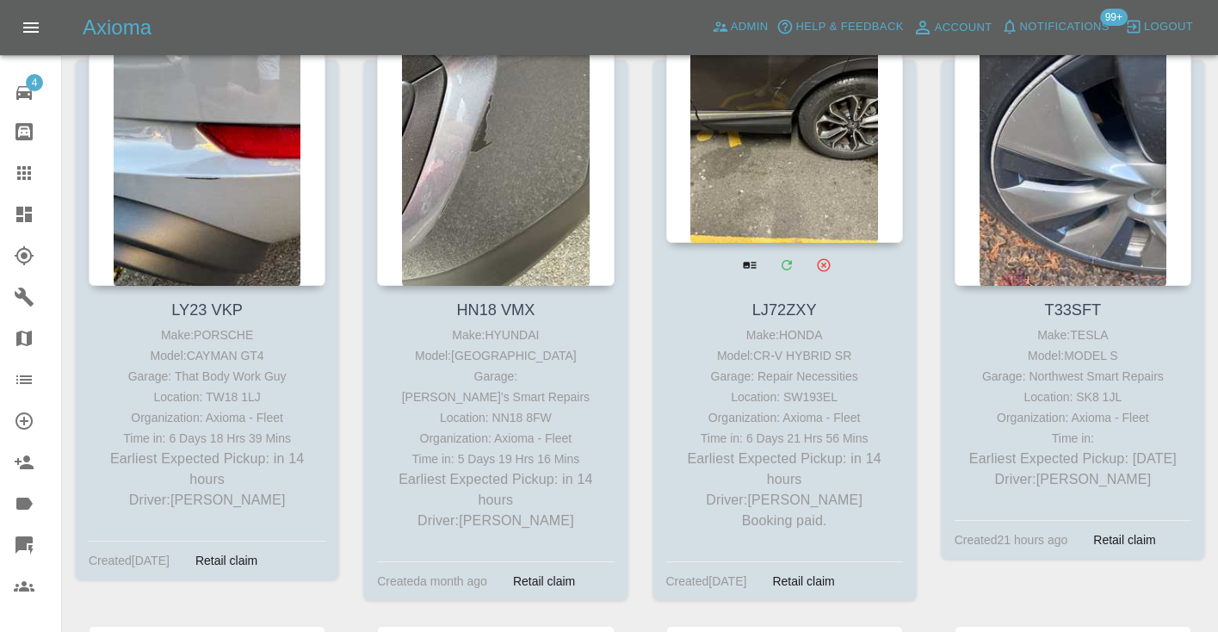
click at [764, 128] on div at bounding box center [784, 116] width 237 height 251
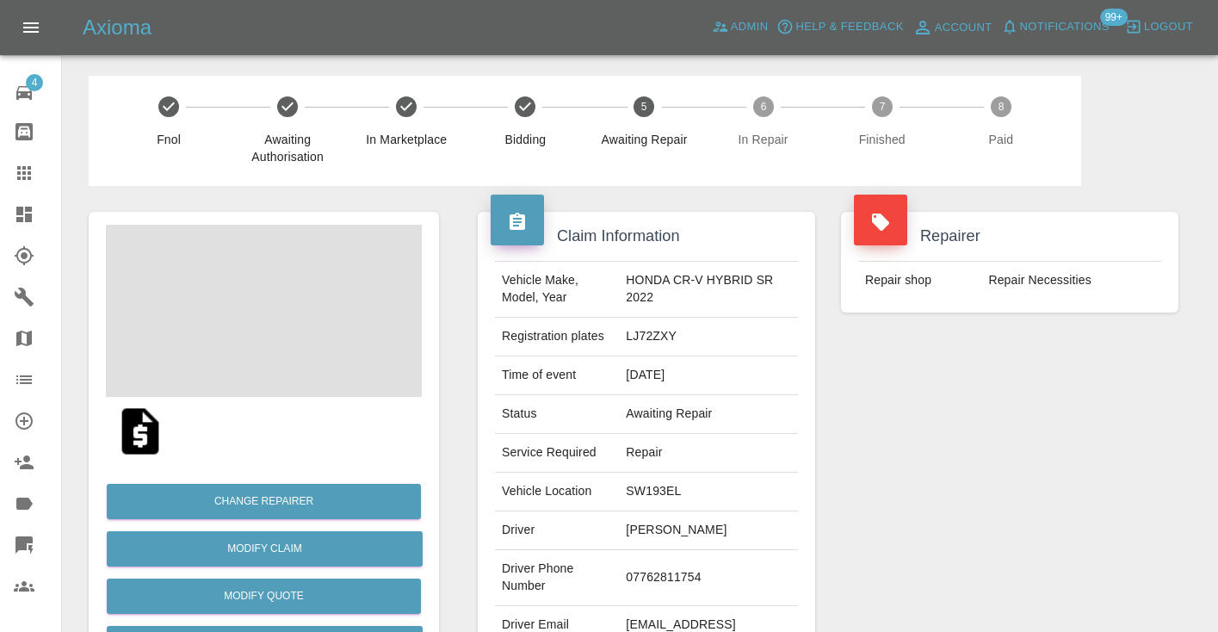
click at [649, 572] on td "07762811754" at bounding box center [708, 578] width 179 height 56
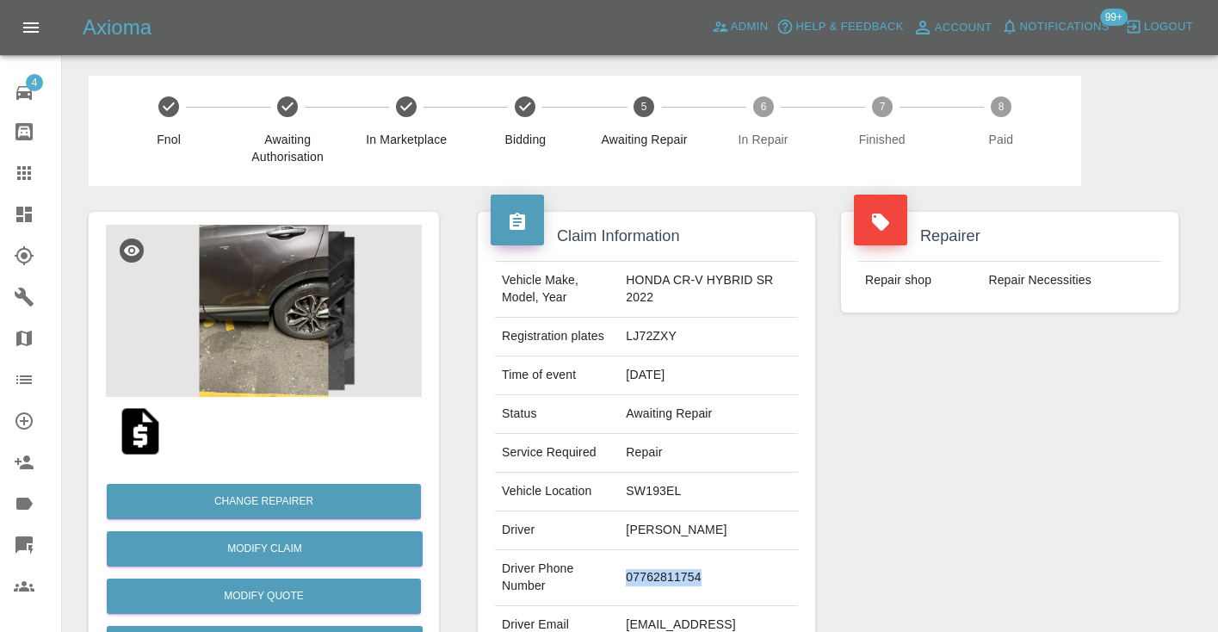
copy td "07762811754"
click at [1007, 532] on div "Repairer Repair shop Repair Necessities" at bounding box center [1009, 443] width 363 height 514
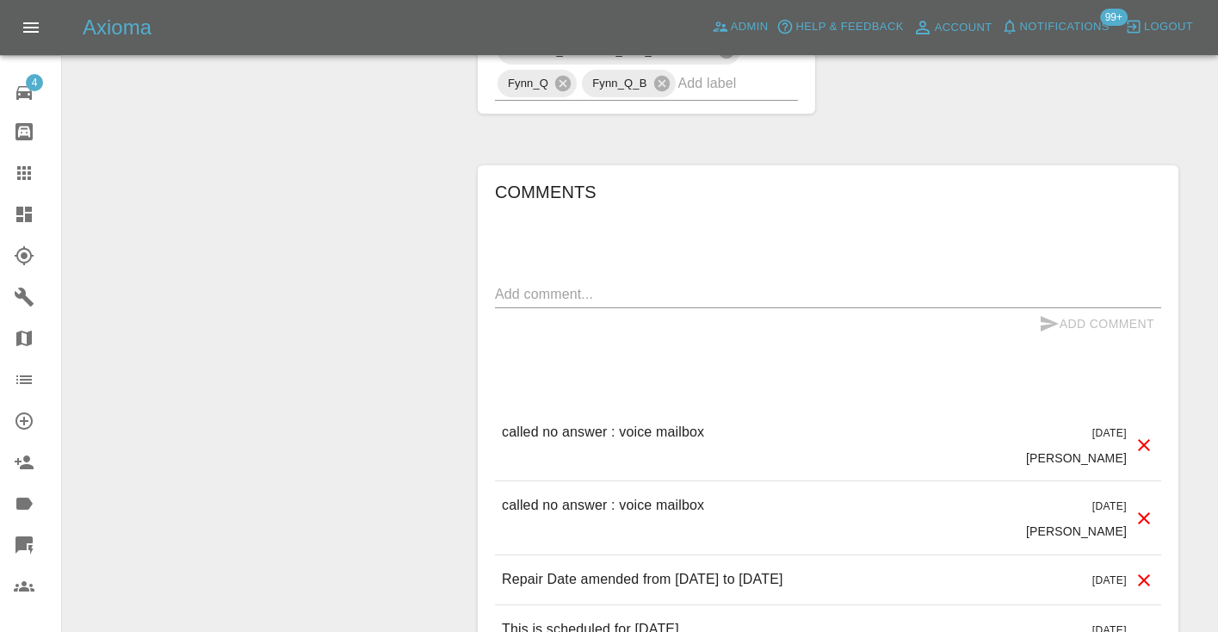
scroll to position [1579, 0]
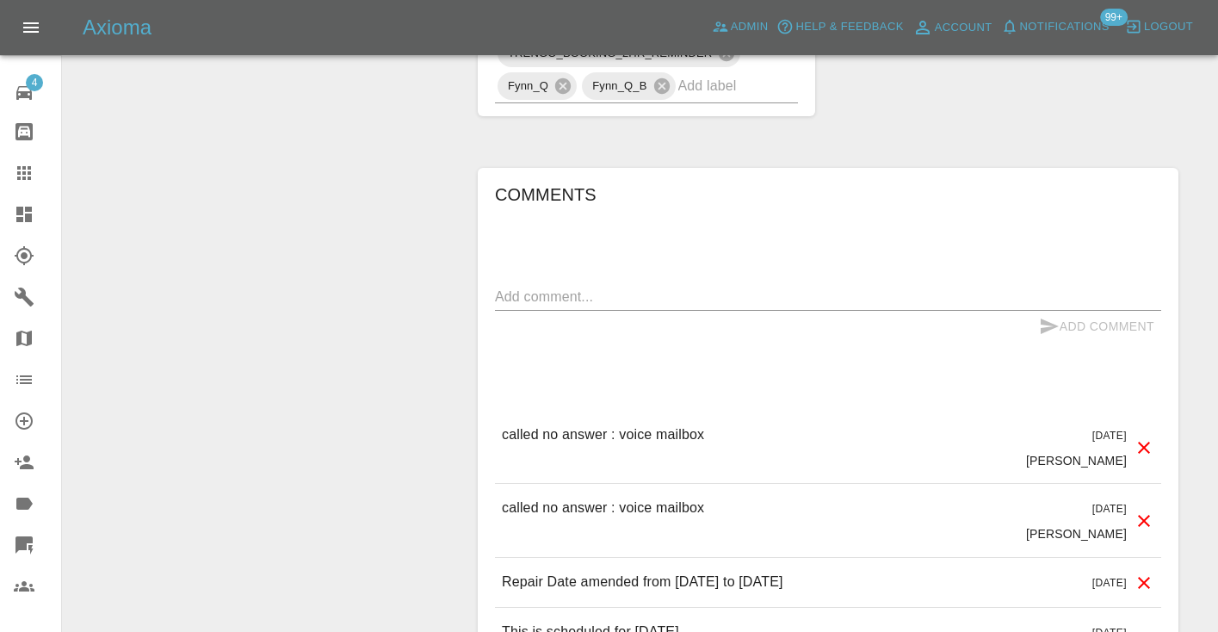
click at [1100, 226] on div "Comments x Add Comment called no answer : voice mailbox 6 days ago Castro calle…" at bounding box center [828, 640] width 666 height 918
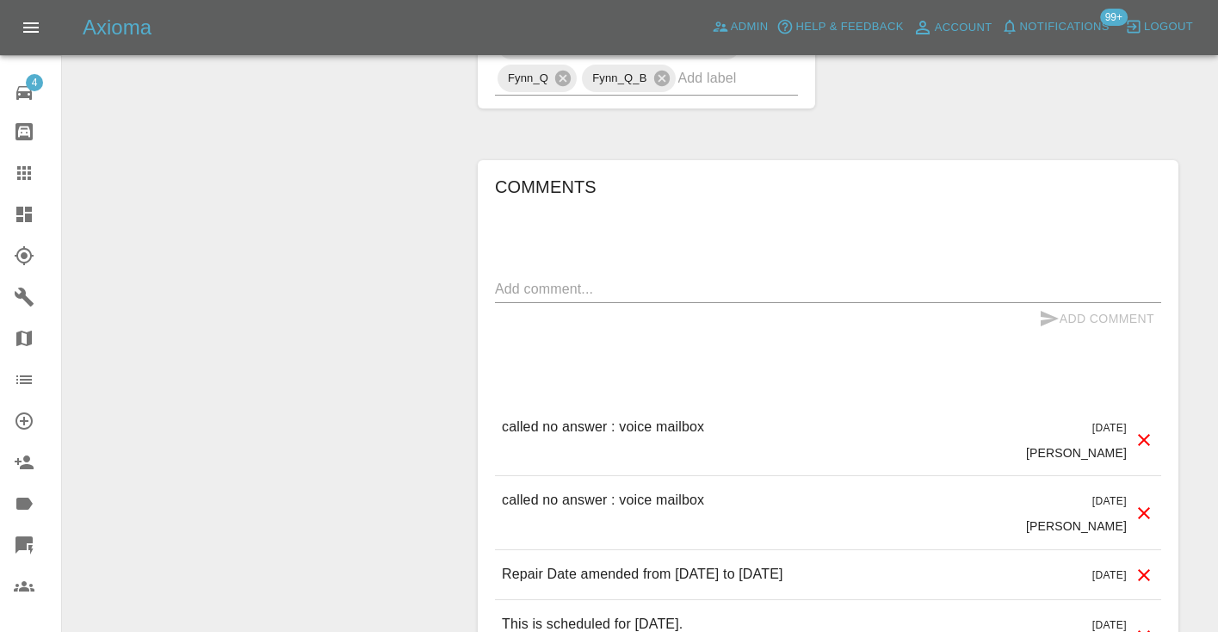
scroll to position [1589, 0]
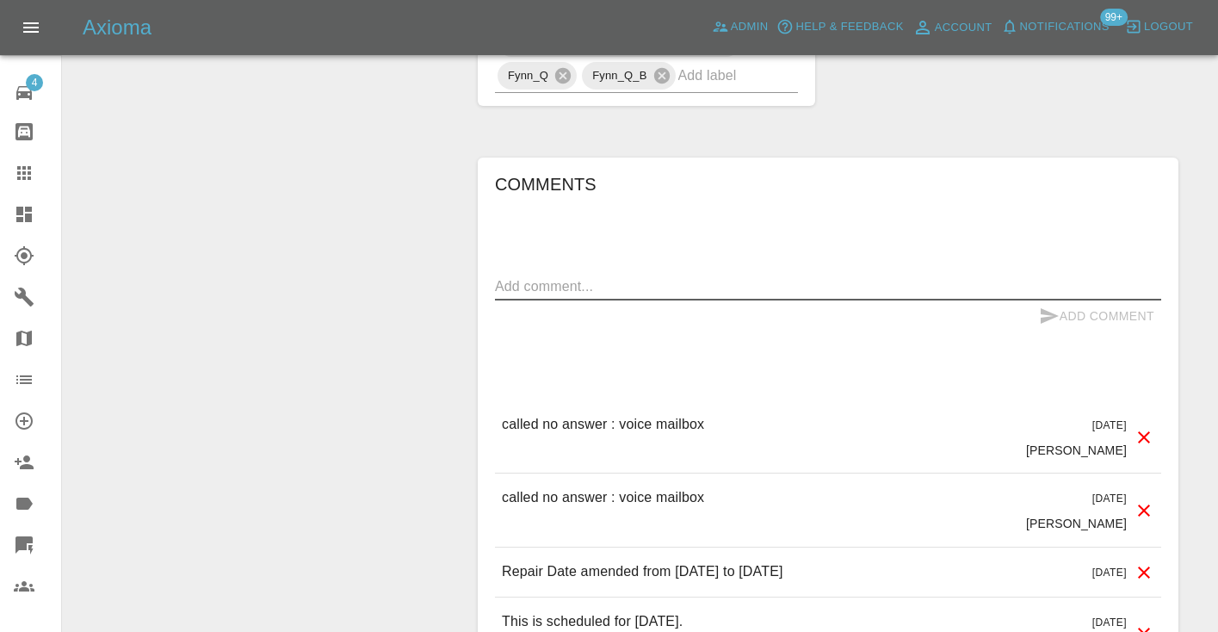
click at [554, 276] on textarea at bounding box center [828, 286] width 666 height 20
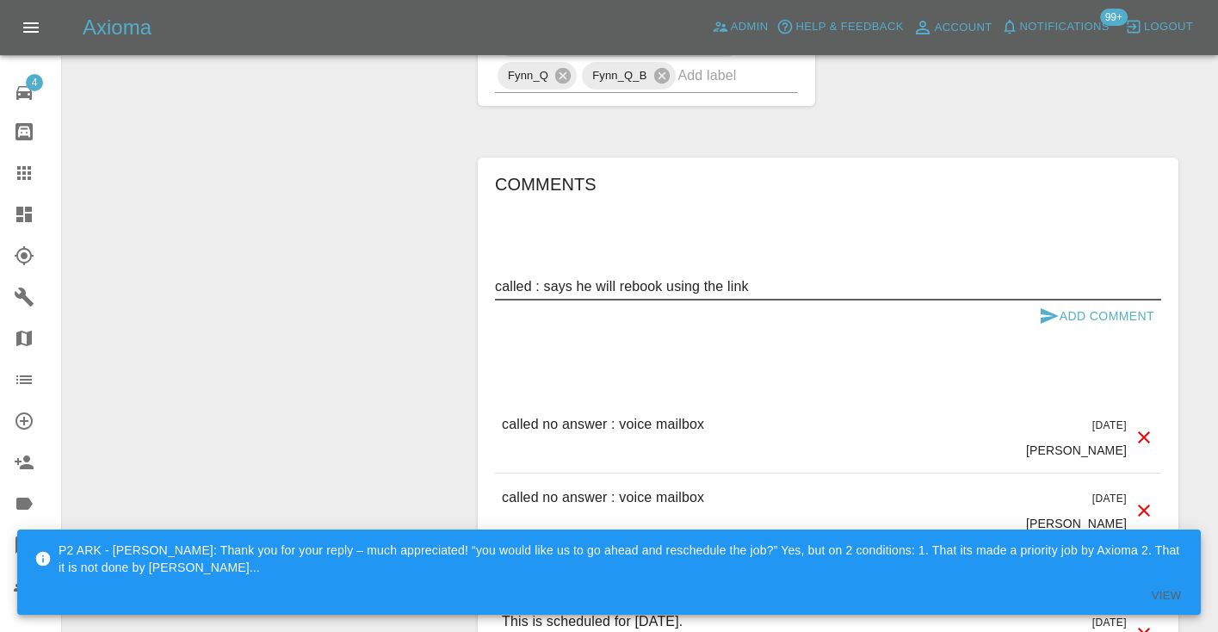
type textarea "called : says he will rebook using the link"
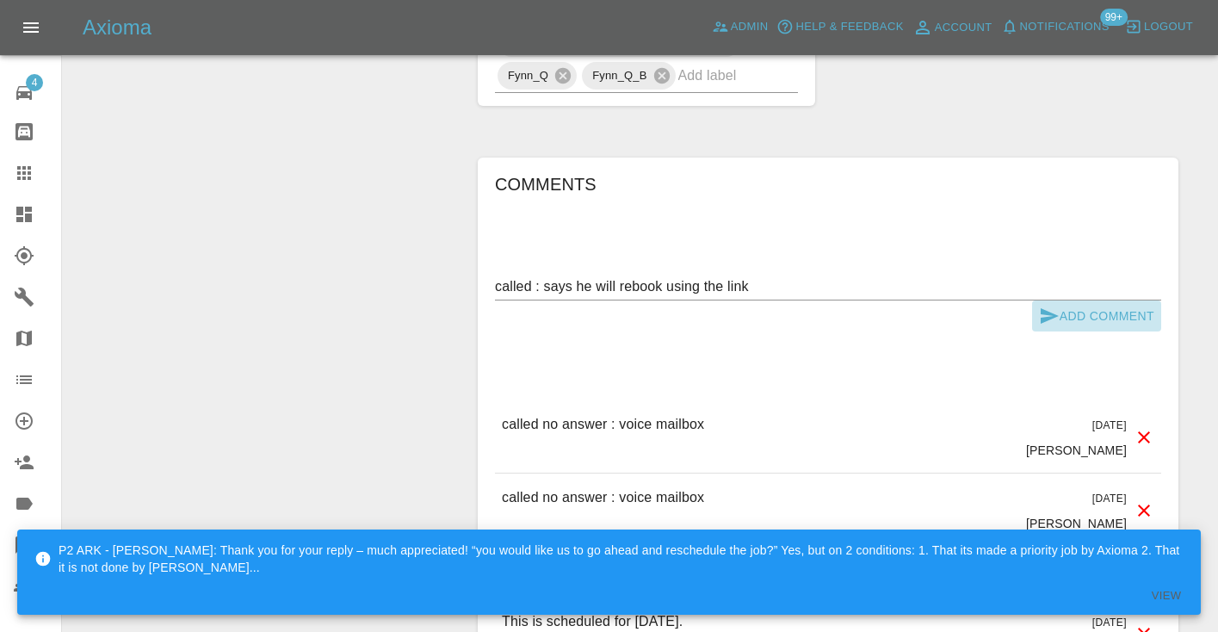
click at [1062, 313] on button "Add Comment" at bounding box center [1096, 316] width 129 height 32
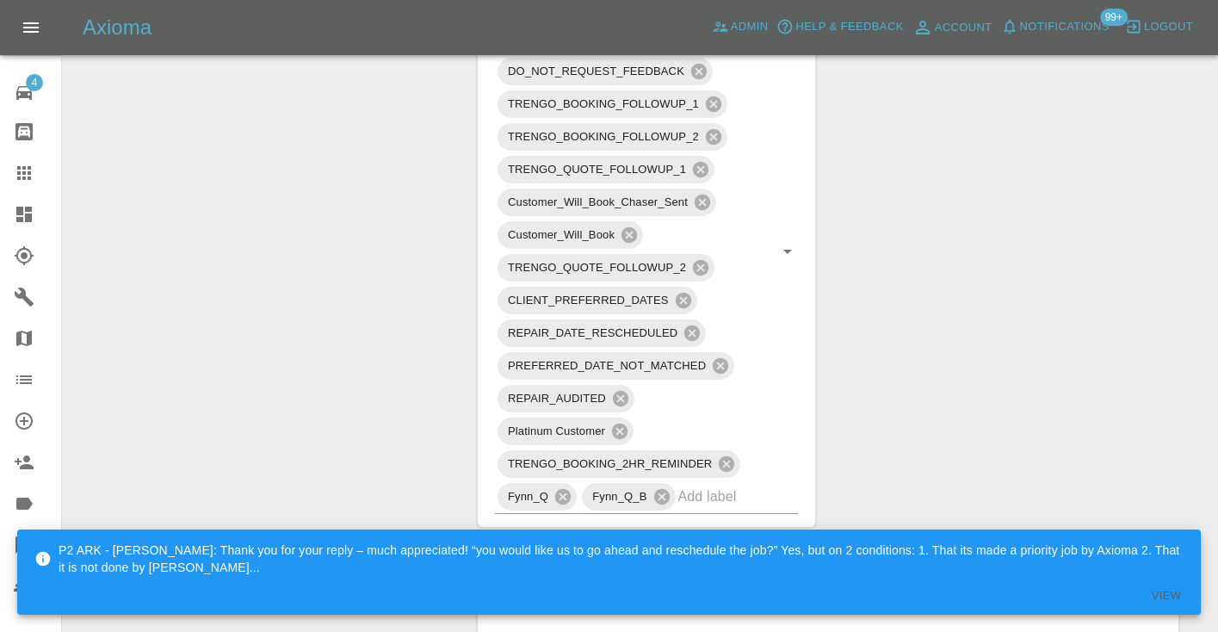
scroll to position [1154, 0]
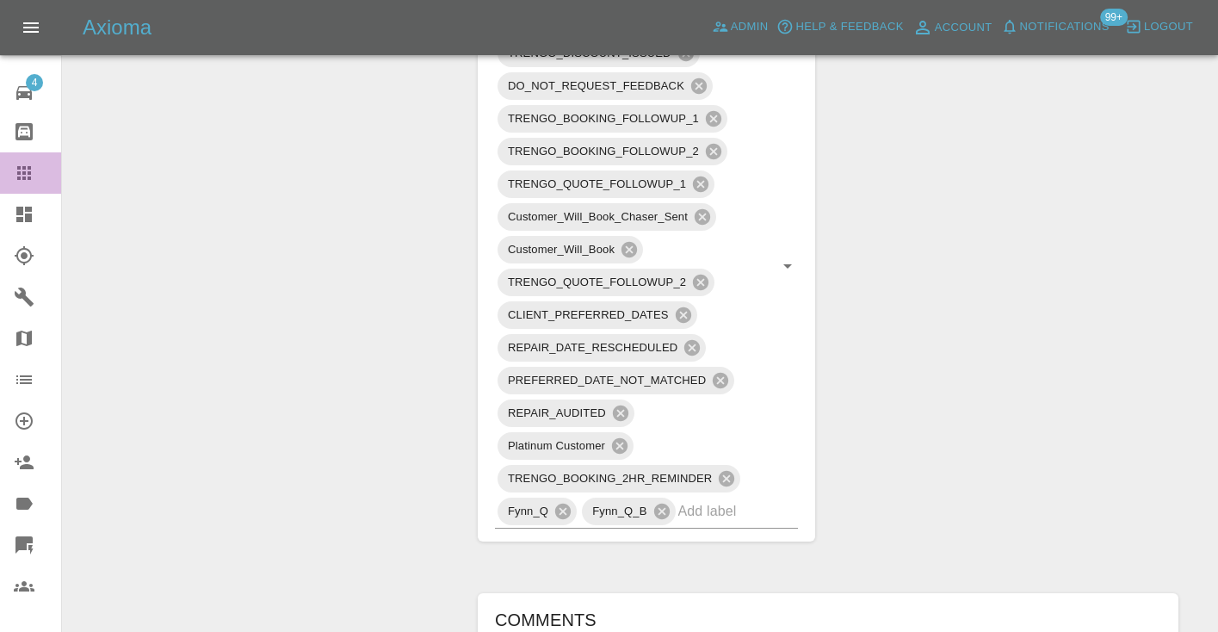
click at [34, 170] on icon at bounding box center [24, 173] width 21 height 21
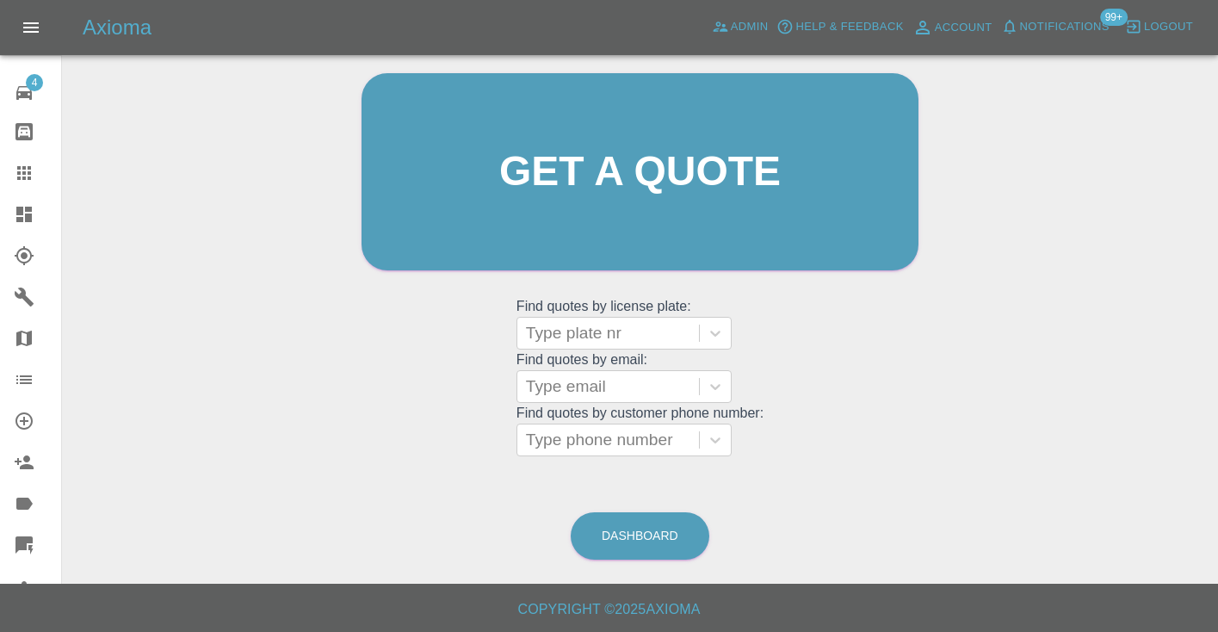
scroll to position [173, 0]
click at [668, 535] on link "Dashboard" at bounding box center [640, 536] width 139 height 47
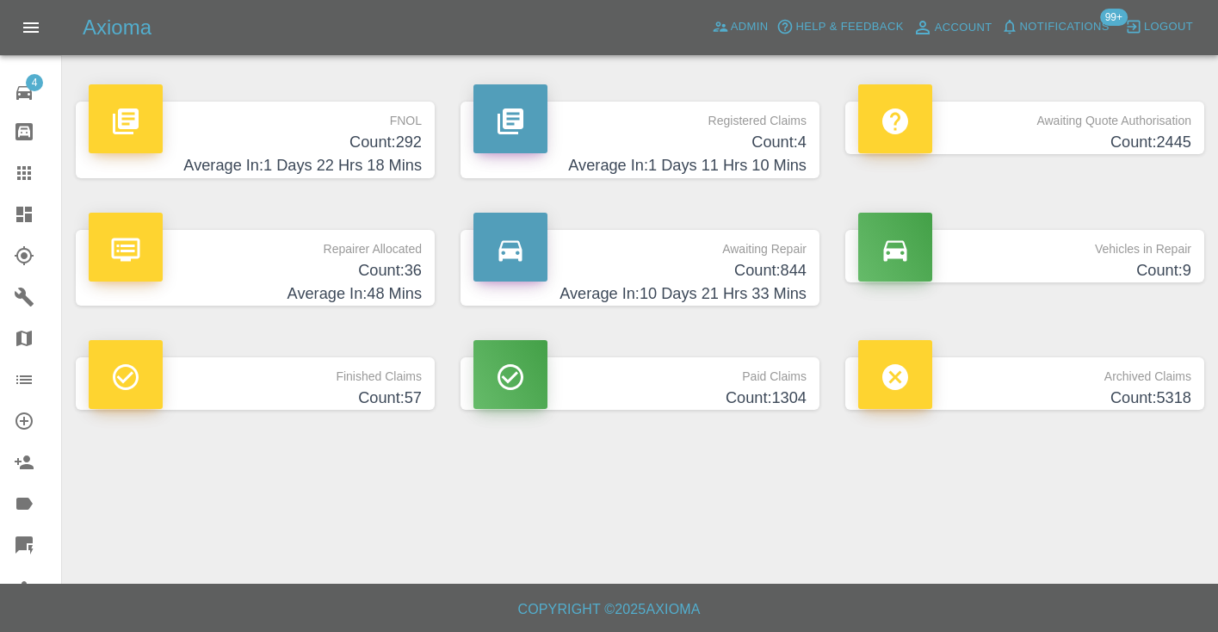
click at [755, 266] on h4 "Count: 844" at bounding box center [639, 270] width 333 height 23
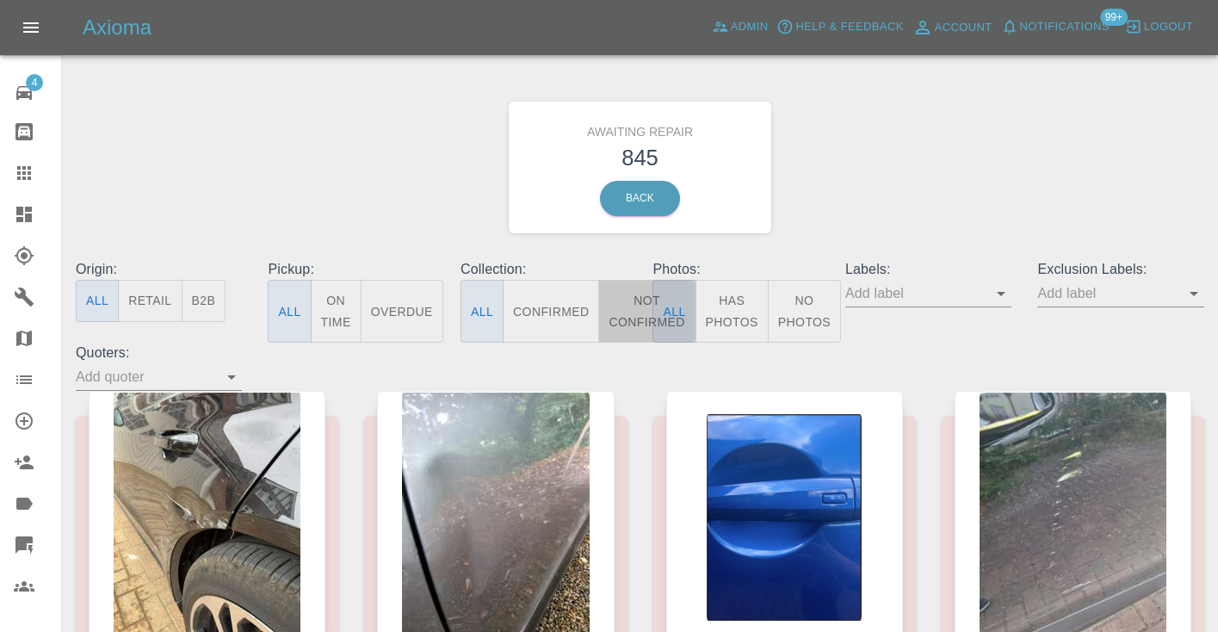
click at [635, 318] on button "Not Confirmed" at bounding box center [646, 311] width 96 height 63
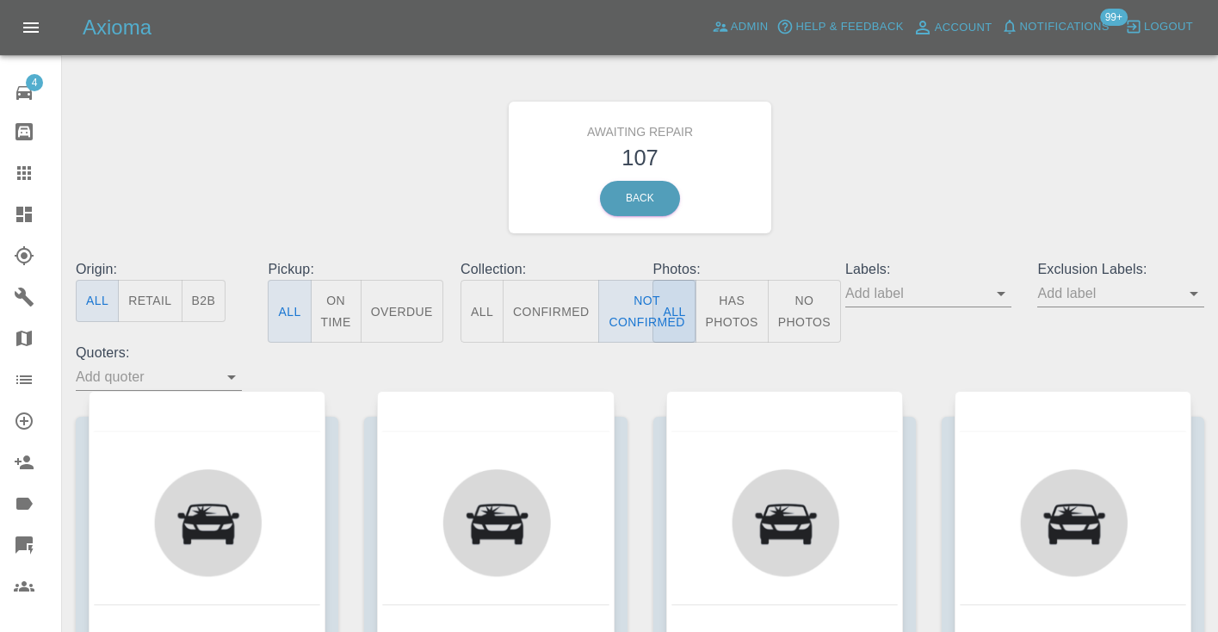
click at [959, 167] on div "Awaiting Repair 107 Back" at bounding box center [640, 167] width 1154 height 183
click at [615, 312] on button "Not Confirmed" at bounding box center [646, 311] width 96 height 63
click at [883, 190] on div "Awaiting Repair 107 Back" at bounding box center [640, 167] width 1154 height 183
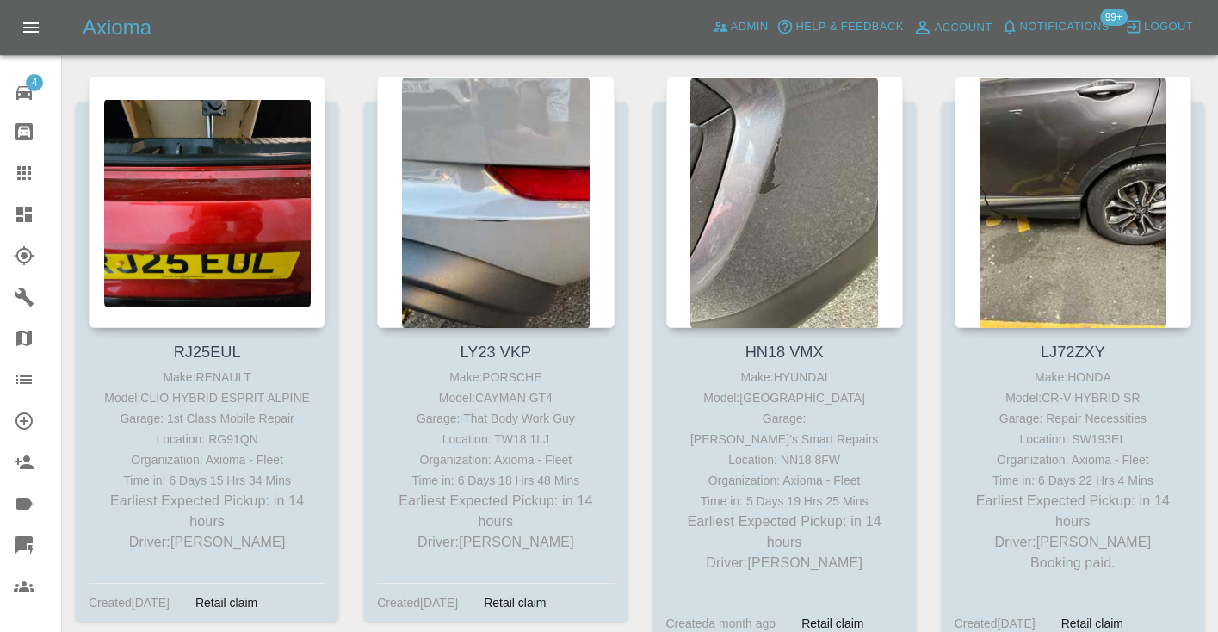
scroll to position [2660, 0]
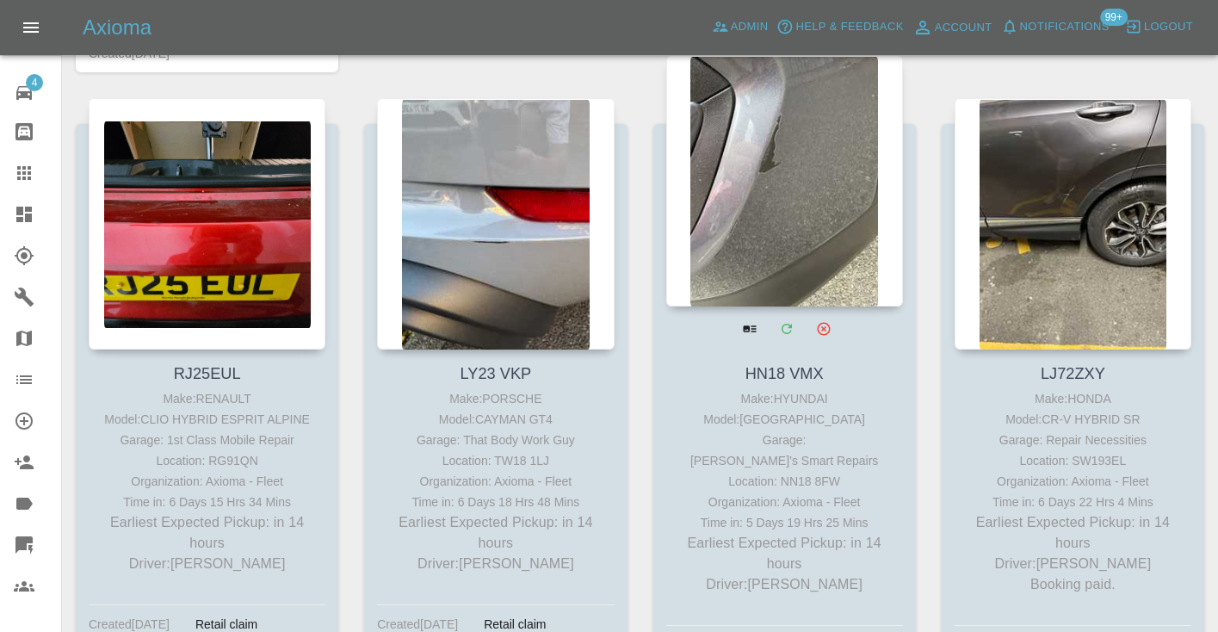
click at [779, 254] on div at bounding box center [784, 180] width 237 height 251
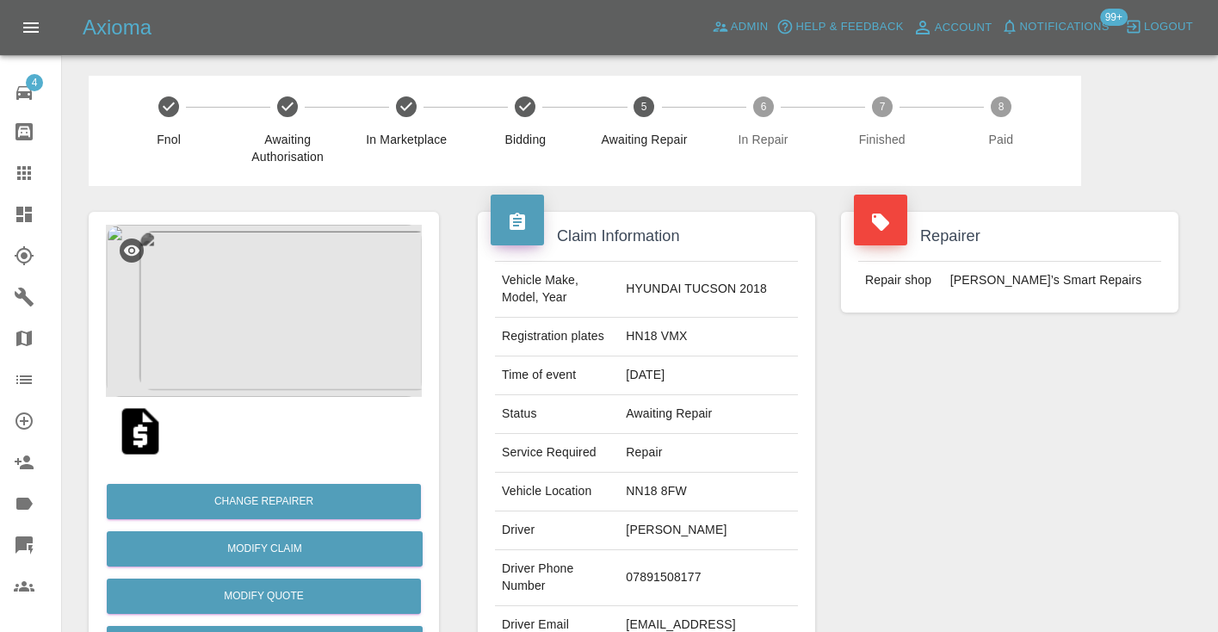
click at [697, 566] on td "07891508177" at bounding box center [708, 578] width 179 height 56
copy td "07891508177"
click at [1026, 463] on div "Repairer Repair shop Freddie’s Smart Repairs" at bounding box center [1009, 443] width 363 height 514
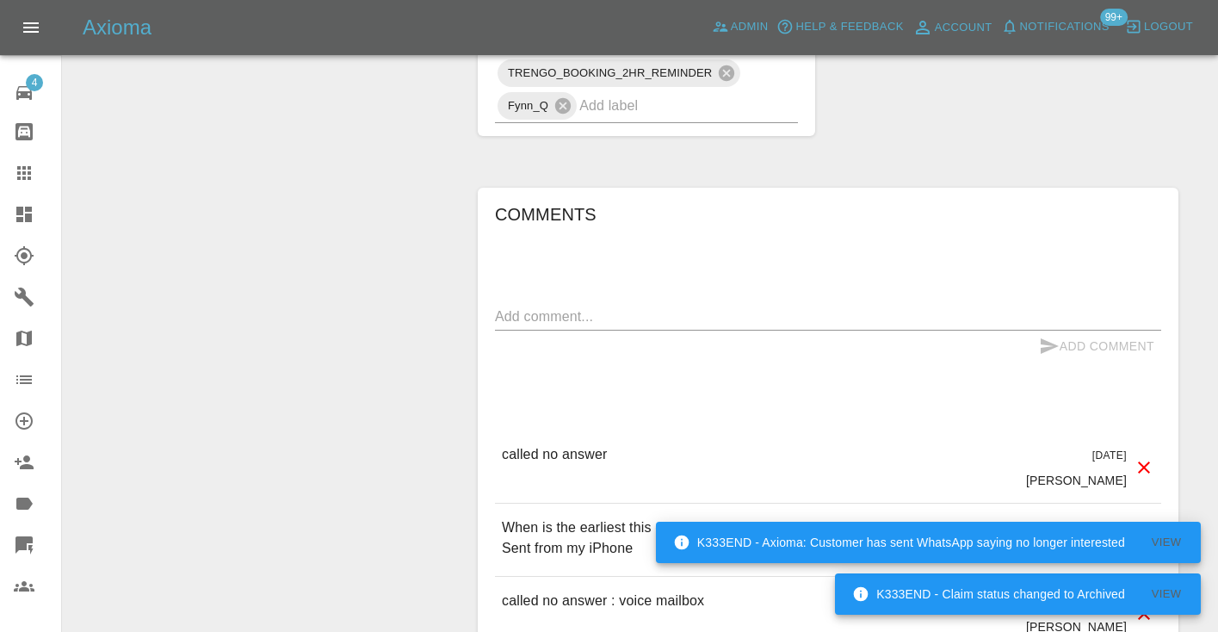
scroll to position [1393, 0]
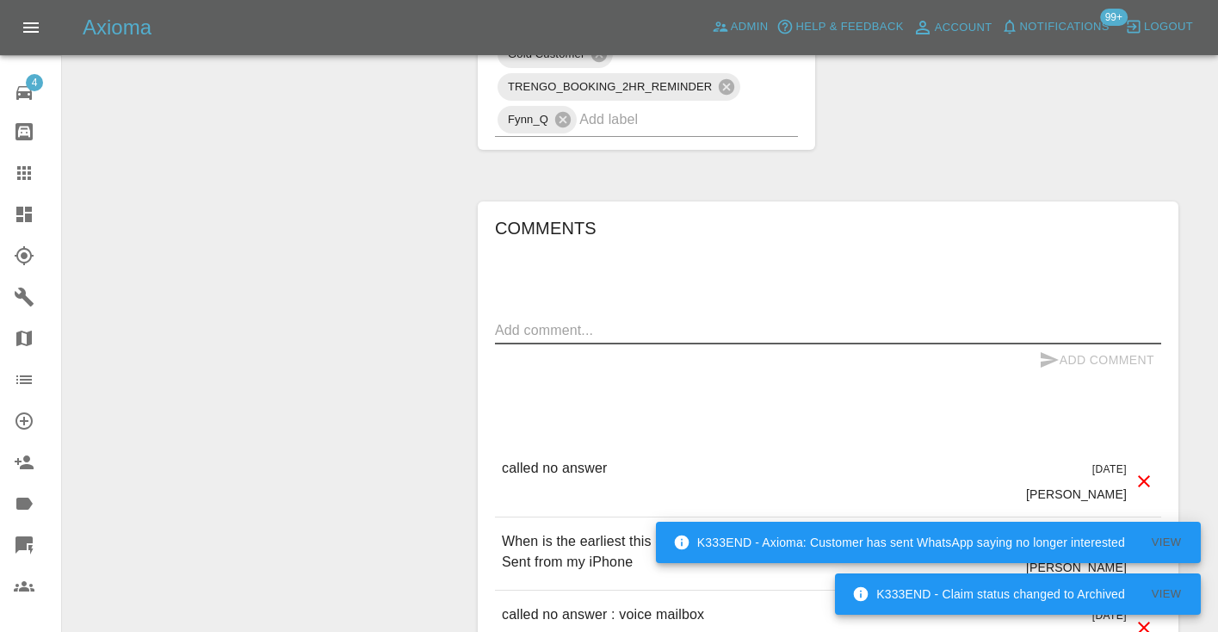
click at [523, 320] on textarea at bounding box center [828, 330] width 666 height 20
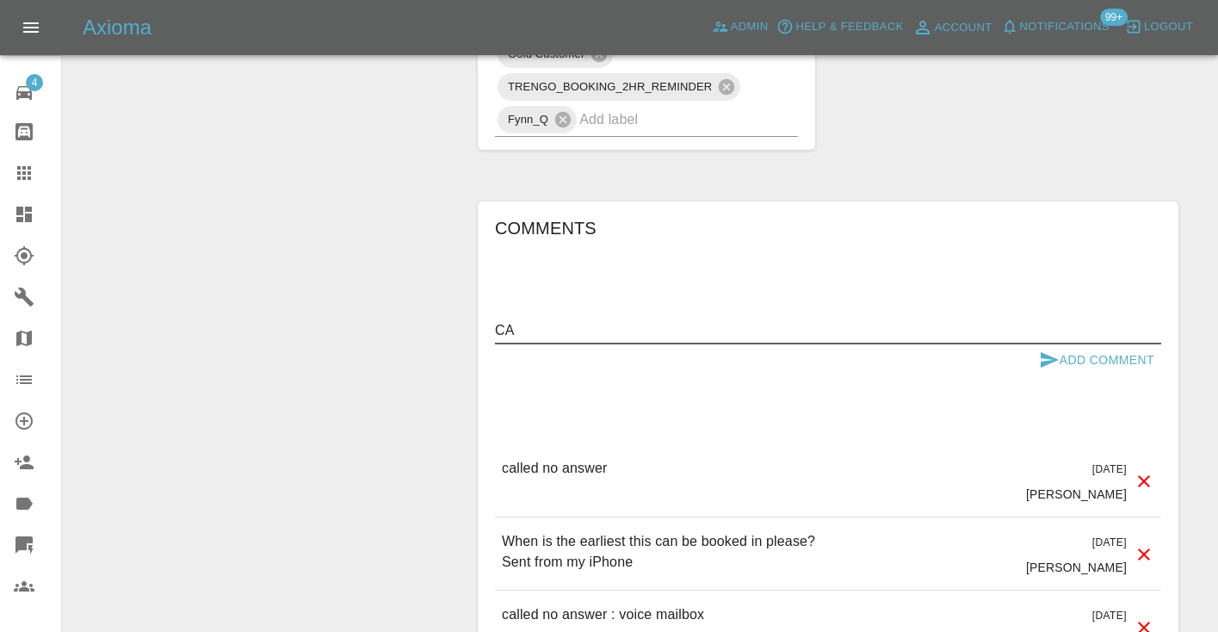
type textarea "C"
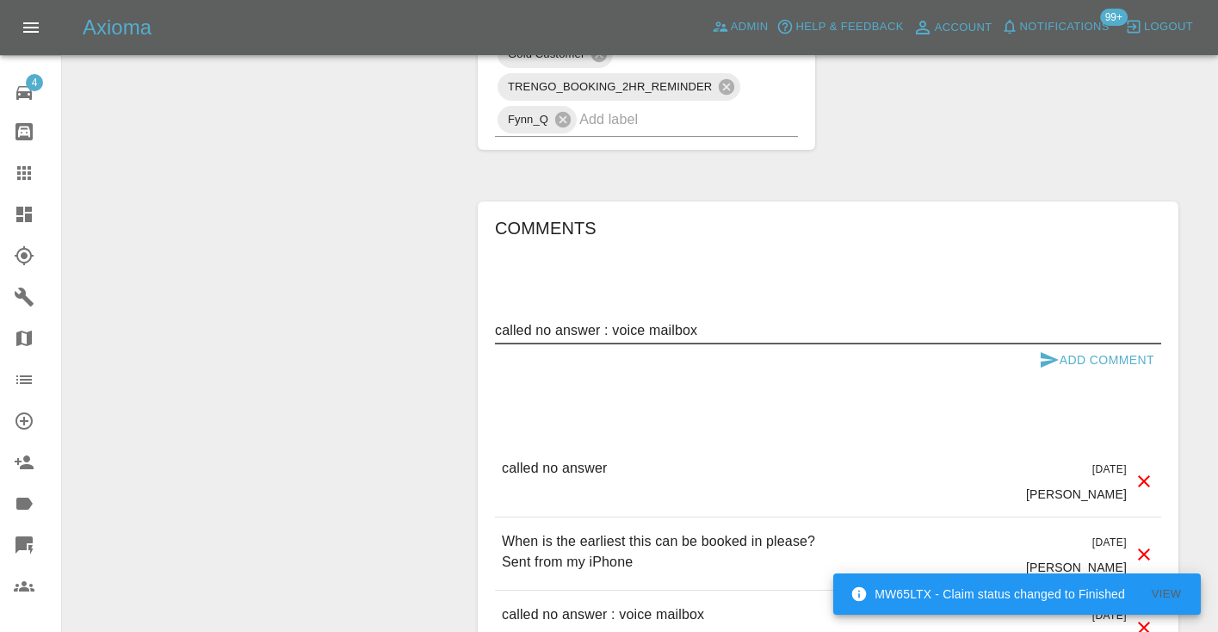
type textarea "called no answer : voice mailbox"
click at [1037, 344] on button "Add Comment" at bounding box center [1096, 360] width 129 height 32
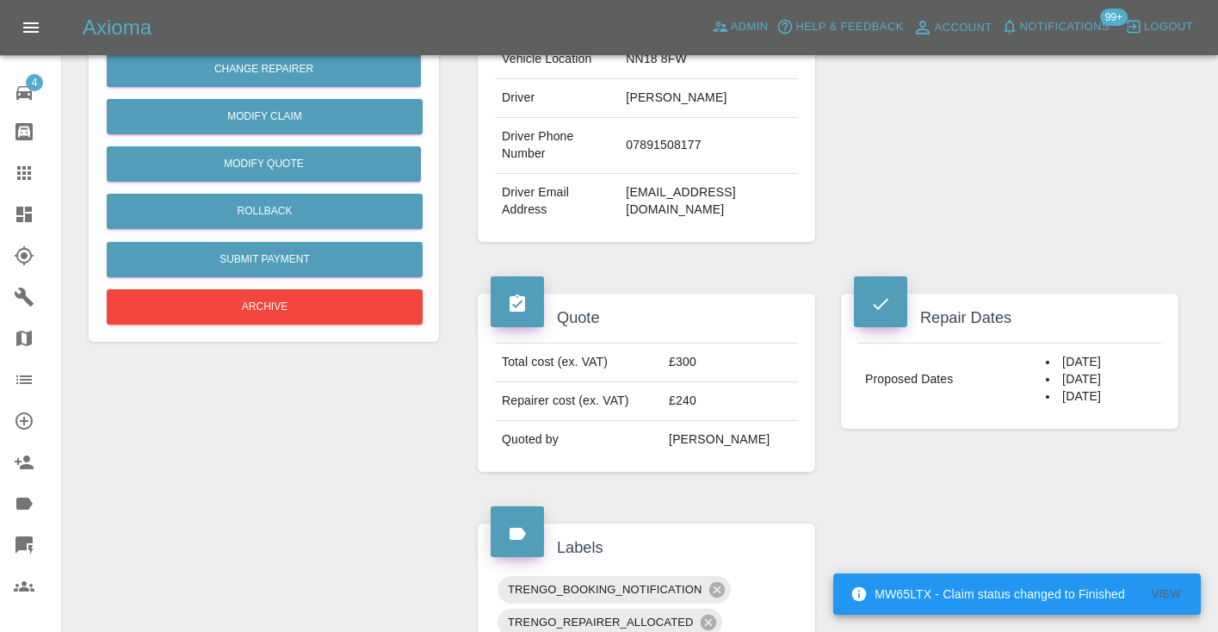
scroll to position [430, 0]
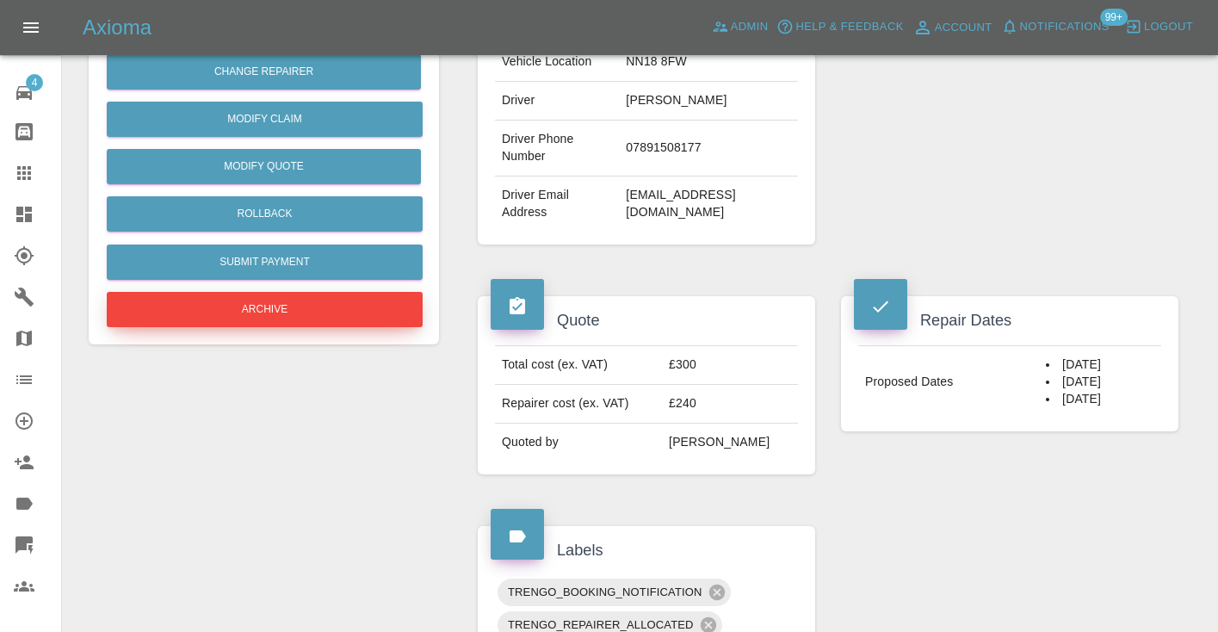
click at [353, 315] on button "Archive" at bounding box center [265, 309] width 316 height 35
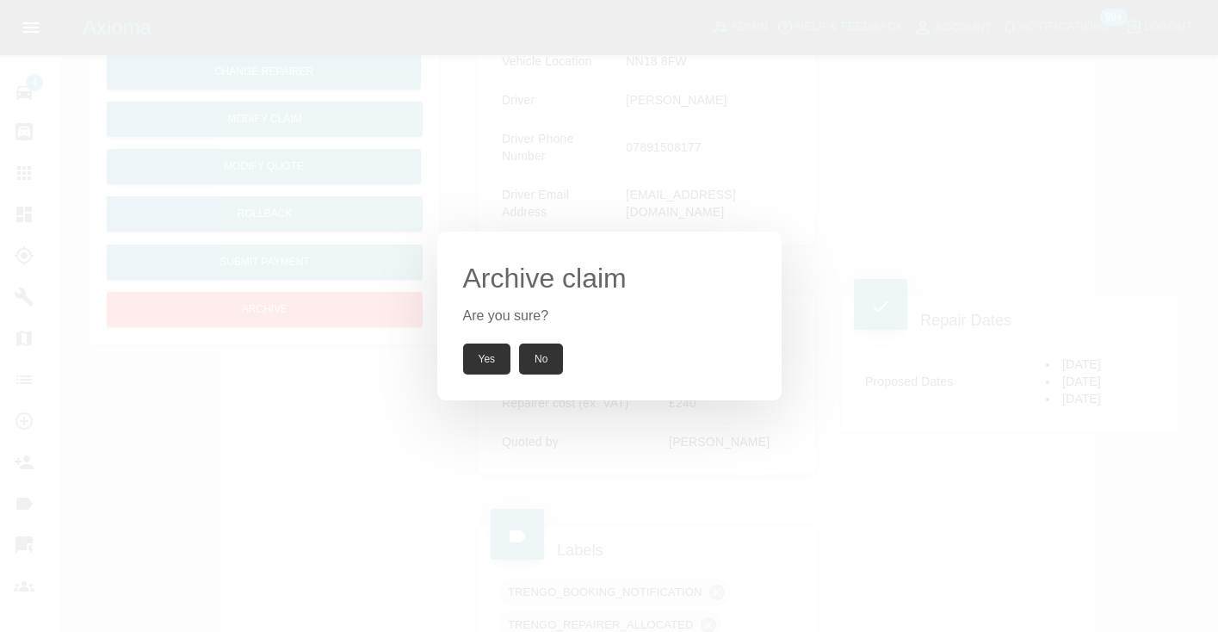
click at [489, 368] on button "Yes" at bounding box center [487, 358] width 48 height 31
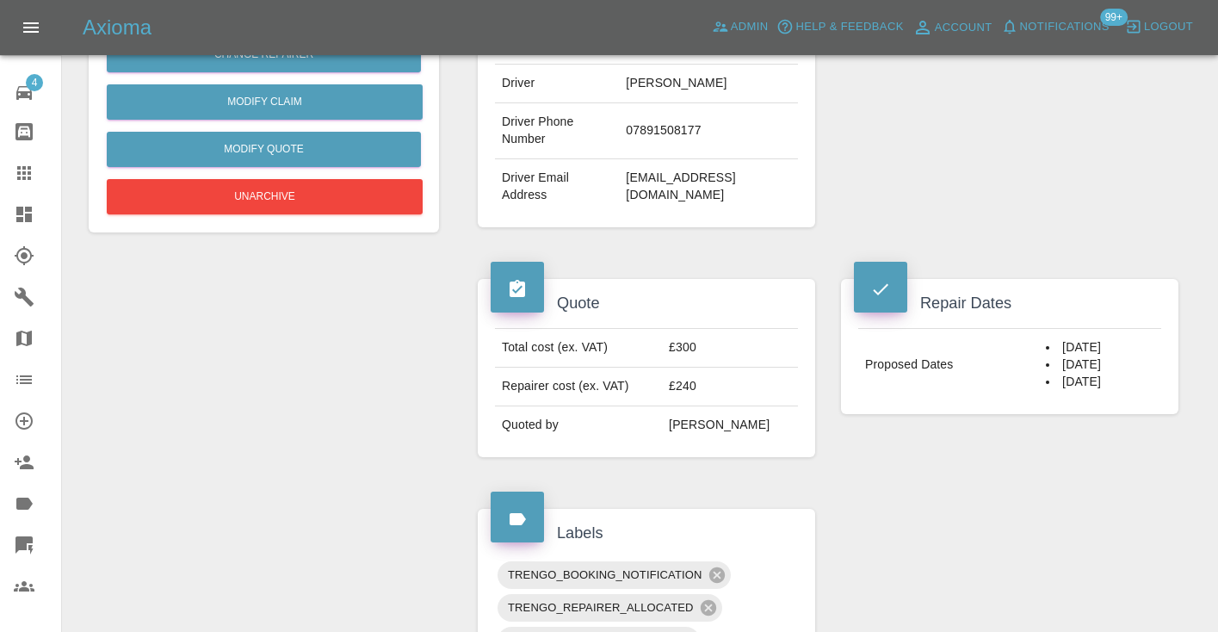
click at [28, 171] on icon at bounding box center [24, 173] width 14 height 14
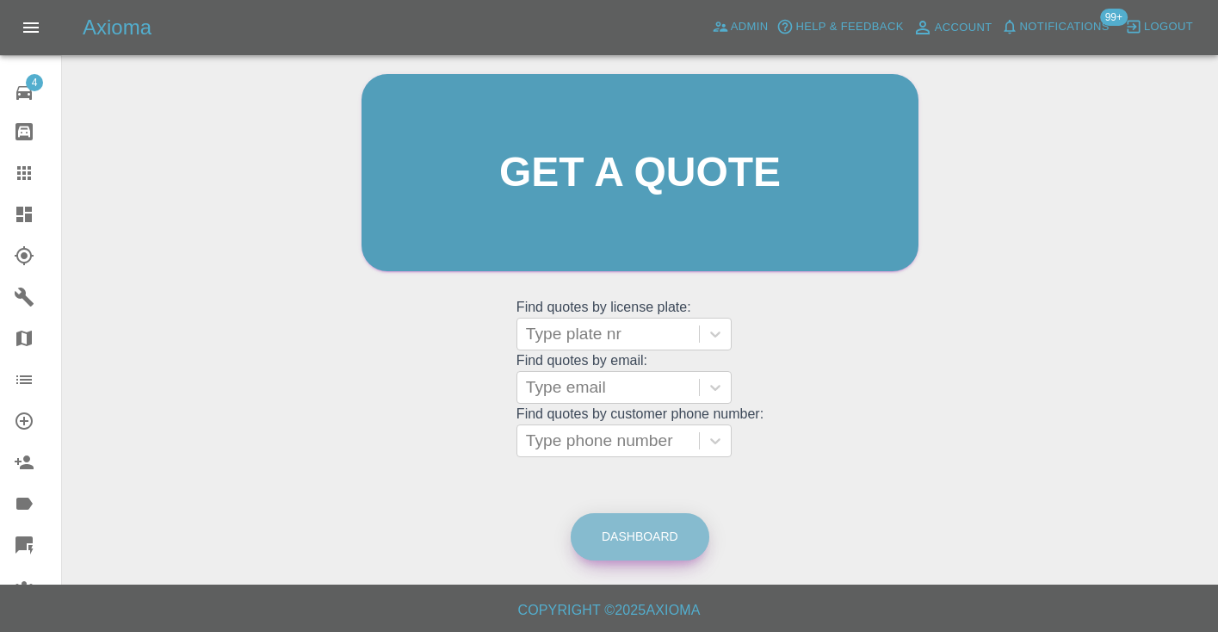
click at [662, 548] on link "Dashboard" at bounding box center [640, 536] width 139 height 47
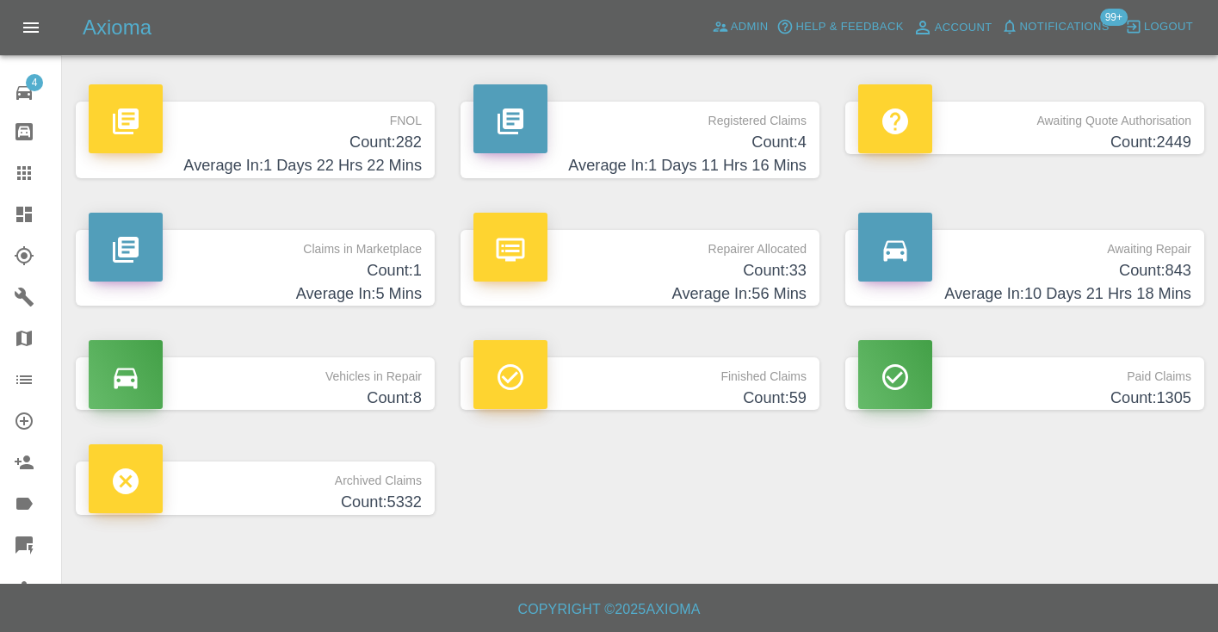
click at [1123, 291] on h4 "Average In: 10 Days 21 Hrs 18 Mins" at bounding box center [1024, 293] width 333 height 23
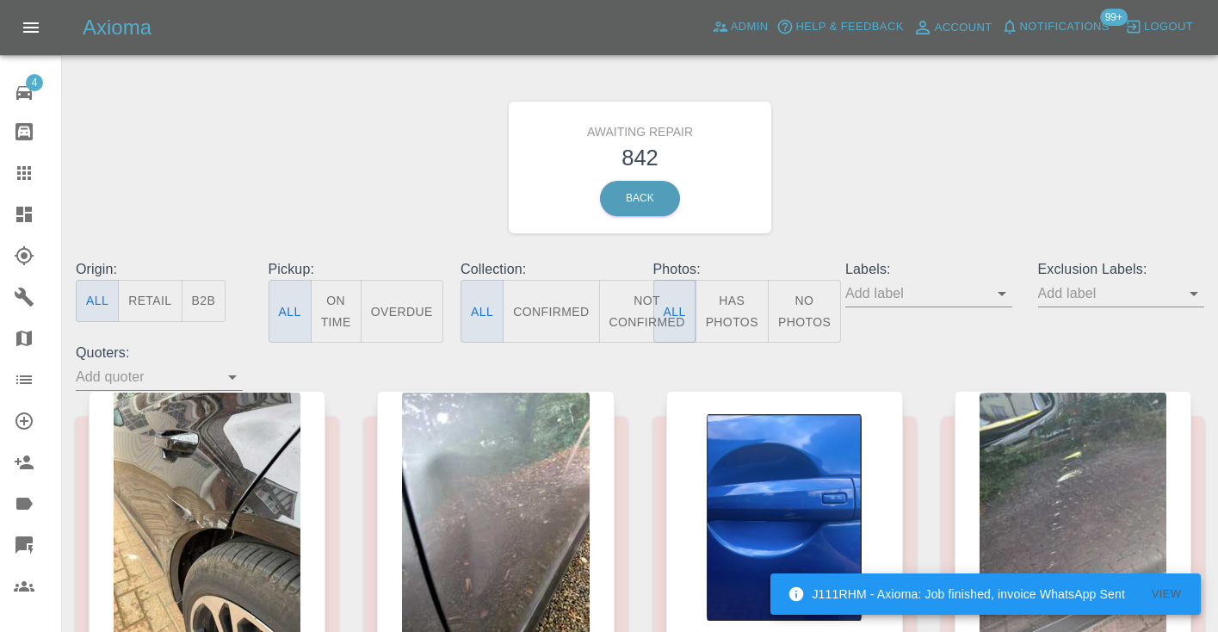
click at [633, 307] on button "Not Confirmed" at bounding box center [647, 311] width 96 height 63
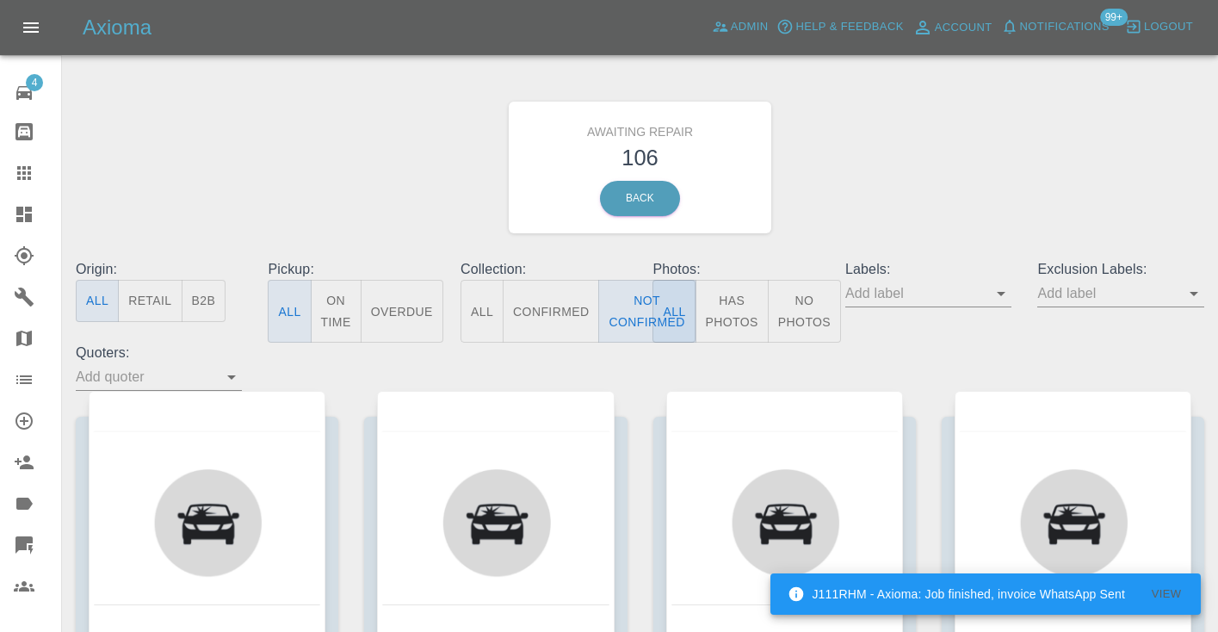
click at [884, 225] on div "Awaiting Repair 106 Back" at bounding box center [640, 167] width 1154 height 183
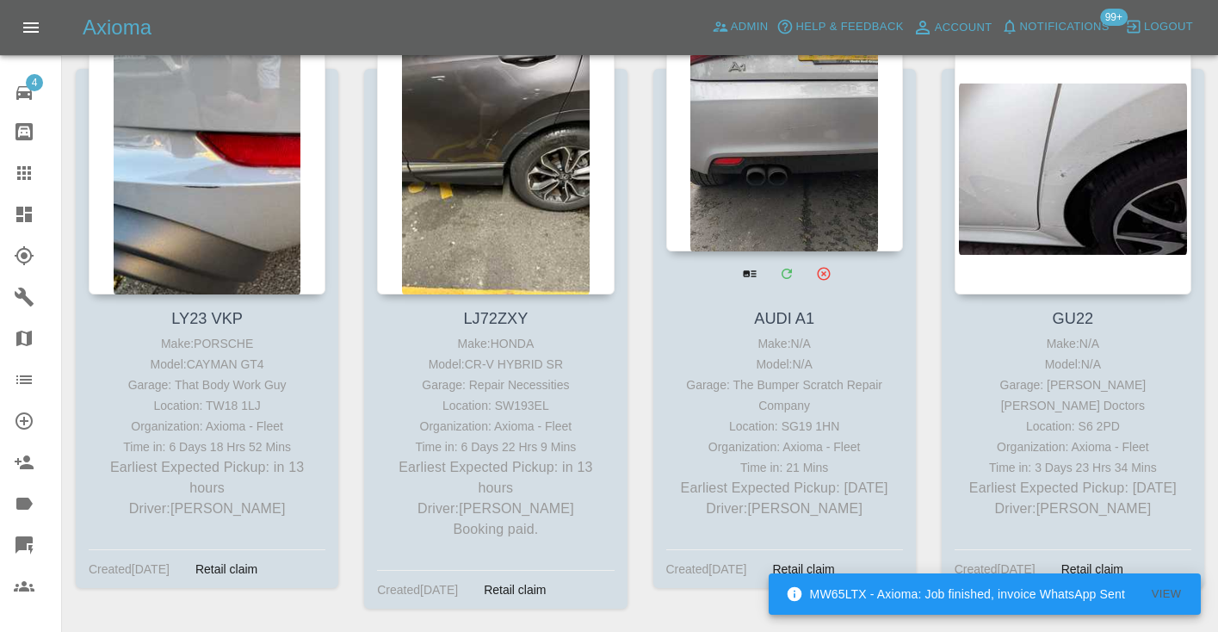
scroll to position [2727, 0]
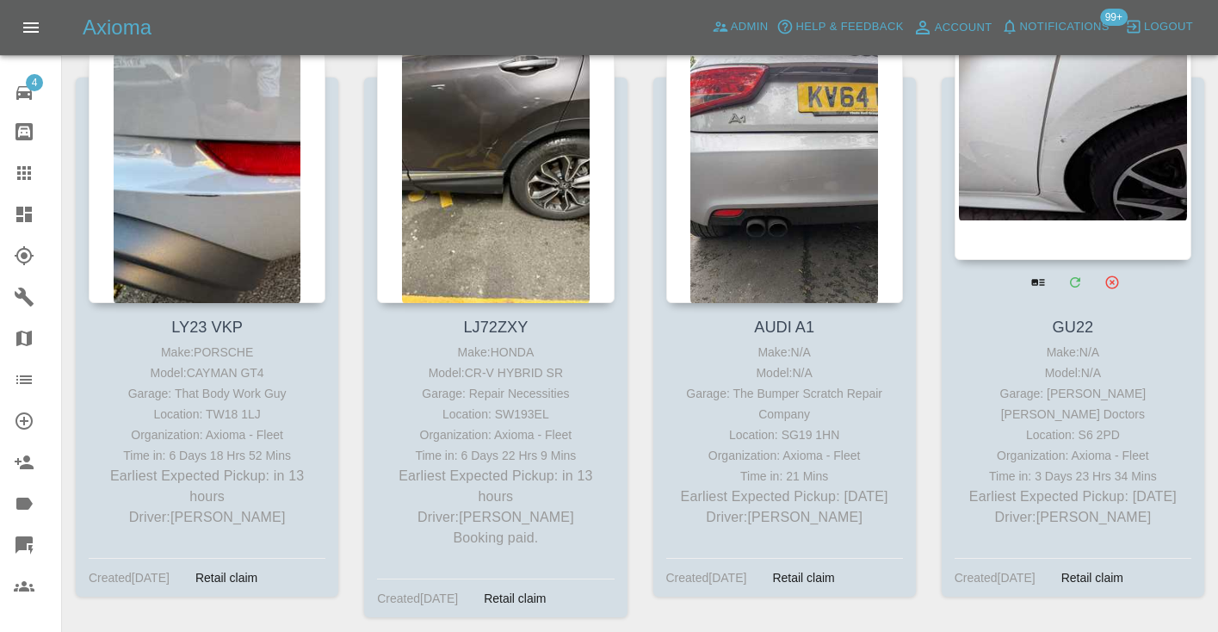
click at [1095, 176] on div at bounding box center [1073, 134] width 237 height 251
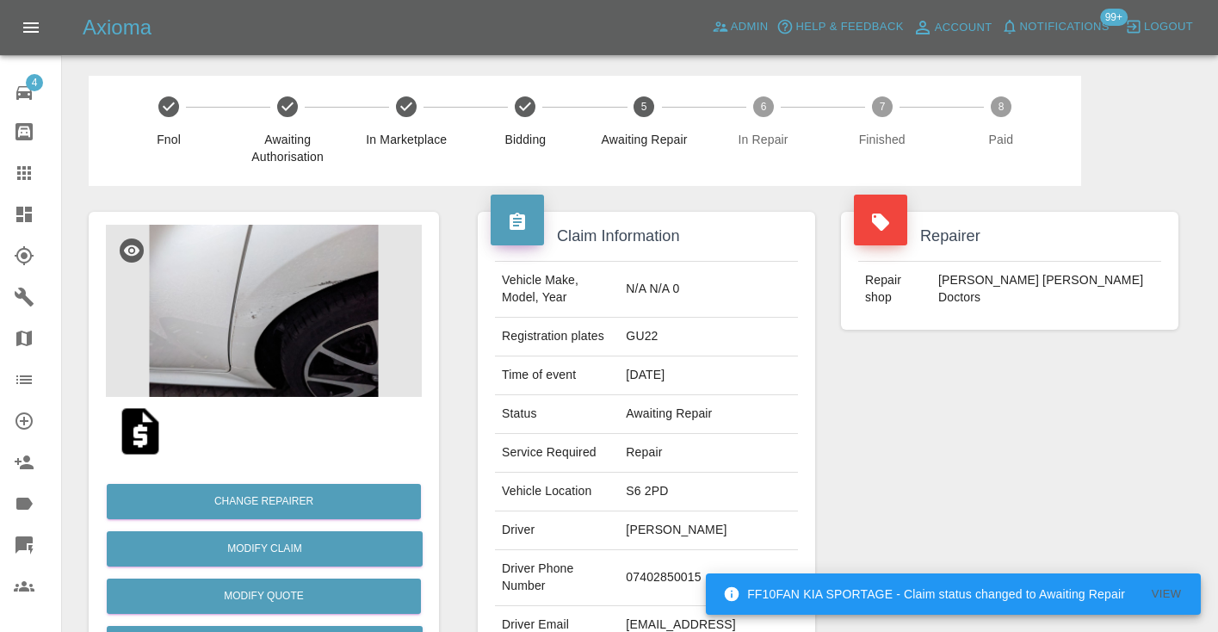
click at [704, 551] on td "07402850015" at bounding box center [708, 578] width 179 height 56
copy td "07402850015"
click at [883, 480] on div "Repairer Repair shop Davies Dent Doctors" at bounding box center [1009, 443] width 363 height 514
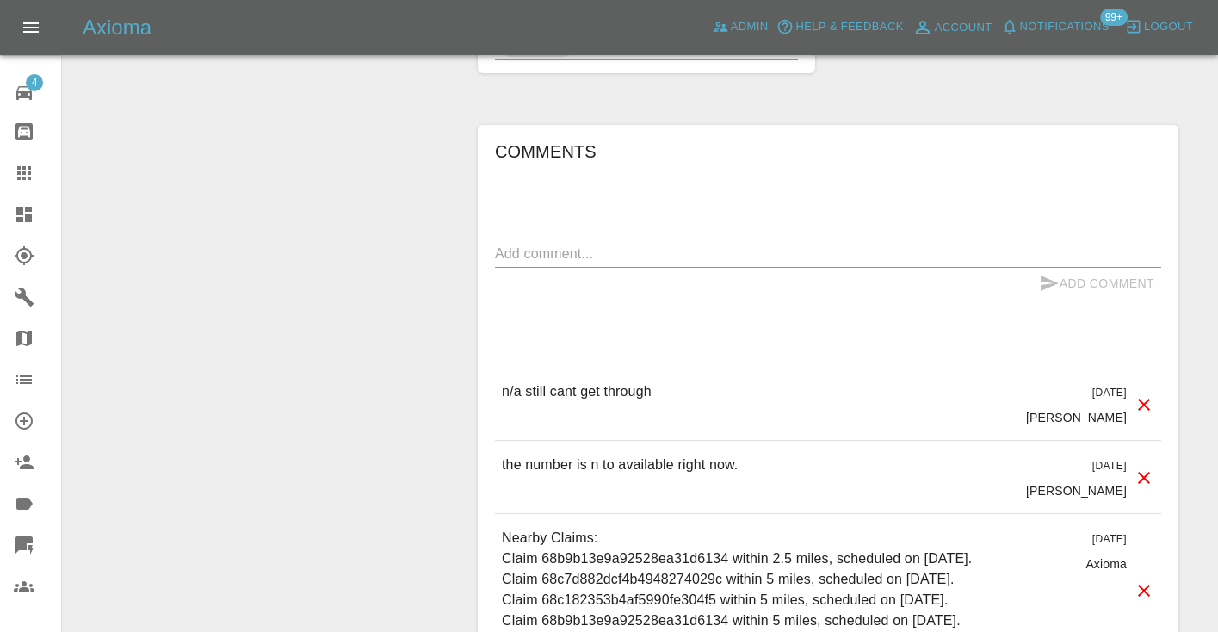
scroll to position [1399, 0]
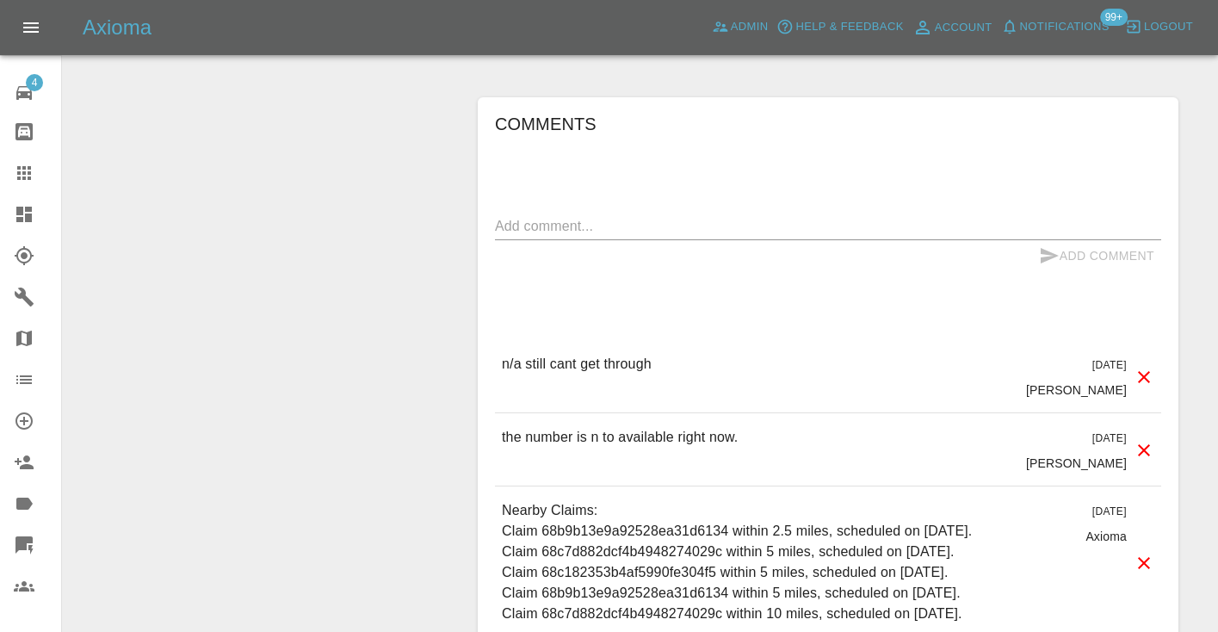
click at [580, 216] on textarea at bounding box center [828, 226] width 666 height 20
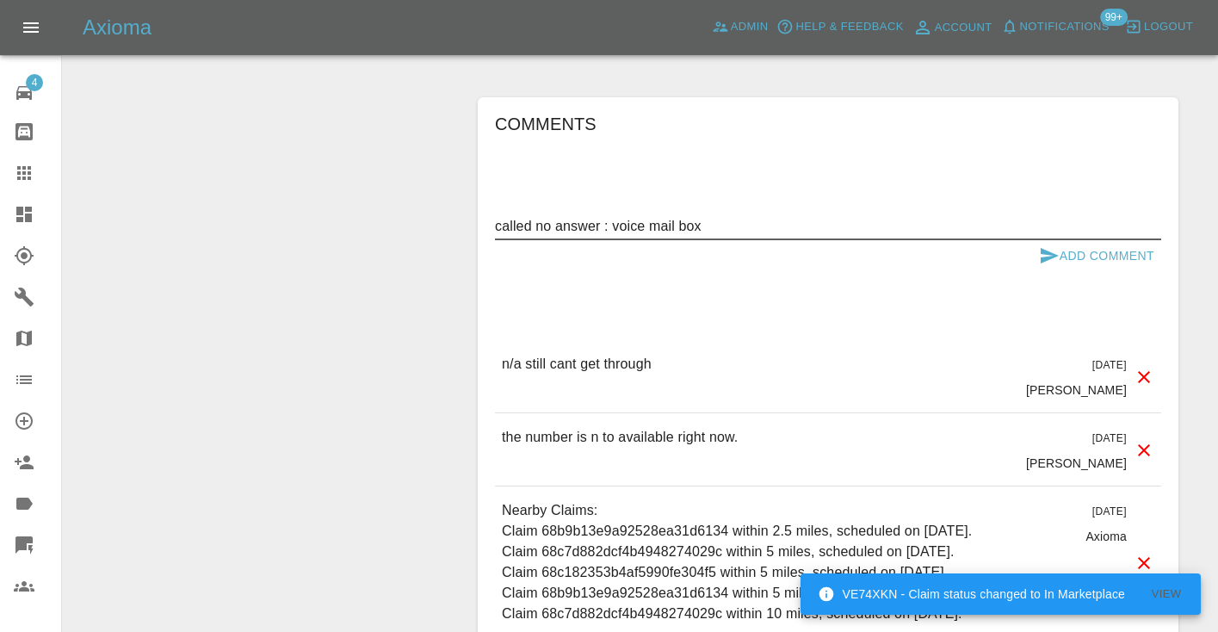
type textarea "called no answer : voice mail box"
click at [1050, 248] on icon "submit" at bounding box center [1050, 255] width 18 height 15
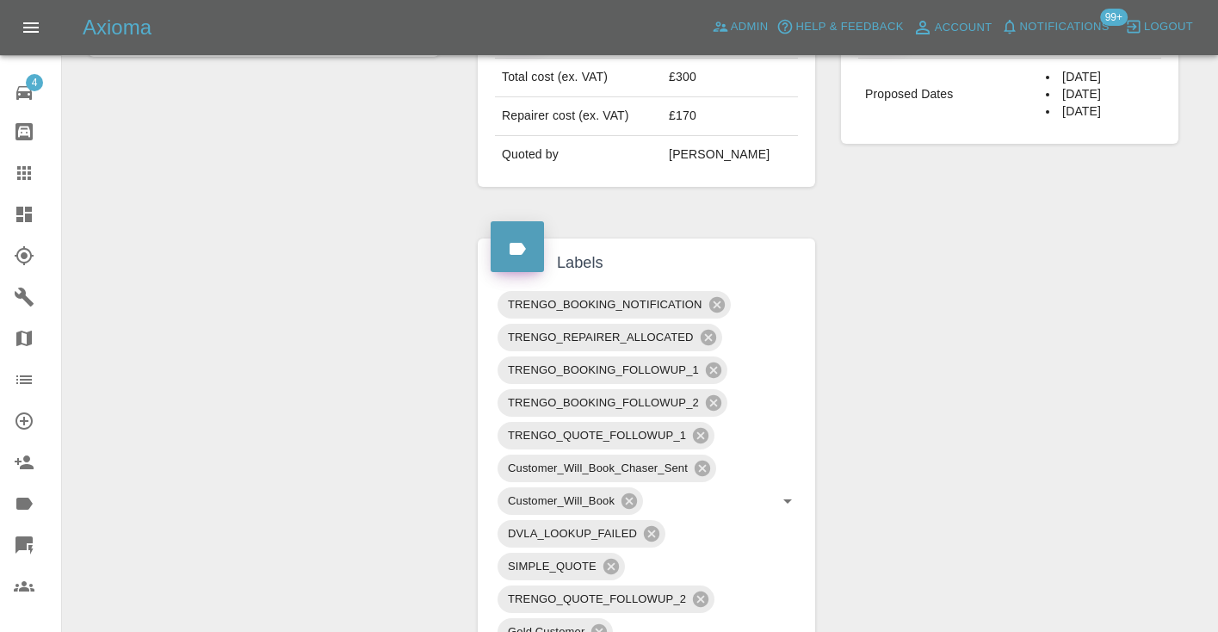
scroll to position [720, 0]
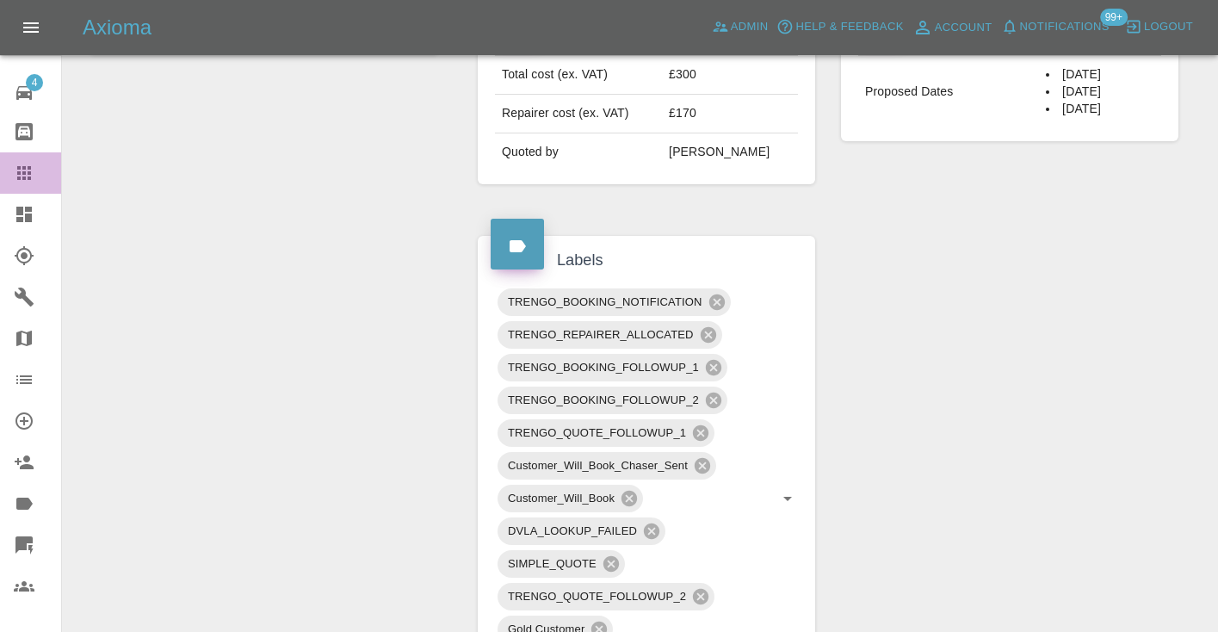
click at [28, 169] on icon at bounding box center [24, 173] width 14 height 14
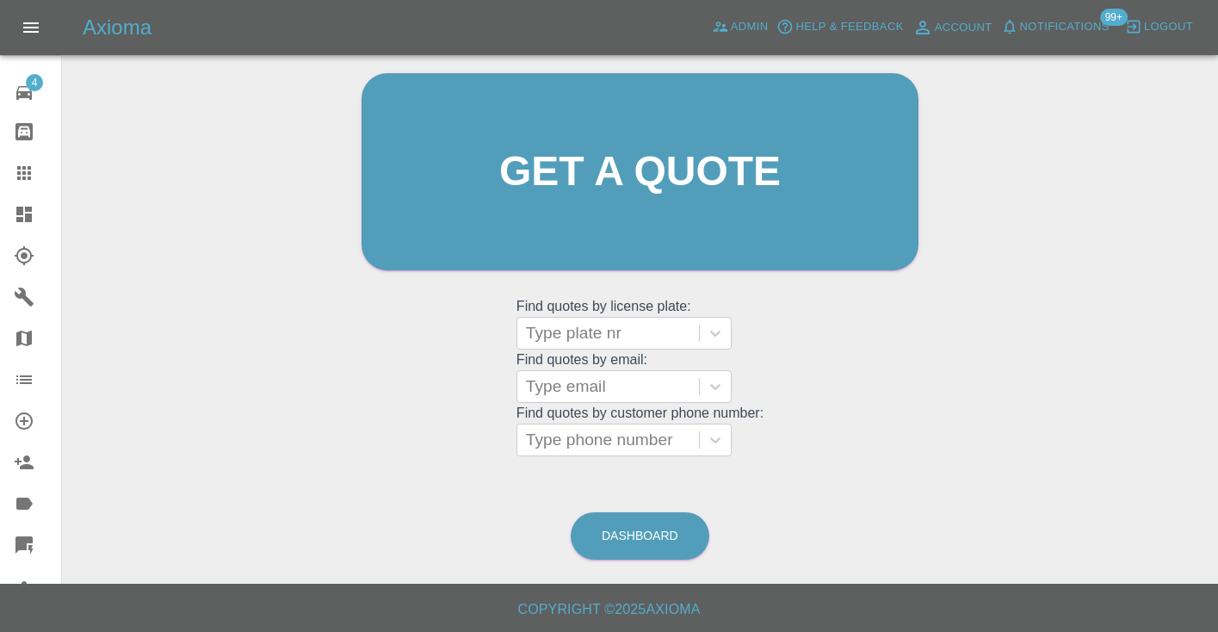
scroll to position [116, 0]
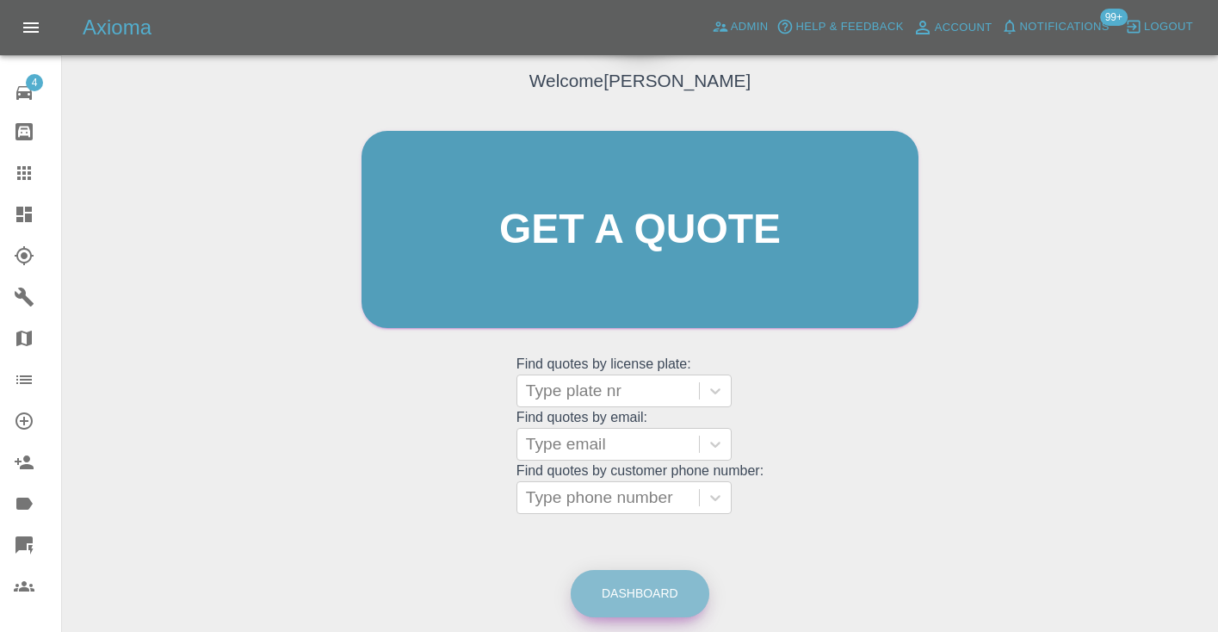
click at [642, 589] on link "Dashboard" at bounding box center [640, 593] width 139 height 47
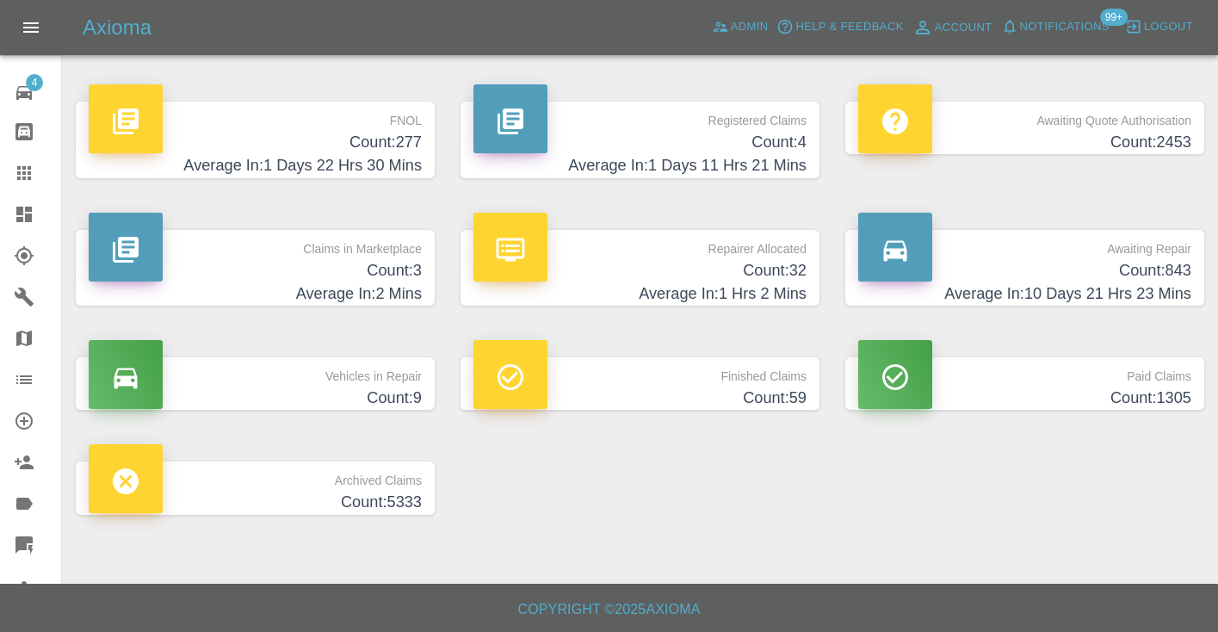
click at [1165, 279] on h4 "Count: 843" at bounding box center [1024, 270] width 333 height 23
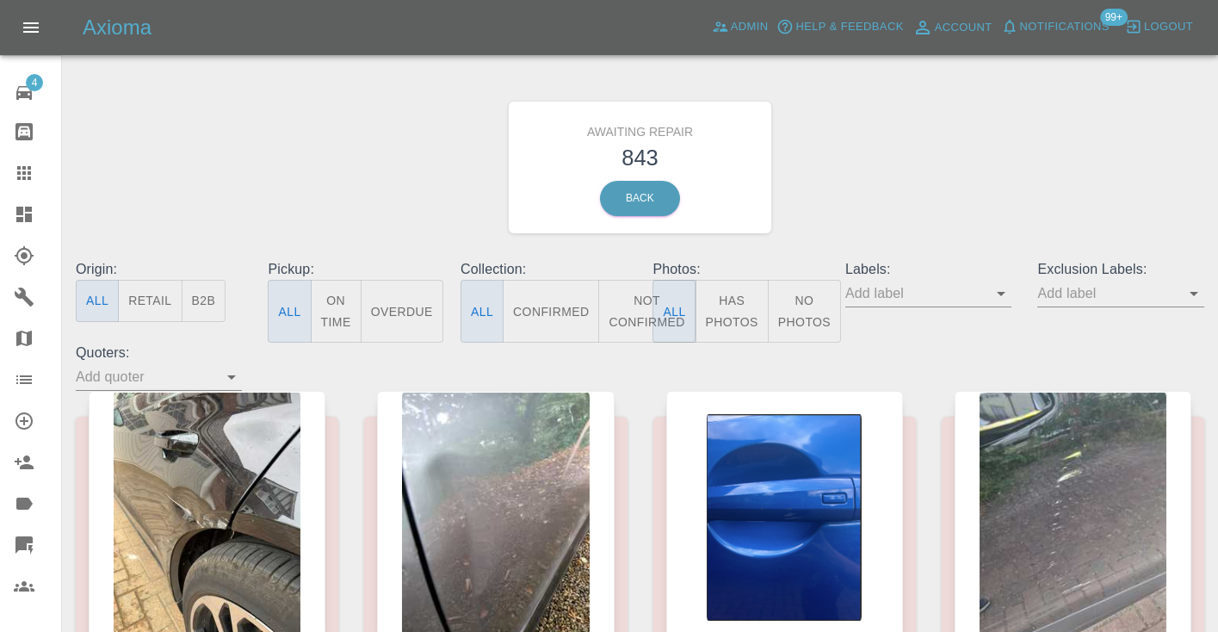
click at [635, 309] on button "Not Confirmed" at bounding box center [646, 311] width 96 height 63
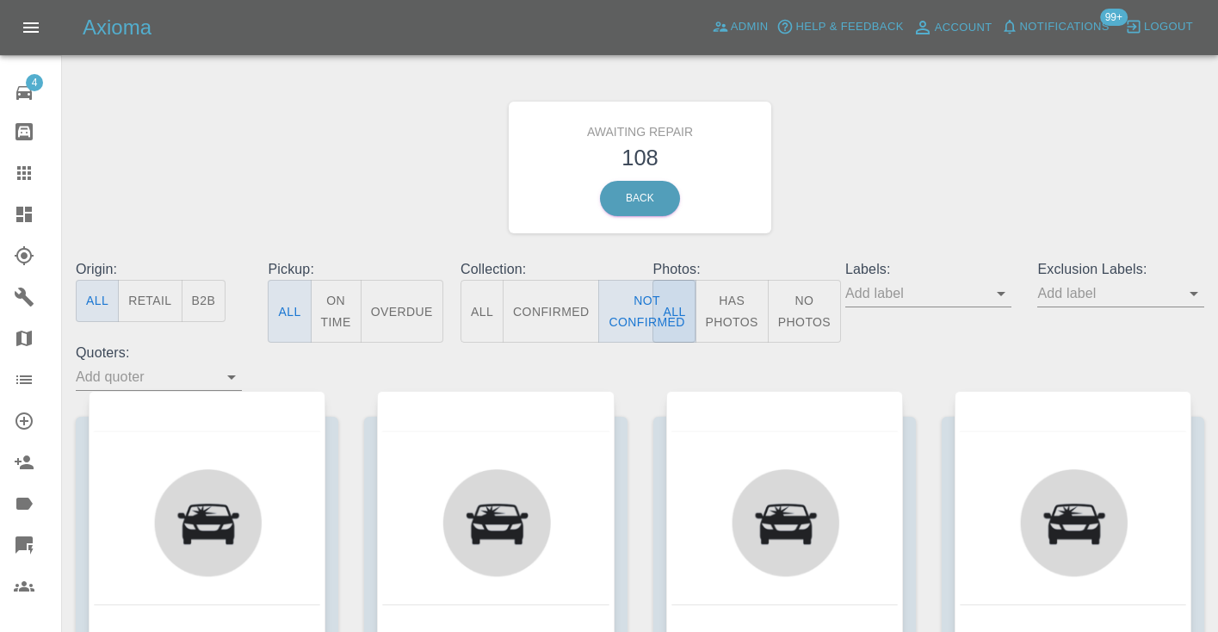
click at [846, 211] on div "Awaiting Repair 108 Back" at bounding box center [640, 167] width 1154 height 183
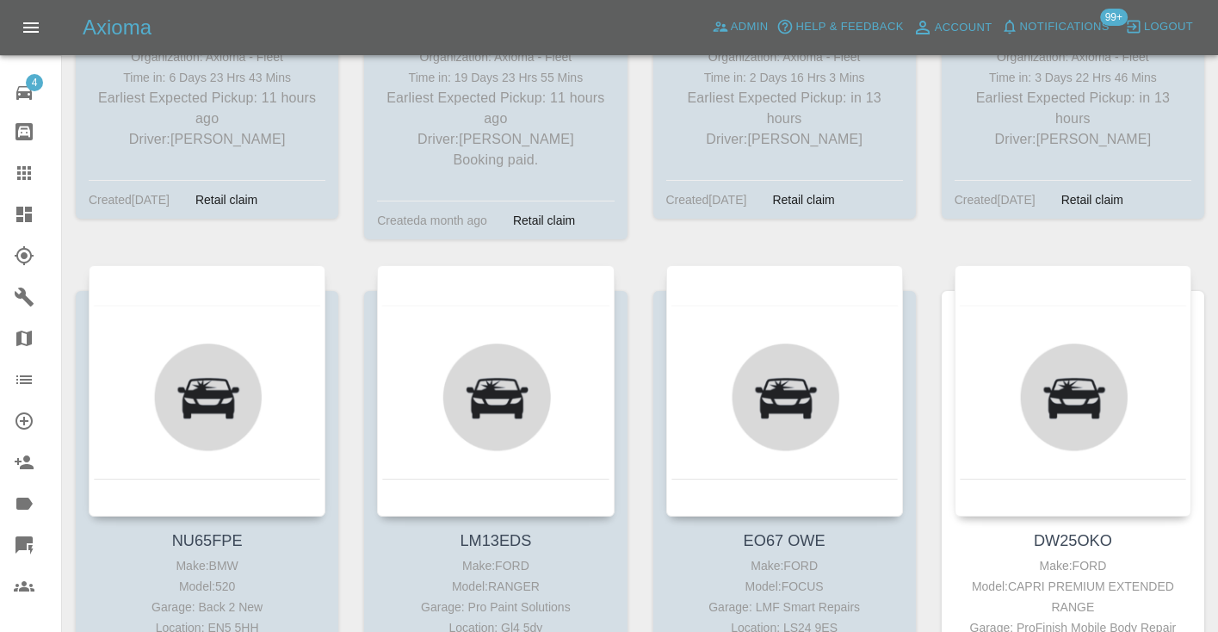
scroll to position [1428, 0]
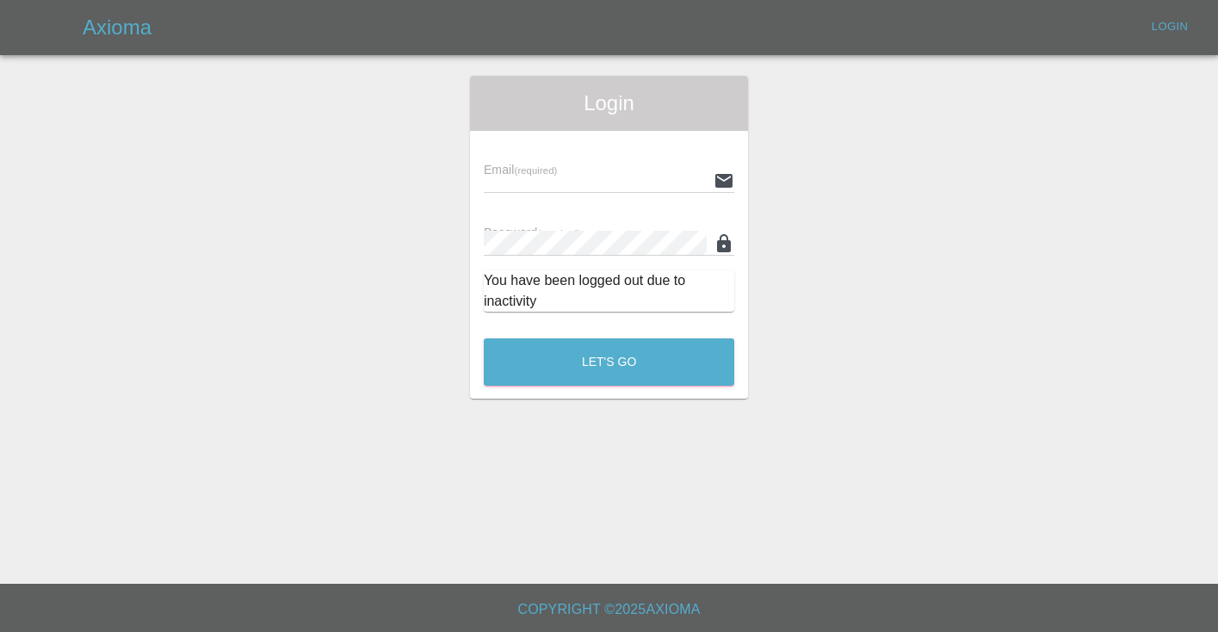
scroll to position [2708, 0]
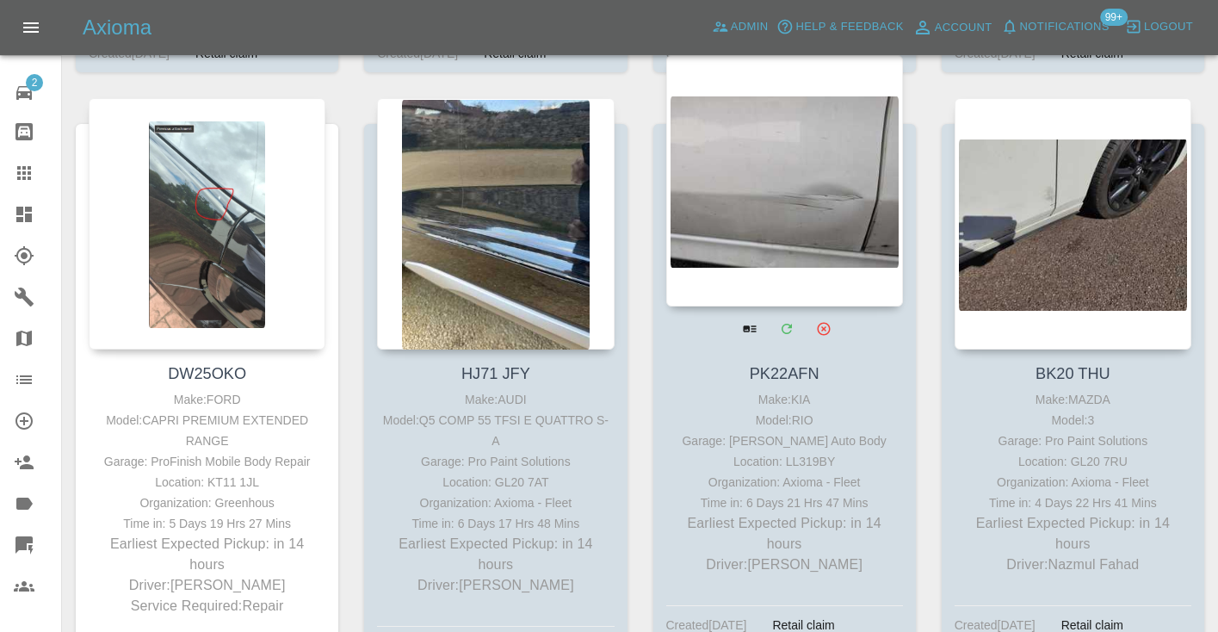
scroll to position [2046, 0]
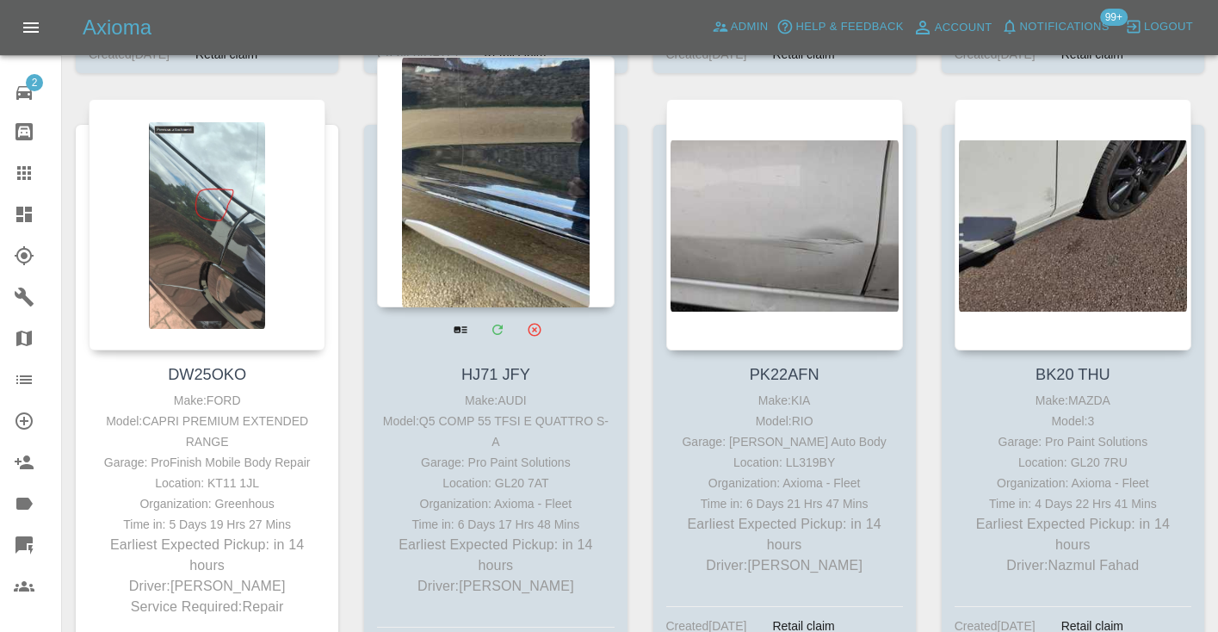
click at [512, 238] on div at bounding box center [495, 181] width 237 height 251
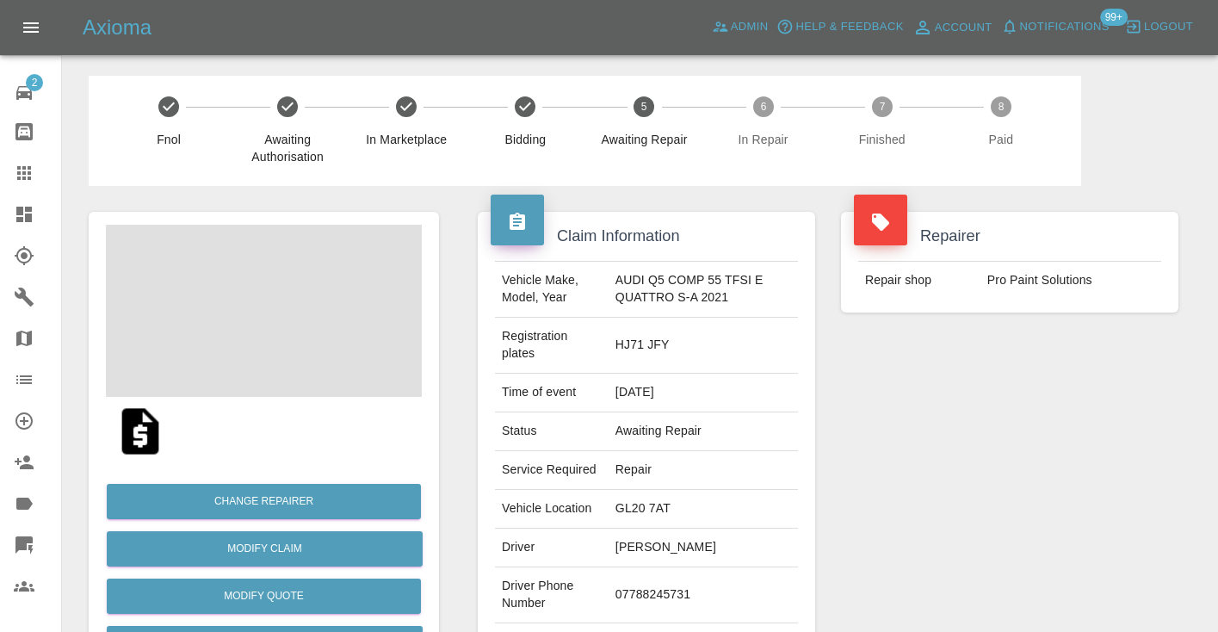
click at [651, 594] on td "07788245731" at bounding box center [703, 595] width 189 height 56
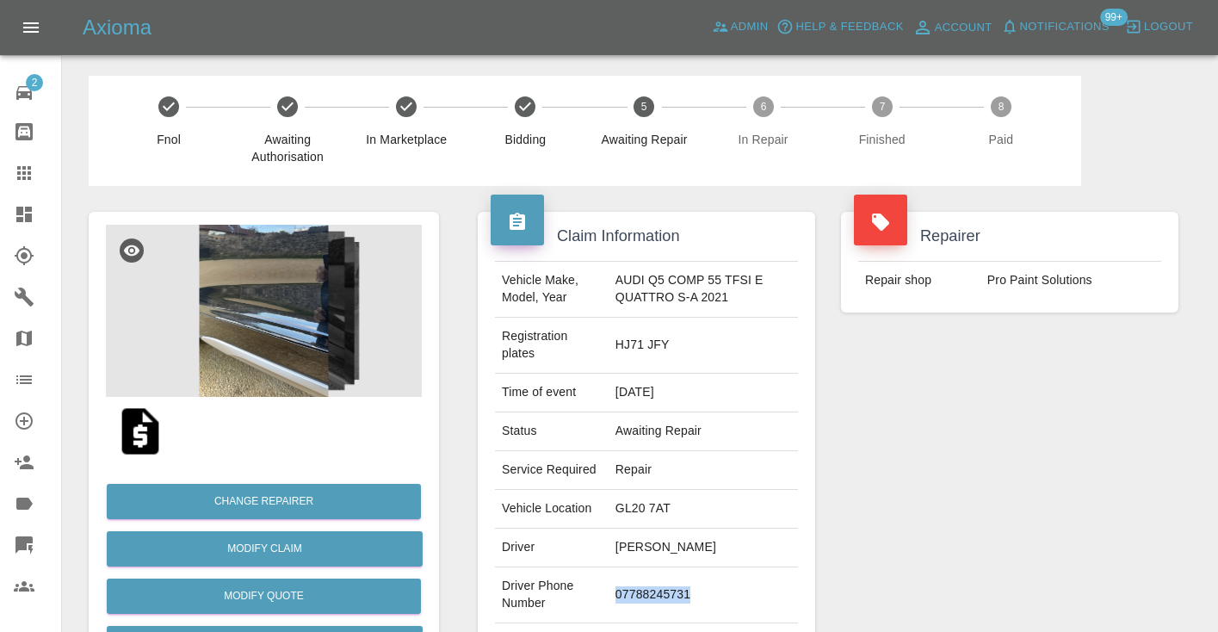
copy td "07788245731"
click at [859, 481] on div "Repairer Repair shop Pro Paint Solutions" at bounding box center [1009, 451] width 363 height 531
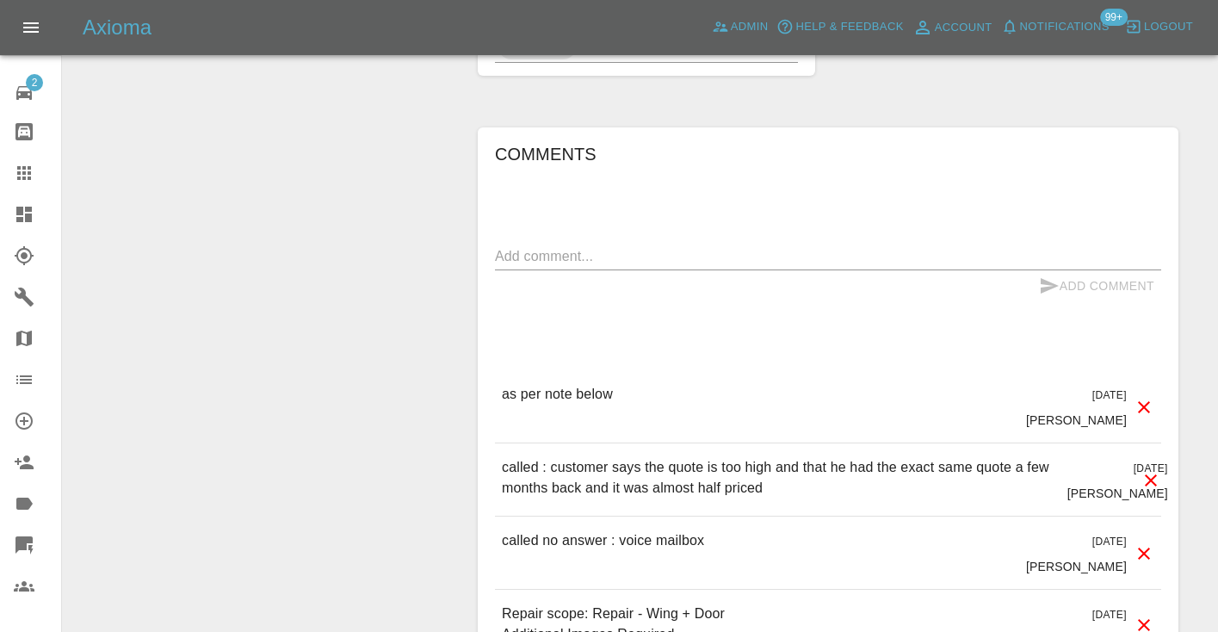
scroll to position [1356, 0]
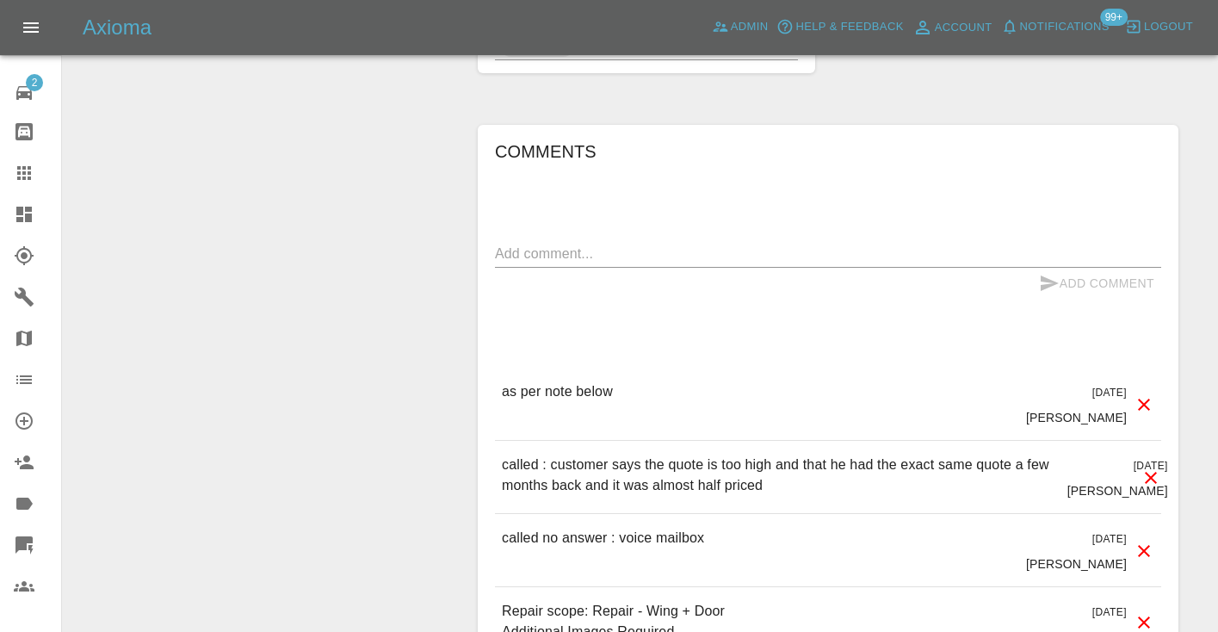
click at [511, 255] on textarea at bounding box center [828, 254] width 666 height 20
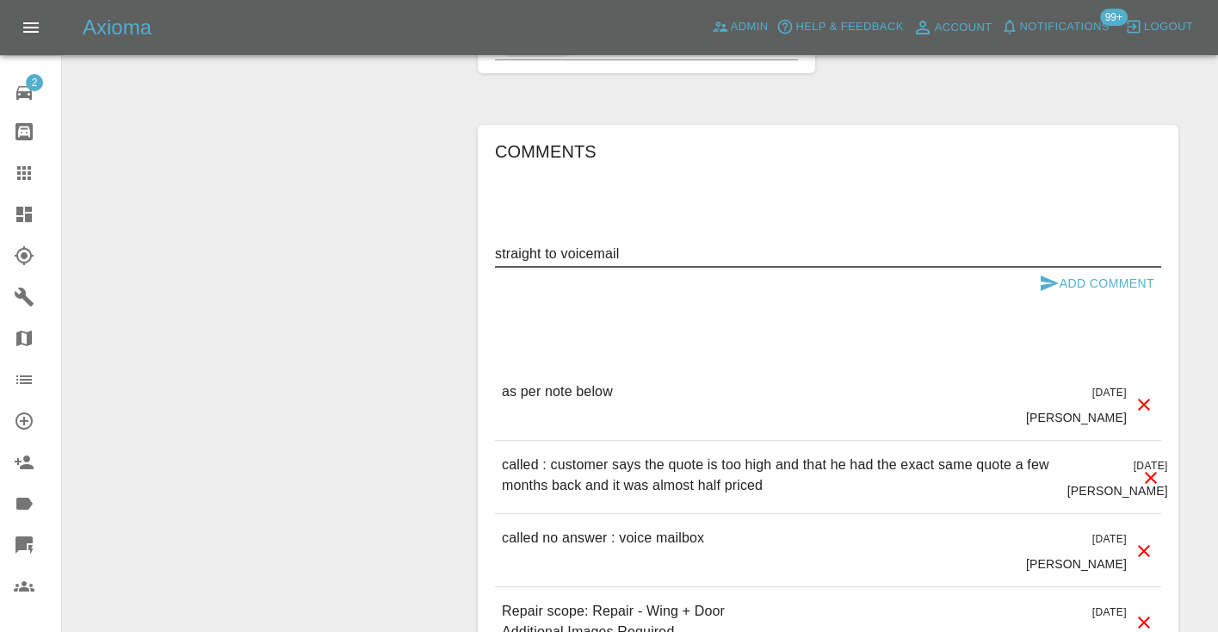
type textarea "straight to voicemail"
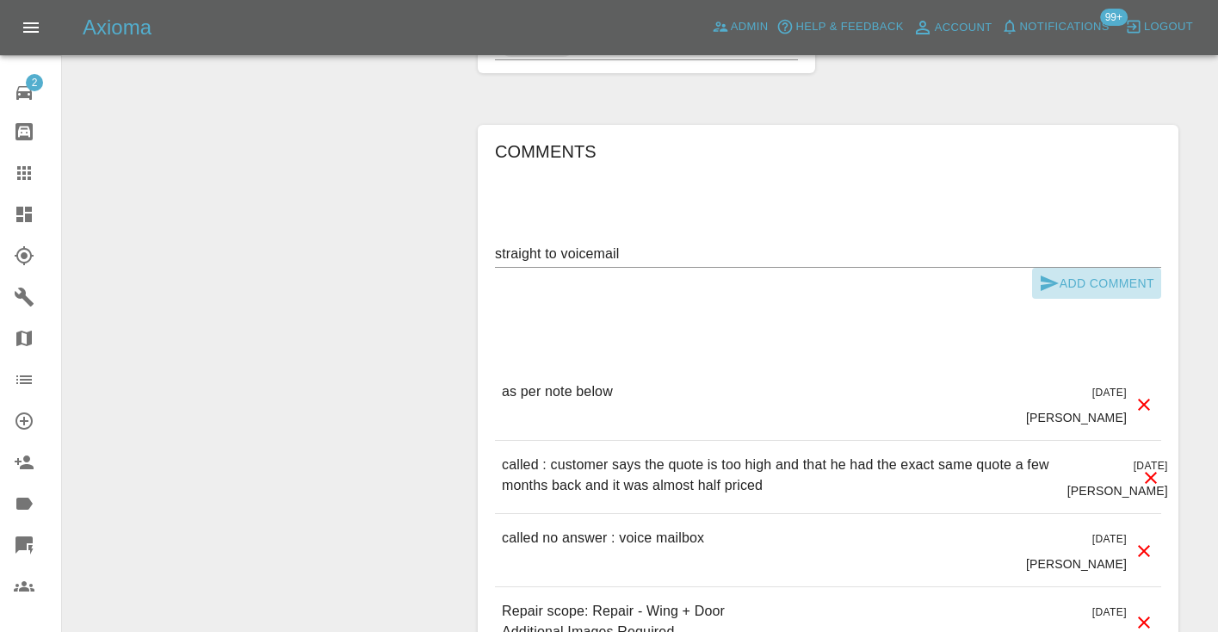
click at [1044, 280] on icon "submit" at bounding box center [1050, 282] width 18 height 15
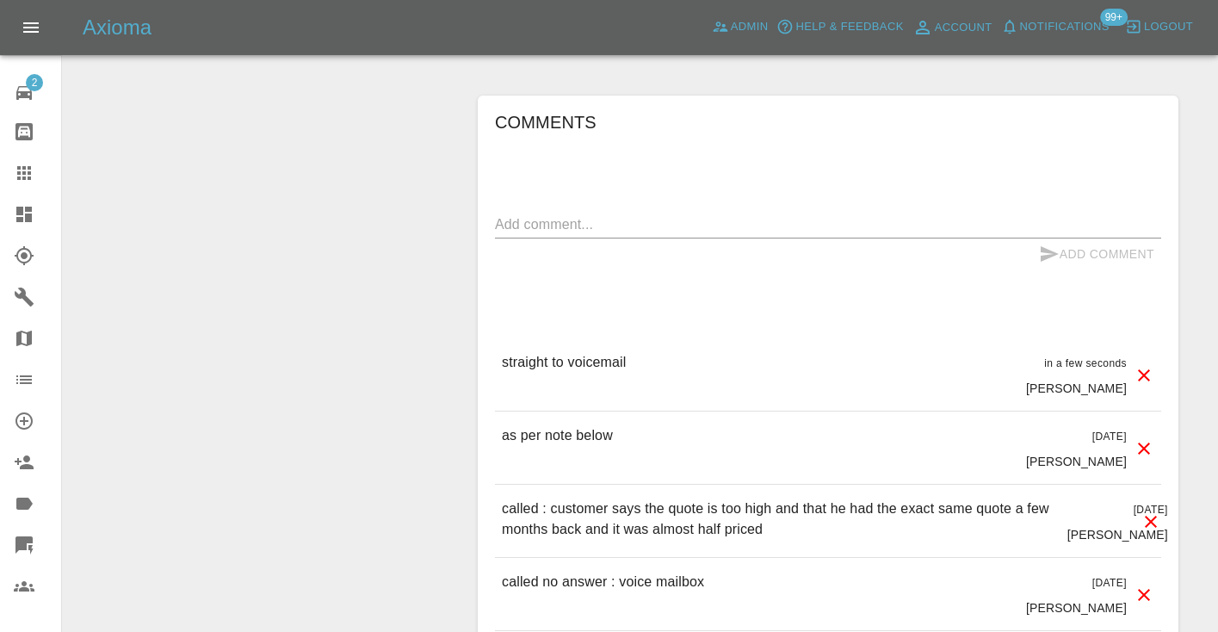
scroll to position [1399, 0]
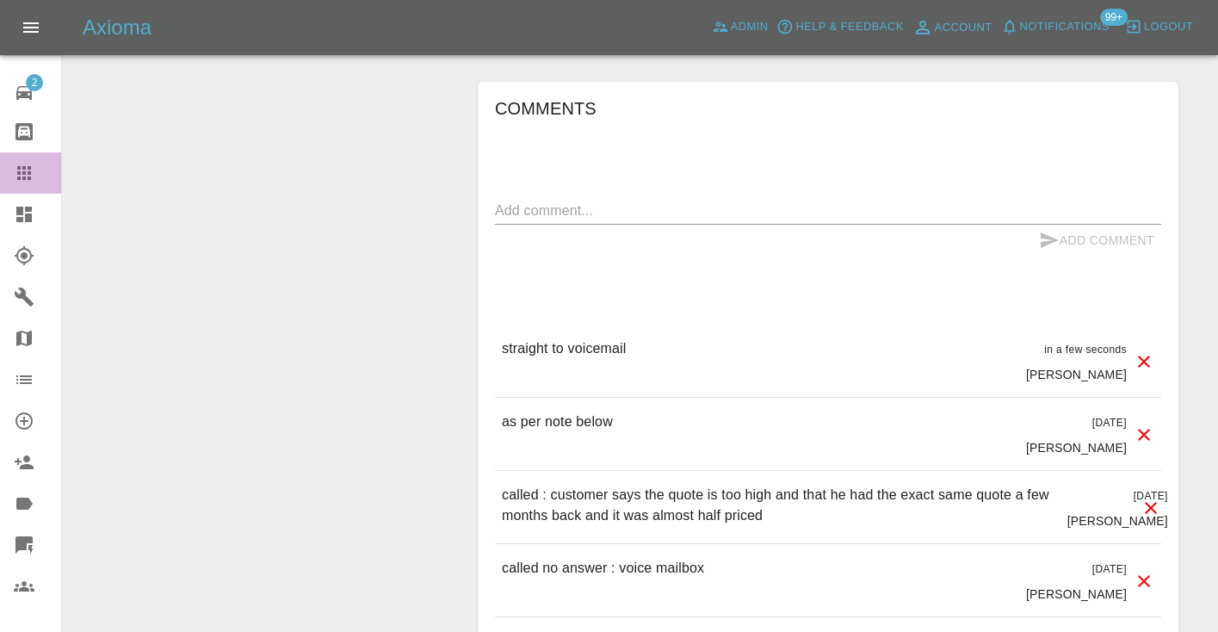
click at [24, 179] on icon at bounding box center [24, 173] width 14 height 14
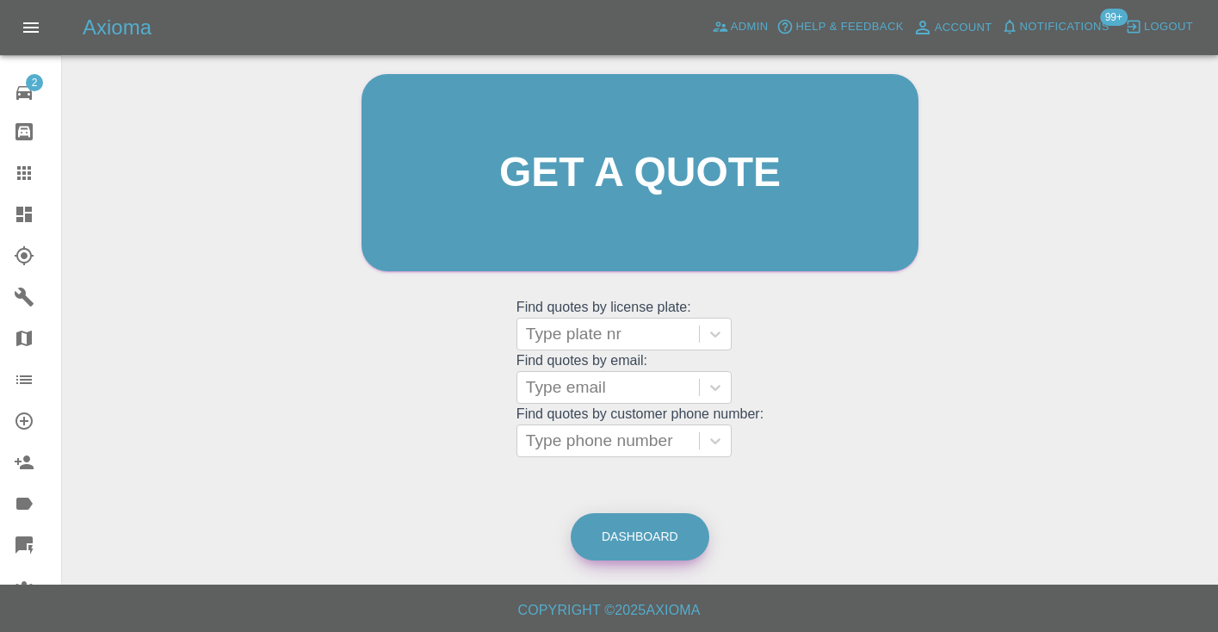
click at [666, 525] on link "Dashboard" at bounding box center [640, 536] width 139 height 47
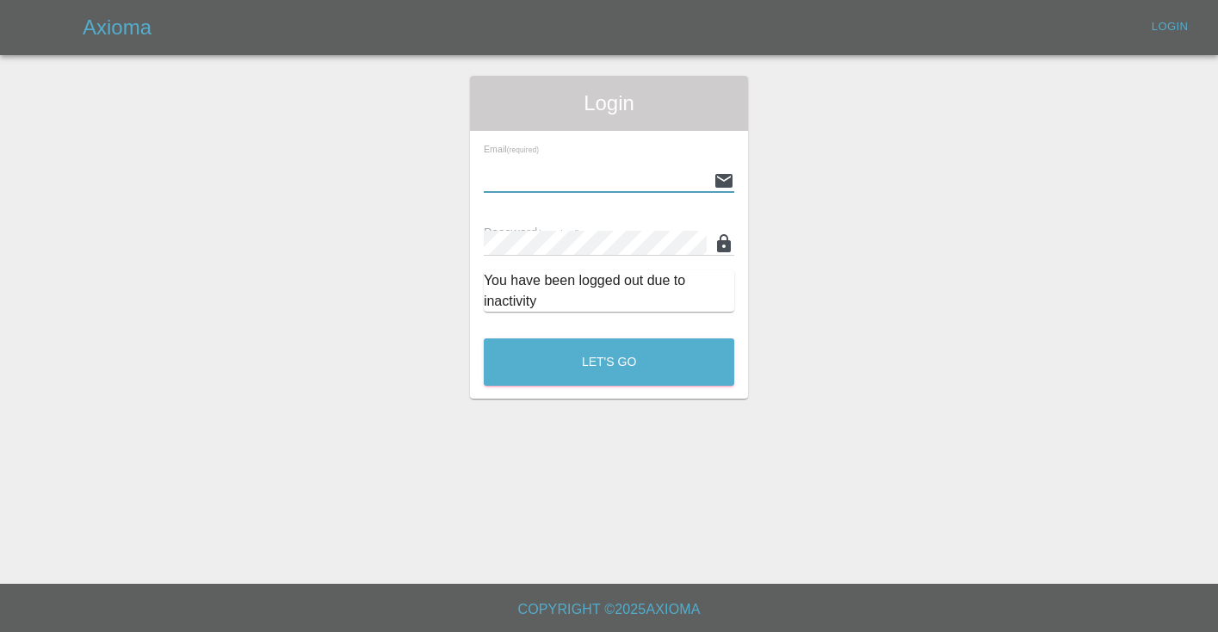
type input "[EMAIL_ADDRESS][DOMAIN_NAME]"
click at [609, 362] on button "Let's Go" at bounding box center [609, 361] width 251 height 47
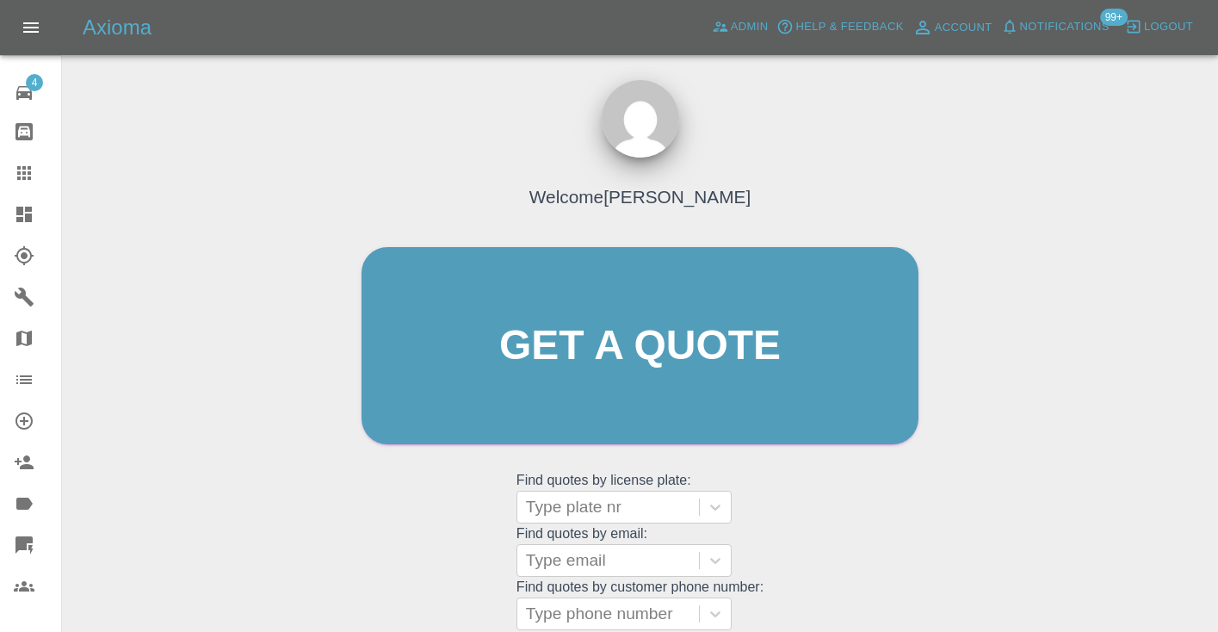
drag, startPoint x: 849, startPoint y: 538, endPoint x: 872, endPoint y: 474, distance: 67.8
click at [849, 538] on div "Welcome [PERSON_NAME] Get a quote Get a quote Find quotes by license plate: Typ…" at bounding box center [639, 379] width 593 height 520
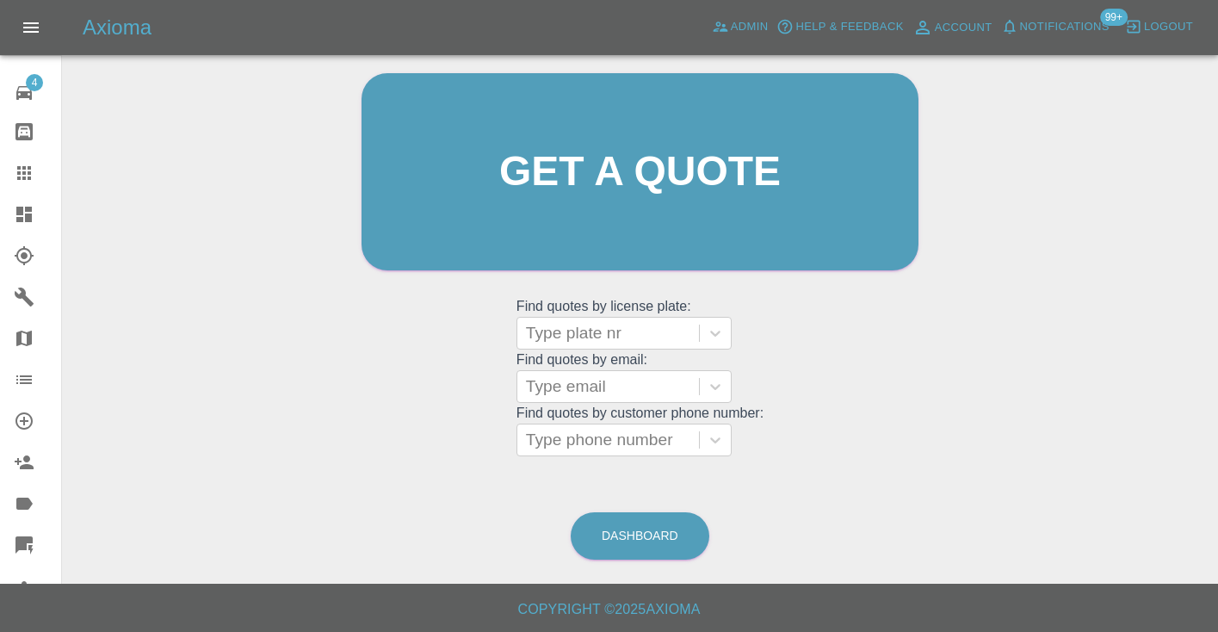
scroll to position [173, 0]
click at [668, 504] on div "Welcome [PERSON_NAME] Get a quote Get a quote Find quotes by license plate: Typ…" at bounding box center [640, 255] width 1129 height 618
click at [635, 521] on link "Dashboard" at bounding box center [640, 536] width 139 height 47
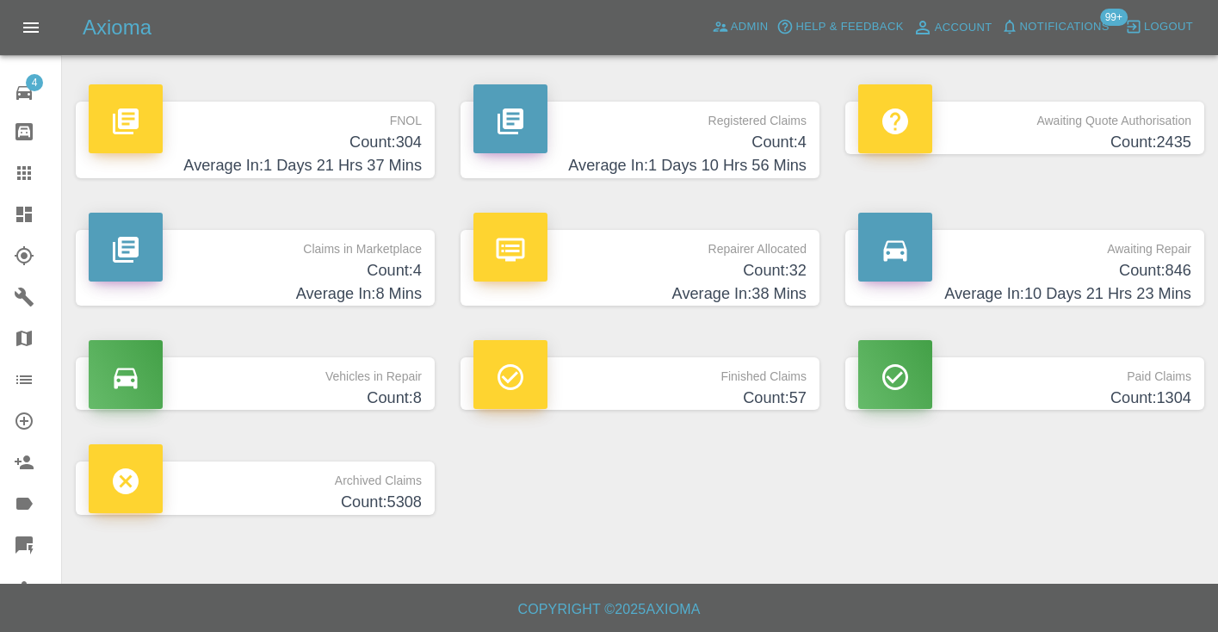
click at [1166, 275] on h4 "Count: 846" at bounding box center [1024, 270] width 333 height 23
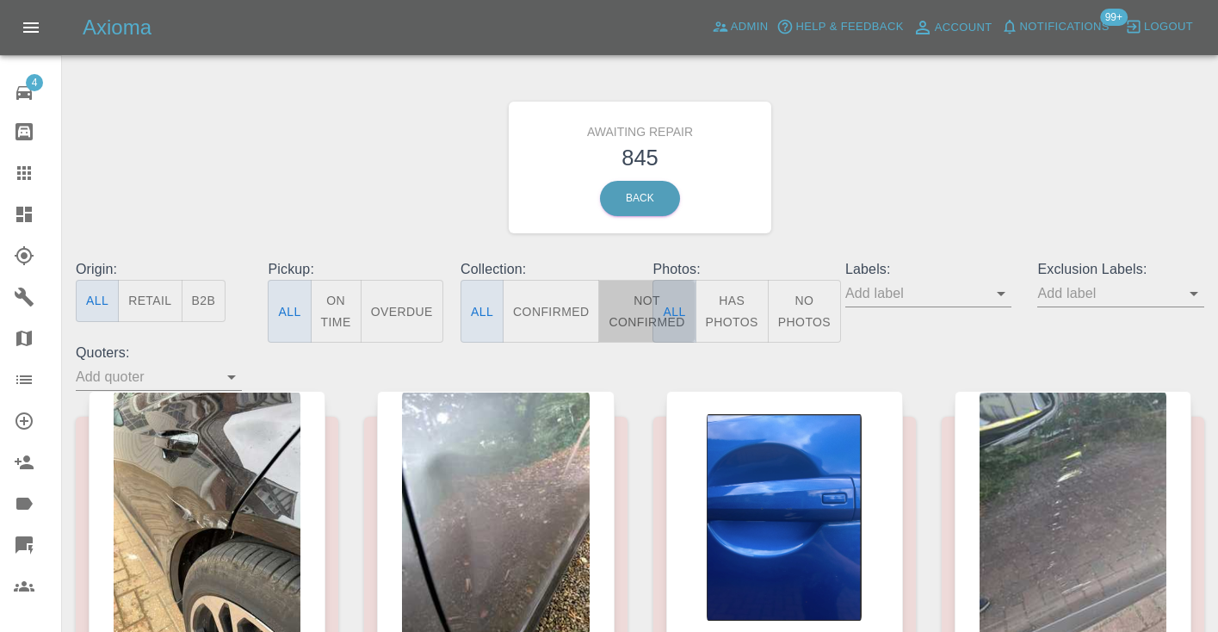
click at [637, 312] on button "Not Confirmed" at bounding box center [646, 311] width 96 height 63
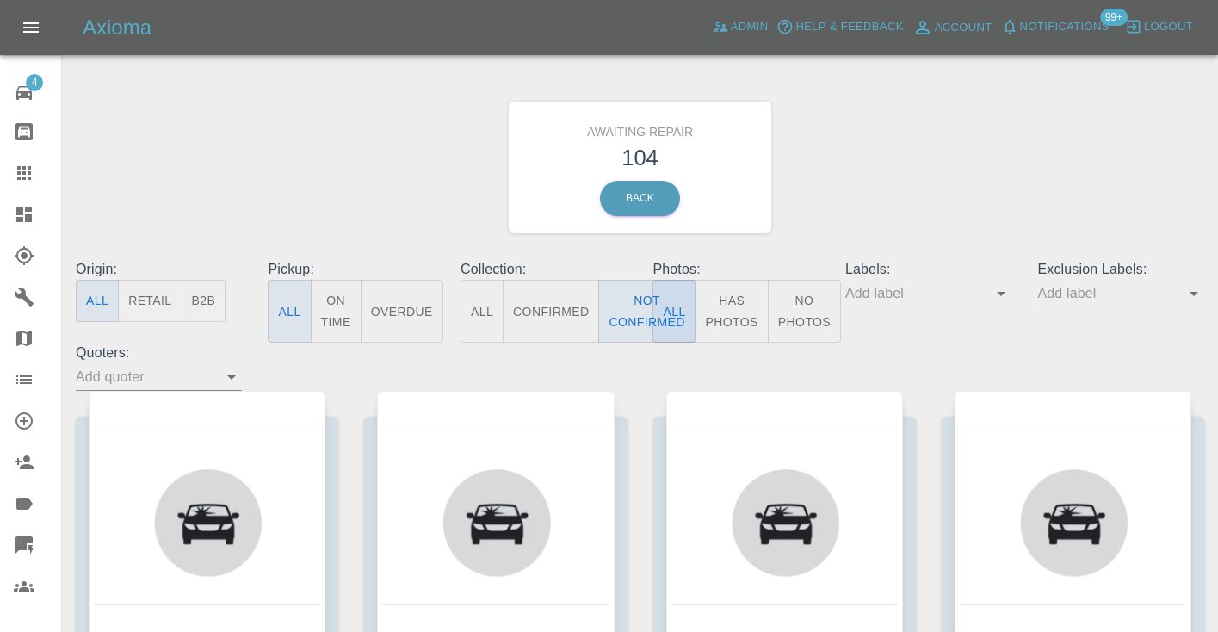
click at [1043, 129] on div "Awaiting Repair 104 Back" at bounding box center [640, 167] width 1154 height 183
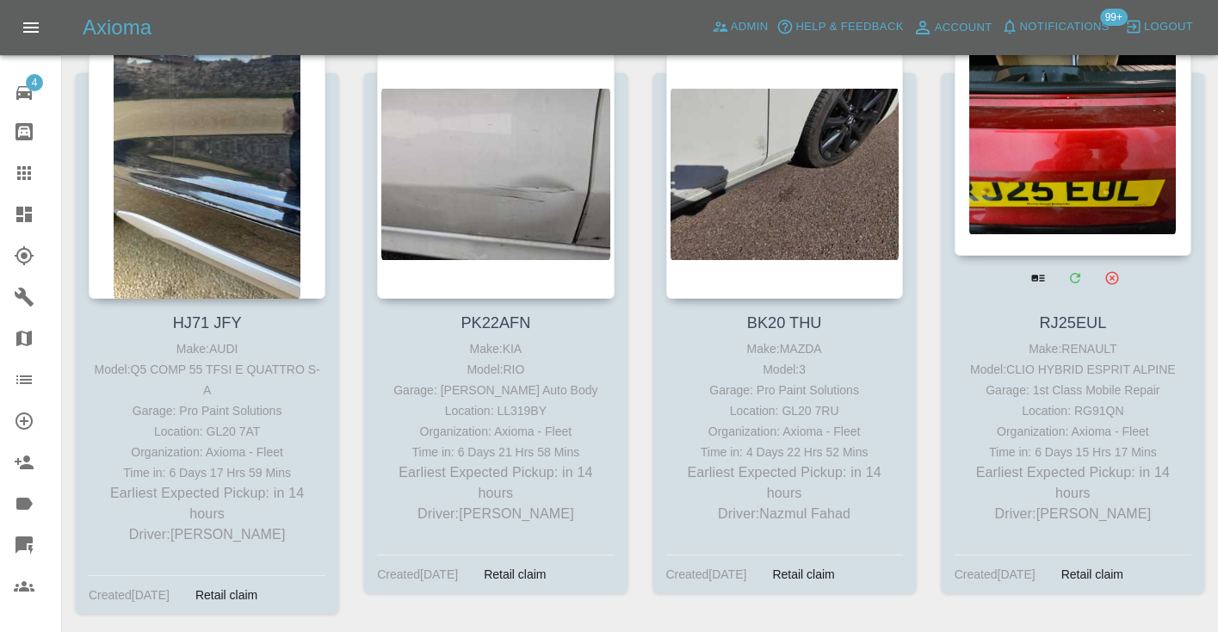
scroll to position [2130, 0]
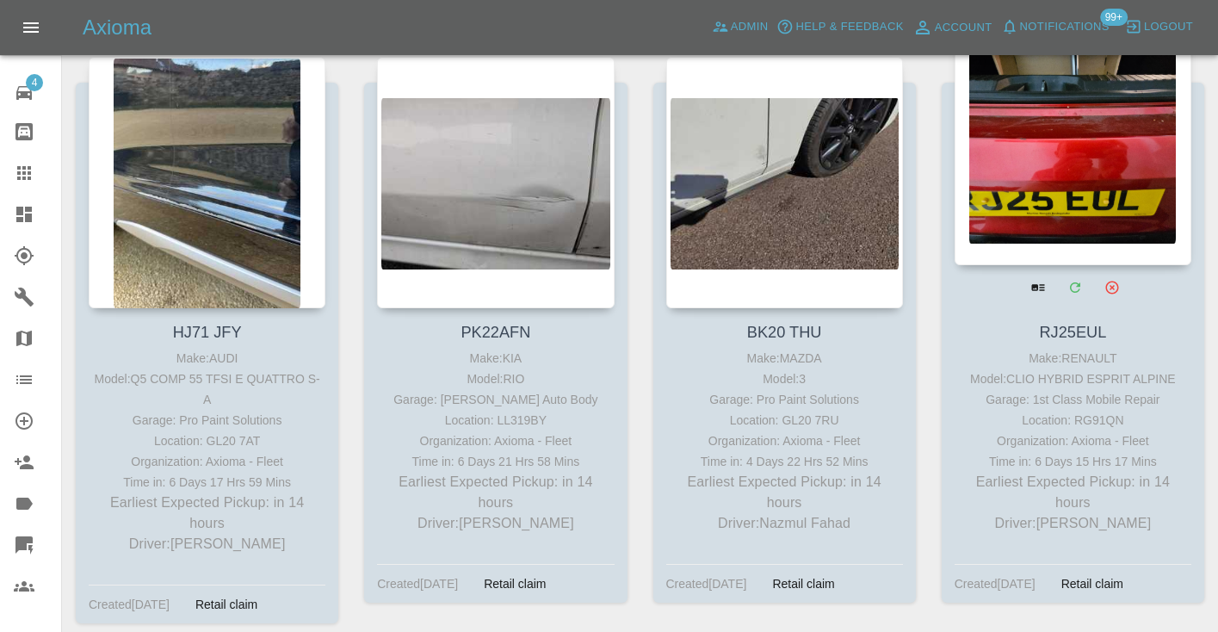
click at [1105, 113] on div at bounding box center [1073, 139] width 237 height 251
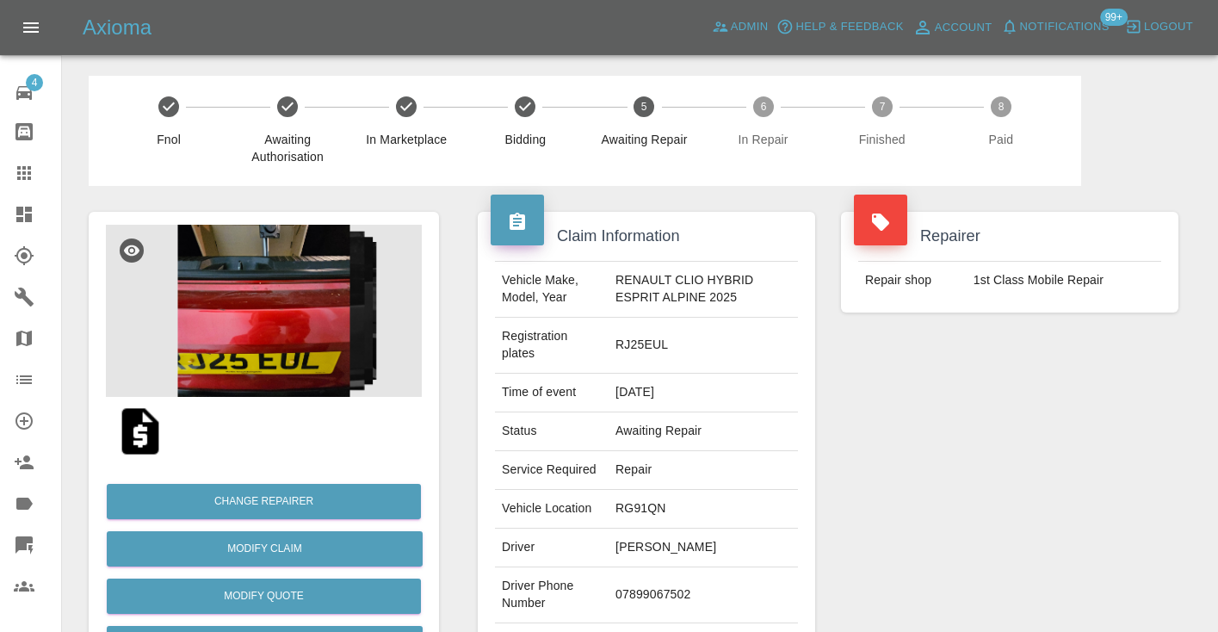
click at [655, 591] on td "07899067502" at bounding box center [703, 595] width 189 height 56
copy td "07899067502"
click at [816, 548] on div "Claim Information Vehicle Make, Model, Year RENAULT CLIO HYBRID ESPRIT ALPINE 2…" at bounding box center [646, 451] width 363 height 531
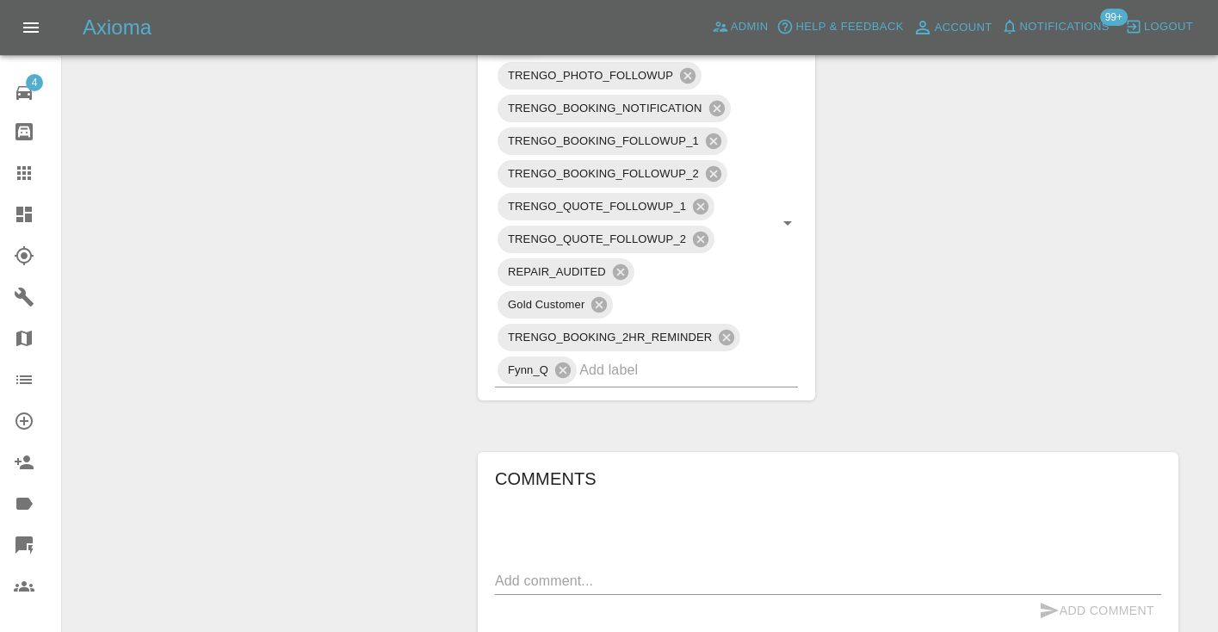
scroll to position [973, 0]
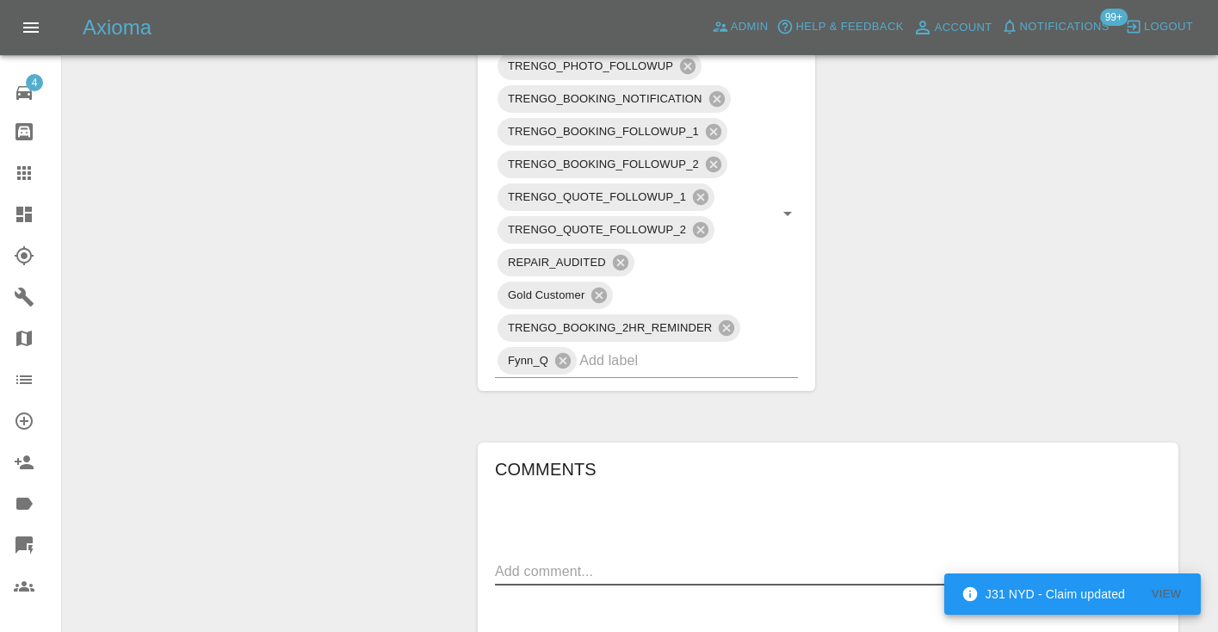
click at [528, 573] on textarea at bounding box center [828, 571] width 666 height 20
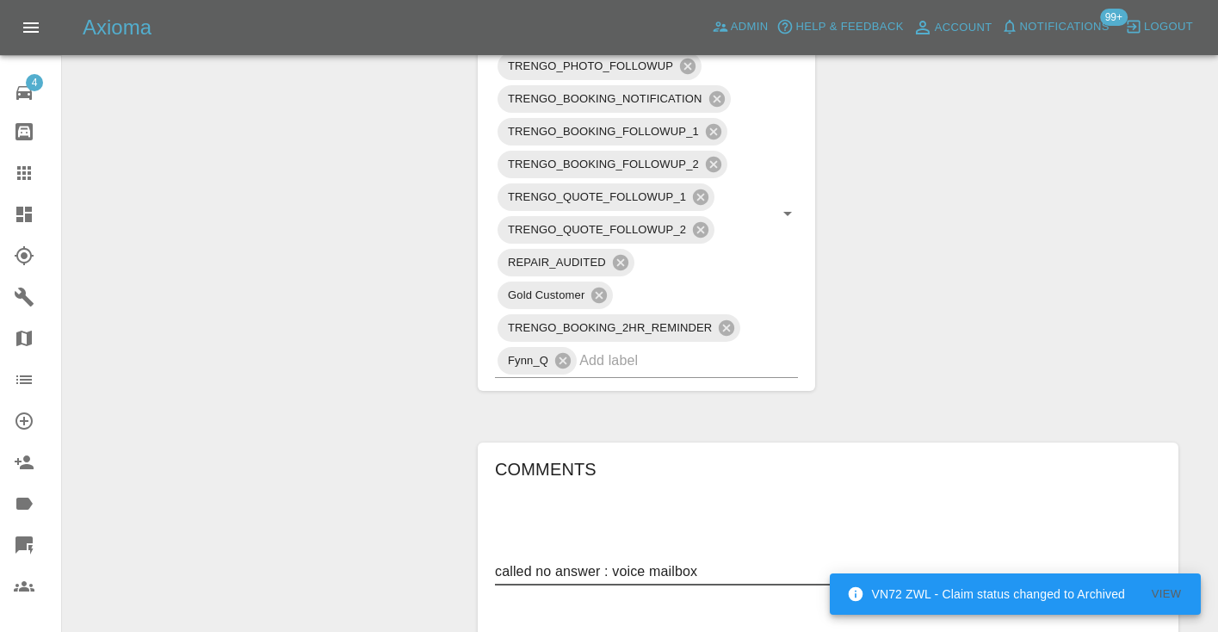
type textarea "called no answer : voice mailbox"
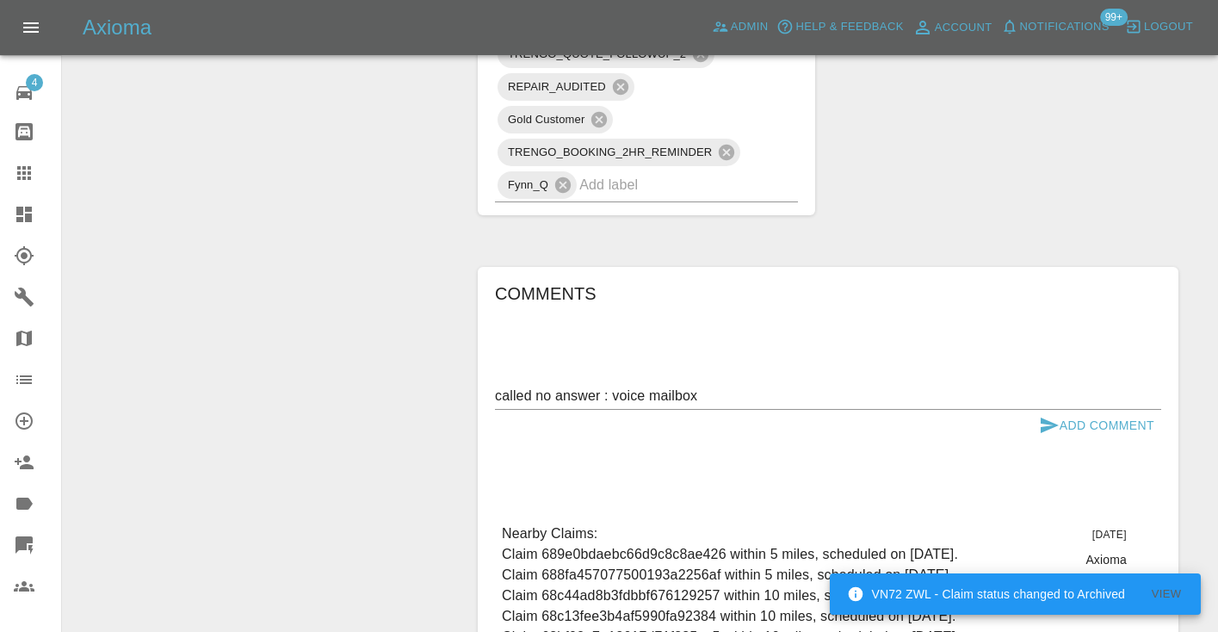
scroll to position [1163, 0]
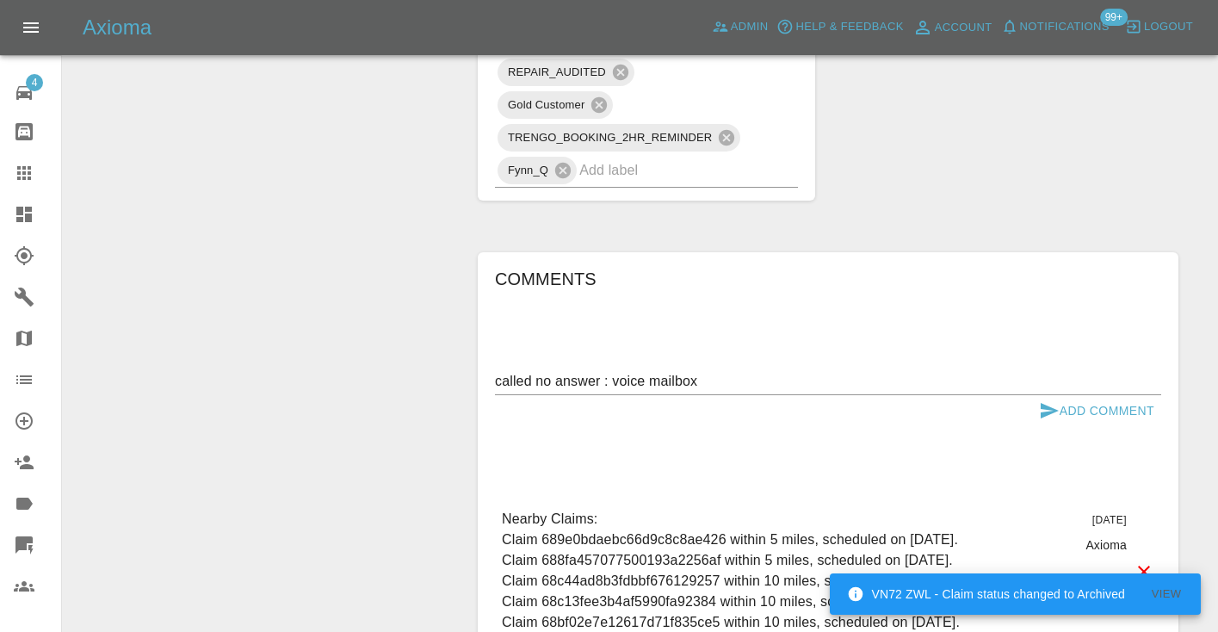
click at [1049, 402] on icon "submit" at bounding box center [1049, 410] width 21 height 21
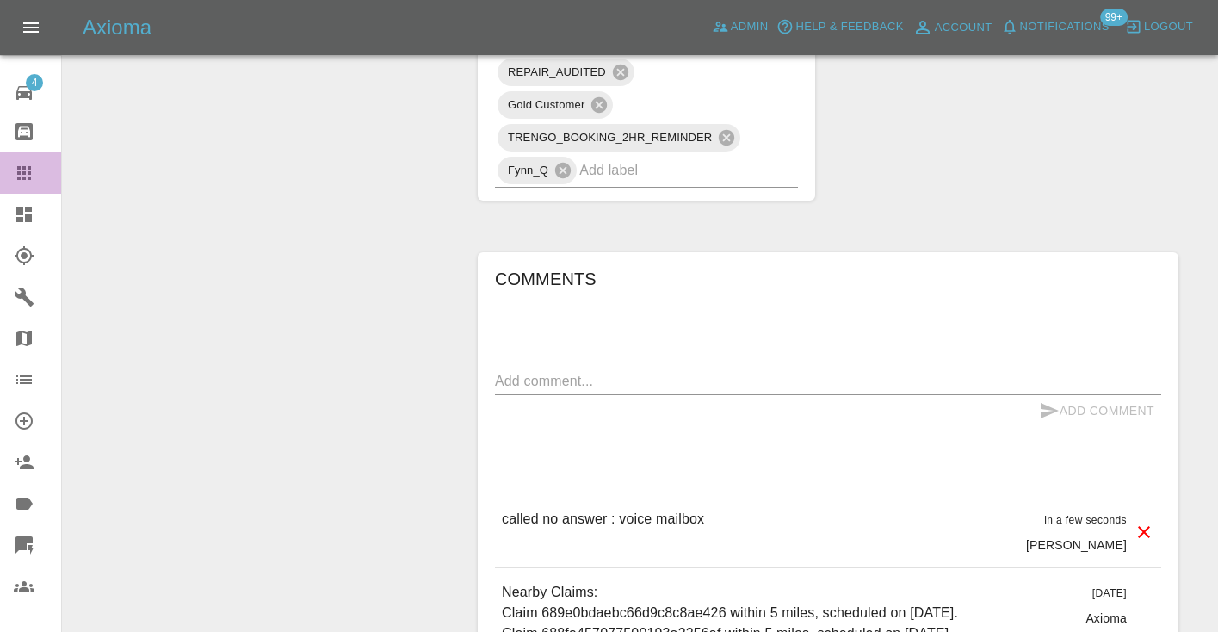
click at [28, 179] on icon at bounding box center [24, 173] width 14 height 14
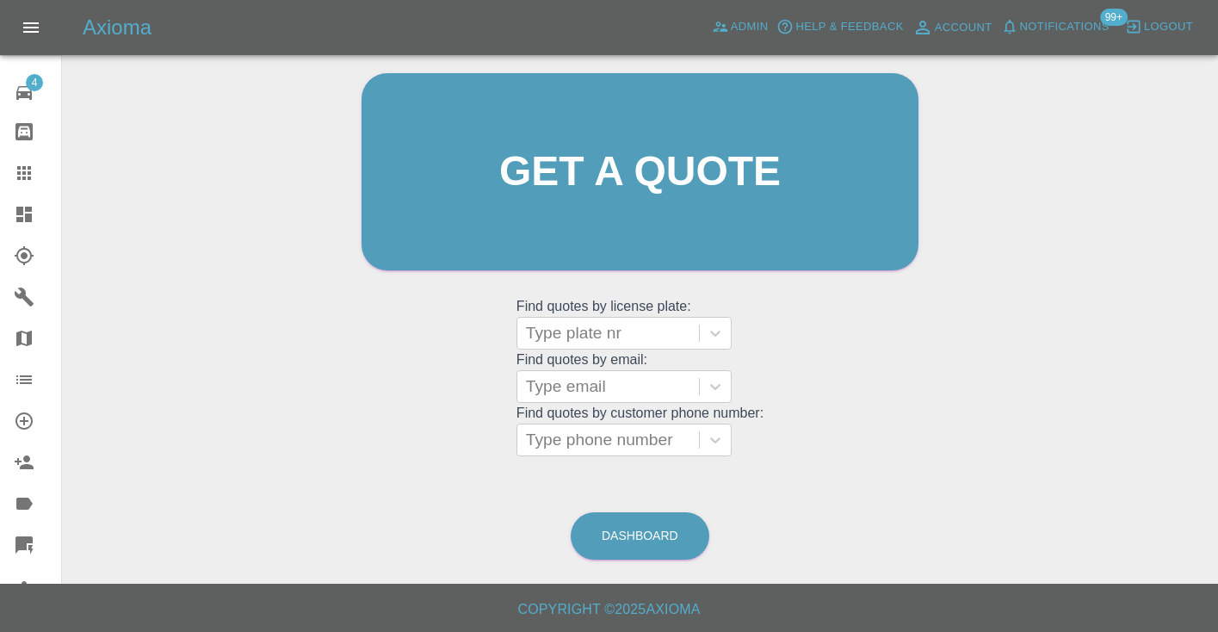
scroll to position [173, 0]
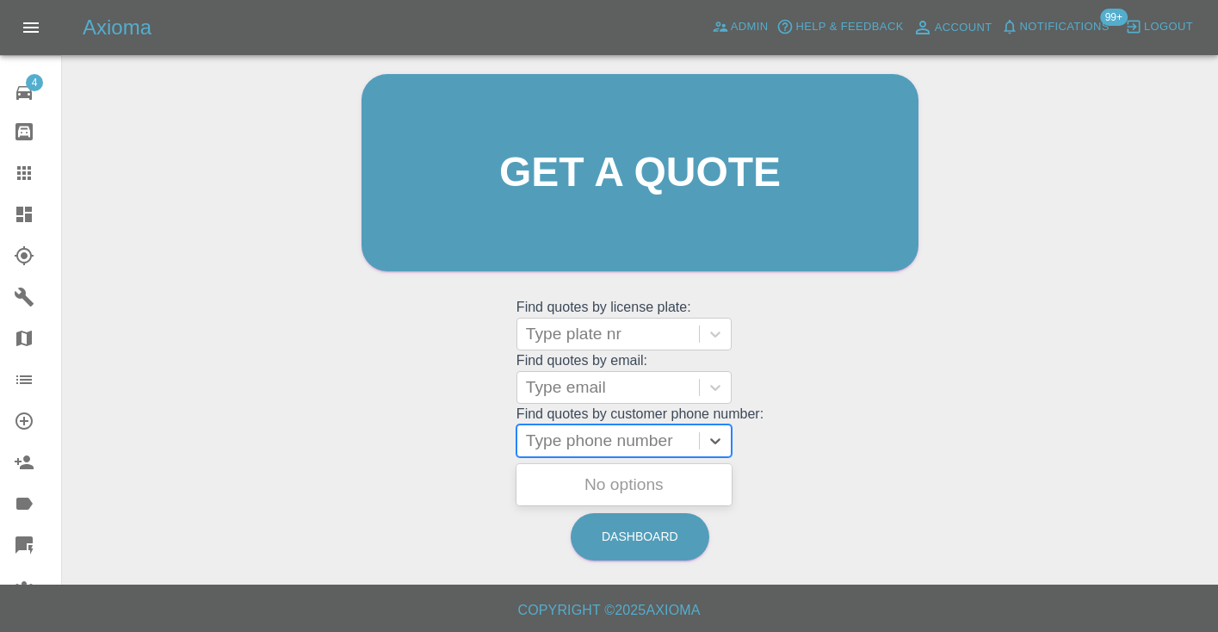
click at [609, 450] on div at bounding box center [608, 441] width 164 height 24
paste input "07988278327"
type input "07988278327"
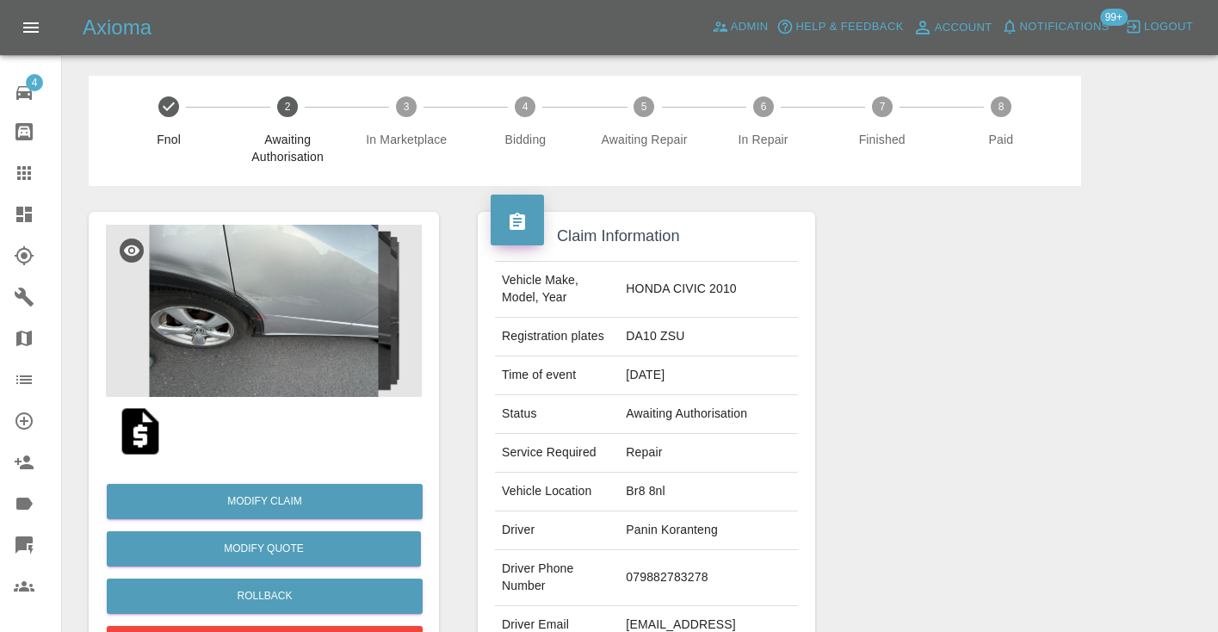
click at [327, 320] on img at bounding box center [264, 311] width 316 height 172
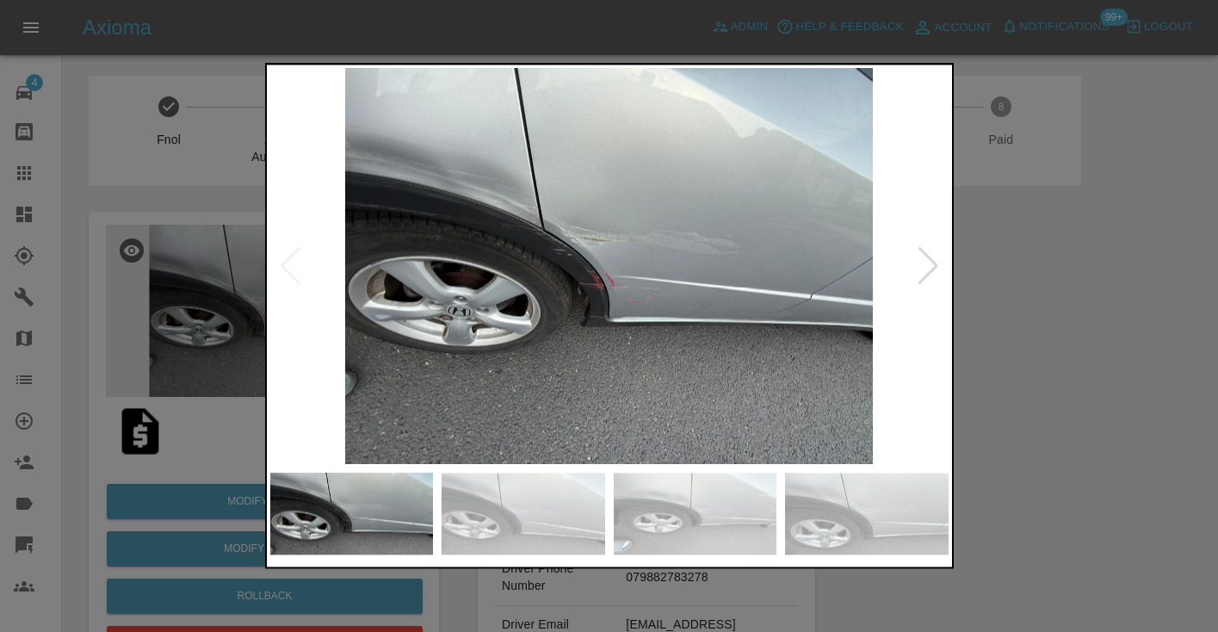
click at [927, 270] on div at bounding box center [928, 266] width 23 height 38
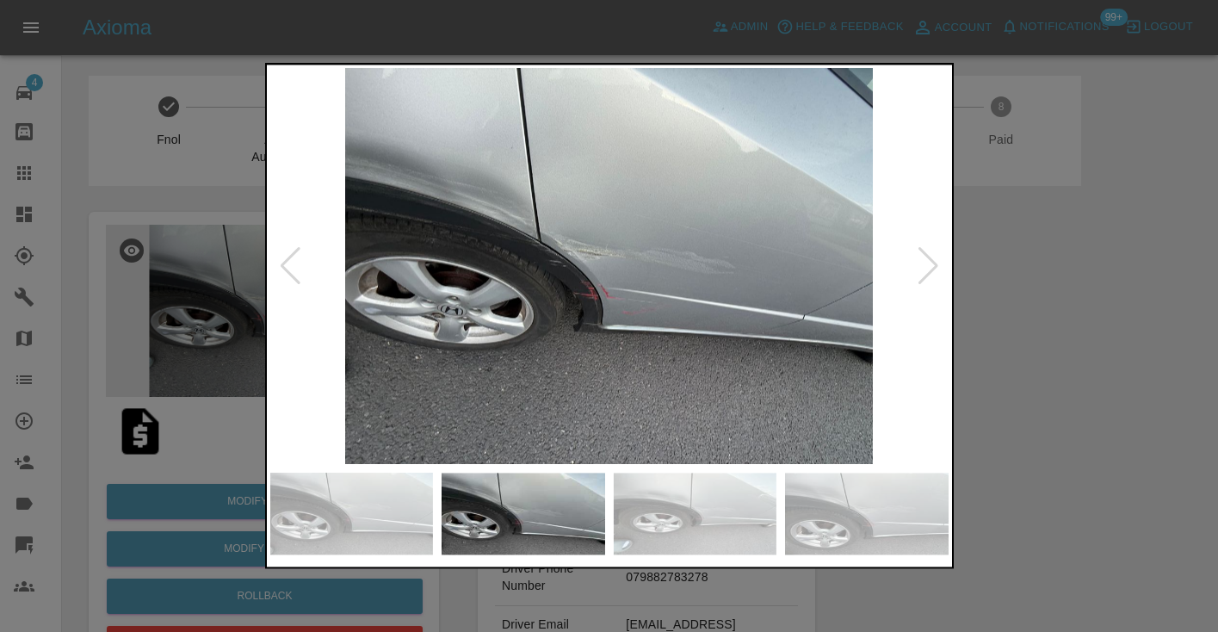
click at [927, 270] on div at bounding box center [928, 266] width 23 height 38
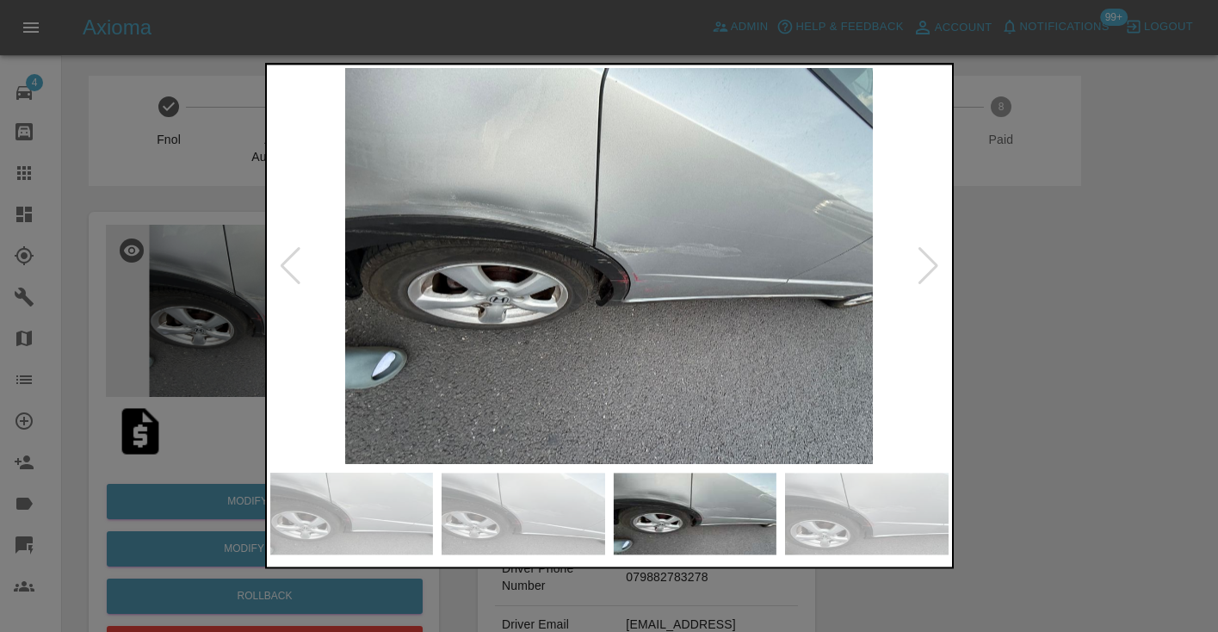
click at [1076, 370] on div at bounding box center [609, 316] width 1218 height 632
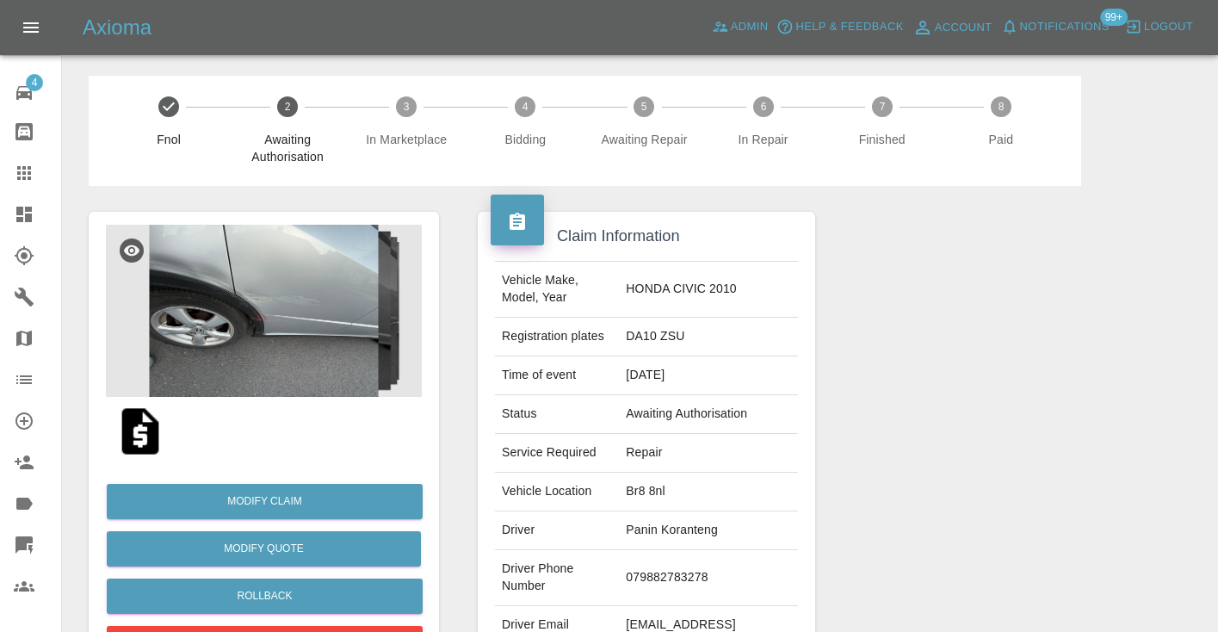
click at [306, 306] on img at bounding box center [264, 311] width 316 height 172
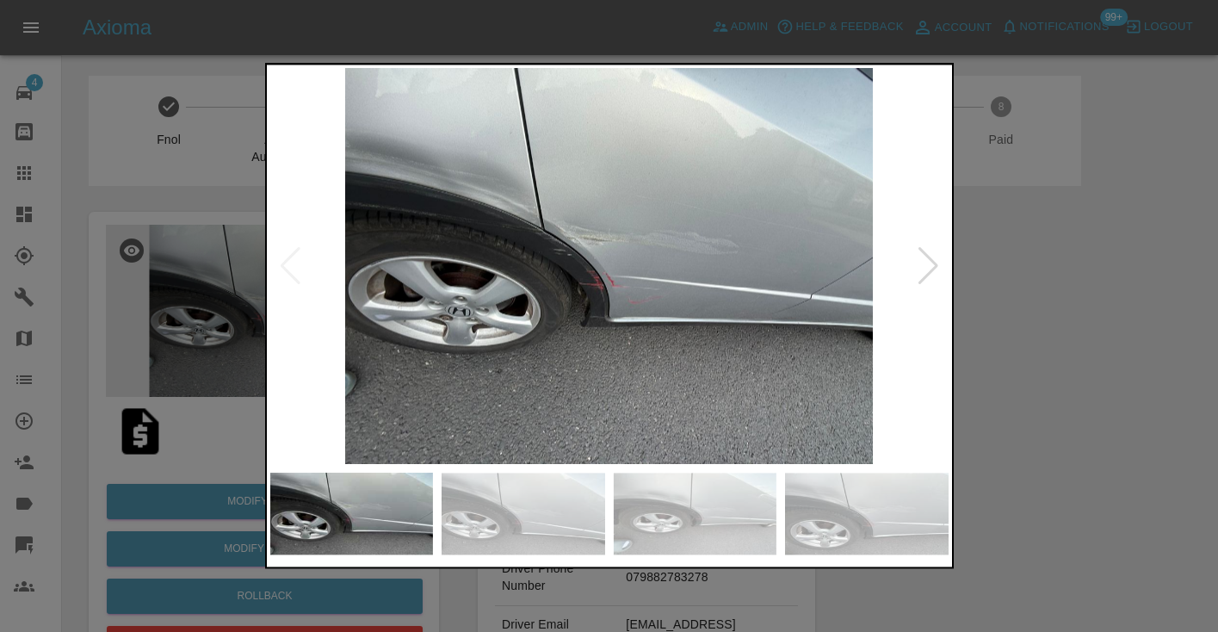
click at [922, 267] on div at bounding box center [928, 266] width 23 height 38
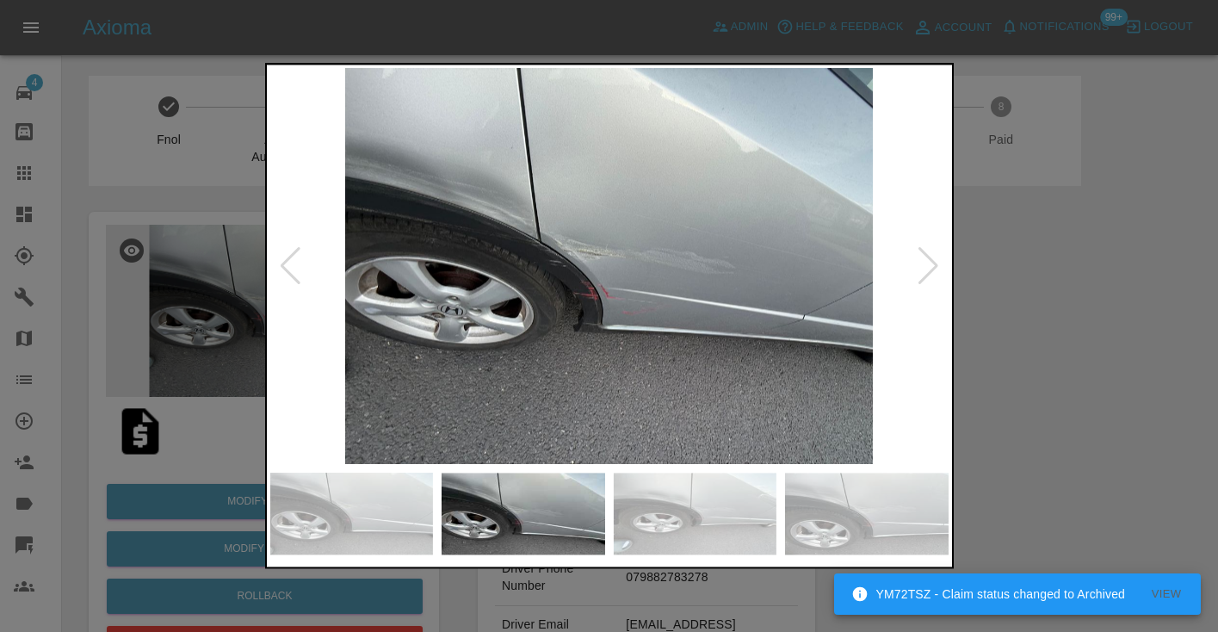
click at [922, 267] on div at bounding box center [928, 266] width 23 height 38
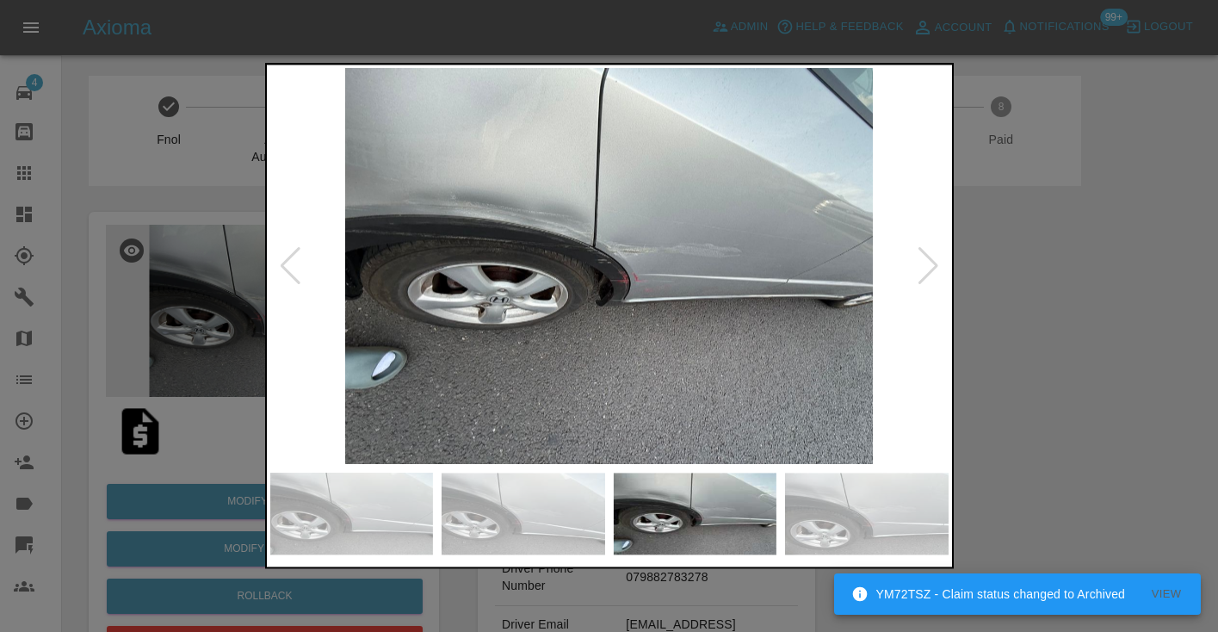
click at [922, 267] on div at bounding box center [928, 266] width 23 height 38
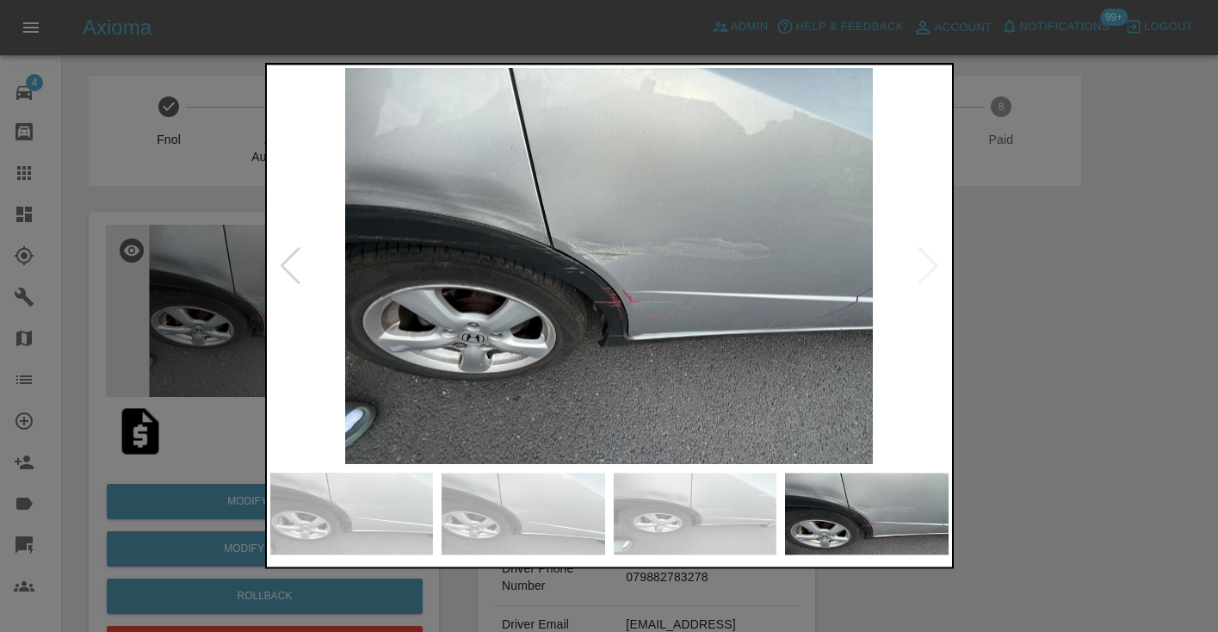
click at [922, 267] on img at bounding box center [609, 266] width 678 height 396
click at [1053, 292] on div at bounding box center [609, 316] width 1218 height 632
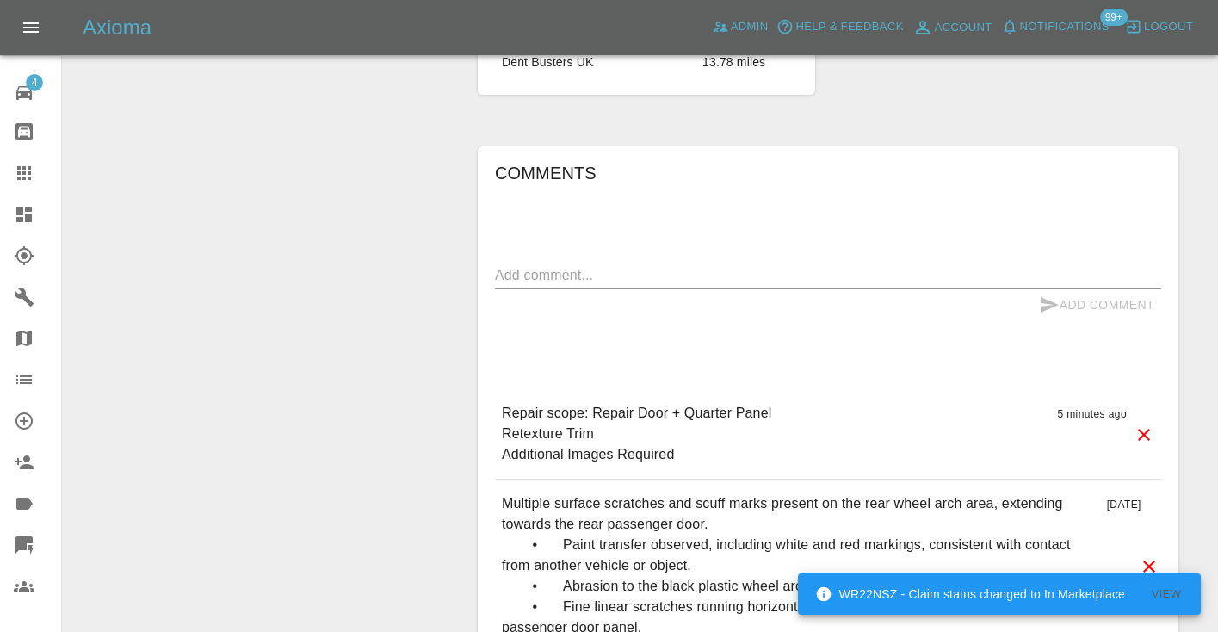
scroll to position [1313, 0]
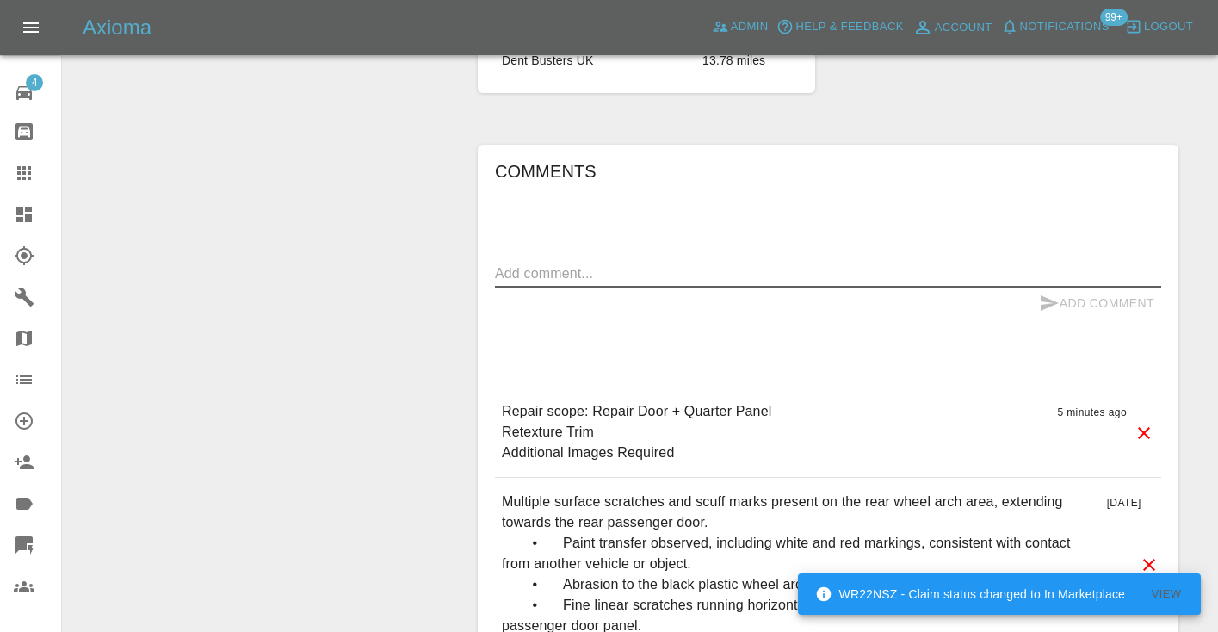
click at [610, 263] on textarea at bounding box center [828, 273] width 666 height 20
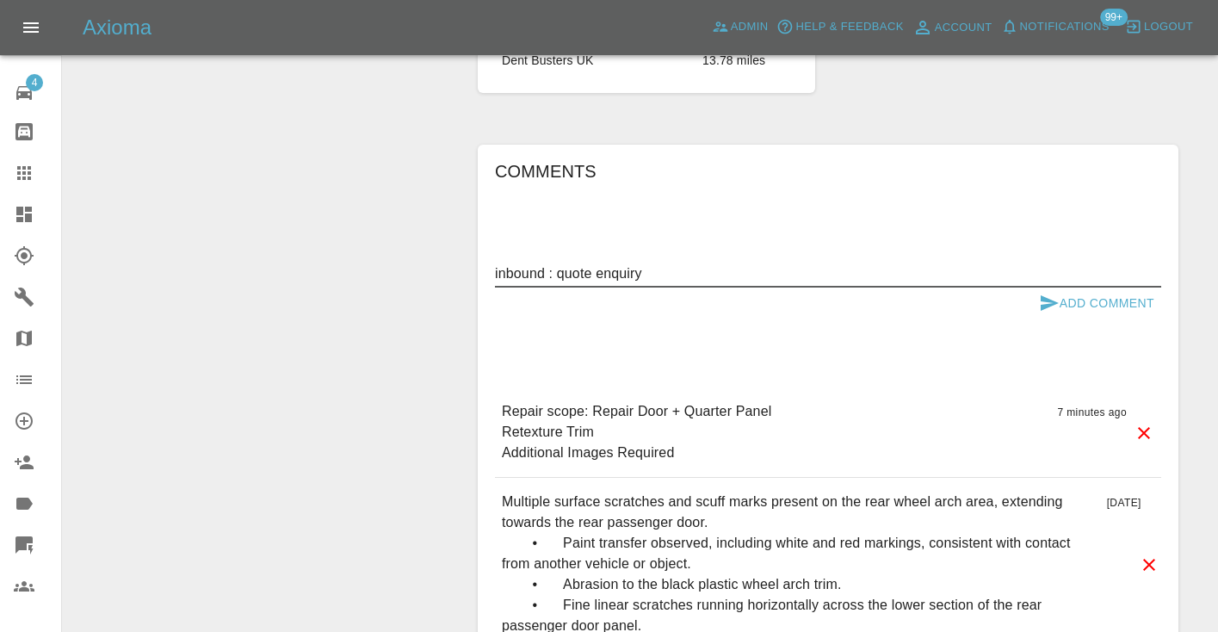
type textarea "inbound : quote enquiry"
click at [1054, 295] on icon "submit" at bounding box center [1050, 302] width 18 height 15
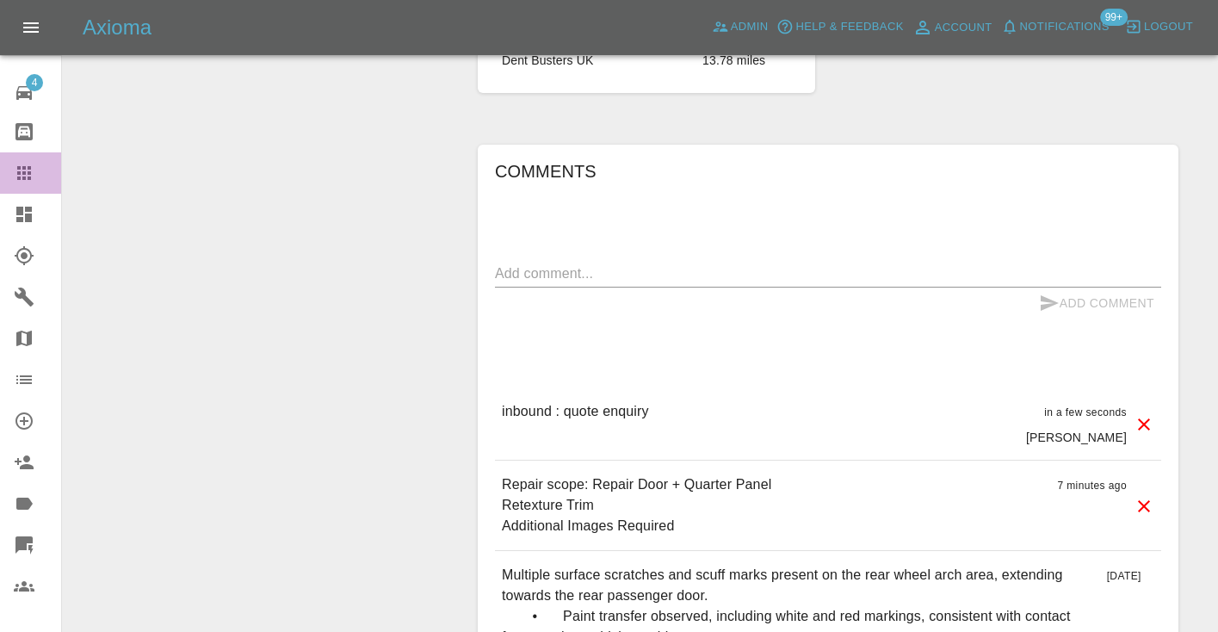
click at [20, 170] on icon at bounding box center [24, 173] width 21 height 21
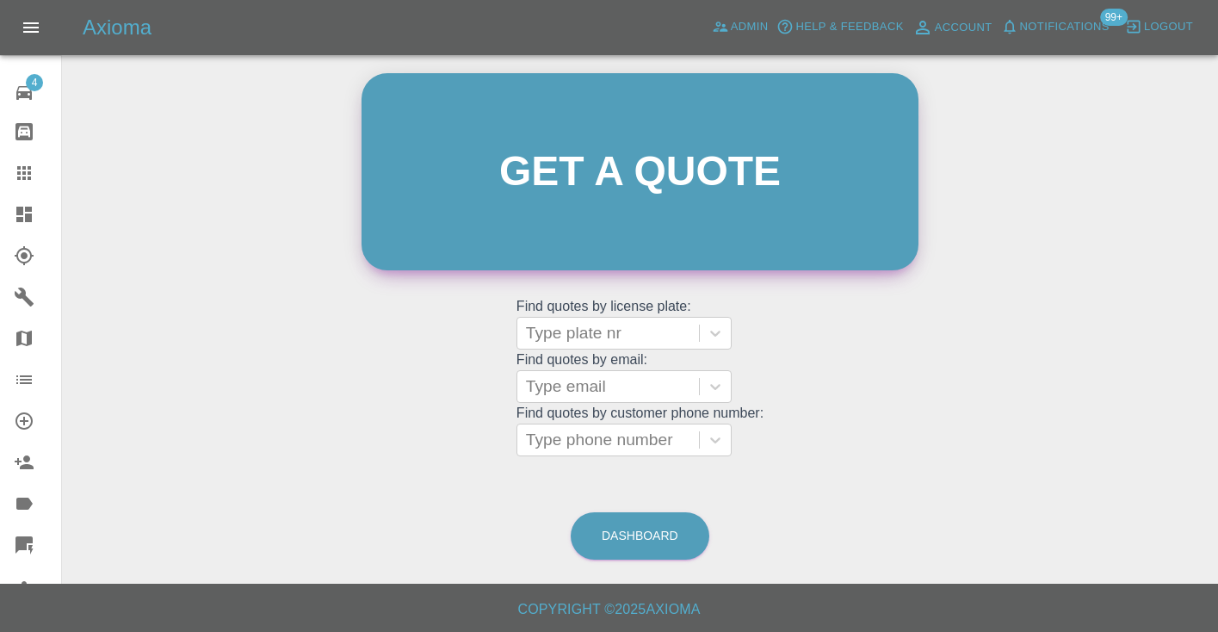
scroll to position [173, 0]
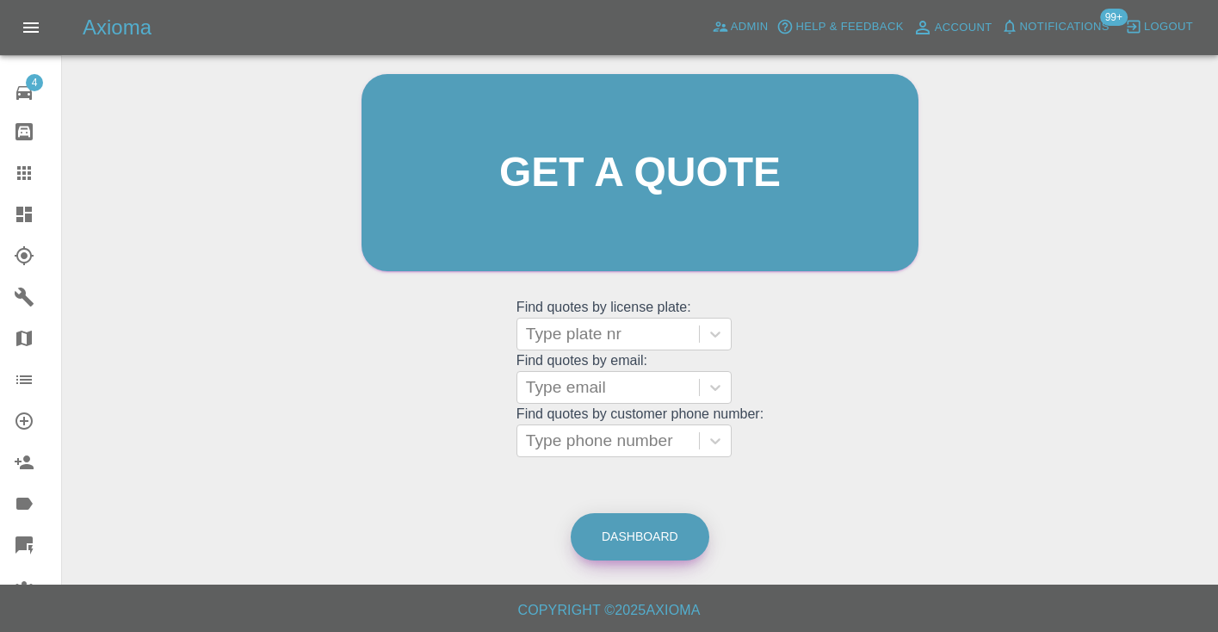
click at [653, 528] on link "Dashboard" at bounding box center [640, 536] width 139 height 47
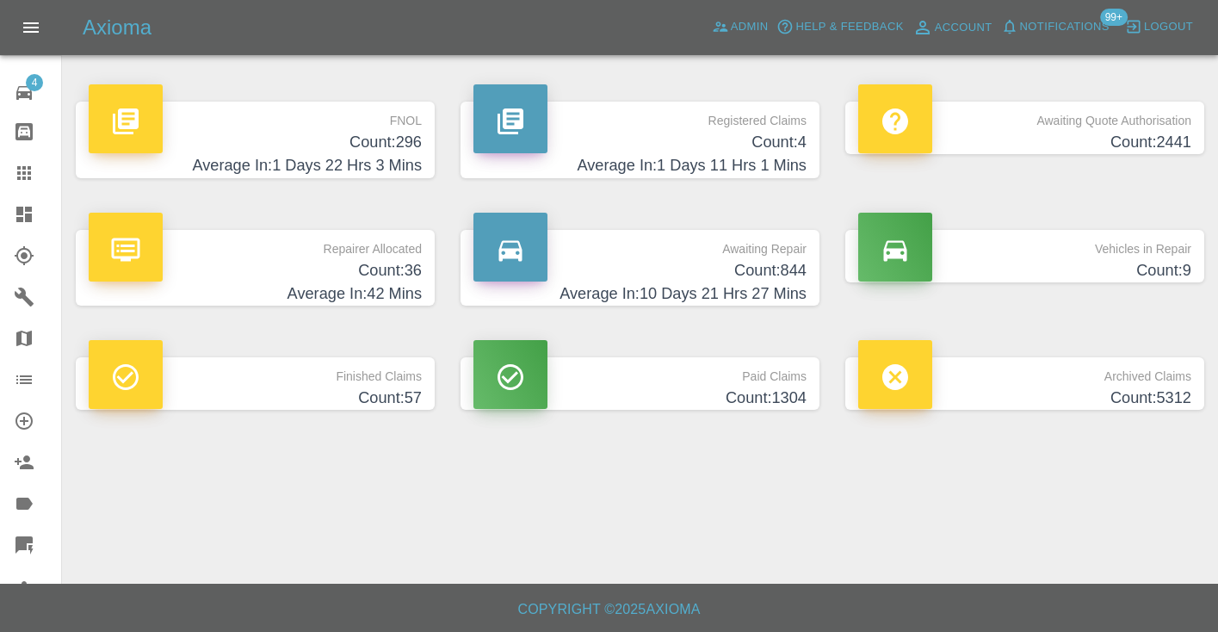
click at [780, 272] on h4 "Count: 844" at bounding box center [639, 270] width 333 height 23
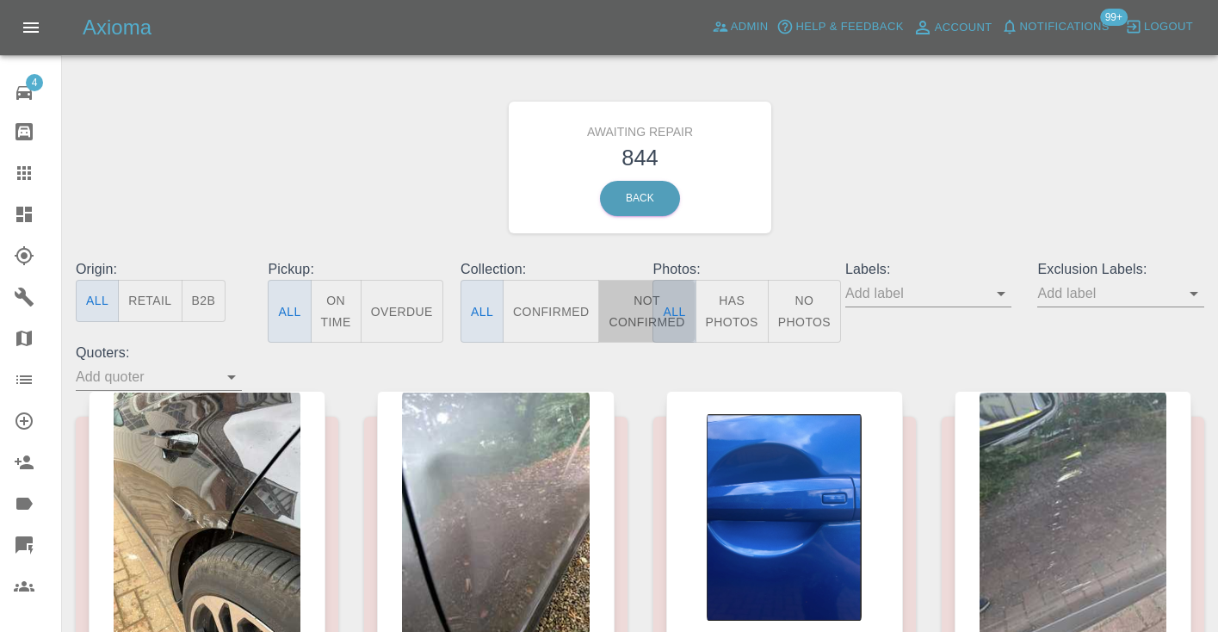
click at [624, 313] on button "Not Confirmed" at bounding box center [646, 311] width 96 height 63
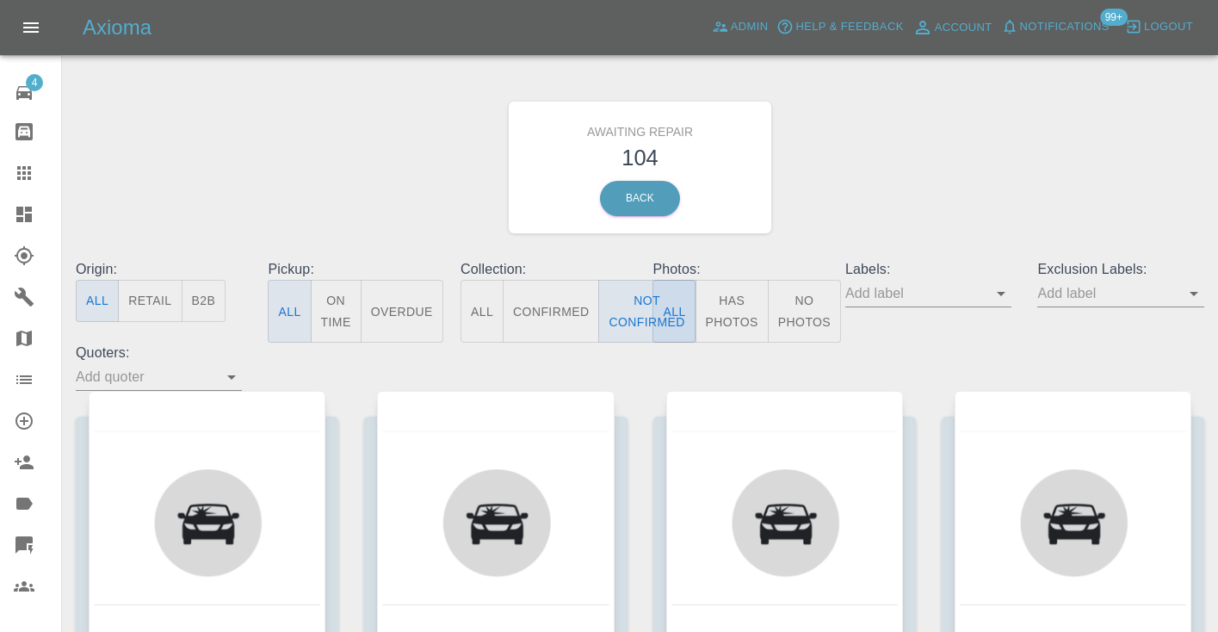
click at [993, 166] on div "Awaiting Repair 104 Back" at bounding box center [640, 167] width 1154 height 183
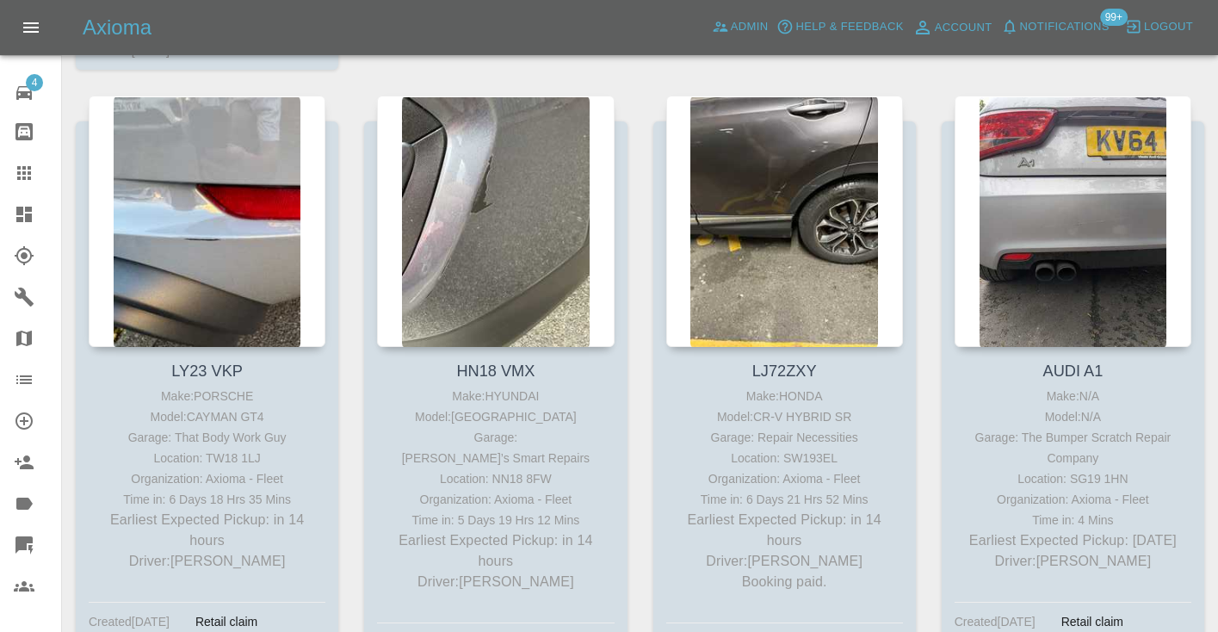
scroll to position [2708, 0]
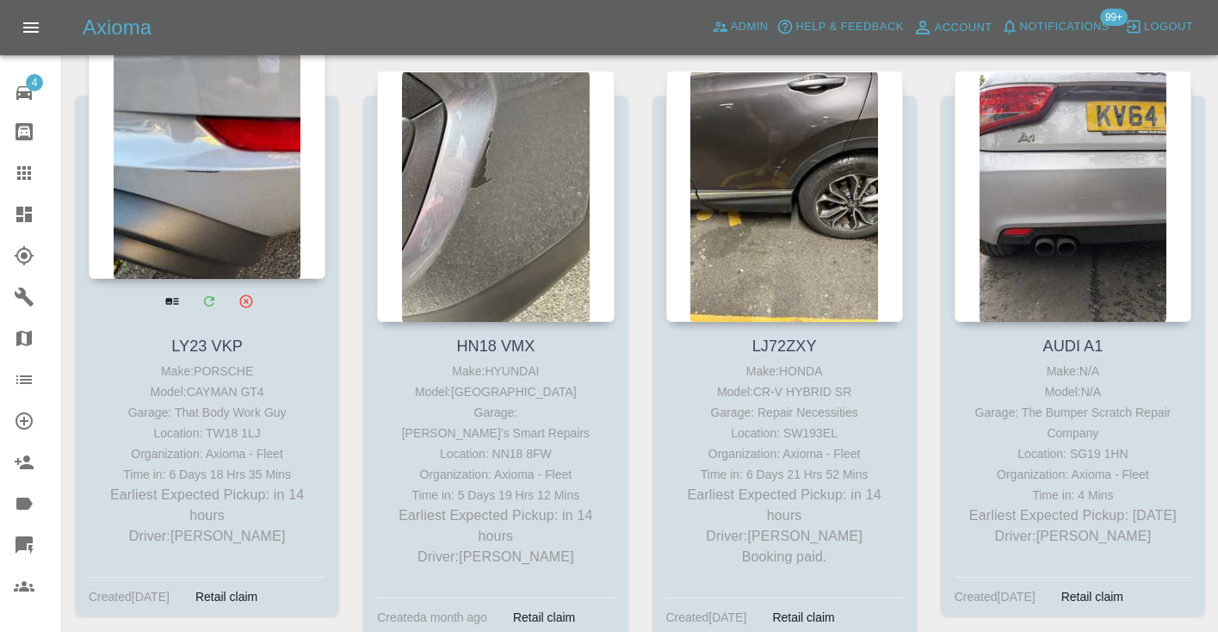
click at [221, 195] on div at bounding box center [207, 153] width 237 height 251
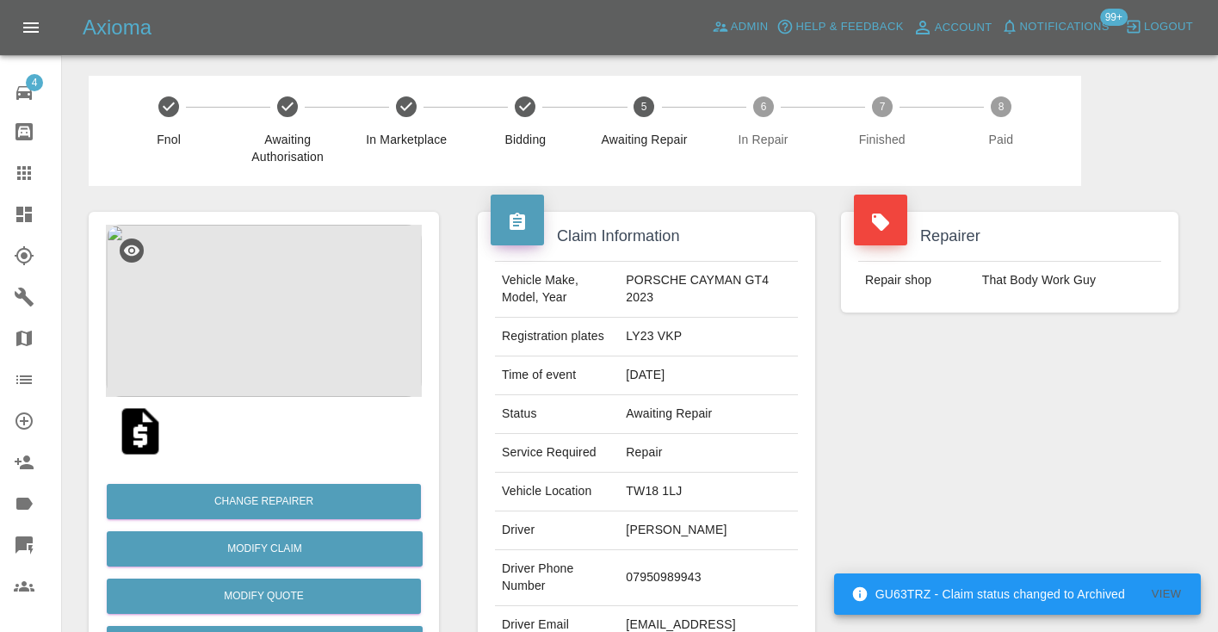
click at [660, 578] on td "07950989943" at bounding box center [708, 578] width 179 height 56
copy td "07950989943"
click at [911, 443] on div "Repairer Repair shop That Body Work Guy" at bounding box center [1009, 443] width 363 height 514
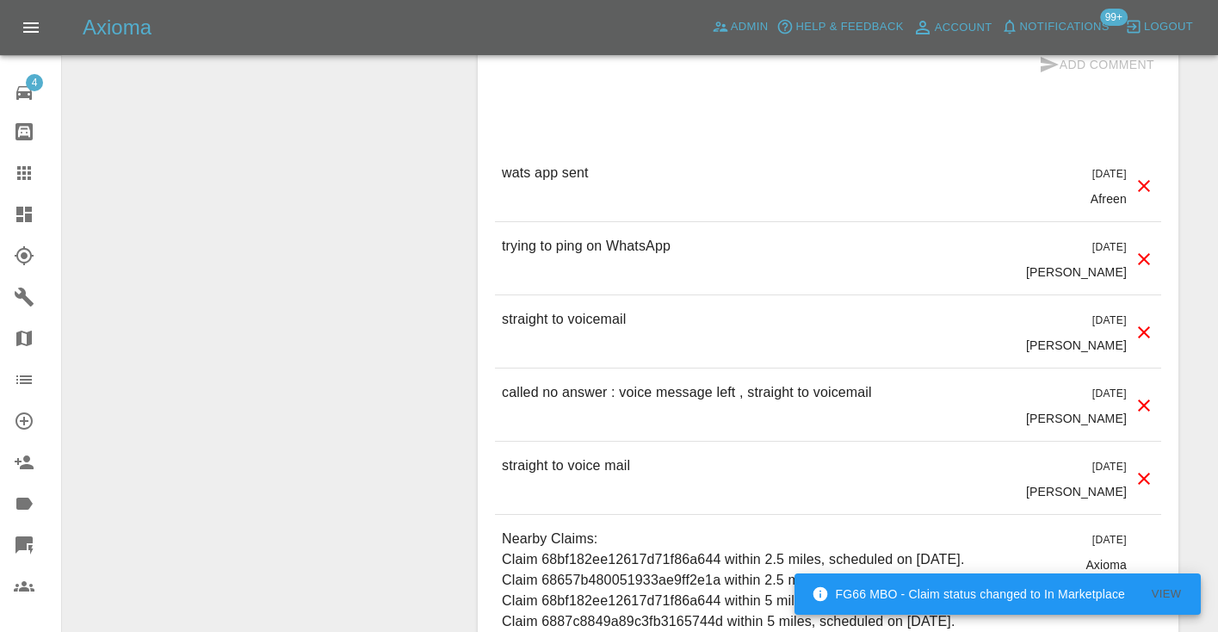
scroll to position [1749, 0]
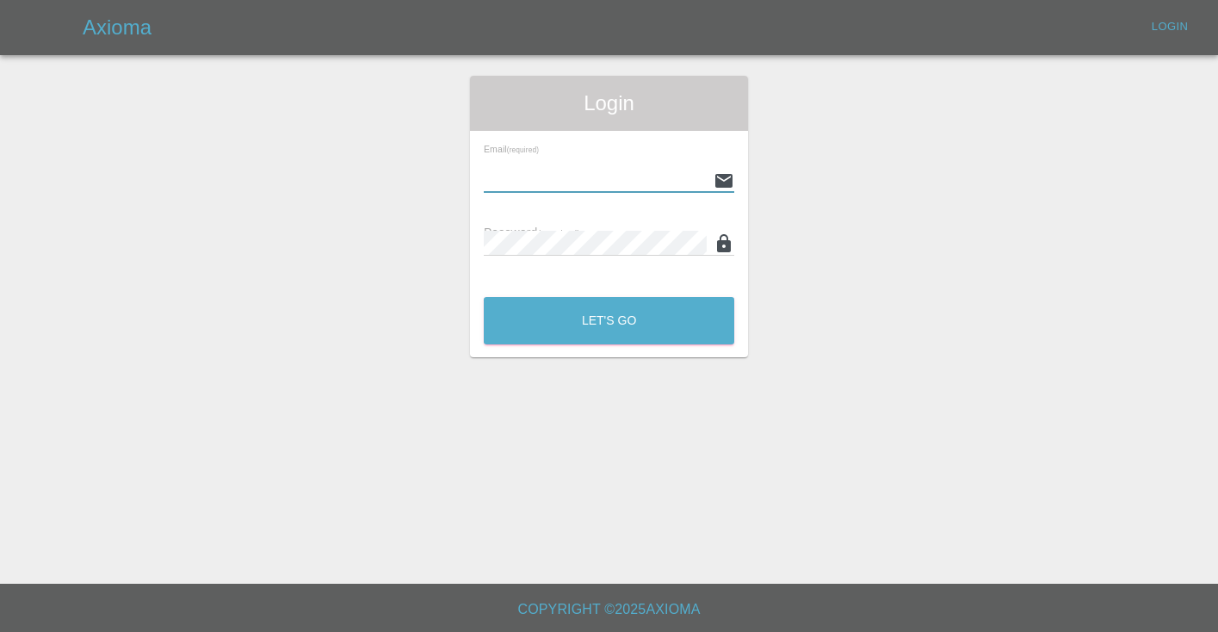
type input "[EMAIL_ADDRESS][DOMAIN_NAME]"
click at [609, 320] on button "Let's Go" at bounding box center [609, 320] width 251 height 47
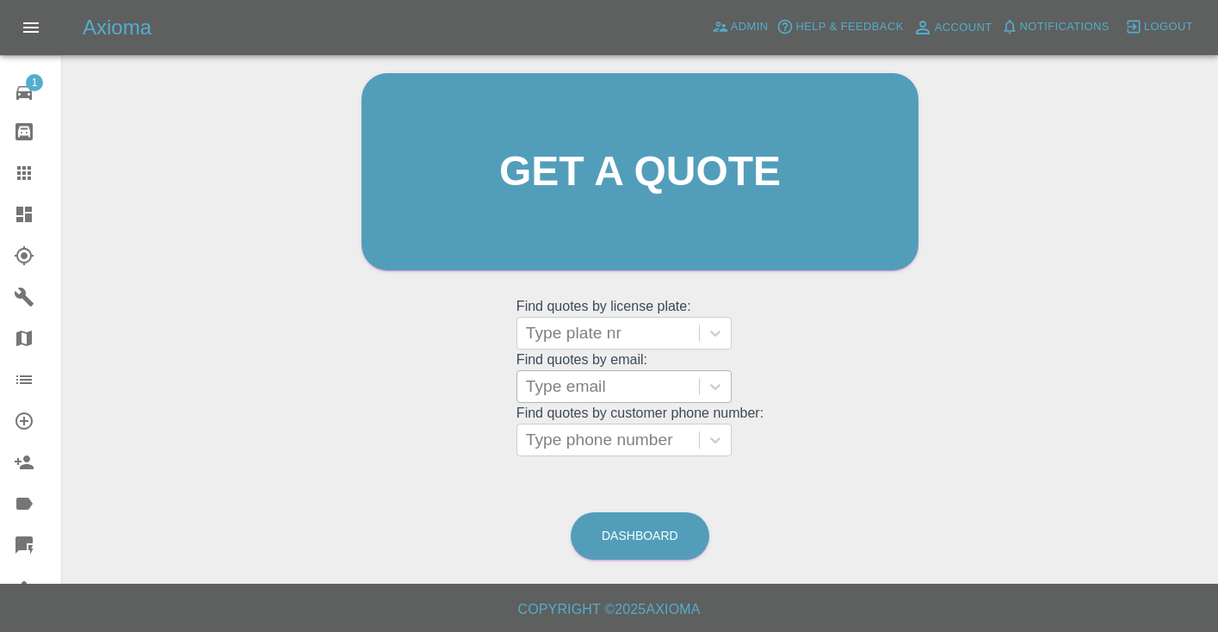
scroll to position [173, 0]
click at [671, 545] on link "Dashboard" at bounding box center [640, 536] width 139 height 47
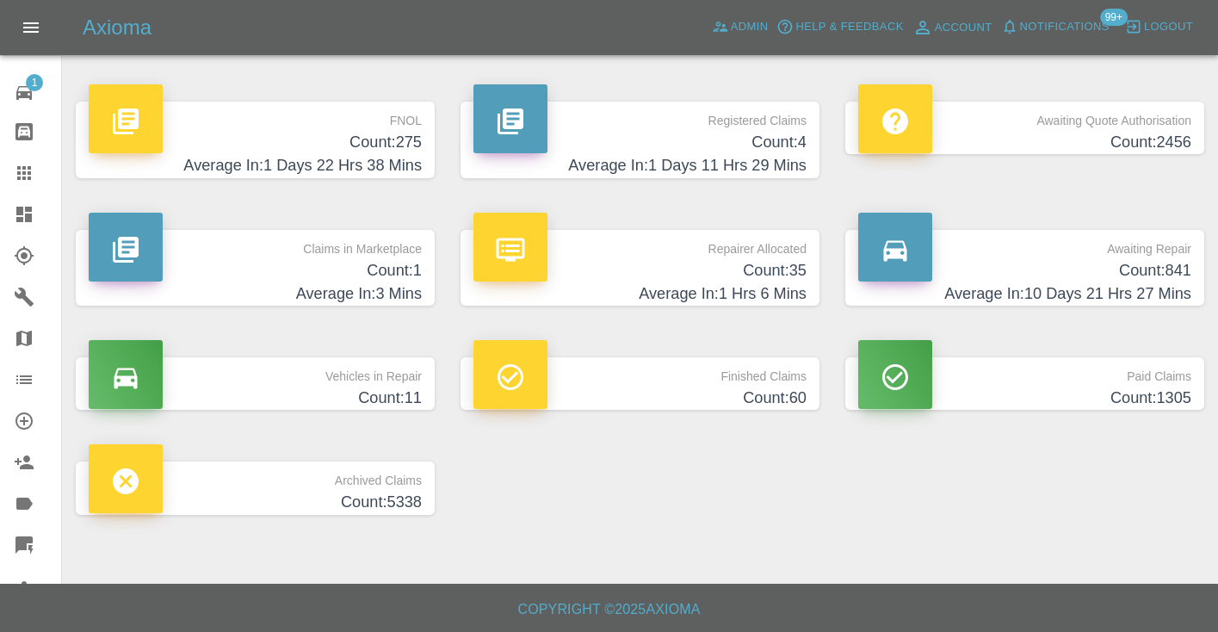
click at [1092, 292] on h4 "Average In: 10 Days 21 Hrs 27 Mins" at bounding box center [1024, 293] width 333 height 23
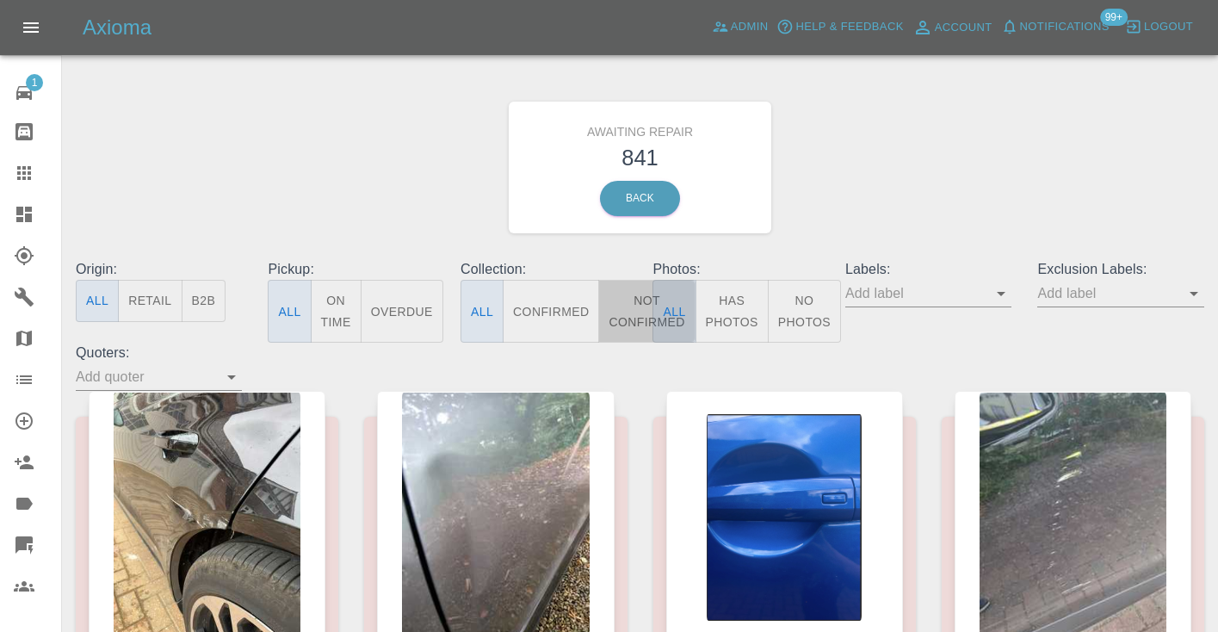
click at [651, 301] on button "Not Confirmed" at bounding box center [646, 311] width 96 height 63
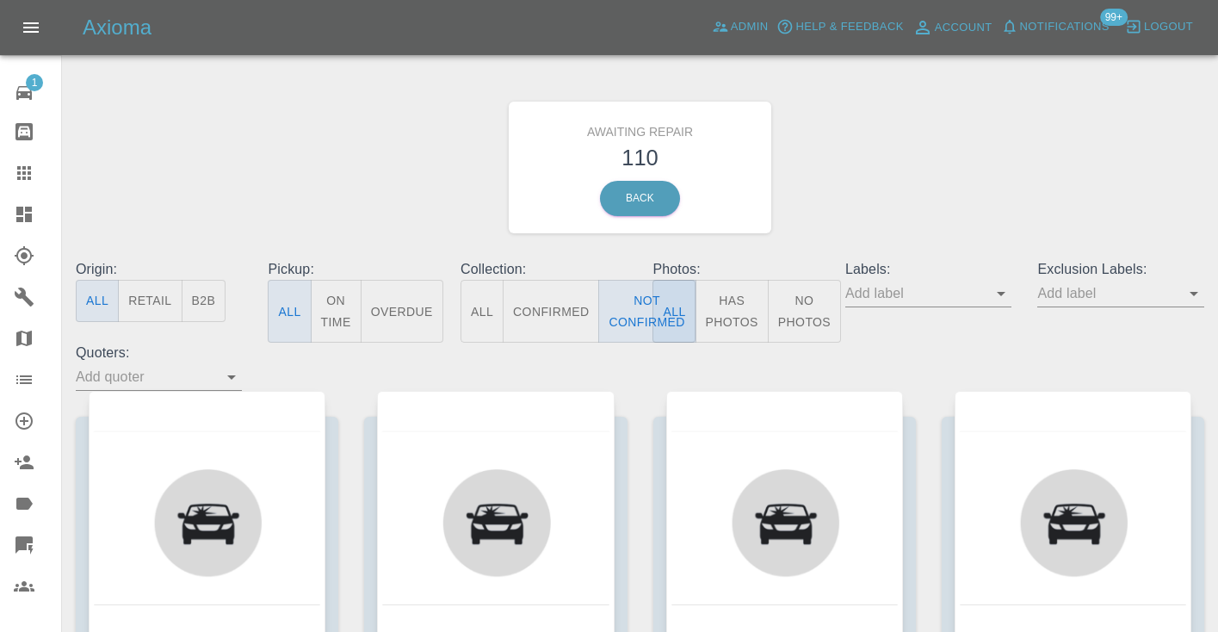
click at [871, 218] on div "Awaiting Repair 110 Back" at bounding box center [640, 167] width 1154 height 183
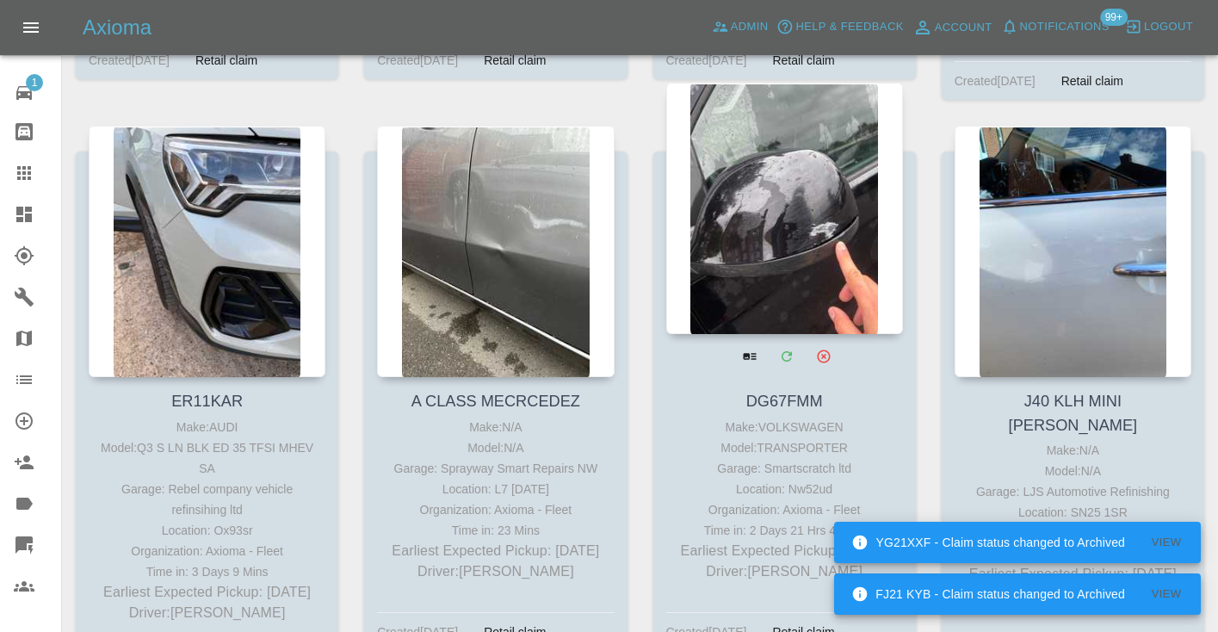
scroll to position [7244, 0]
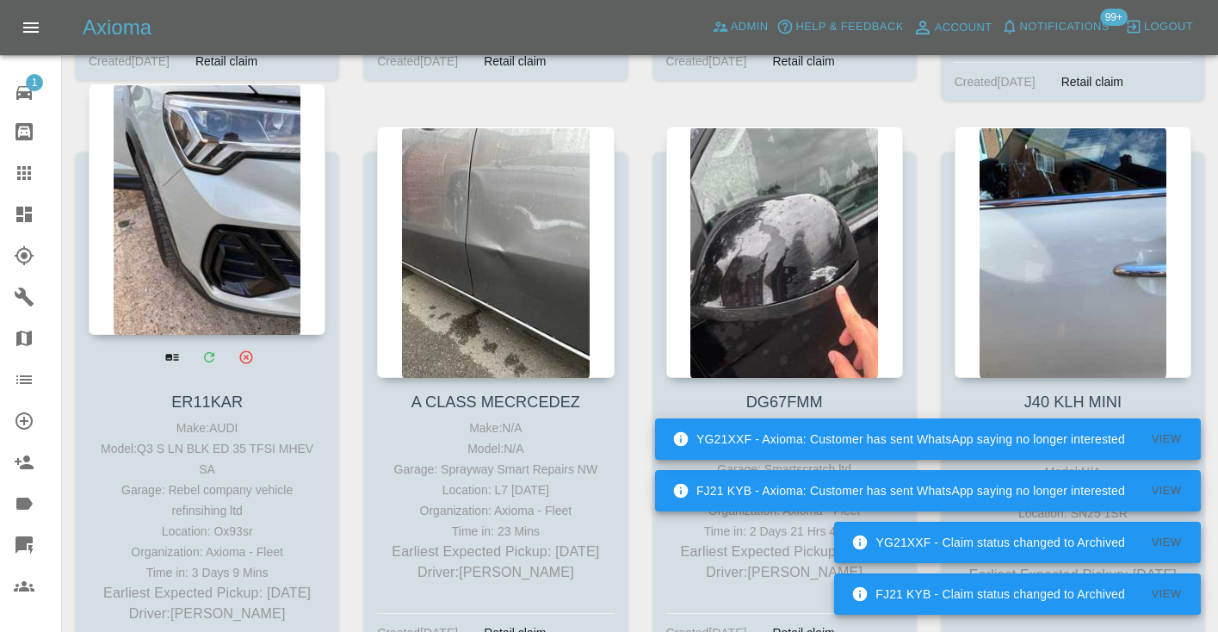
click at [232, 238] on div at bounding box center [207, 209] width 237 height 251
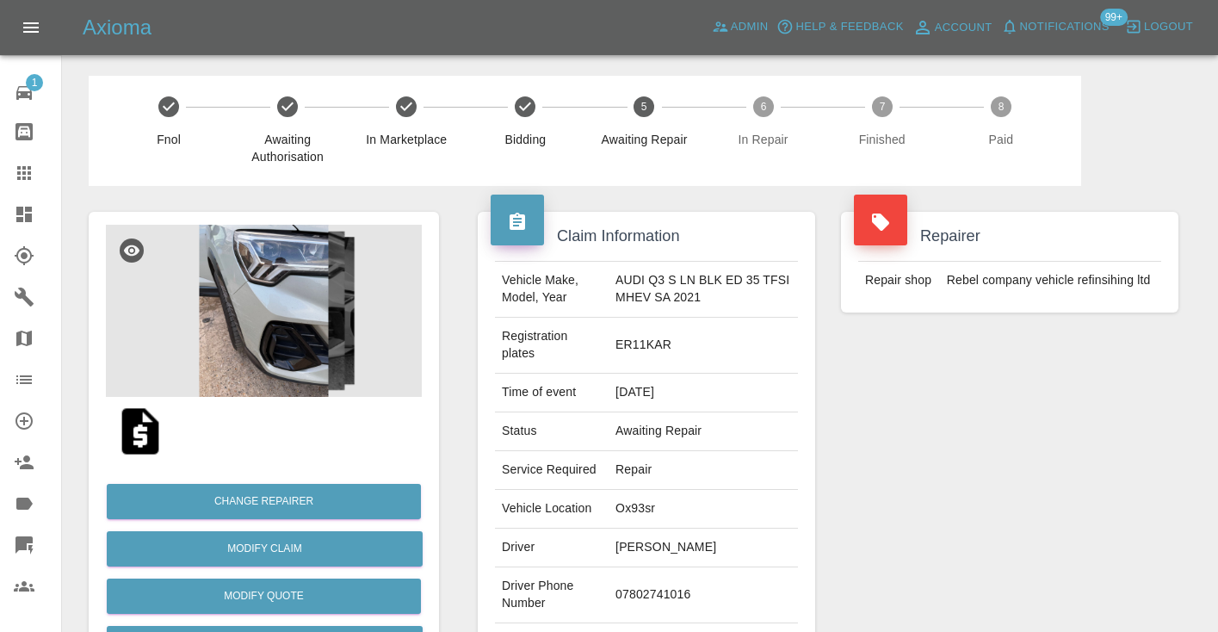
click at [659, 592] on td "07802741016" at bounding box center [703, 595] width 189 height 56
copy td "07802741016"
click at [1072, 407] on div "Repairer Repair shop Rebel company vehicle refinsihing ltd" at bounding box center [1009, 451] width 363 height 531
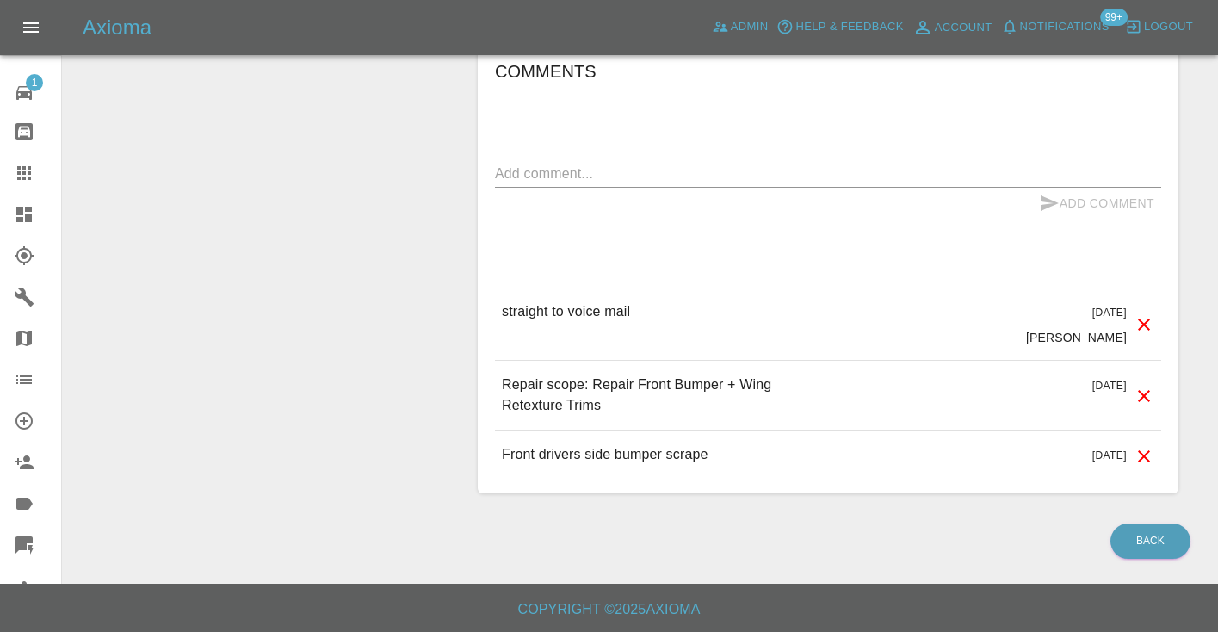
scroll to position [1643, 0]
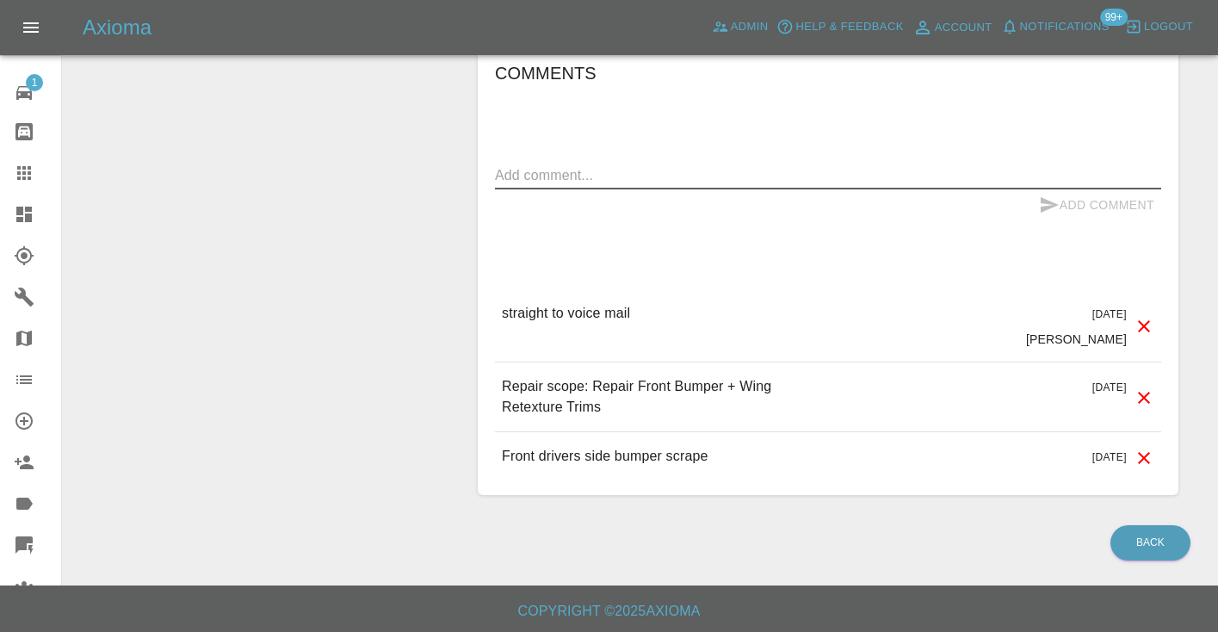
click at [623, 178] on textarea at bounding box center [828, 175] width 666 height 20
type textarea "called no answer : voice message left"
click at [1049, 196] on icon "submit" at bounding box center [1049, 205] width 21 height 21
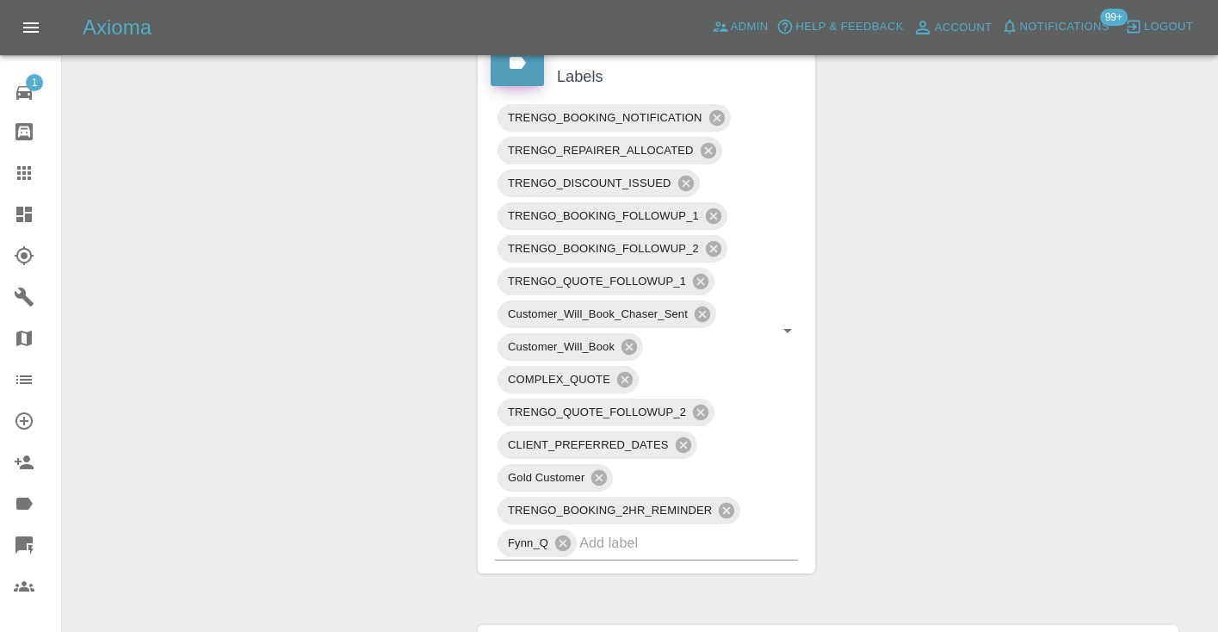
scroll to position [1051, 0]
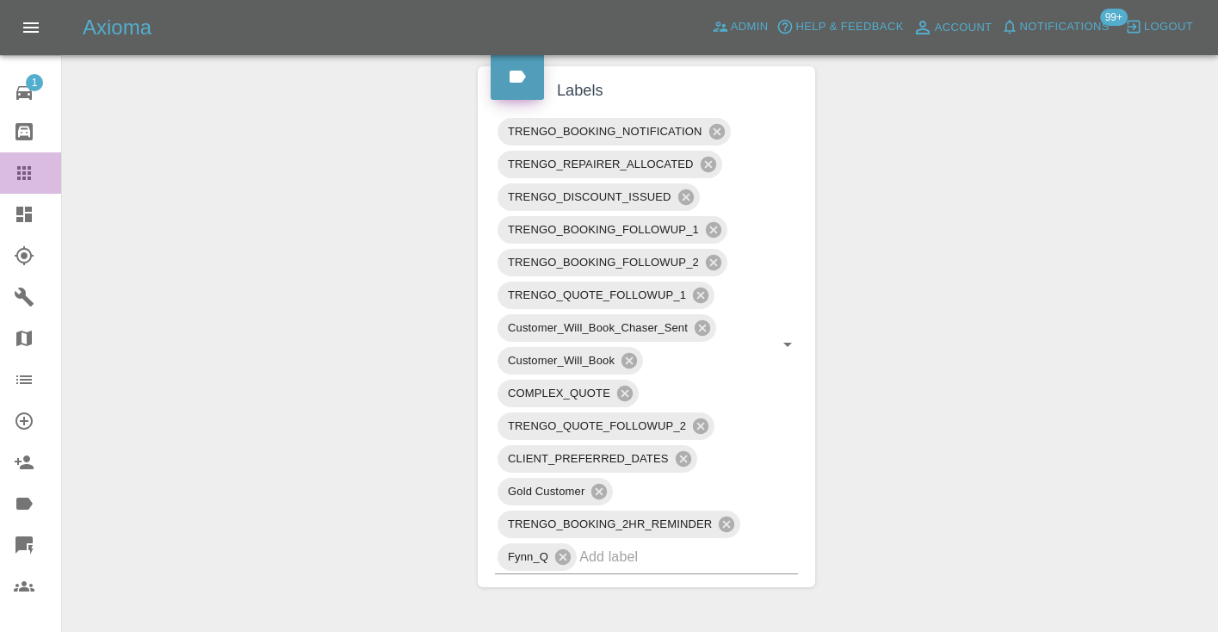
click at [30, 171] on icon at bounding box center [24, 173] width 14 height 14
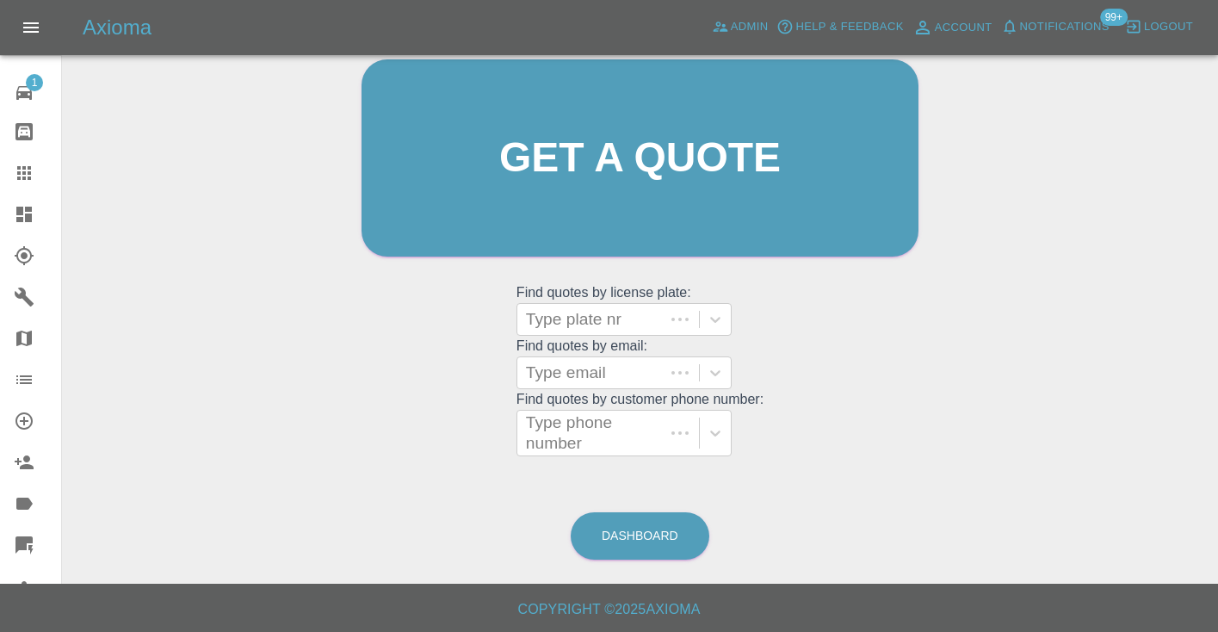
scroll to position [173, 0]
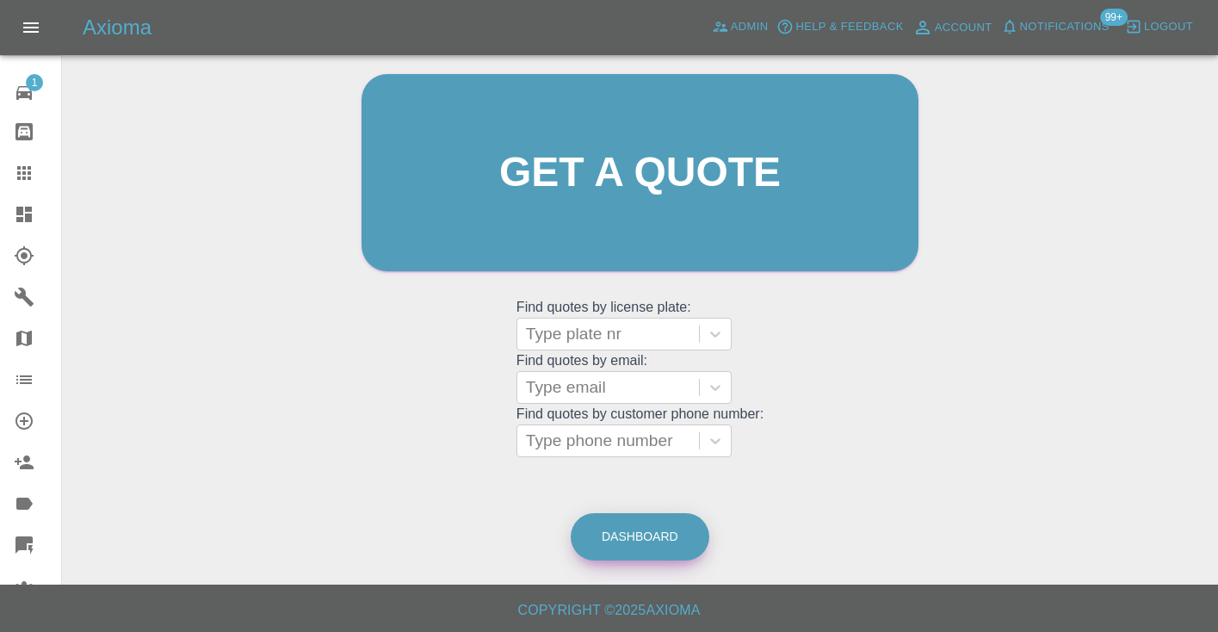
click at [632, 546] on link "Dashboard" at bounding box center [640, 536] width 139 height 47
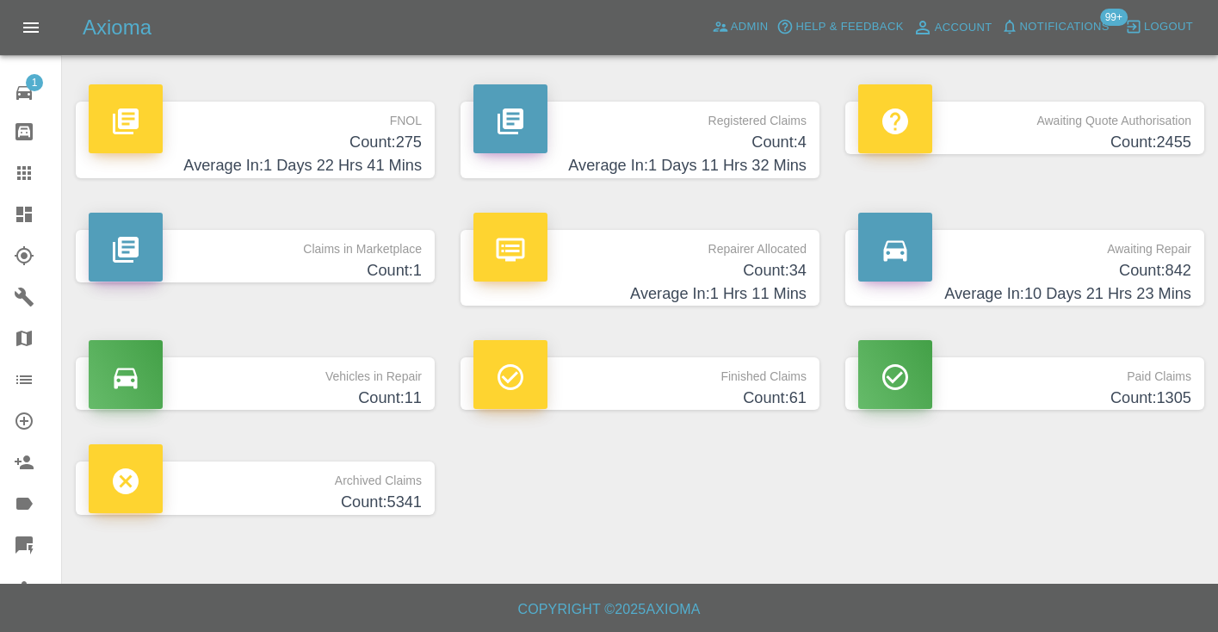
click at [1138, 288] on h4 "Average In: 10 Days 21 Hrs 23 Mins" at bounding box center [1024, 293] width 333 height 23
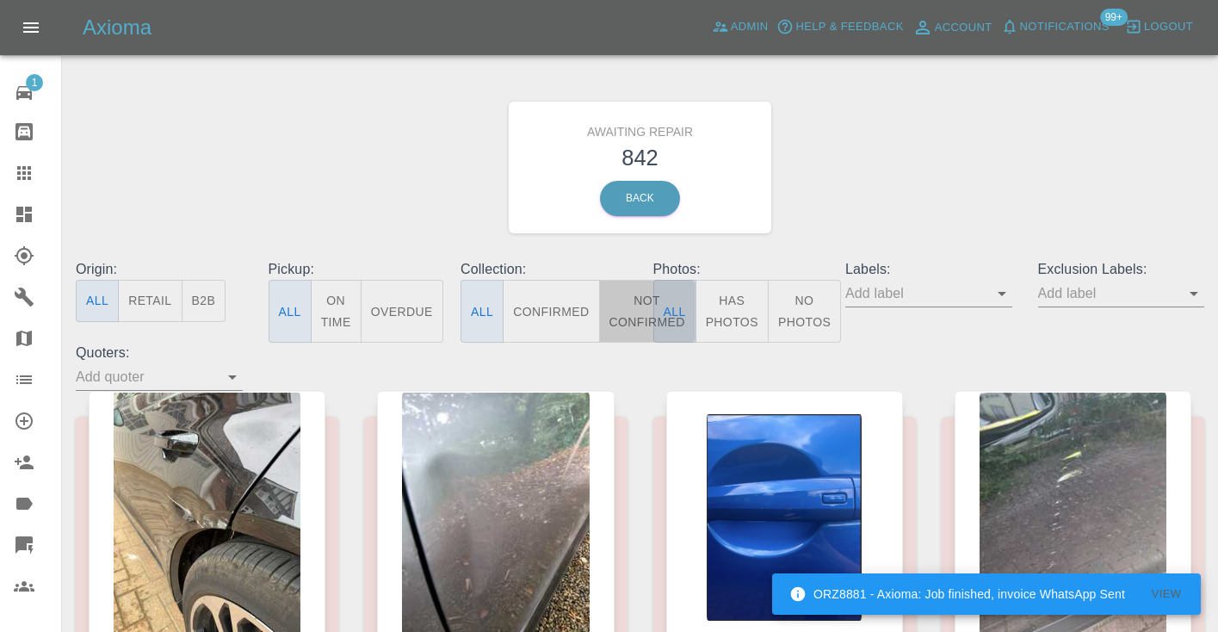
click at [636, 318] on button "Not Confirmed" at bounding box center [647, 311] width 96 height 63
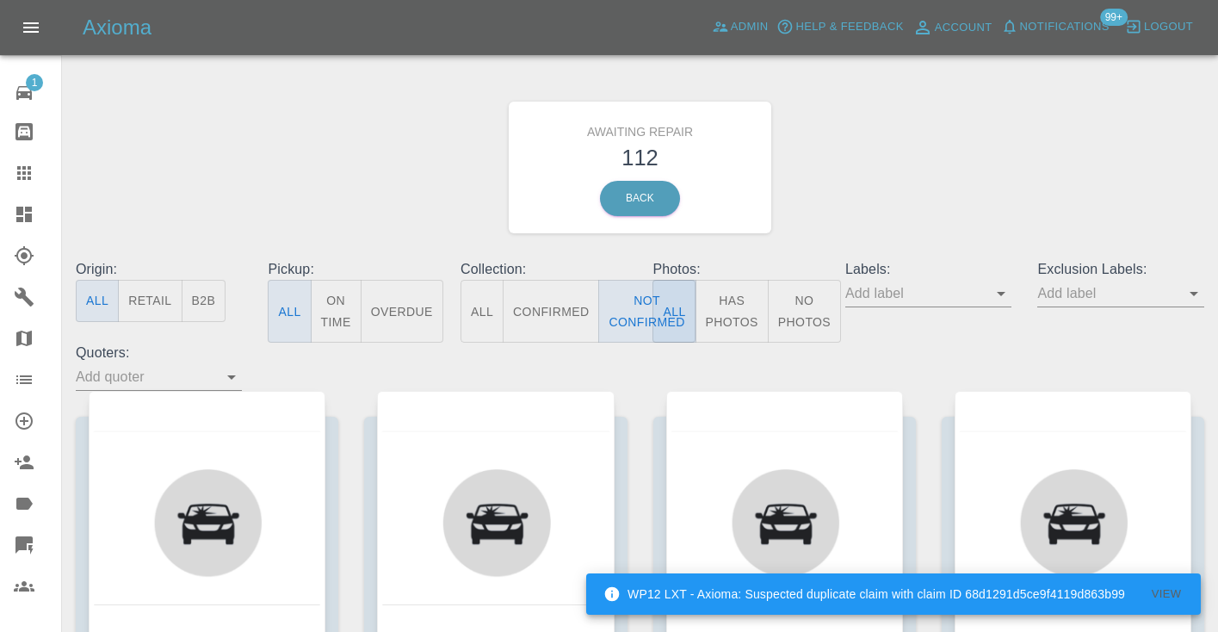
click at [833, 153] on div "Awaiting Repair 112 Back" at bounding box center [640, 167] width 1154 height 183
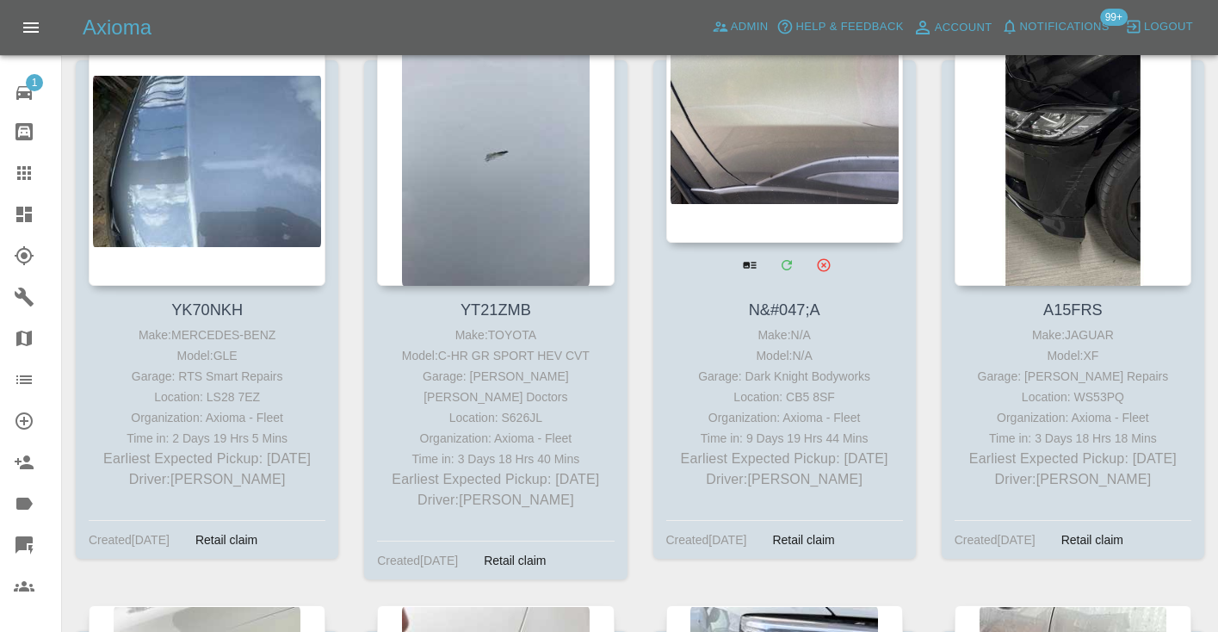
scroll to position [6741, 0]
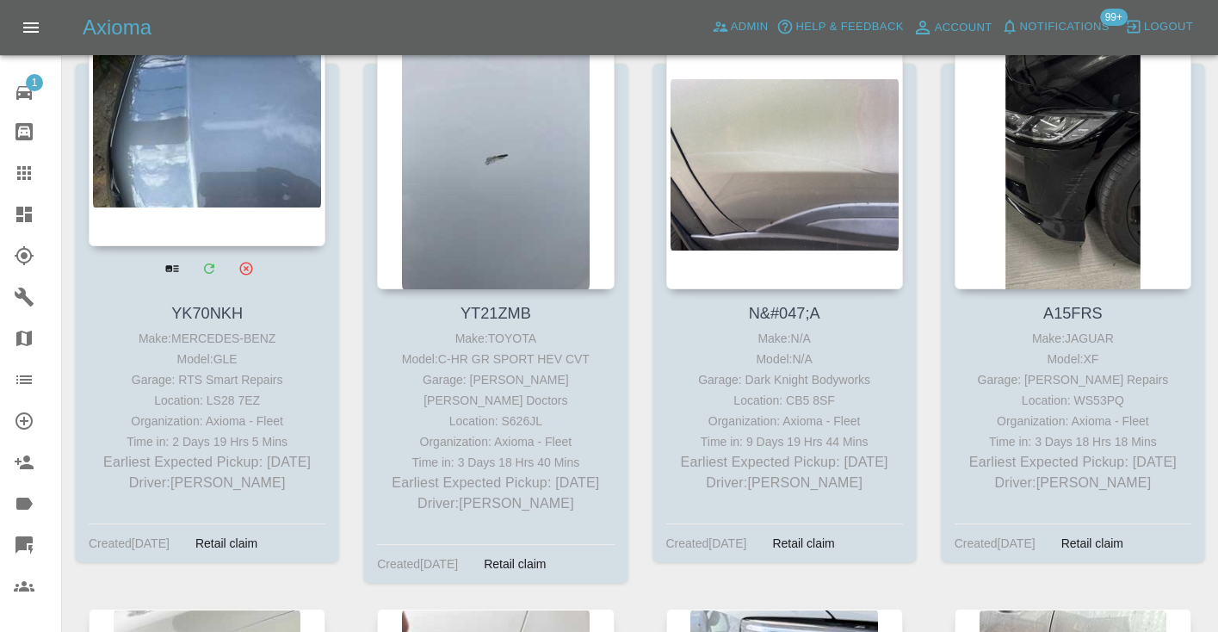
click at [213, 131] on div at bounding box center [207, 120] width 237 height 251
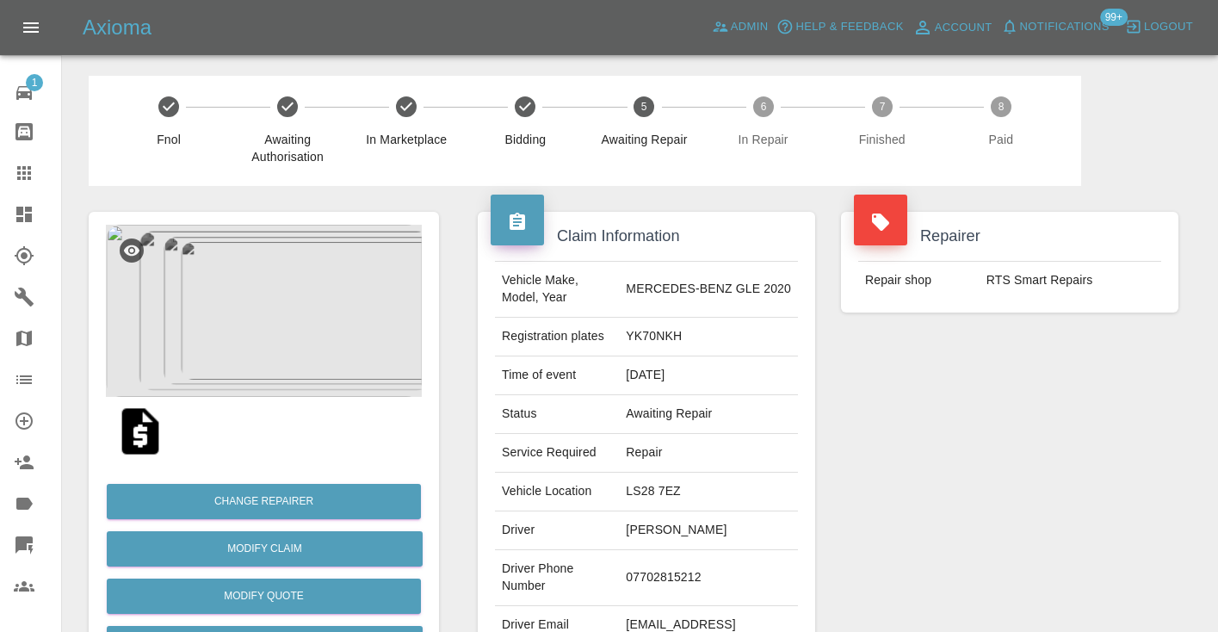
click at [660, 555] on td "07702815212" at bounding box center [708, 578] width 179 height 56
copy td "07702815212"
click at [1024, 424] on div "Repairer Repair shop RTS Smart Repairs" at bounding box center [1009, 443] width 363 height 514
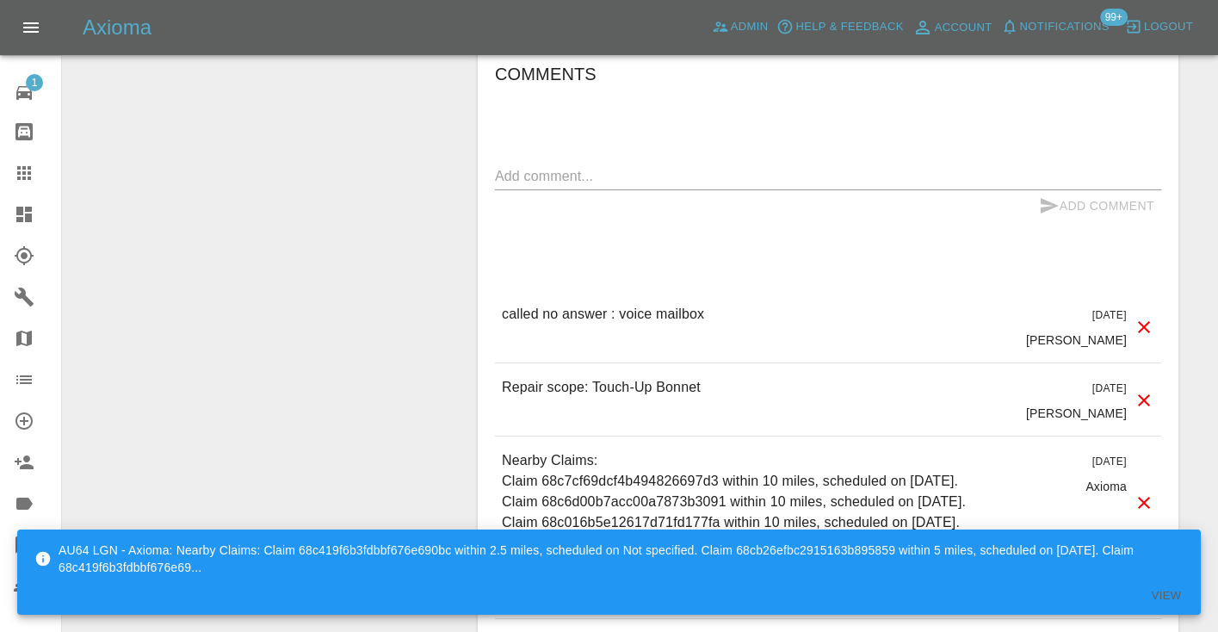
scroll to position [1380, 0]
click at [511, 164] on textarea at bounding box center [828, 174] width 666 height 20
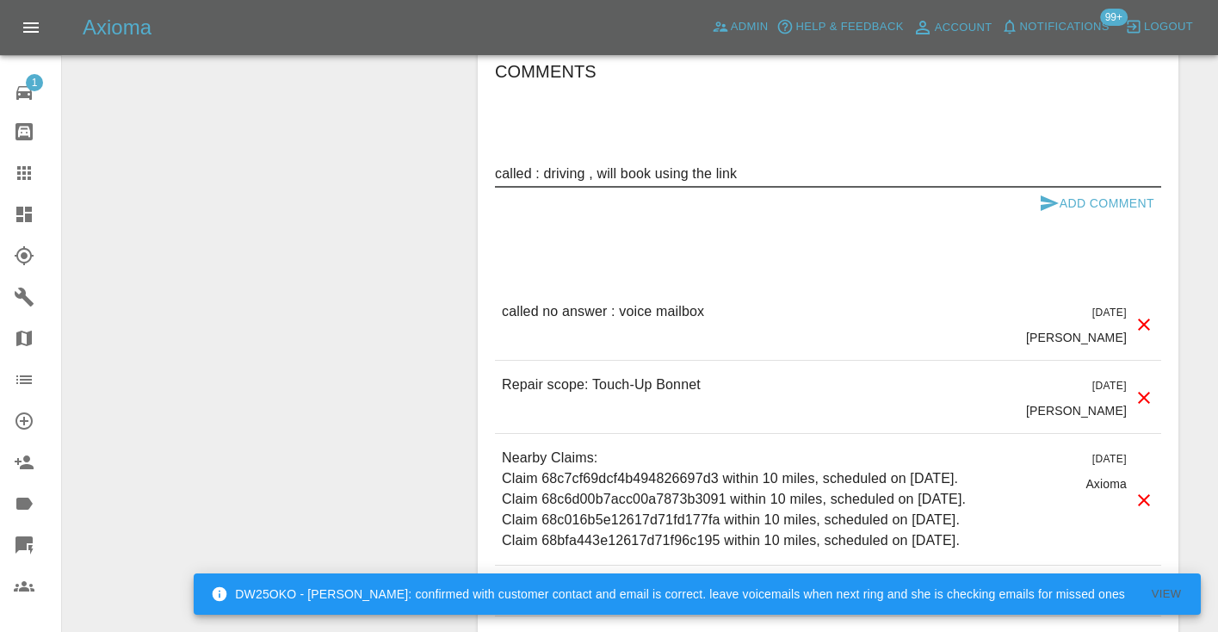
type textarea "called : driving , will book using the link"
click at [1046, 195] on icon "submit" at bounding box center [1050, 202] width 18 height 15
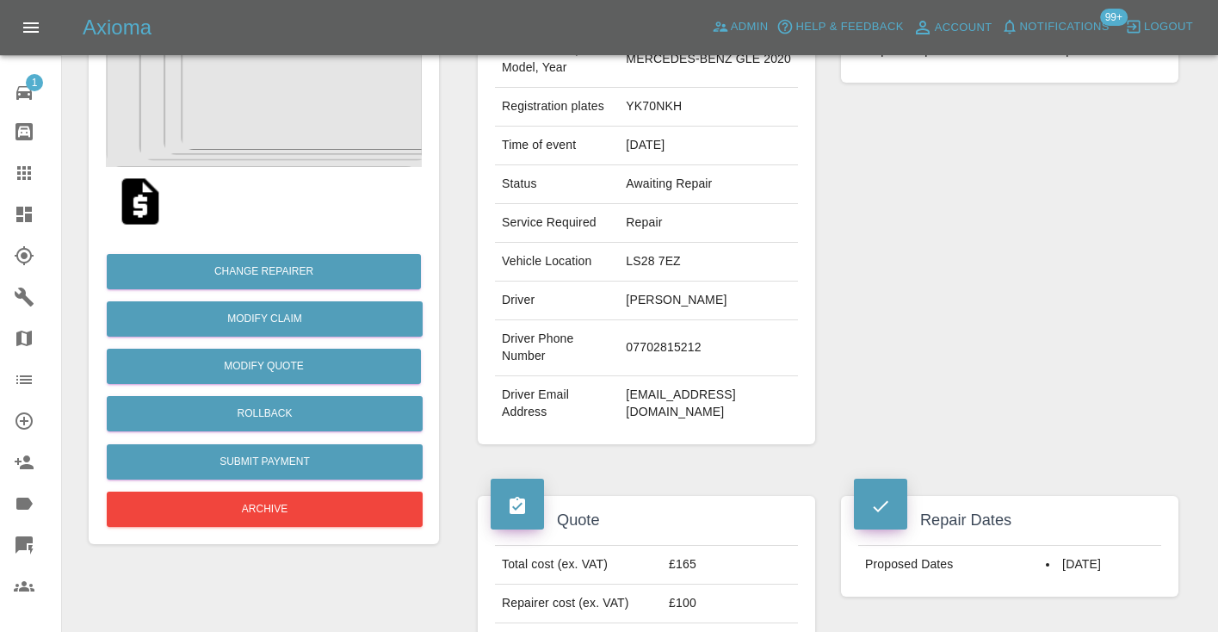
scroll to position [214, 0]
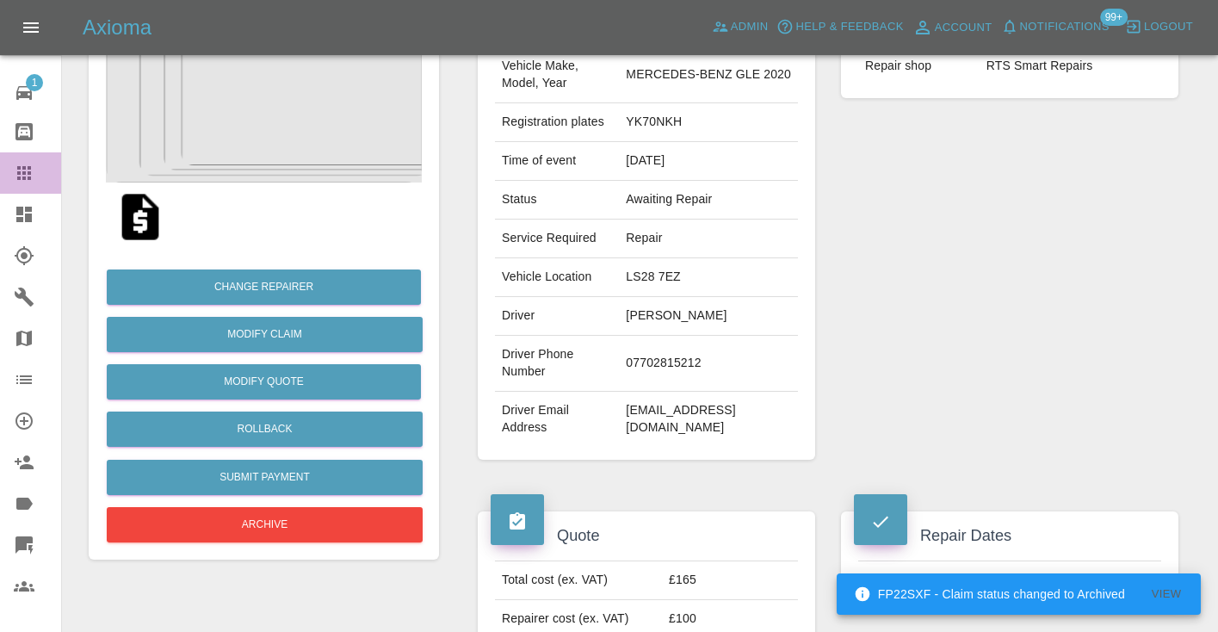
click at [28, 176] on icon at bounding box center [24, 173] width 21 height 21
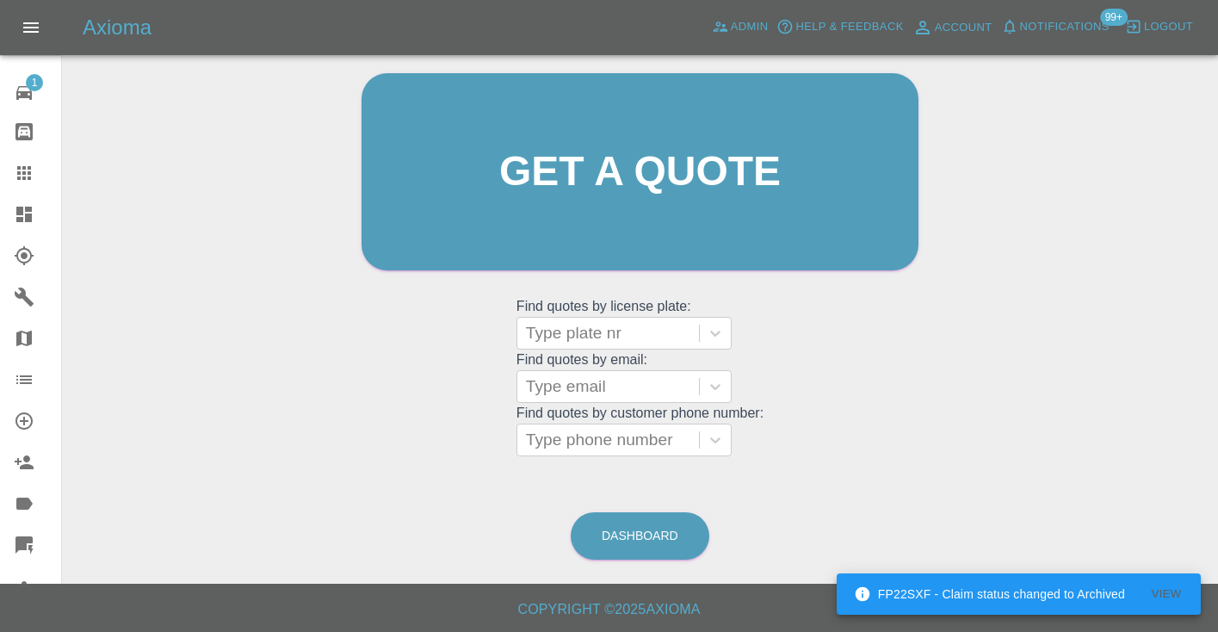
scroll to position [116, 0]
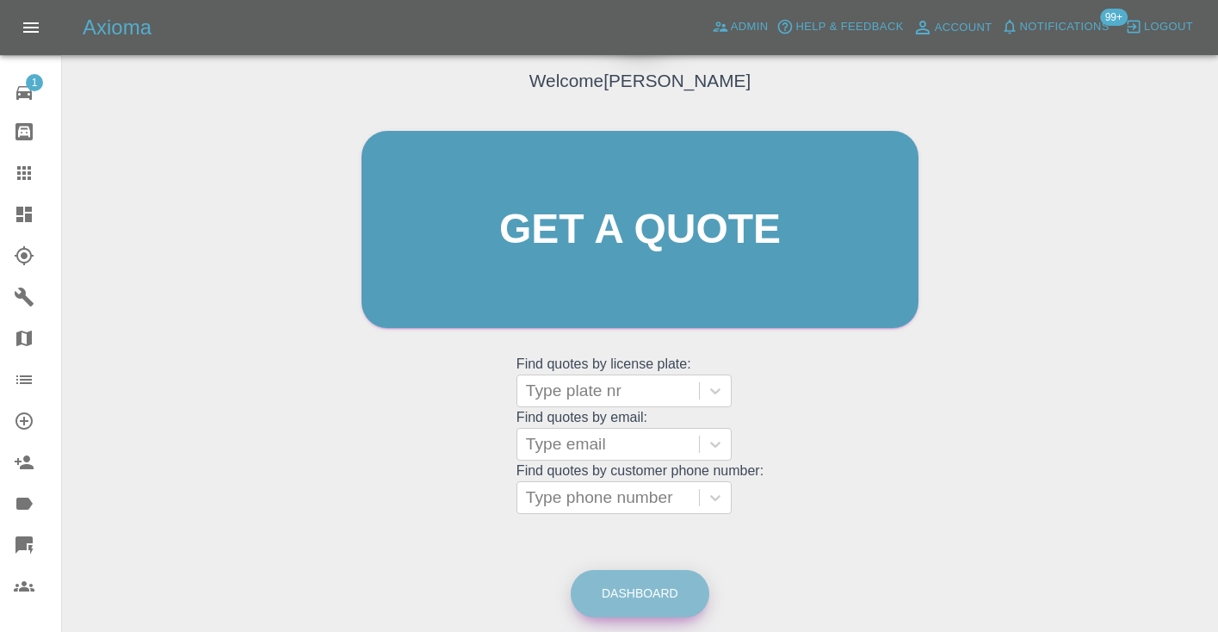
click at [663, 598] on link "Dashboard" at bounding box center [640, 593] width 139 height 47
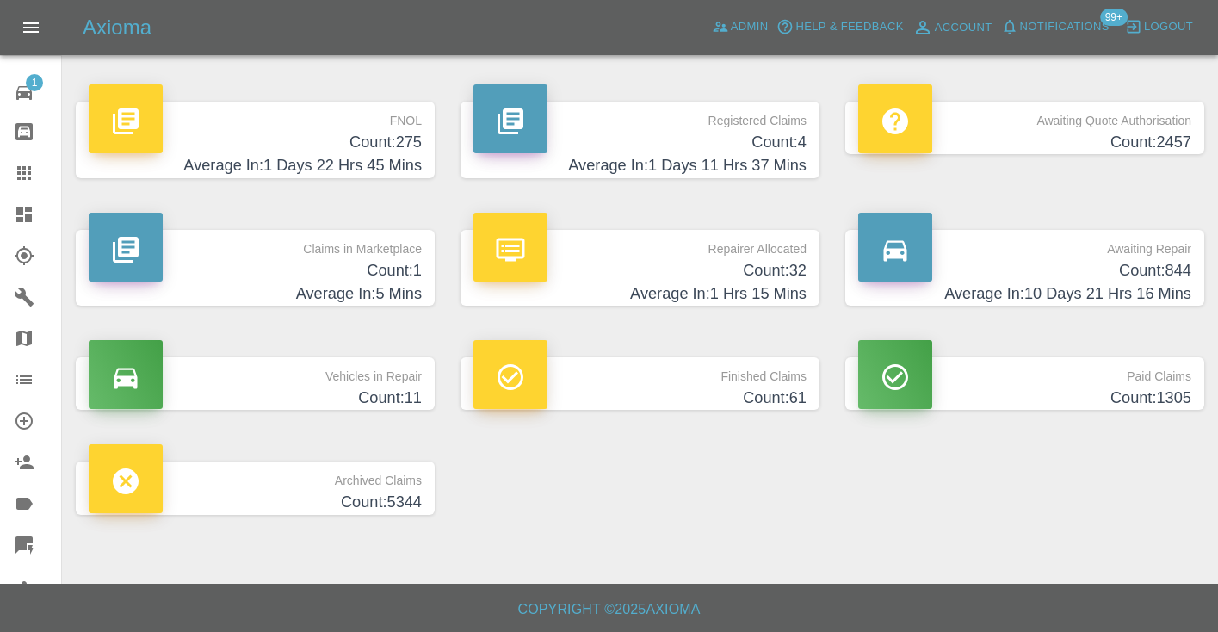
click at [1160, 257] on p "Awaiting Repair" at bounding box center [1024, 244] width 333 height 29
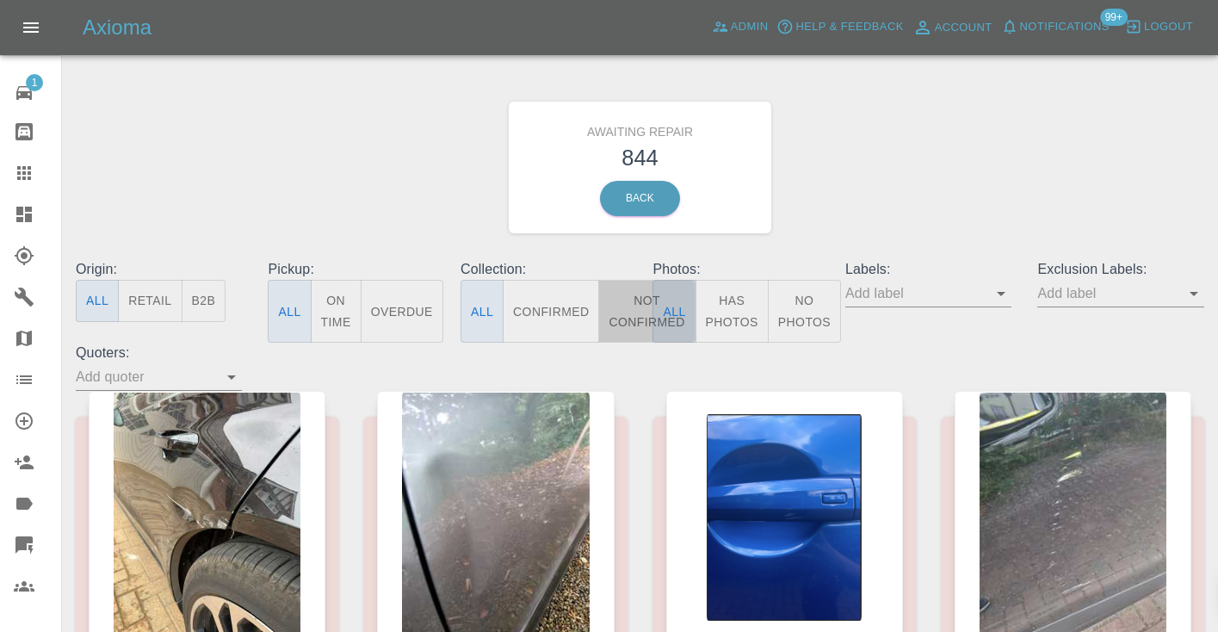
click at [630, 316] on button "Not Confirmed" at bounding box center [646, 311] width 96 height 63
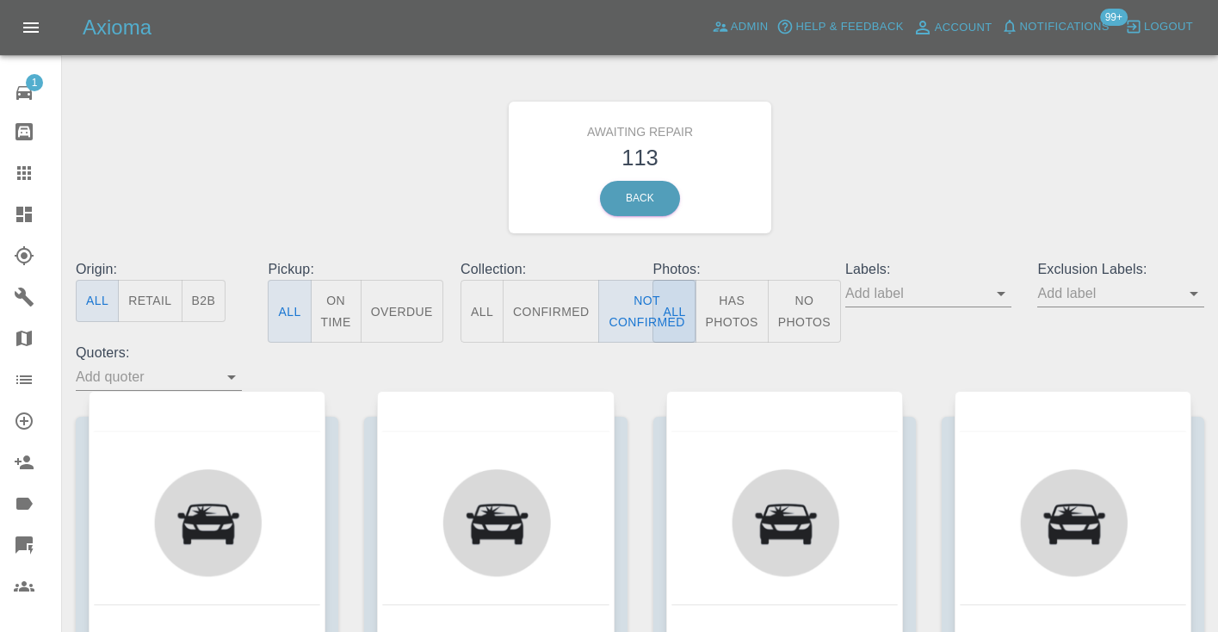
click at [961, 176] on div "Awaiting Repair 113 Back" at bounding box center [640, 167] width 1154 height 183
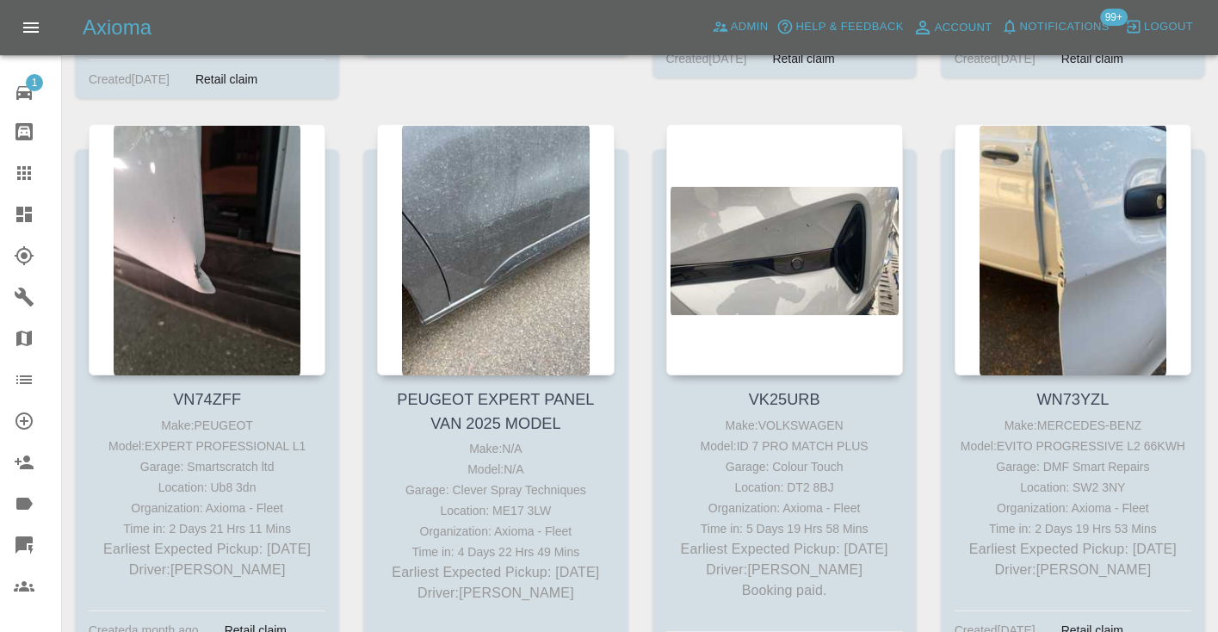
scroll to position [3803, 0]
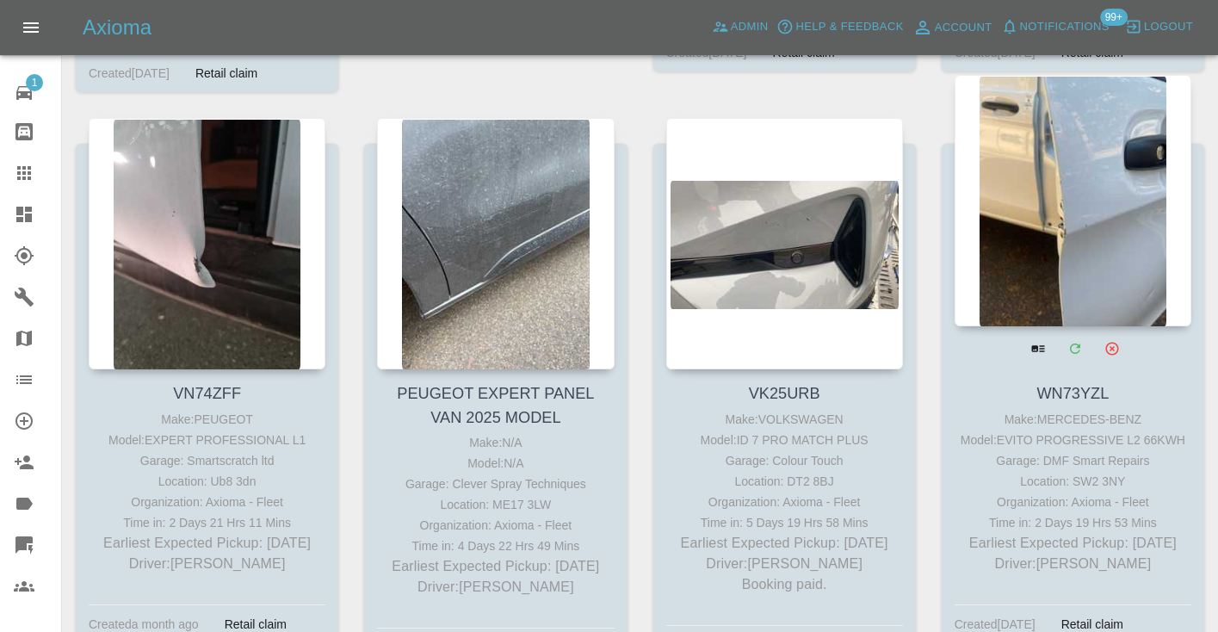
click at [1056, 198] on div at bounding box center [1073, 200] width 237 height 251
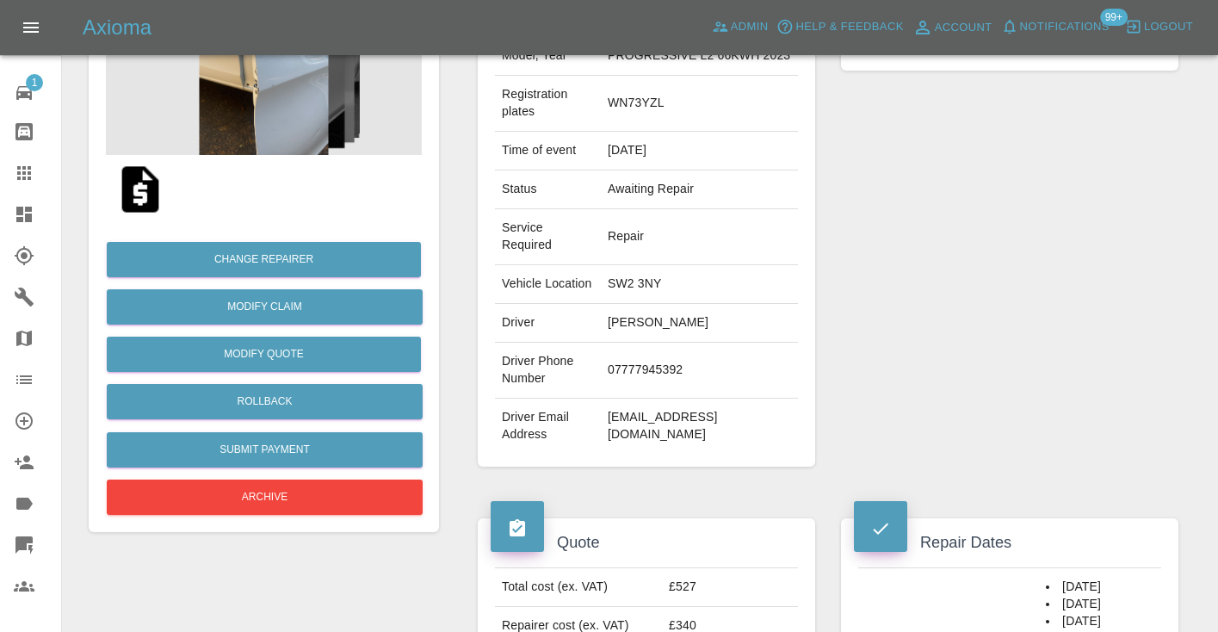
scroll to position [285, 0]
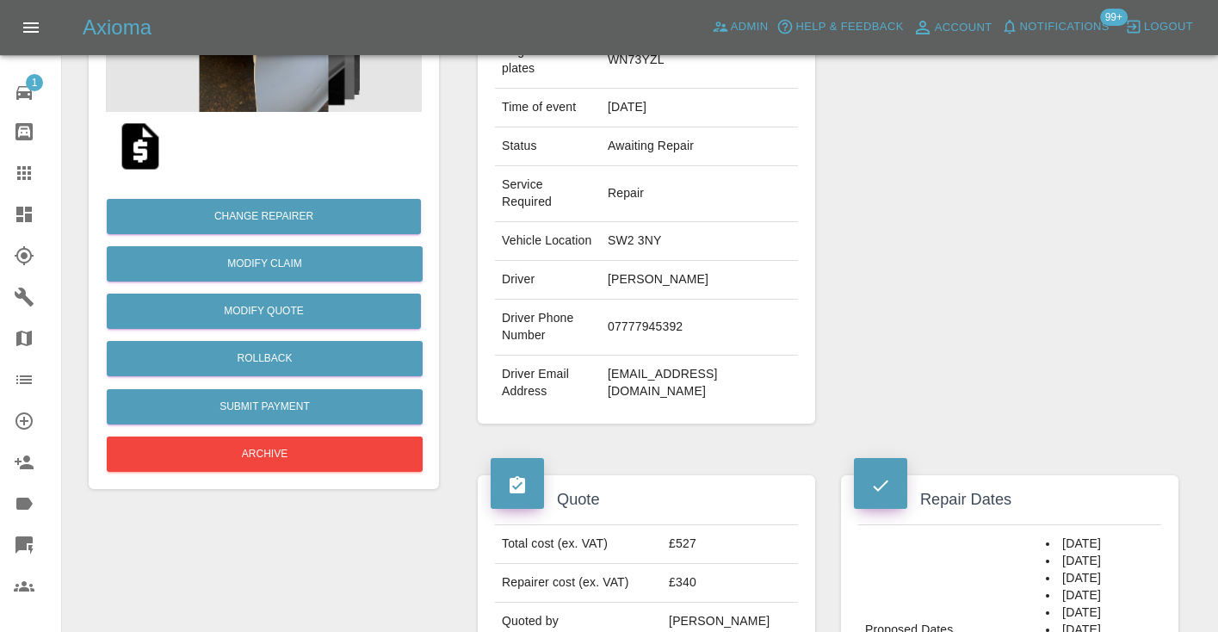
click at [632, 344] on td "07777945392" at bounding box center [699, 328] width 197 height 56
copy td "07777945392"
click at [981, 316] on div "Repairer Repair shop DMF Smart Repairs" at bounding box center [1009, 175] width 363 height 548
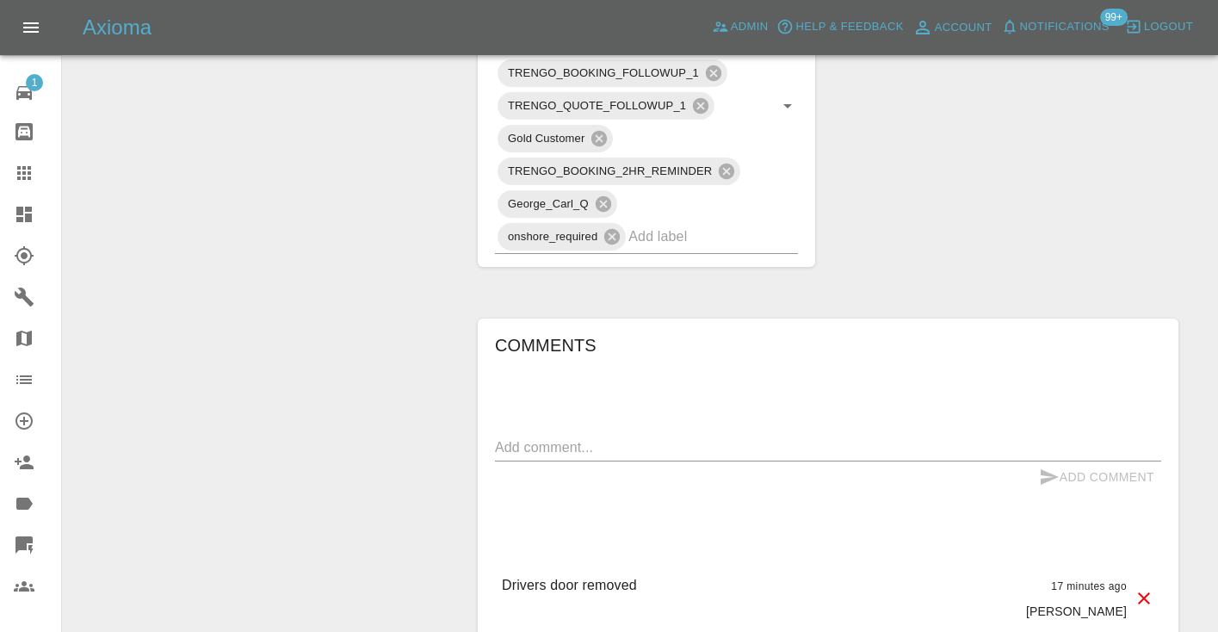
scroll to position [1179, 0]
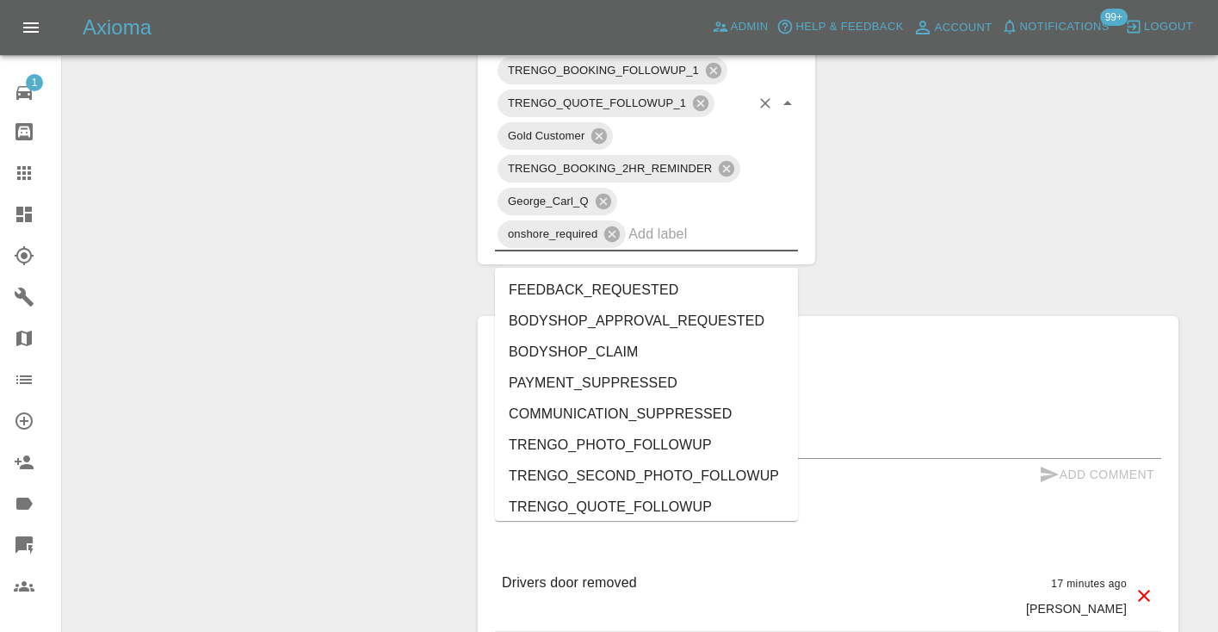
click at [658, 247] on input "text" at bounding box center [688, 233] width 121 height 27
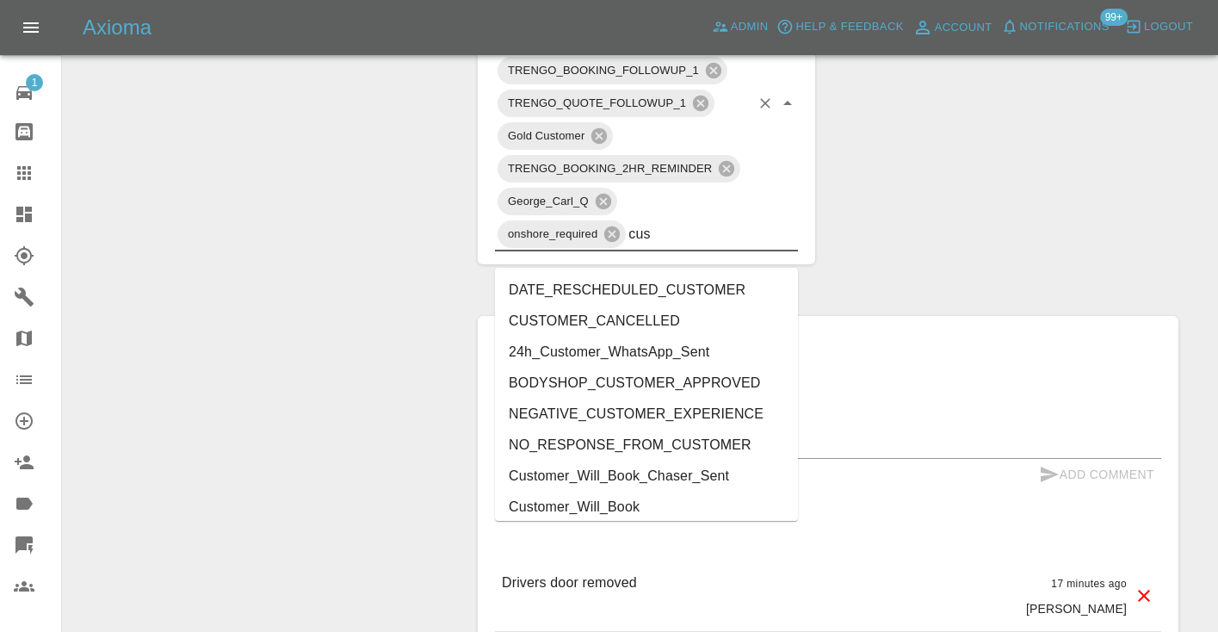
type input "cust"
click at [610, 503] on li "Customer_Will_Book" at bounding box center [646, 507] width 303 height 31
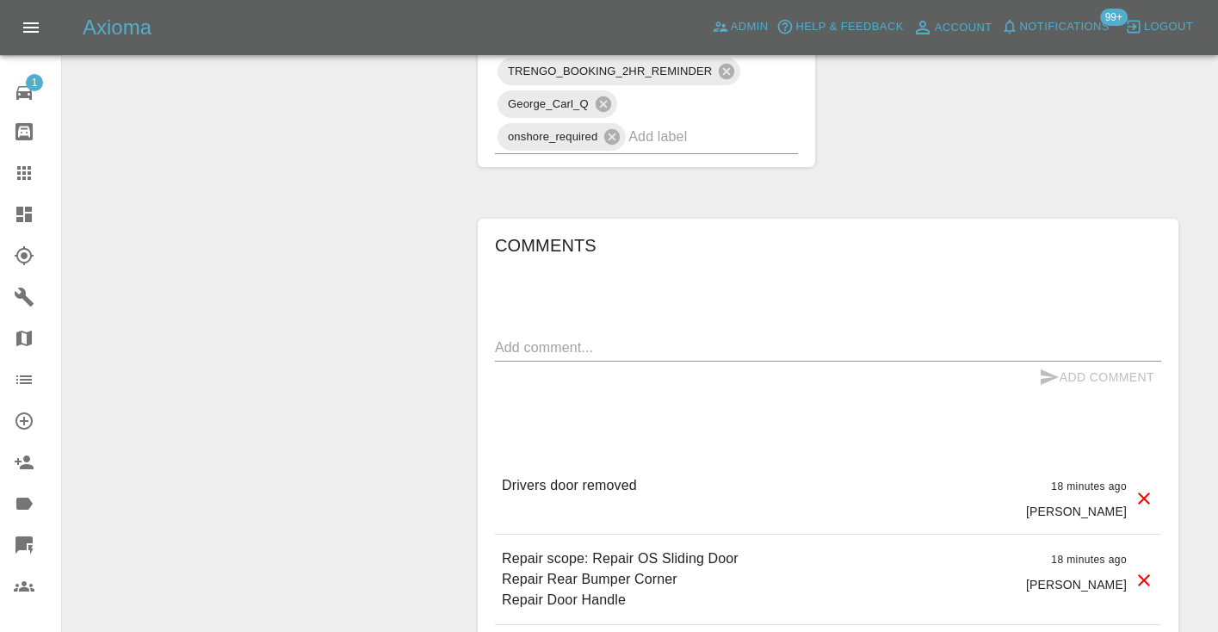
scroll to position [1311, 0]
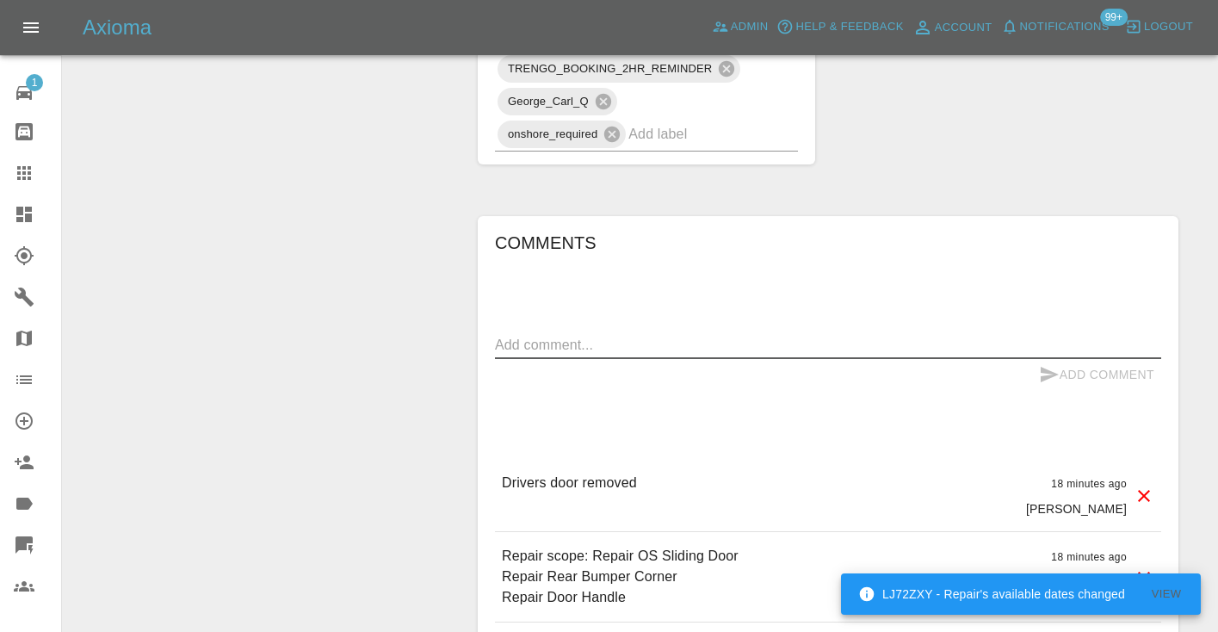
click at [571, 355] on textarea at bounding box center [828, 345] width 666 height 20
type textarea "C"
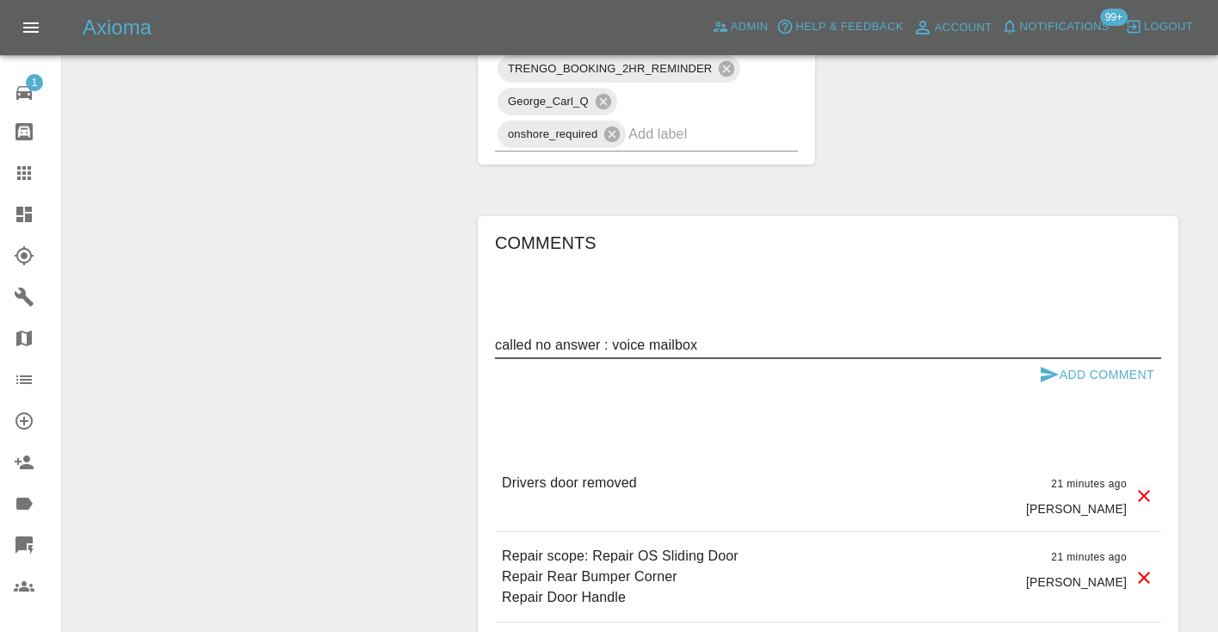
type textarea "called no answer : voice mailbox"
click at [1032, 391] on button "Add Comment" at bounding box center [1096, 375] width 129 height 32
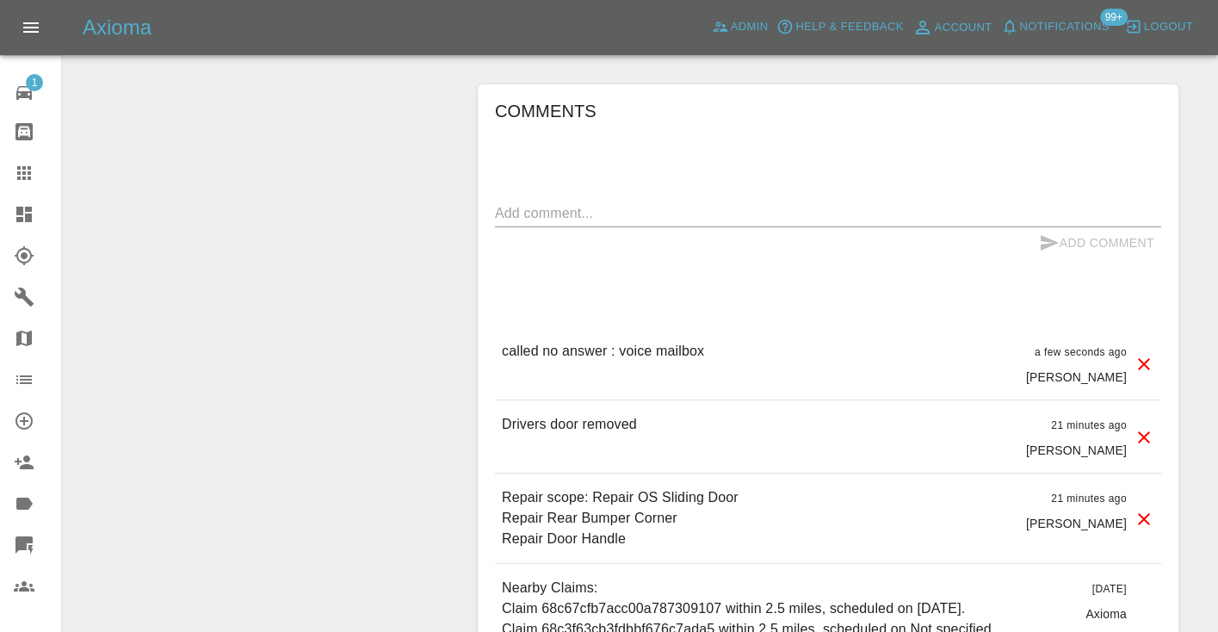
scroll to position [1450, 0]
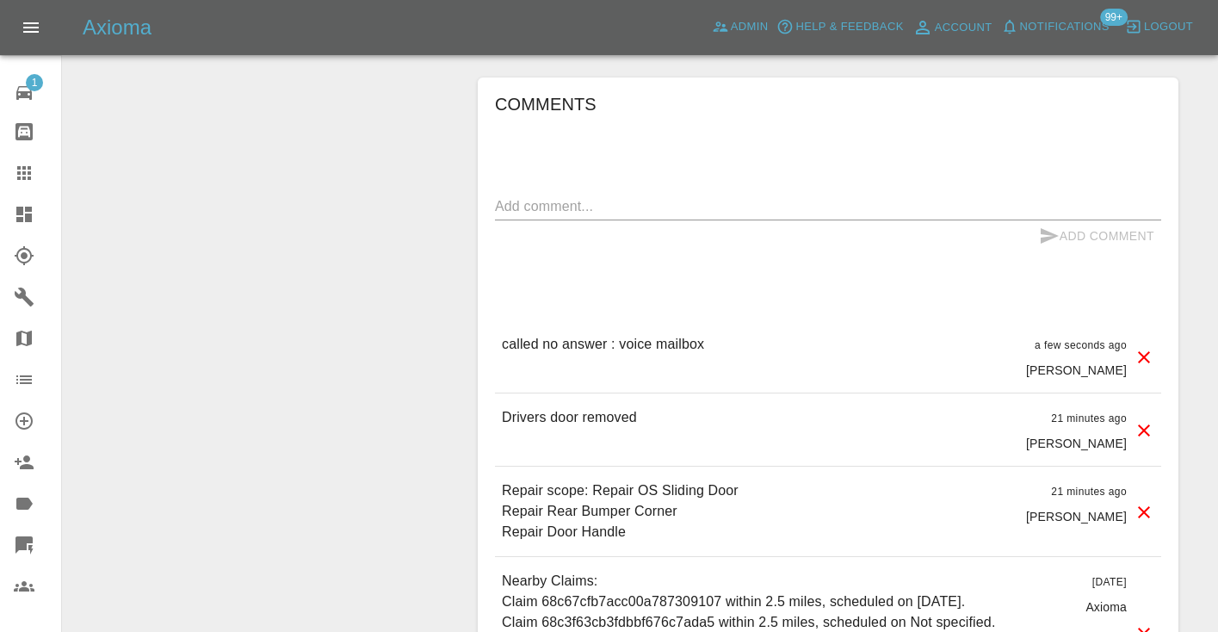
click at [26, 174] on icon at bounding box center [24, 173] width 14 height 14
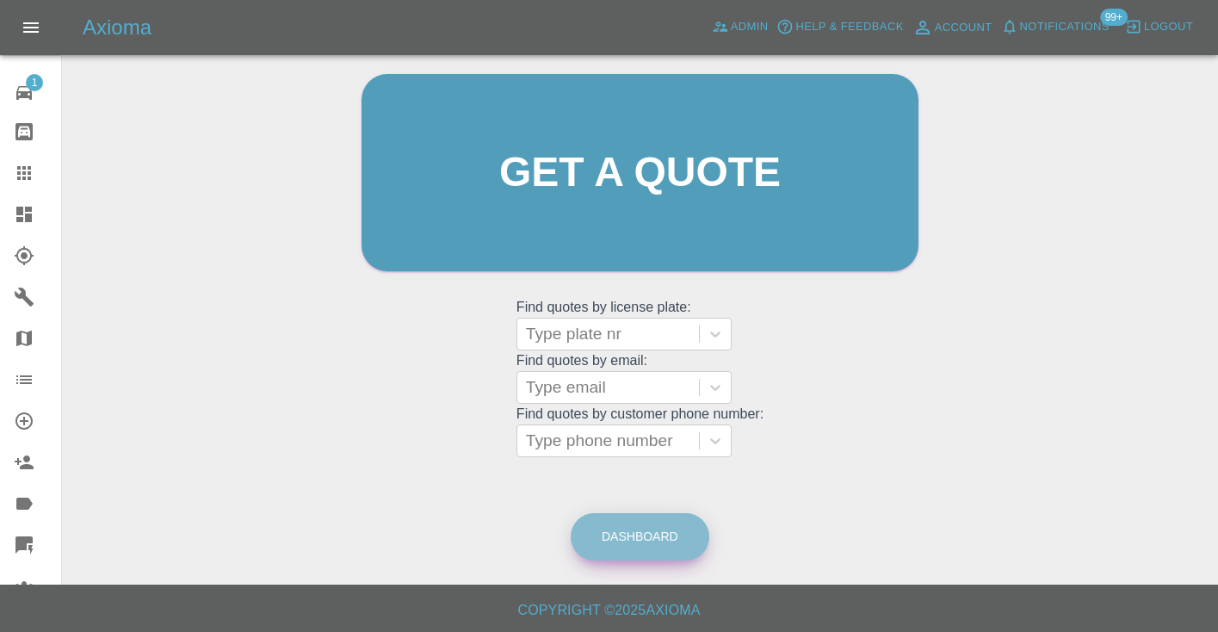
click at [625, 525] on link "Dashboard" at bounding box center [640, 536] width 139 height 47
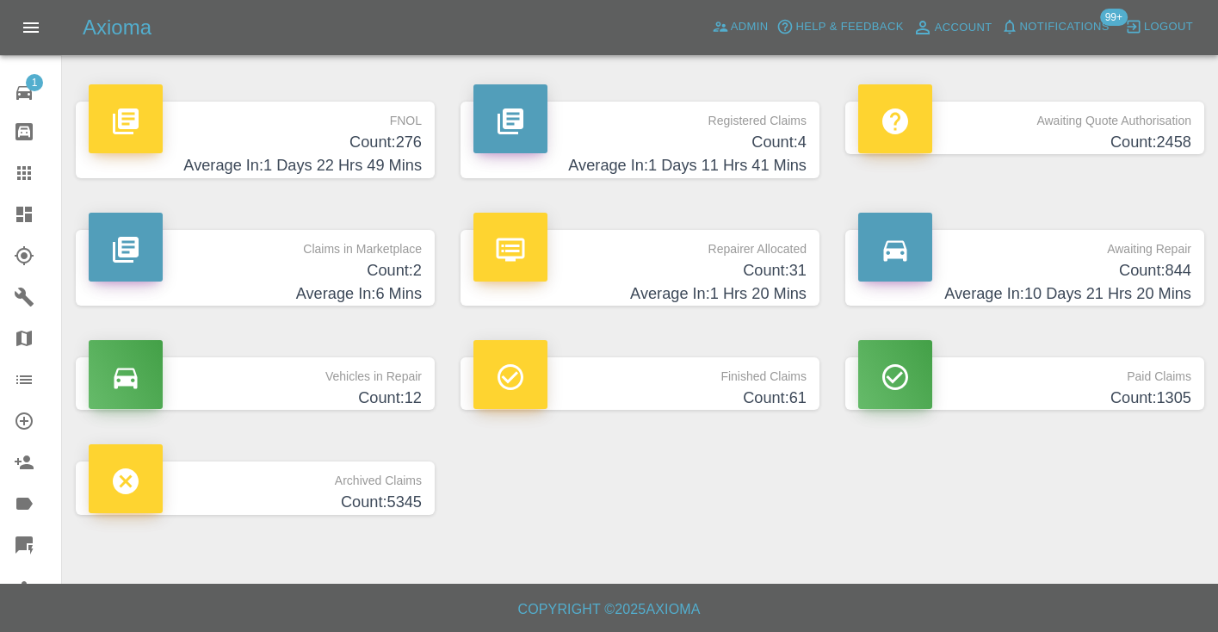
click at [1124, 287] on h4 "Average In: 10 Days 21 Hrs 20 Mins" at bounding box center [1024, 293] width 333 height 23
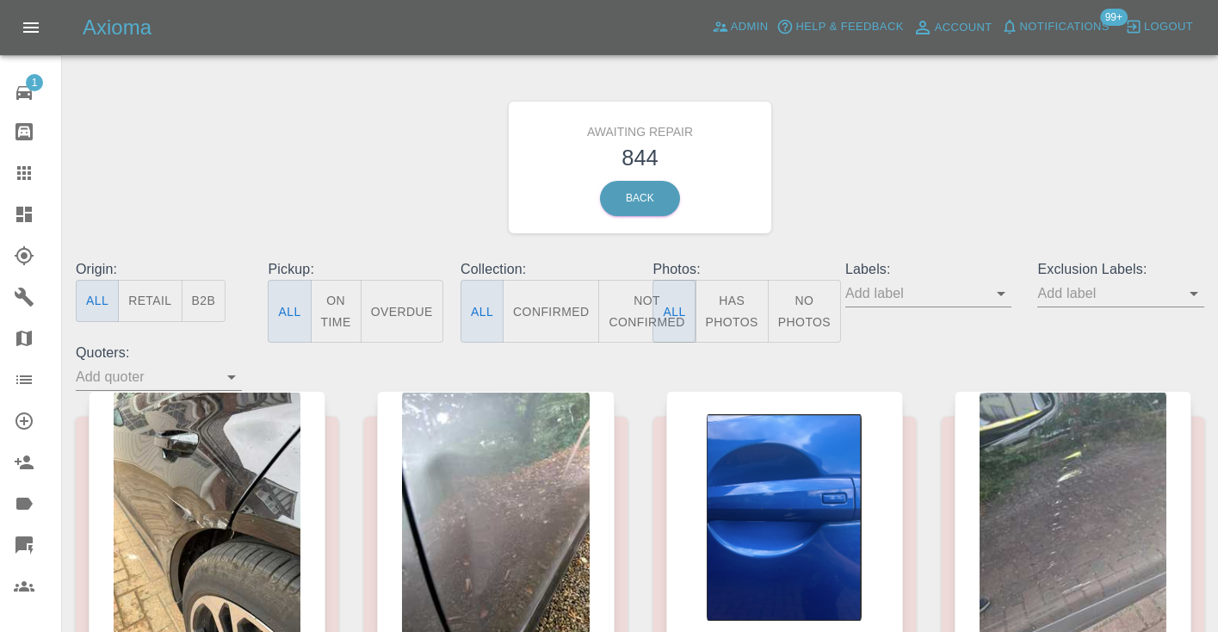
click at [642, 306] on button "Not Confirmed" at bounding box center [646, 311] width 96 height 63
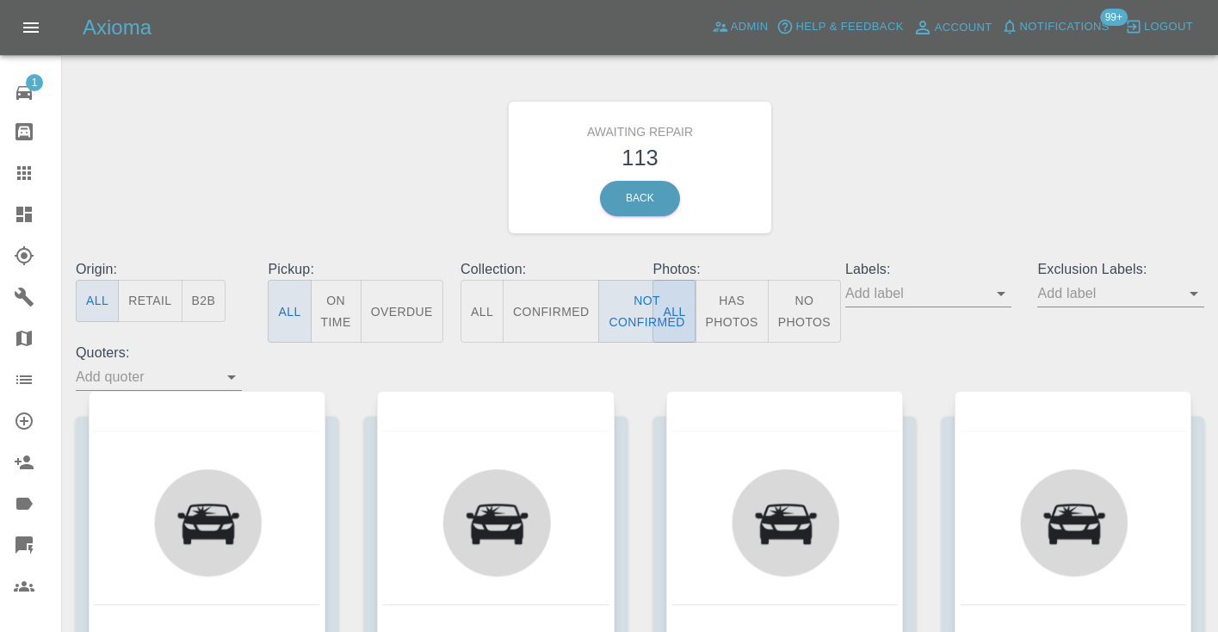
click at [965, 159] on div "Awaiting Repair 113 Back" at bounding box center [640, 167] width 1154 height 183
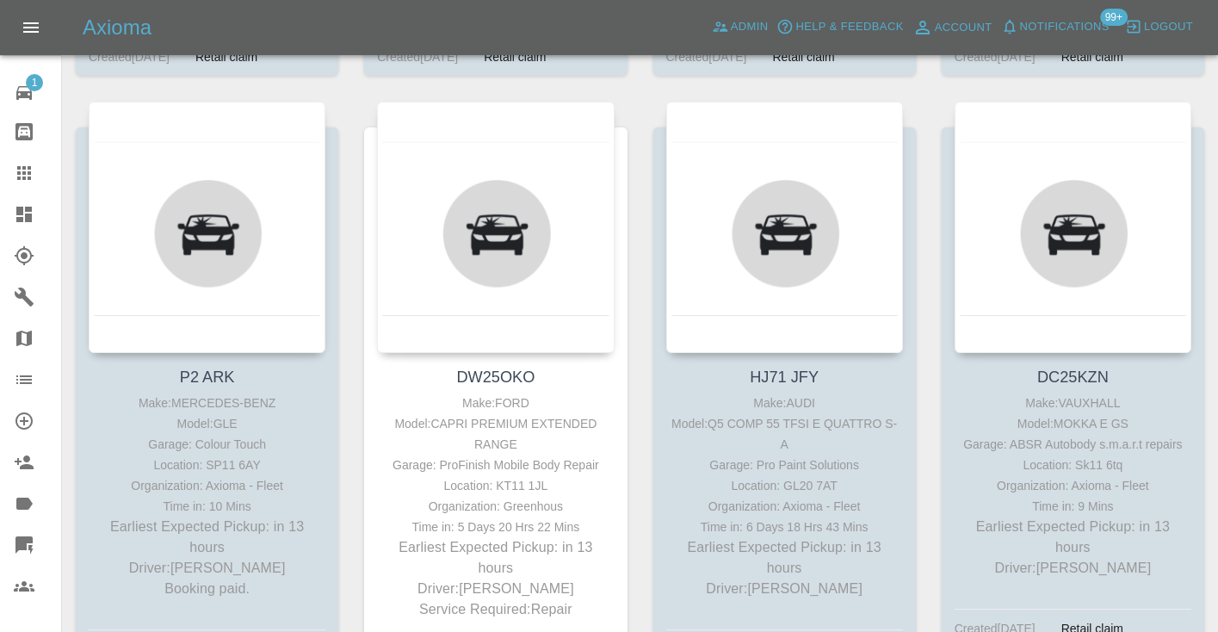
scroll to position [2058, 0]
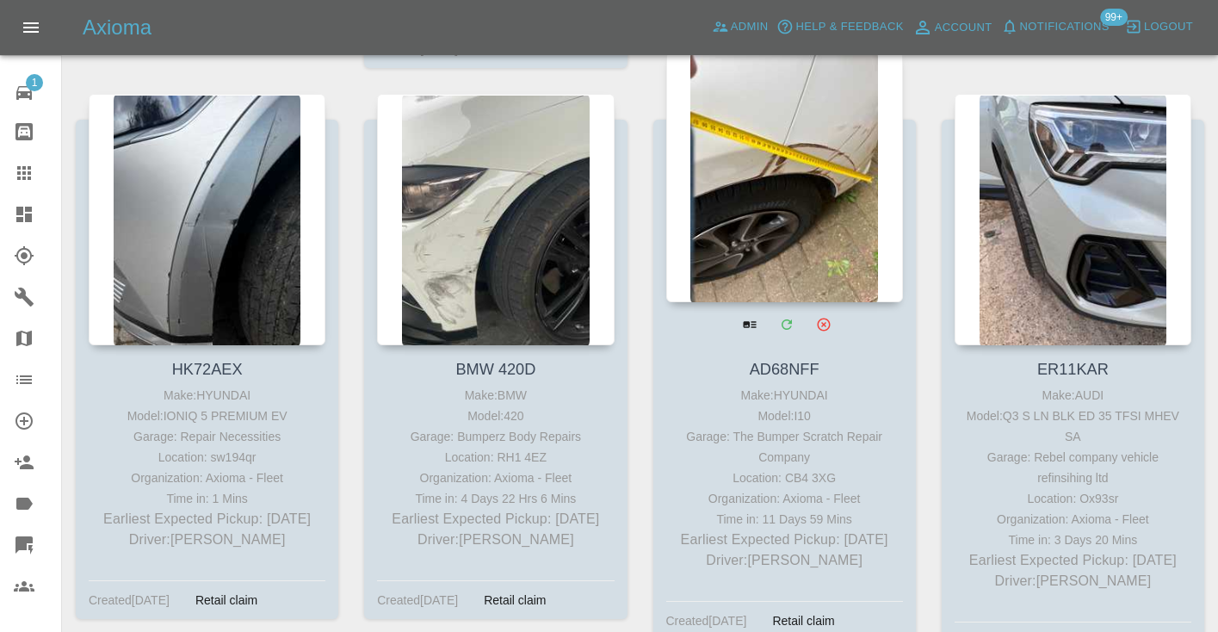
scroll to position [7241, 0]
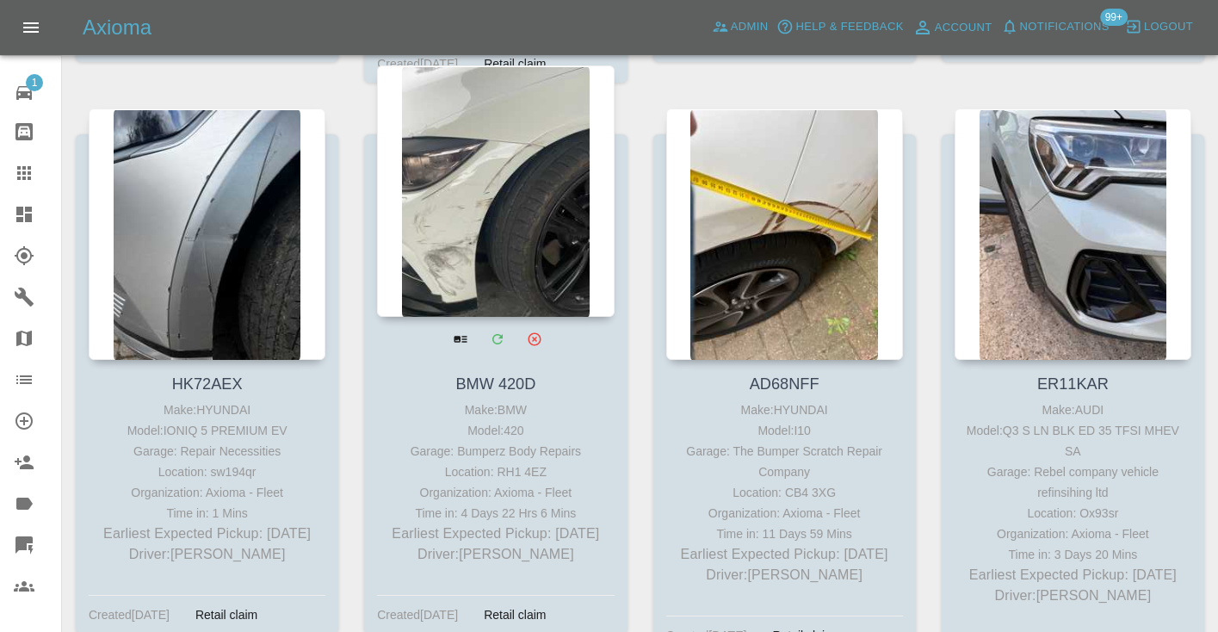
click at [503, 182] on div at bounding box center [495, 190] width 237 height 251
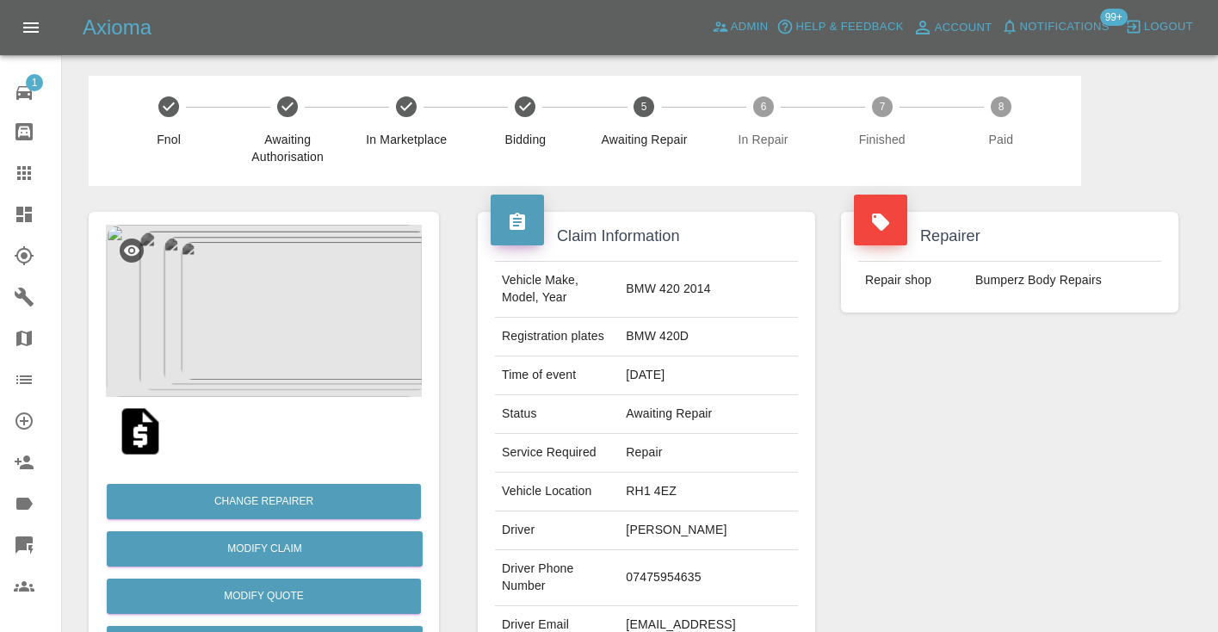
click at [697, 550] on td "07475954635" at bounding box center [708, 578] width 179 height 56
copy td "07475954635"
click at [1024, 471] on div "Repairer Repair shop Bumperz Body Repairs" at bounding box center [1009, 443] width 363 height 514
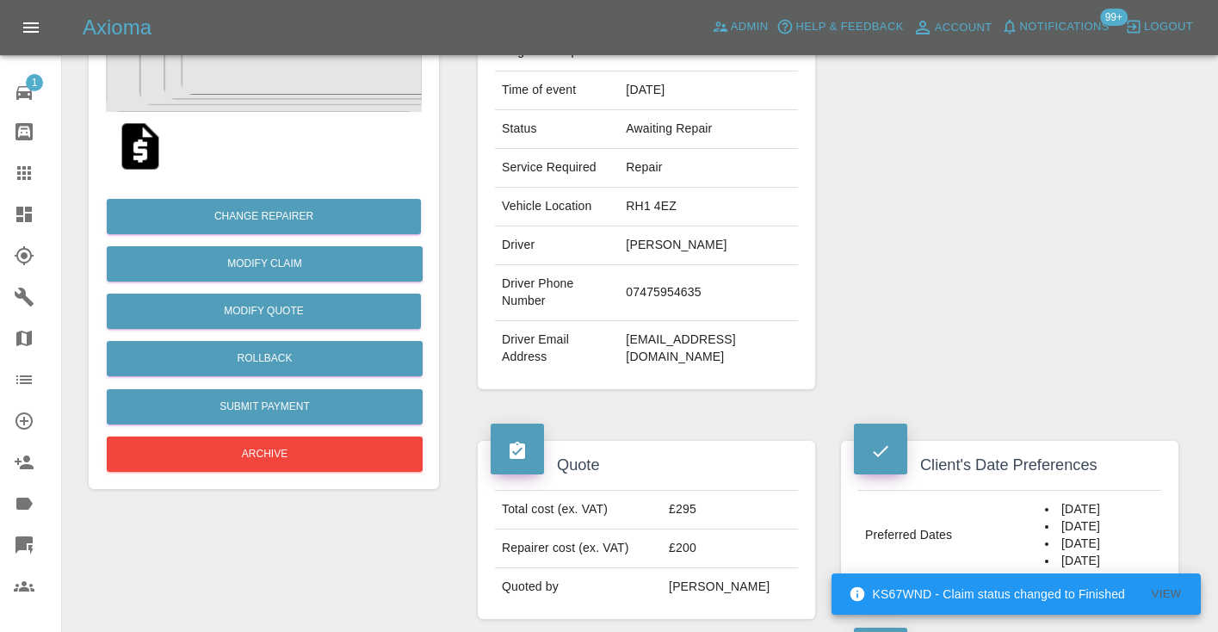
scroll to position [282, 0]
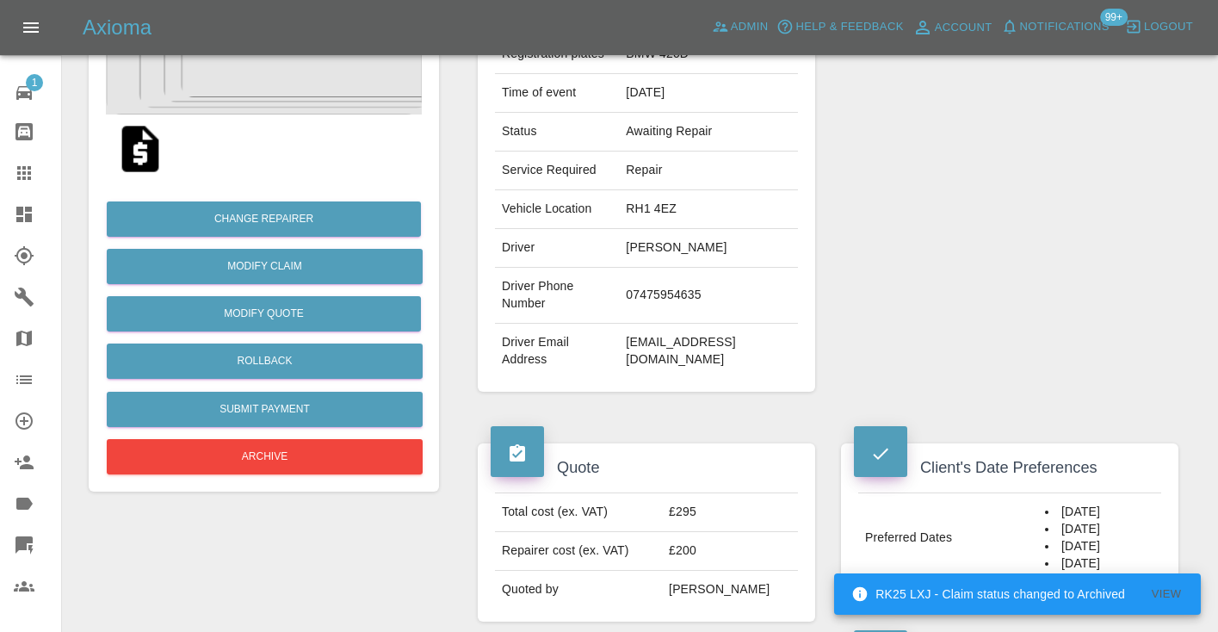
click at [694, 268] on td "07475954635" at bounding box center [708, 296] width 179 height 56
copy td "07475954635"
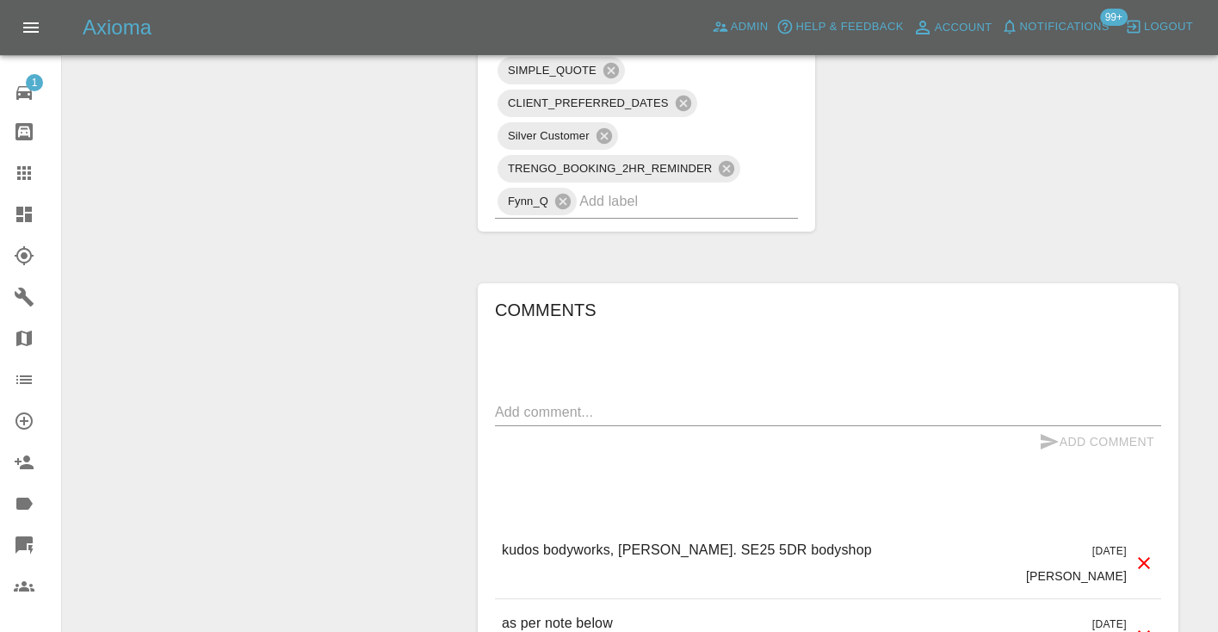
scroll to position [1432, 0]
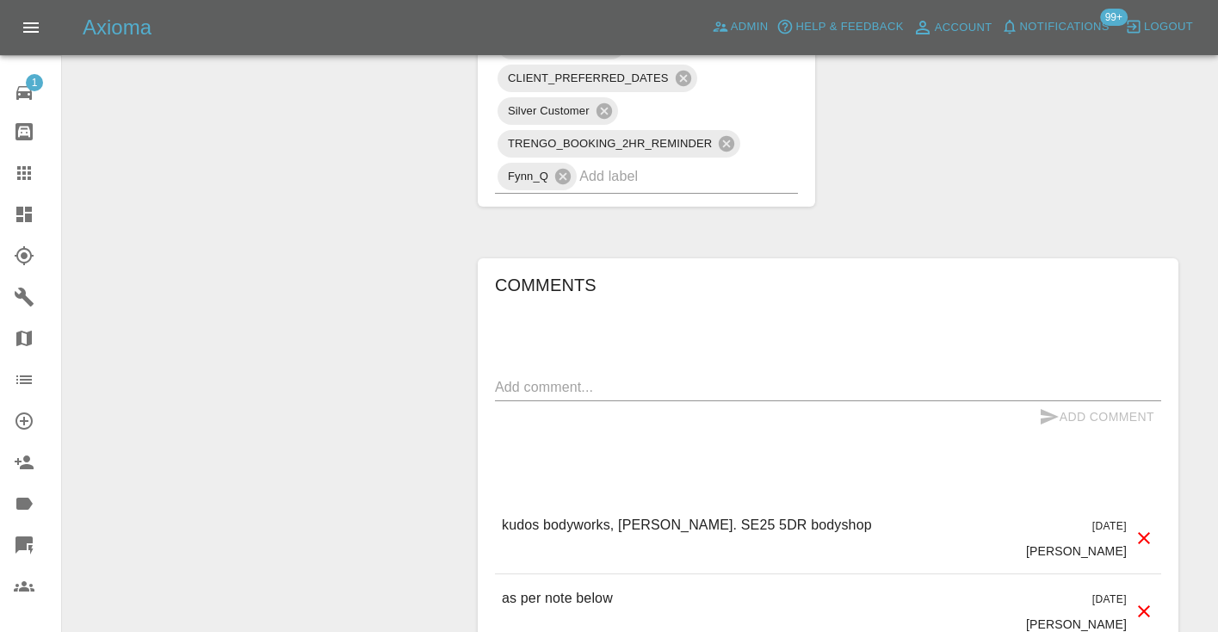
click at [534, 401] on div "Add Comment" at bounding box center [828, 417] width 666 height 32
click at [535, 374] on div "x" at bounding box center [828, 388] width 666 height 28
type textarea "s"
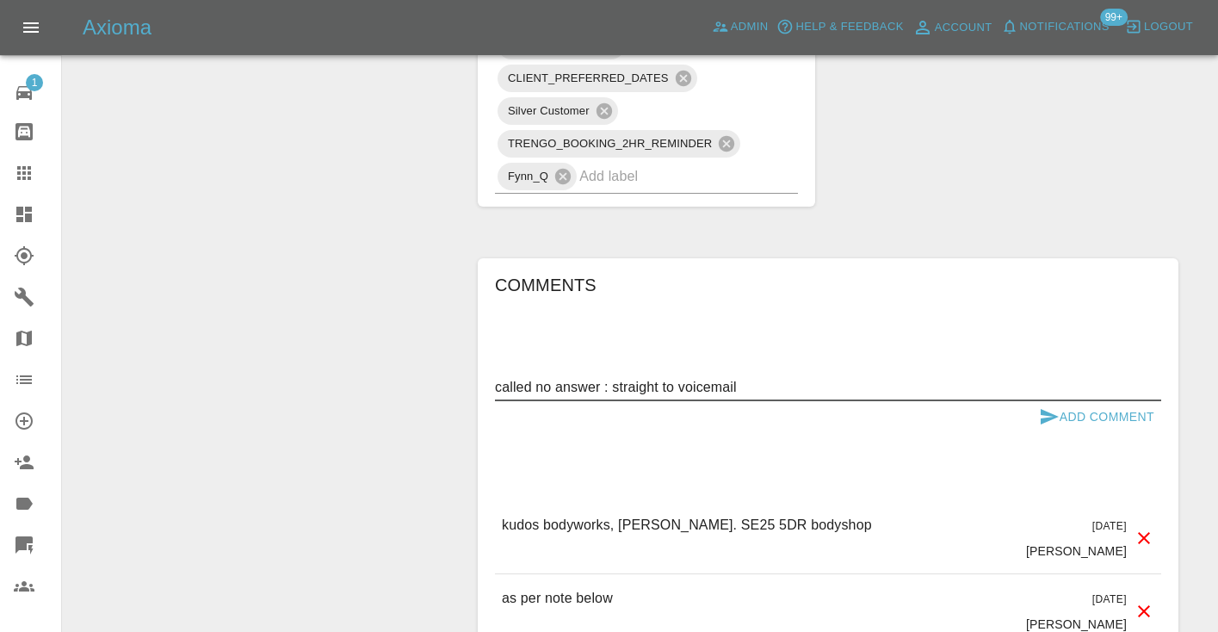
type textarea "called no answer : straight to voicemail"
click at [1049, 409] on icon "submit" at bounding box center [1050, 416] width 18 height 15
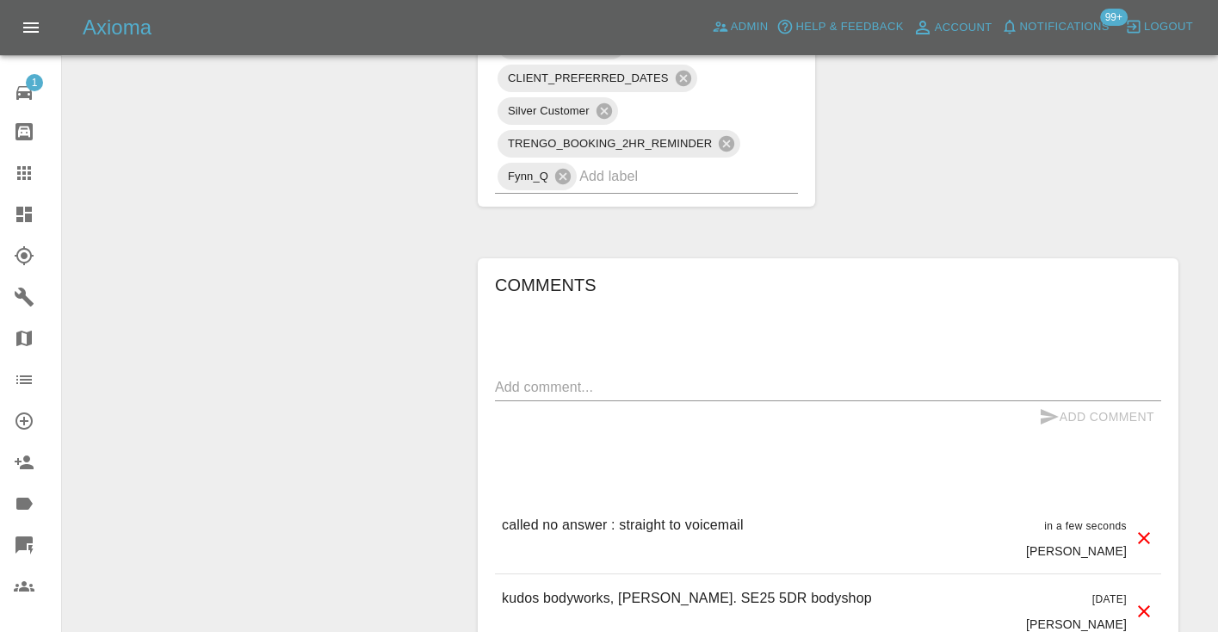
click at [28, 178] on icon at bounding box center [24, 173] width 14 height 14
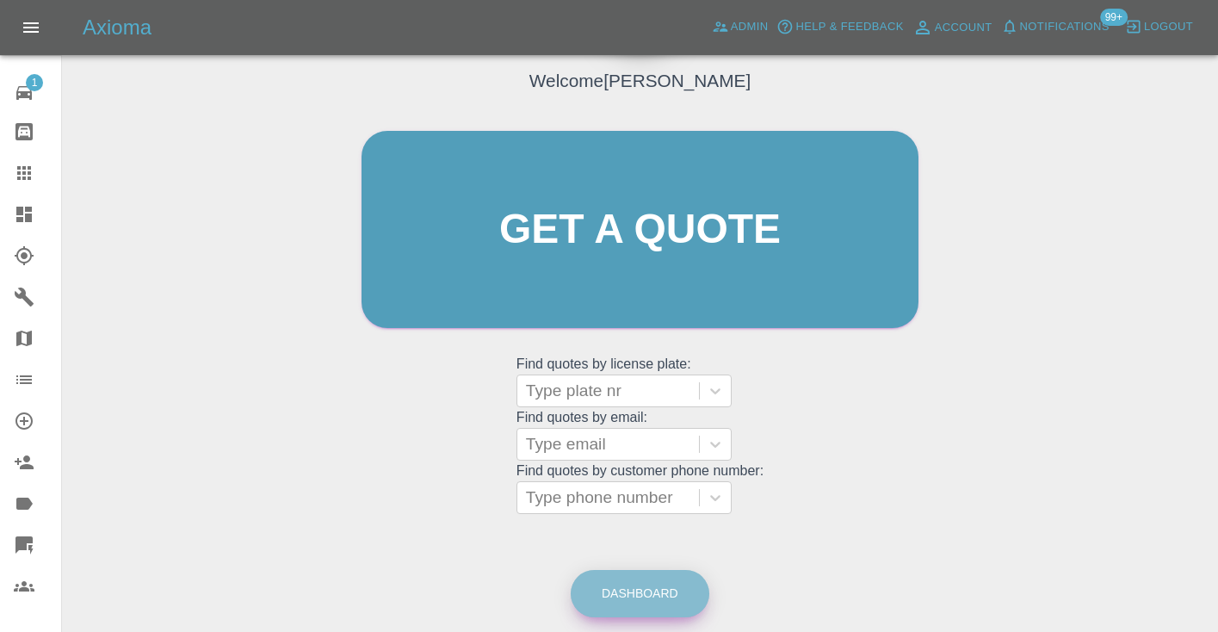
click at [668, 602] on link "Dashboard" at bounding box center [640, 593] width 139 height 47
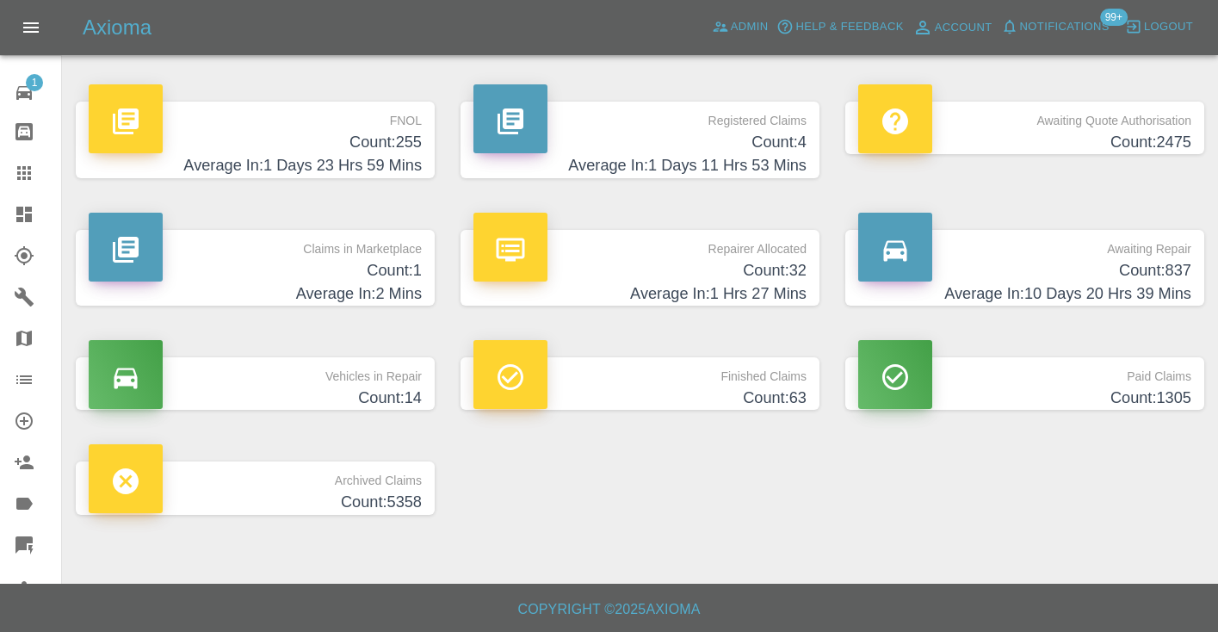
click at [1104, 263] on h4 "Count: 837" at bounding box center [1024, 270] width 333 height 23
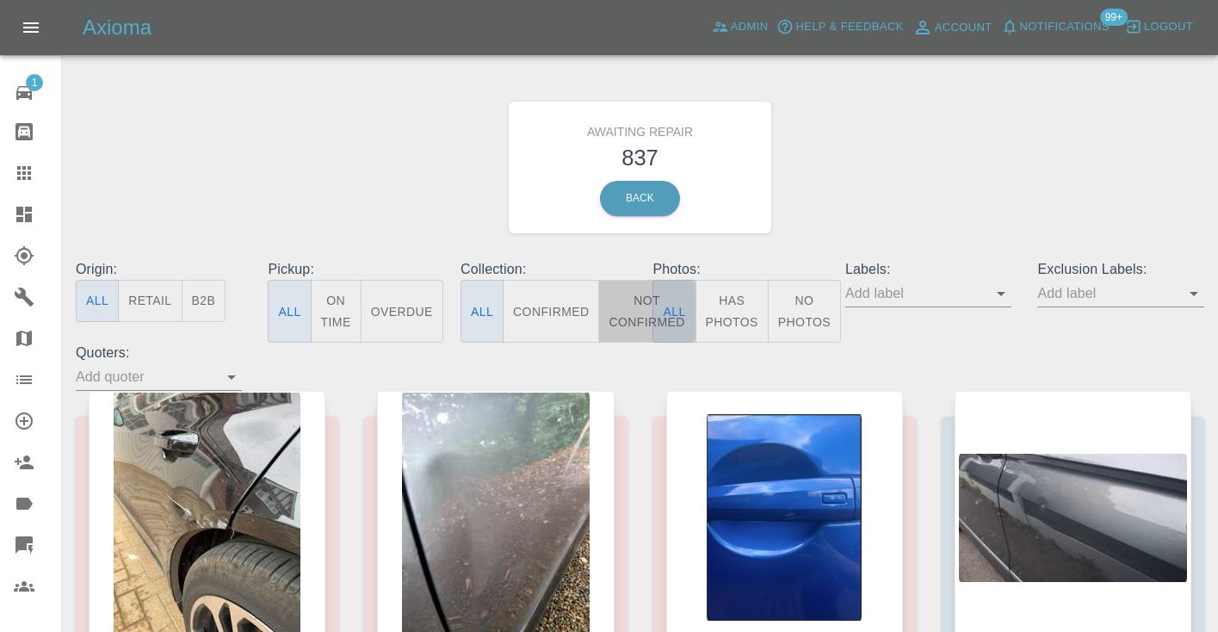
click at [617, 313] on button "Not Confirmed" at bounding box center [646, 311] width 96 height 63
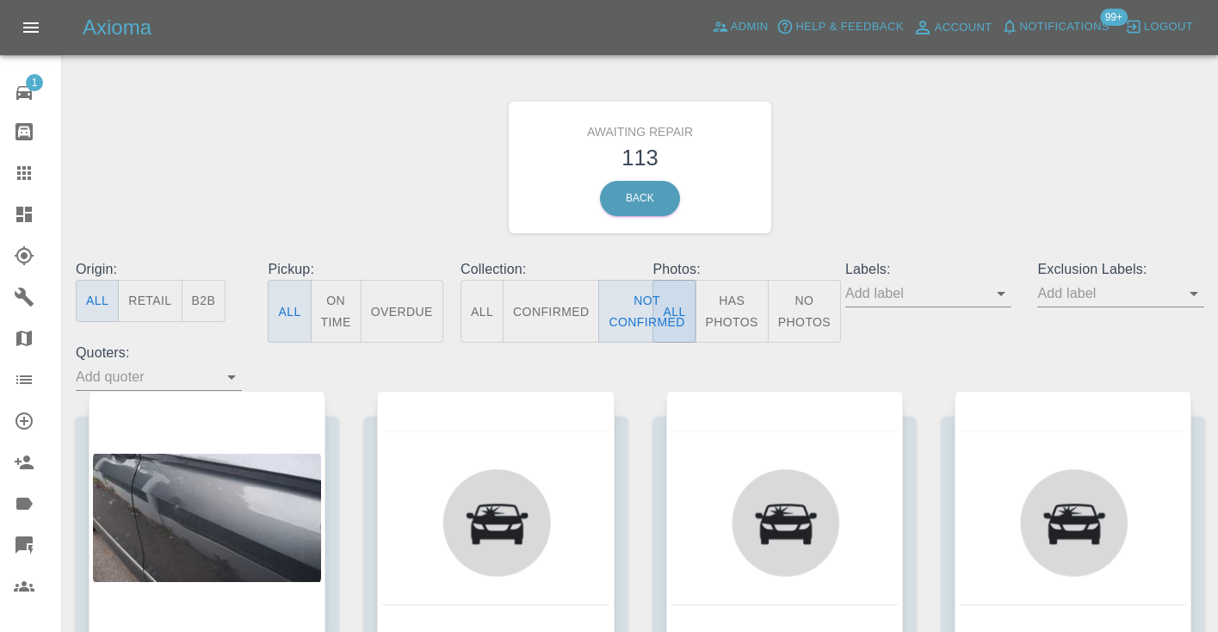
click at [1035, 152] on div "Awaiting Repair 113 Back" at bounding box center [640, 167] width 1154 height 183
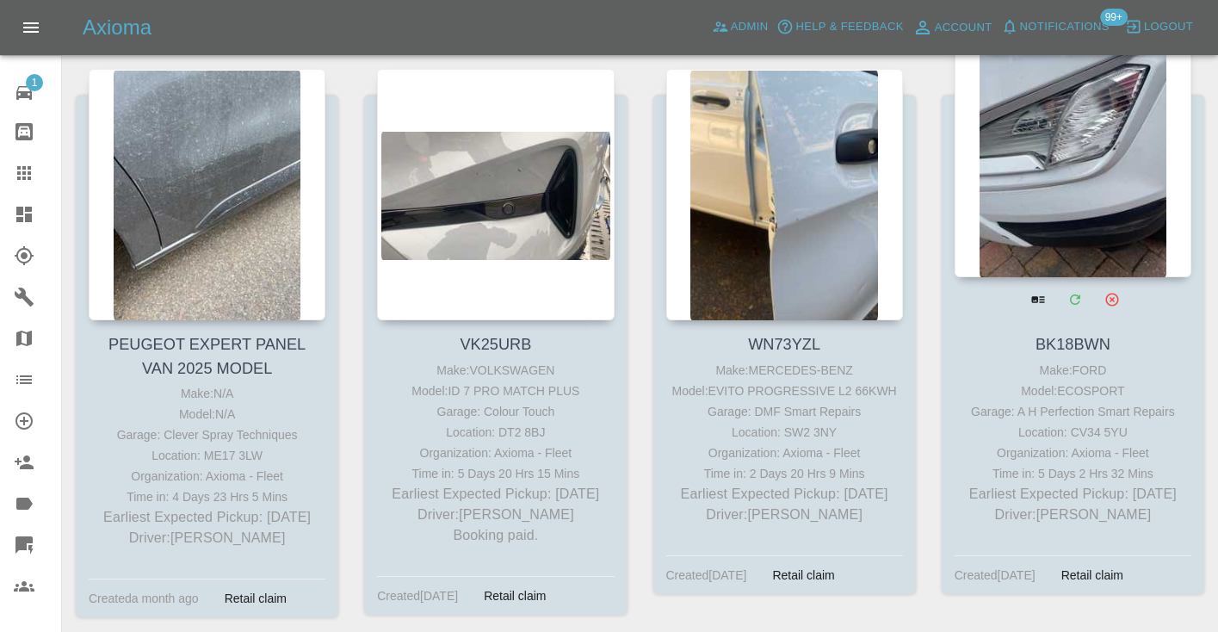
scroll to position [3826, 0]
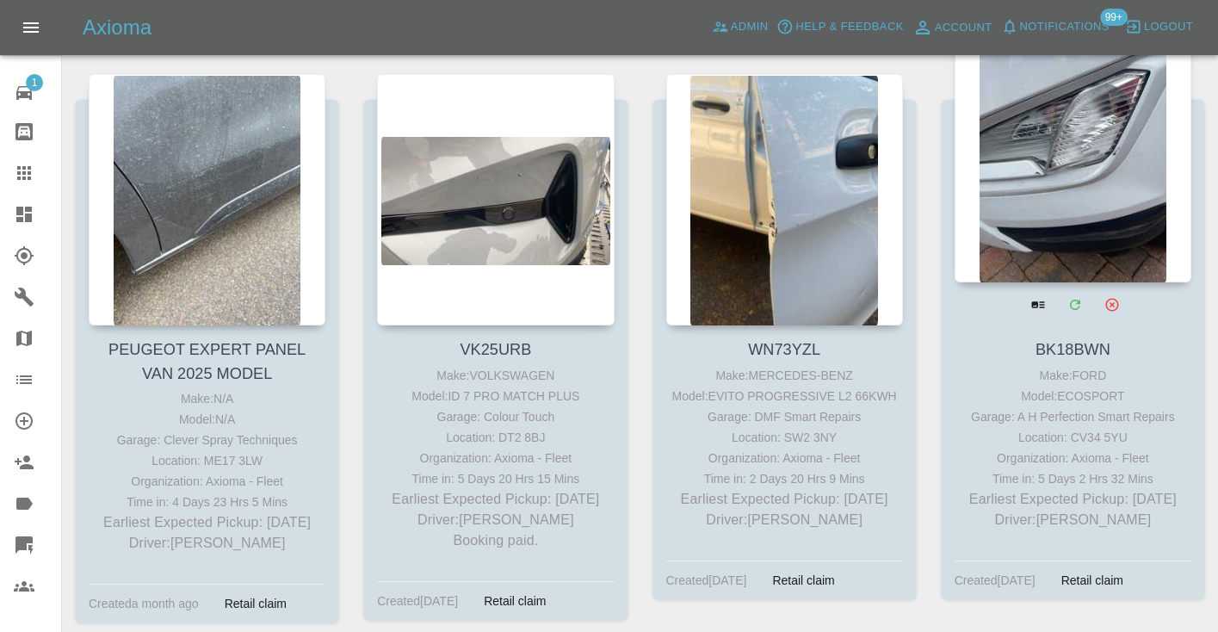
click at [1099, 183] on div at bounding box center [1073, 156] width 237 height 251
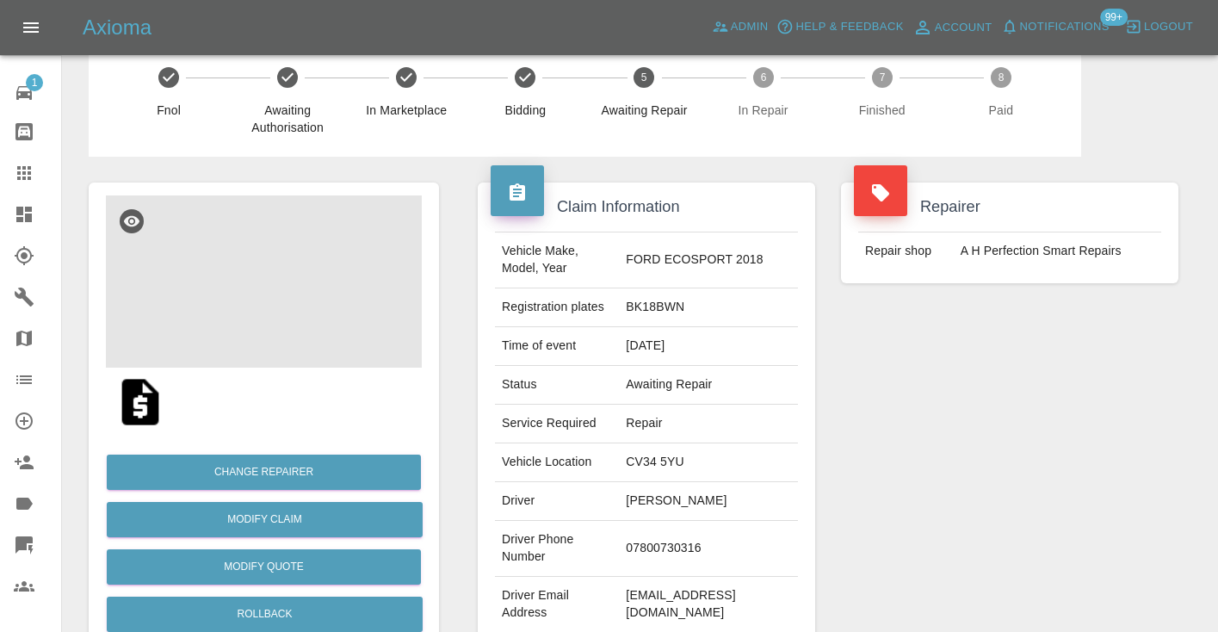
scroll to position [34, 0]
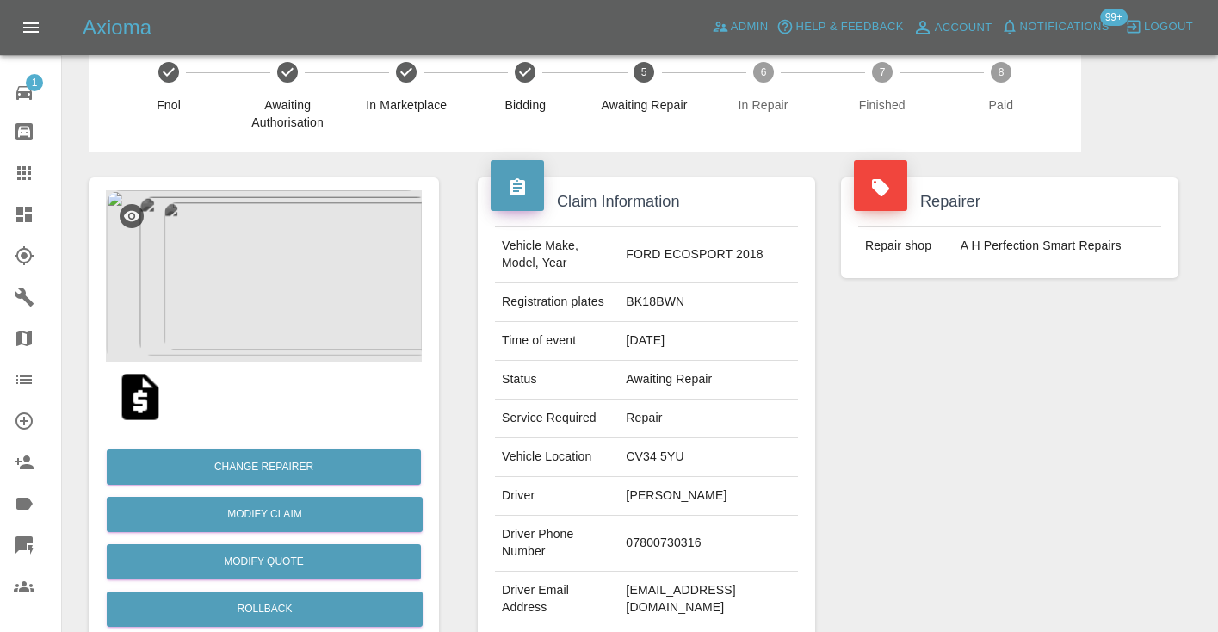
click at [690, 537] on td "07800730316" at bounding box center [708, 544] width 179 height 56
copy td "07800730316"
click at [1119, 481] on div "Repairer Repair shop A H Perfection Smart Repairs" at bounding box center [1009, 409] width 363 height 514
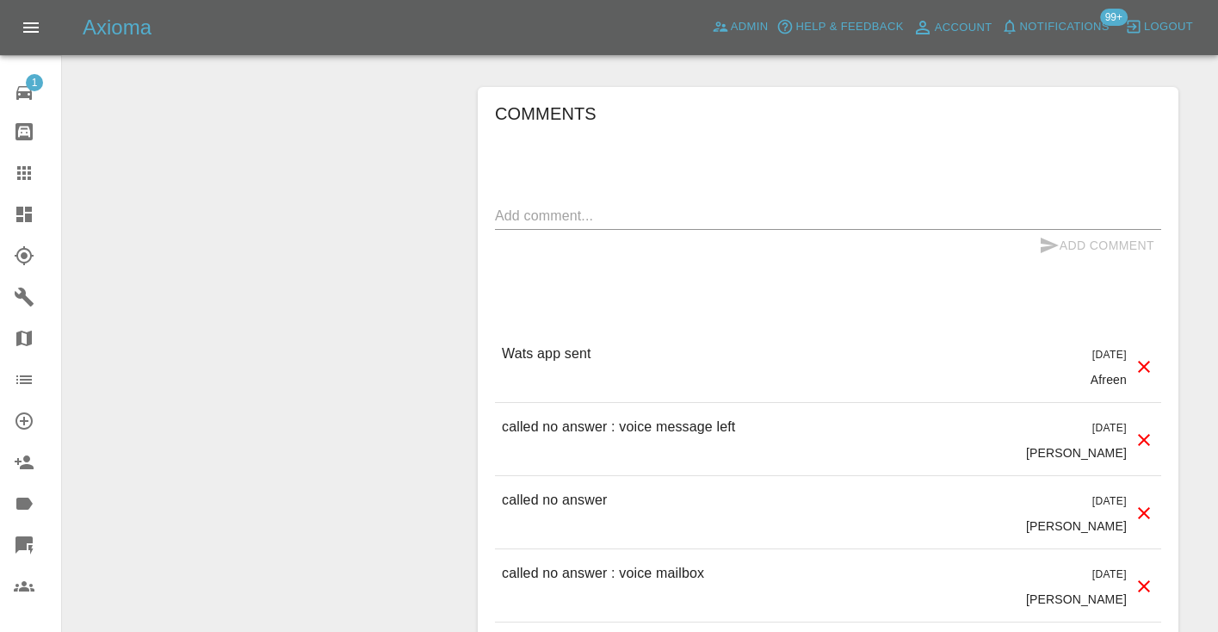
scroll to position [1415, 0]
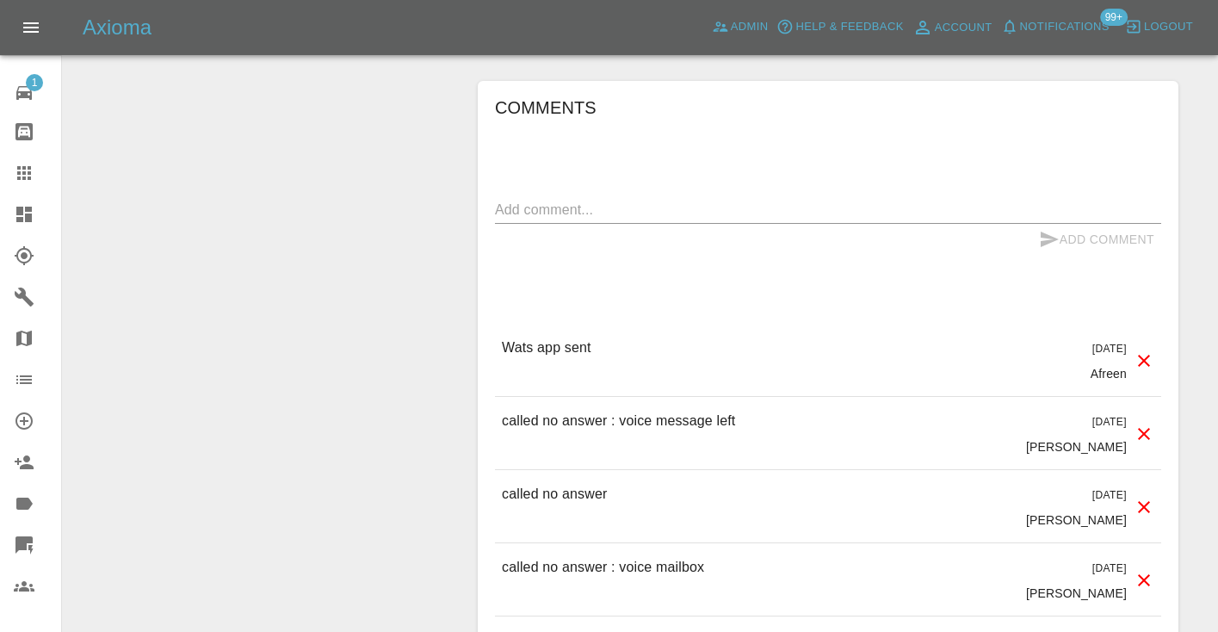
click at [542, 484] on p "called no answer" at bounding box center [554, 494] width 105 height 21
copy p "called no answer"
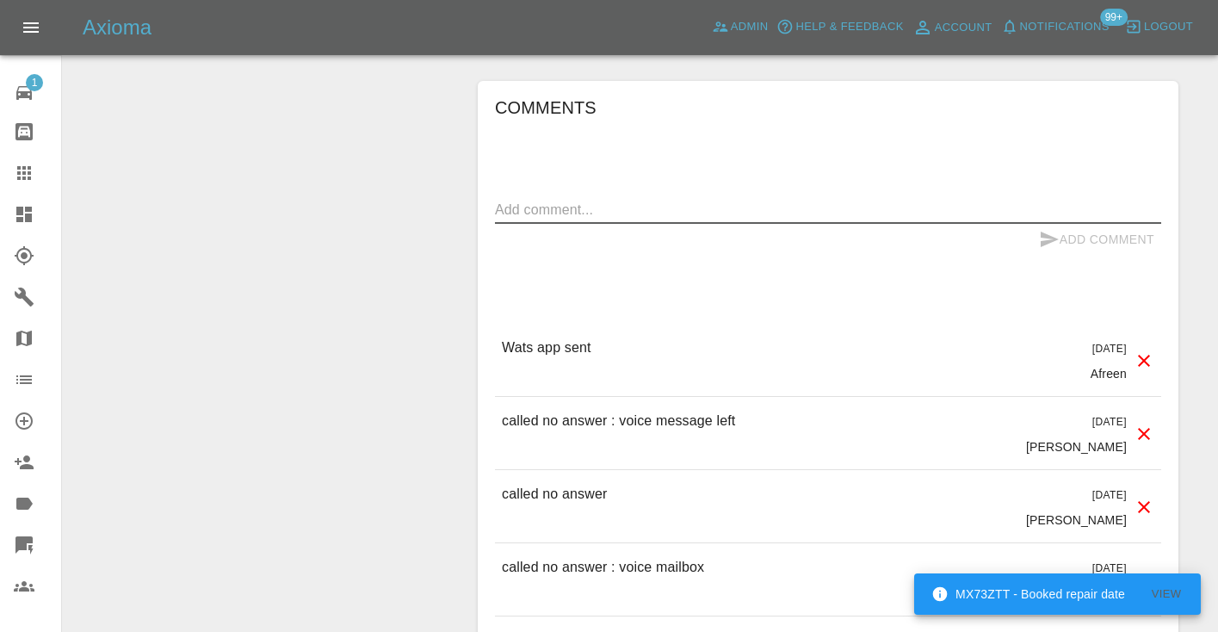
click at [542, 200] on textarea at bounding box center [828, 210] width 666 height 20
paste textarea "called no answer"
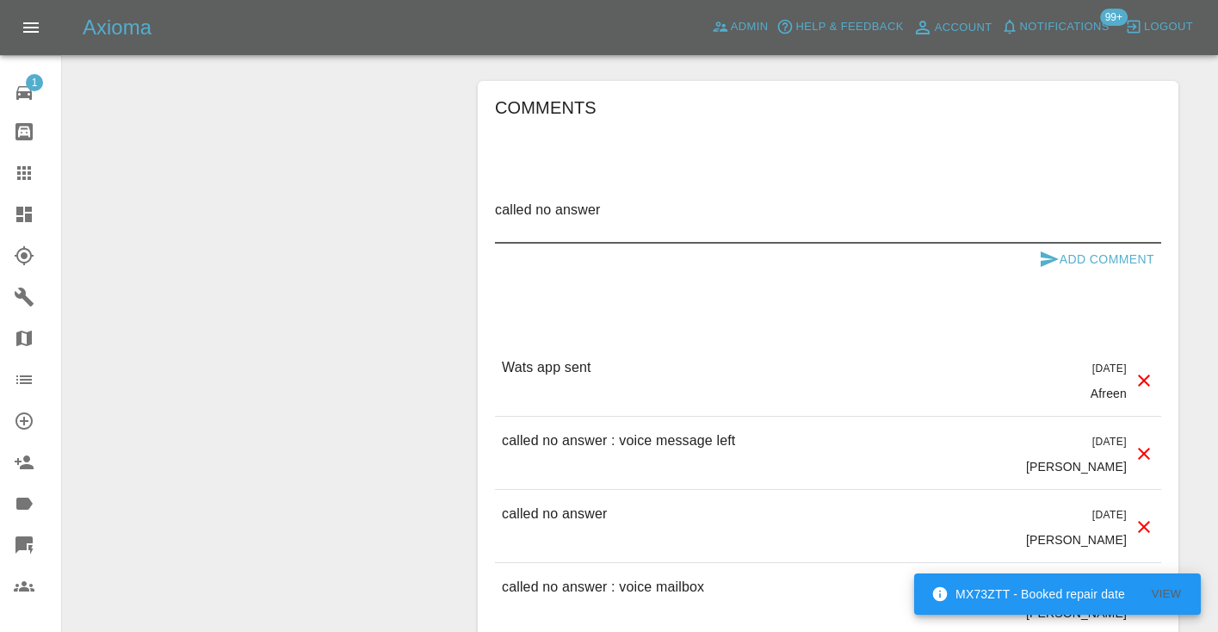
type textarea "called no answer"
click at [1050, 251] on icon "submit" at bounding box center [1050, 258] width 18 height 15
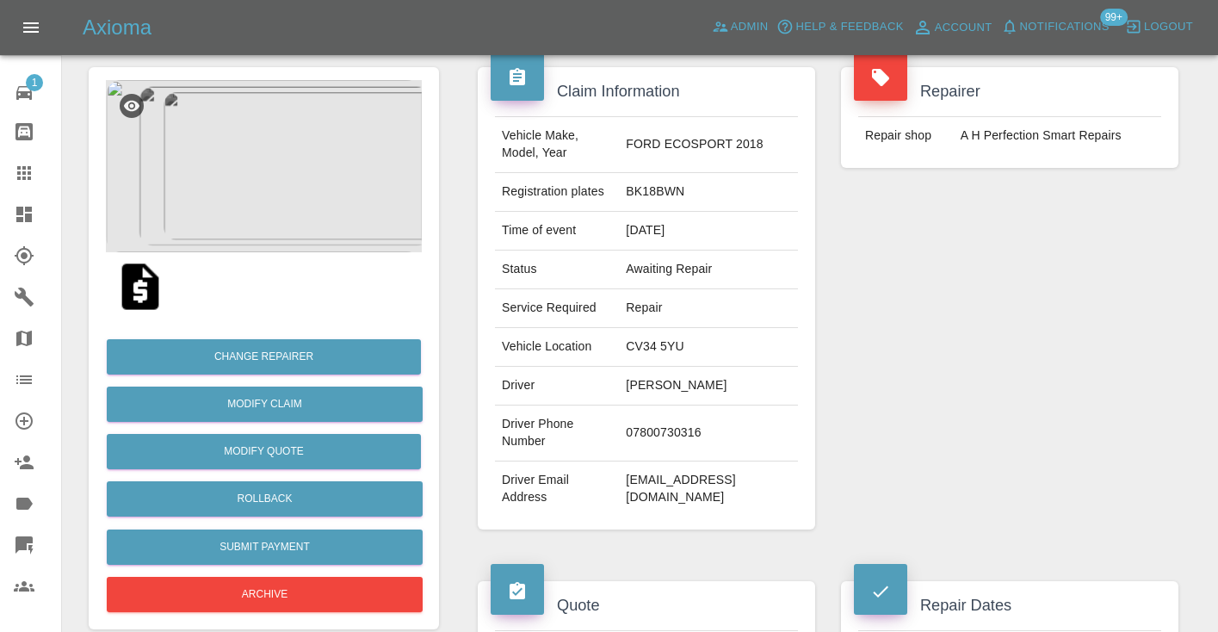
scroll to position [133, 0]
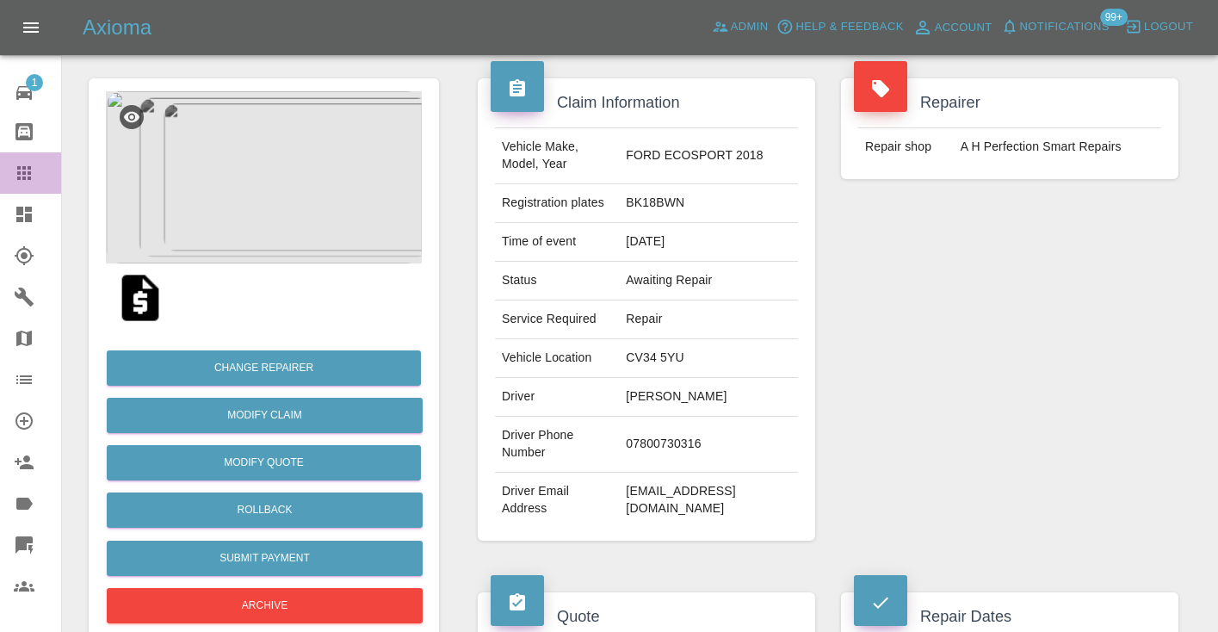
click at [30, 178] on icon at bounding box center [24, 173] width 14 height 14
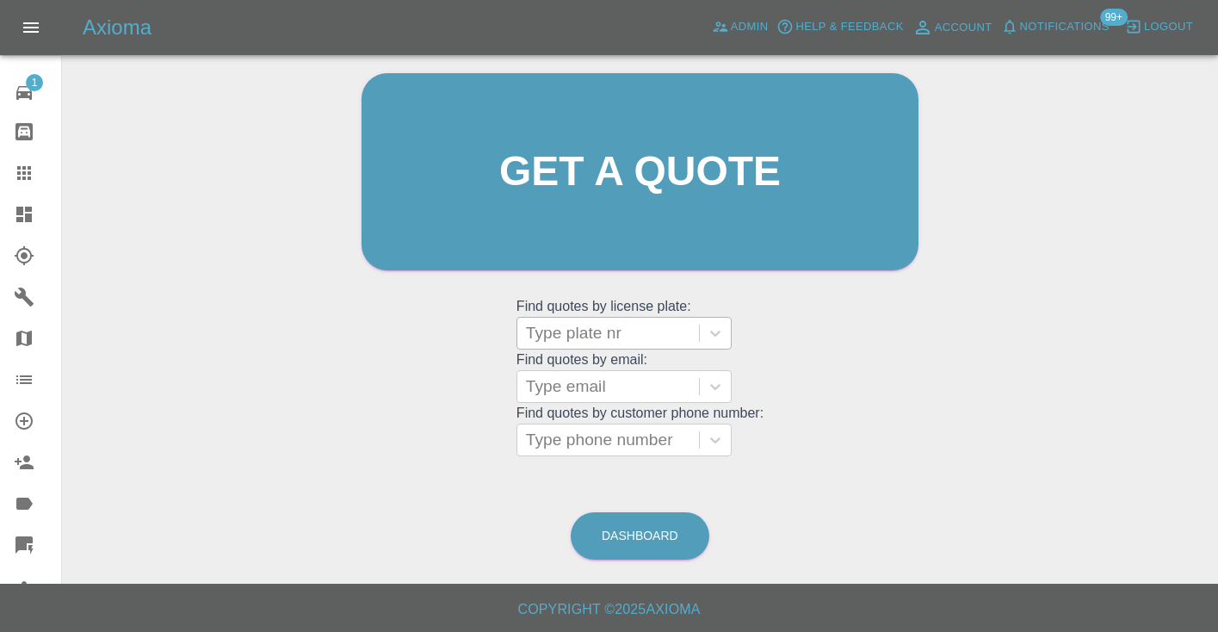
scroll to position [173, 0]
click at [663, 541] on link "Dashboard" at bounding box center [640, 536] width 139 height 47
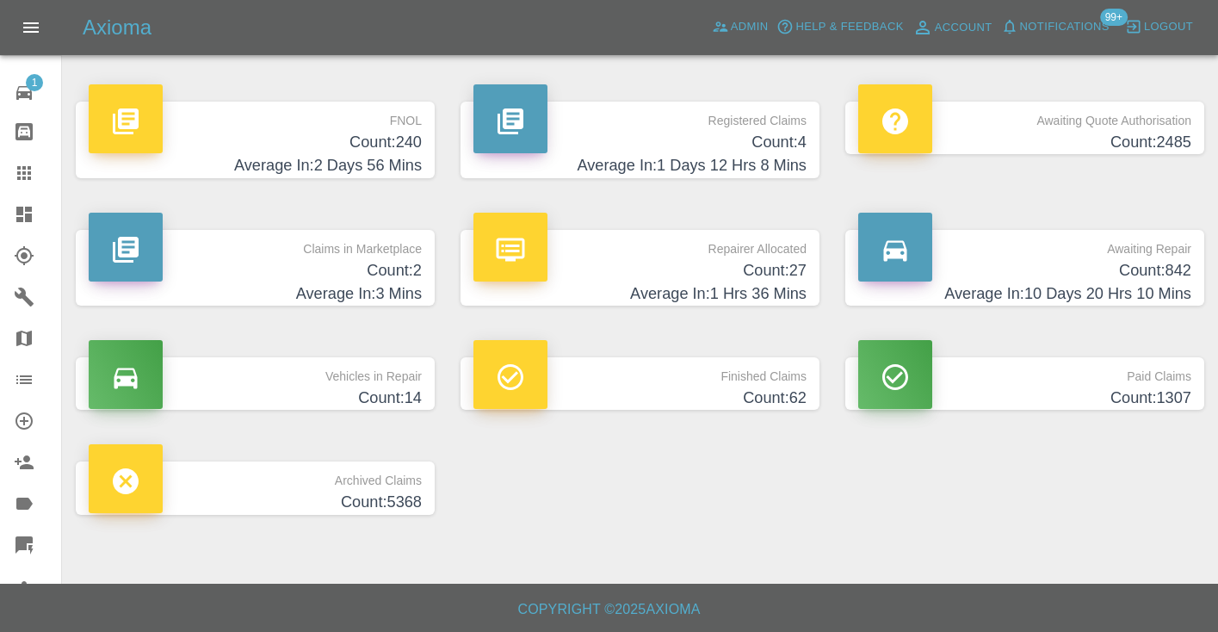
click at [1147, 243] on p "Awaiting Repair" at bounding box center [1024, 244] width 333 height 29
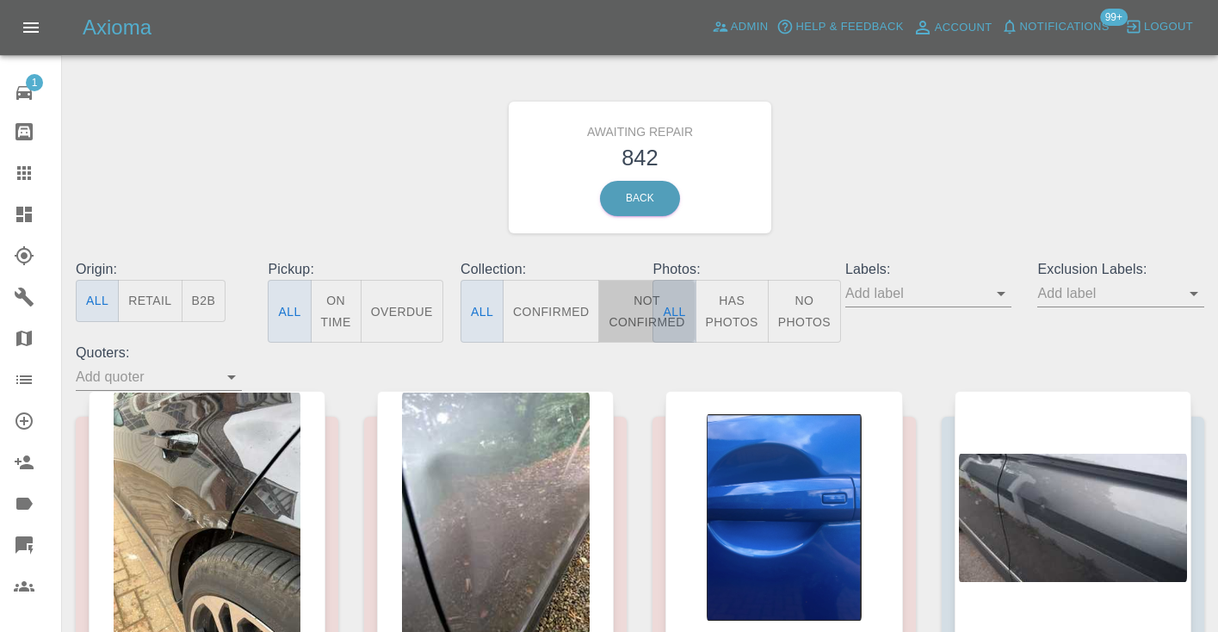
click at [626, 313] on button "Not Confirmed" at bounding box center [646, 311] width 96 height 63
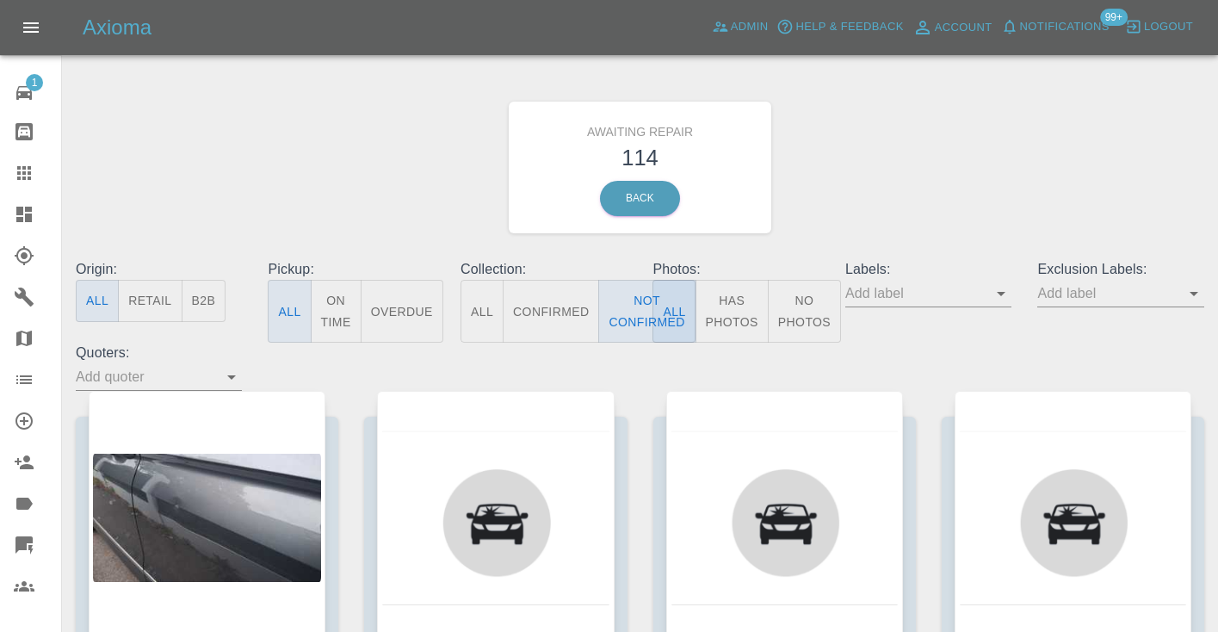
click at [855, 225] on div "Awaiting Repair 114 Back" at bounding box center [640, 167] width 1154 height 183
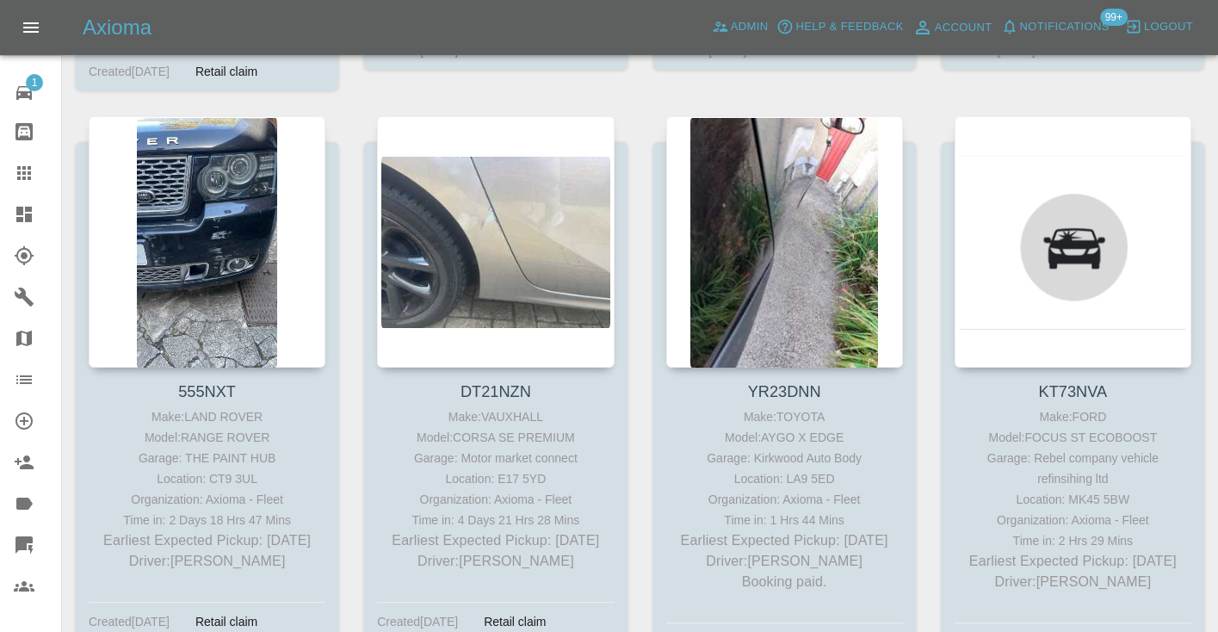
scroll to position [4377, 0]
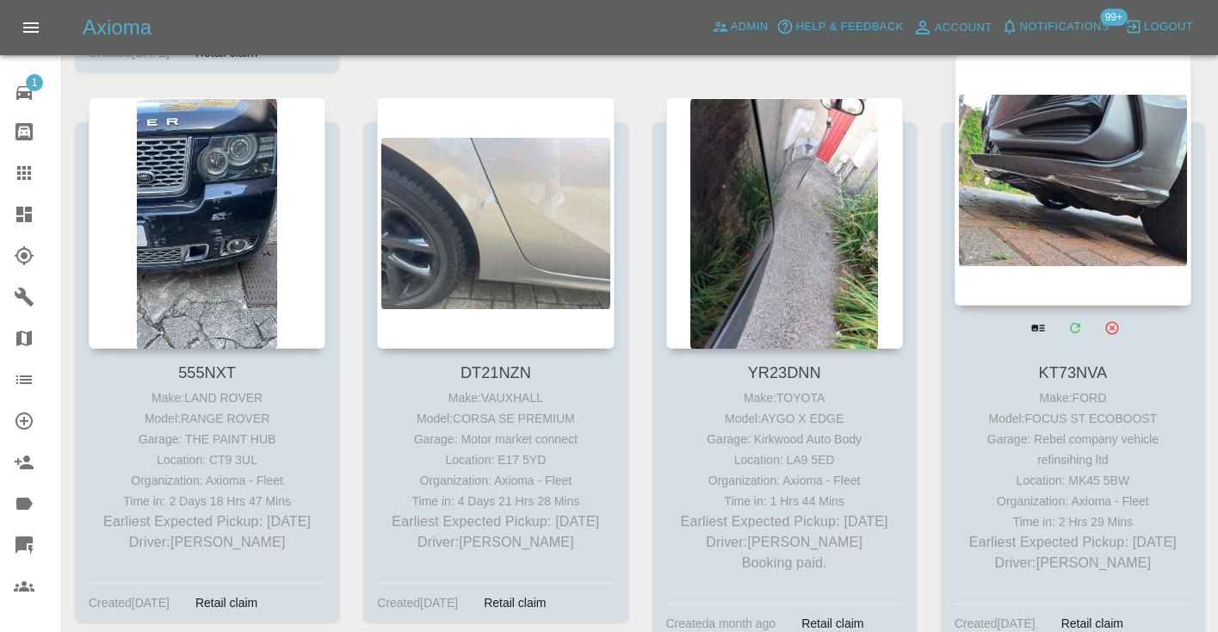
click at [1051, 206] on div at bounding box center [1073, 179] width 237 height 251
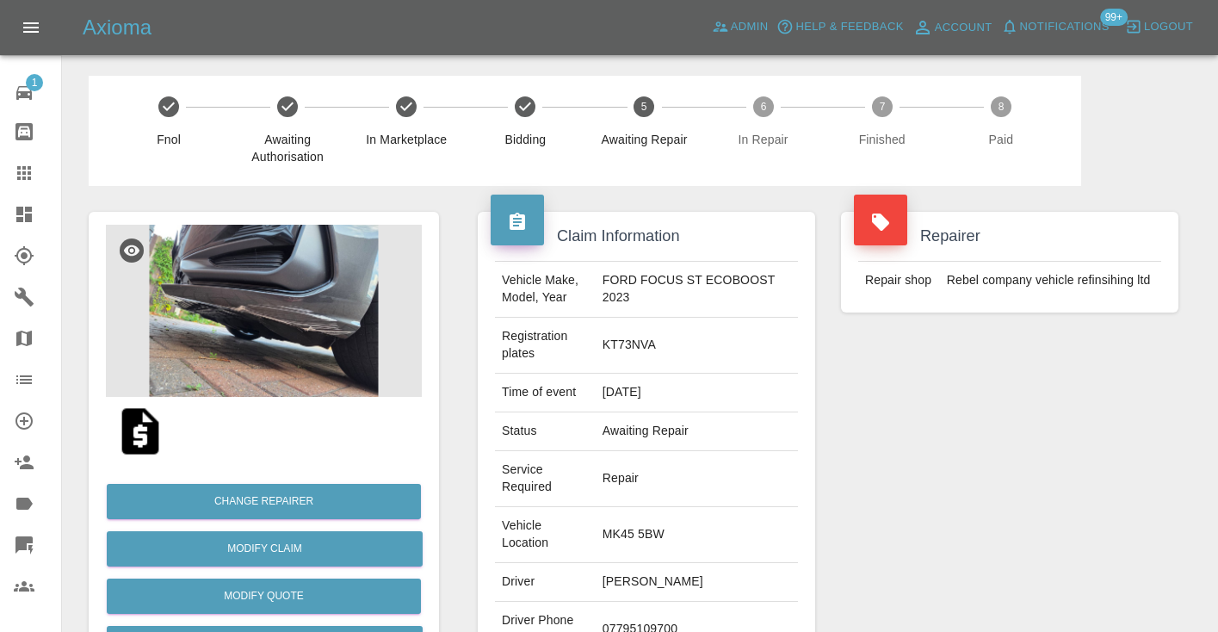
click at [662, 602] on td "07795109700" at bounding box center [697, 630] width 202 height 56
copy td "07795109700"
click at [894, 448] on div "Repairer Repair shop Rebel company vehicle refinsihing ltd" at bounding box center [1009, 486] width 363 height 600
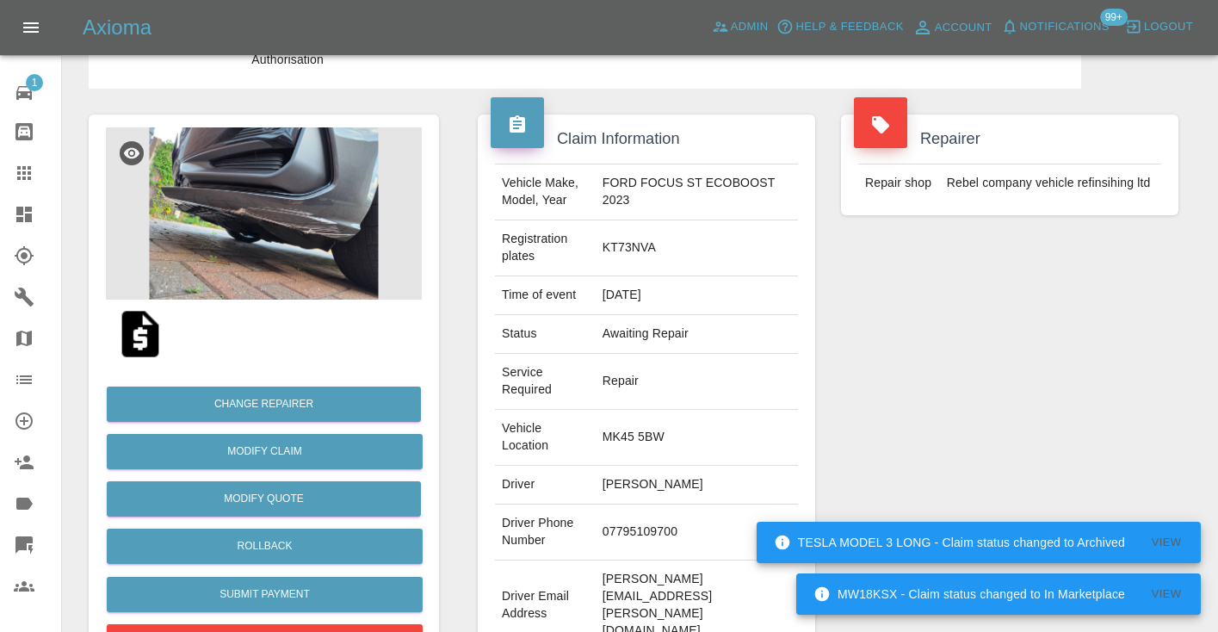
scroll to position [95, 0]
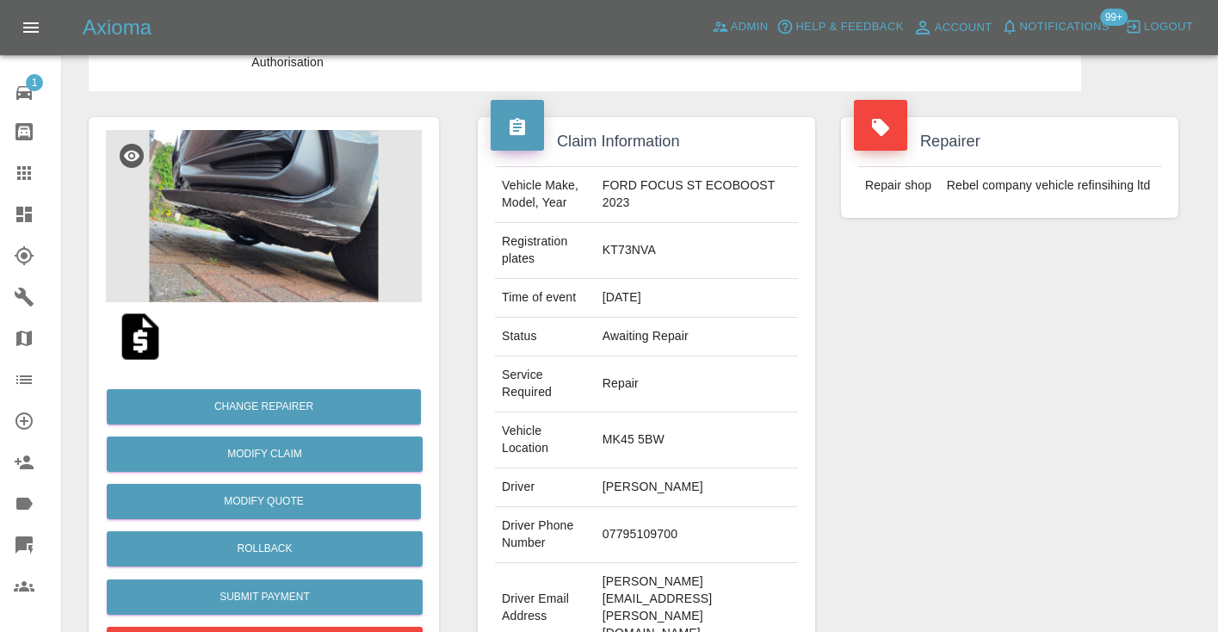
click at [994, 340] on div "Repairer Repair shop Rebel company vehicle refinsihing ltd" at bounding box center [1009, 391] width 363 height 600
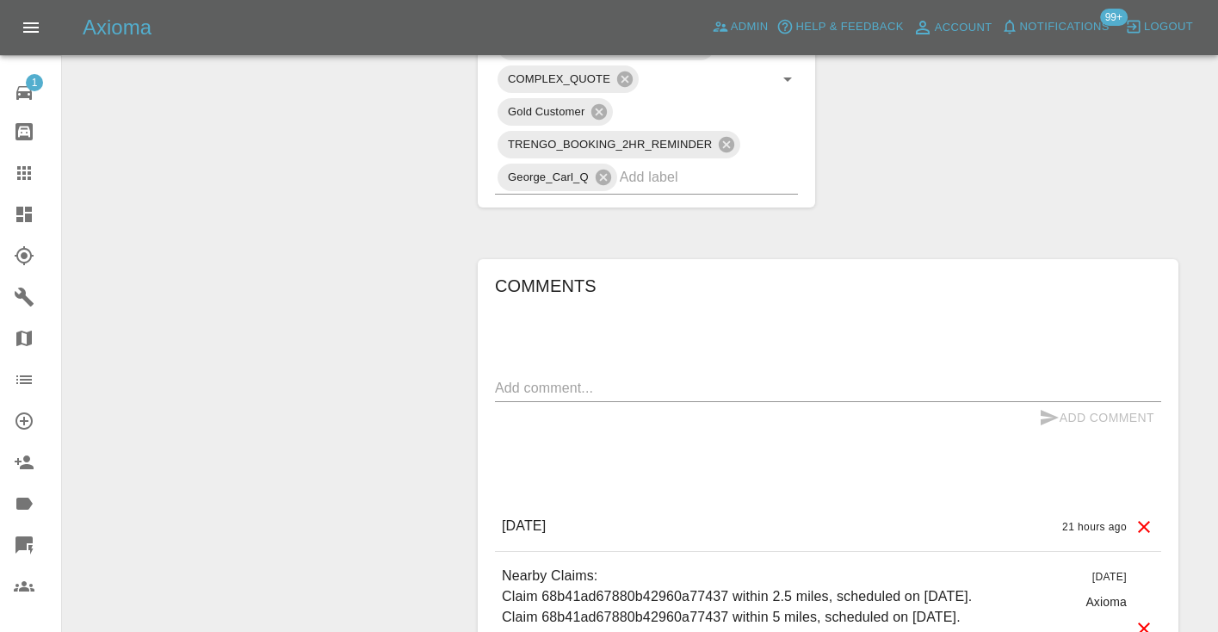
scroll to position [1153, 0]
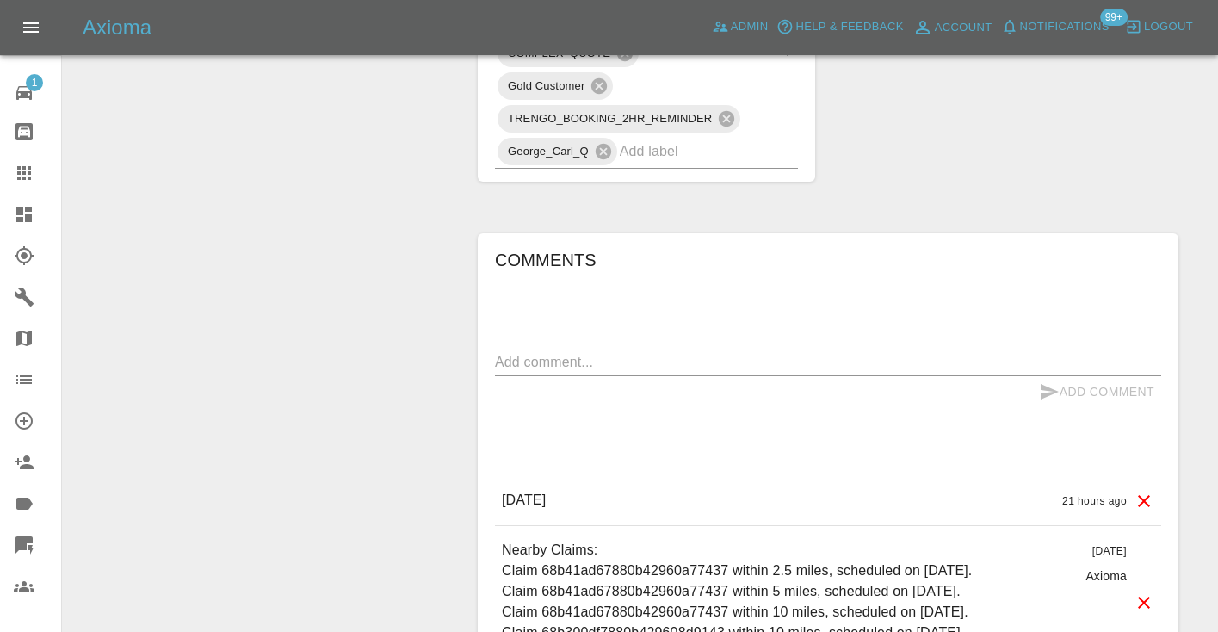
click at [556, 352] on textarea at bounding box center [828, 362] width 666 height 20
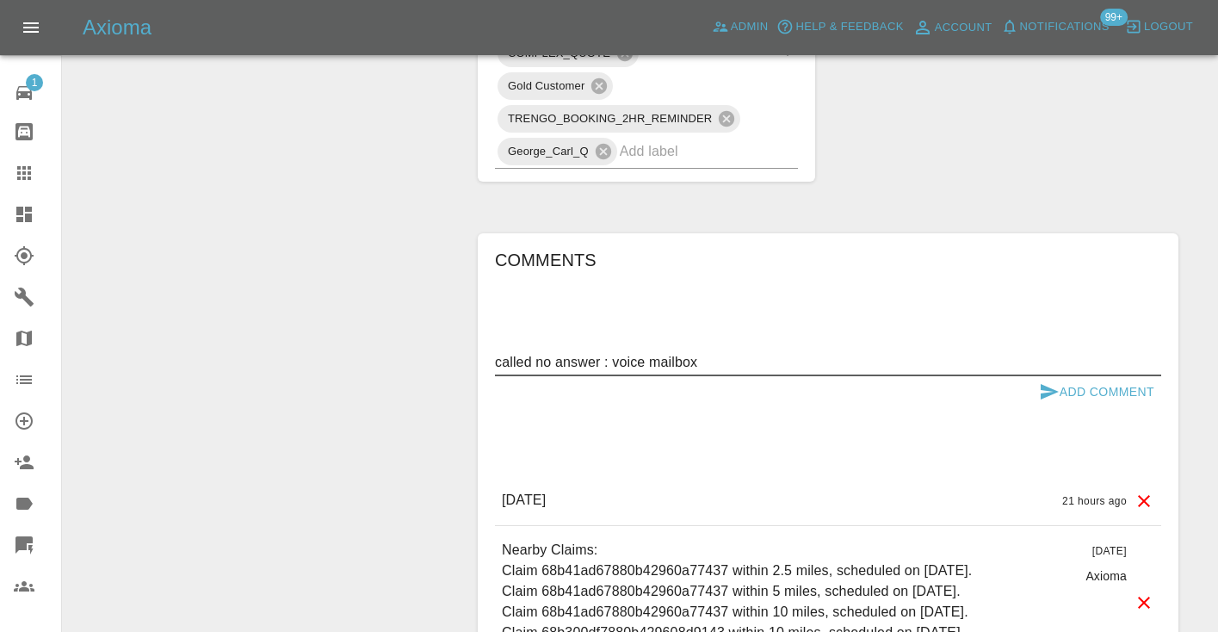
type textarea "called no answer : voice mailbox"
click at [1037, 376] on button "Add Comment" at bounding box center [1096, 392] width 129 height 32
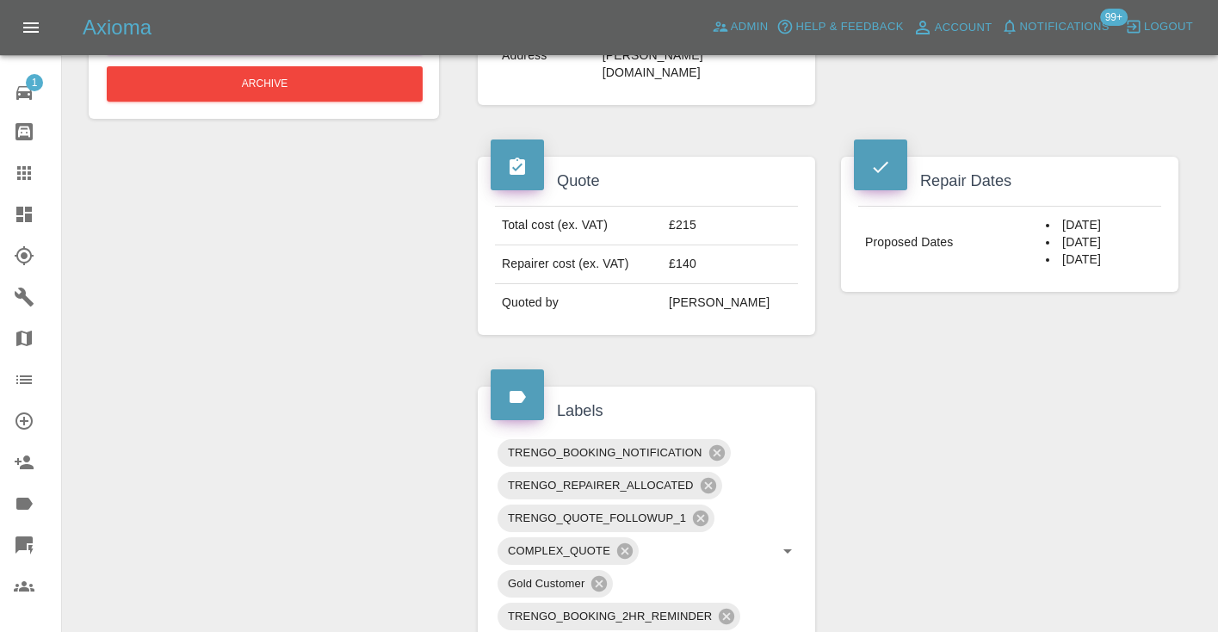
scroll to position [648, 0]
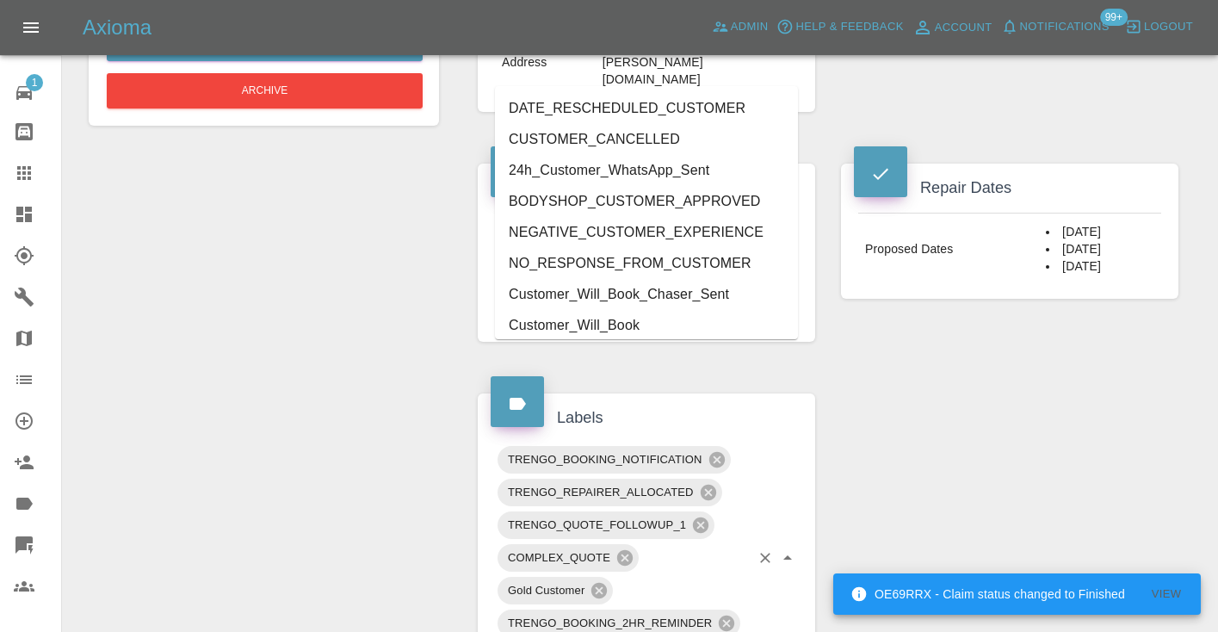
type input "cust"
click at [626, 325] on li "Customer_Will_Book" at bounding box center [646, 325] width 303 height 31
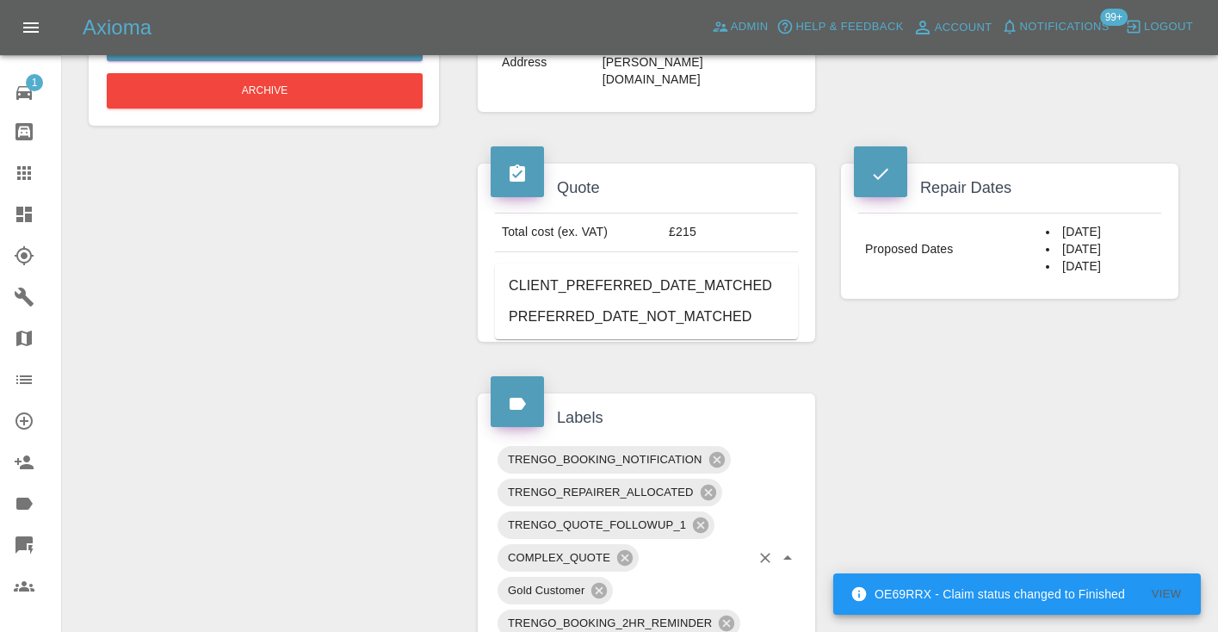
type input "match"
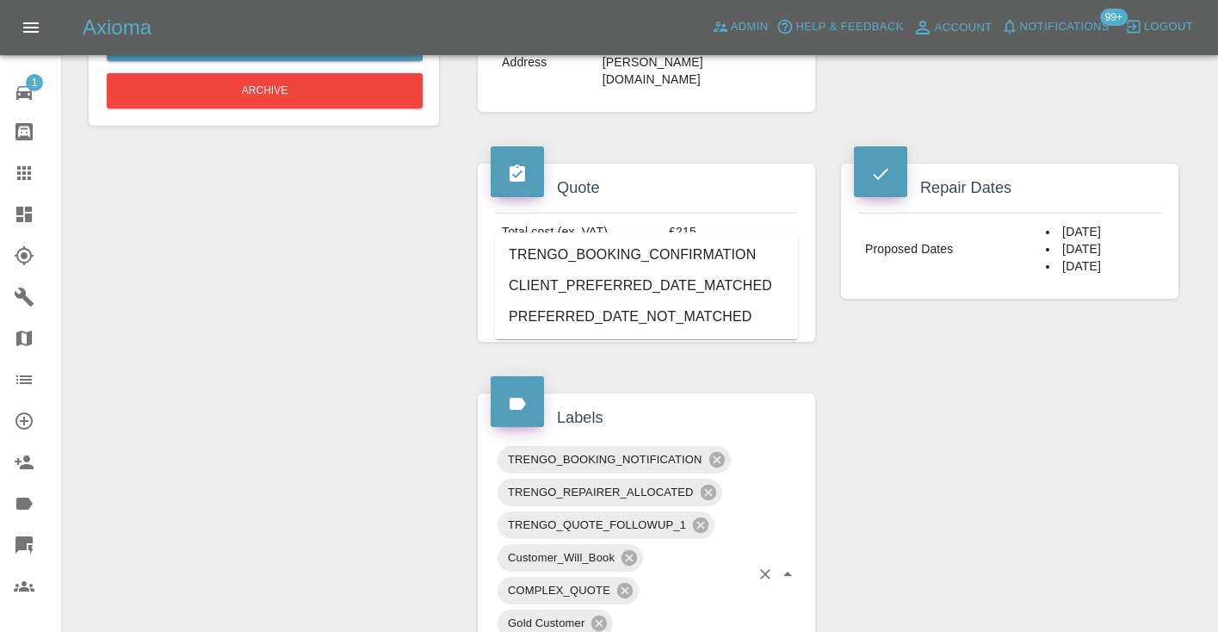
type input "matc"
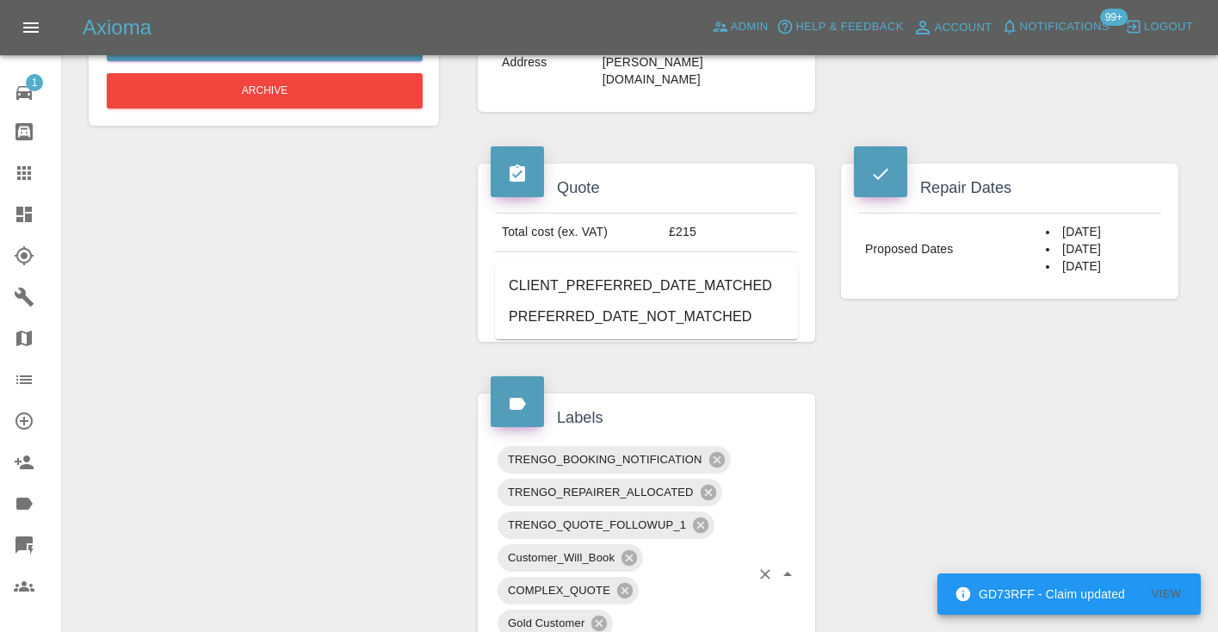
click at [596, 281] on li "CLIENT_PREFERRED_DATE_MATCHED" at bounding box center [646, 285] width 303 height 31
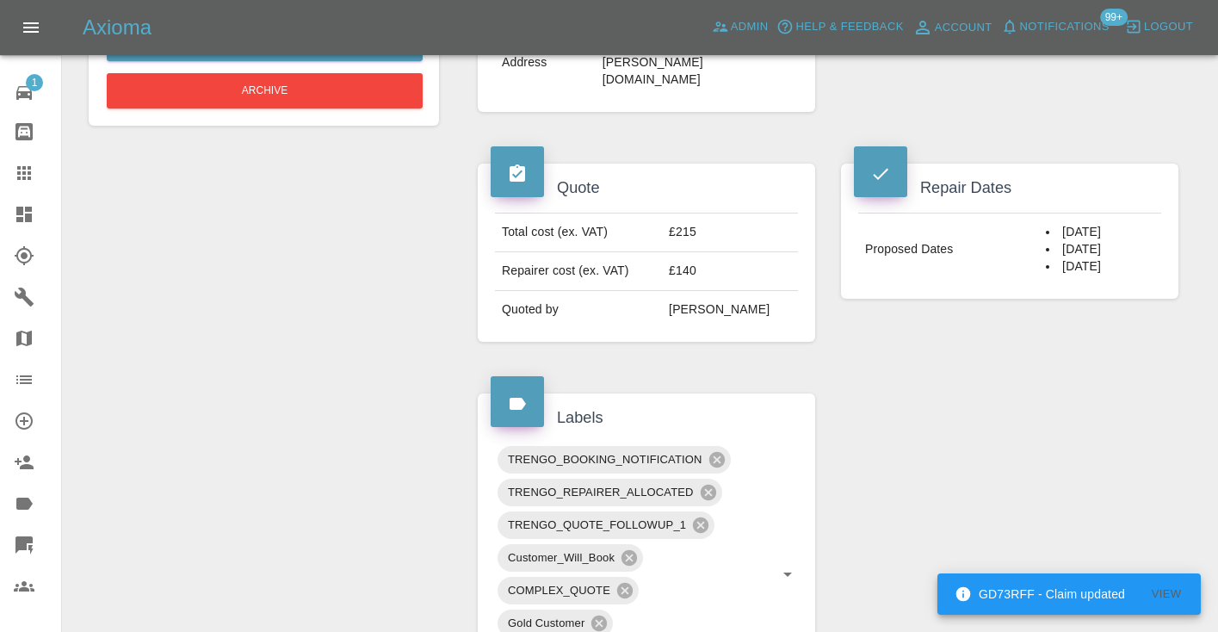
click at [980, 381] on div "Claim Information Vehicle Make, Model, Year FORD FOCUS ST ECOBOOST 2023 Registr…" at bounding box center [828, 492] width 727 height 1909
click at [18, 183] on icon at bounding box center [24, 173] width 21 height 21
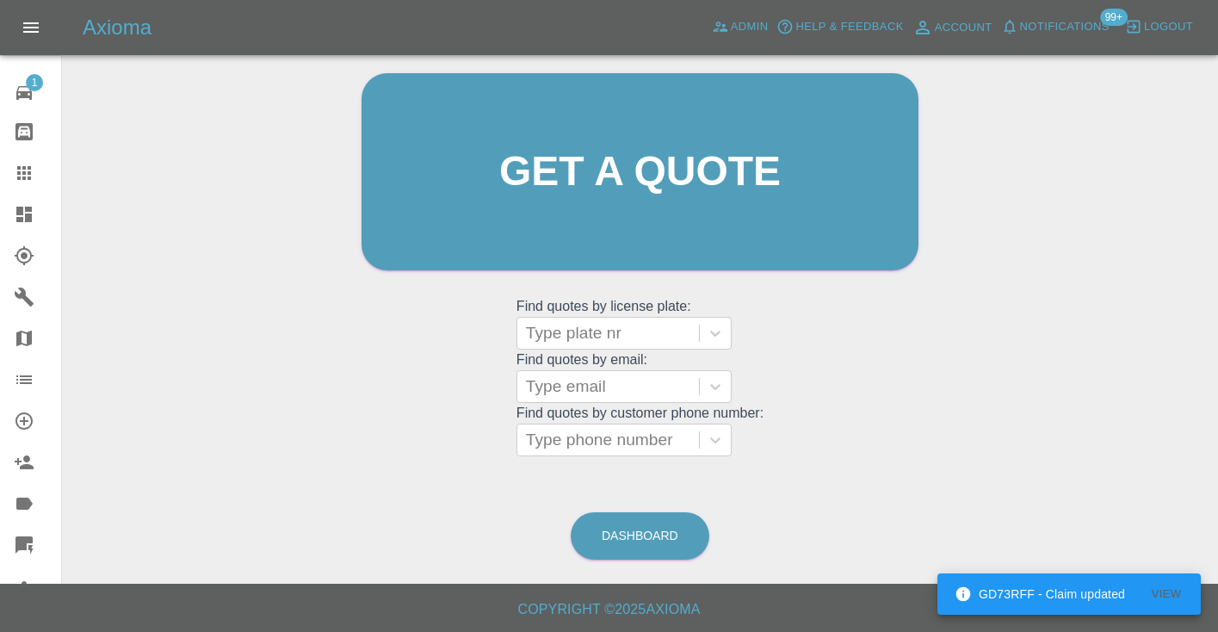
scroll to position [116, 0]
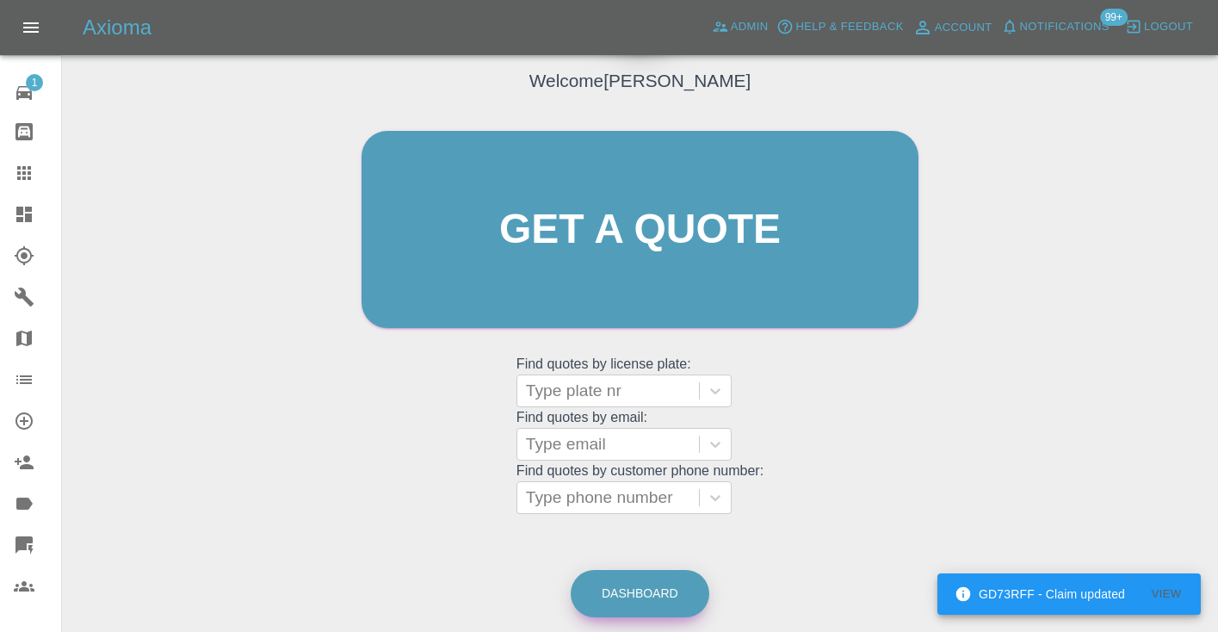
click at [652, 596] on link "Dashboard" at bounding box center [640, 593] width 139 height 47
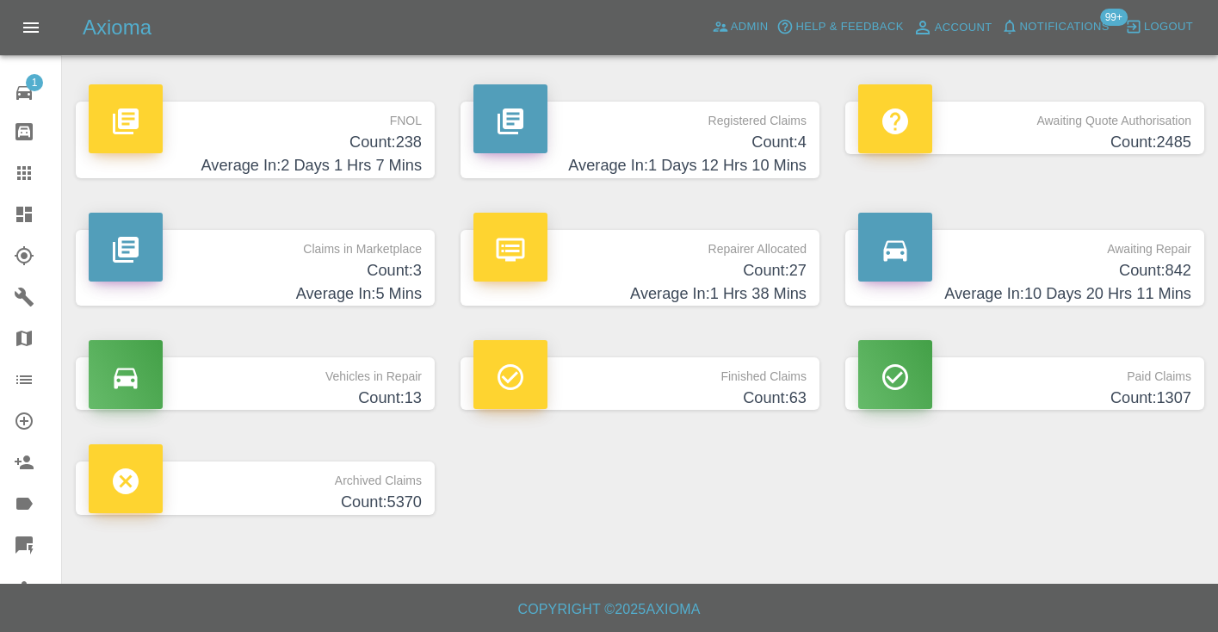
click at [1159, 275] on h4 "Count: 842" at bounding box center [1024, 270] width 333 height 23
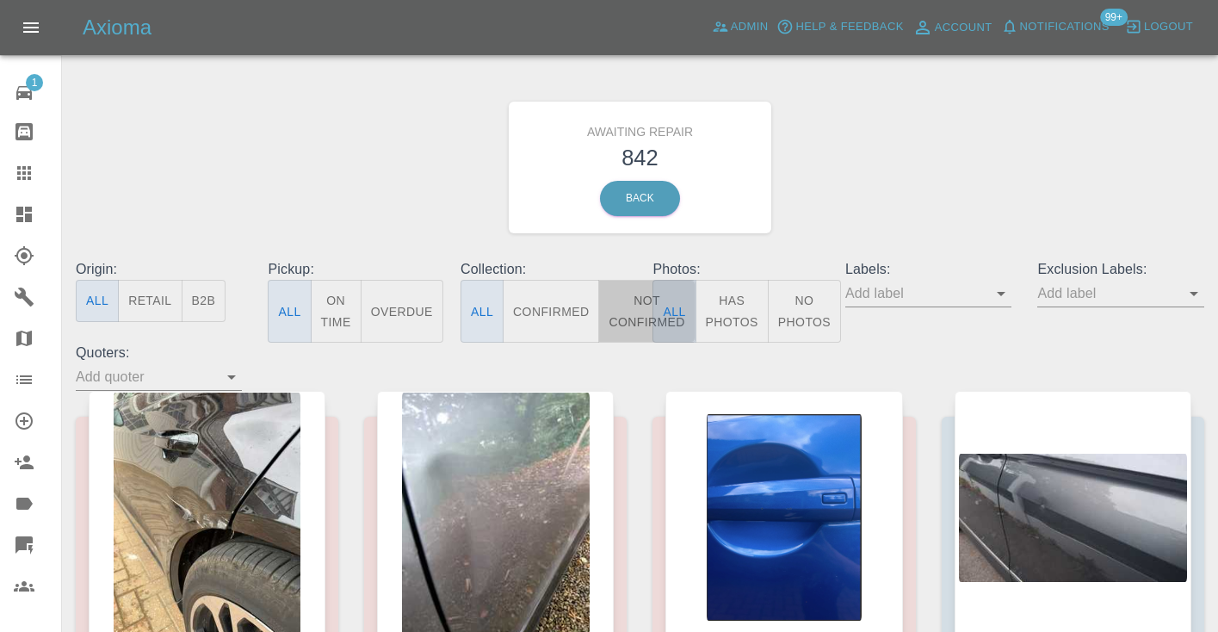
click at [624, 302] on button "Not Confirmed" at bounding box center [646, 311] width 96 height 63
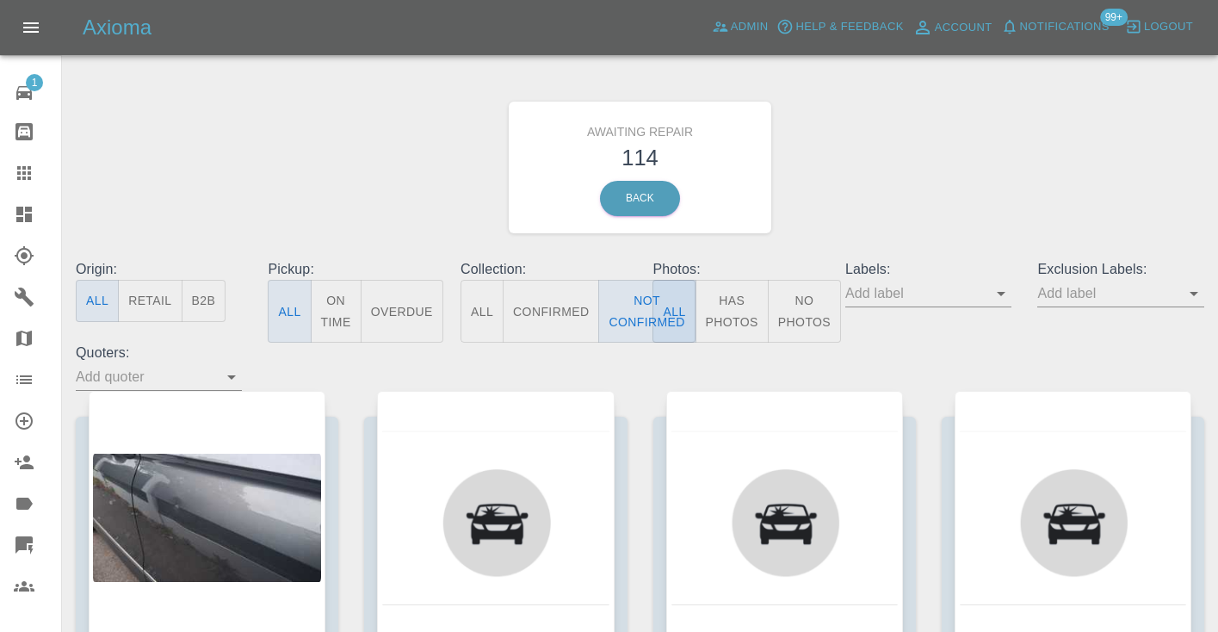
click at [808, 219] on div "Awaiting Repair 114 Back" at bounding box center [640, 167] width 1154 height 183
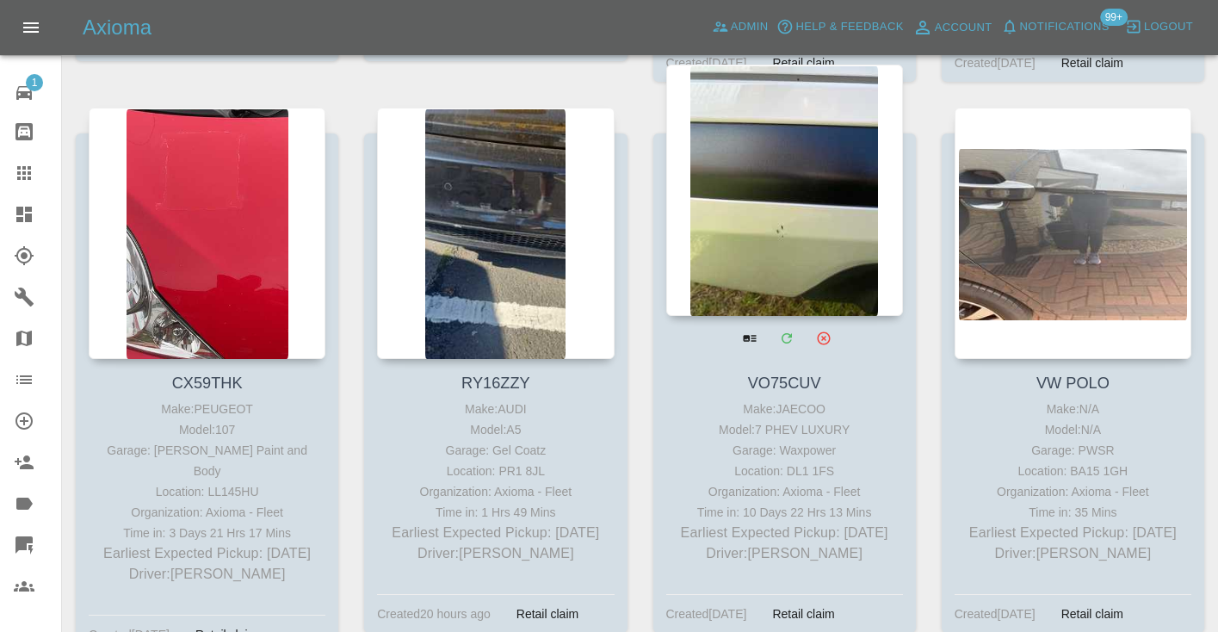
scroll to position [5531, 0]
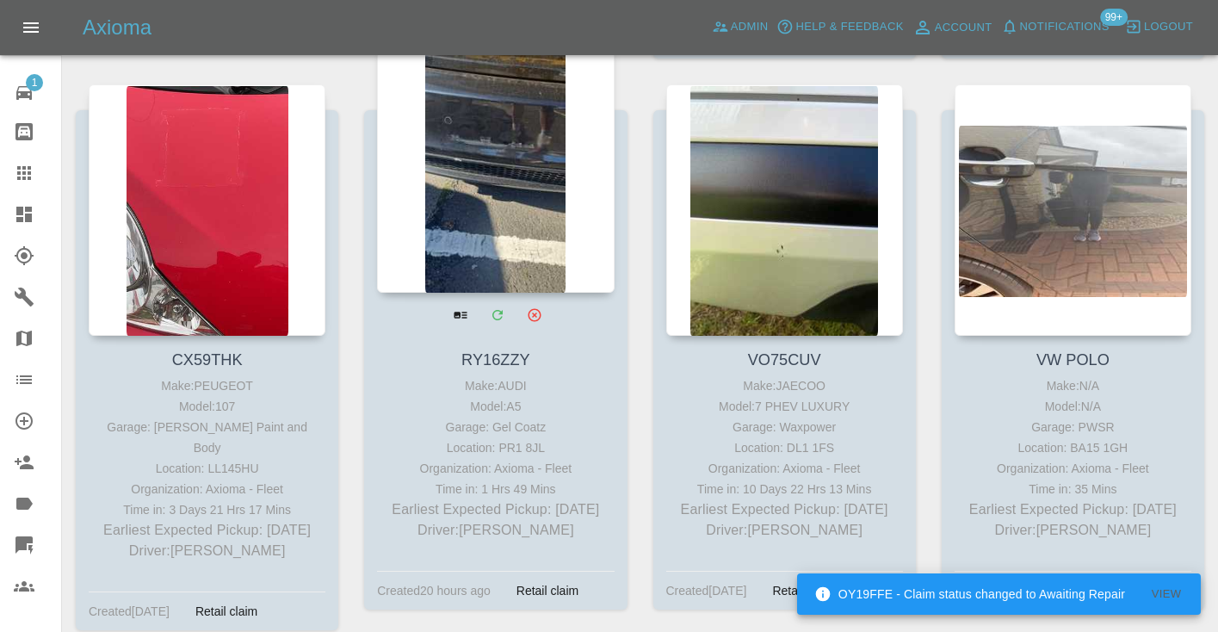
click at [526, 214] on div at bounding box center [495, 166] width 237 height 251
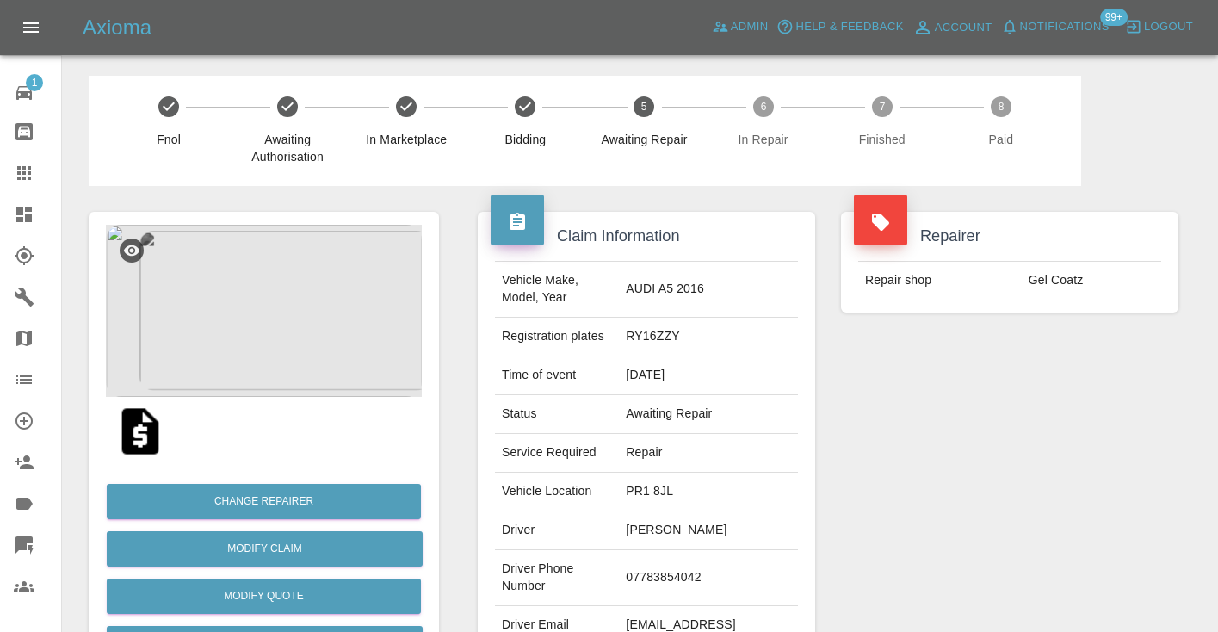
click at [654, 580] on td "07783854042" at bounding box center [708, 578] width 179 height 56
copy td "07783854042"
click at [932, 455] on div "Repairer Repair shop Gel Coatz" at bounding box center [1009, 443] width 363 height 514
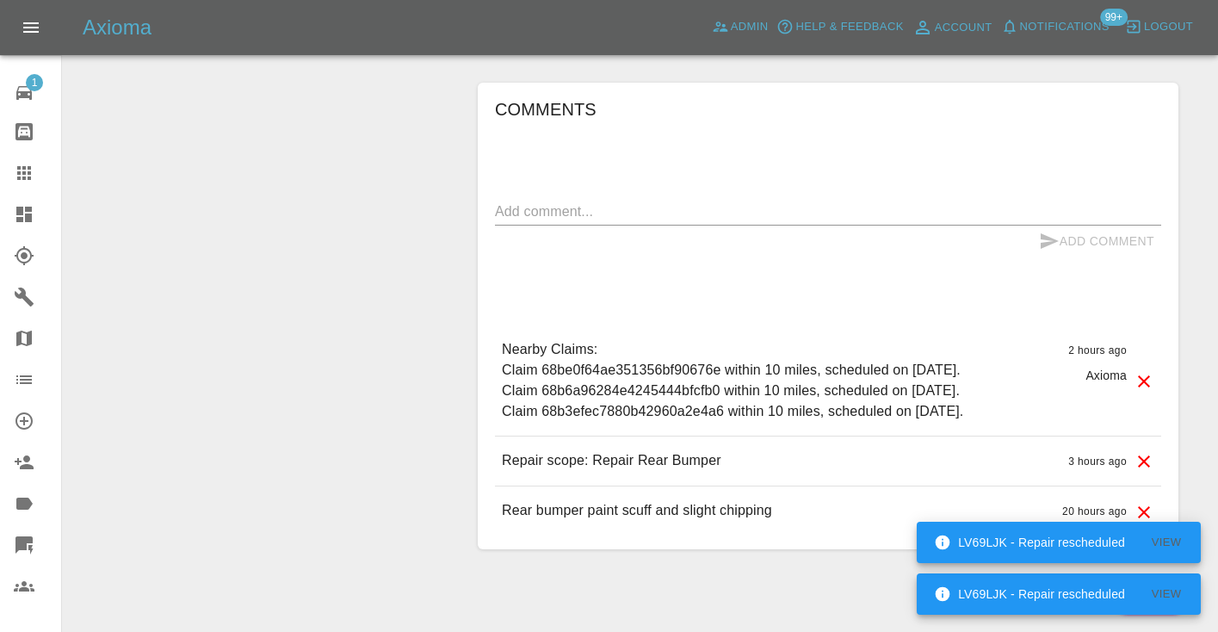
scroll to position [1240, 0]
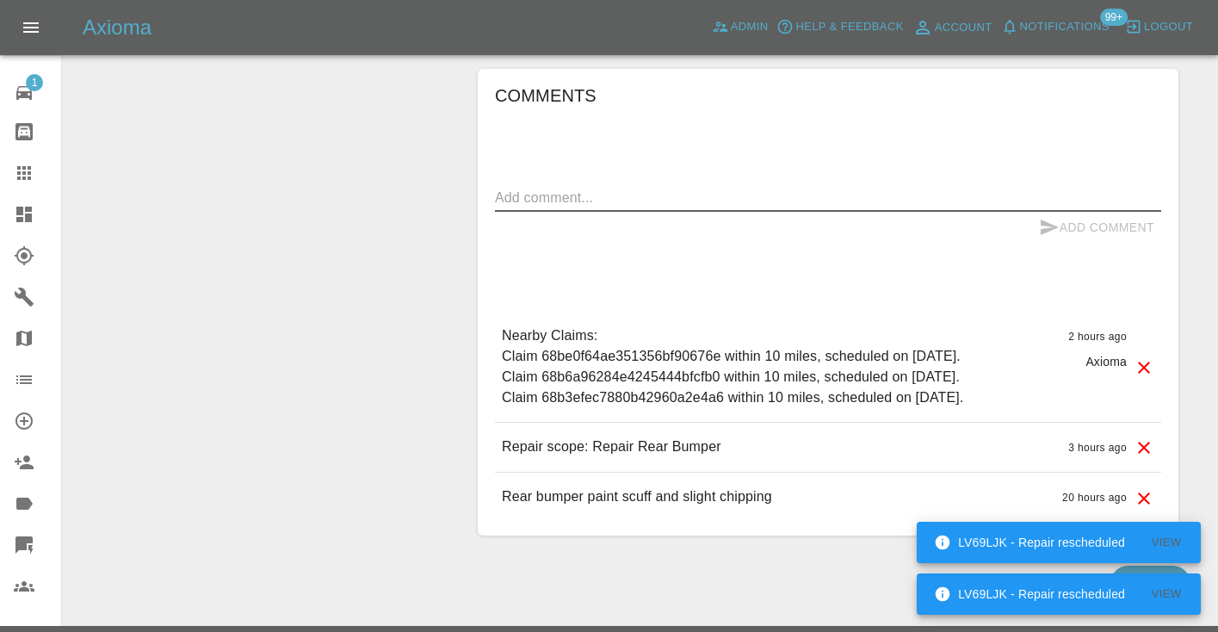
click at [559, 201] on textarea at bounding box center [828, 198] width 666 height 20
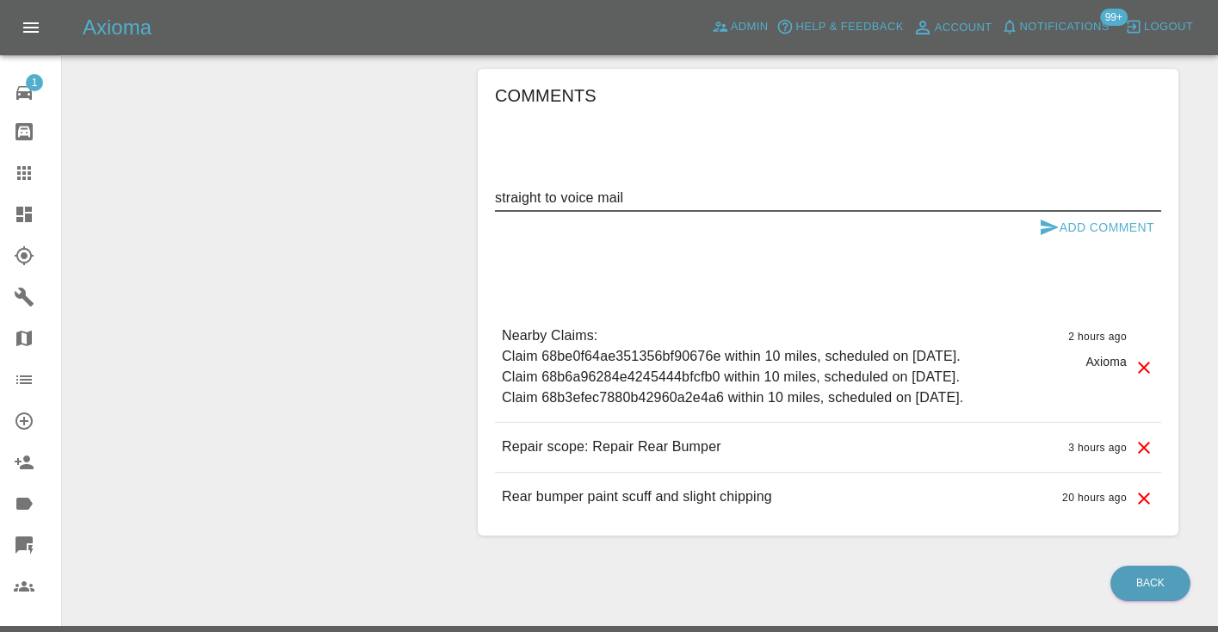
type textarea "straight to voice mail"
click at [1040, 229] on icon "submit" at bounding box center [1049, 227] width 21 height 21
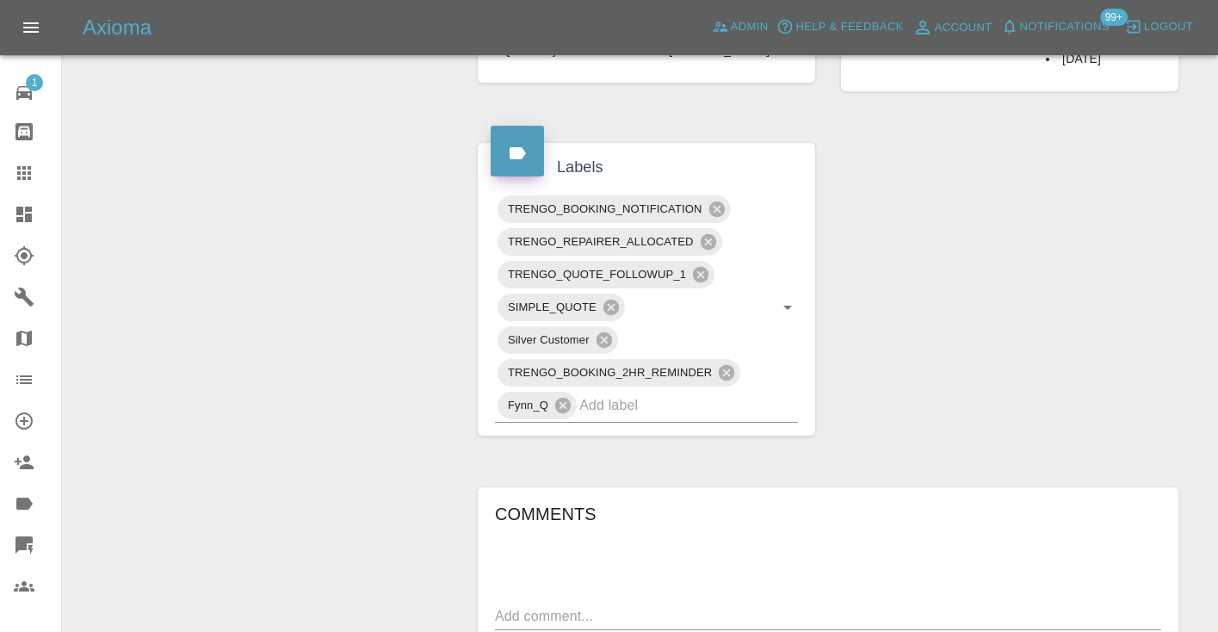
scroll to position [794, 0]
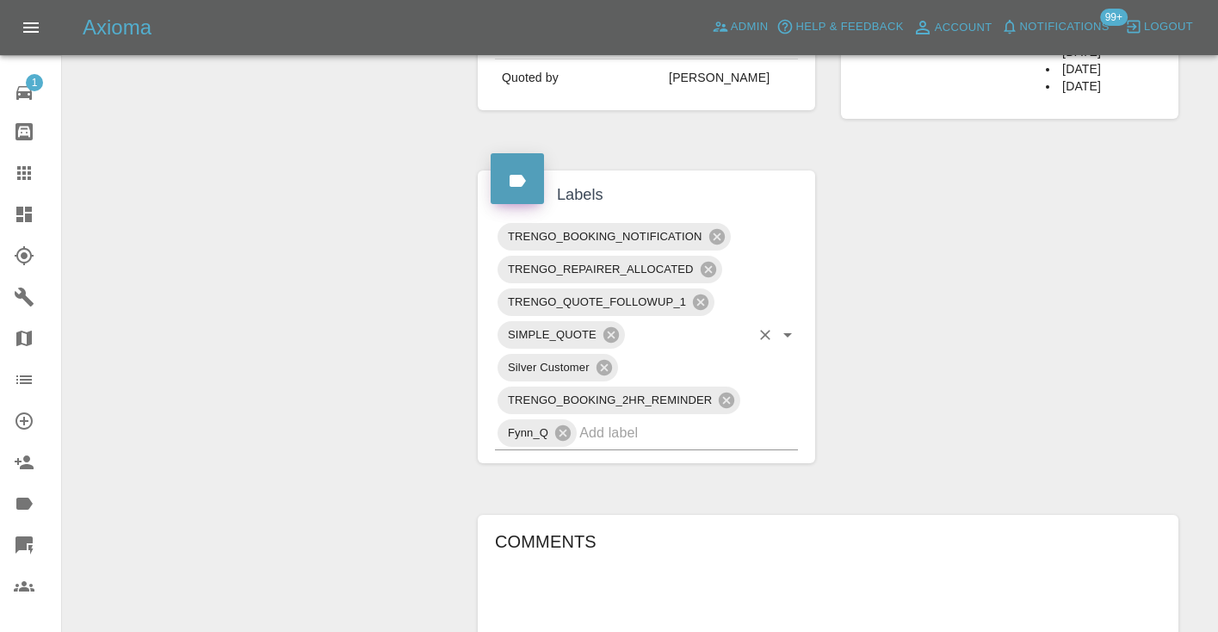
click at [607, 439] on input "text" at bounding box center [664, 432] width 170 height 27
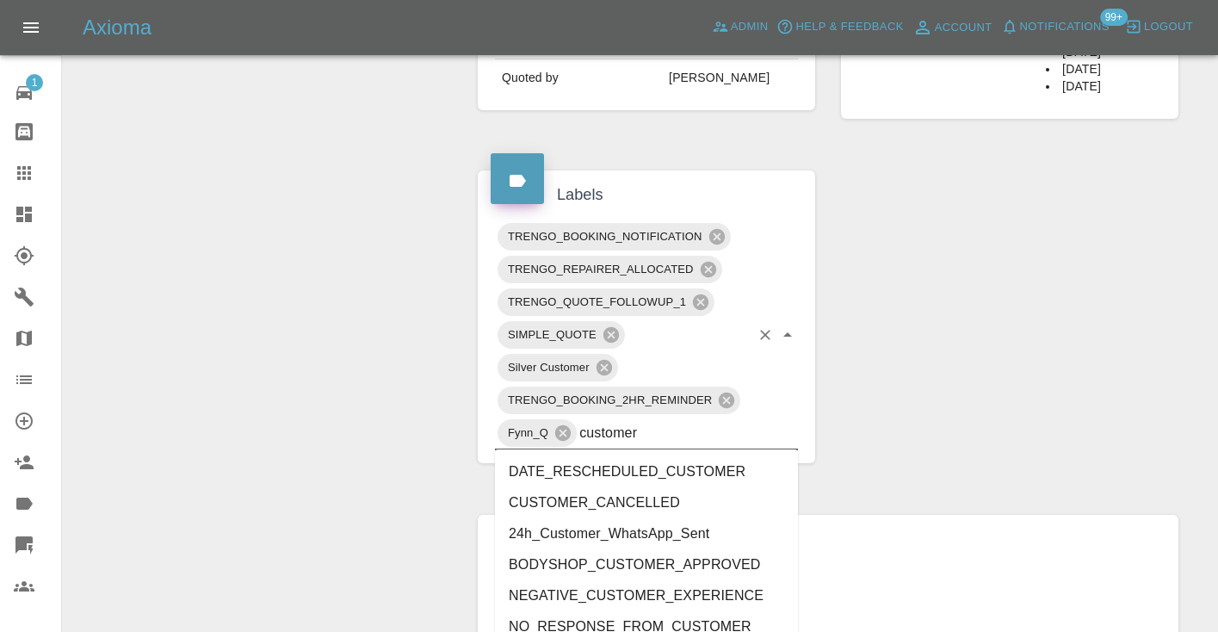
type input "customer_"
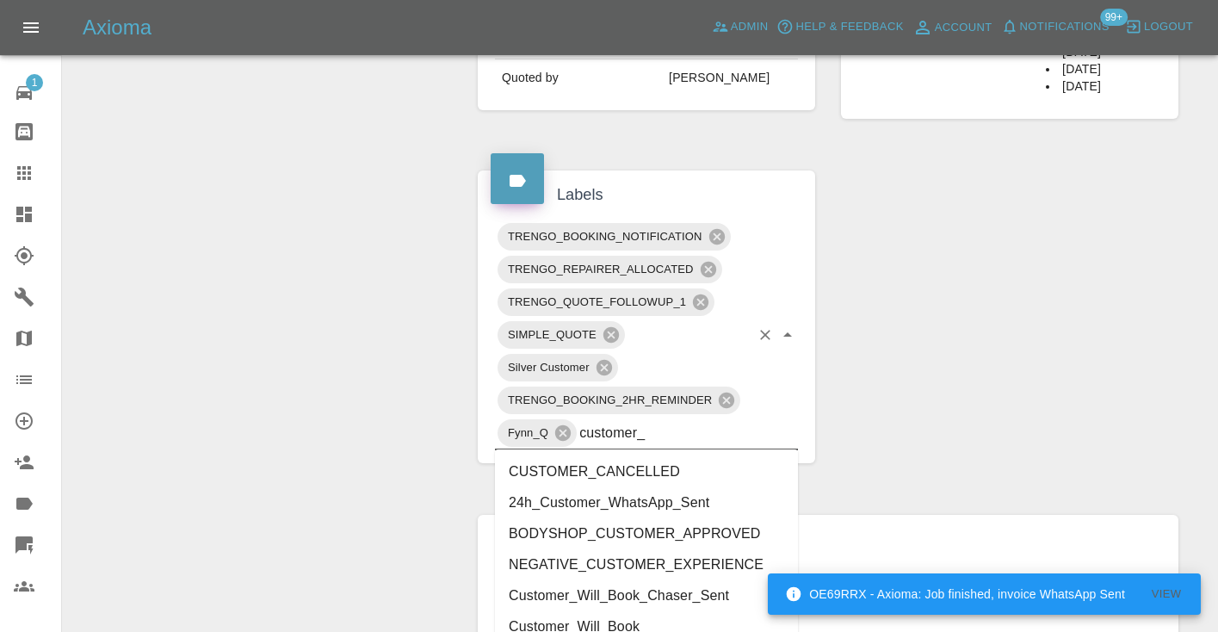
click at [574, 625] on li "Customer_Will_Book" at bounding box center [646, 626] width 303 height 31
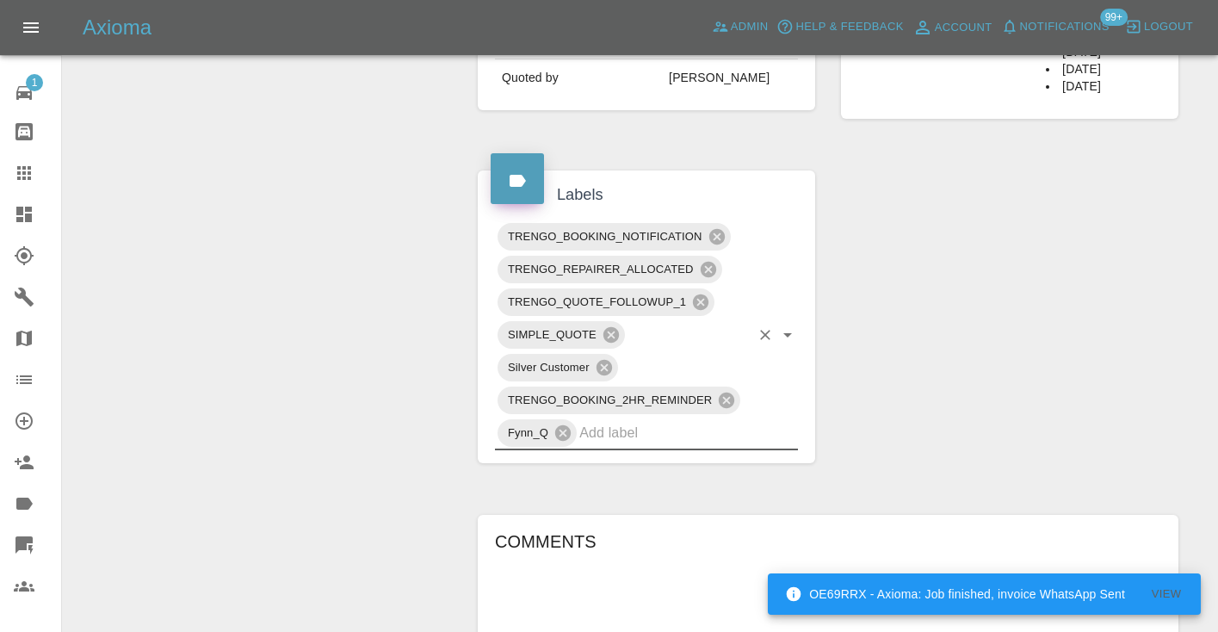
click at [343, 398] on div "Change Repairer Modify Claim Modify Quote Rollback Submit Payment Archive" at bounding box center [264, 236] width 376 height 1688
click at [35, 175] on div at bounding box center [38, 173] width 48 height 21
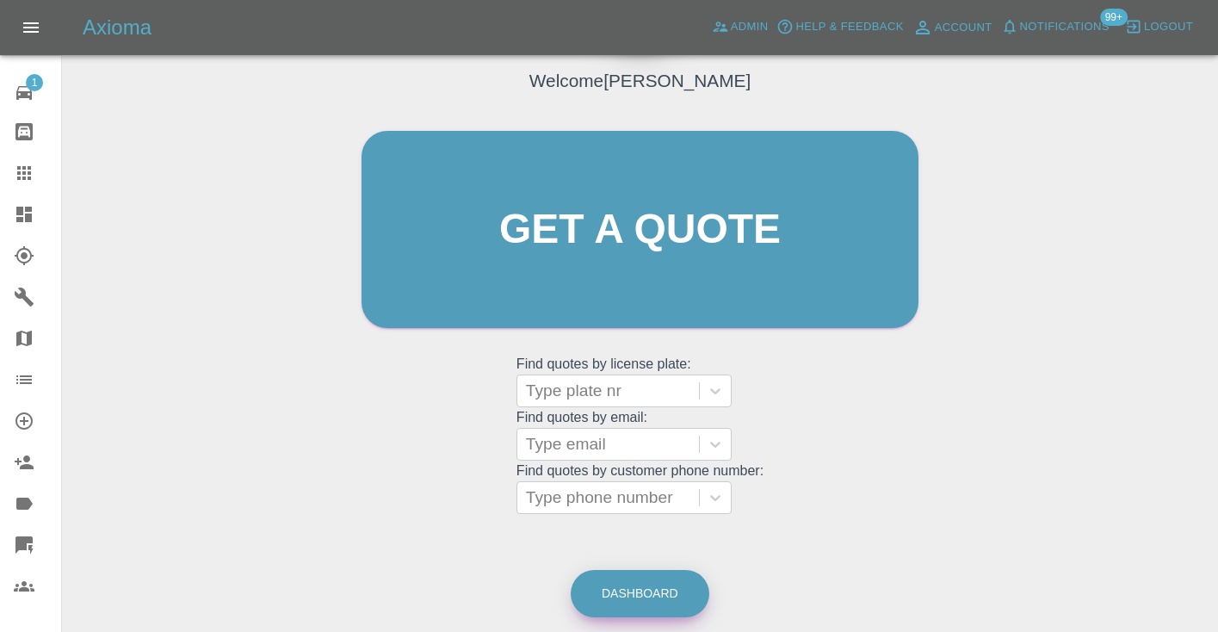
click at [650, 578] on link "Dashboard" at bounding box center [640, 593] width 139 height 47
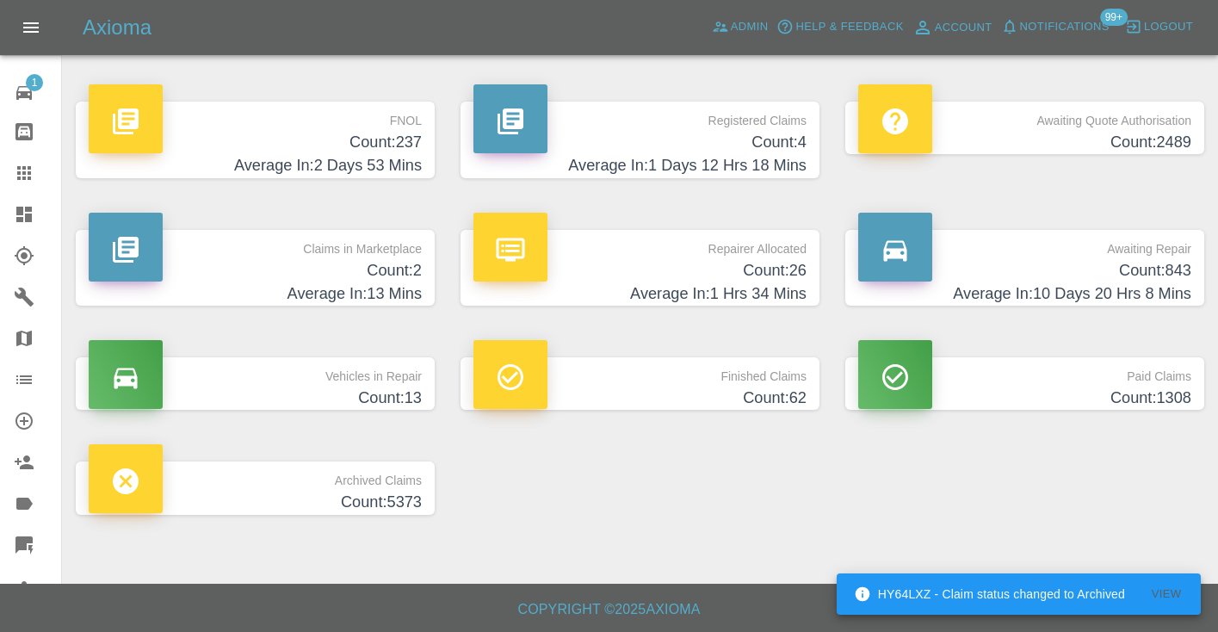
click at [1167, 271] on h4 "Count: 843" at bounding box center [1024, 270] width 333 height 23
